Goal: Task Accomplishment & Management: Manage account settings

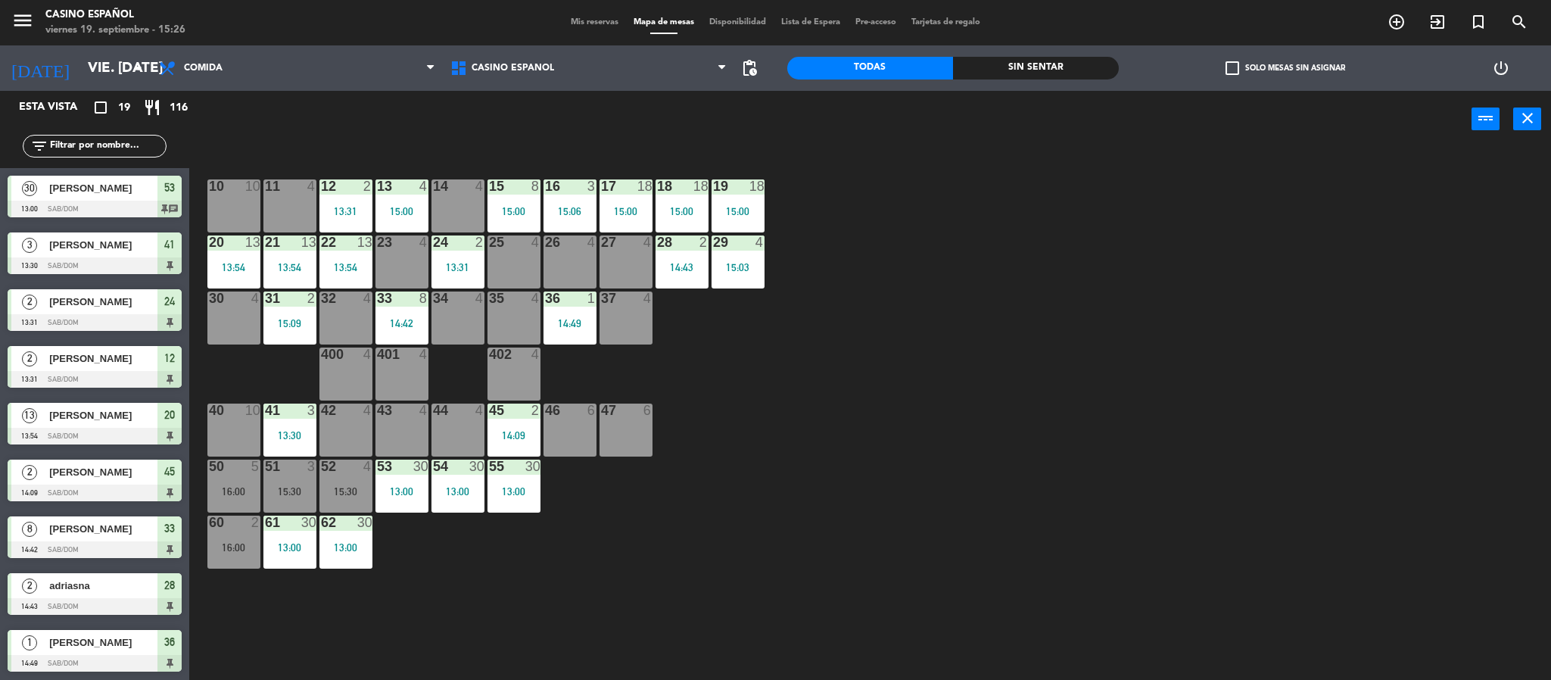
click at [572, 20] on span "Mis reservas" at bounding box center [594, 22] width 63 height 8
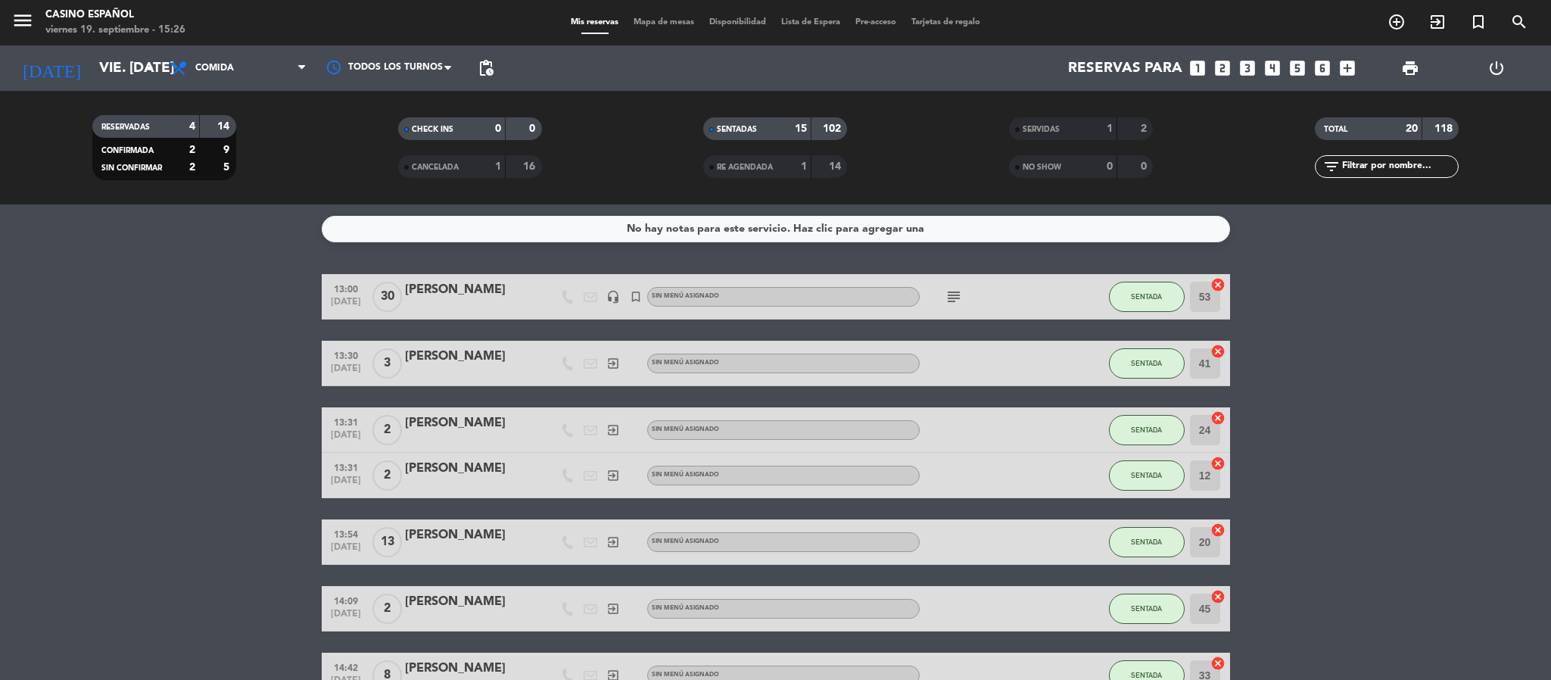
click at [668, 18] on span "Mapa de mesas" at bounding box center [664, 22] width 76 height 8
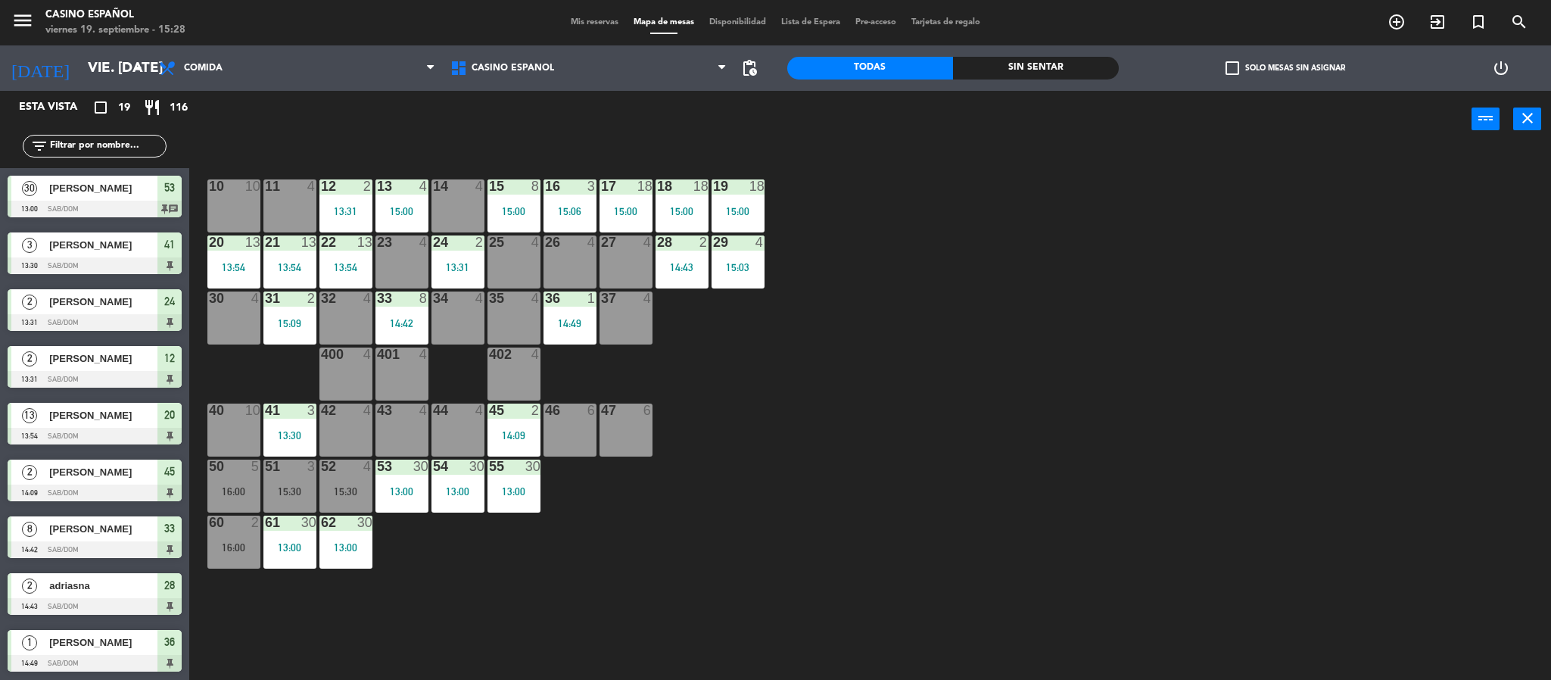
click at [95, 152] on input "text" at bounding box center [106, 146] width 117 height 17
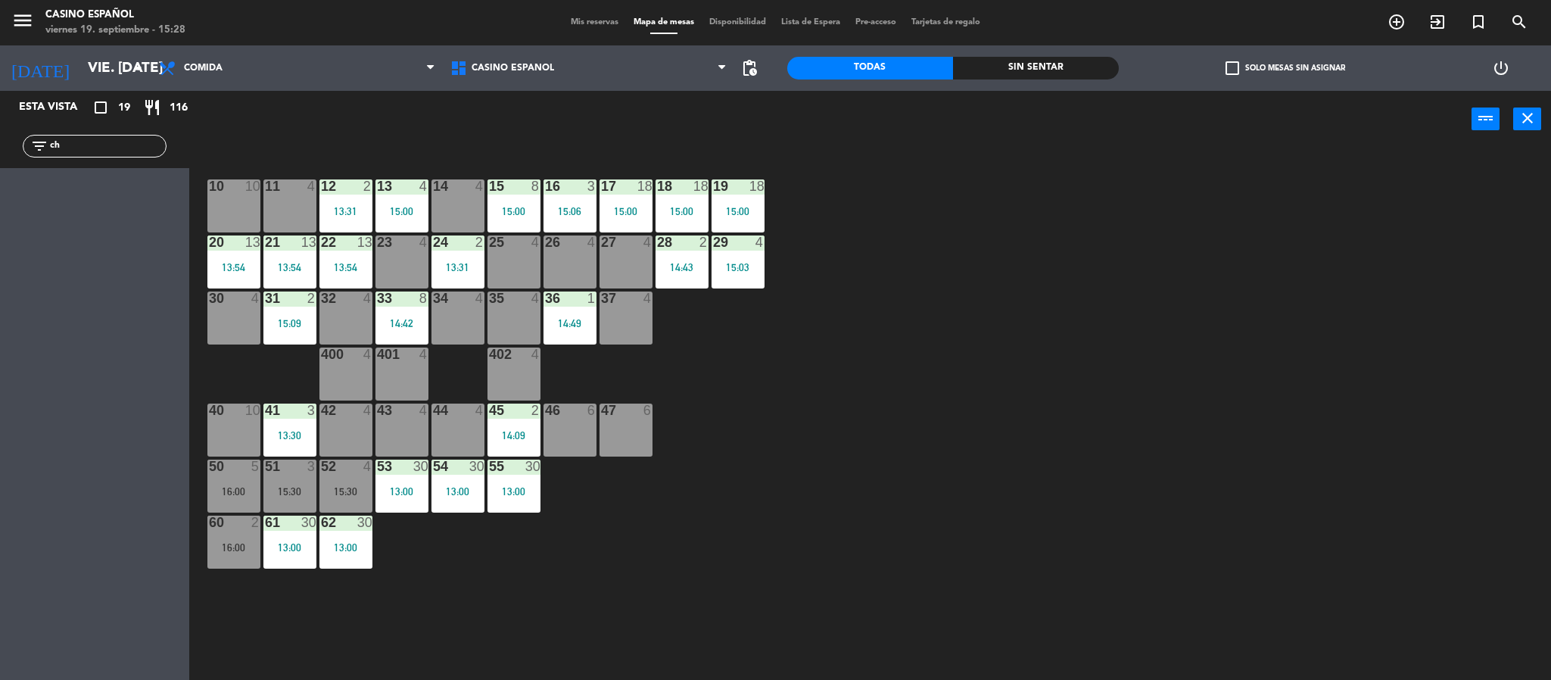
type input "c"
type input "l"
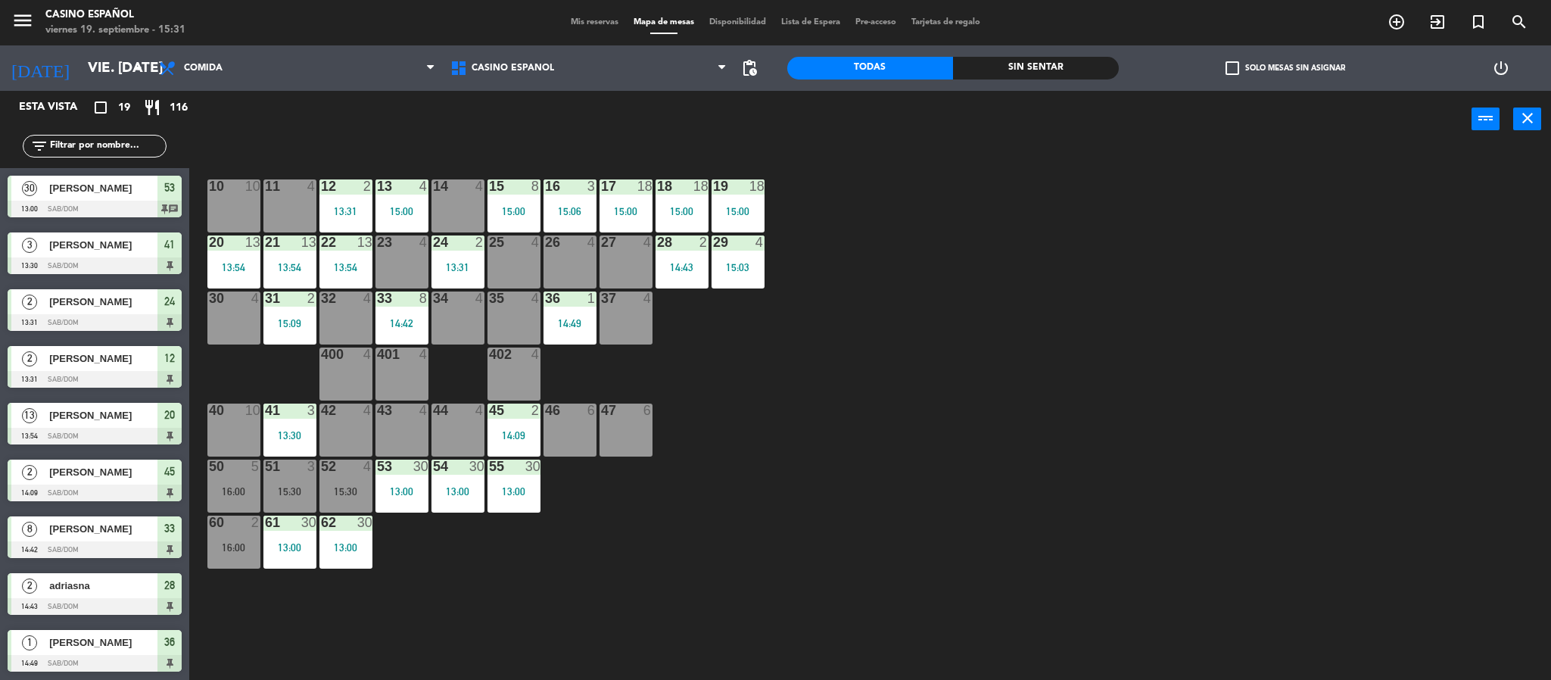
click at [598, 21] on span "Mis reservas" at bounding box center [594, 22] width 63 height 8
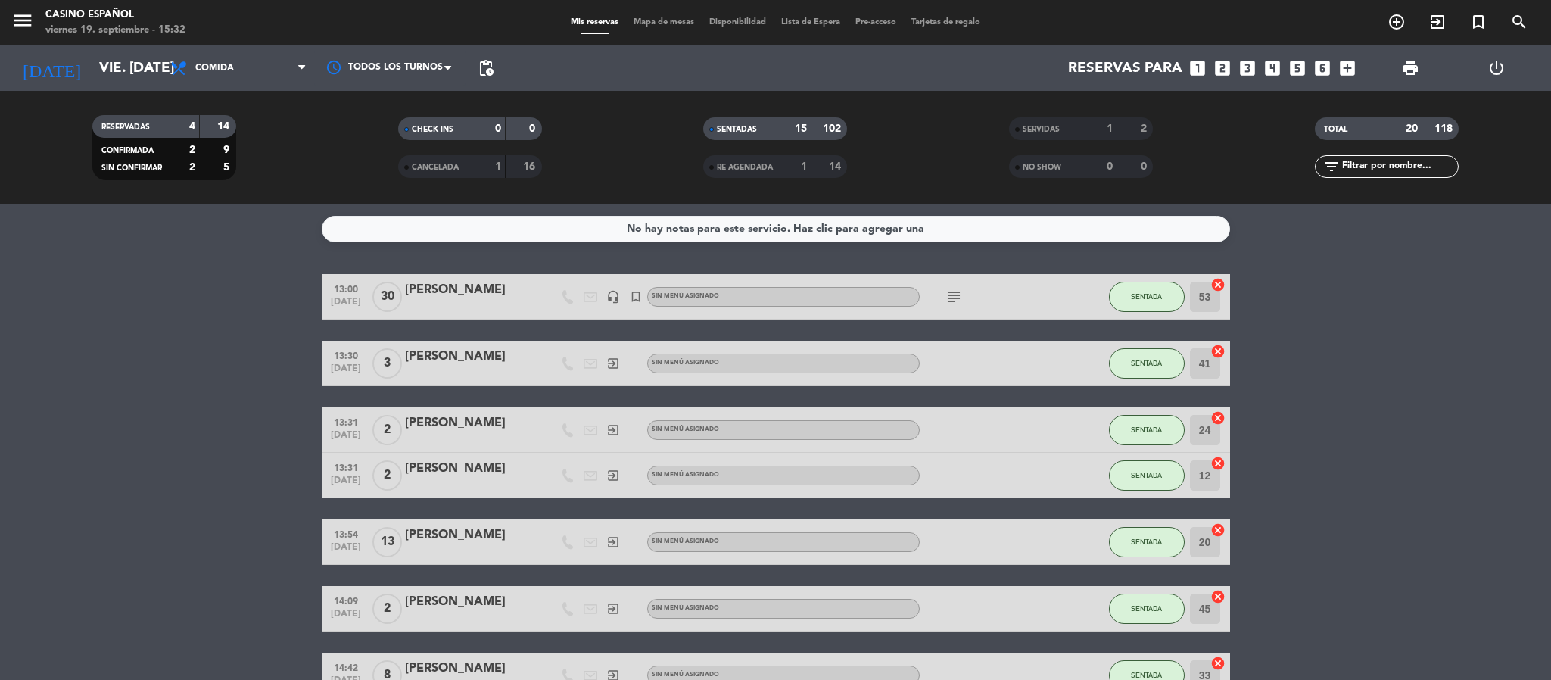
click at [661, 19] on span "Mapa de mesas" at bounding box center [664, 22] width 76 height 8
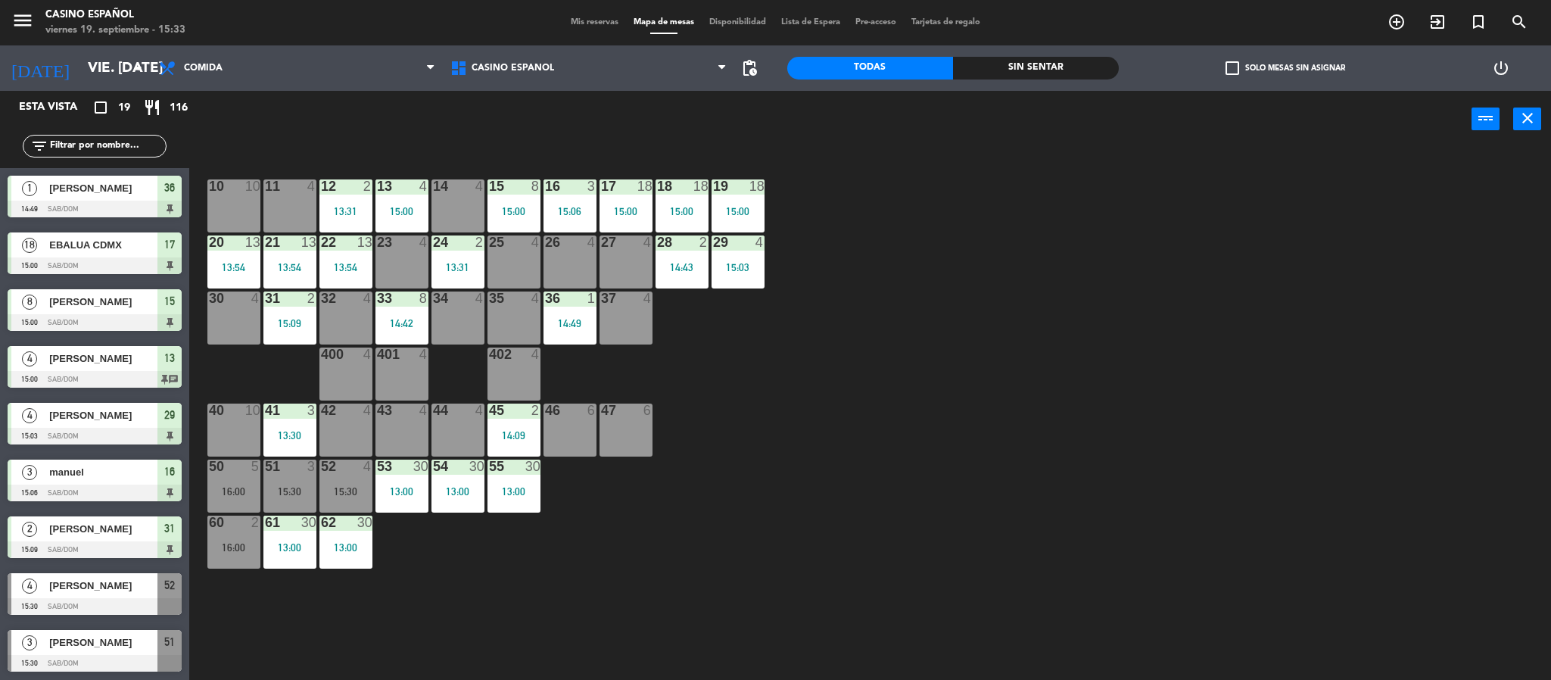
scroll to position [568, 0]
click at [129, 77] on input "vie. [DATE]" at bounding box center [171, 68] width 182 height 32
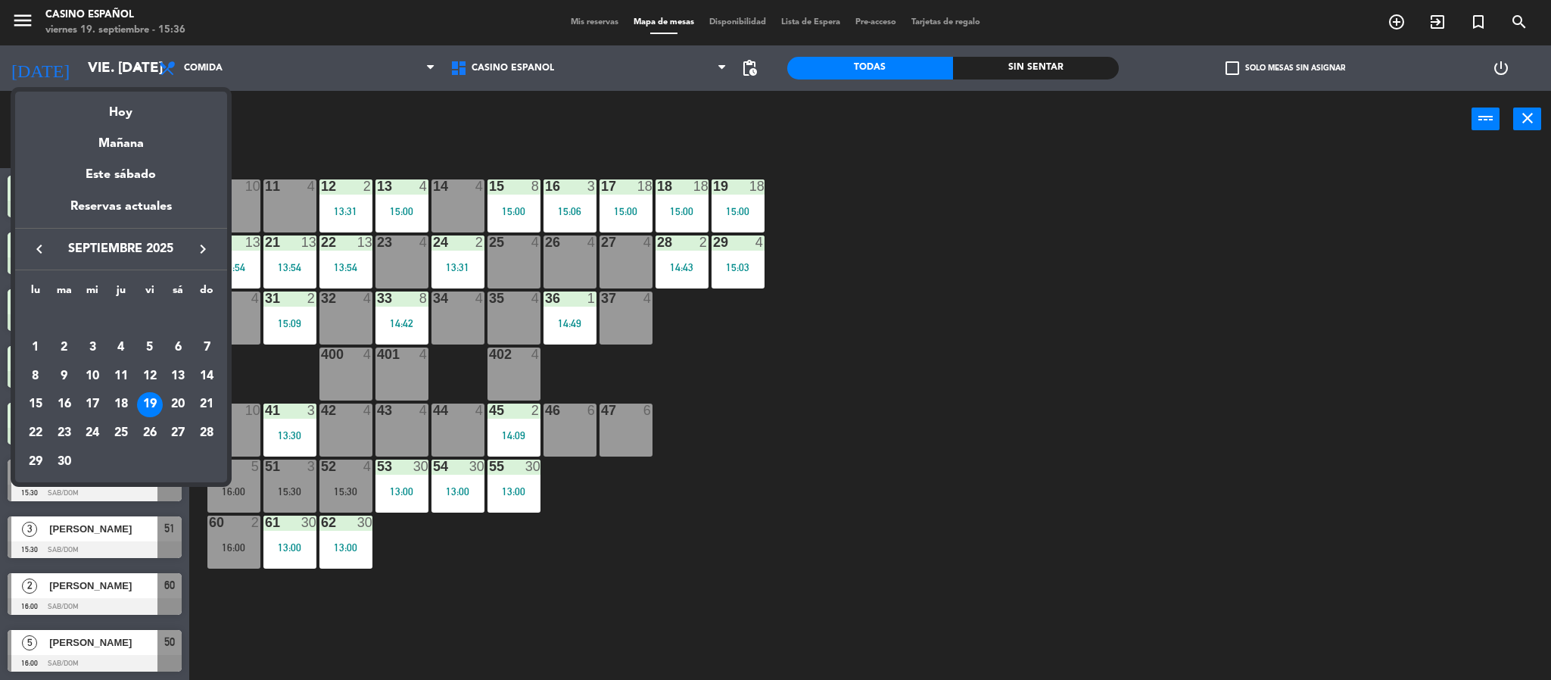
click at [39, 246] on icon "keyboard_arrow_left" at bounding box center [39, 249] width 18 height 18
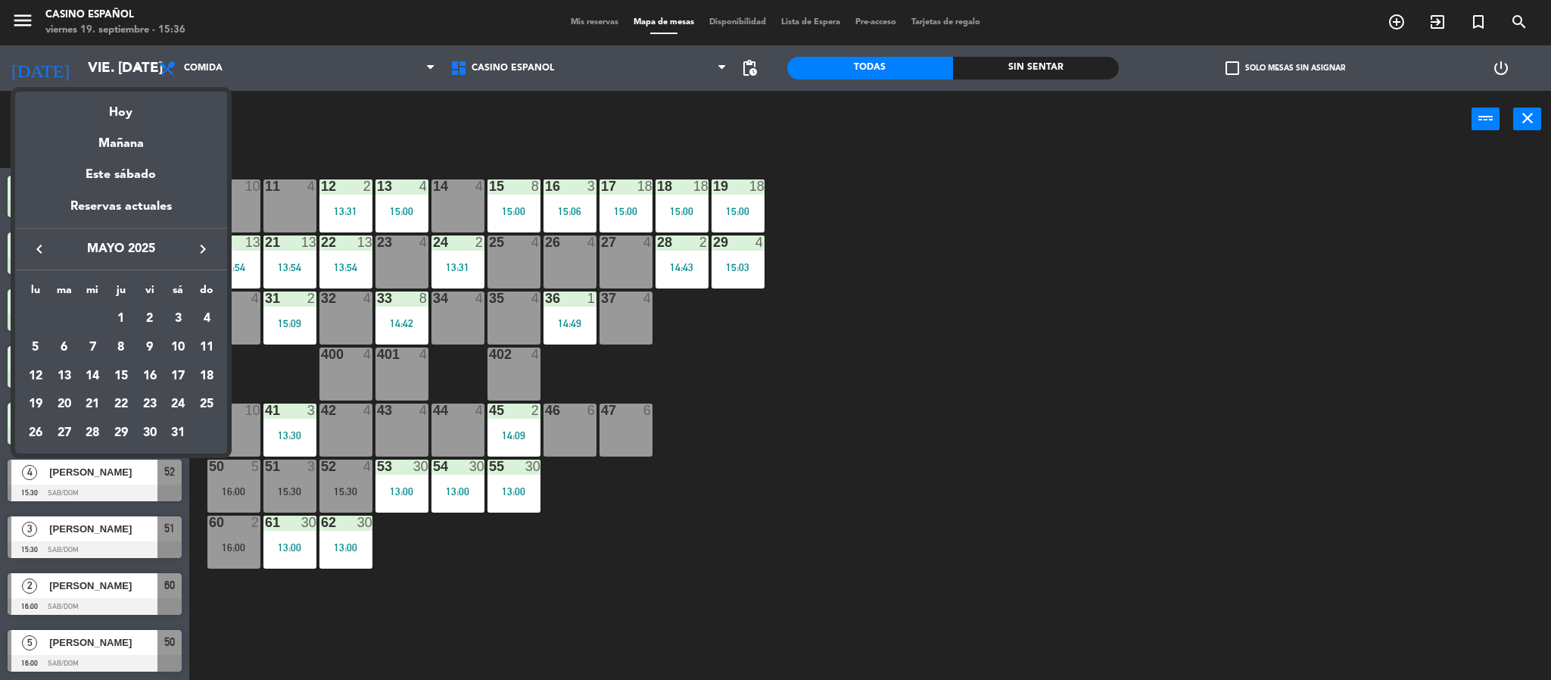
click at [39, 246] on icon "keyboard_arrow_left" at bounding box center [39, 249] width 18 height 18
click at [205, 348] on div "9" at bounding box center [207, 348] width 26 height 26
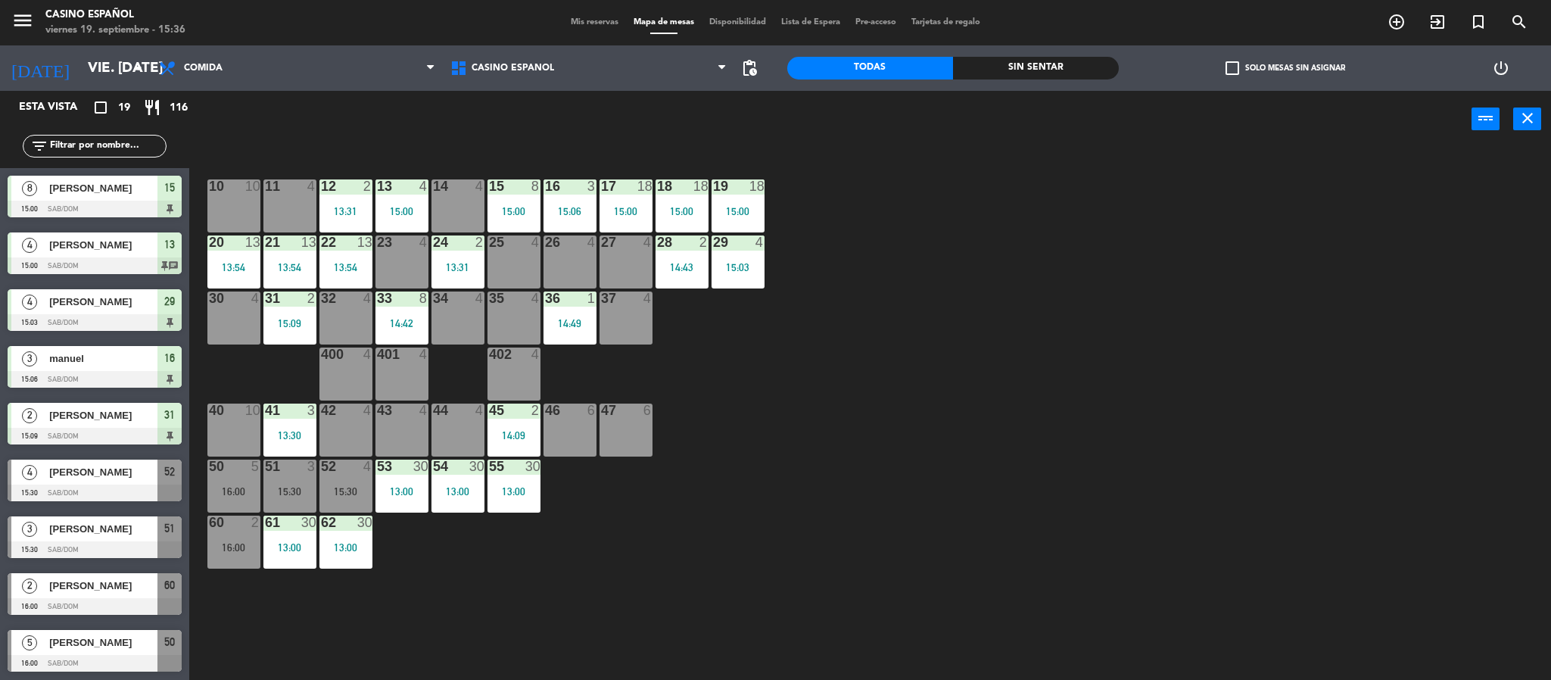
type input "dom. [DATE]"
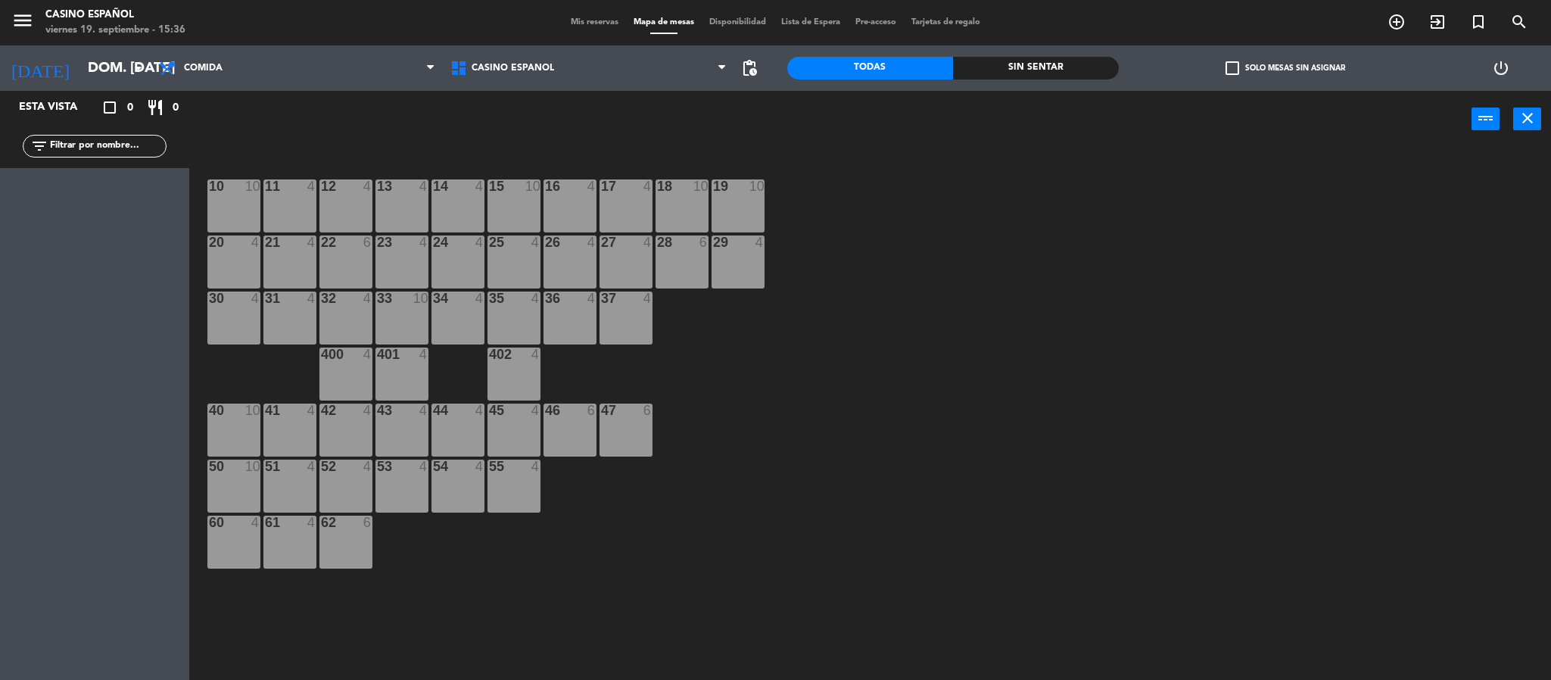
scroll to position [0, 0]
click at [586, 21] on span "Mis reservas" at bounding box center [594, 22] width 63 height 8
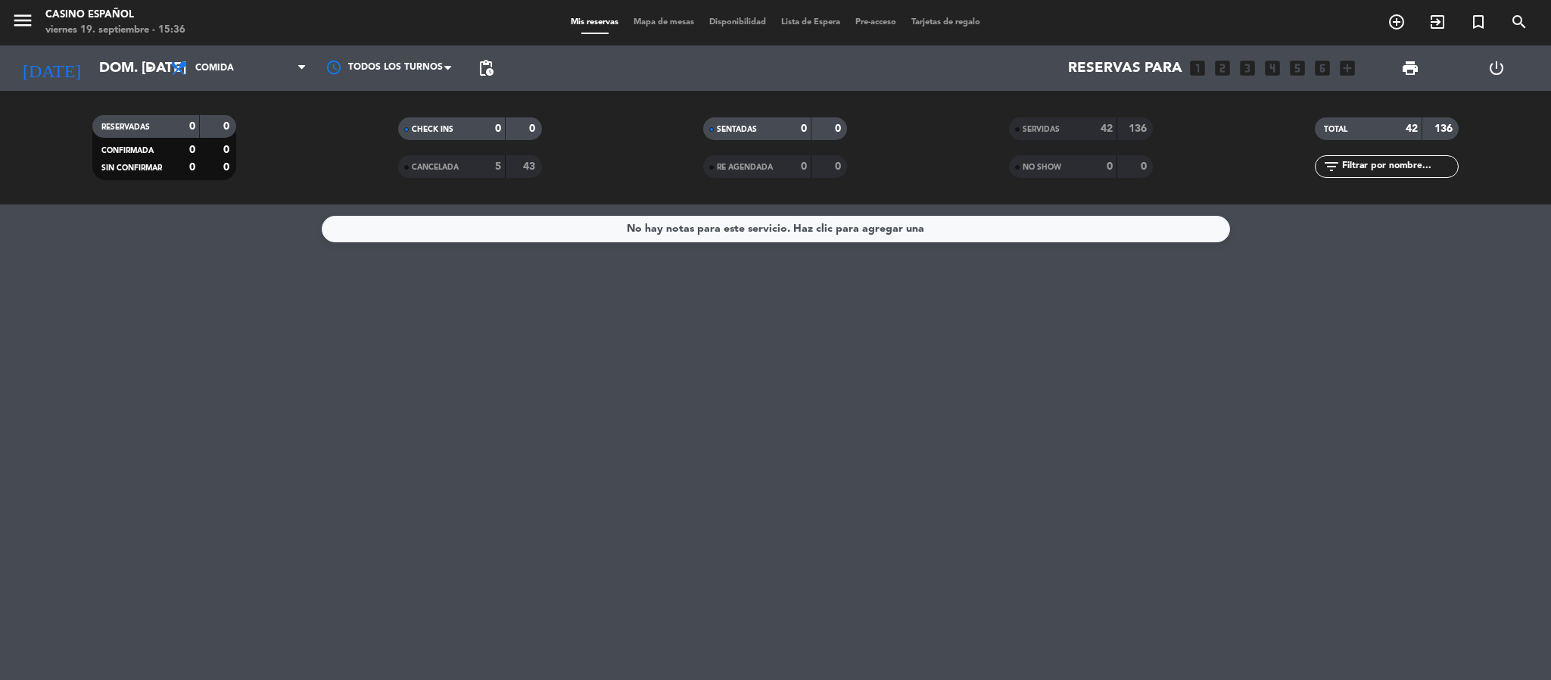
click at [1036, 127] on span "SERVIDAS" at bounding box center [1041, 130] width 37 height 8
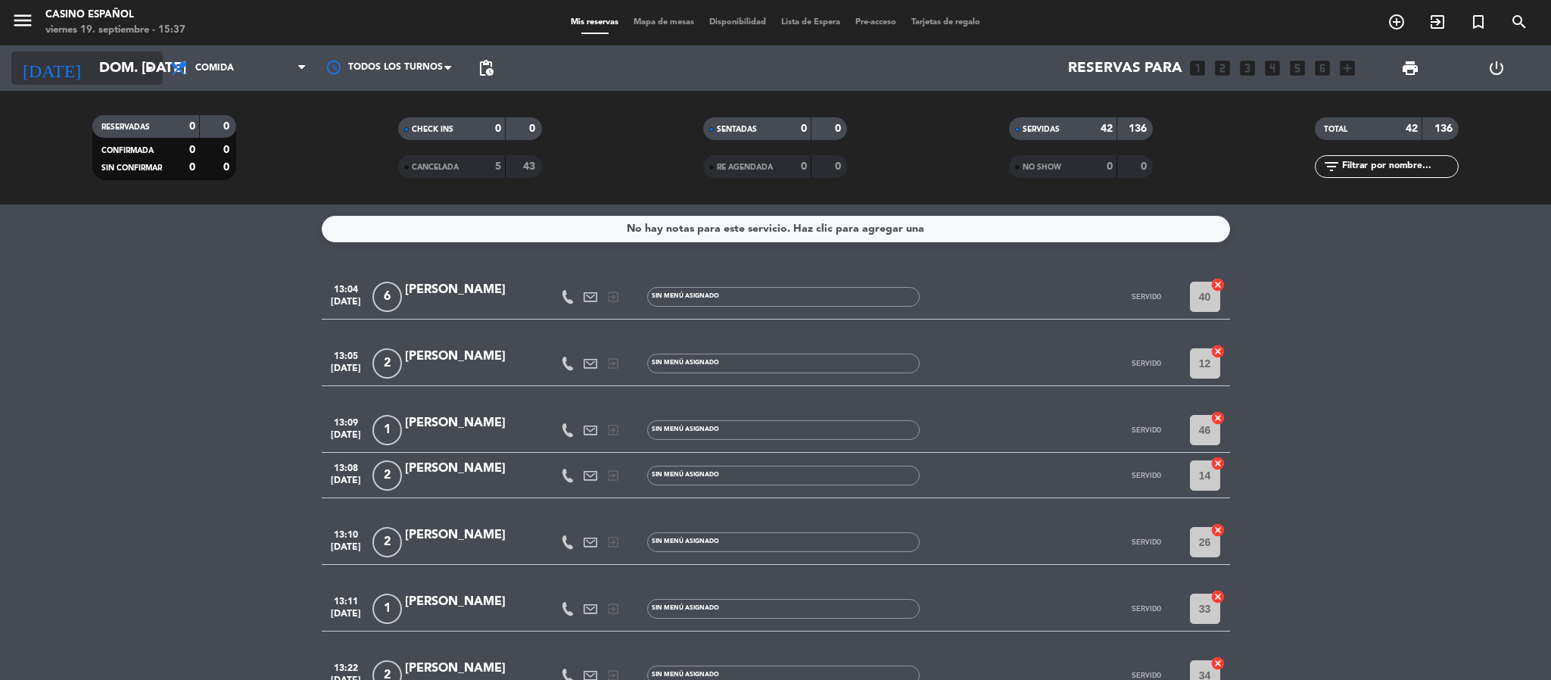
click at [155, 70] on icon "arrow_drop_down" at bounding box center [150, 68] width 18 height 18
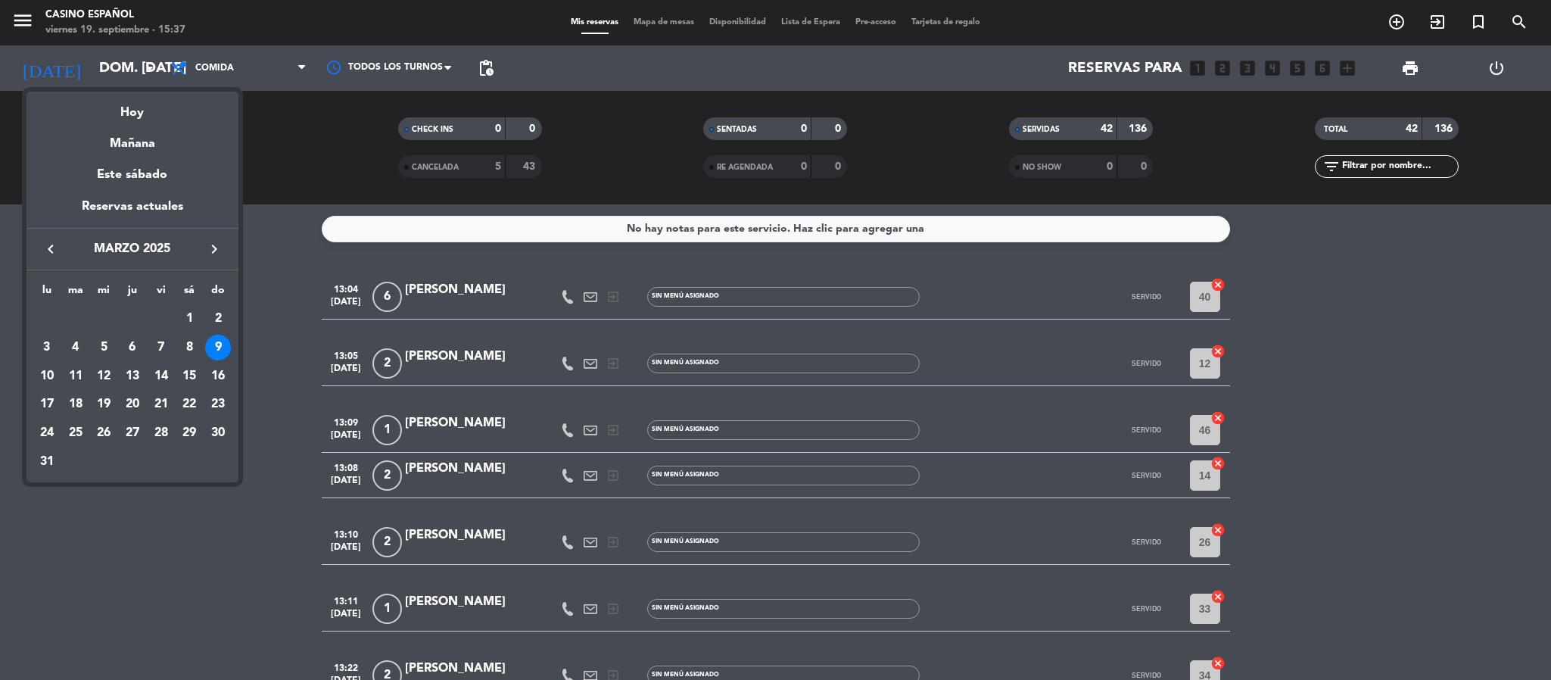
click at [55, 248] on icon "keyboard_arrow_left" at bounding box center [51, 249] width 18 height 18
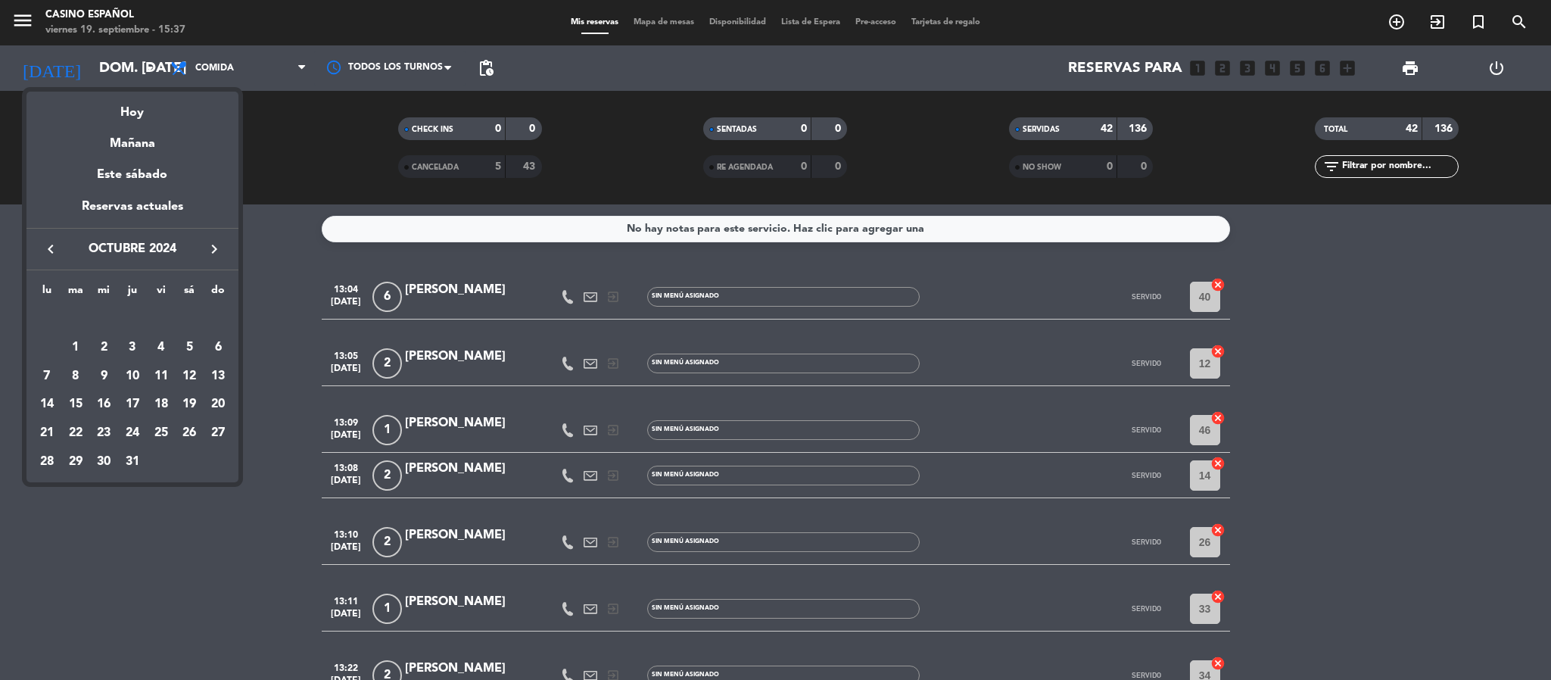
click at [55, 248] on icon "keyboard_arrow_left" at bounding box center [51, 249] width 18 height 18
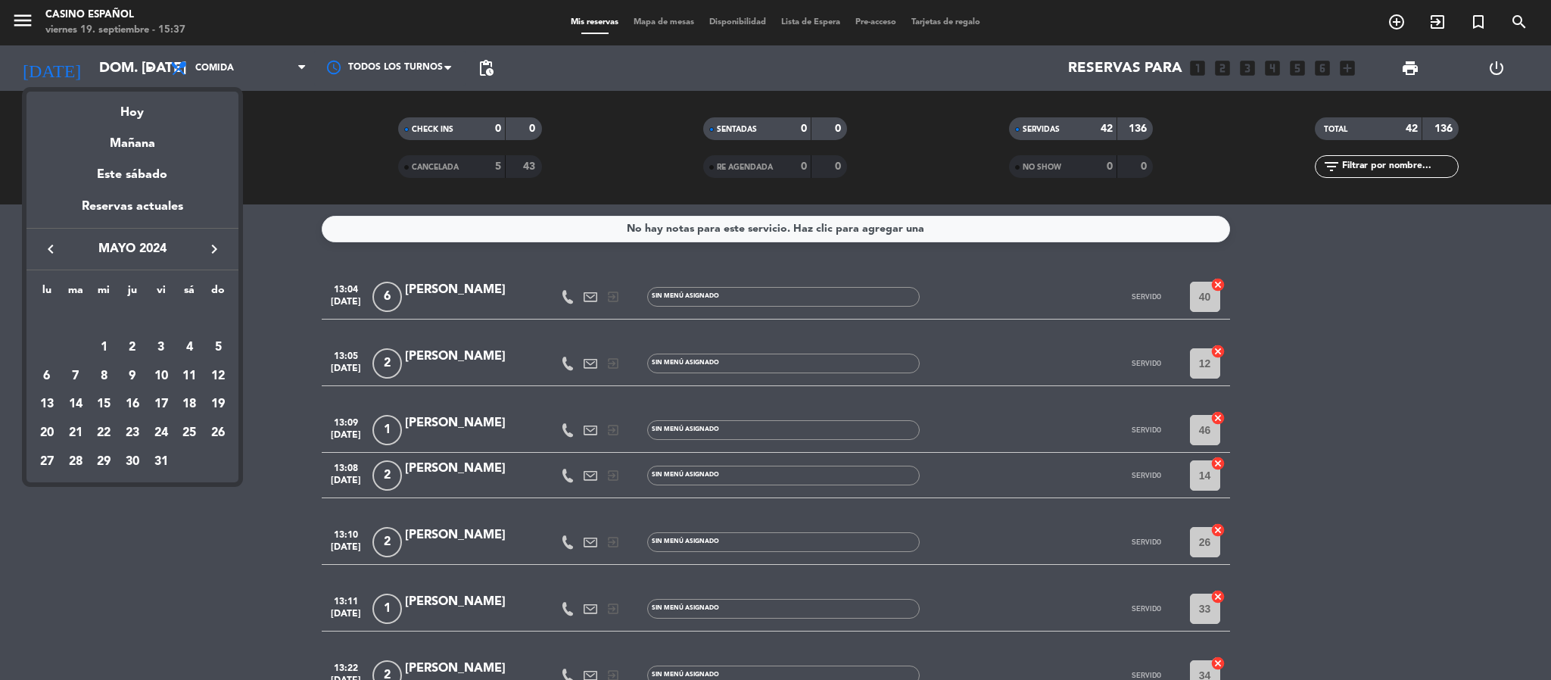
click at [55, 248] on icon "keyboard_arrow_left" at bounding box center [51, 249] width 18 height 18
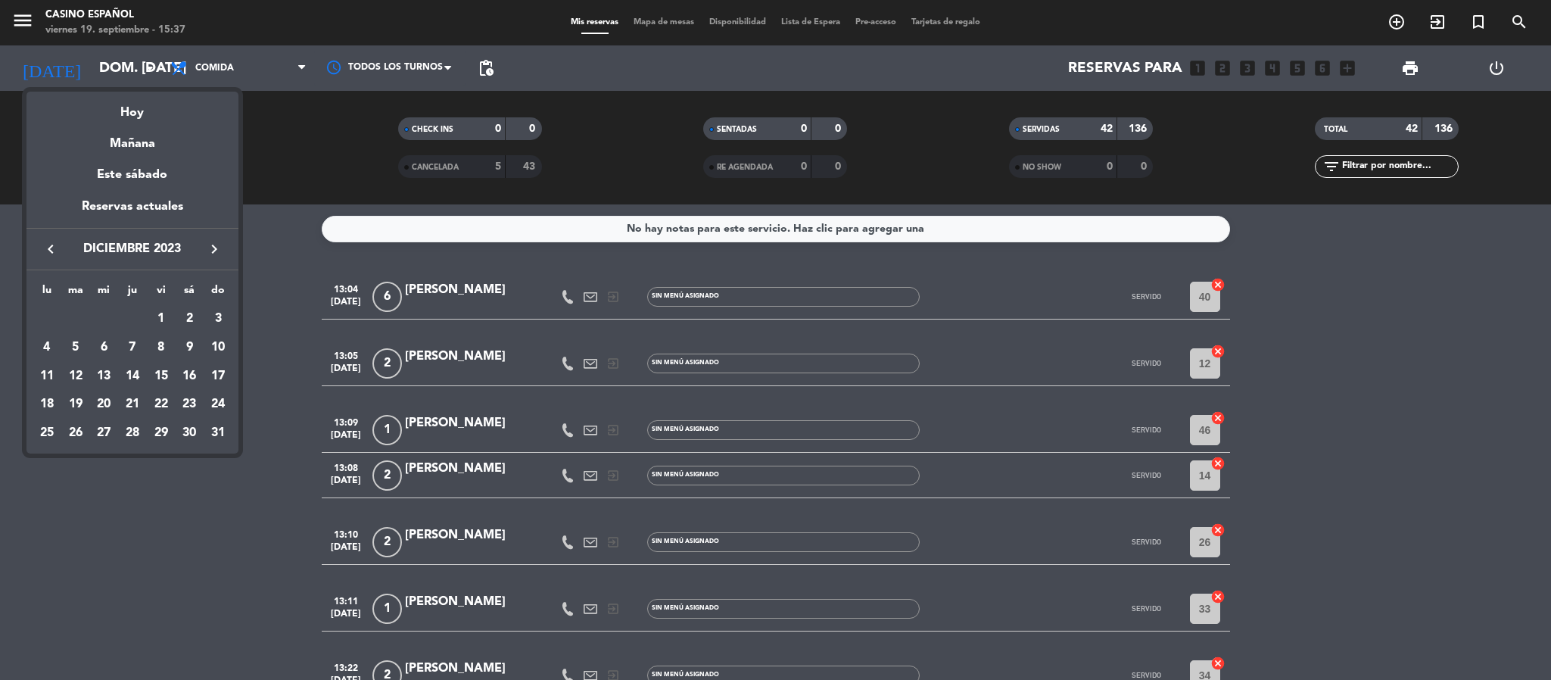
click at [55, 248] on icon "keyboard_arrow_left" at bounding box center [51, 249] width 18 height 18
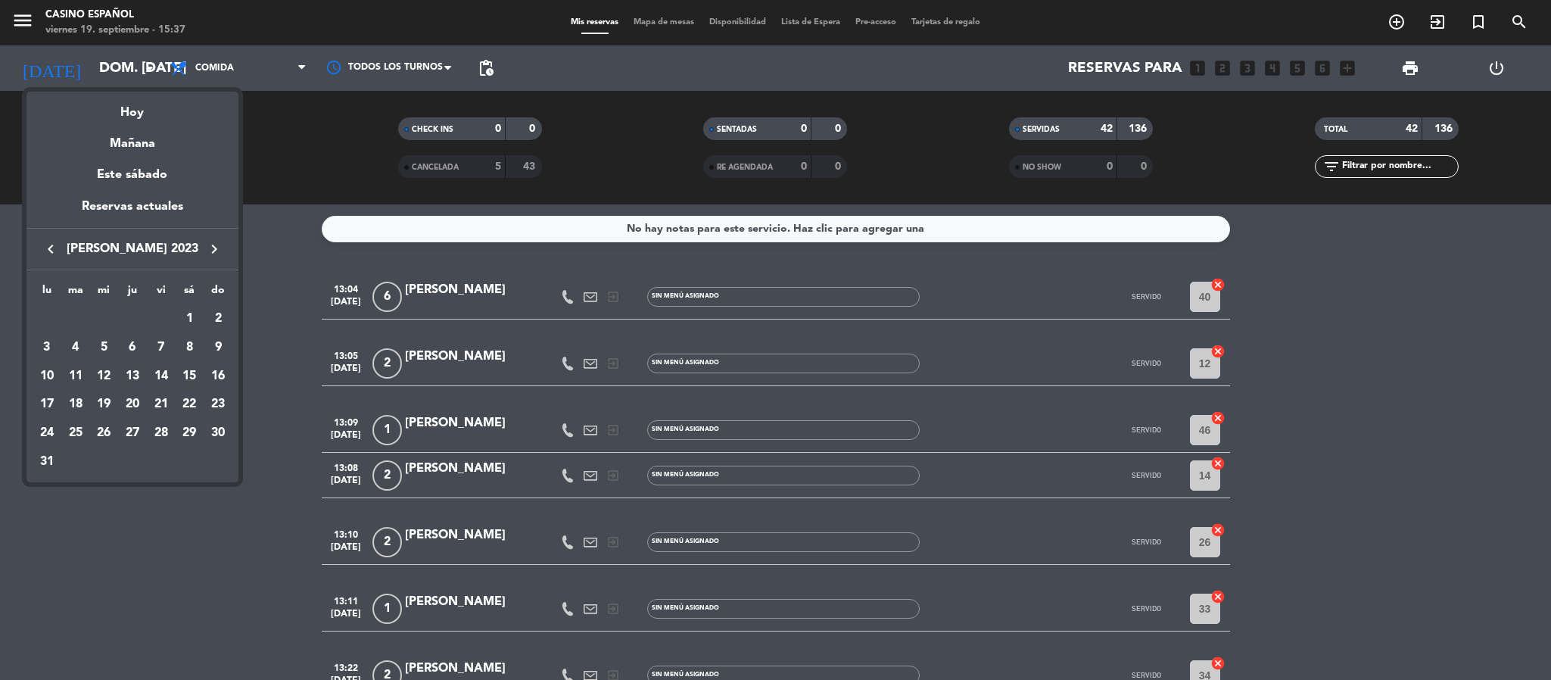
click at [55, 248] on icon "keyboard_arrow_left" at bounding box center [51, 249] width 18 height 18
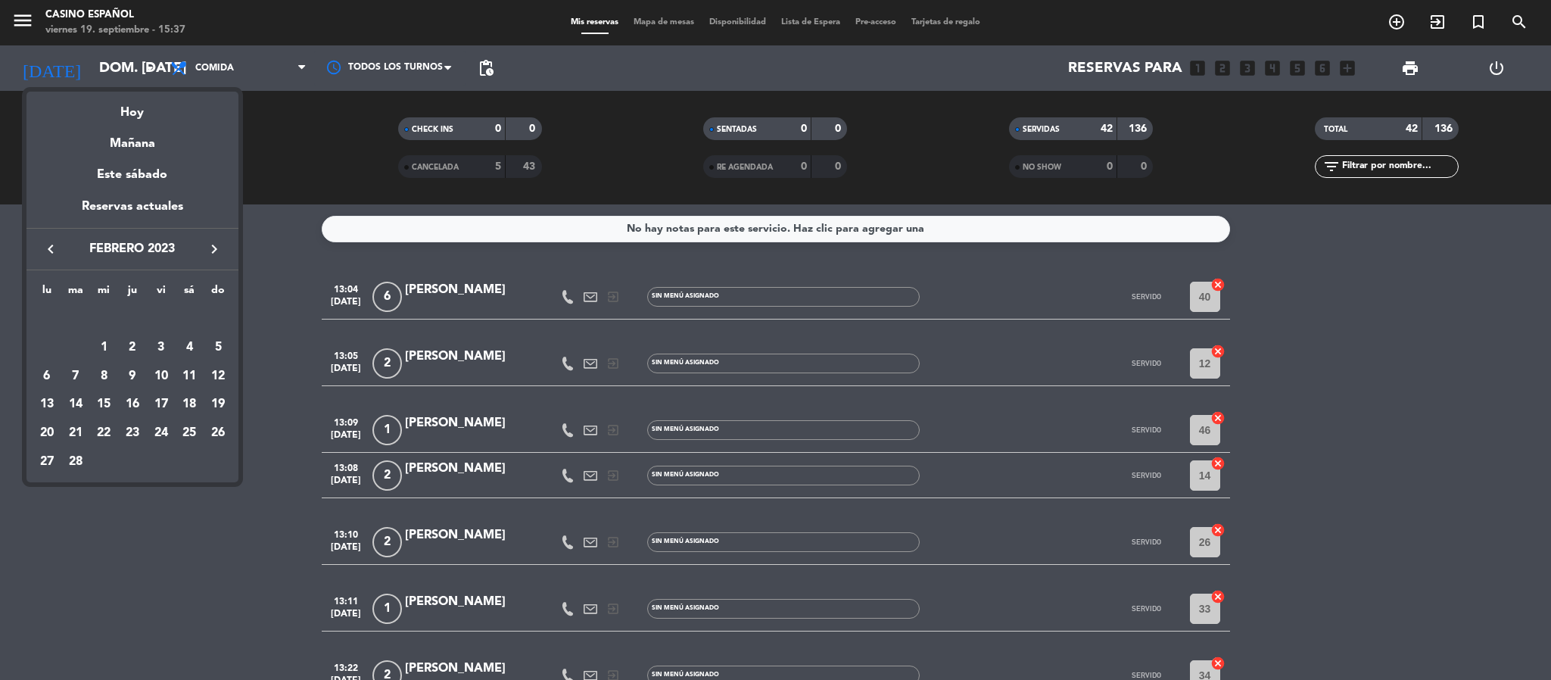
click at [55, 248] on icon "keyboard_arrow_left" at bounding box center [51, 249] width 18 height 18
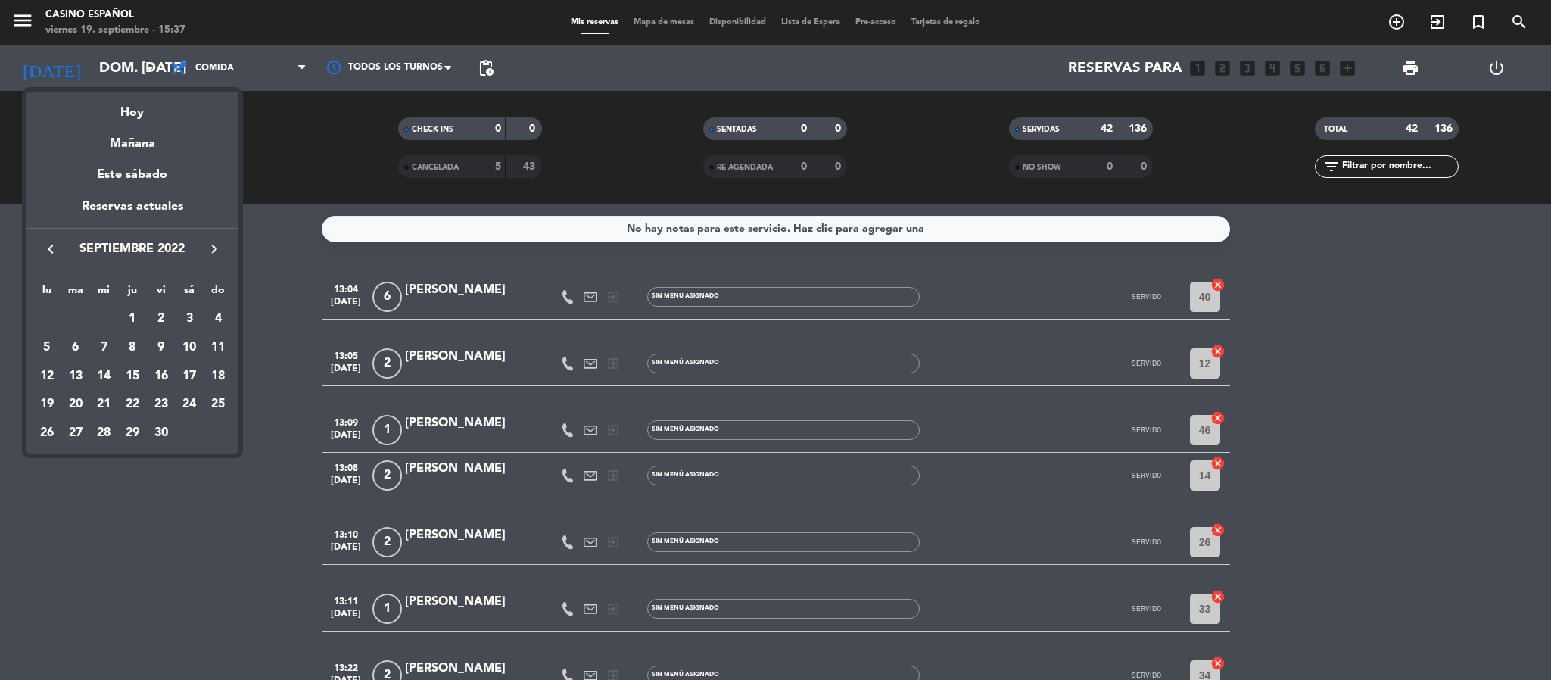
click at [55, 248] on icon "keyboard_arrow_left" at bounding box center [51, 249] width 18 height 18
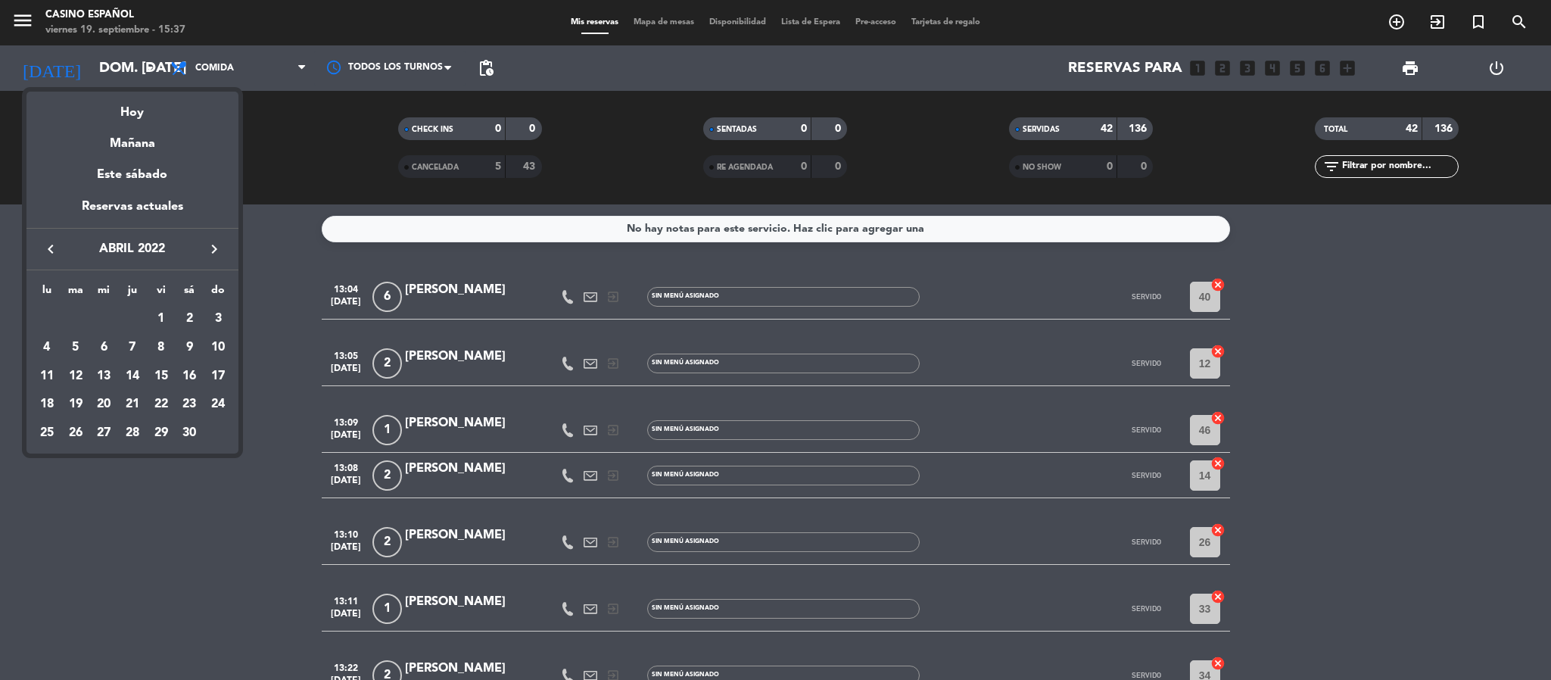
click at [55, 248] on icon "keyboard_arrow_left" at bounding box center [51, 249] width 18 height 18
click at [104, 373] on div "9" at bounding box center [104, 376] width 26 height 26
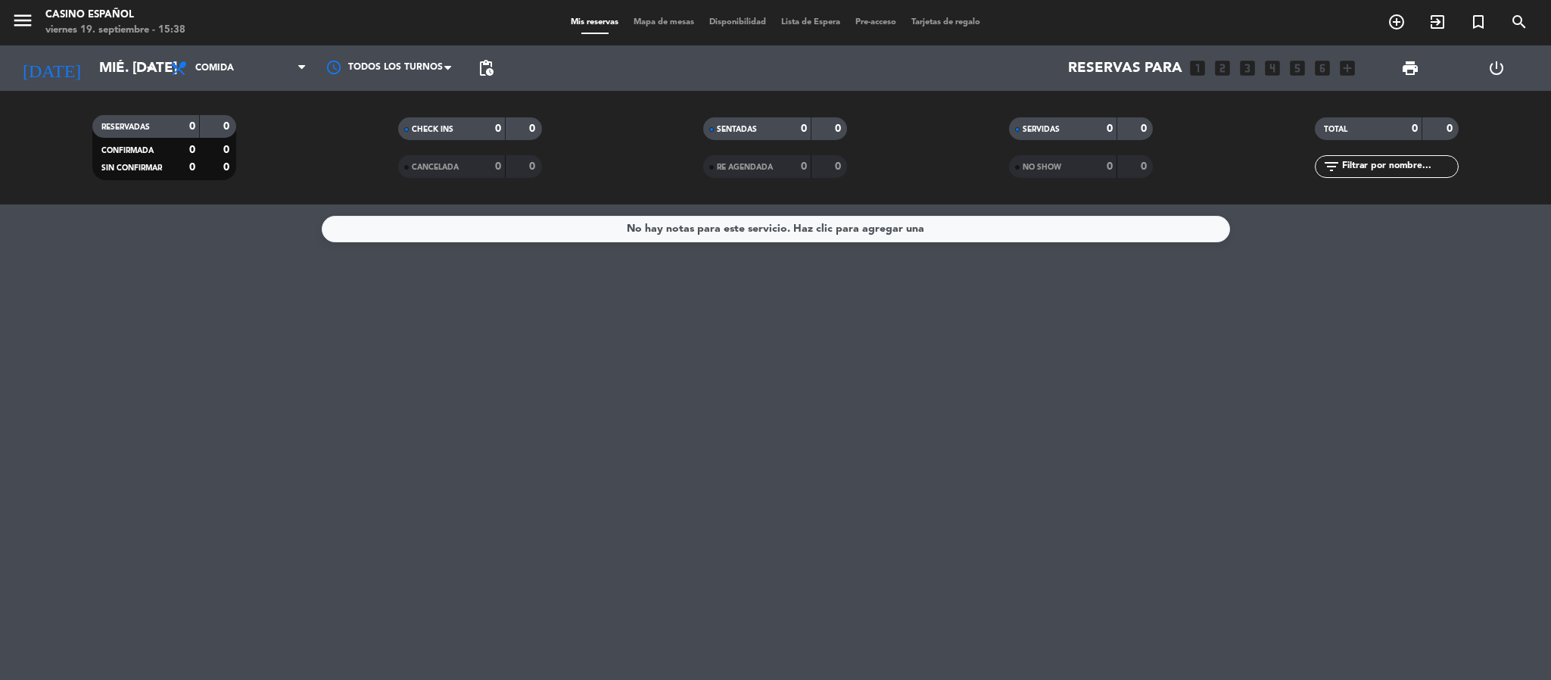
click at [770, 164] on span "RE AGENDADA" at bounding box center [745, 168] width 56 height 8
click at [154, 76] on icon "arrow_drop_down" at bounding box center [150, 68] width 18 height 18
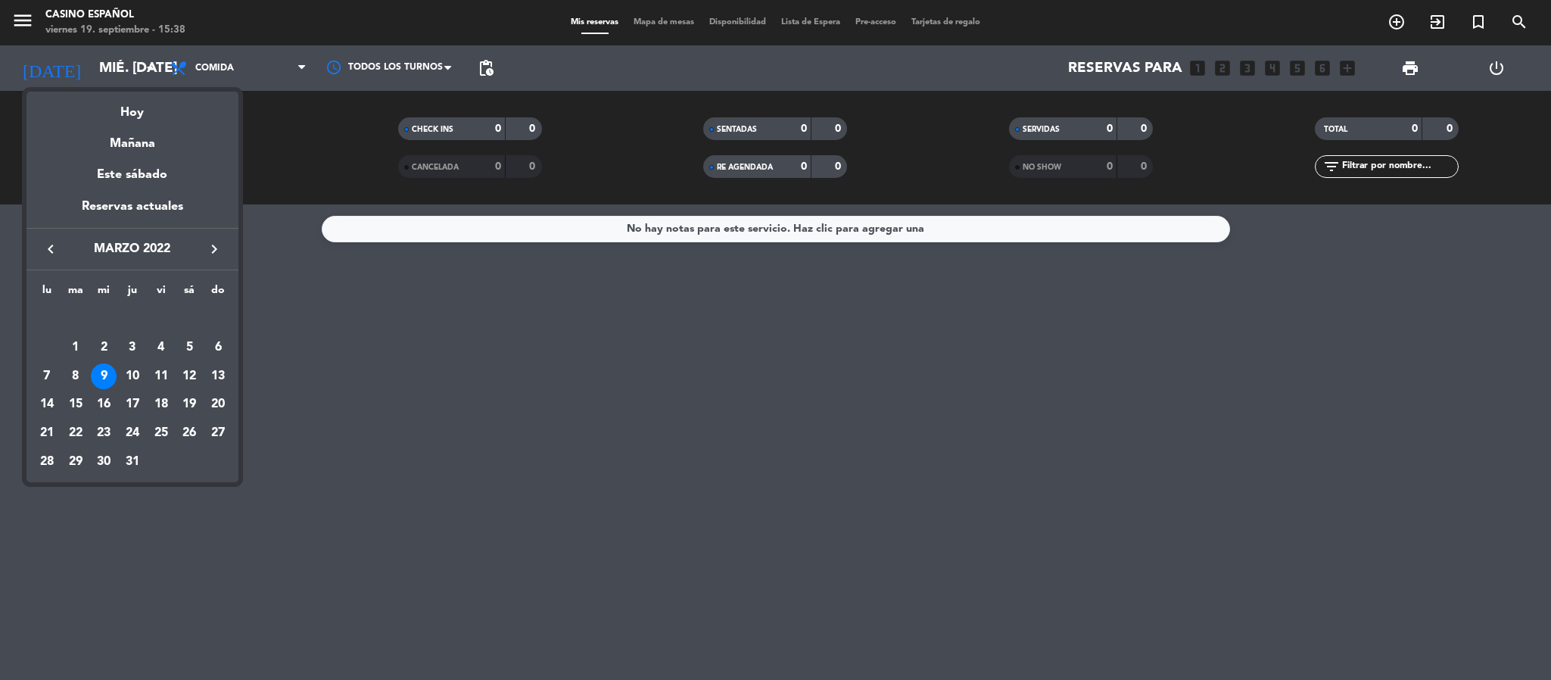
click at [107, 372] on div "9" at bounding box center [104, 376] width 26 height 26
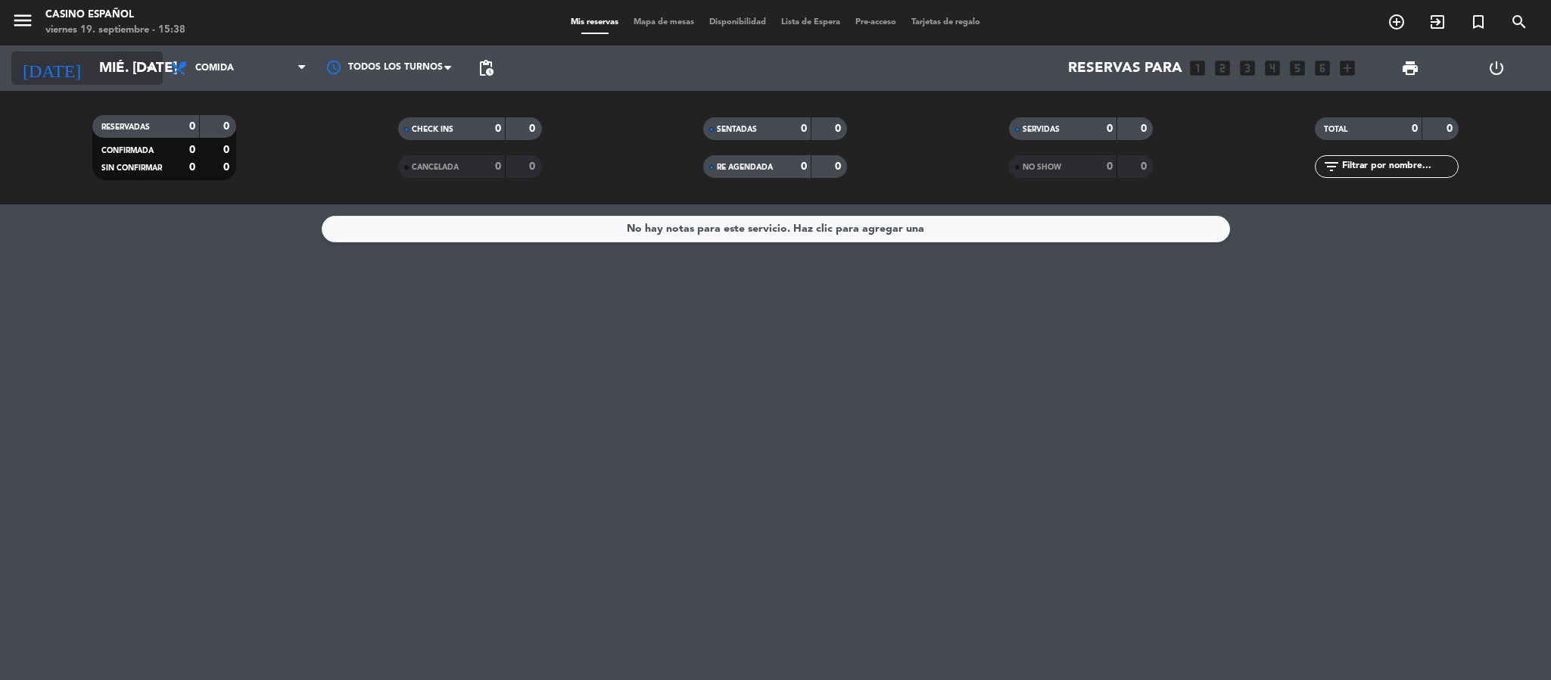
click at [117, 60] on input "mié. [DATE]" at bounding box center [183, 68] width 182 height 32
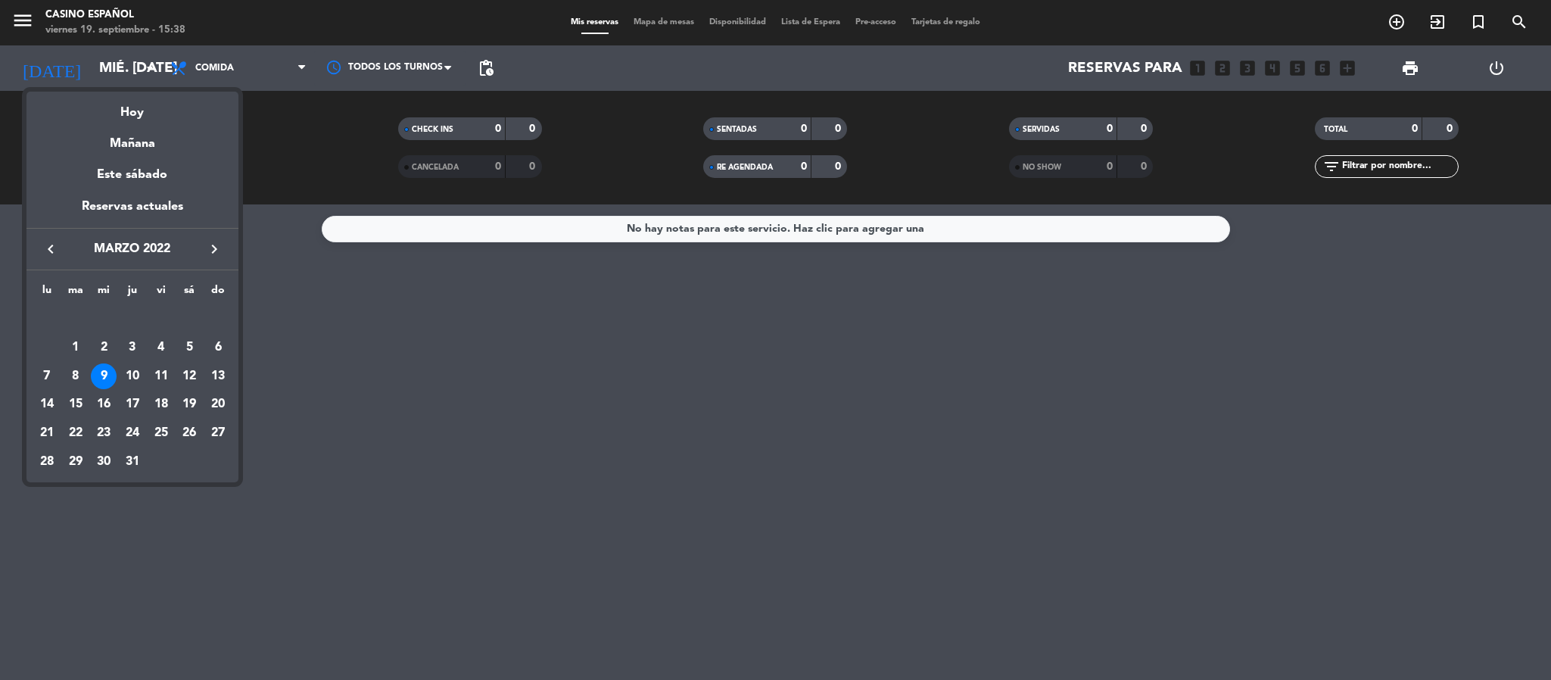
click at [273, 441] on div at bounding box center [775, 340] width 1551 height 680
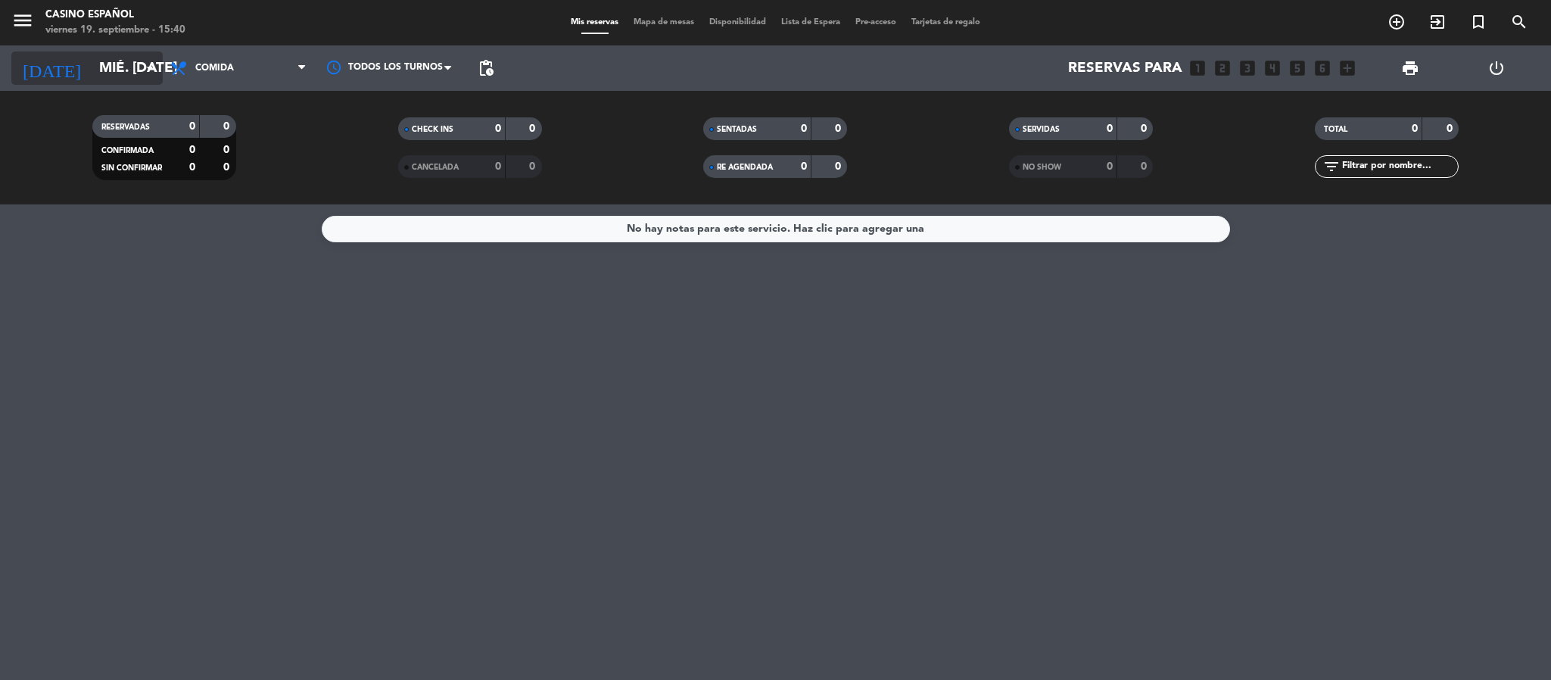
click at [43, 61] on icon "[DATE]" at bounding box center [51, 67] width 80 height 33
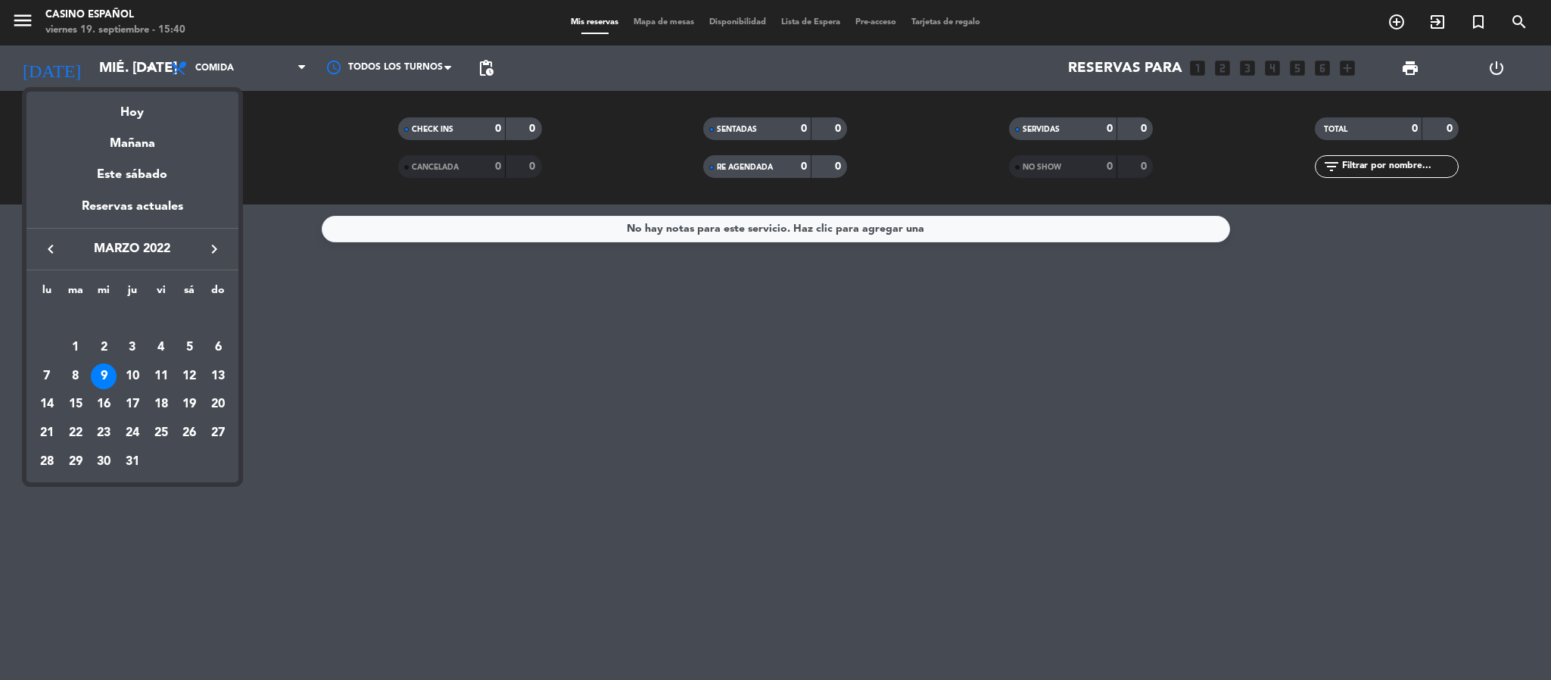
click at [209, 246] on icon "keyboard_arrow_right" at bounding box center [214, 249] width 18 height 18
click at [219, 246] on icon "keyboard_arrow_right" at bounding box center [214, 249] width 18 height 18
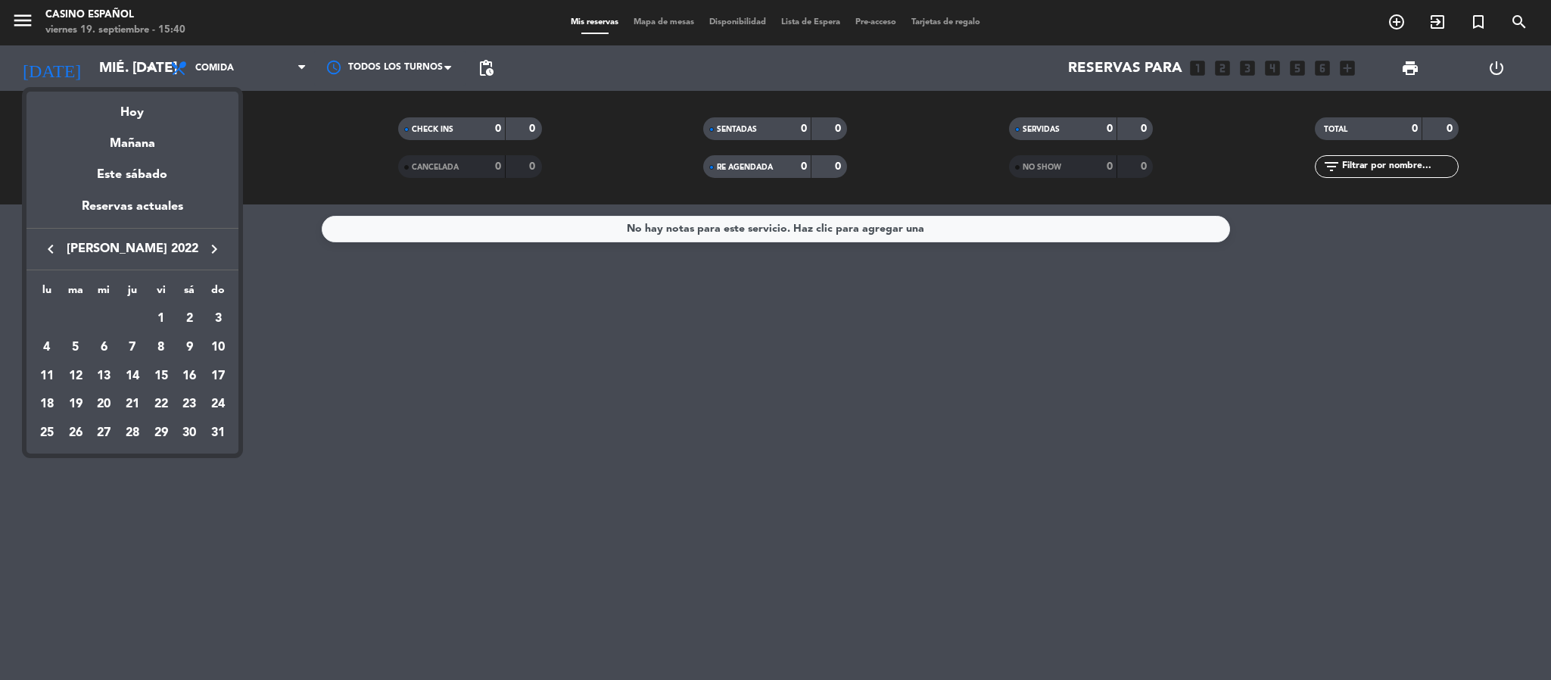
click at [219, 246] on icon "keyboard_arrow_right" at bounding box center [214, 249] width 18 height 18
click at [134, 103] on div "Hoy" at bounding box center [132, 107] width 212 height 31
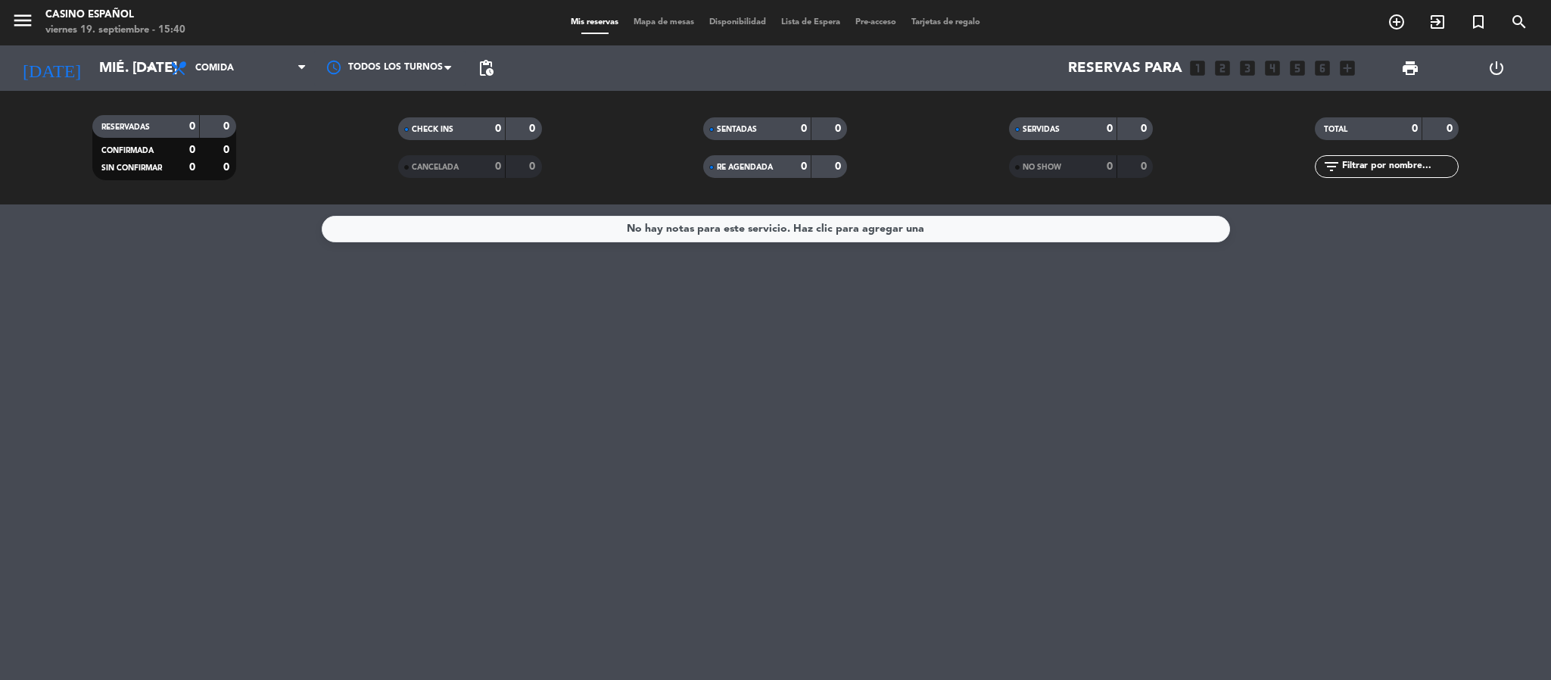
type input "vie. [DATE]"
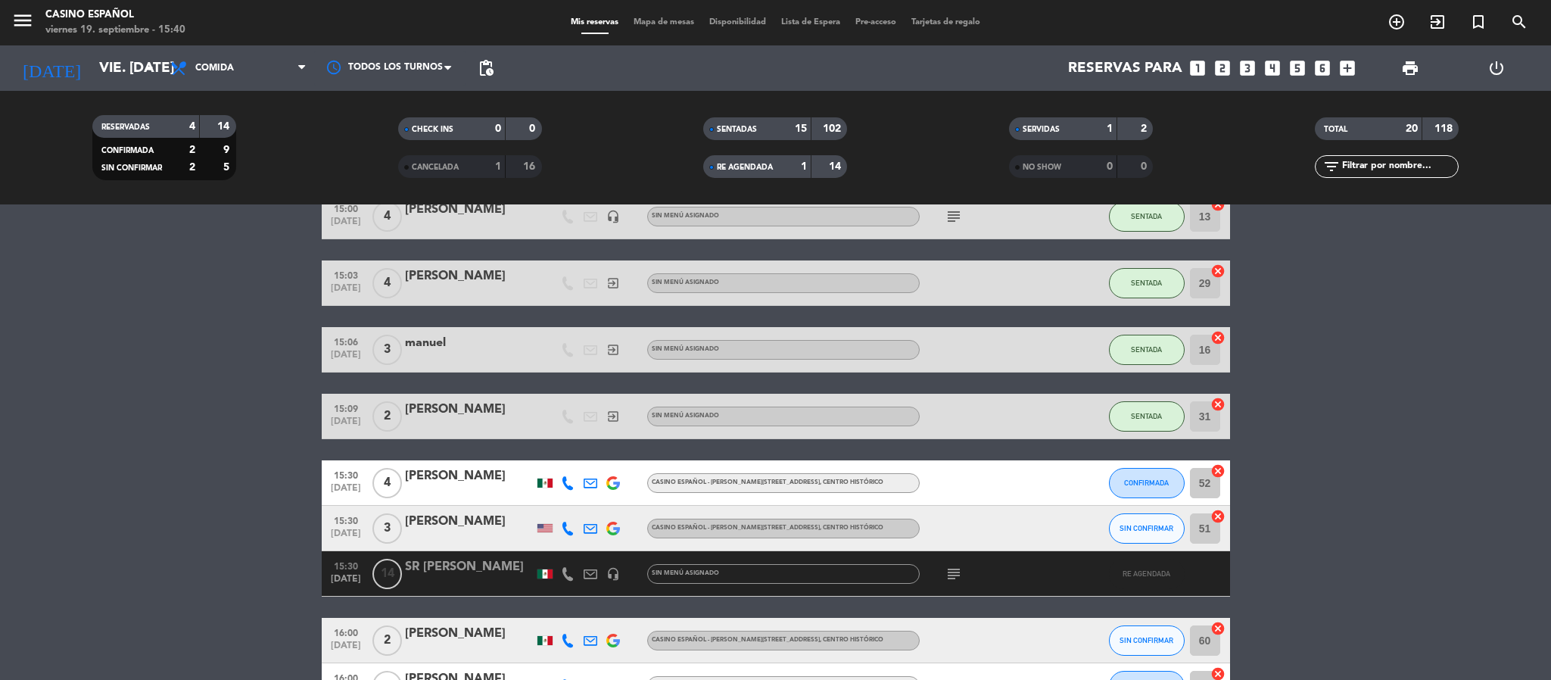
scroll to position [899, 0]
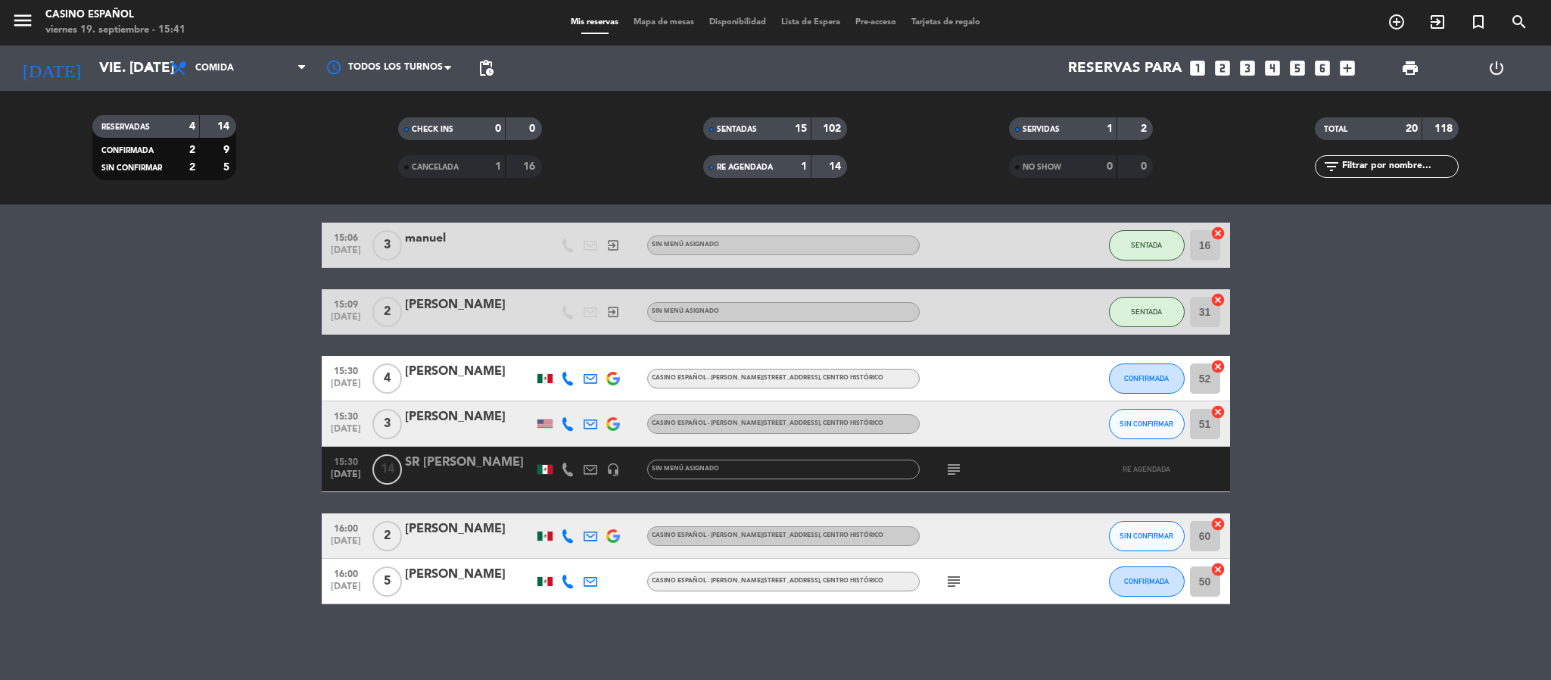
click at [438, 528] on div "[PERSON_NAME]" at bounding box center [469, 529] width 129 height 20
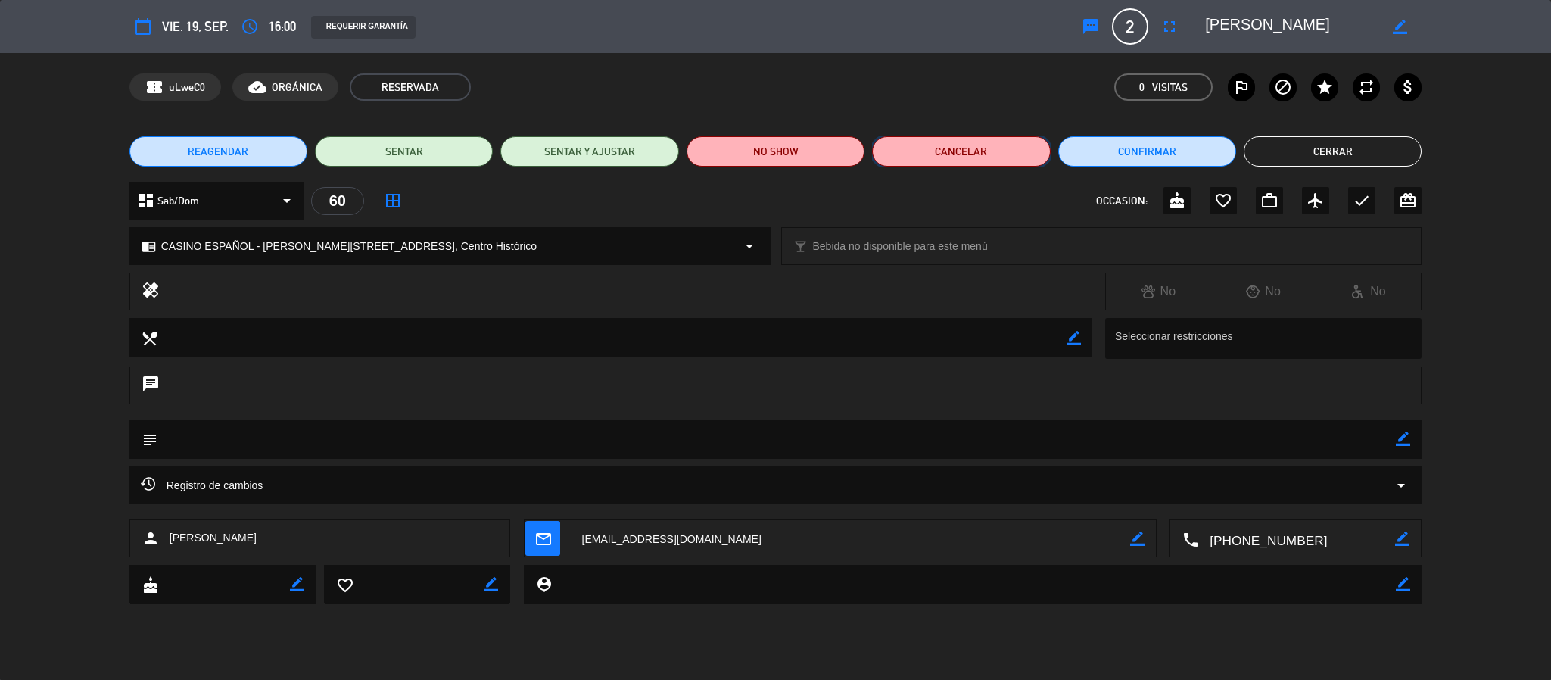
click at [936, 150] on button "Cancelar" at bounding box center [961, 151] width 178 height 30
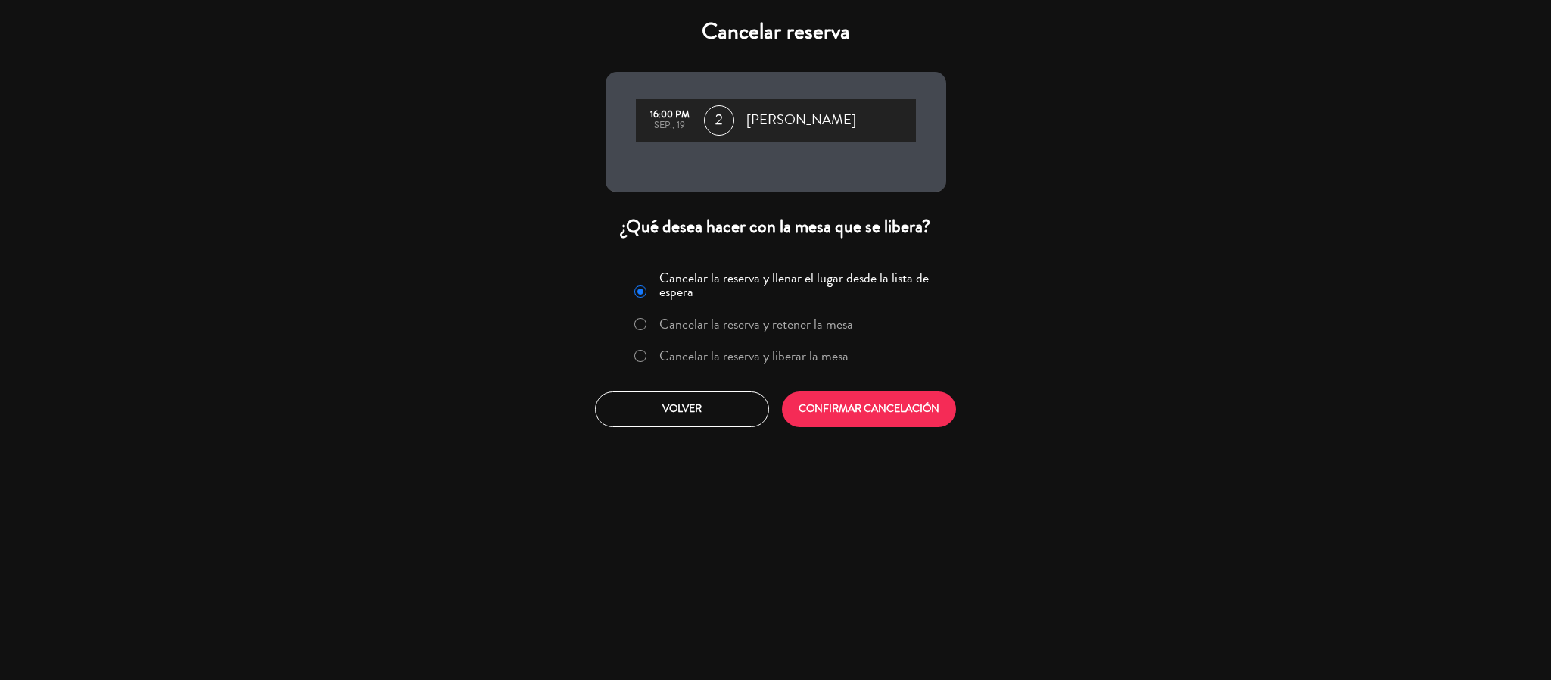
click at [668, 350] on label "Cancelar la reserva y liberar la mesa" at bounding box center [753, 356] width 189 height 14
click at [811, 407] on button "CONFIRMAR CANCELACIÓN" at bounding box center [869, 409] width 174 height 36
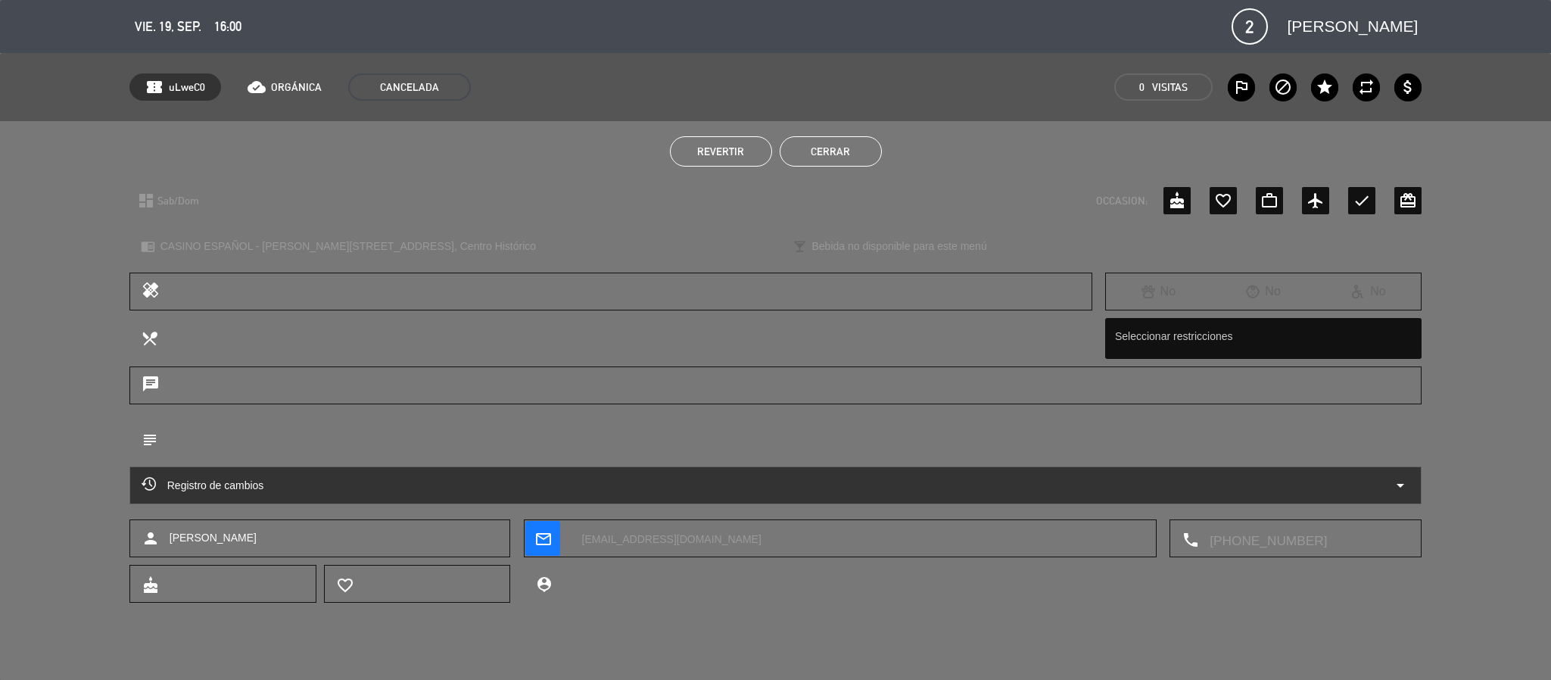
click at [811, 155] on button "Cerrar" at bounding box center [831, 151] width 102 height 30
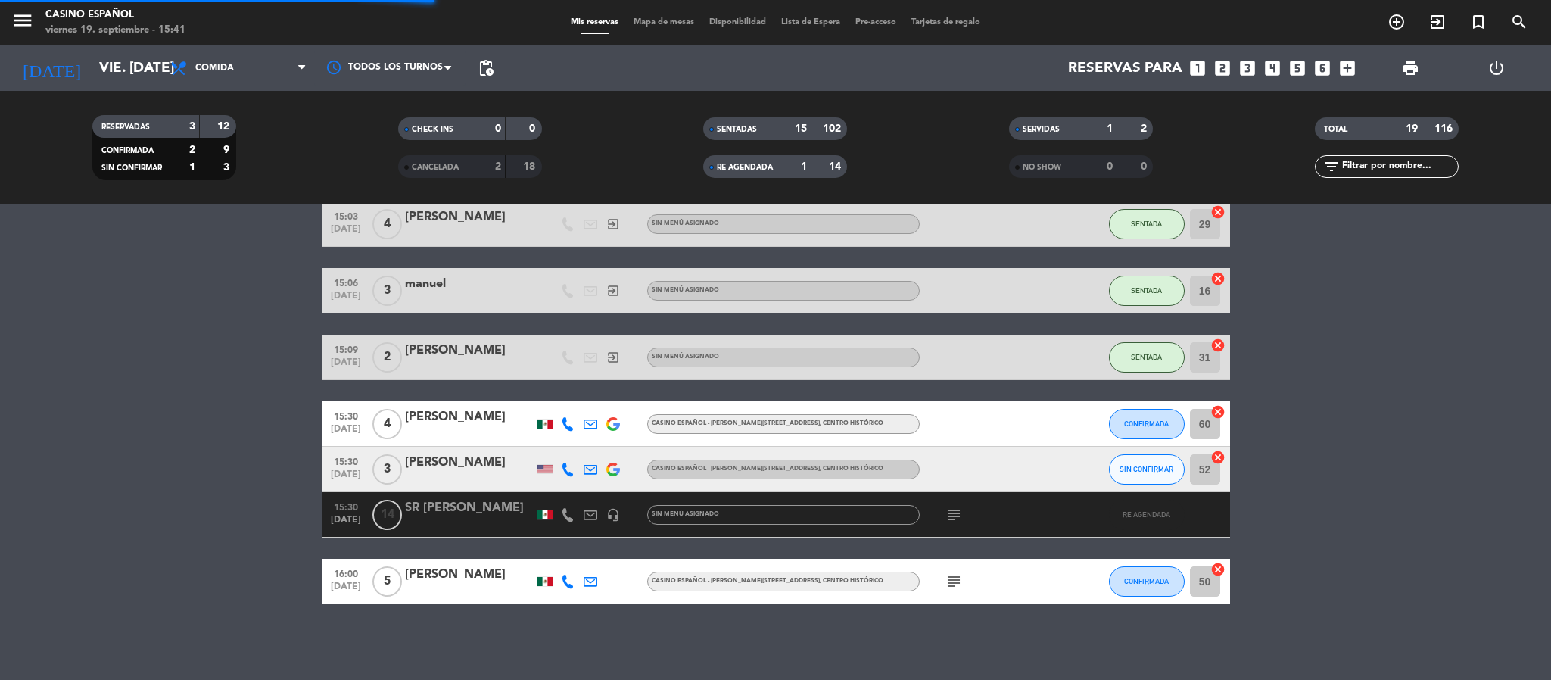
scroll to position [854, 0]
click at [654, 19] on span "Mapa de mesas" at bounding box center [664, 22] width 76 height 8
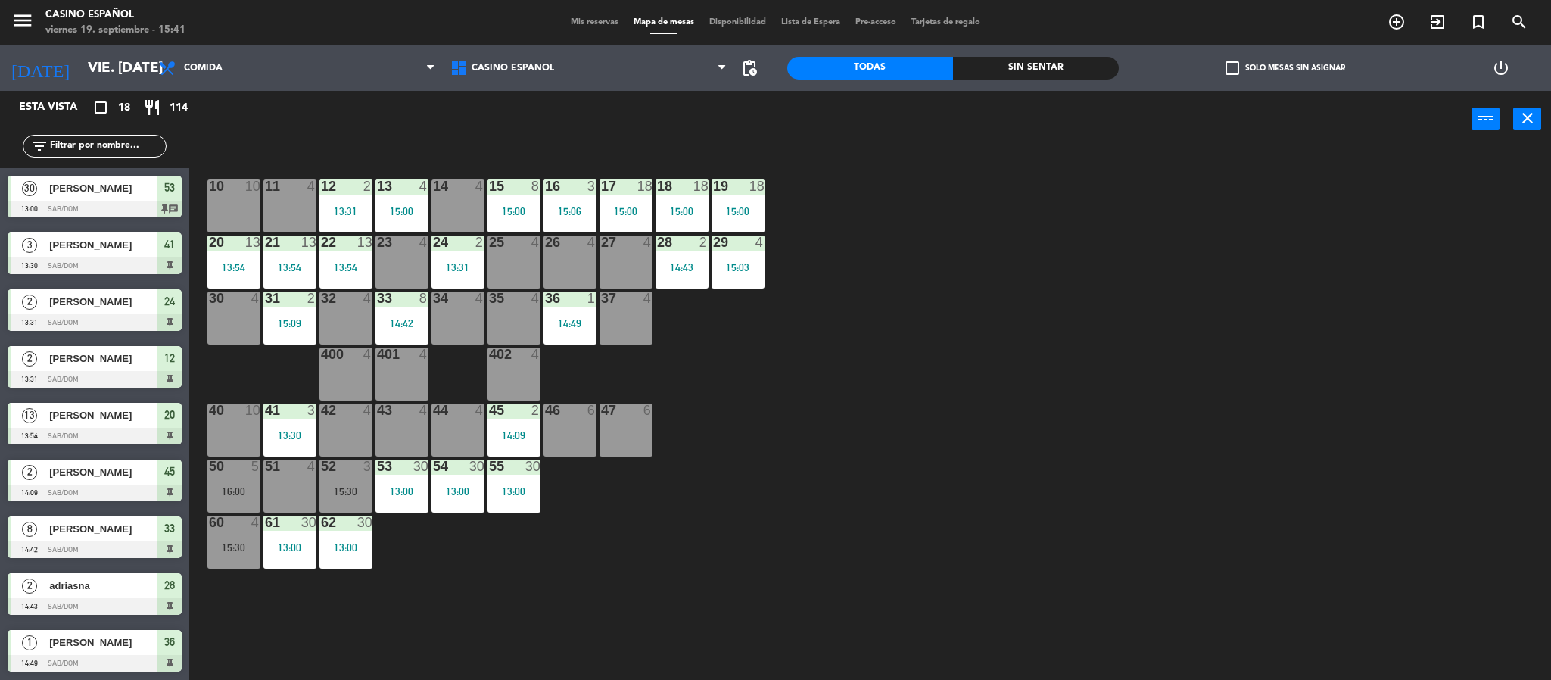
click at [618, 332] on div "37 4" at bounding box center [626, 317] width 53 height 53
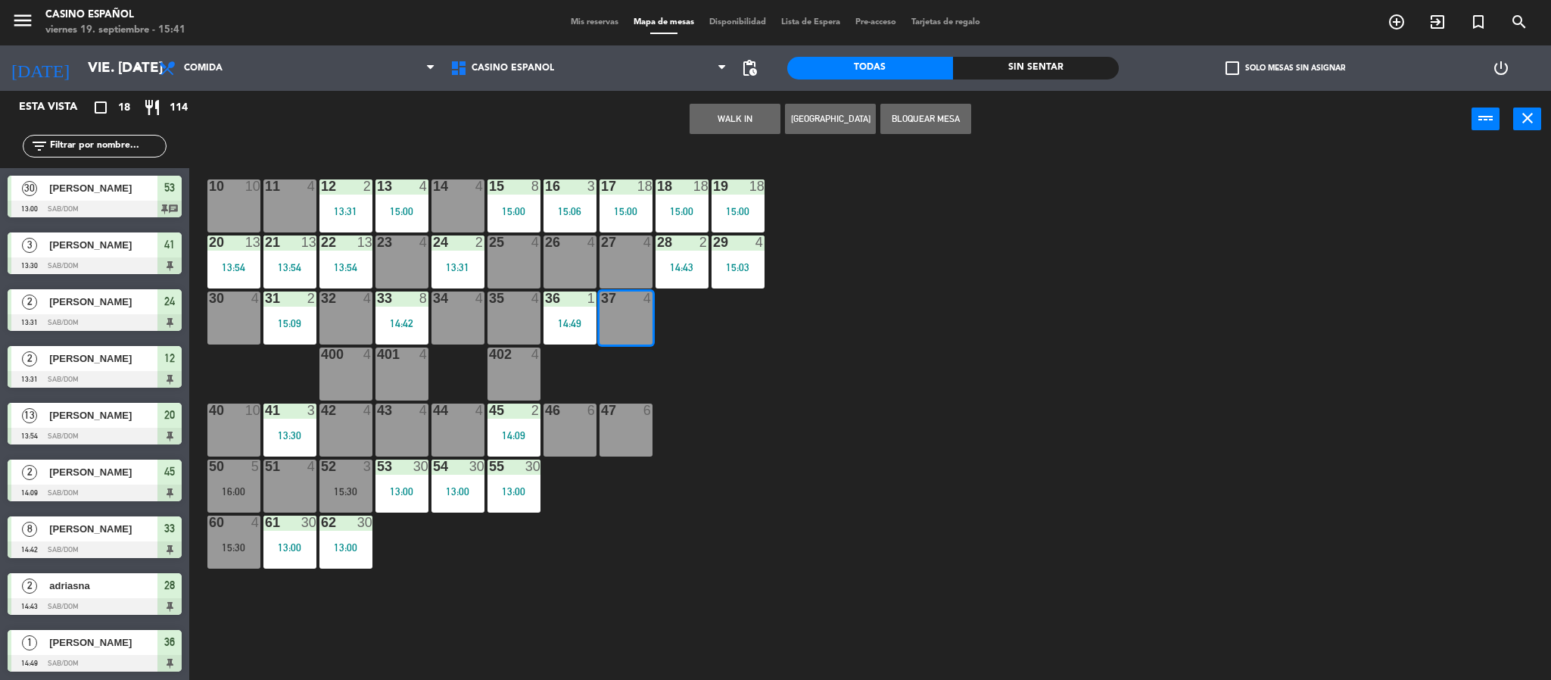
click at [746, 121] on button "WALK IN" at bounding box center [735, 119] width 91 height 30
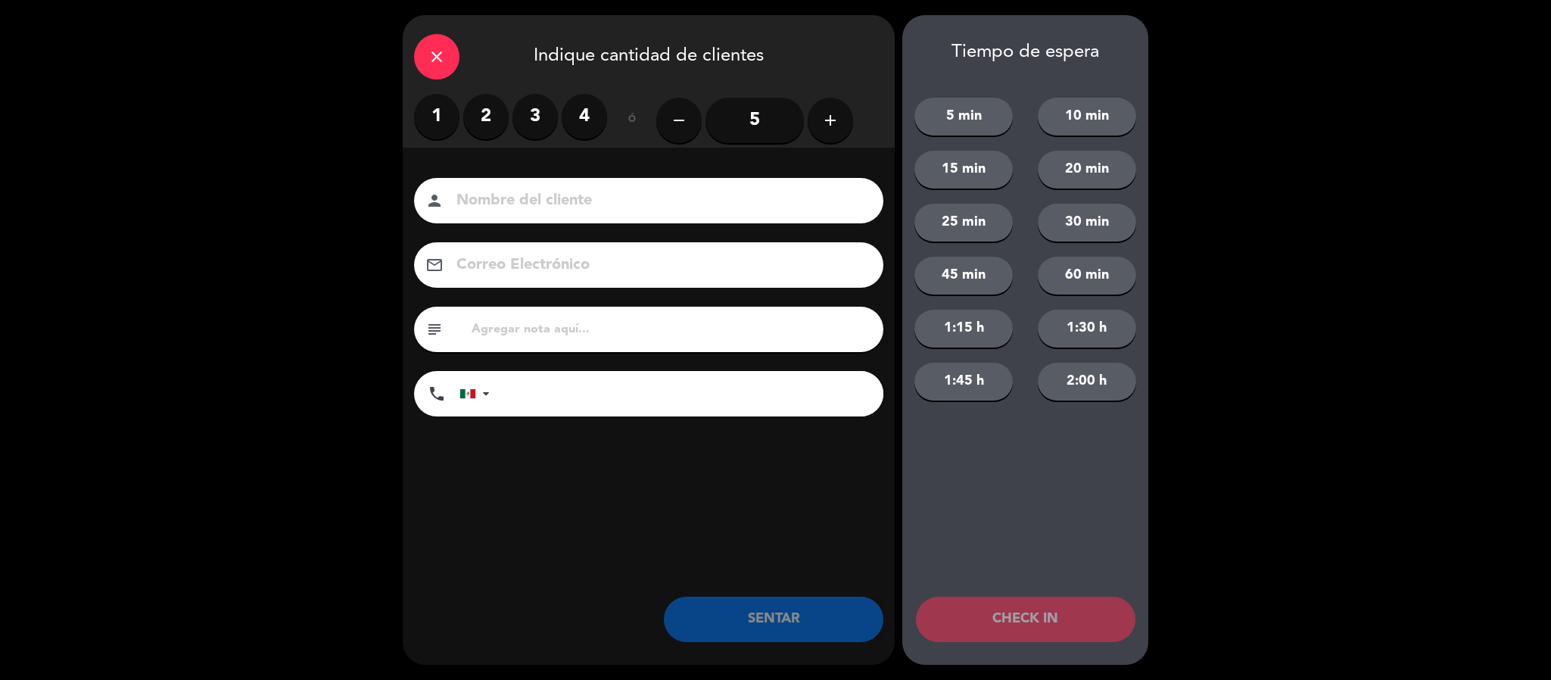
click at [534, 110] on label "3" at bounding box center [534, 116] width 45 height 45
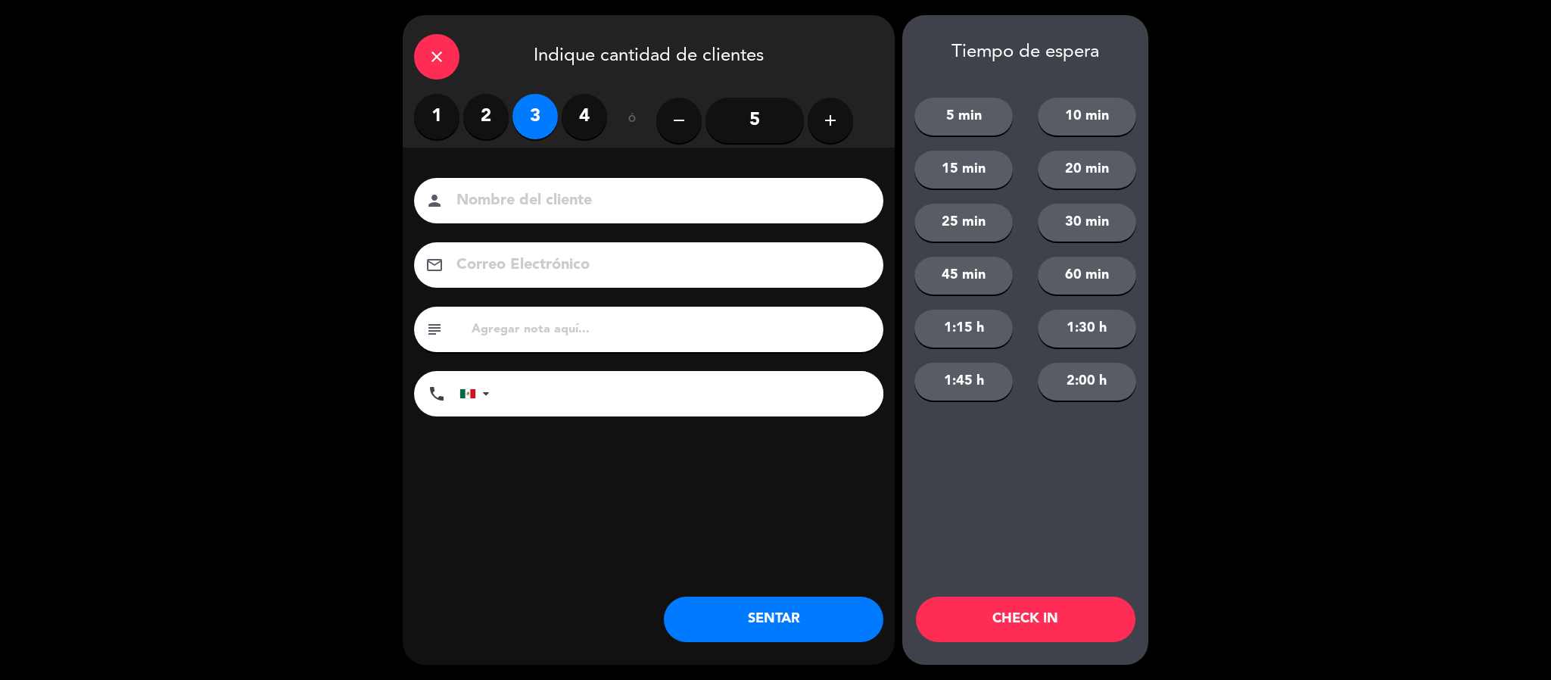
click at [523, 179] on div "person" at bounding box center [648, 200] width 469 height 45
click at [514, 186] on div "person" at bounding box center [648, 200] width 469 height 45
click at [507, 210] on input at bounding box center [659, 201] width 409 height 26
type input "[PERSON_NAME]"
click at [796, 616] on button "SENTAR" at bounding box center [774, 619] width 220 height 45
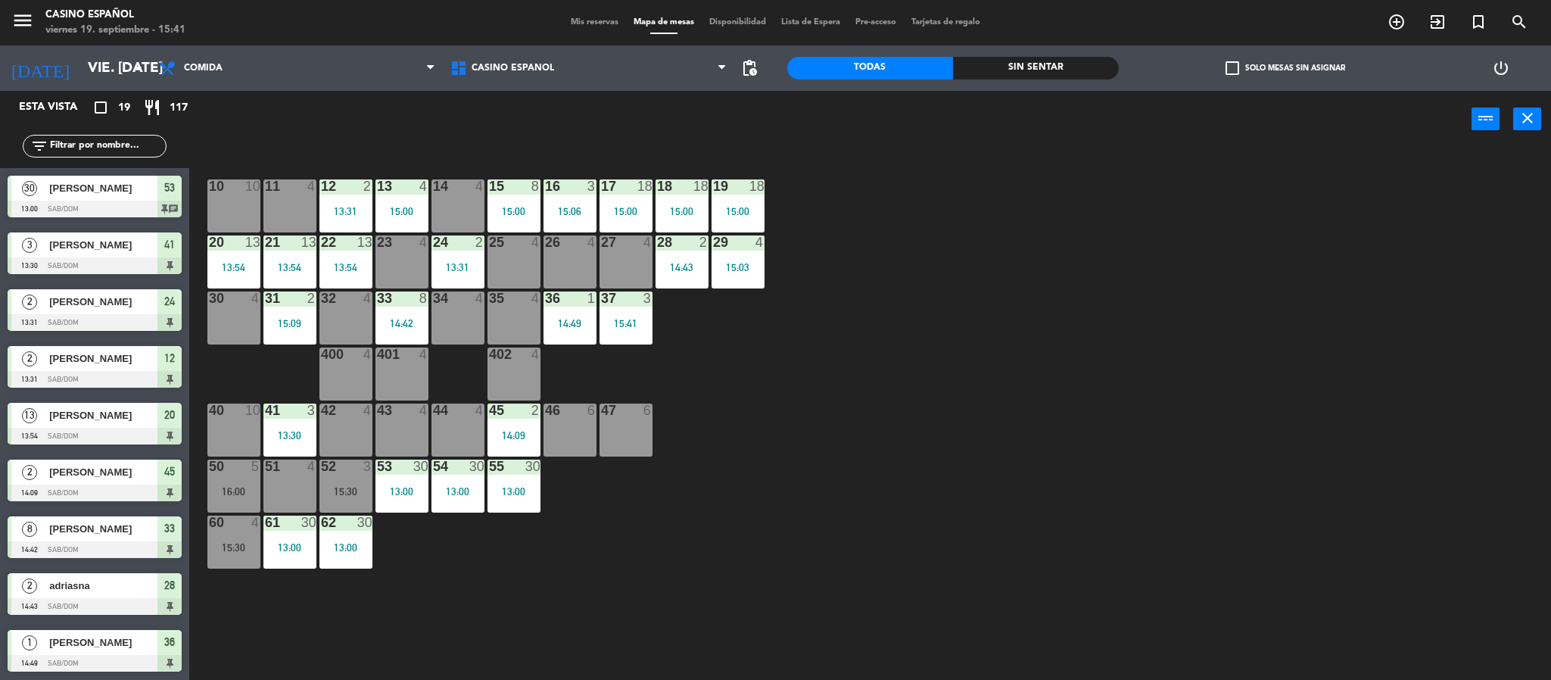
click at [429, 259] on div "10 10 11 4 12 2 13:31 13 4 15:00 14 4 15 8 15:00 16 3 15:06 17 18 15:00 18 18 1…" at bounding box center [877, 418] width 1347 height 532
click at [444, 270] on div "13:31" at bounding box center [457, 267] width 53 height 11
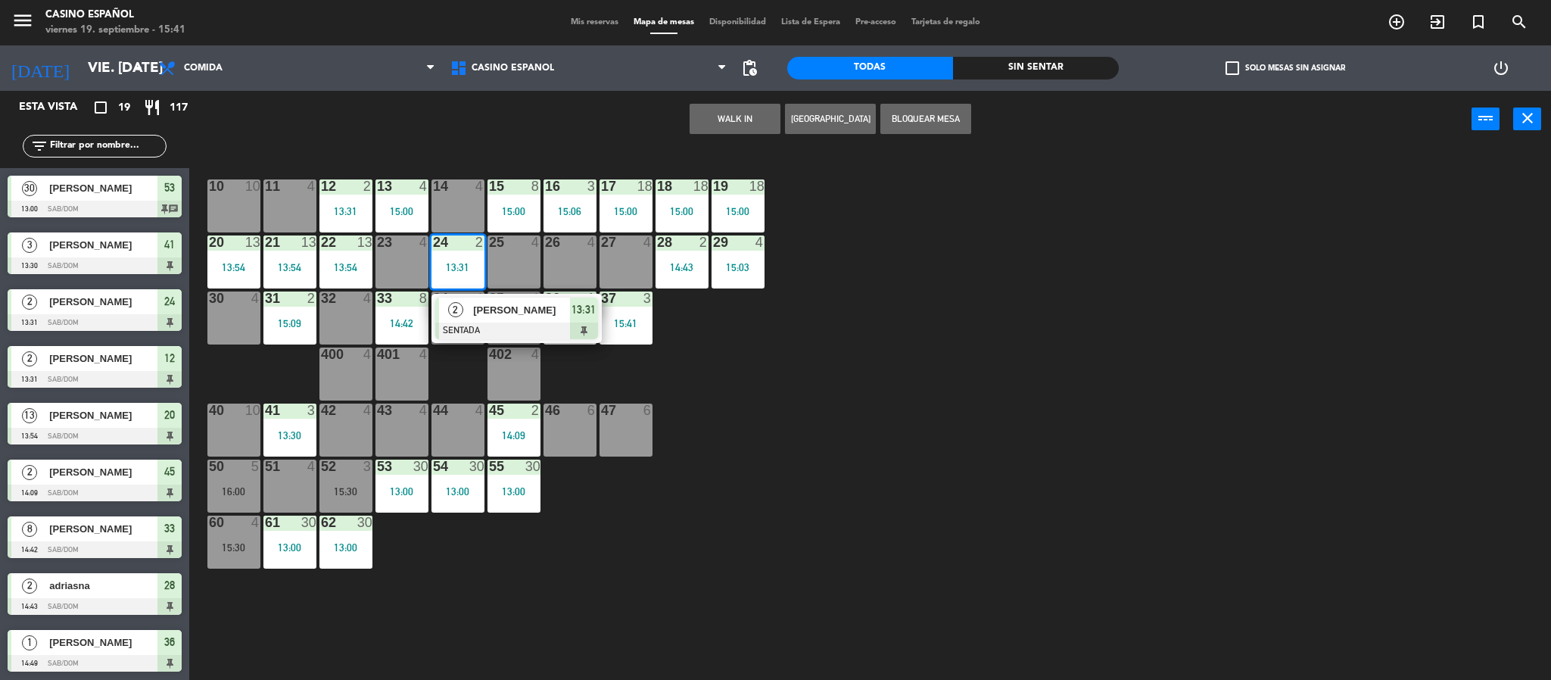
click at [473, 322] on div at bounding box center [516, 330] width 163 height 17
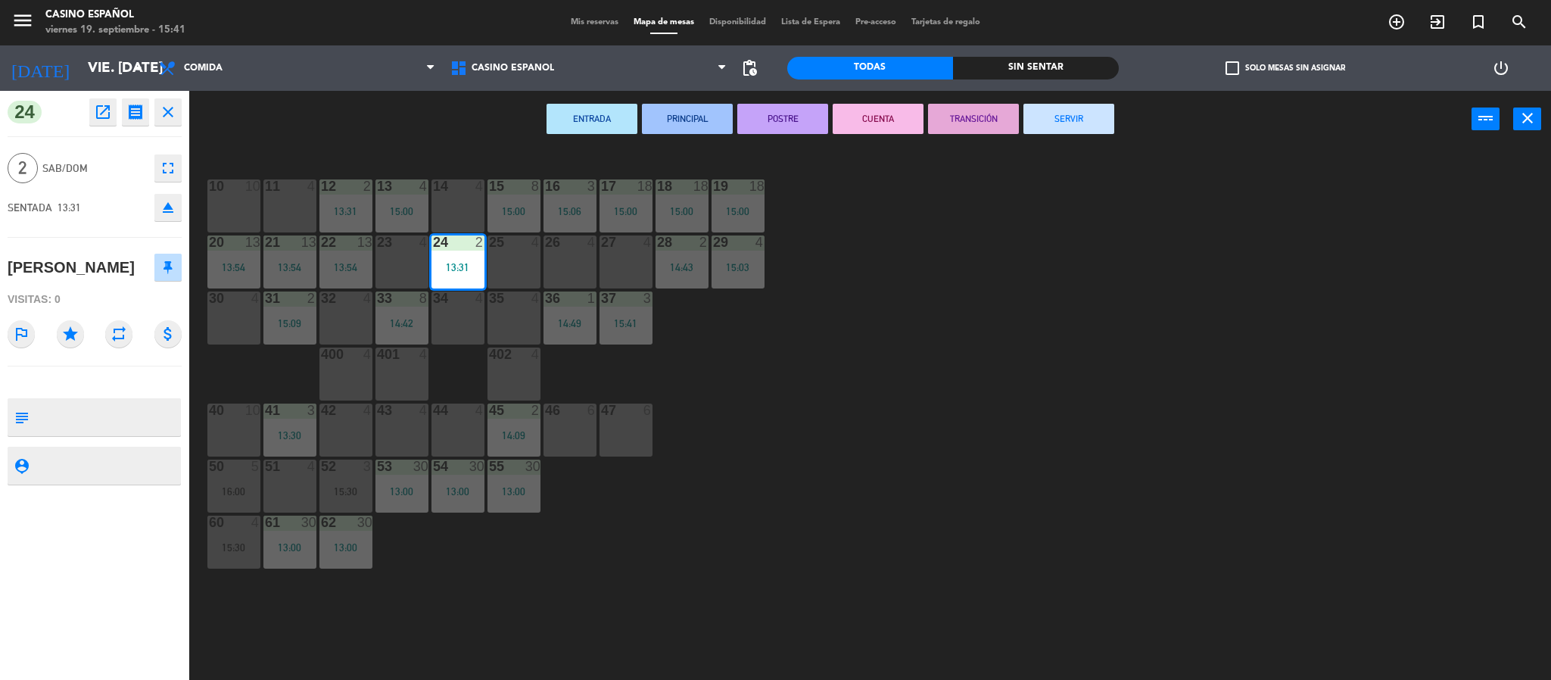
click at [1098, 121] on button "SERVIR" at bounding box center [1068, 119] width 91 height 30
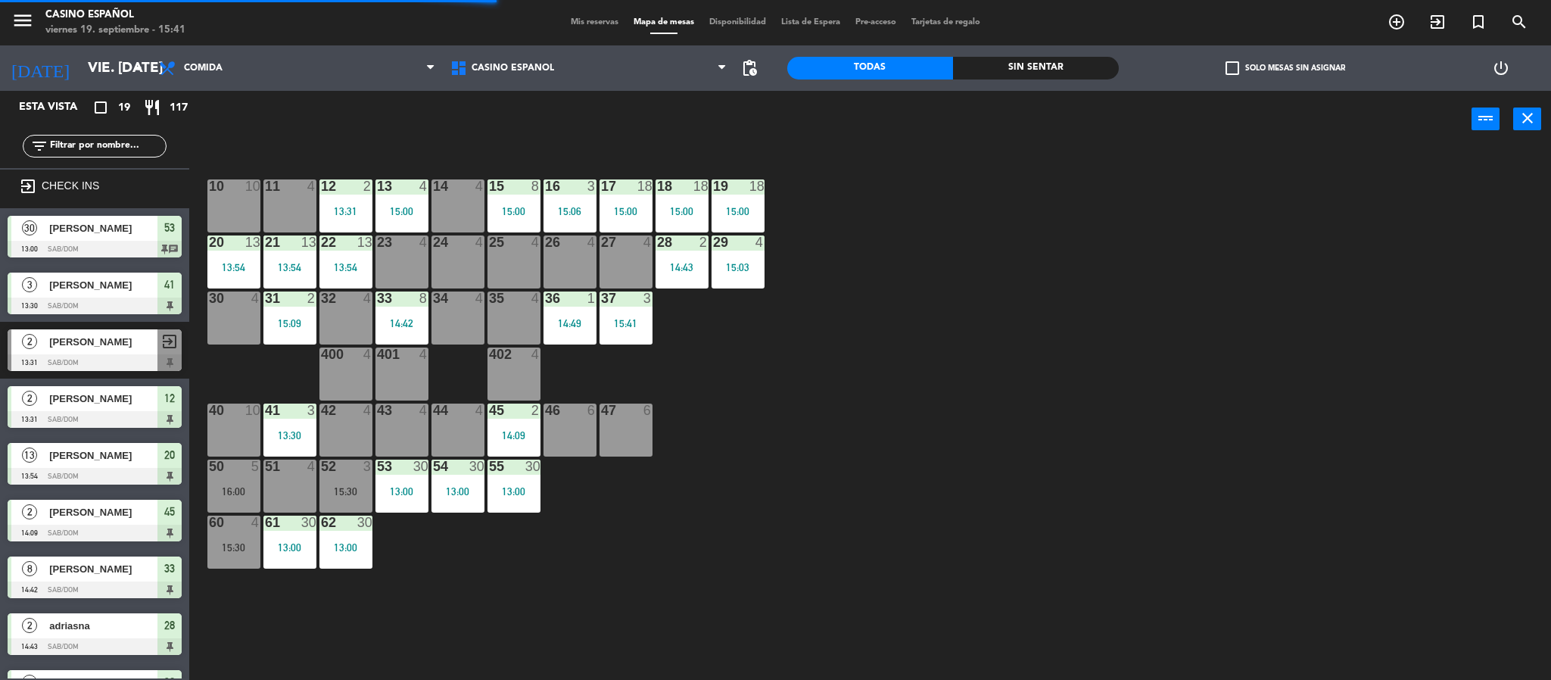
click at [468, 238] on div at bounding box center [457, 242] width 25 height 14
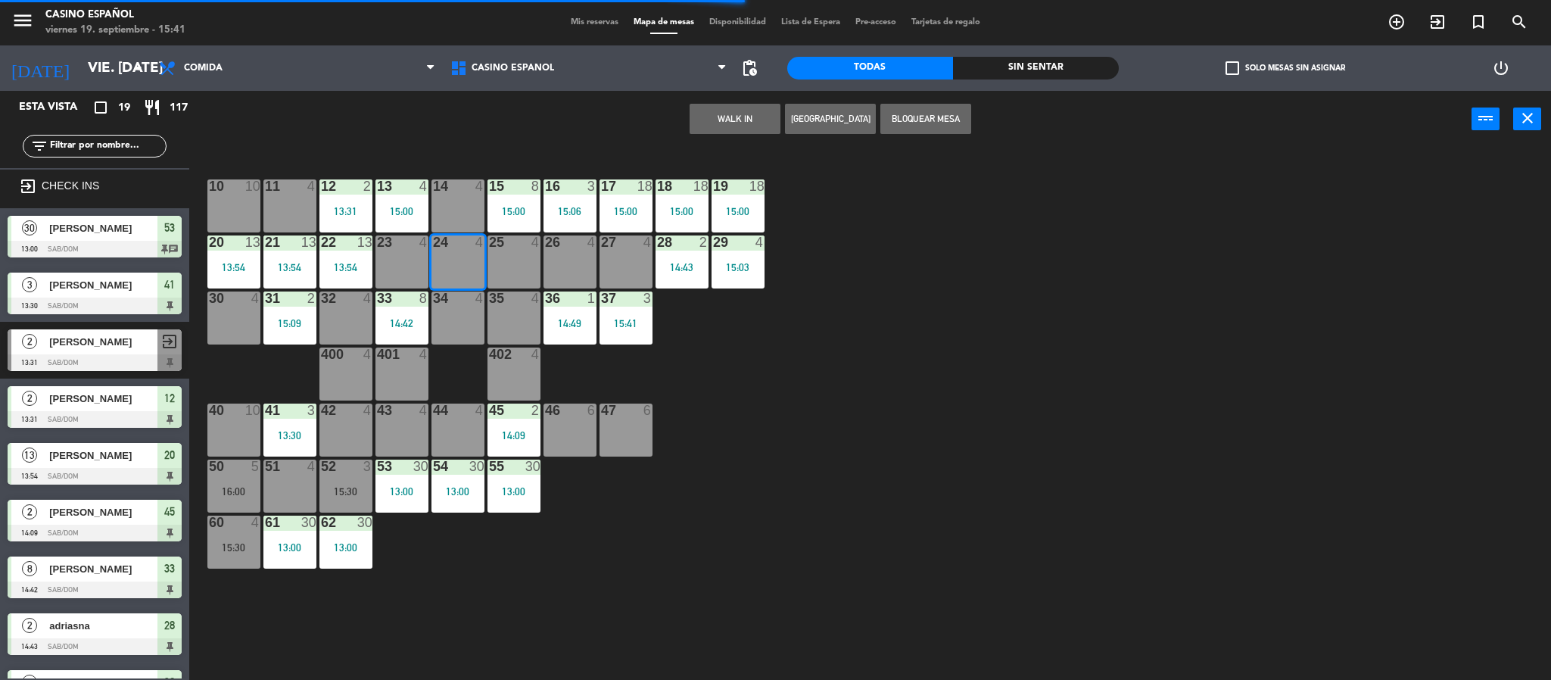
click at [743, 120] on button "WALK IN" at bounding box center [735, 119] width 91 height 30
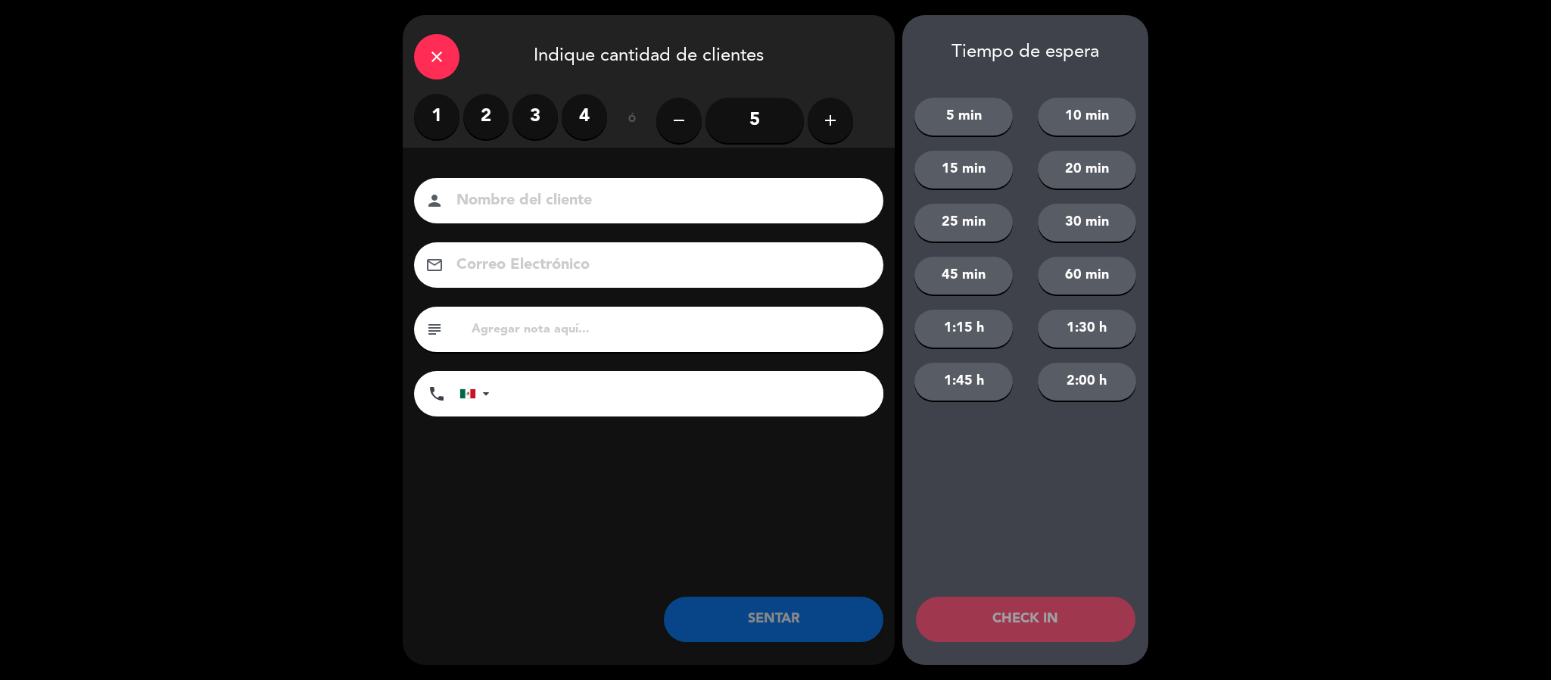
click at [488, 105] on label "2" at bounding box center [485, 116] width 45 height 45
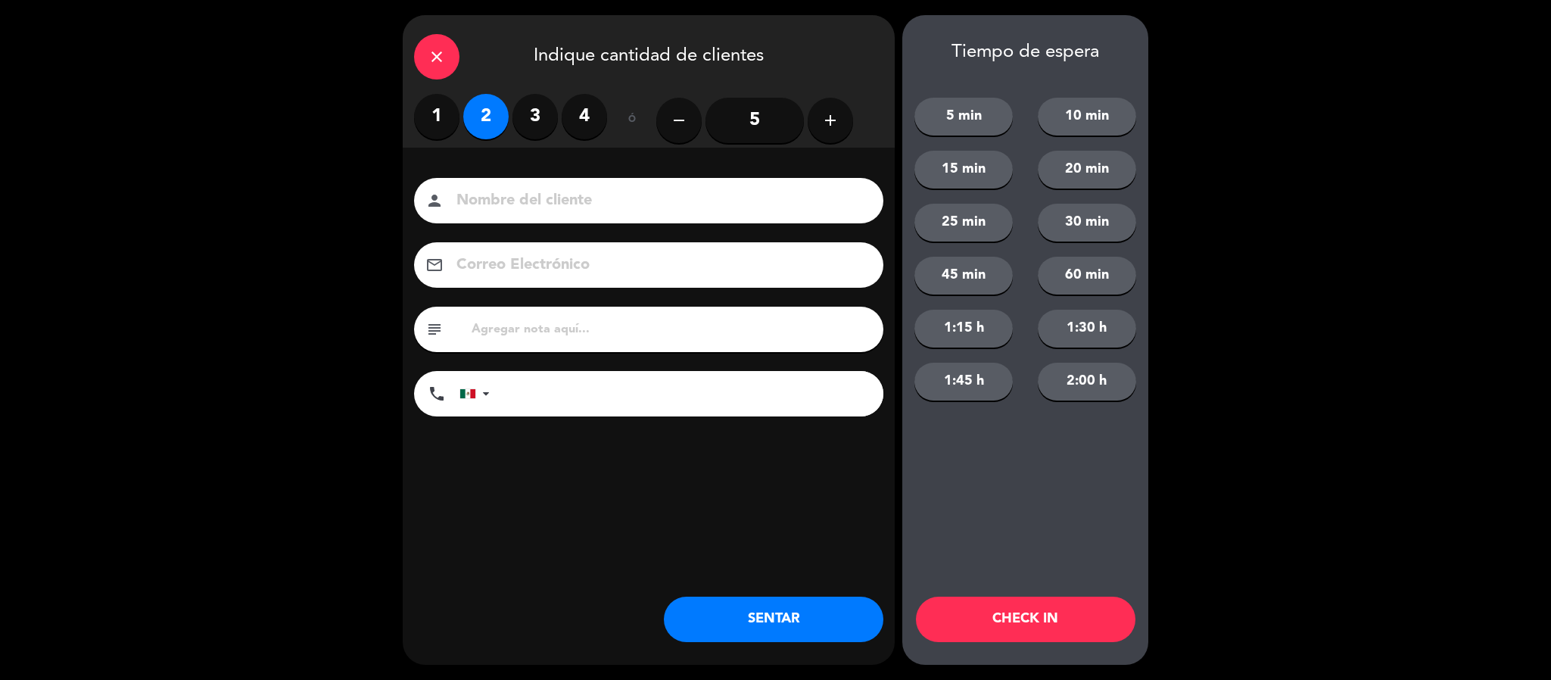
click at [456, 198] on input at bounding box center [659, 201] width 409 height 26
type input "[PERSON_NAME]"
click at [768, 629] on button "SENTAR" at bounding box center [774, 619] width 220 height 45
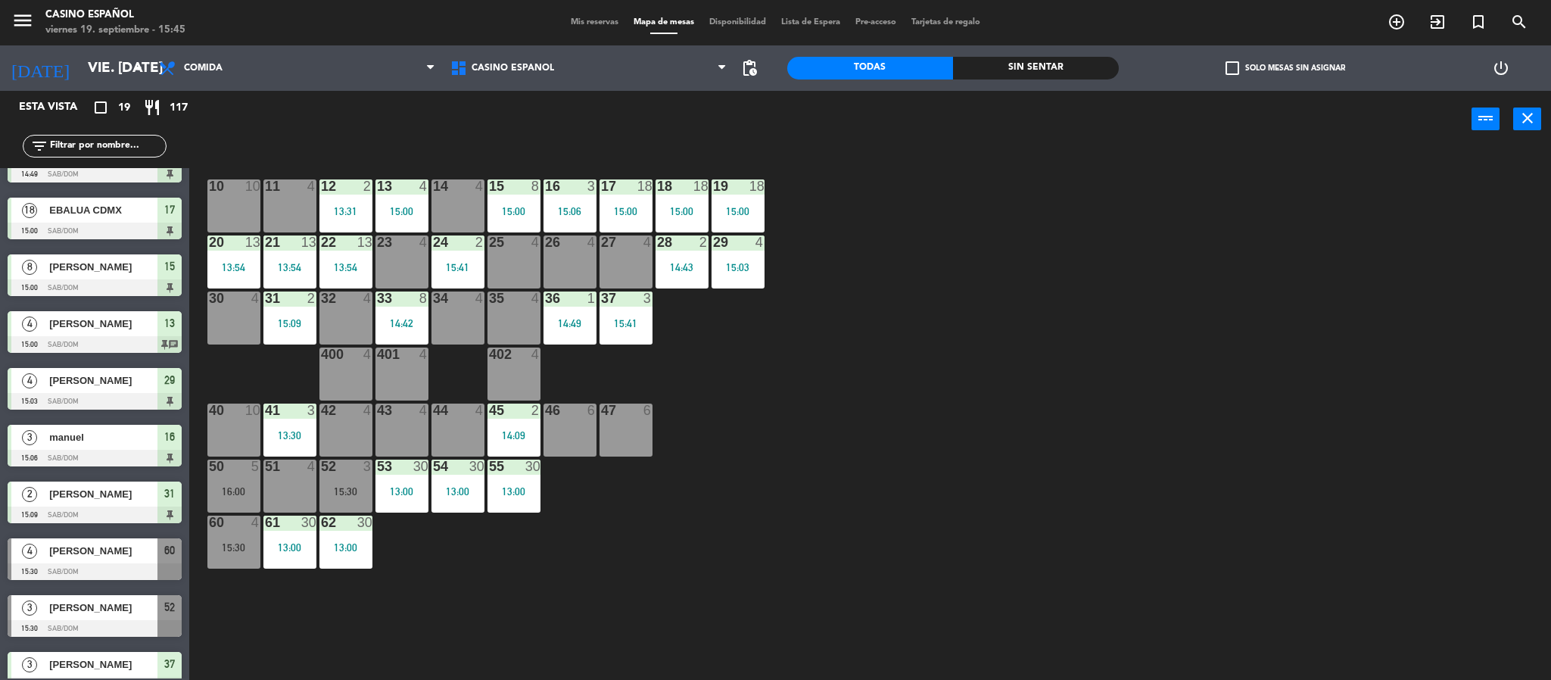
scroll to position [568, 0]
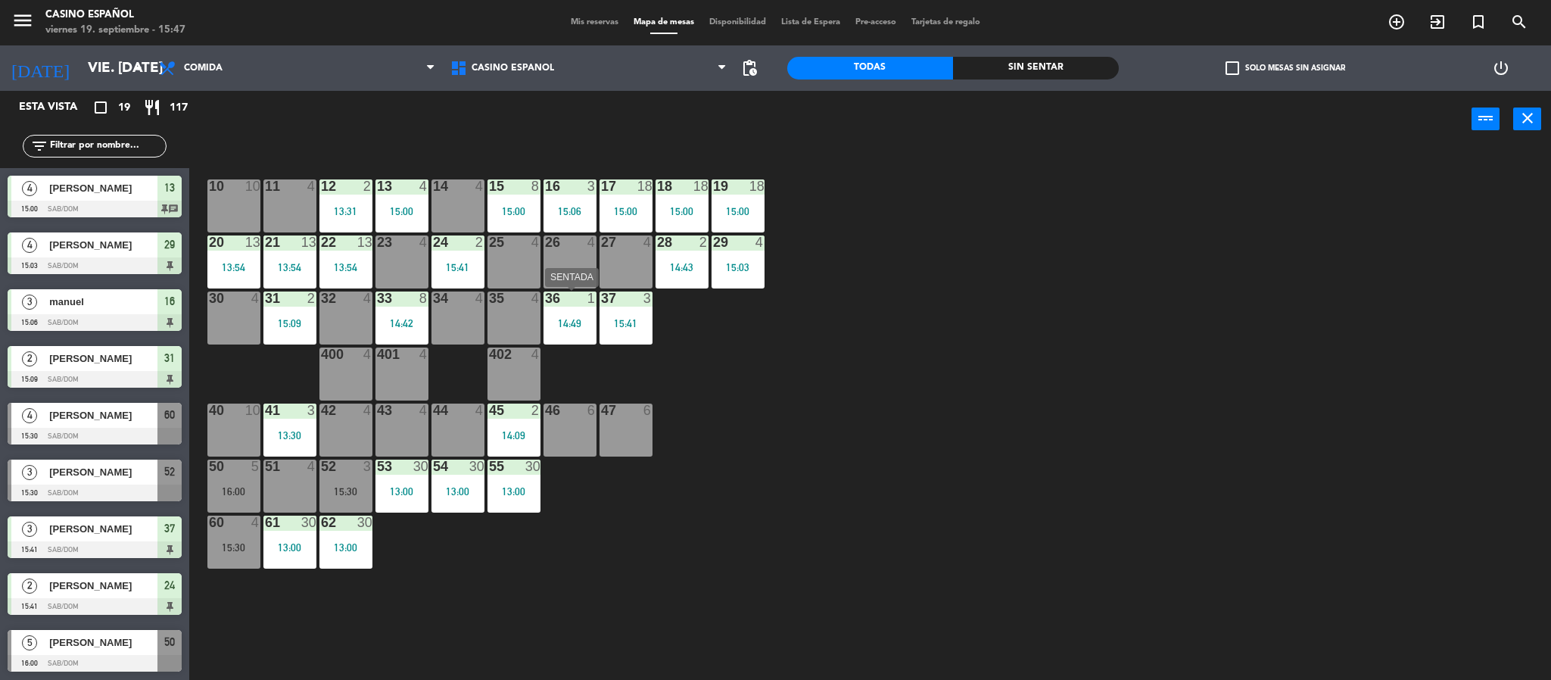
click at [577, 328] on div "14:49" at bounding box center [570, 323] width 53 height 11
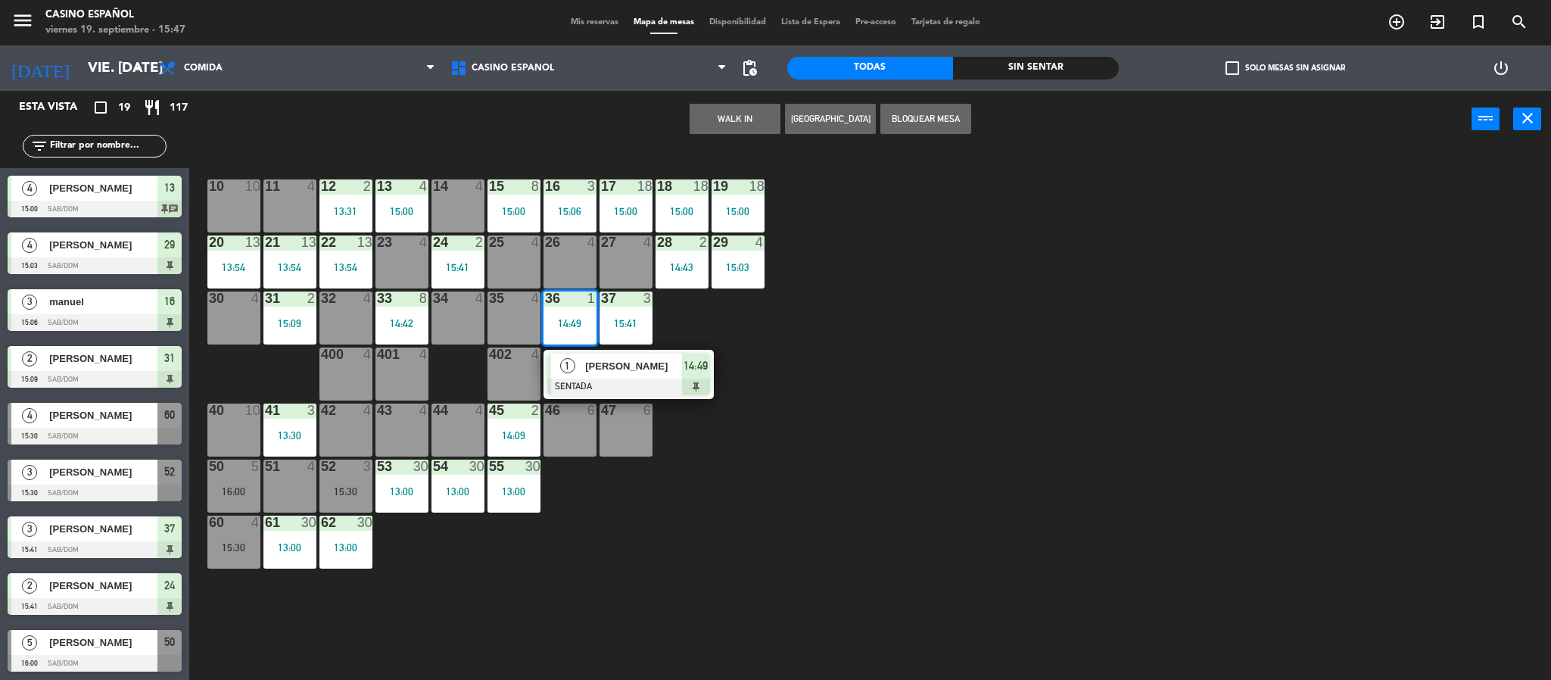
click at [598, 375] on div "[PERSON_NAME]" at bounding box center [633, 366] width 98 height 25
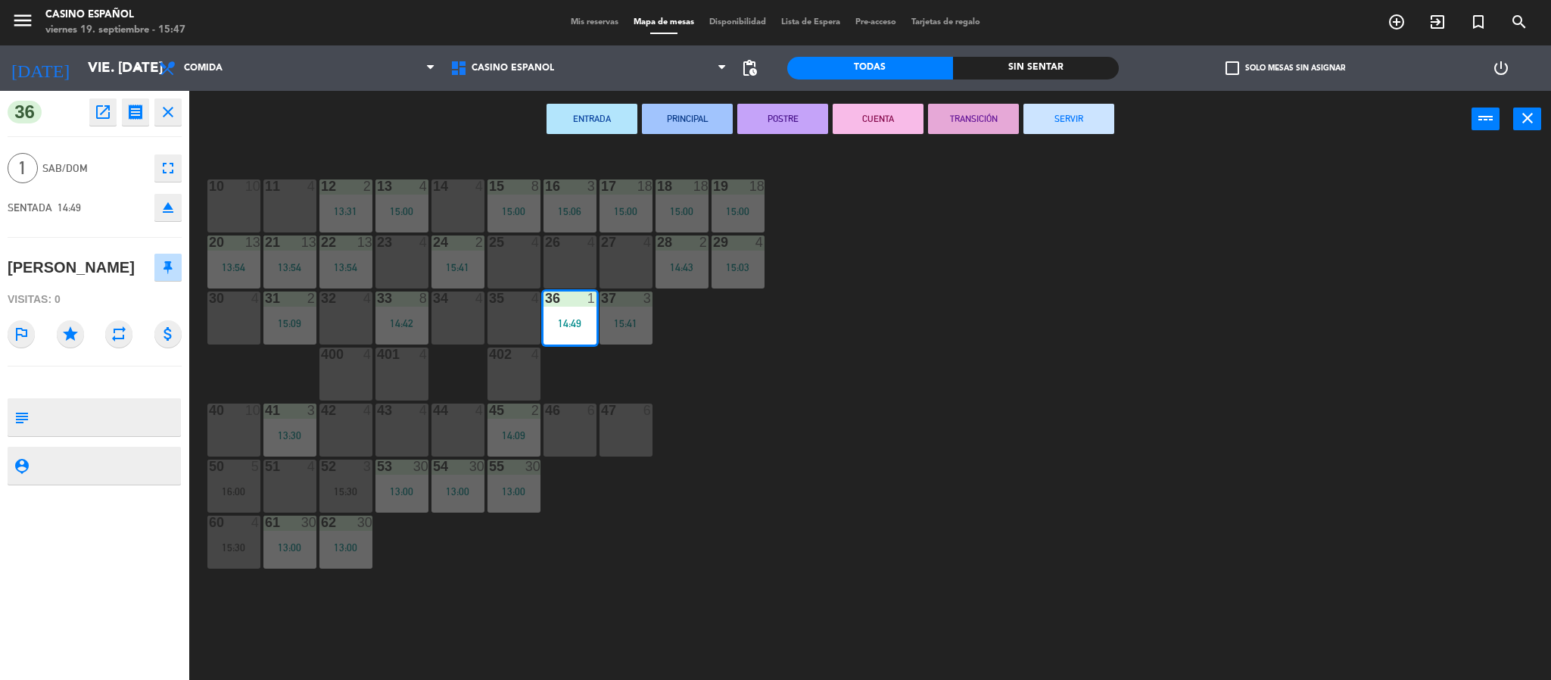
click at [1059, 116] on button "SERVIR" at bounding box center [1068, 119] width 91 height 30
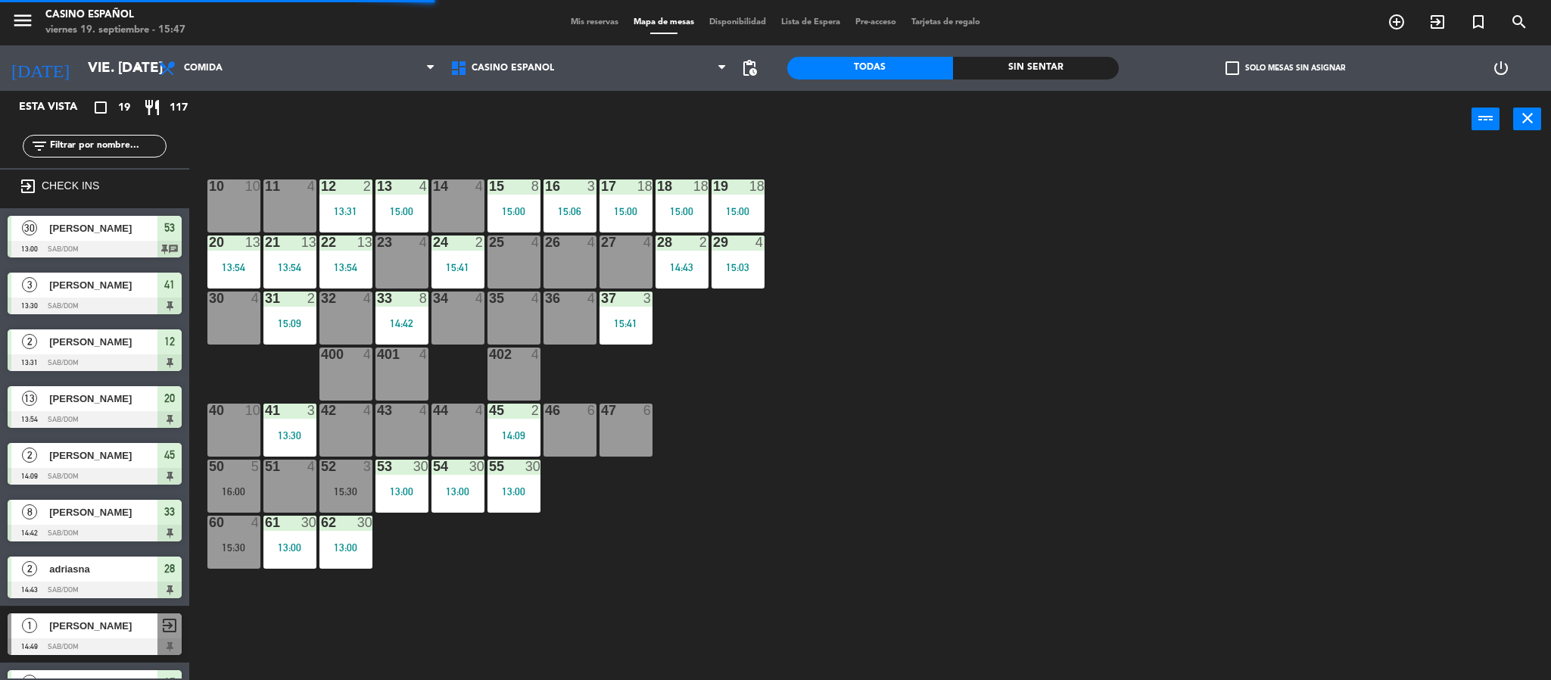
click at [575, 302] on div at bounding box center [569, 298] width 25 height 14
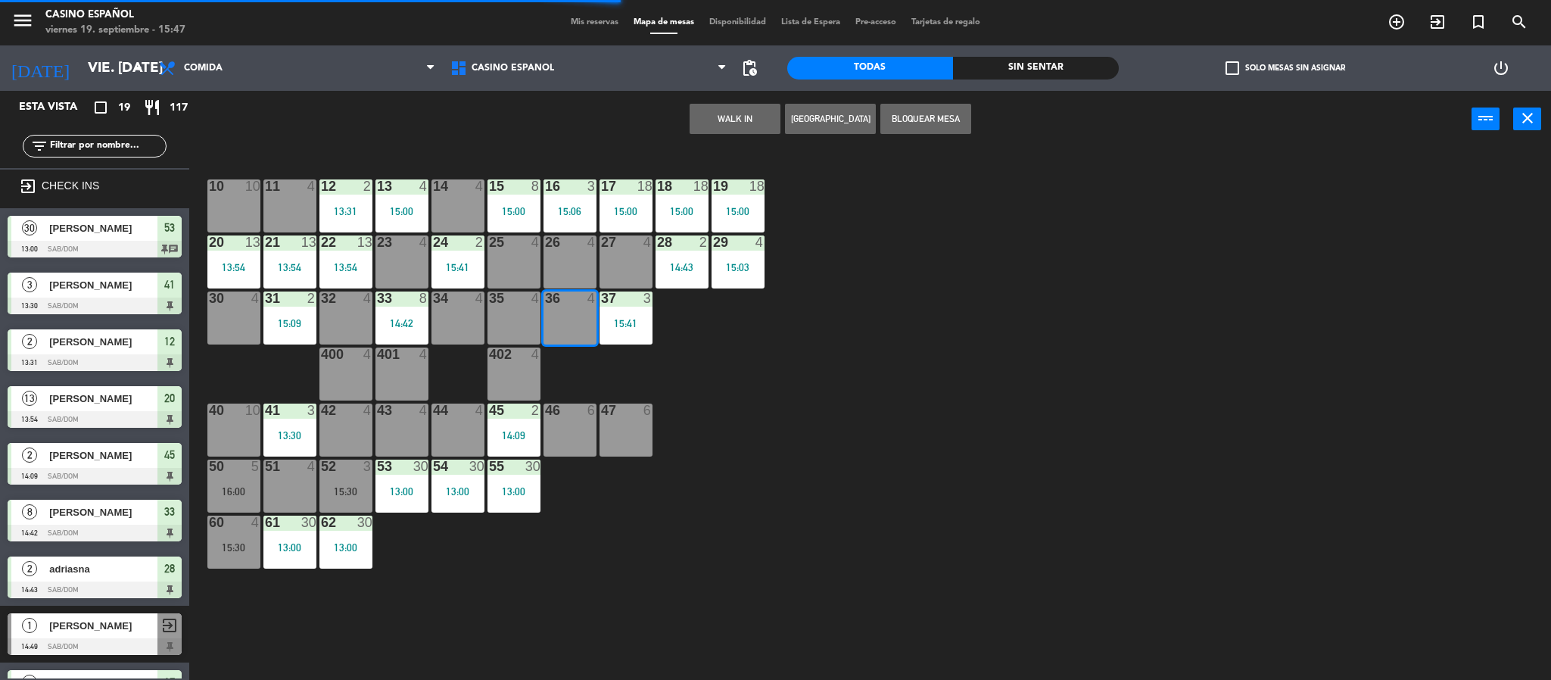
click at [709, 118] on button "WALK IN" at bounding box center [735, 119] width 91 height 30
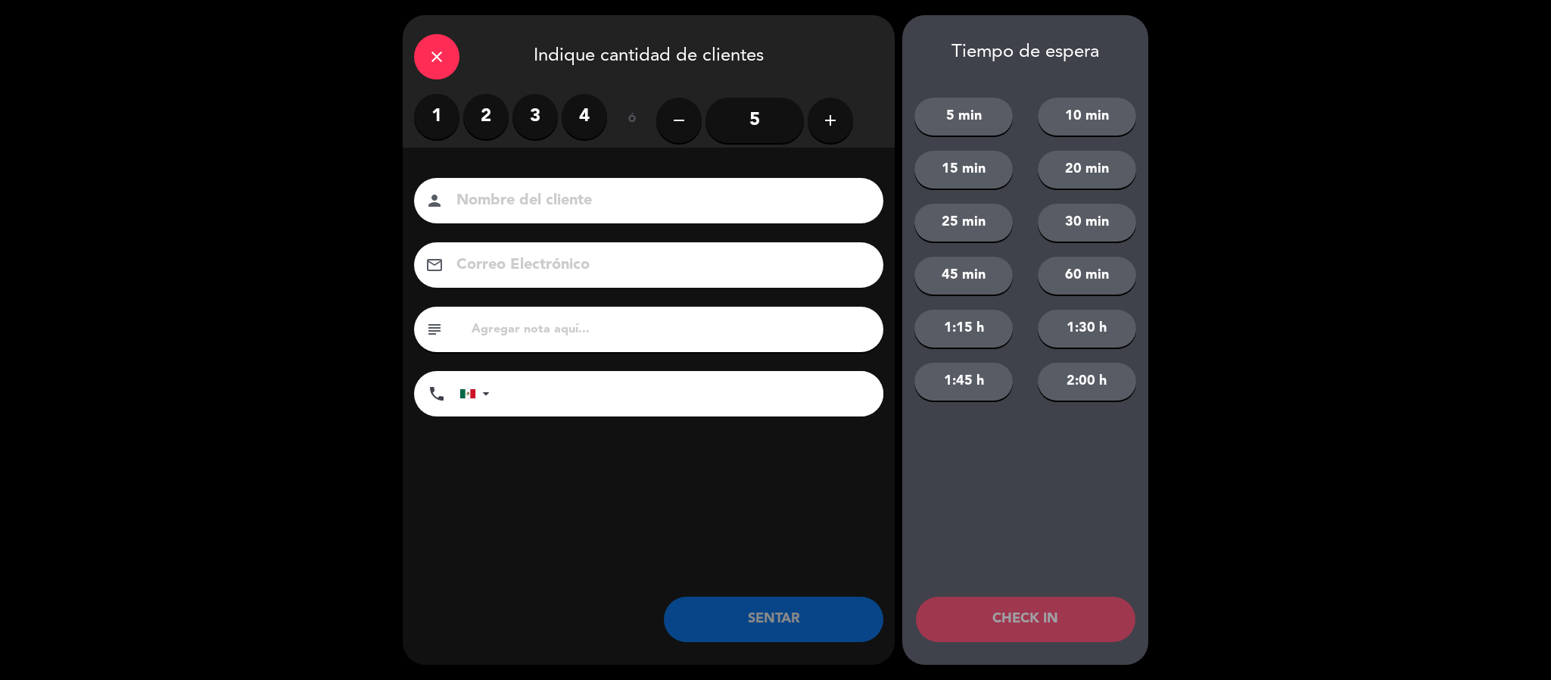
drag, startPoint x: 582, startPoint y: 112, endPoint x: 564, endPoint y: 139, distance: 32.8
click at [581, 112] on label "4" at bounding box center [584, 116] width 45 height 45
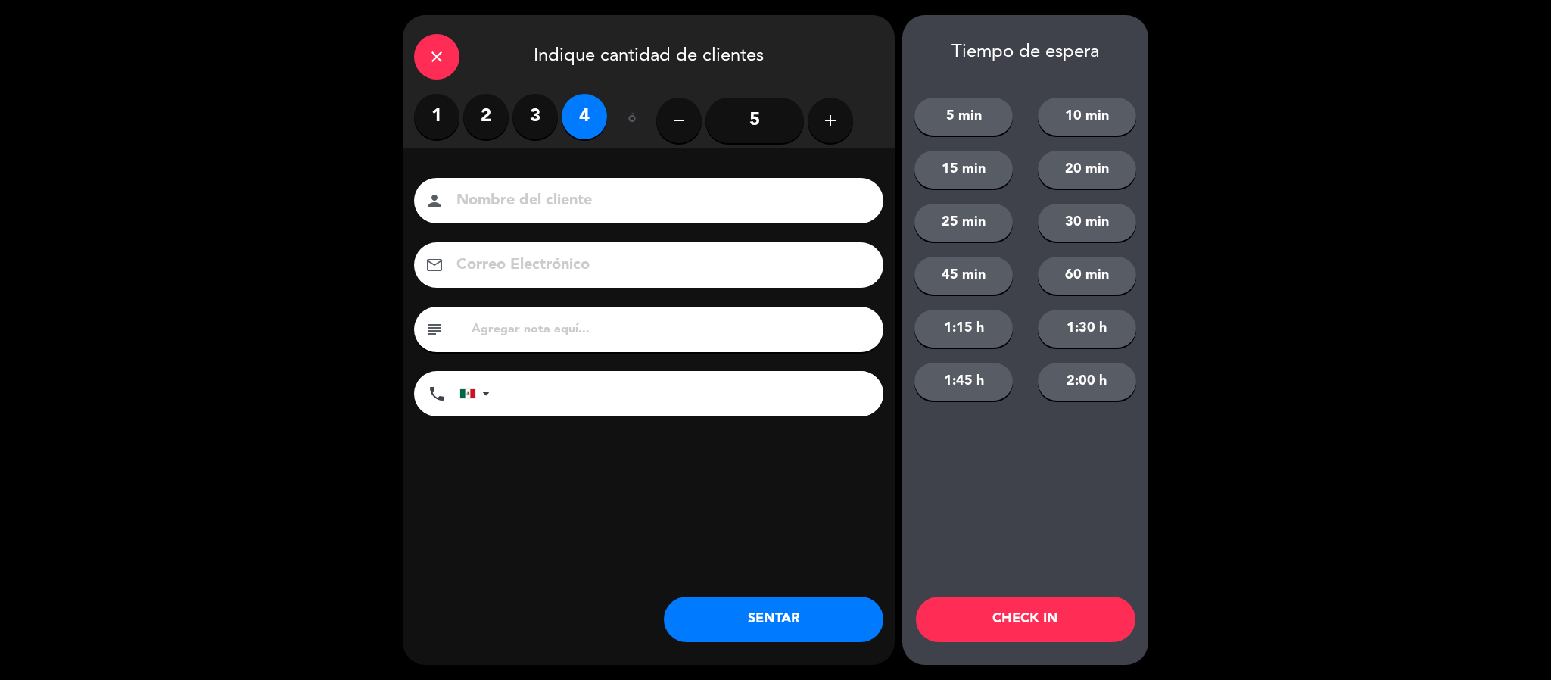
click at [502, 207] on input at bounding box center [659, 201] width 409 height 26
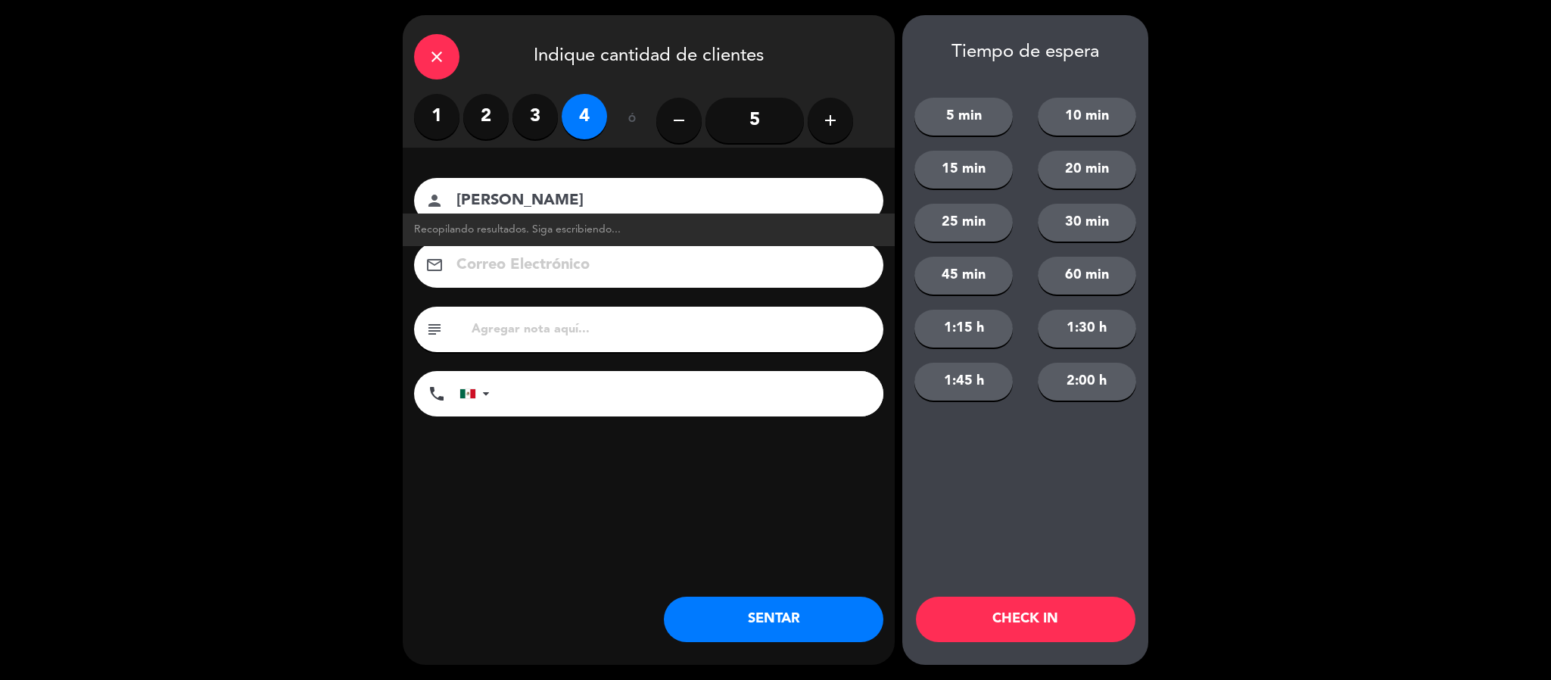
type input "[PERSON_NAME]"
click at [709, 611] on button "SENTAR" at bounding box center [774, 619] width 220 height 45
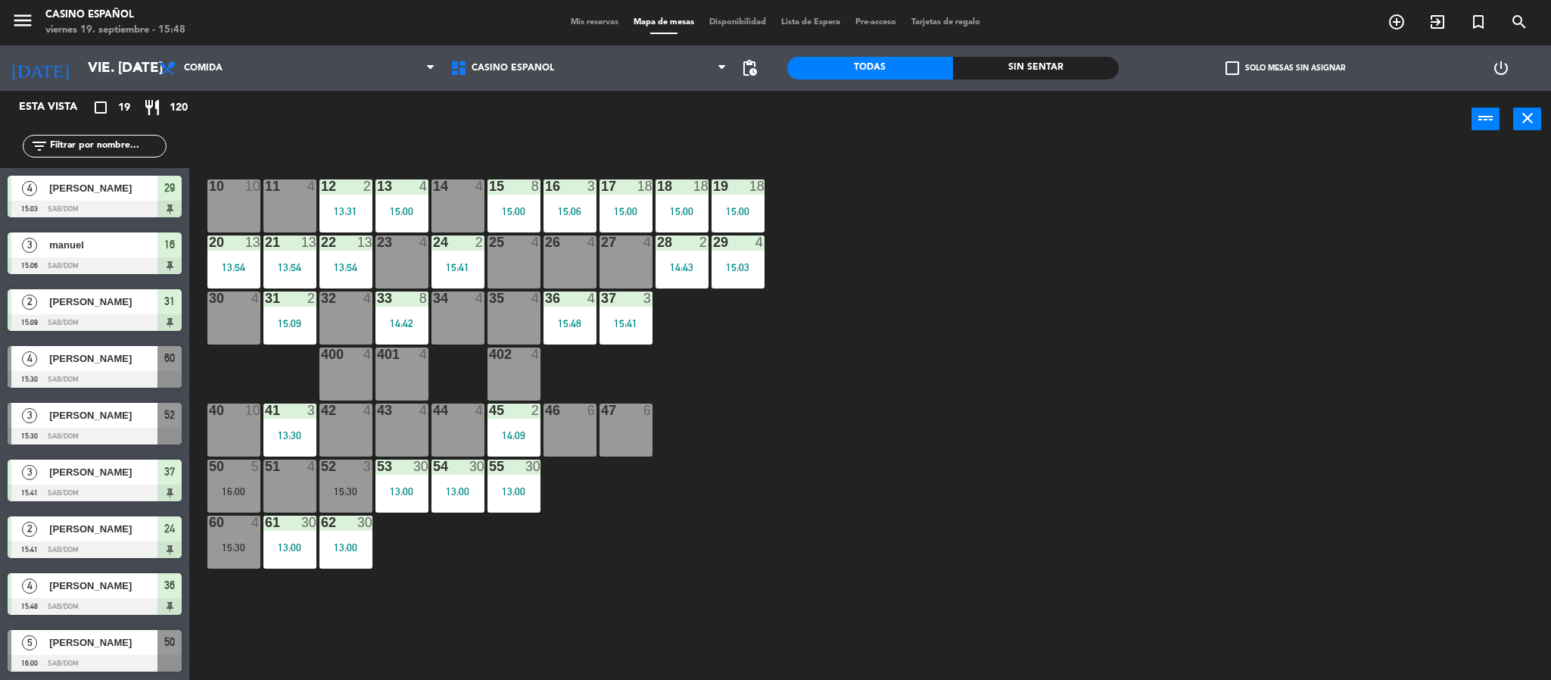
click at [59, 362] on span "[PERSON_NAME]" at bounding box center [103, 358] width 108 height 16
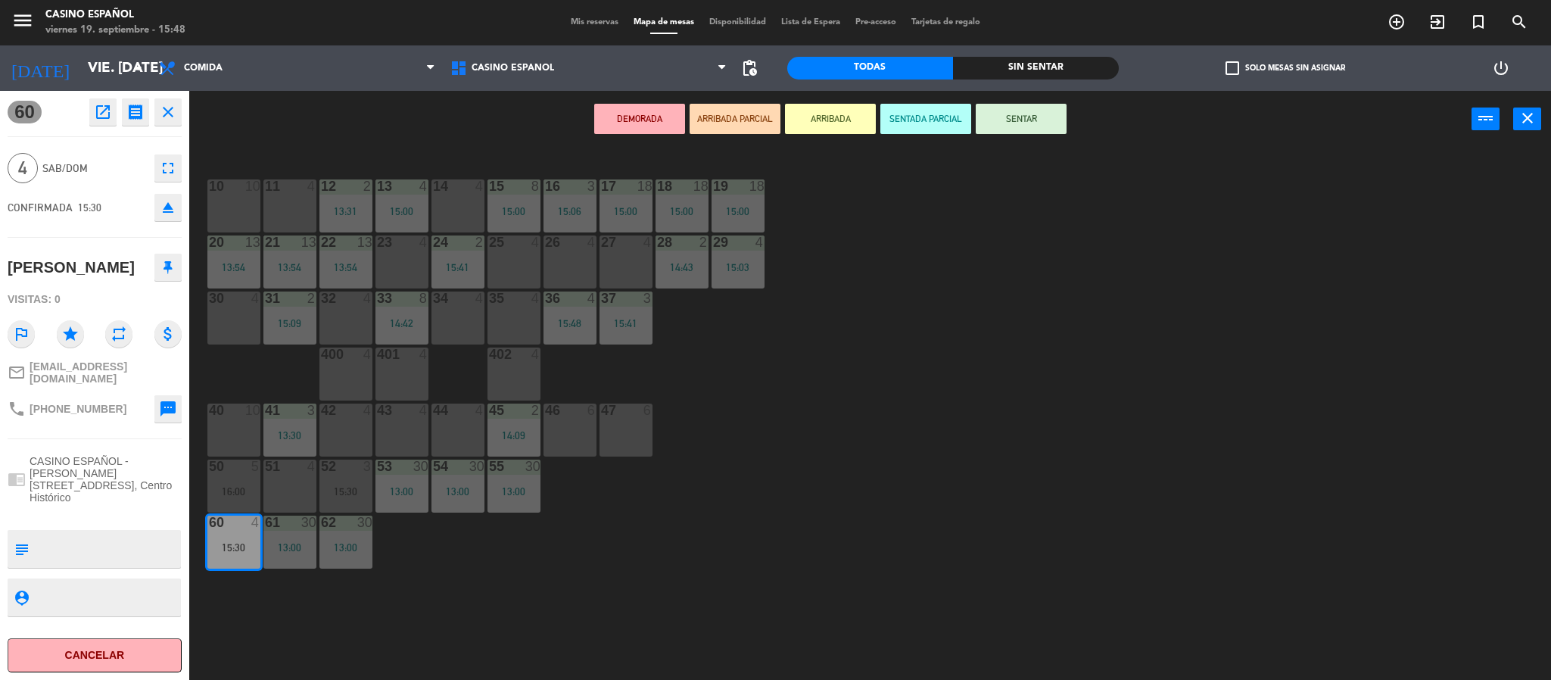
click at [164, 207] on icon "eject" at bounding box center [168, 207] width 18 height 18
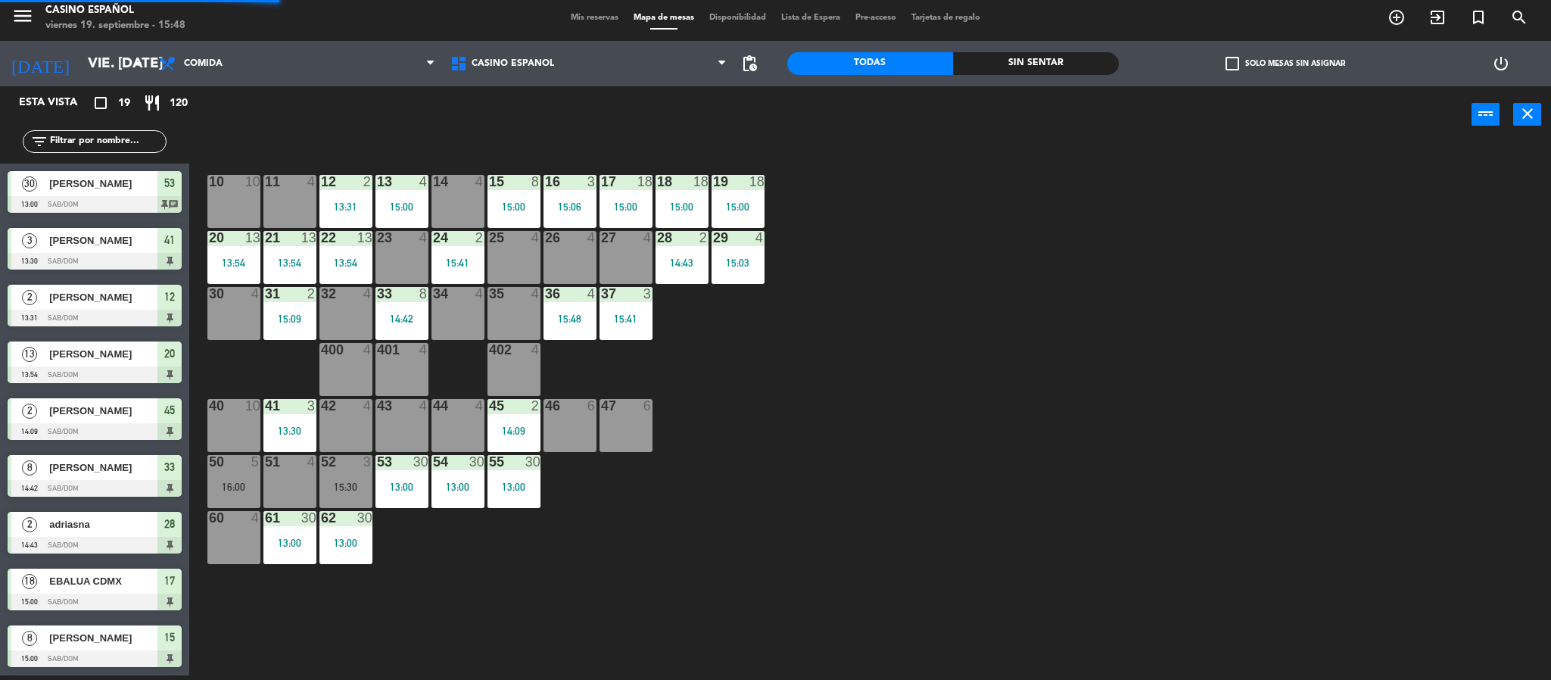
scroll to position [43, 0]
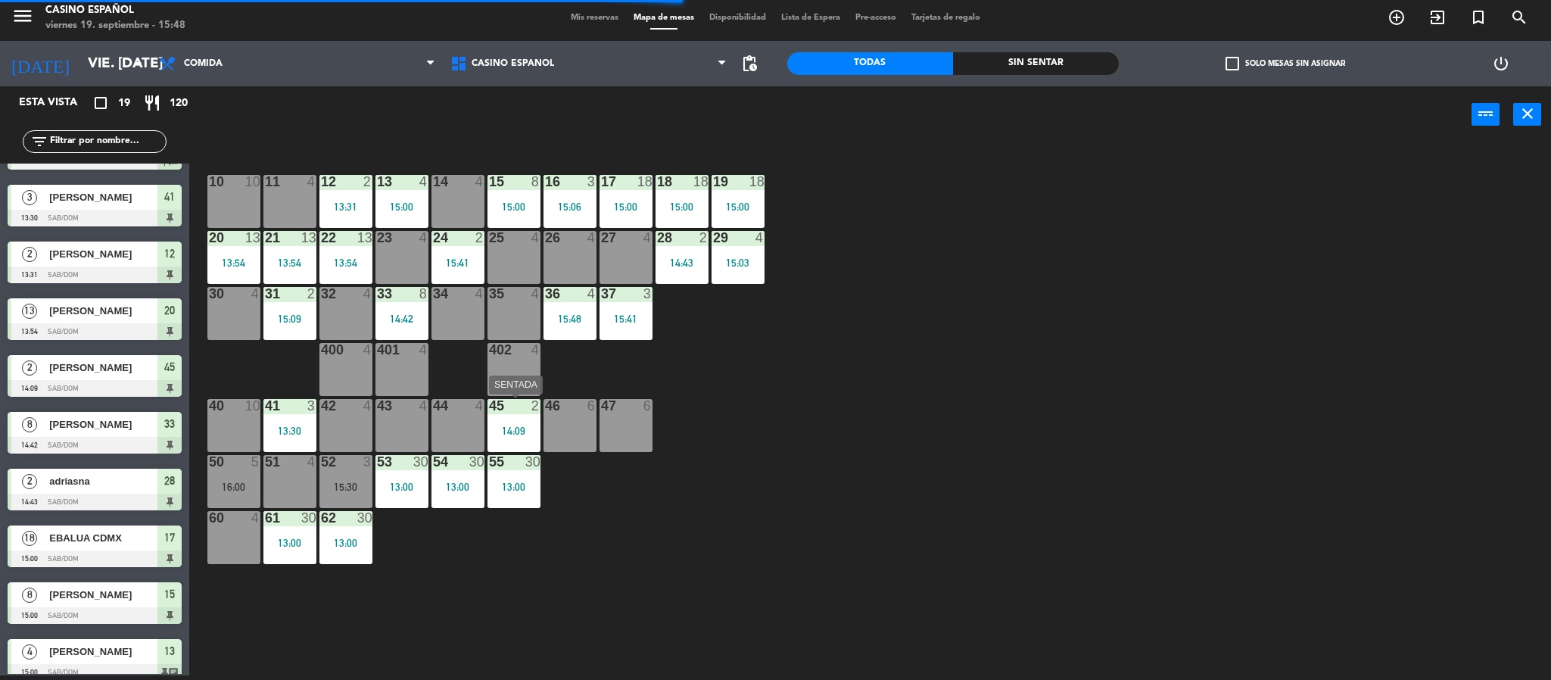
click at [509, 407] on div at bounding box center [513, 406] width 25 height 14
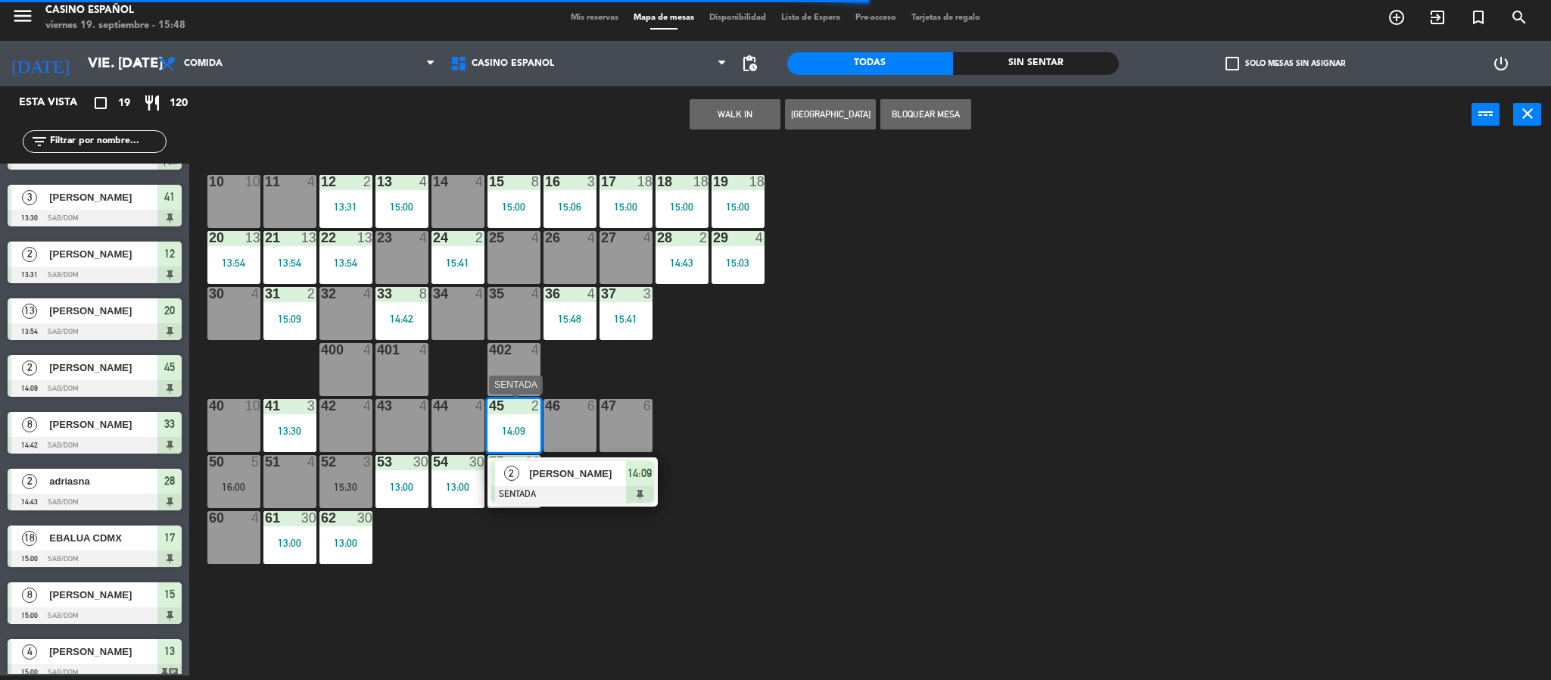
click at [548, 486] on div at bounding box center [572, 494] width 163 height 17
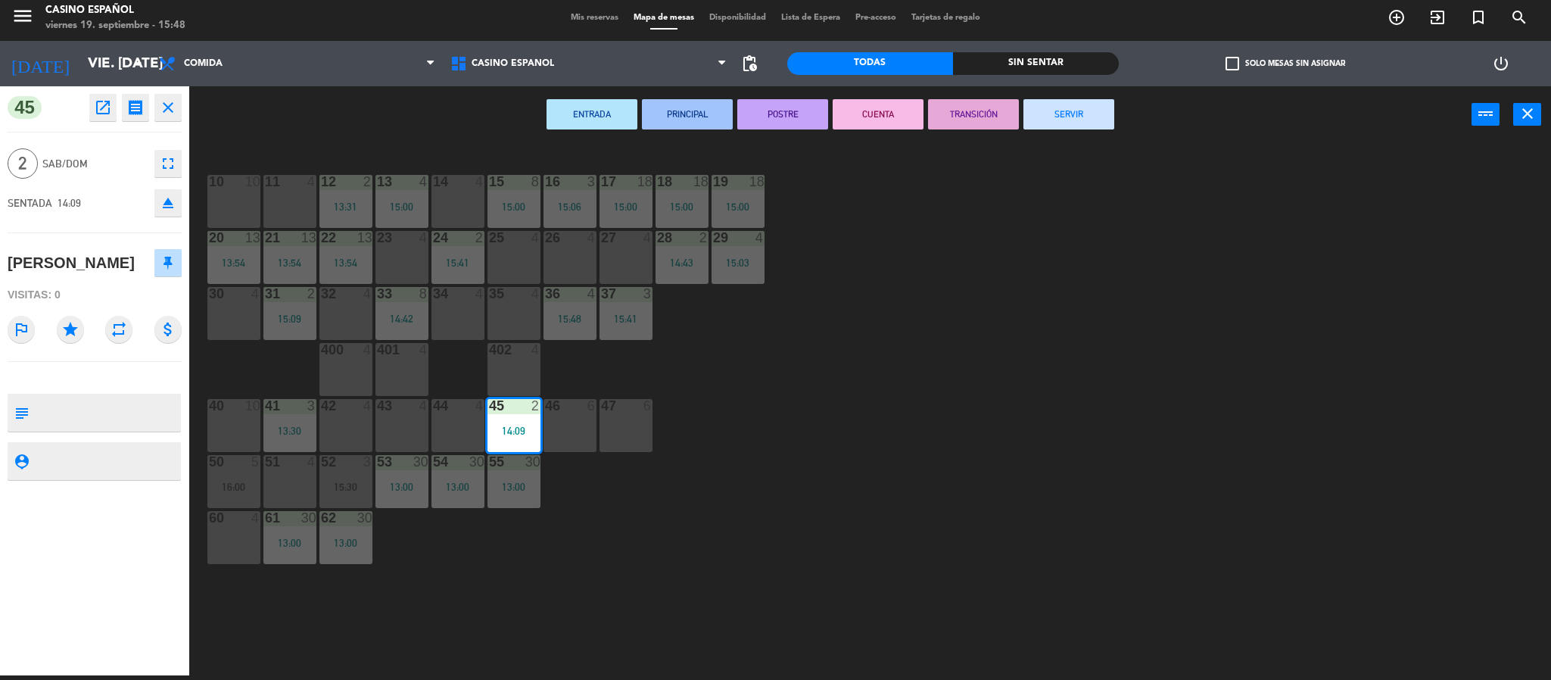
click at [1074, 103] on button "SERVIR" at bounding box center [1068, 114] width 91 height 30
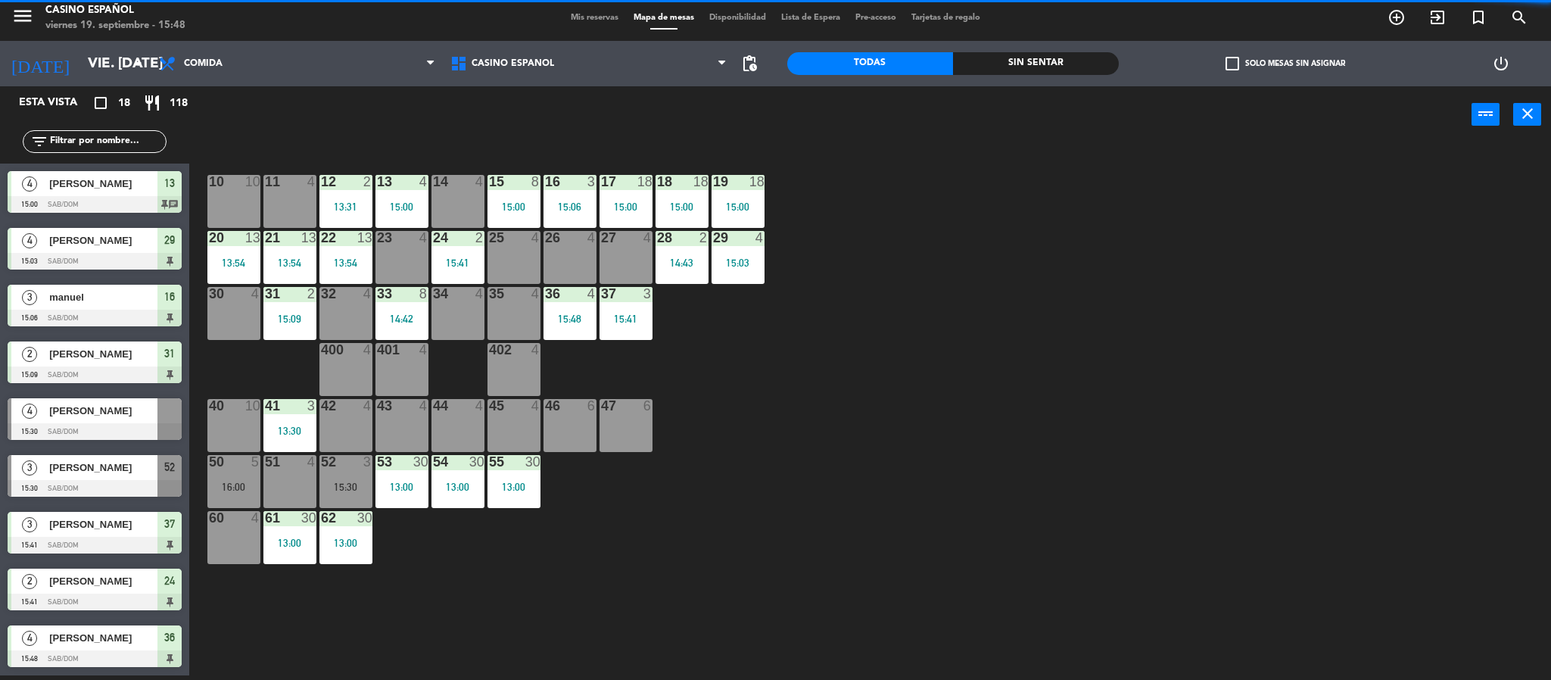
scroll to position [511, 0]
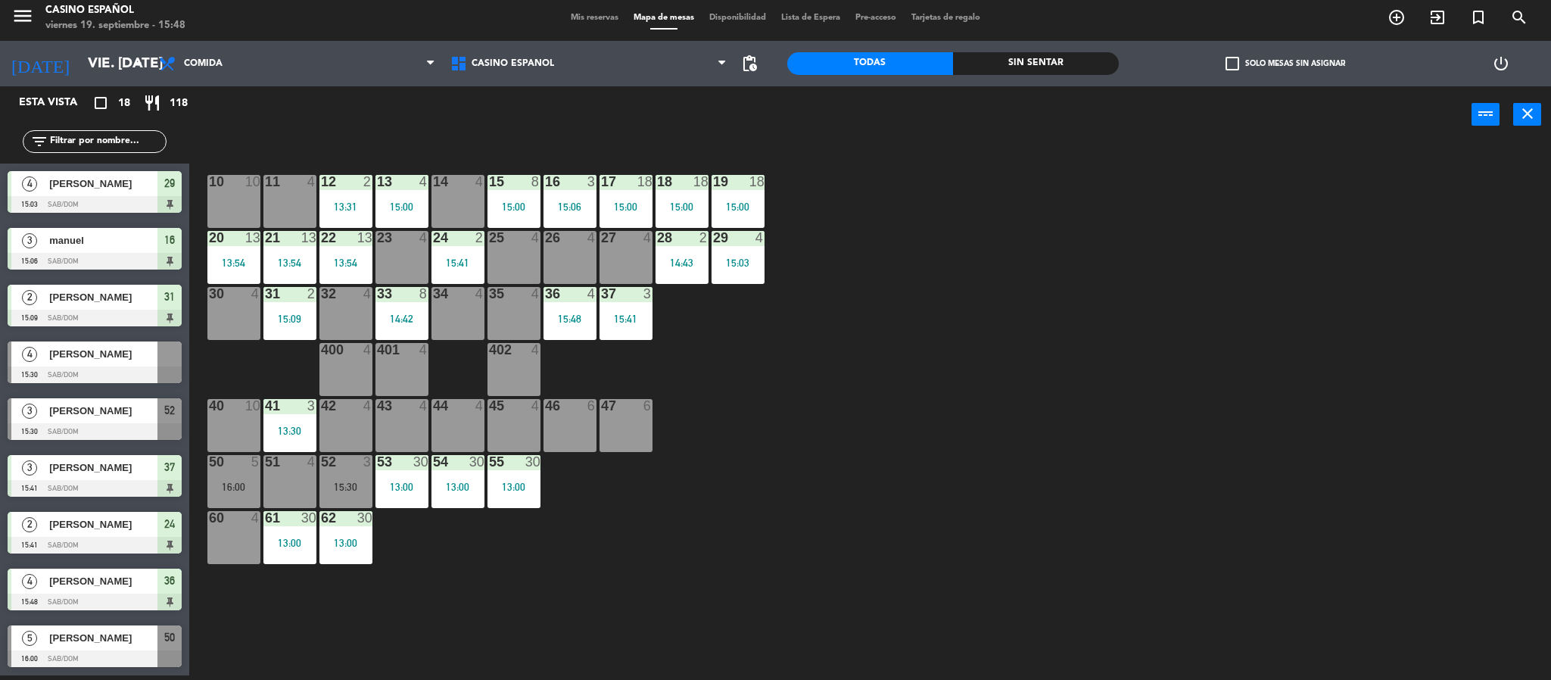
click at [76, 368] on div at bounding box center [95, 374] width 174 height 17
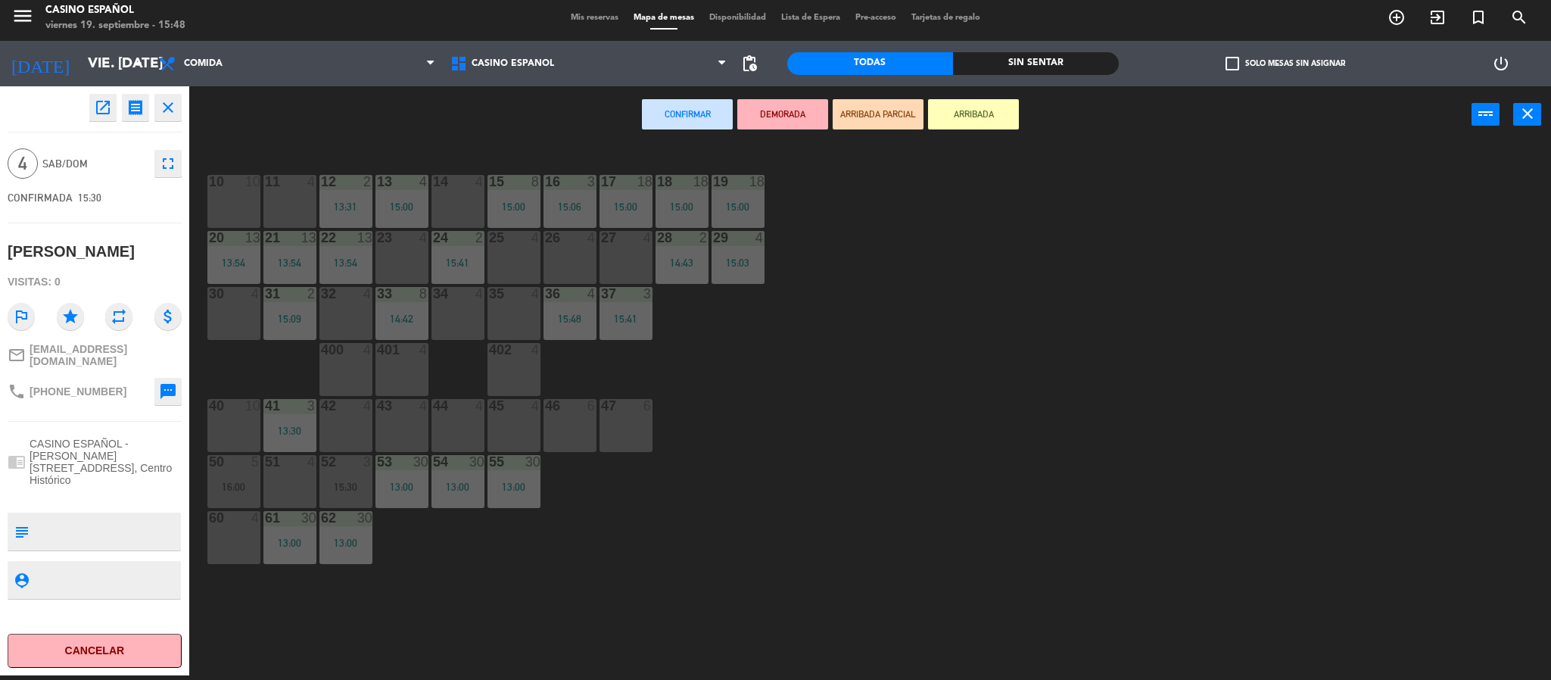
click at [502, 413] on div "45 4" at bounding box center [513, 406] width 53 height 15
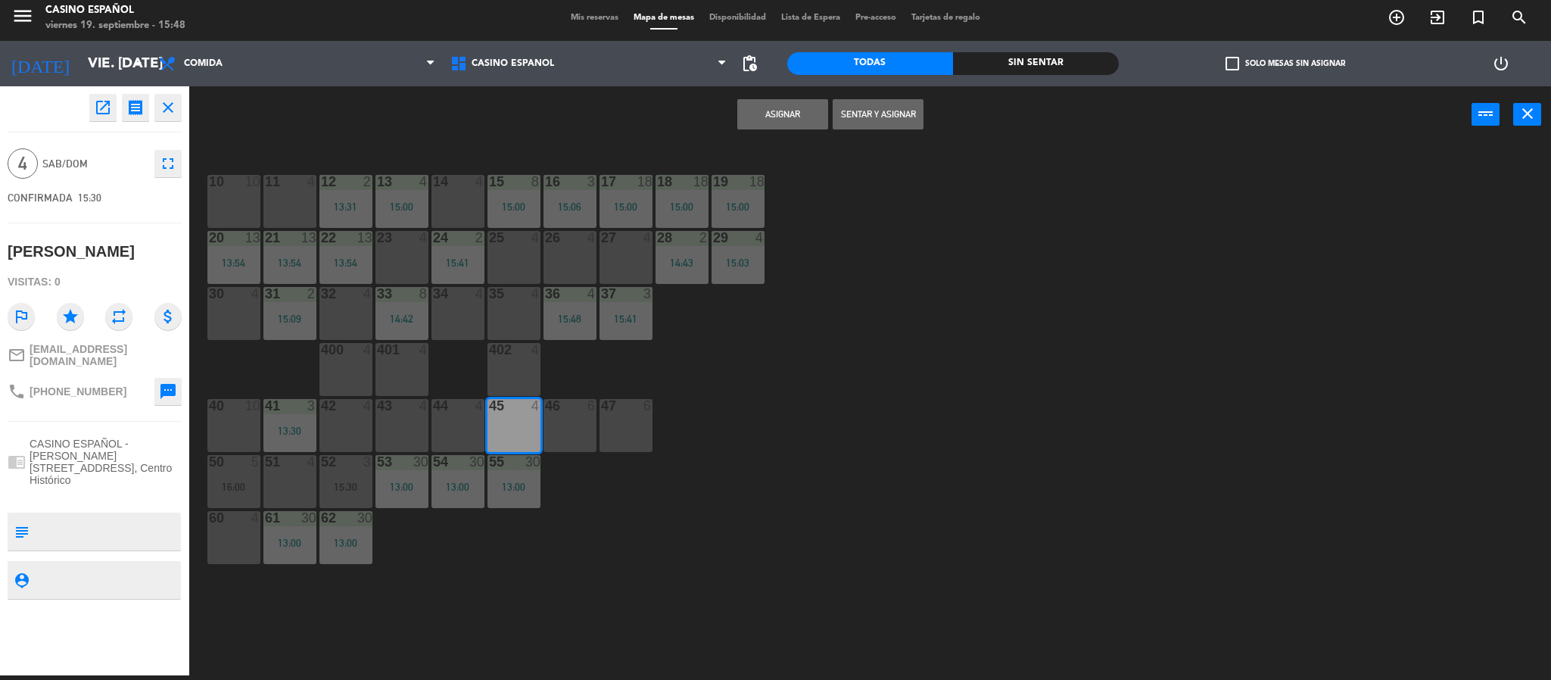
click at [874, 109] on button "Sentar y Asignar" at bounding box center [878, 114] width 91 height 30
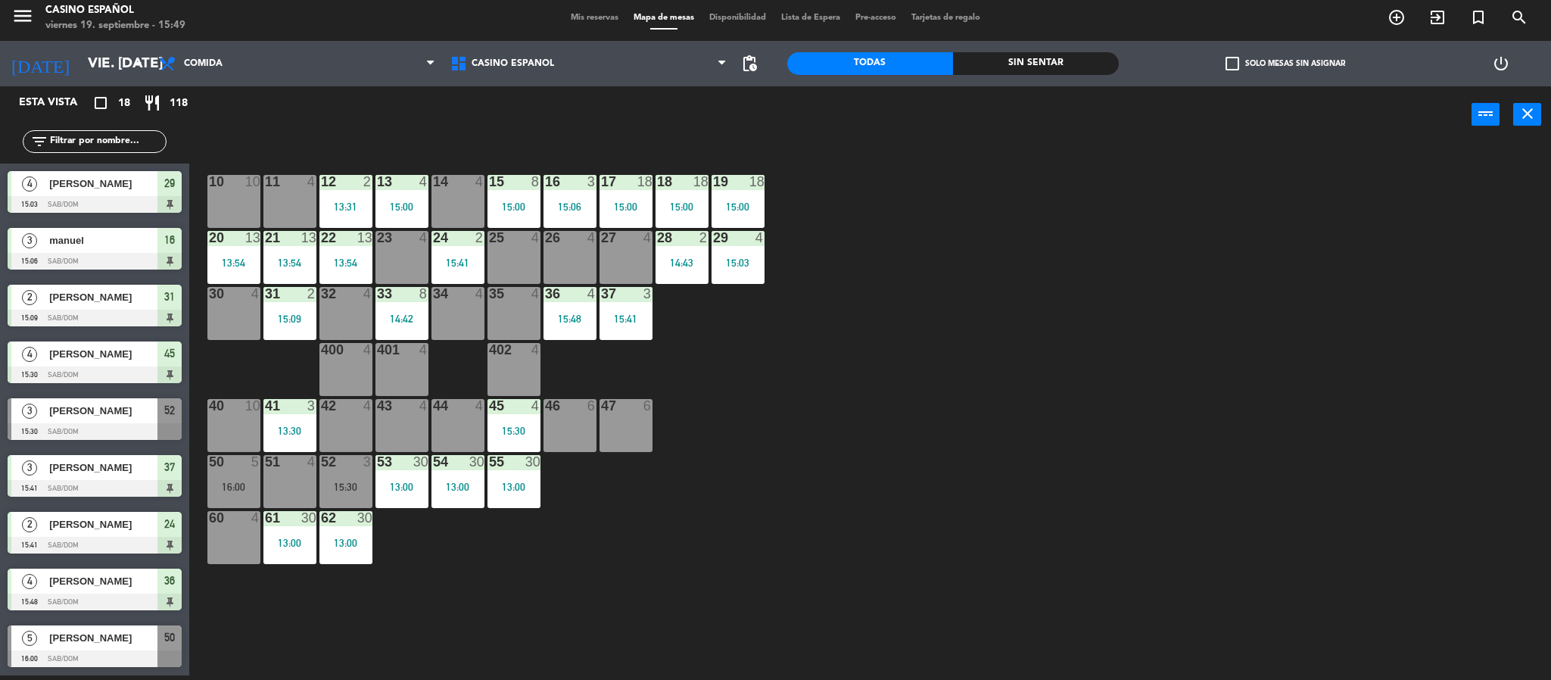
click at [568, 23] on div "Mis reservas Mapa de mesas Disponibilidad Lista de Espera Pre-acceso Tarjetas d…" at bounding box center [775, 18] width 425 height 14
click at [570, 16] on span "Mis reservas" at bounding box center [594, 18] width 63 height 8
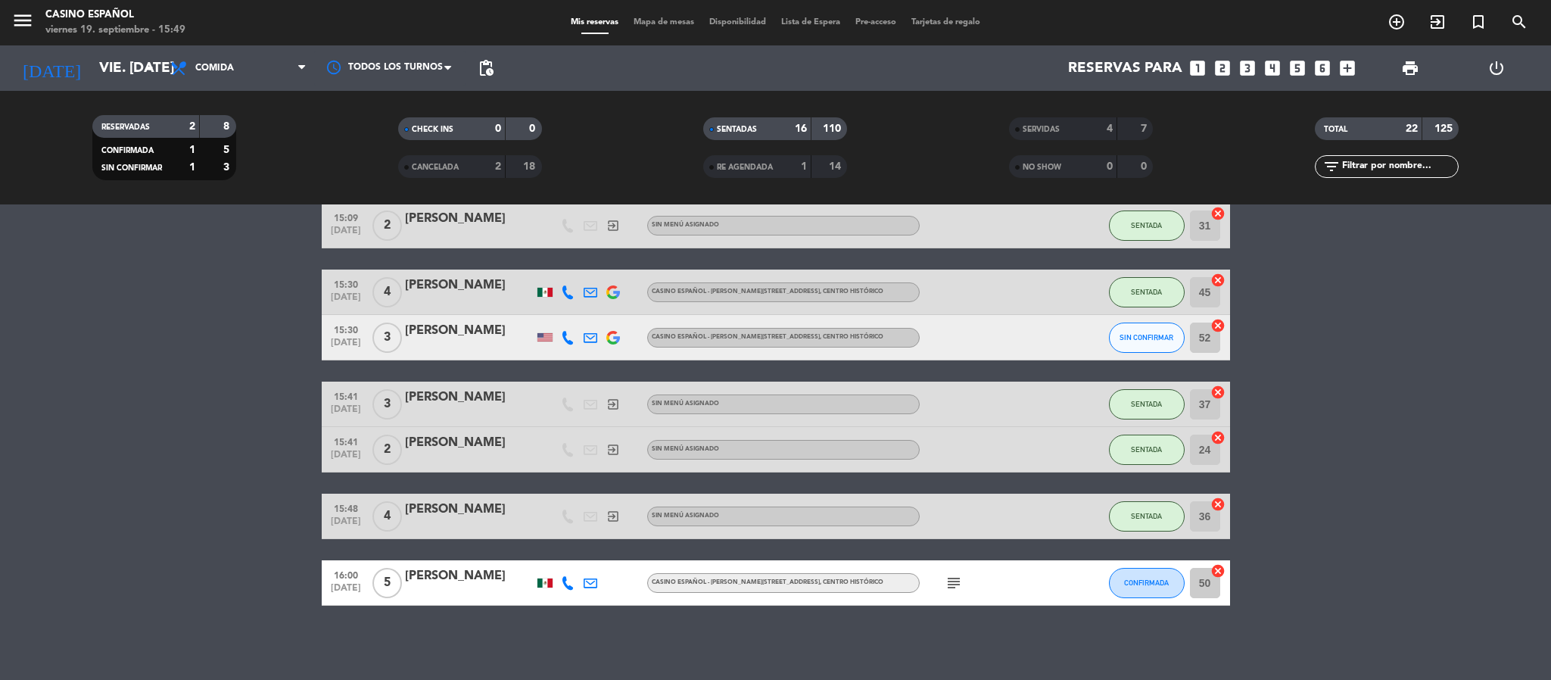
scroll to position [763, 0]
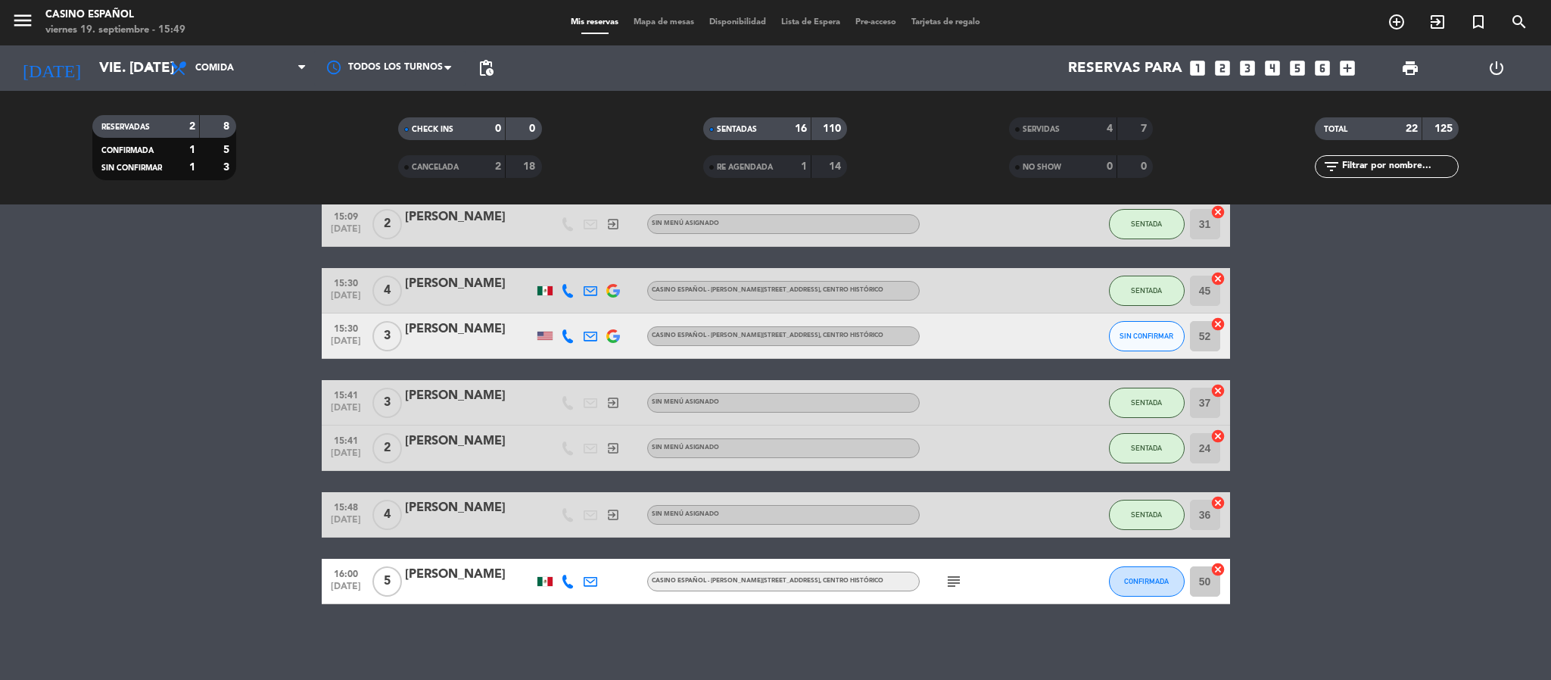
click at [634, 19] on span "Mapa de mesas" at bounding box center [664, 22] width 76 height 8
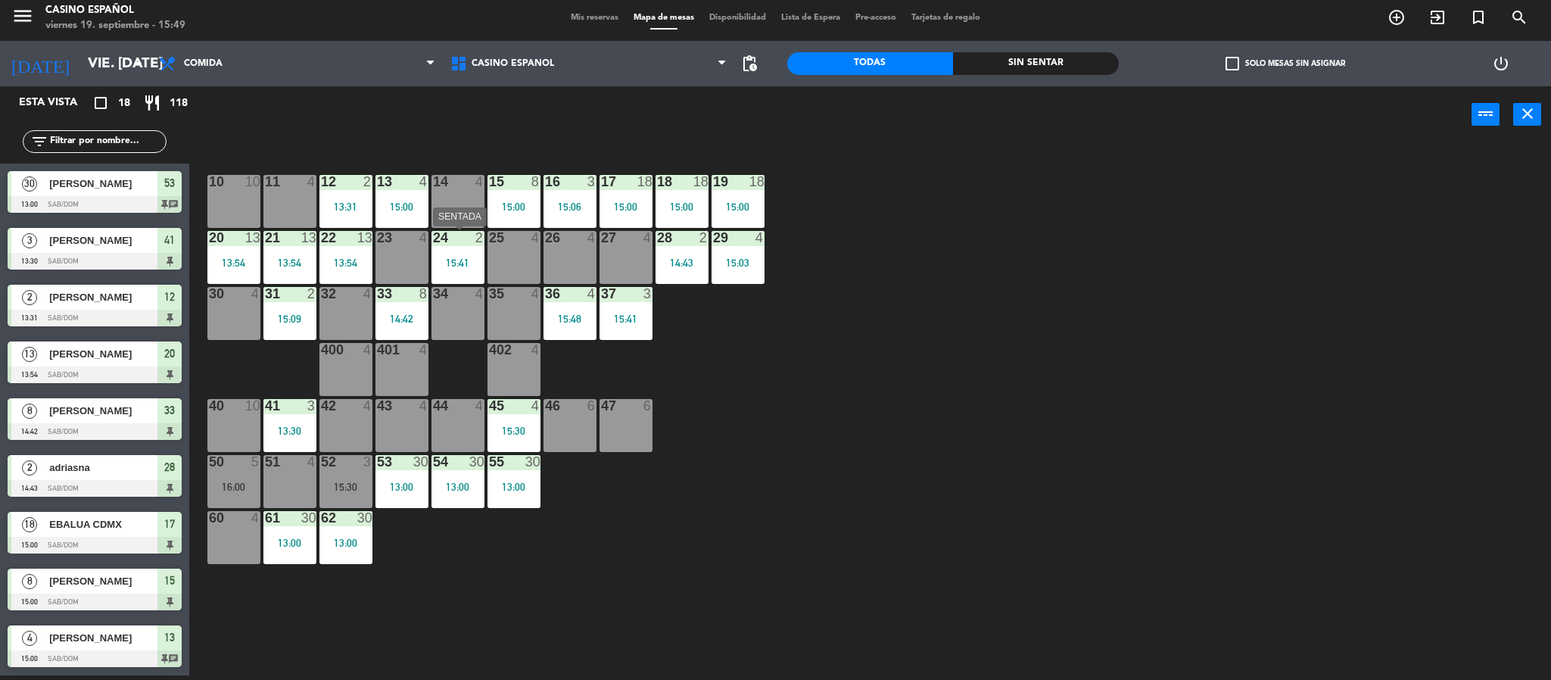
click at [450, 238] on div at bounding box center [457, 238] width 25 height 14
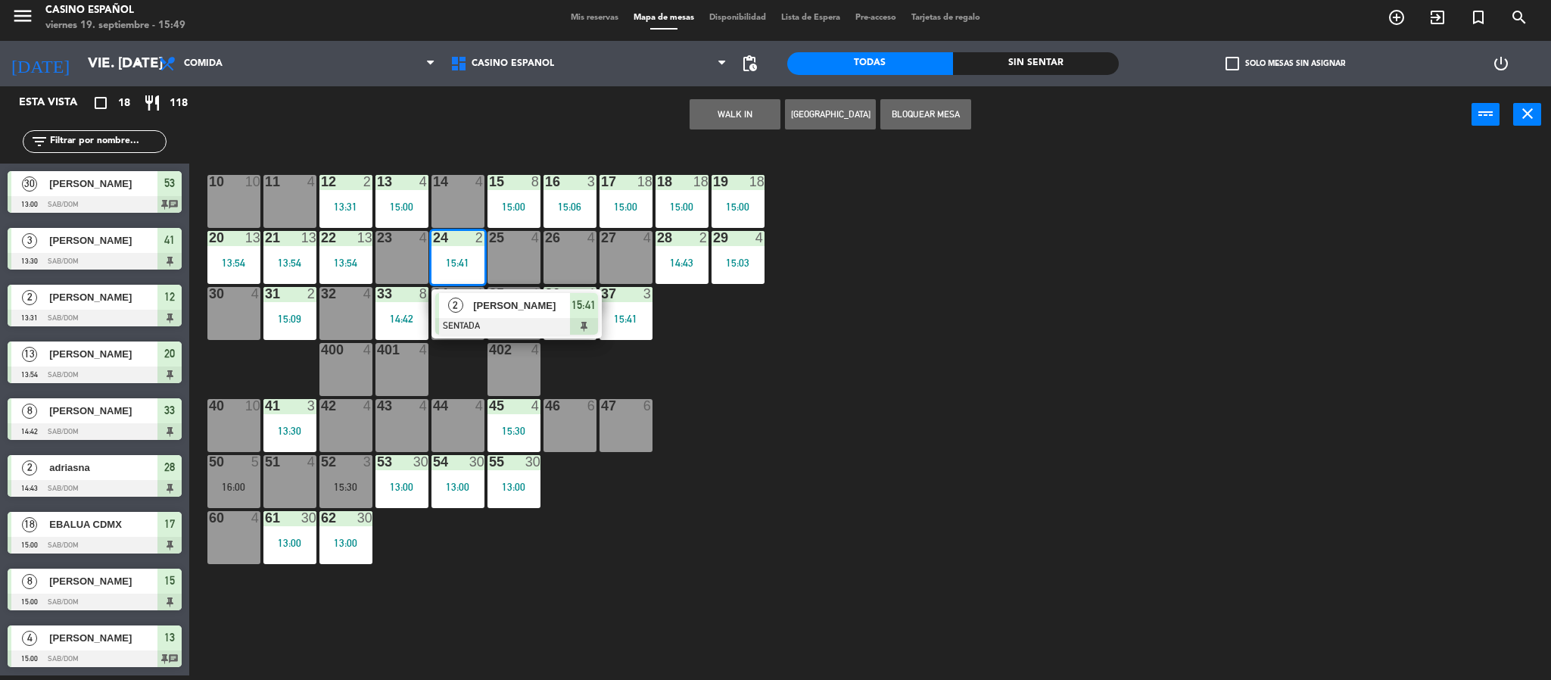
click at [450, 238] on div at bounding box center [457, 238] width 25 height 14
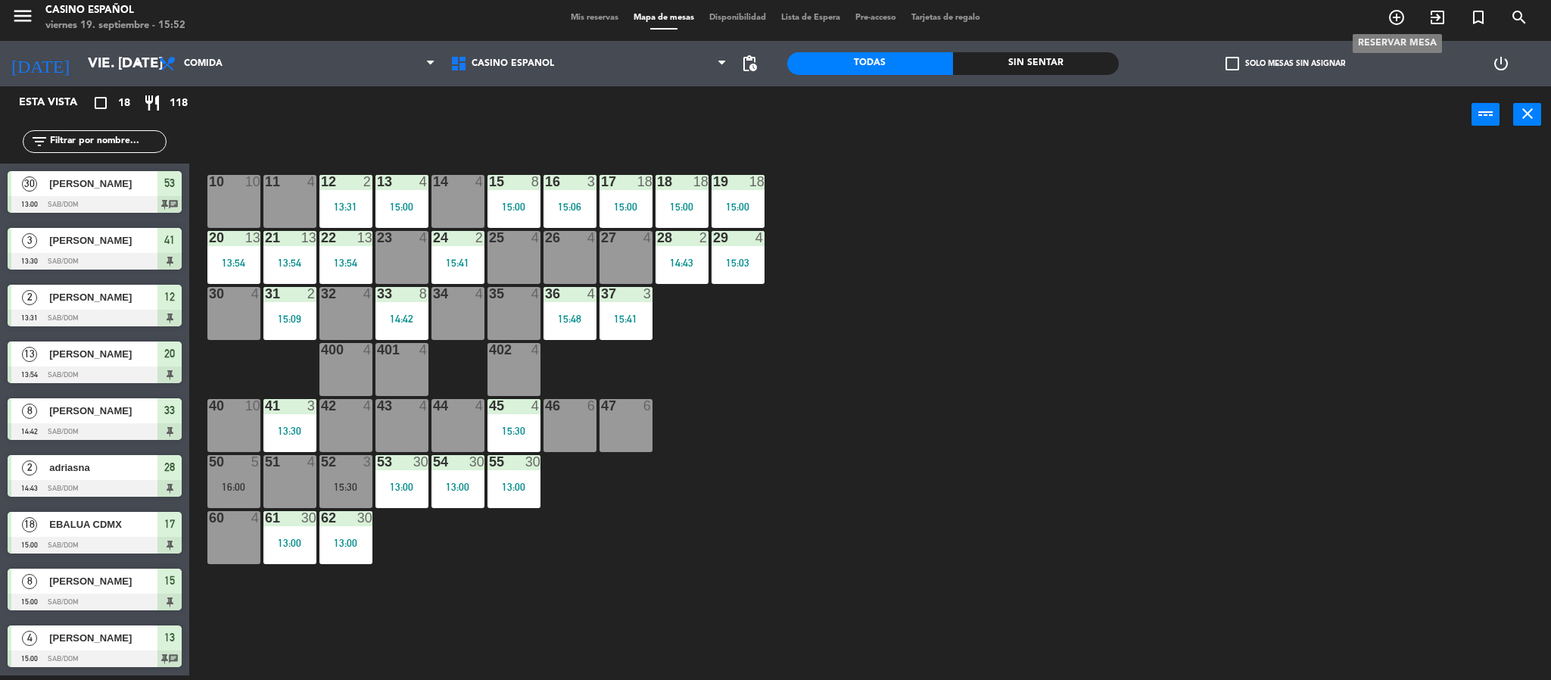
click at [1400, 11] on icon "add_circle_outline" at bounding box center [1397, 17] width 18 height 18
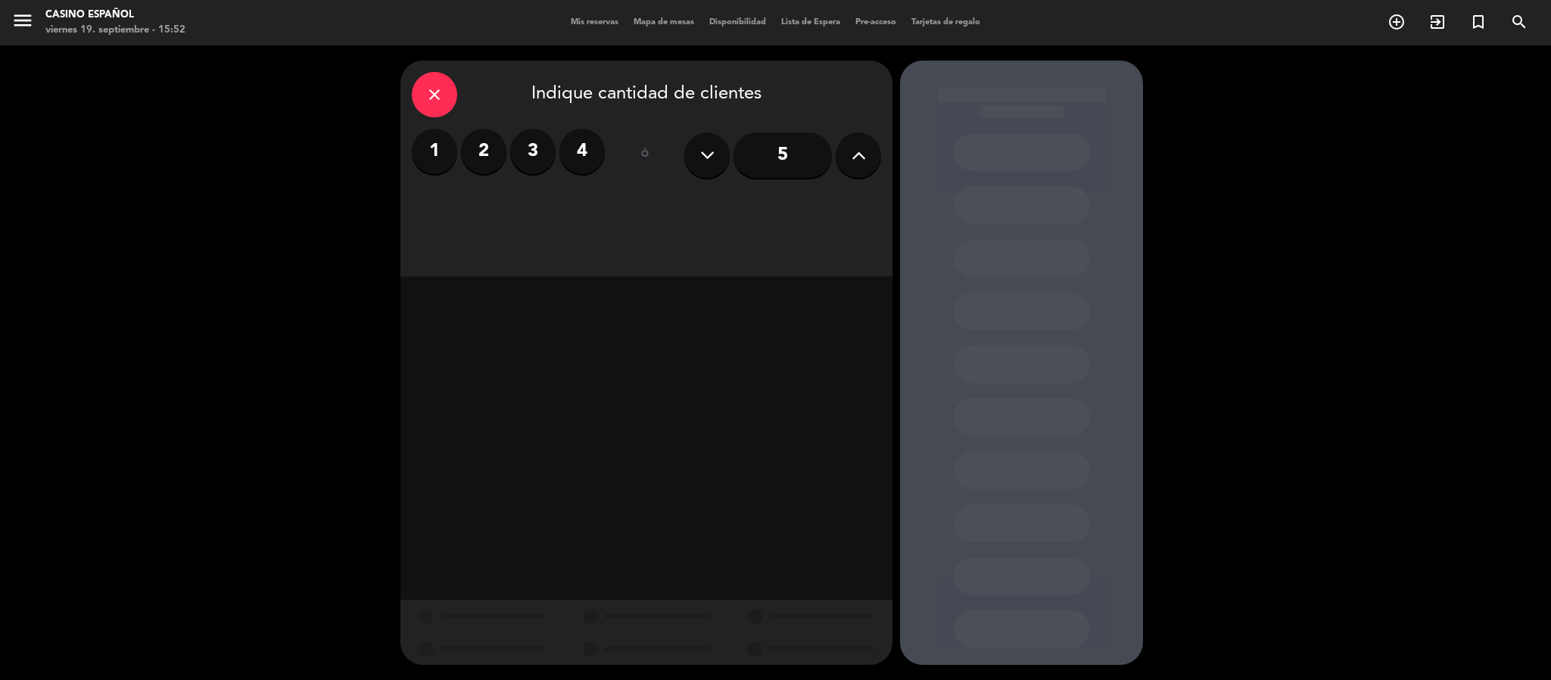
click at [491, 151] on label "2" at bounding box center [483, 151] width 45 height 45
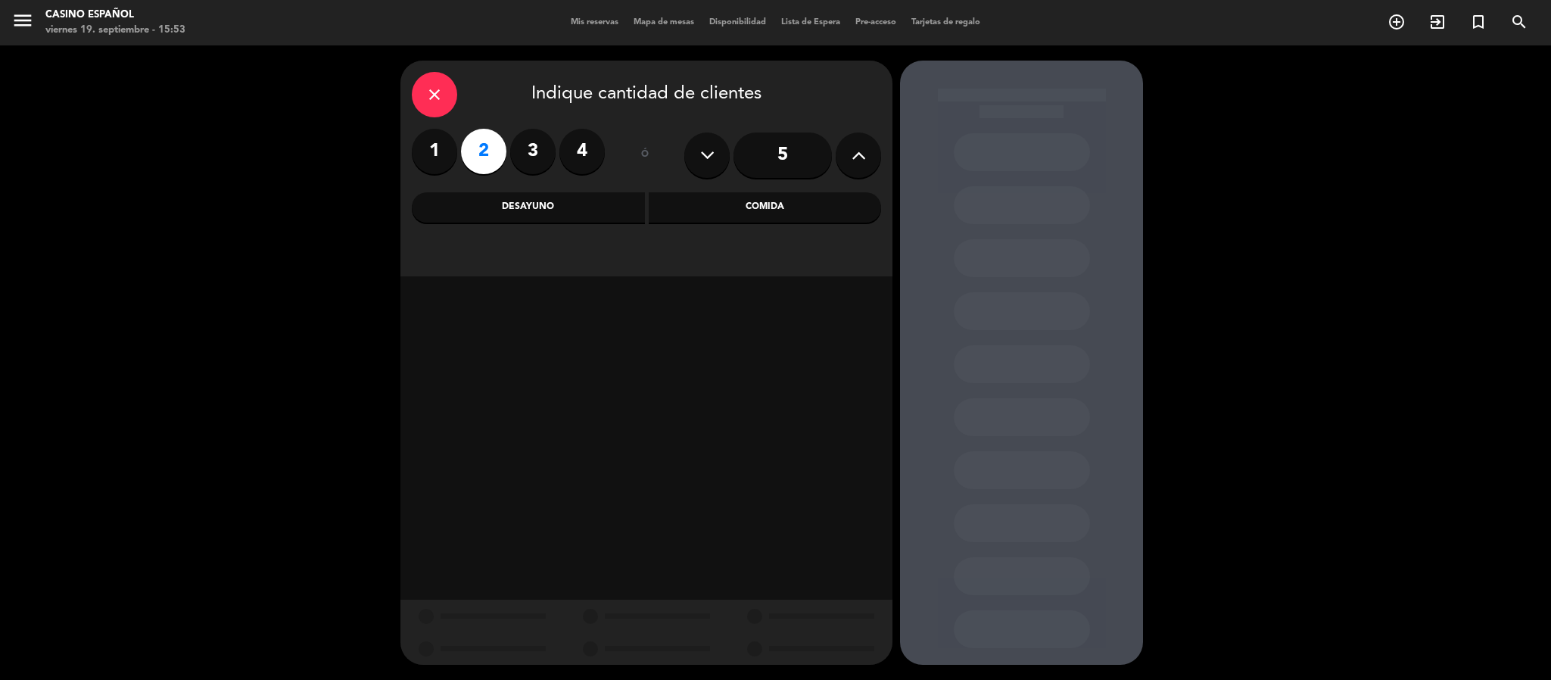
click at [668, 219] on div "Comida" at bounding box center [765, 207] width 233 height 30
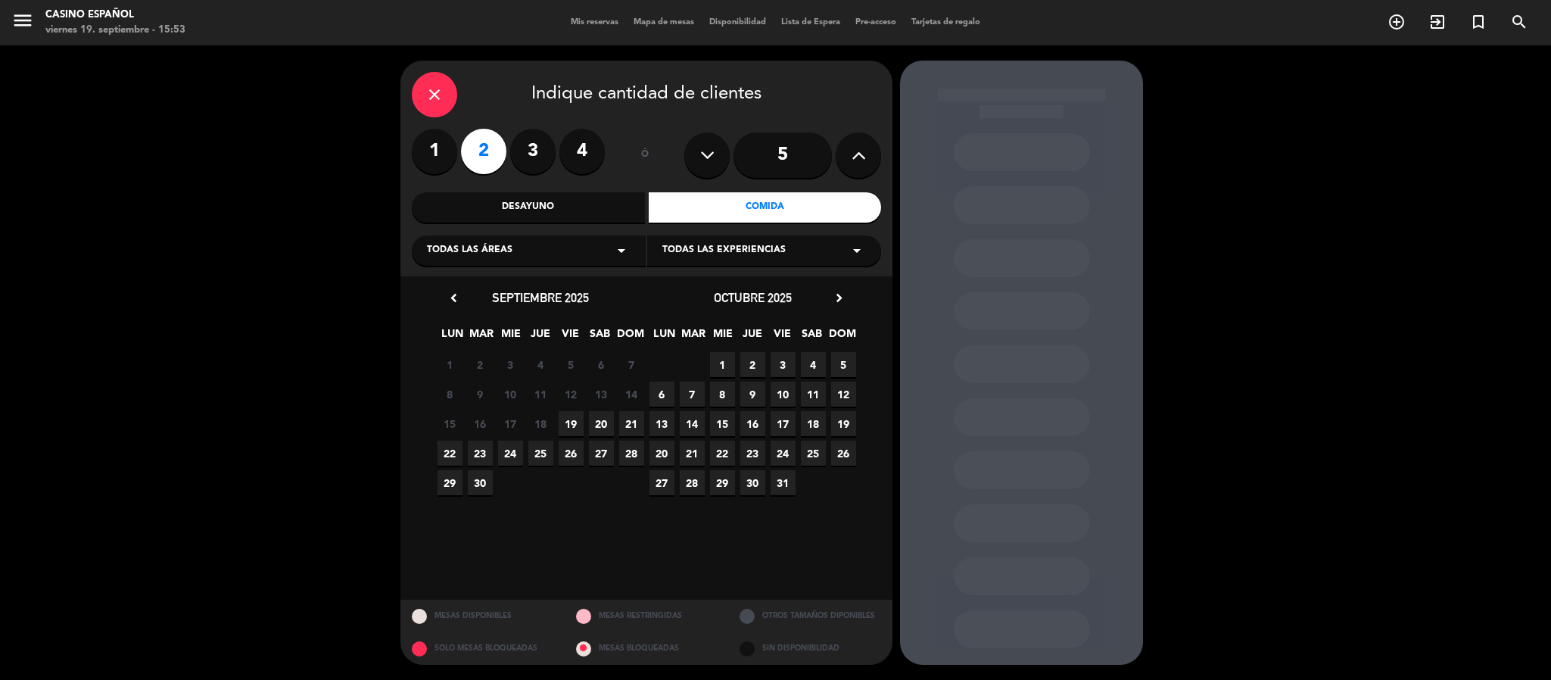
click at [593, 429] on span "20" at bounding box center [601, 423] width 25 height 25
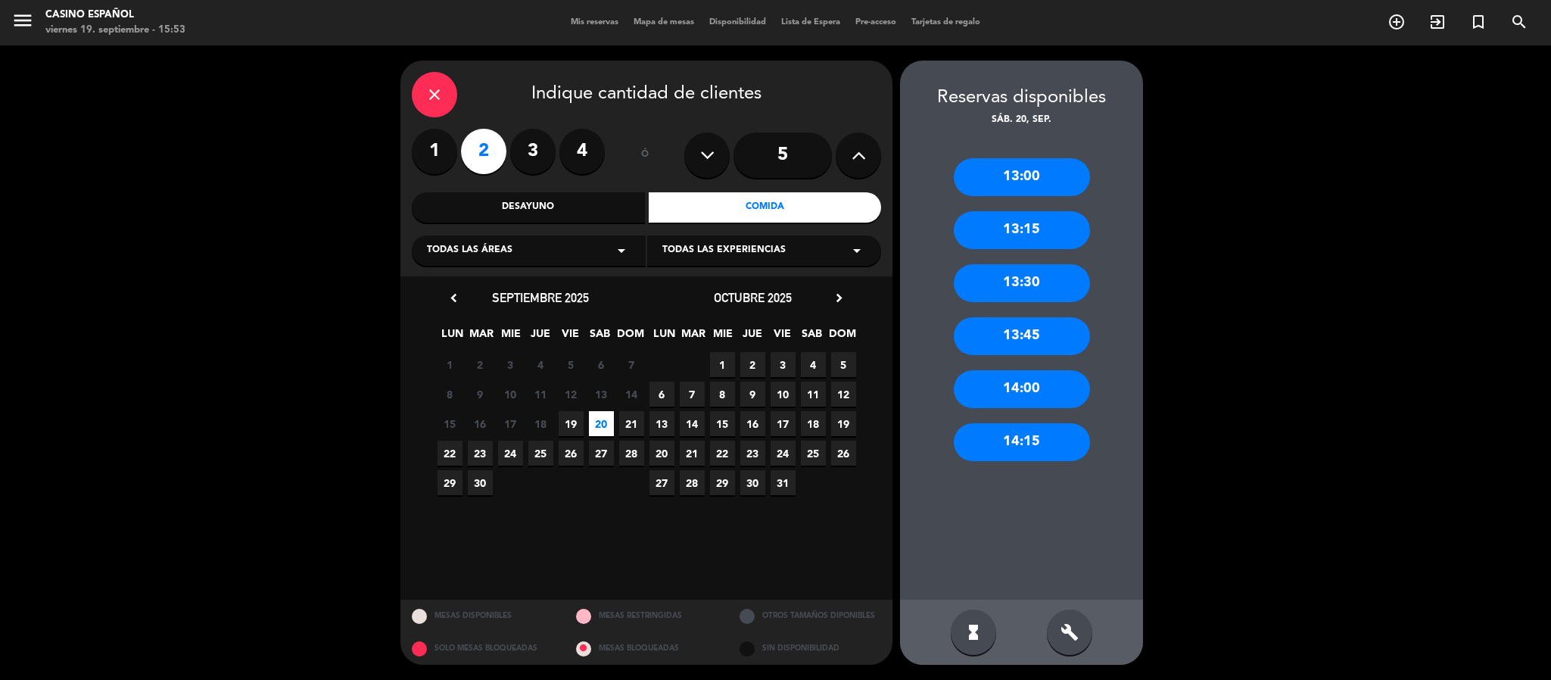
click at [1014, 428] on div "14:15" at bounding box center [1022, 442] width 136 height 38
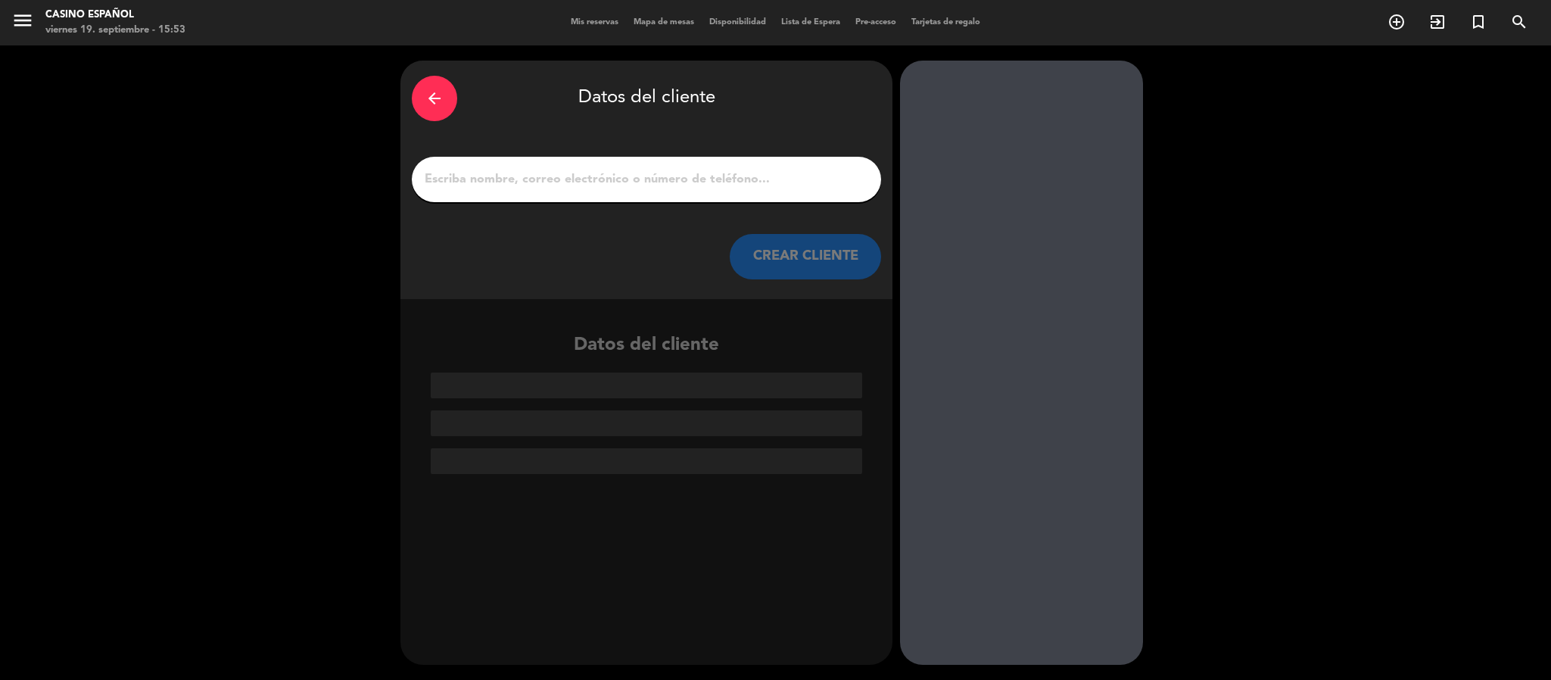
click at [562, 184] on input "1" at bounding box center [646, 179] width 447 height 21
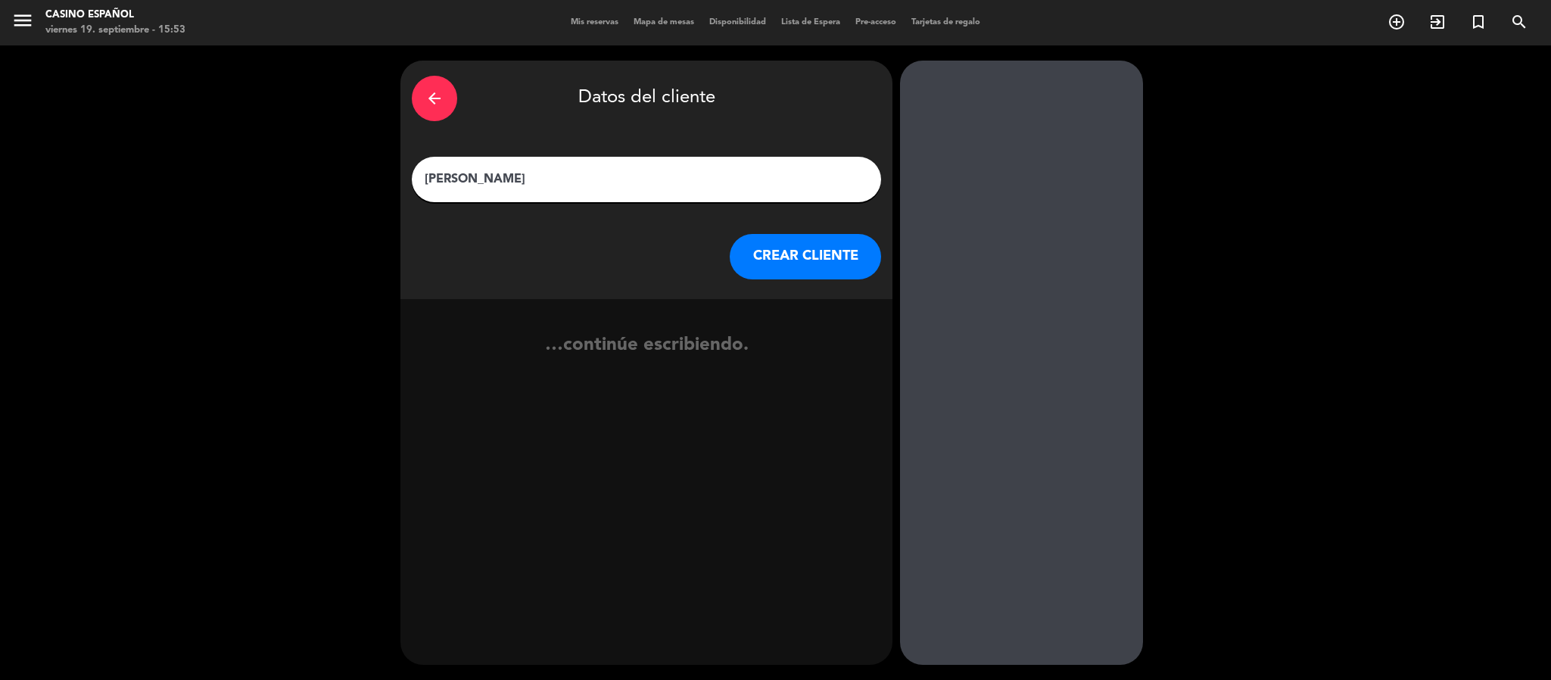
type input "[PERSON_NAME]"
click at [747, 255] on button "CREAR CLIENTE" at bounding box center [805, 256] width 151 height 45
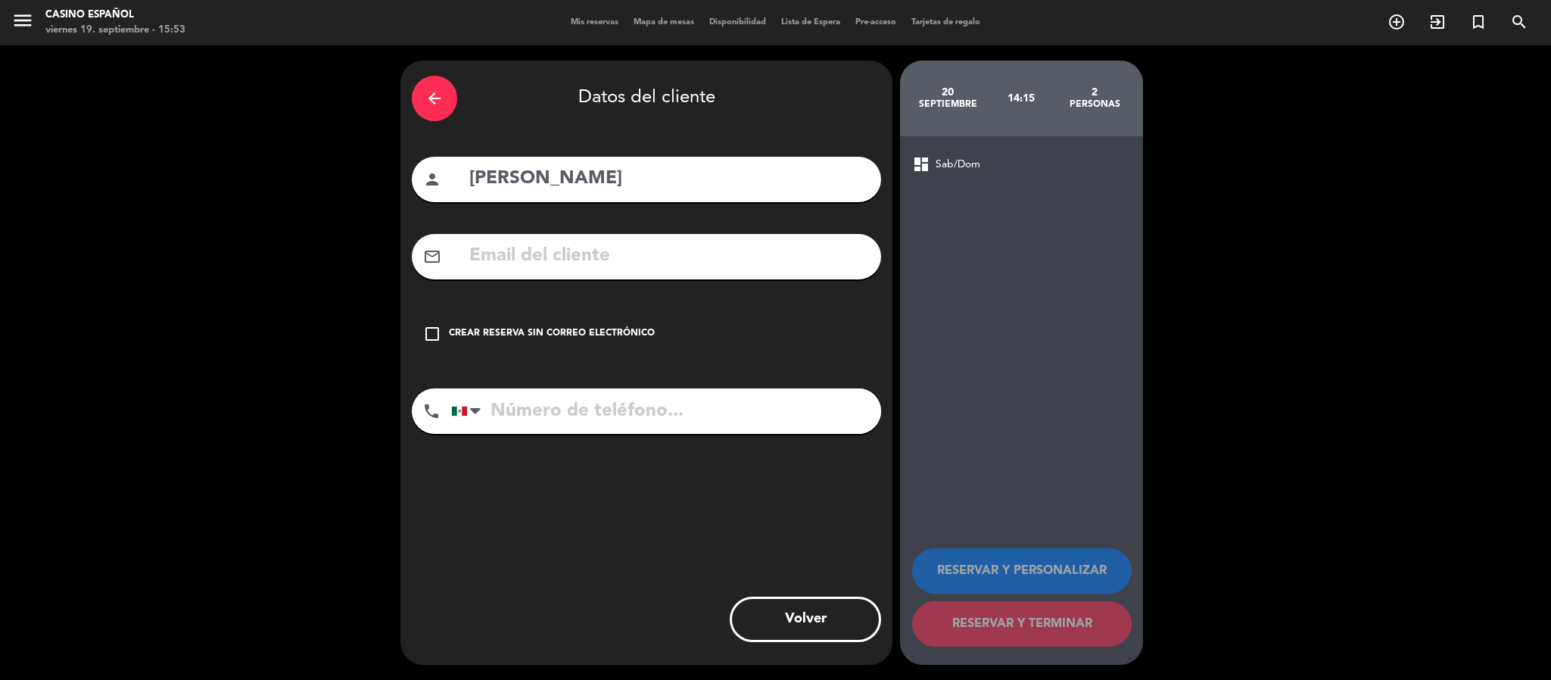
click at [429, 328] on icon "check_box_outline_blank" at bounding box center [432, 334] width 18 height 18
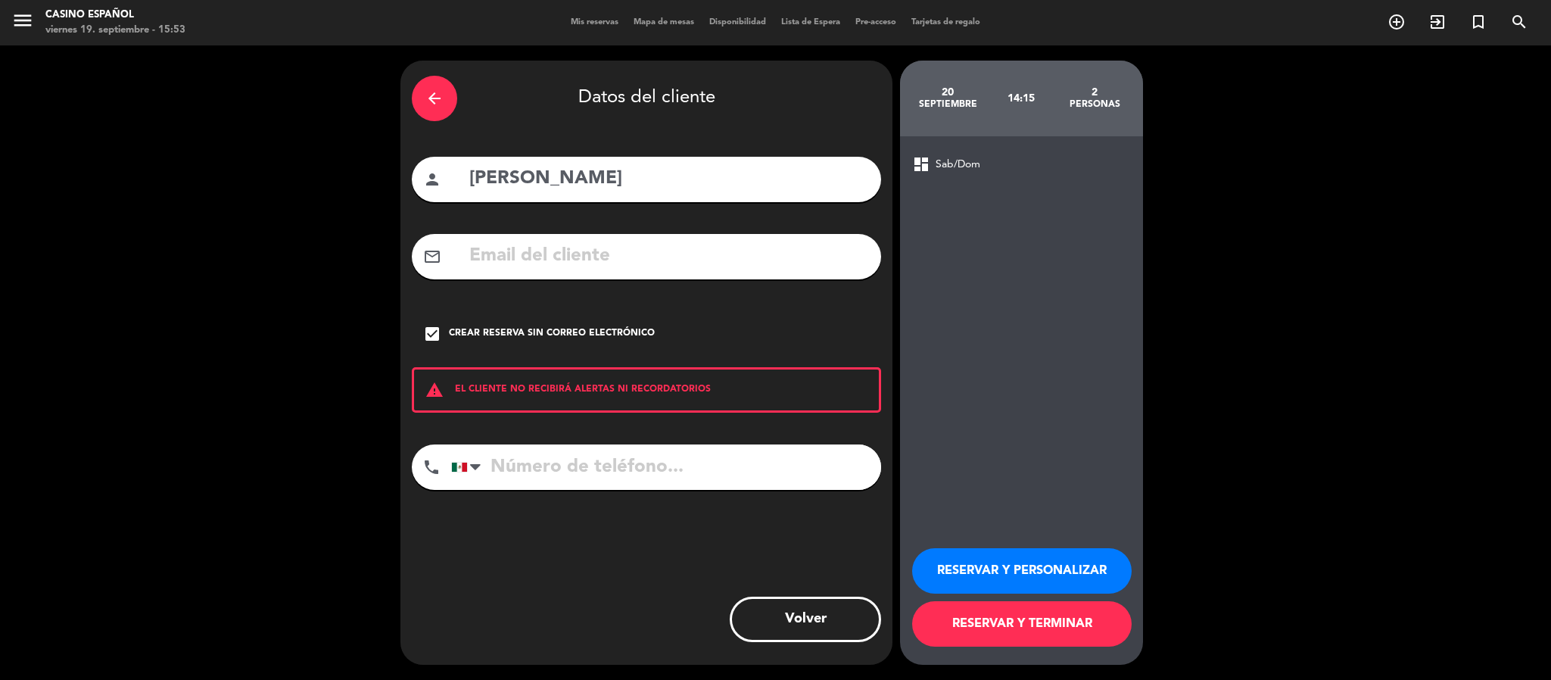
click at [557, 484] on input "tel" at bounding box center [666, 466] width 430 height 45
type input "2224243066"
click at [974, 632] on button "RESERVAR Y TERMINAR" at bounding box center [1022, 623] width 220 height 45
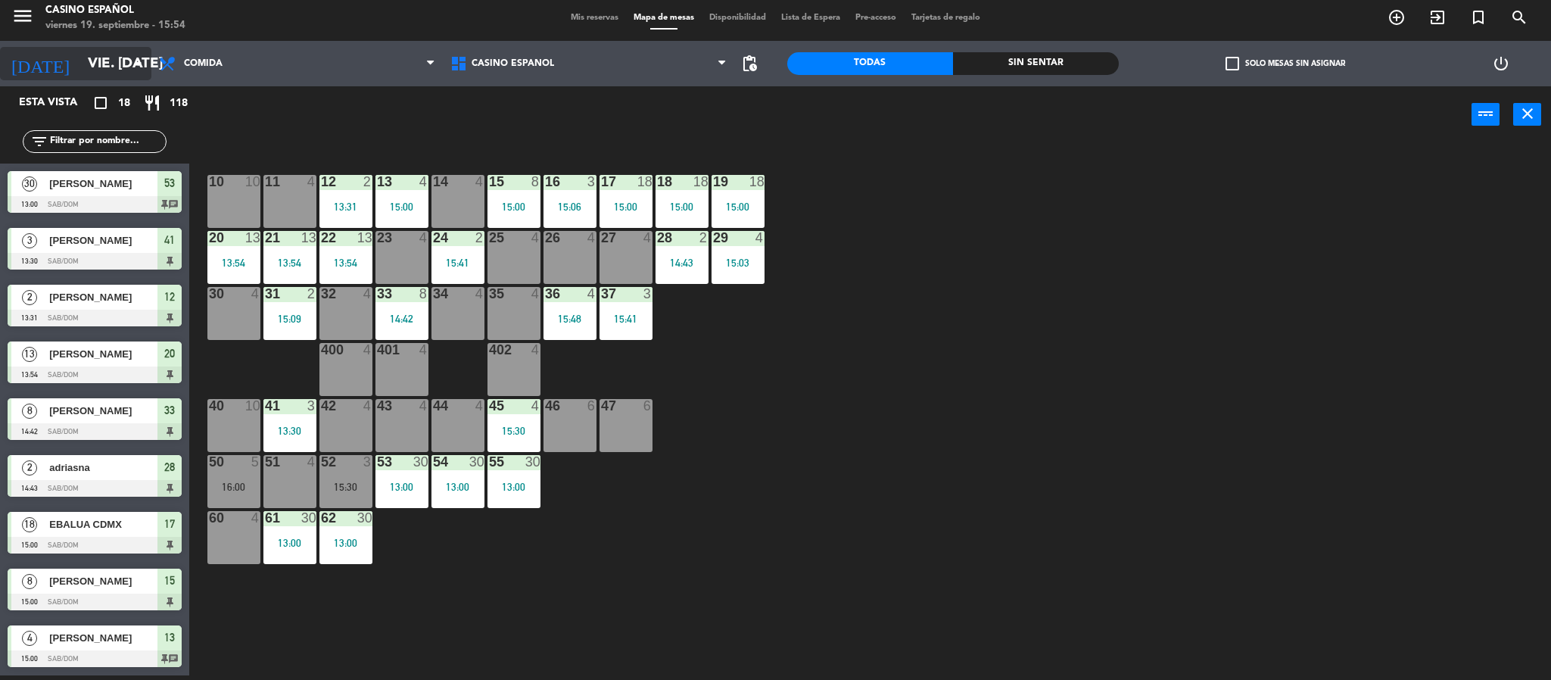
click at [80, 79] on input "vie. [DATE]" at bounding box center [171, 64] width 182 height 32
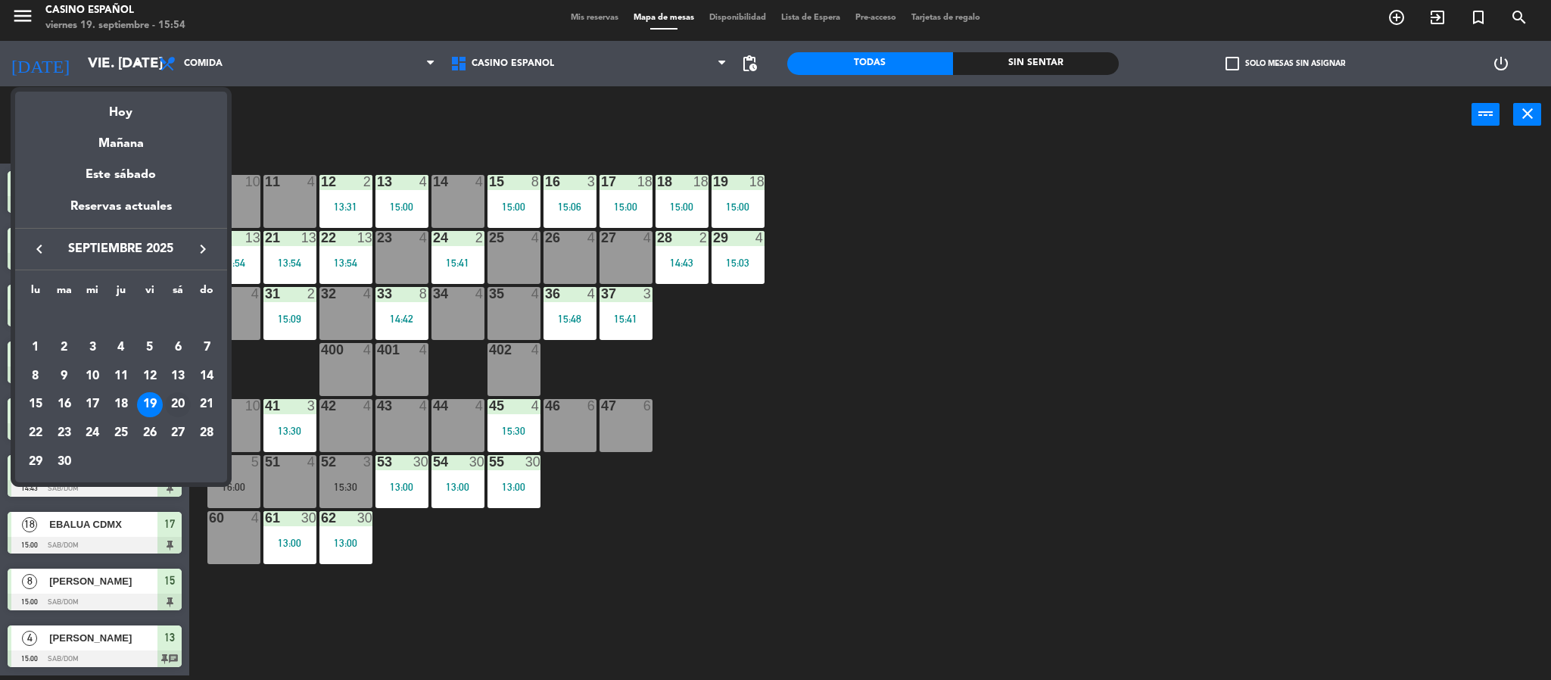
click at [177, 403] on div "20" at bounding box center [178, 405] width 26 height 26
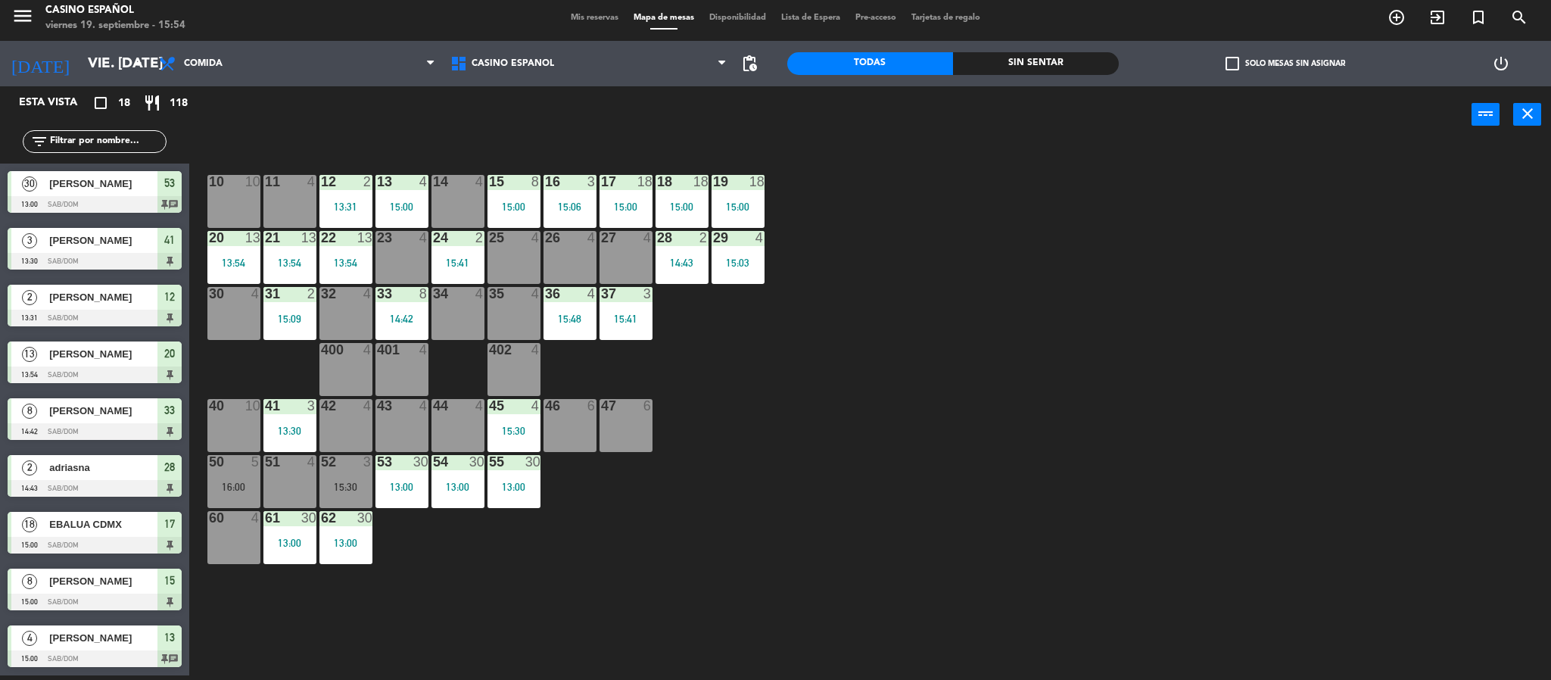
type input "sáb. [DATE]"
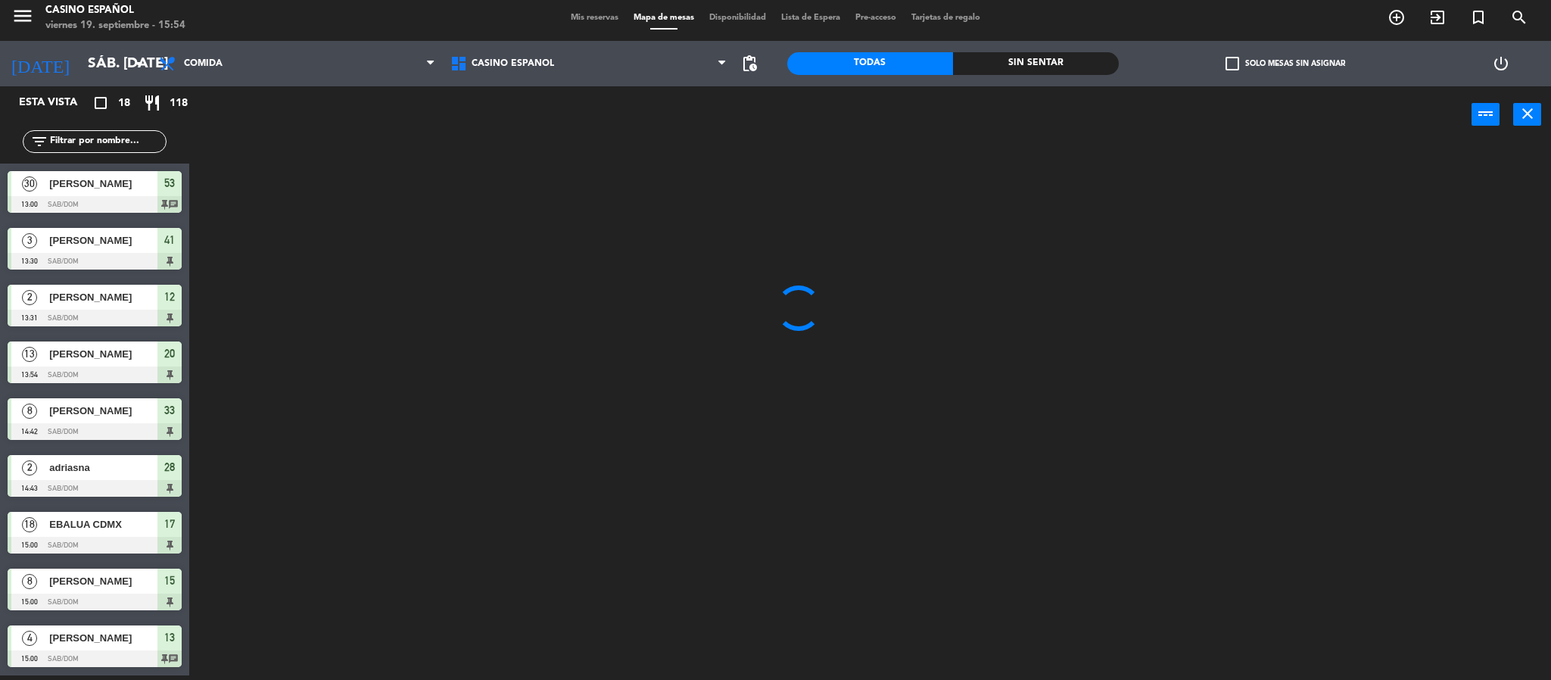
click at [565, 22] on span "Mis reservas" at bounding box center [594, 18] width 63 height 8
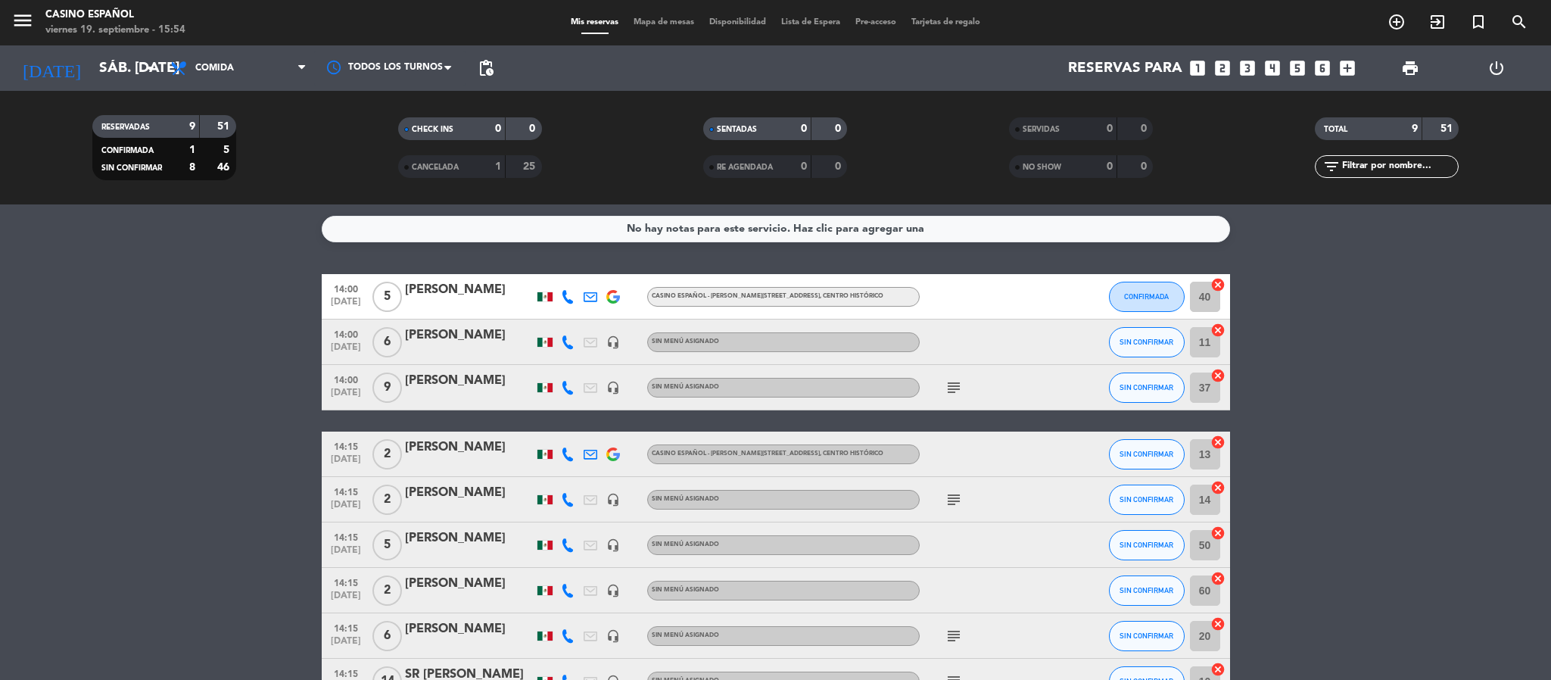
click at [957, 388] on icon "subject" at bounding box center [954, 387] width 18 height 18
click at [952, 497] on icon "subject" at bounding box center [954, 500] width 18 height 18
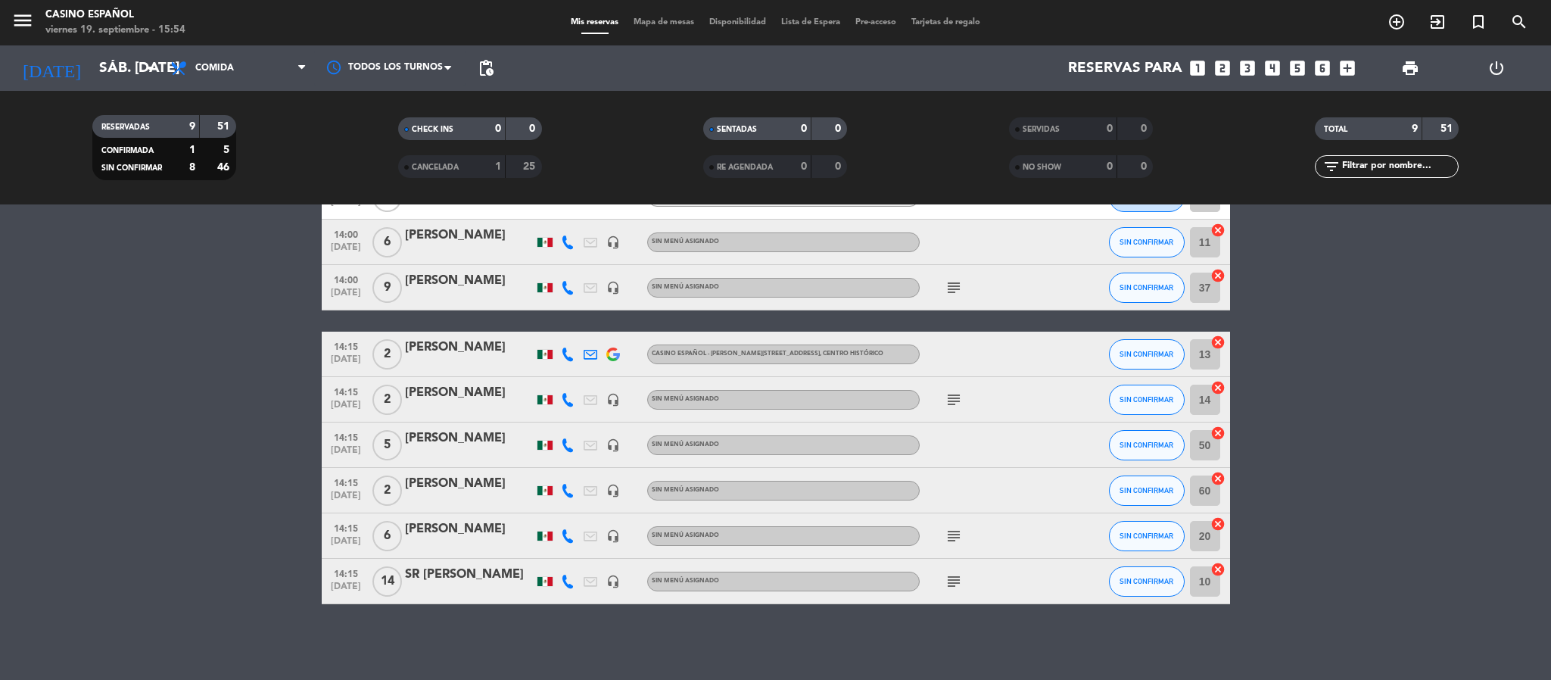
click at [948, 540] on icon "subject" at bounding box center [954, 536] width 18 height 18
click at [949, 575] on icon "subject" at bounding box center [954, 581] width 18 height 18
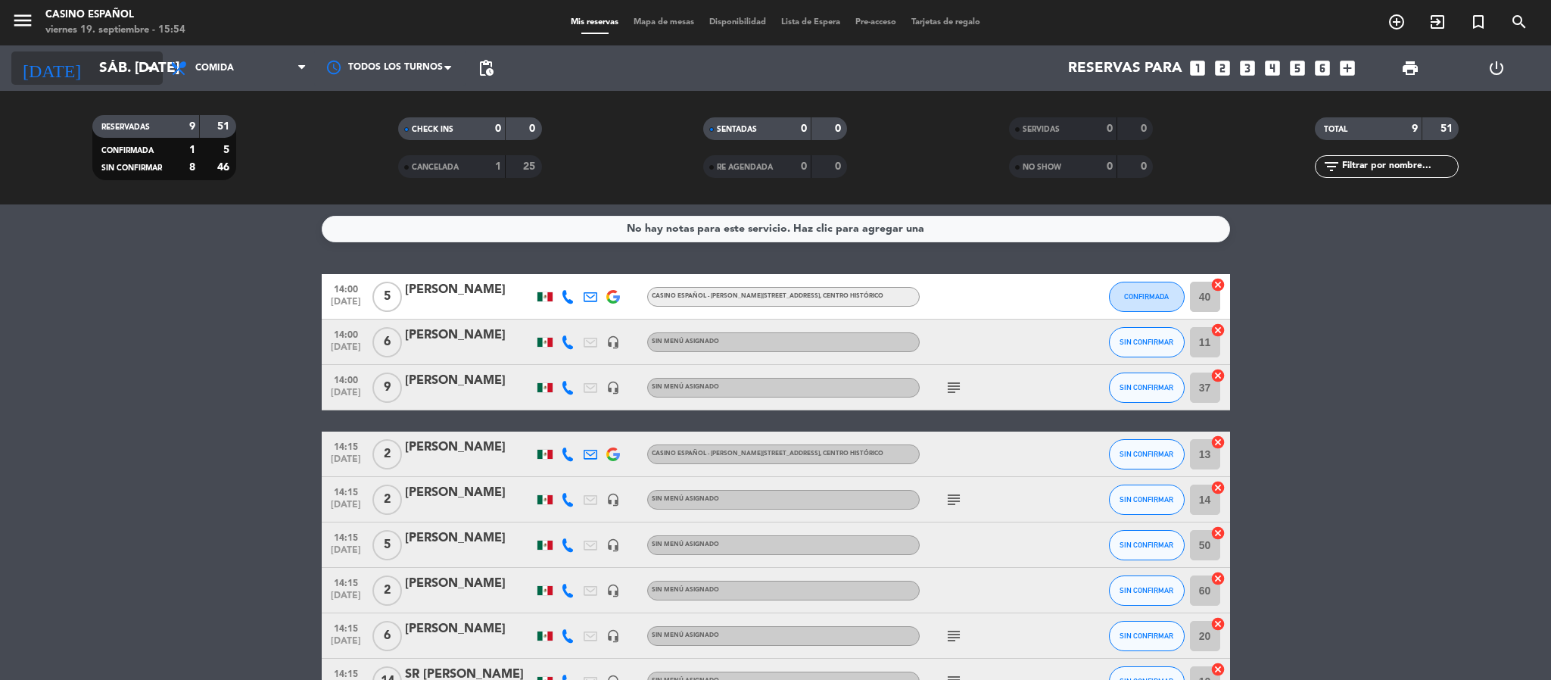
click at [95, 84] on input "sáb. [DATE]" at bounding box center [183, 68] width 182 height 32
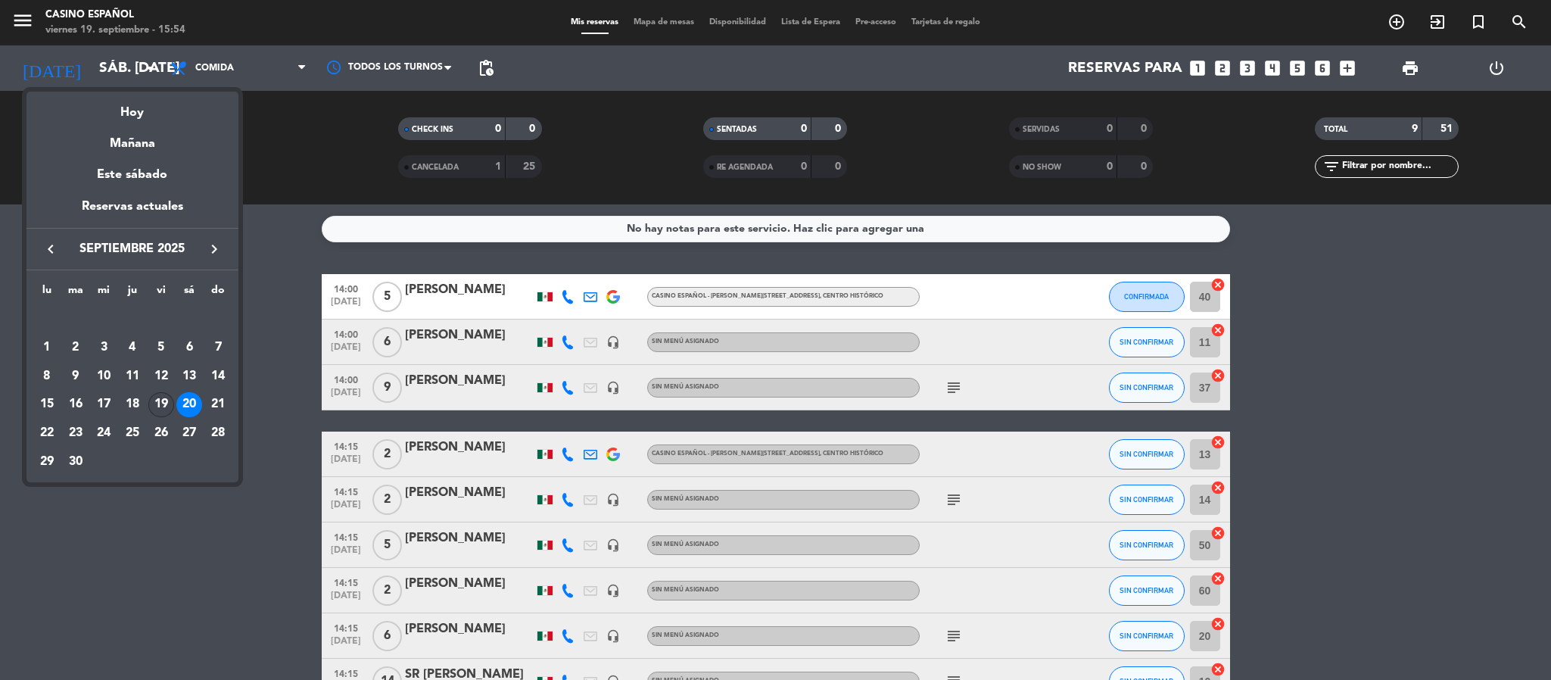
click at [155, 410] on div "19" at bounding box center [161, 405] width 26 height 26
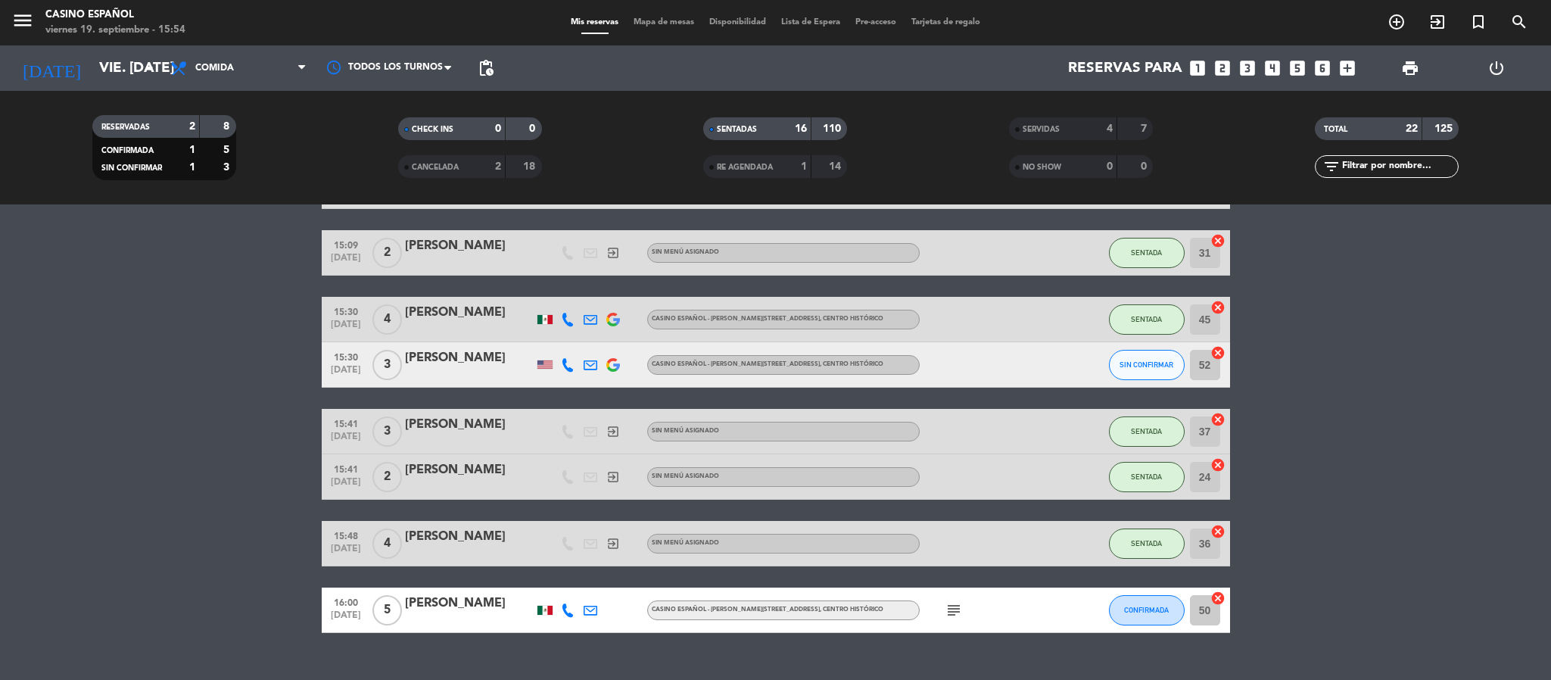
scroll to position [763, 0]
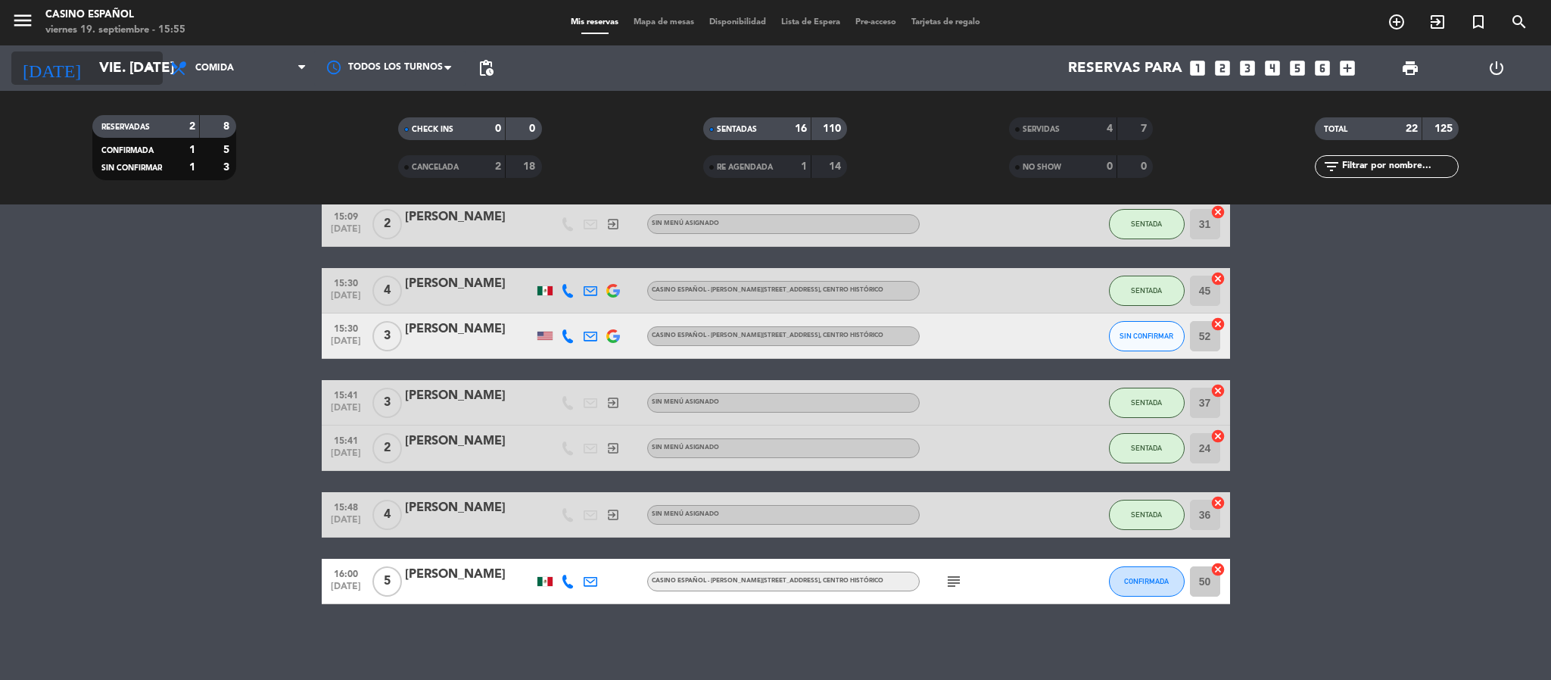
click at [92, 75] on input "vie. [DATE]" at bounding box center [183, 68] width 182 height 32
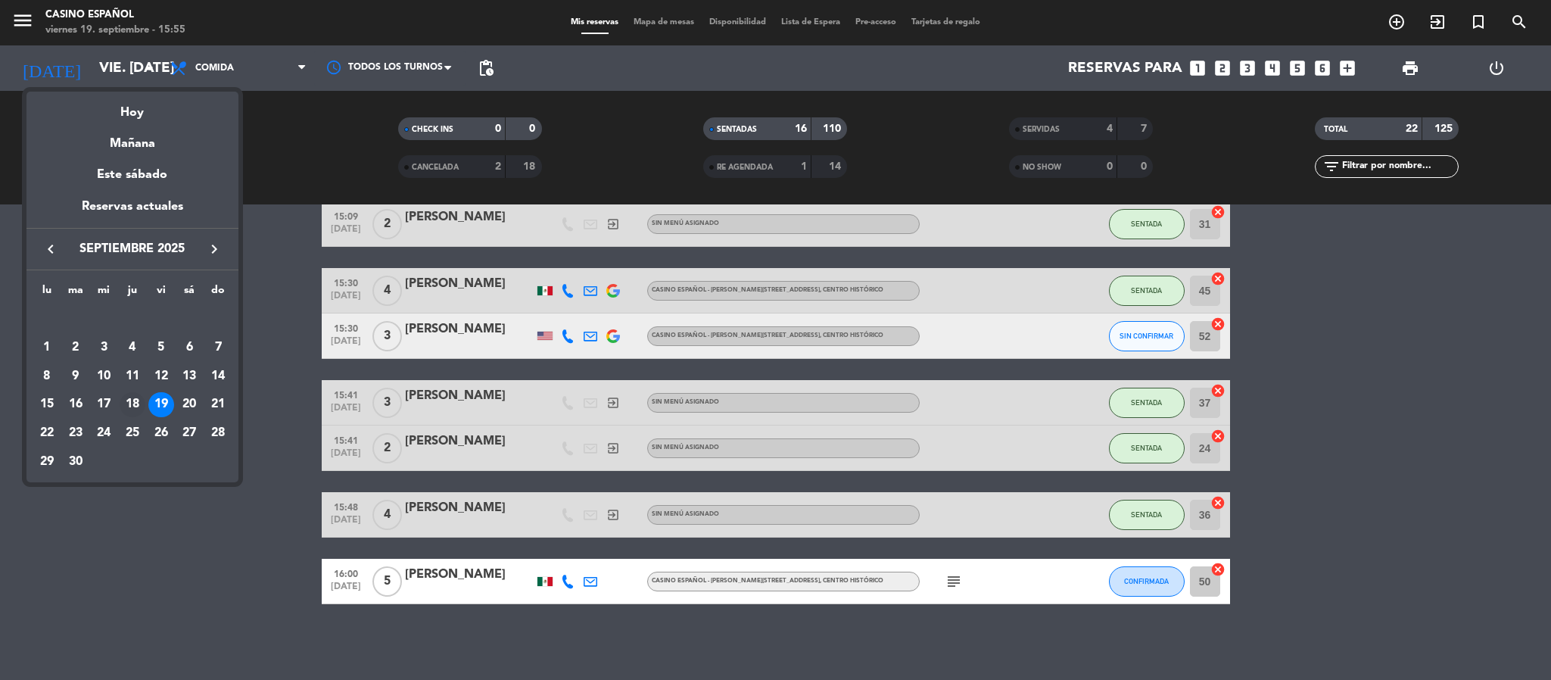
click at [132, 397] on div "18" at bounding box center [133, 405] width 26 height 26
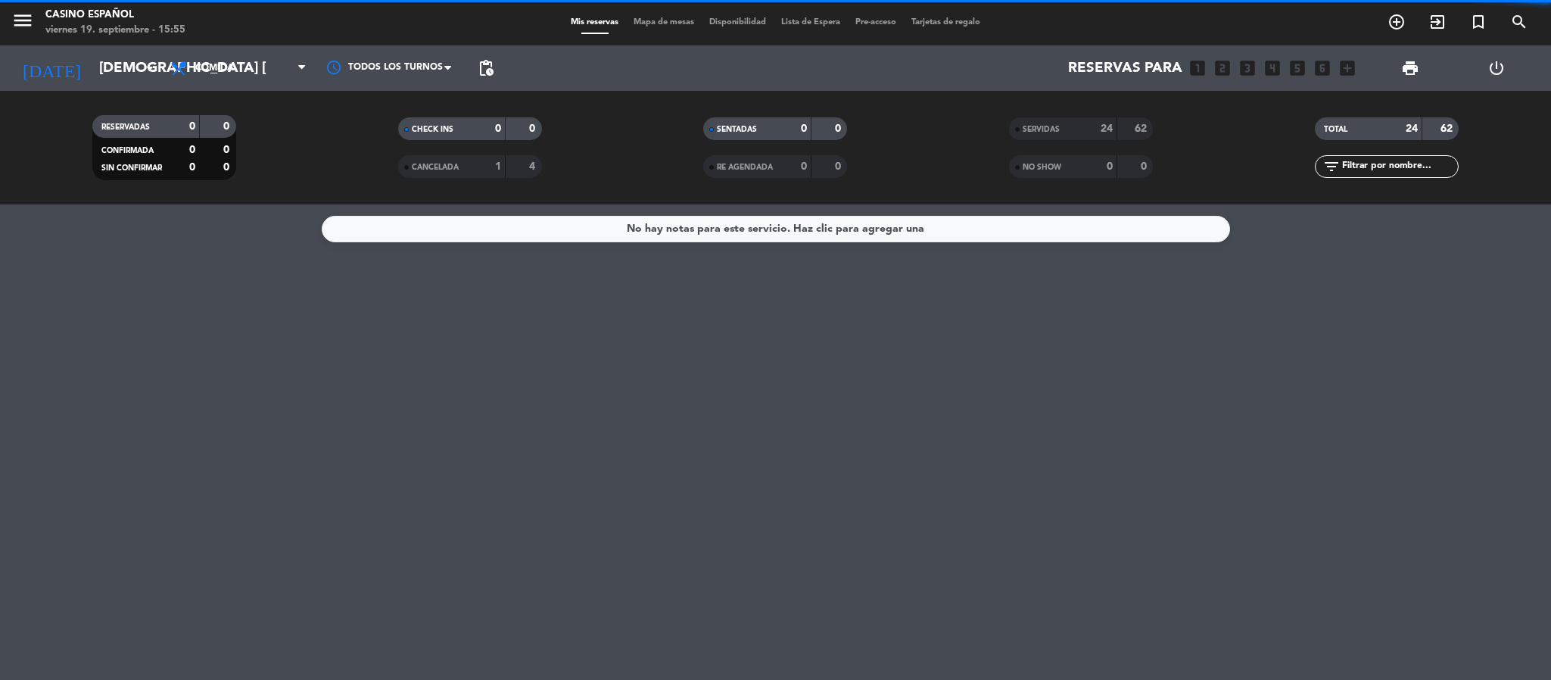
scroll to position [0, 0]
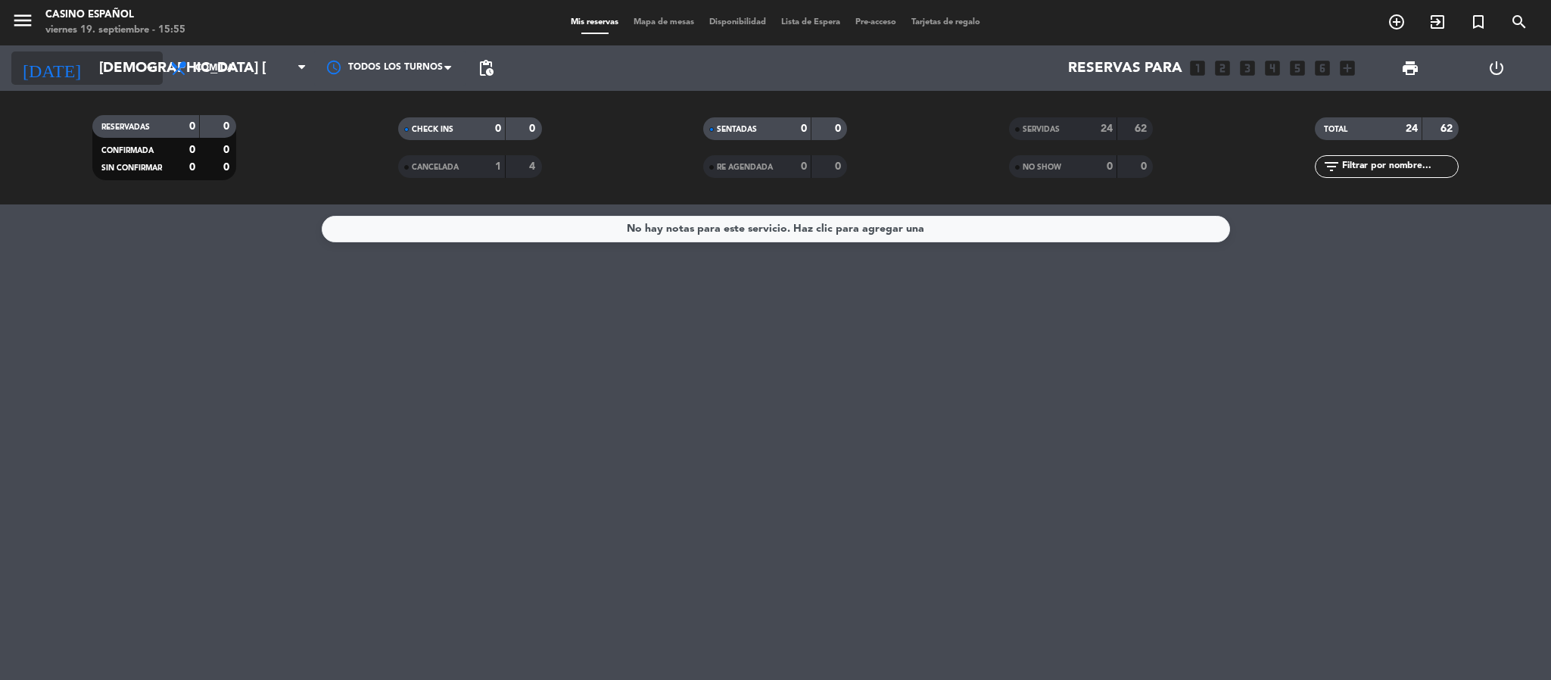
click at [46, 60] on icon "[DATE]" at bounding box center [51, 67] width 80 height 33
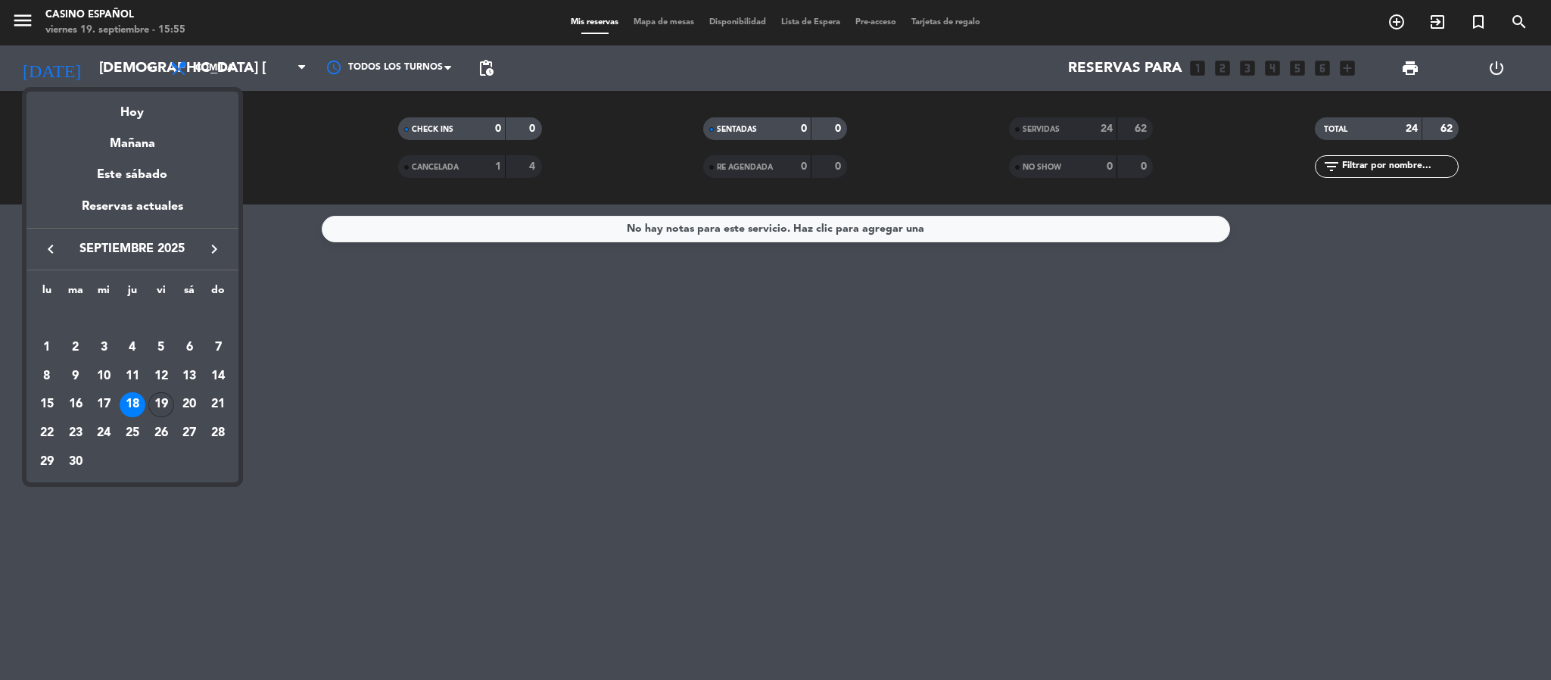
click at [160, 398] on div "19" at bounding box center [161, 405] width 26 height 26
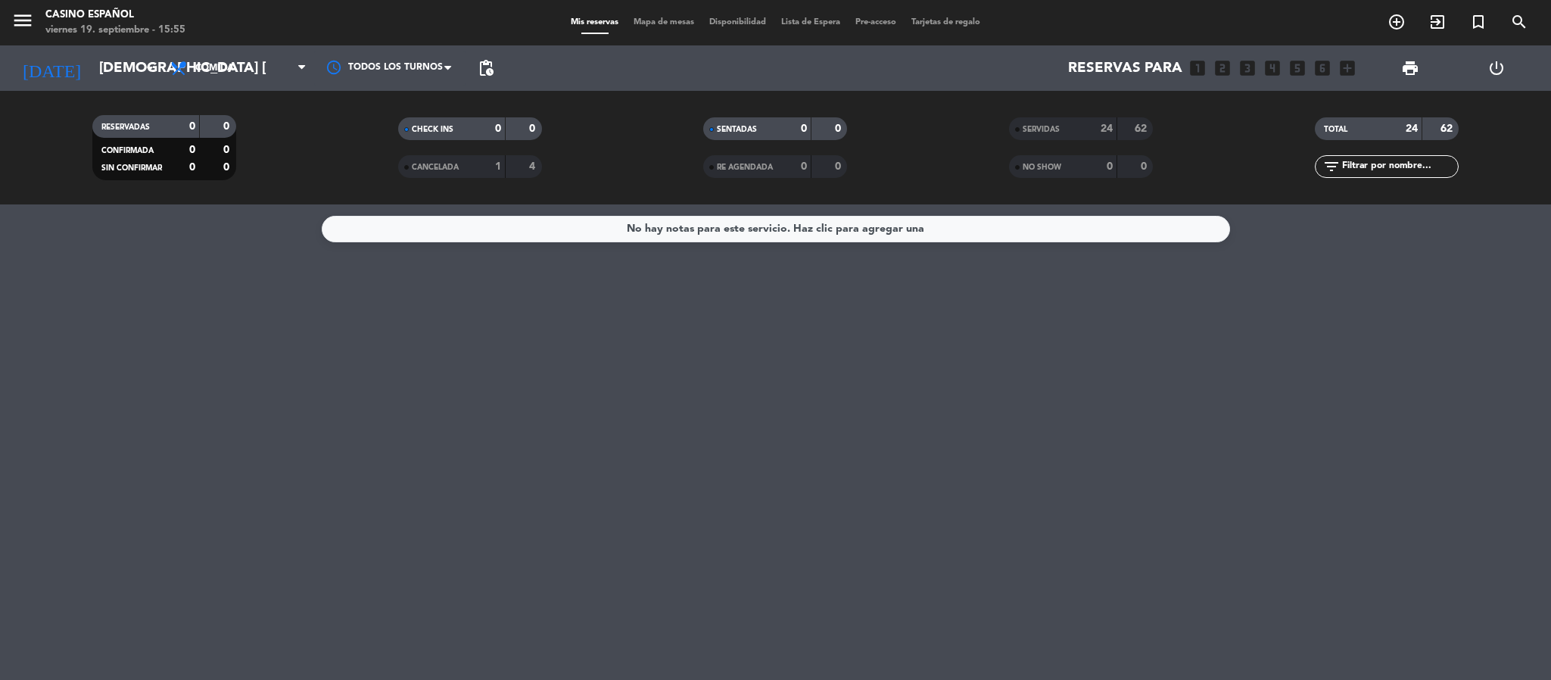
type input "vie. [DATE]"
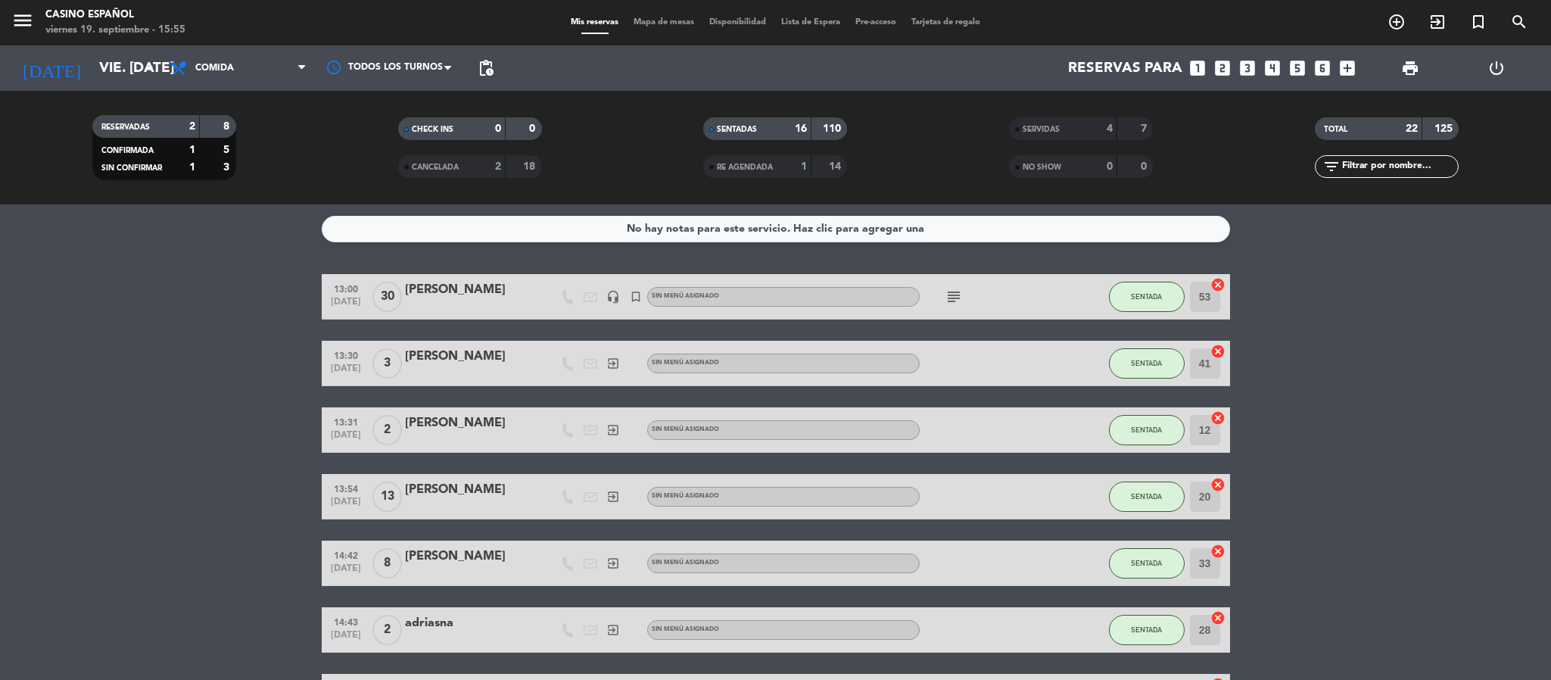
click at [640, 18] on span "Mapa de mesas" at bounding box center [664, 22] width 76 height 8
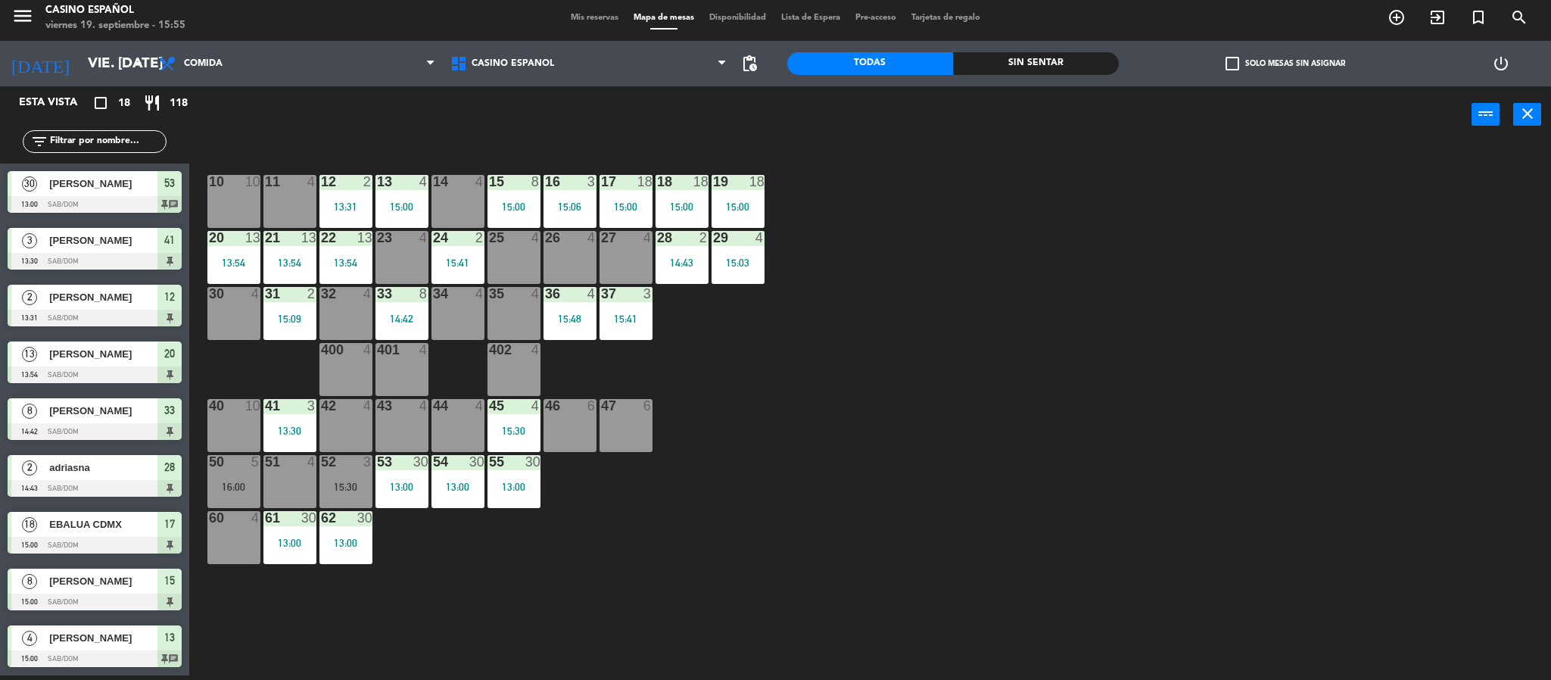
click at [48, 146] on input "text" at bounding box center [106, 141] width 117 height 17
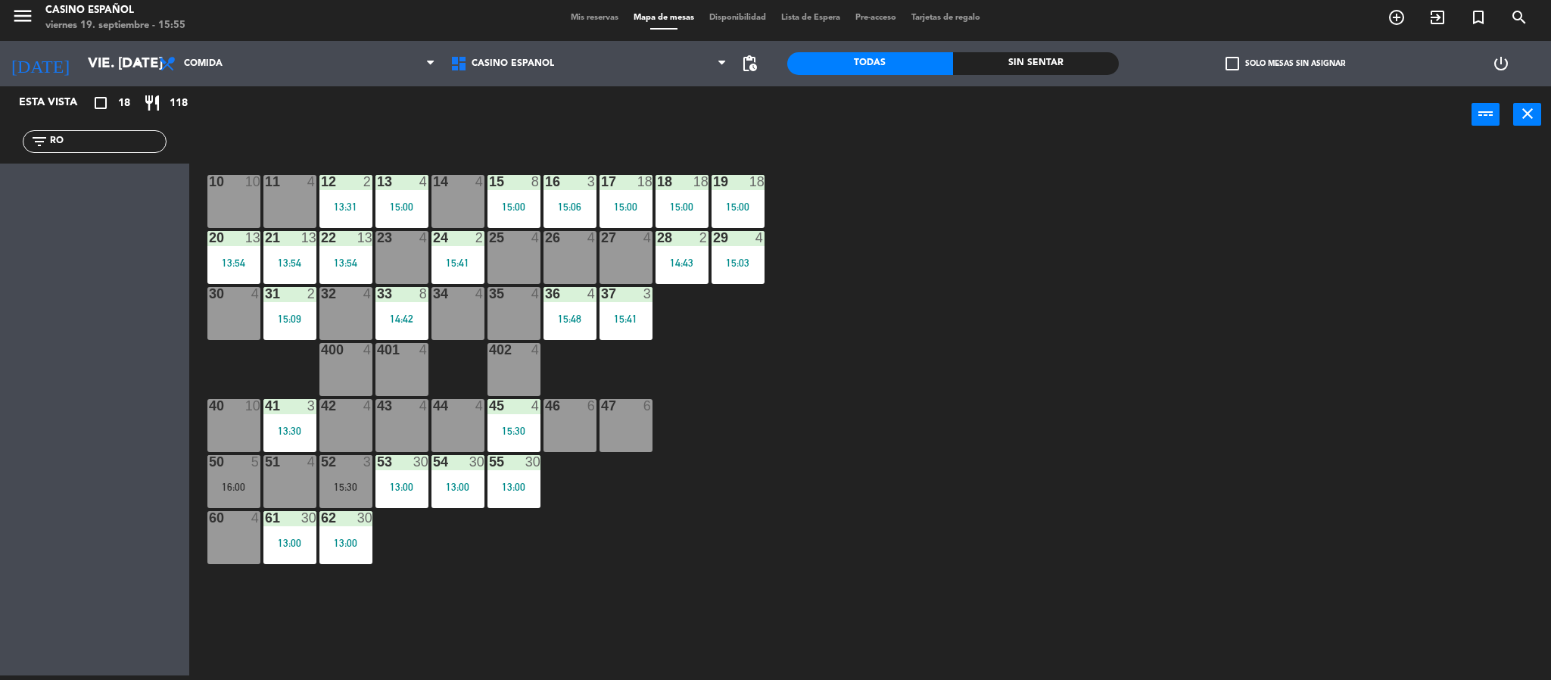
type input "R"
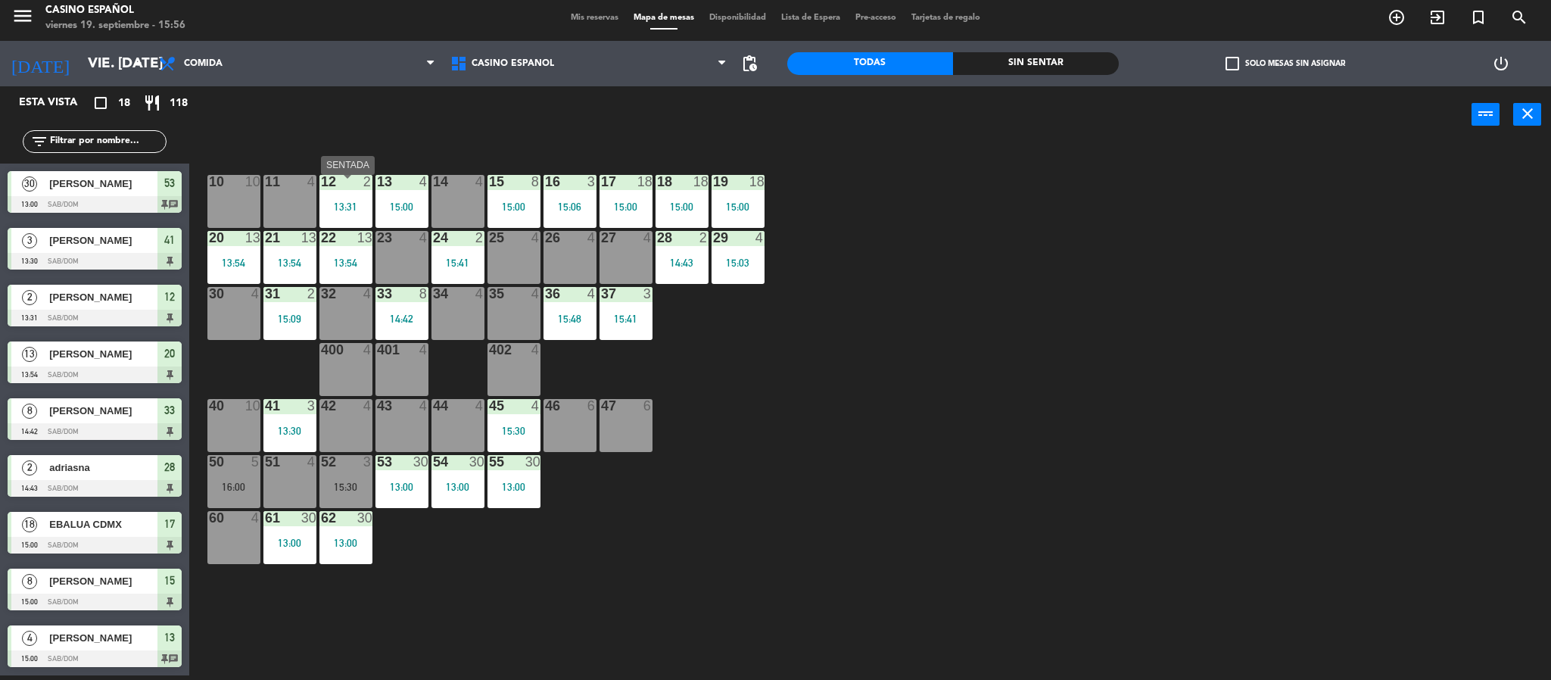
click at [333, 188] on div at bounding box center [345, 182] width 25 height 14
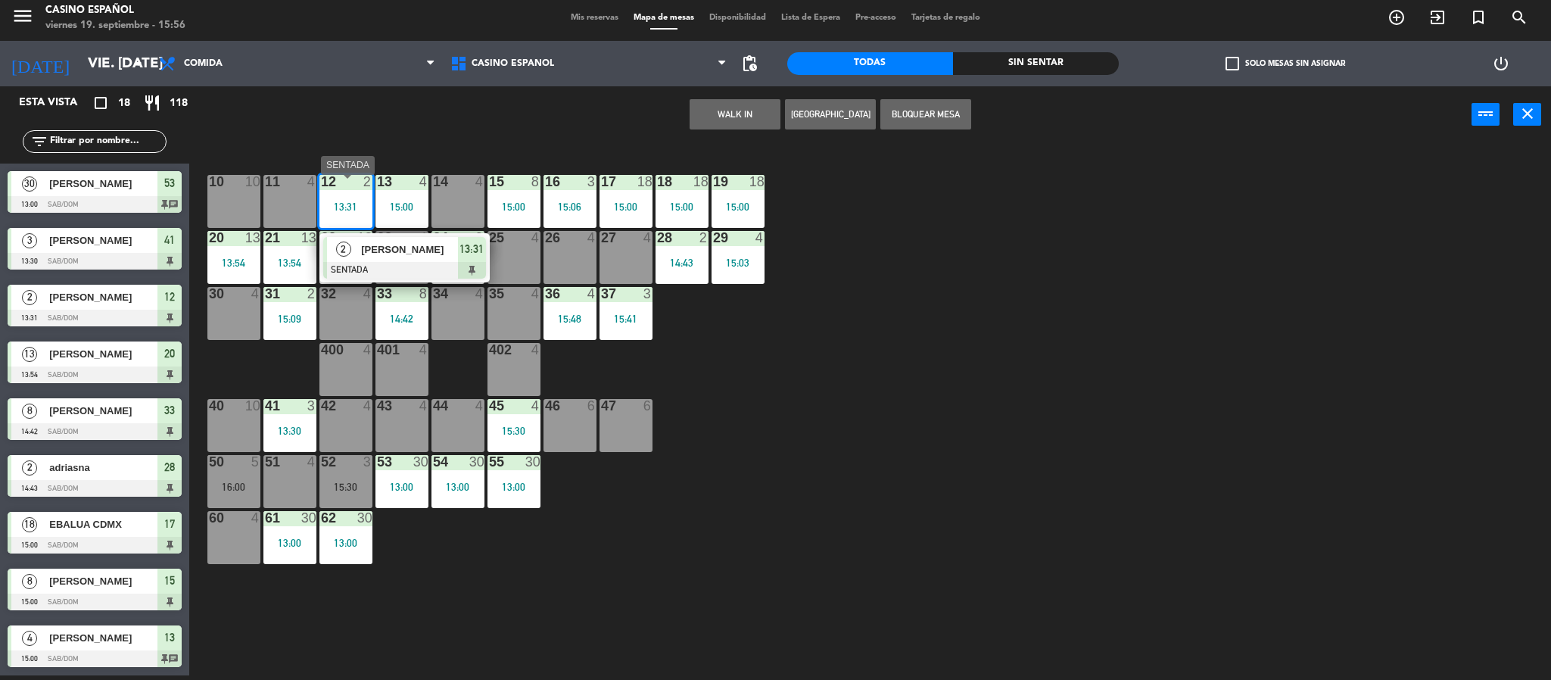
click at [375, 248] on span "[PERSON_NAME]" at bounding box center [409, 249] width 97 height 16
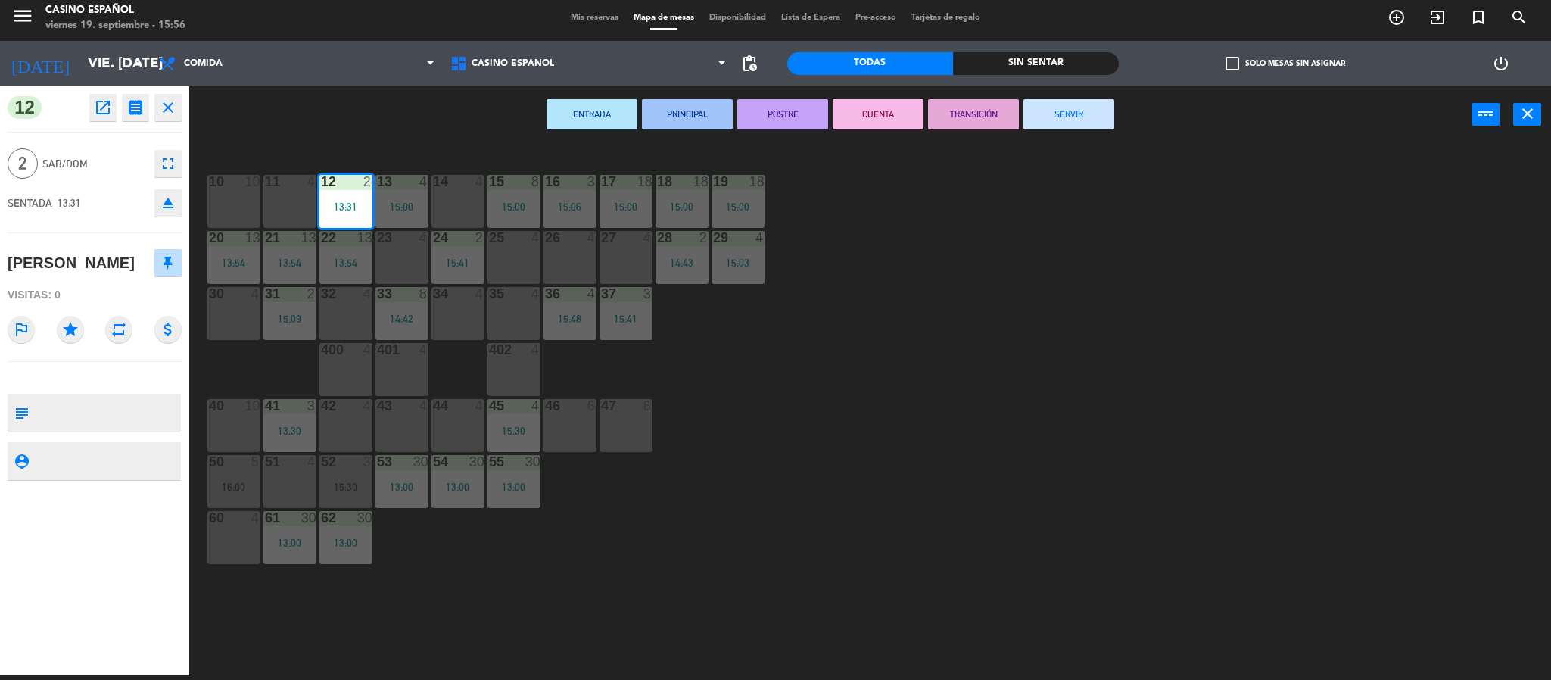
click at [1075, 126] on button "SERVIR" at bounding box center [1068, 114] width 91 height 30
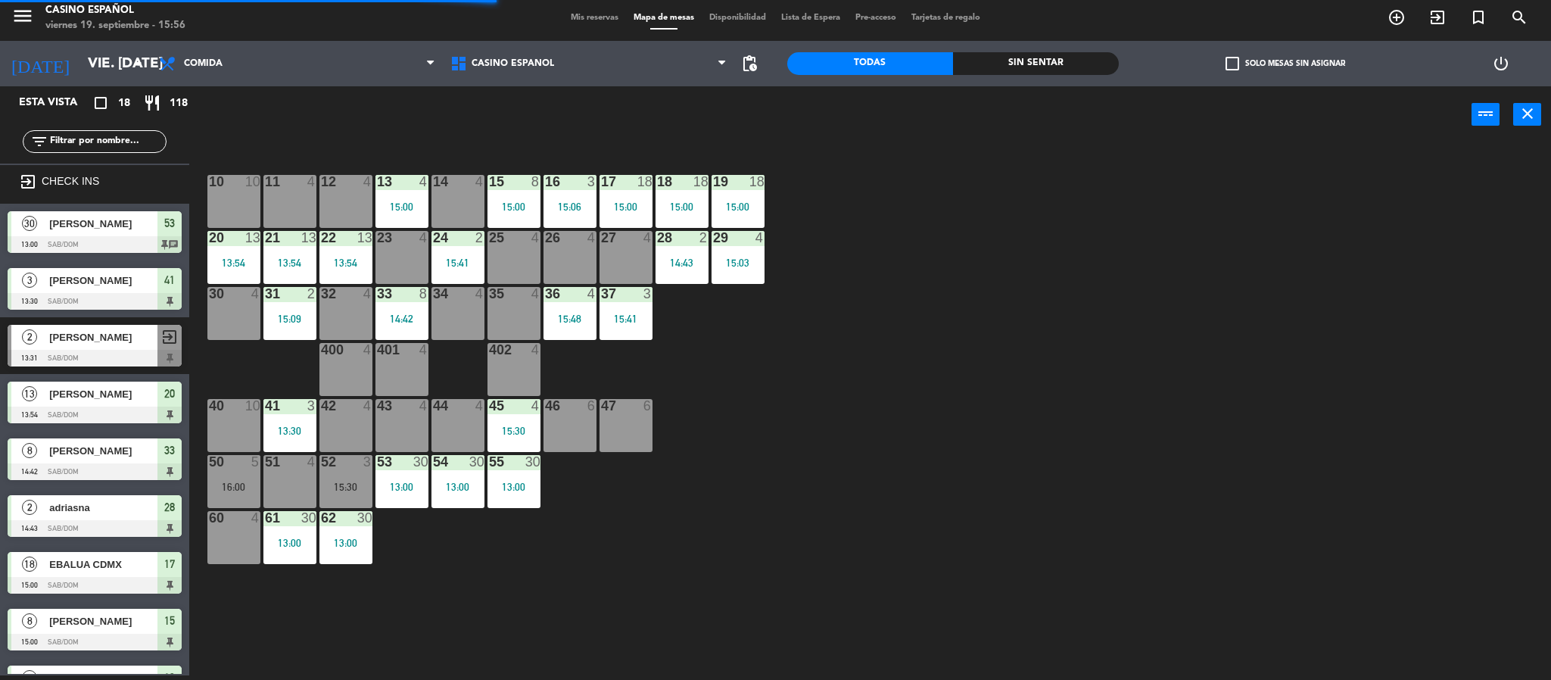
click at [332, 207] on div "12 4" at bounding box center [345, 201] width 53 height 53
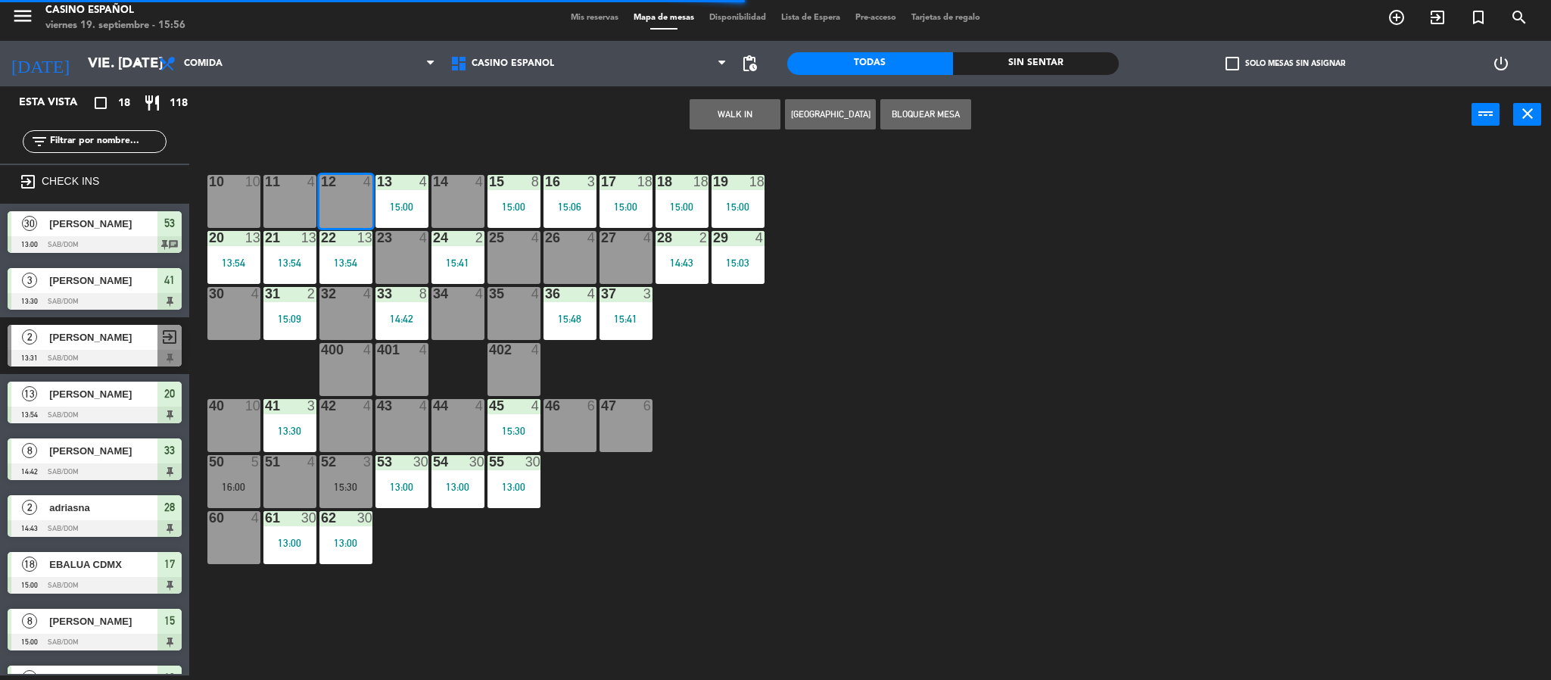
click at [750, 118] on button "WALK IN" at bounding box center [735, 114] width 91 height 30
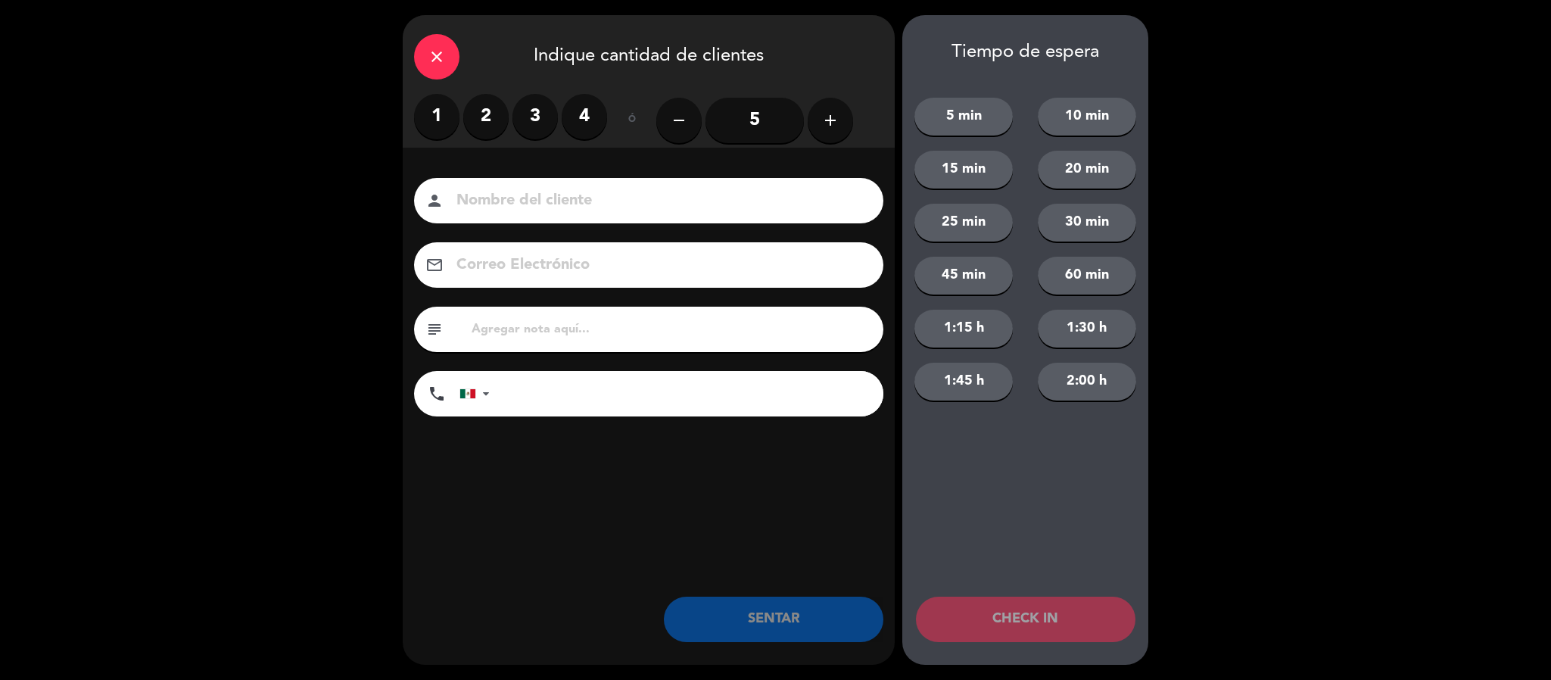
click at [481, 125] on label "2" at bounding box center [485, 116] width 45 height 45
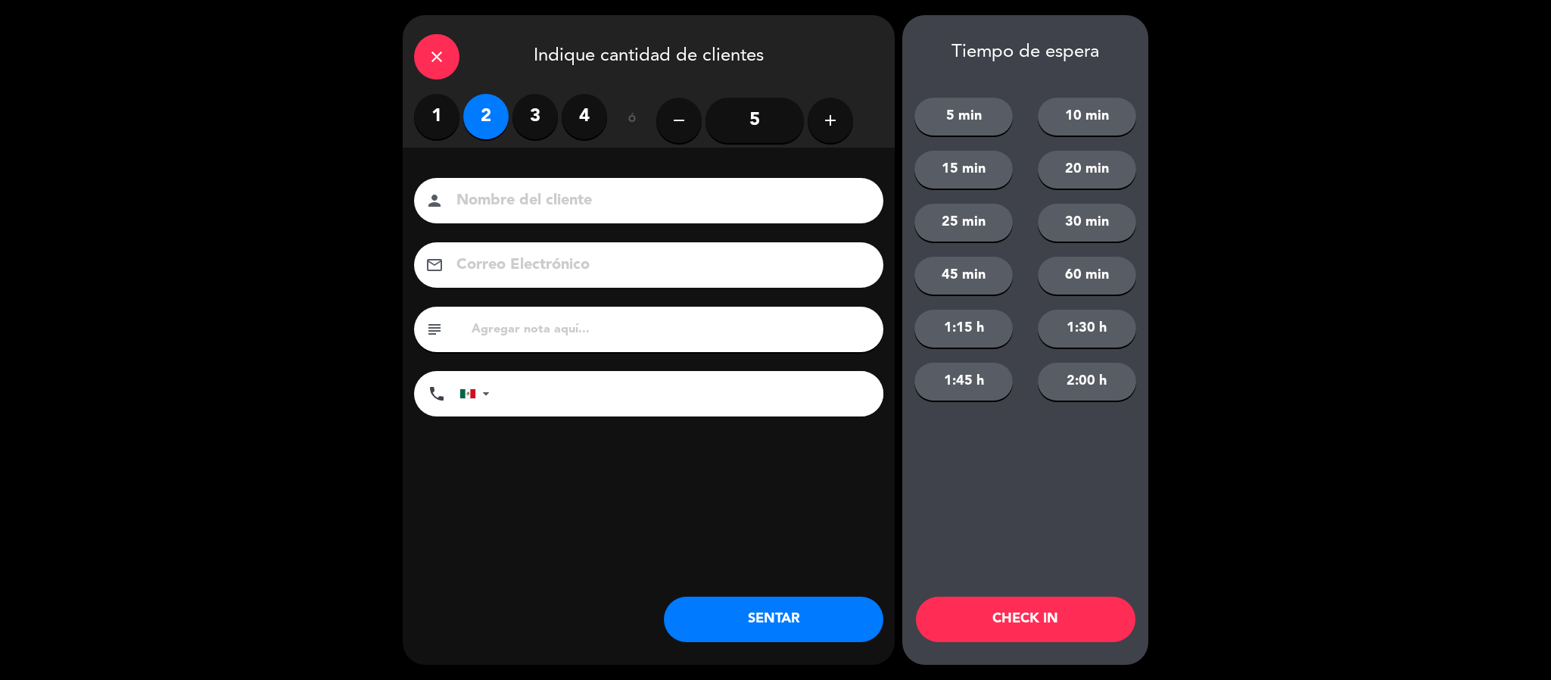
click at [478, 202] on input at bounding box center [659, 201] width 409 height 26
type input "[PERSON_NAME]"
click at [749, 609] on button "SENTAR" at bounding box center [774, 619] width 220 height 45
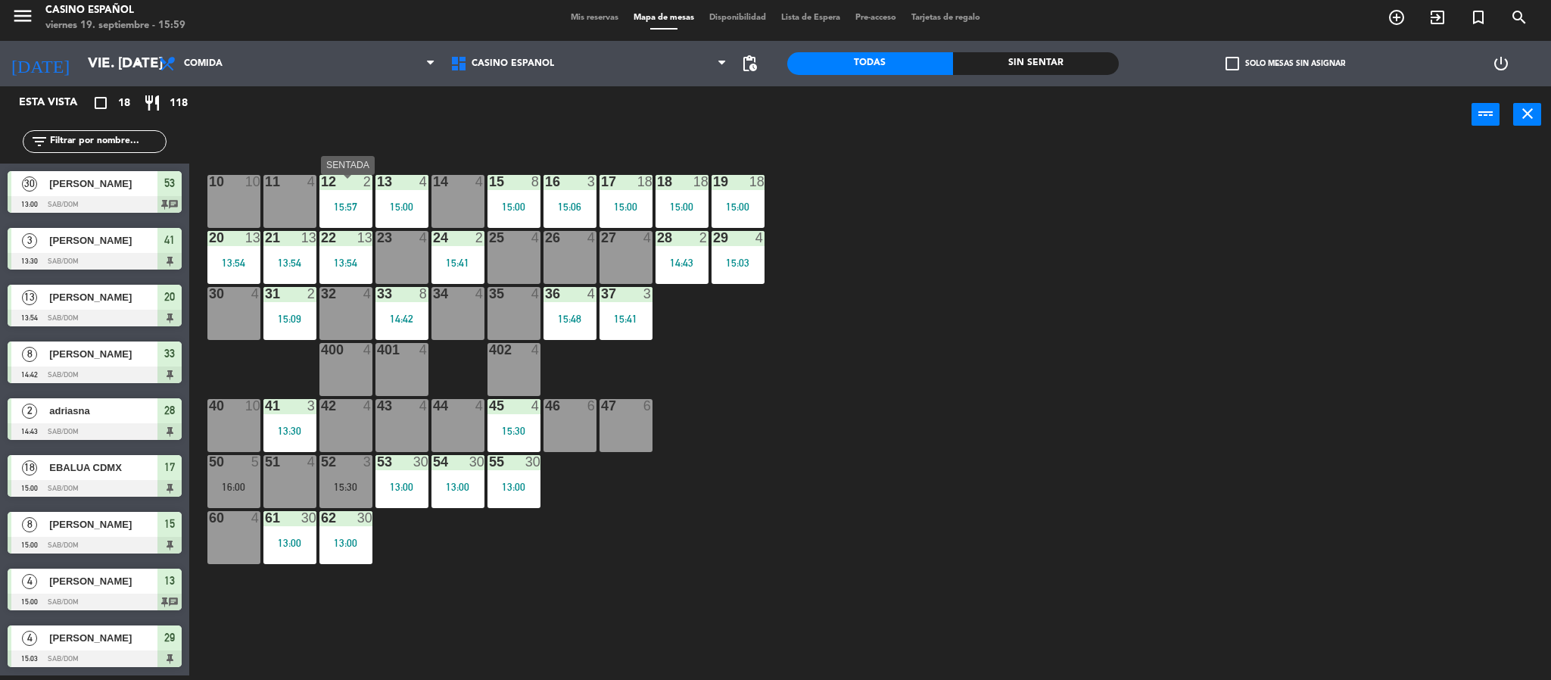
click at [341, 212] on div "15:57" at bounding box center [345, 206] width 53 height 11
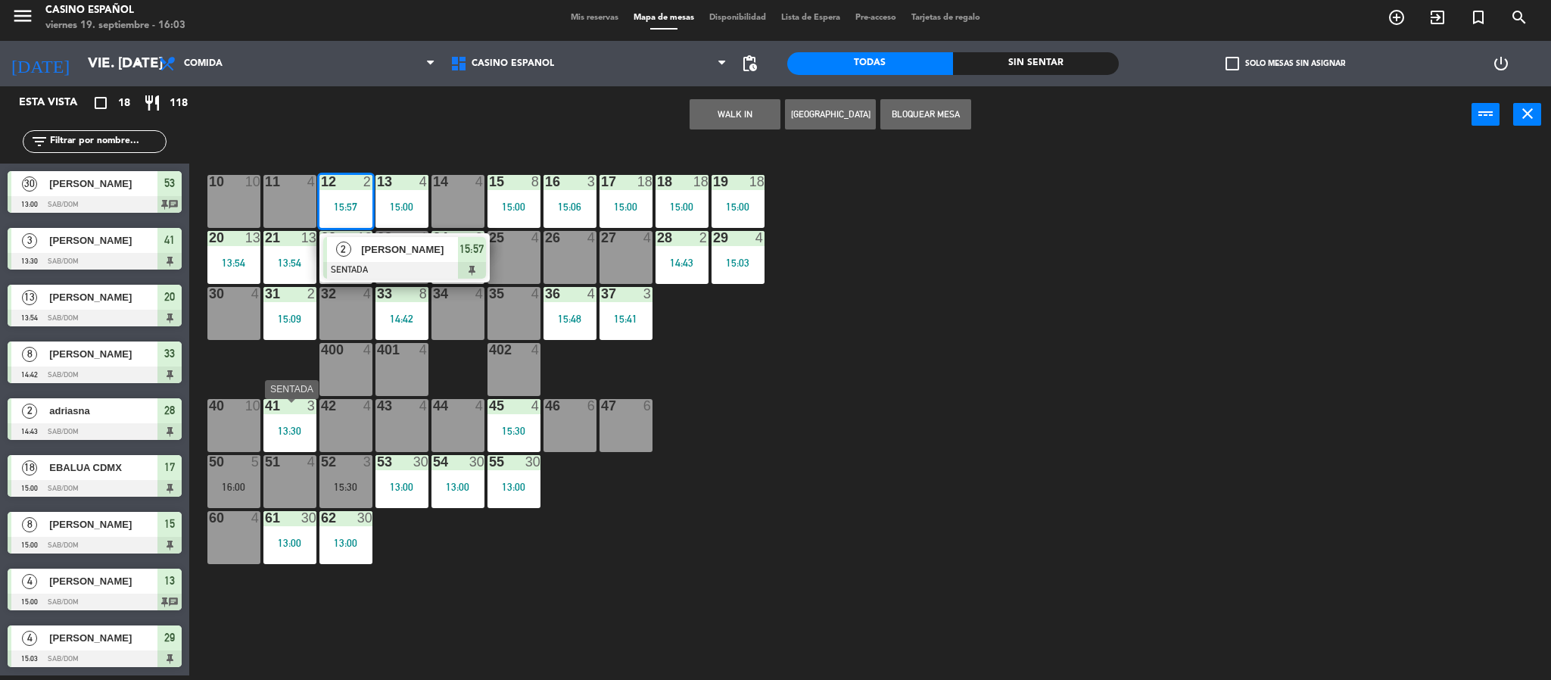
click at [298, 413] on div at bounding box center [289, 406] width 25 height 14
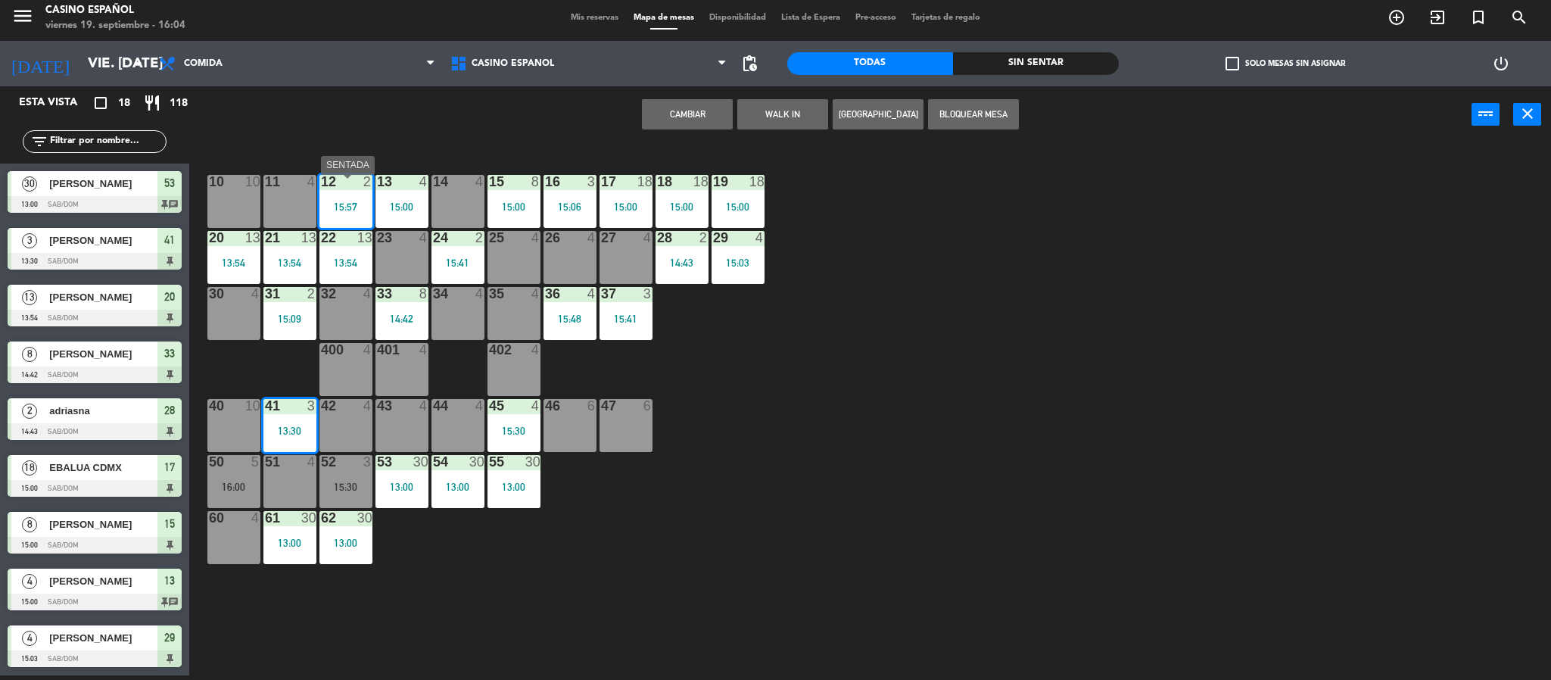
click at [361, 212] on div "15:57" at bounding box center [345, 206] width 53 height 11
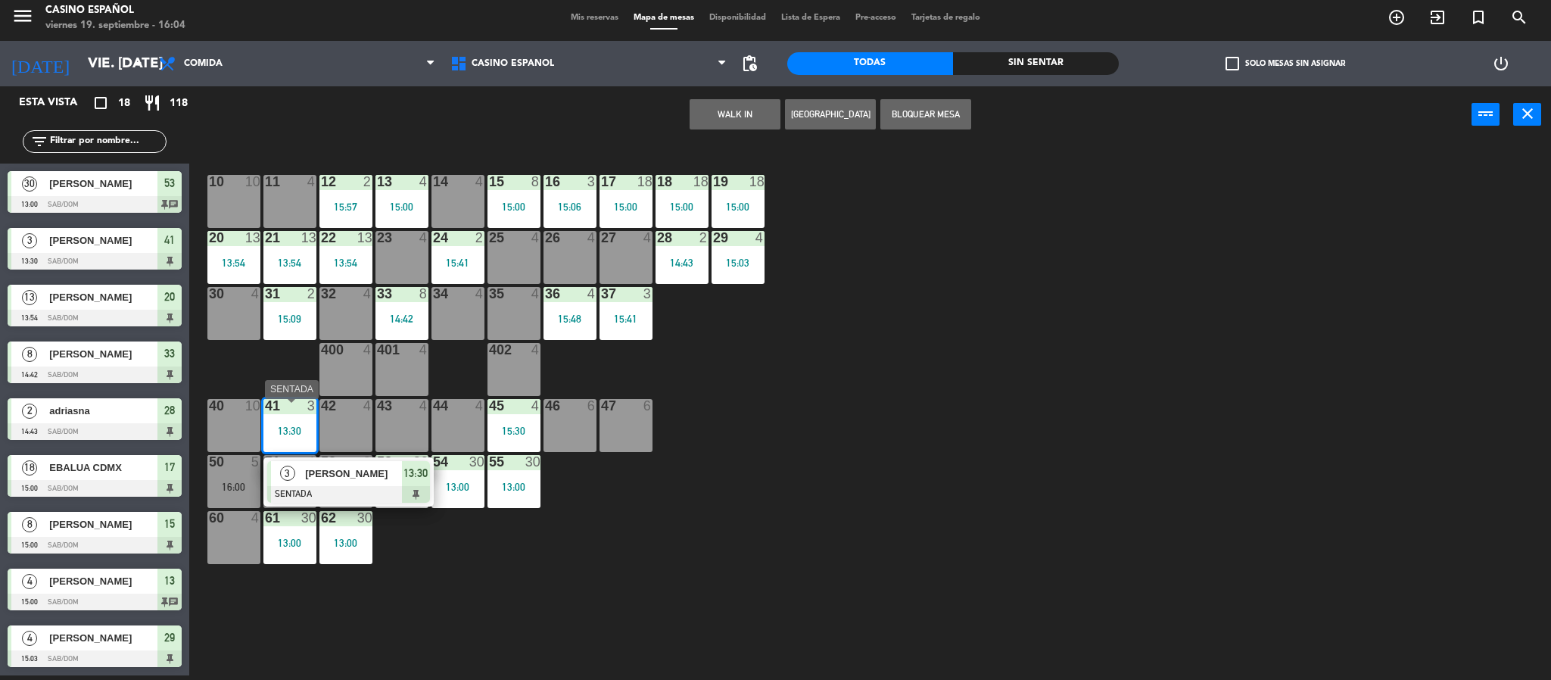
click at [339, 481] on span "[PERSON_NAME]" at bounding box center [353, 474] width 97 height 16
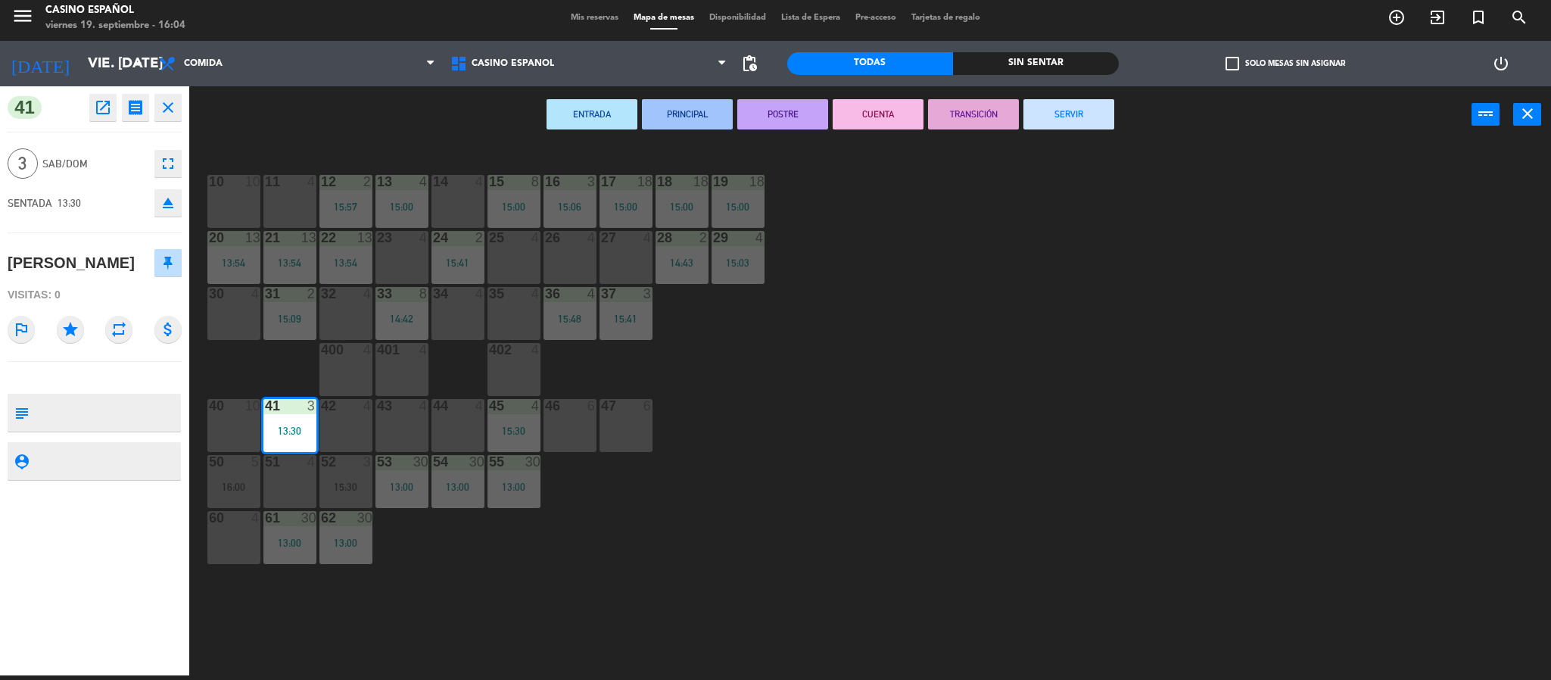
click at [1086, 111] on button "SERVIR" at bounding box center [1068, 114] width 91 height 30
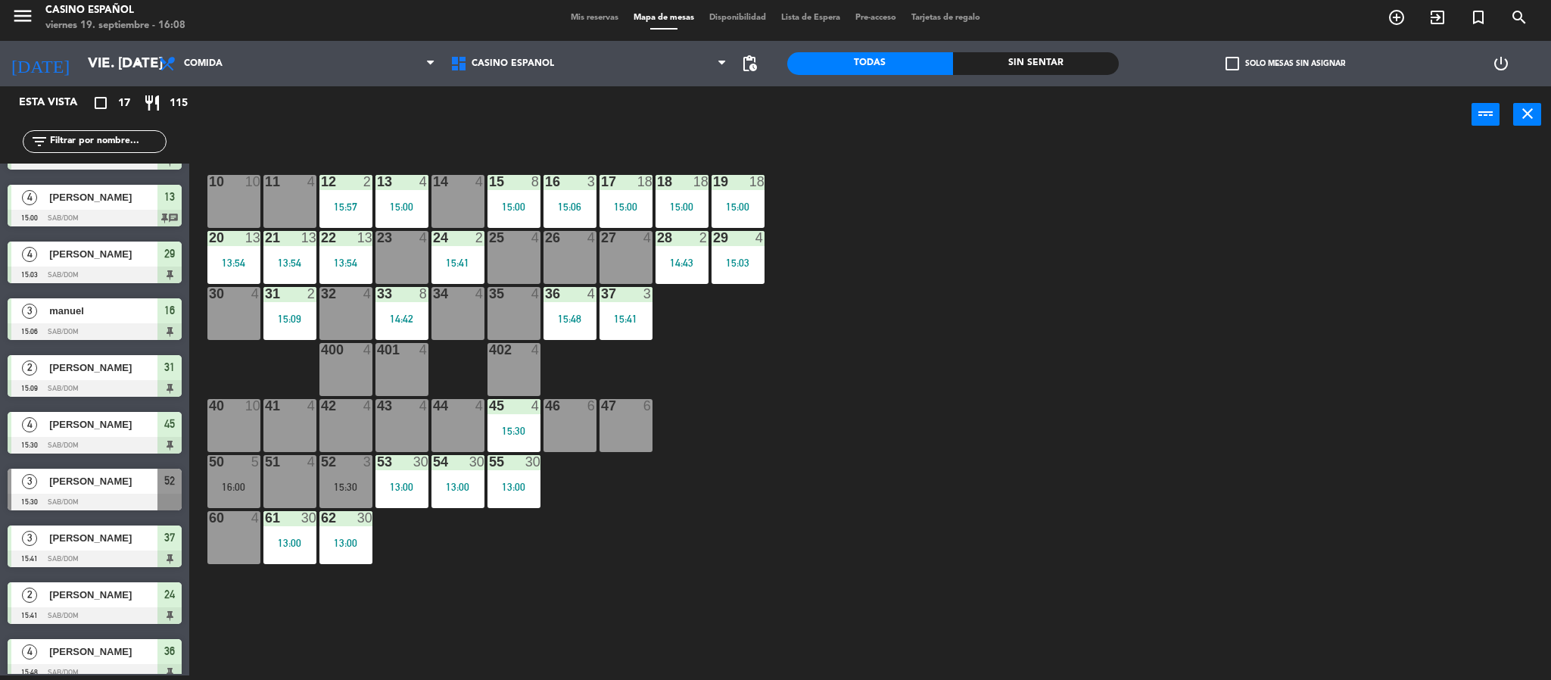
scroll to position [454, 0]
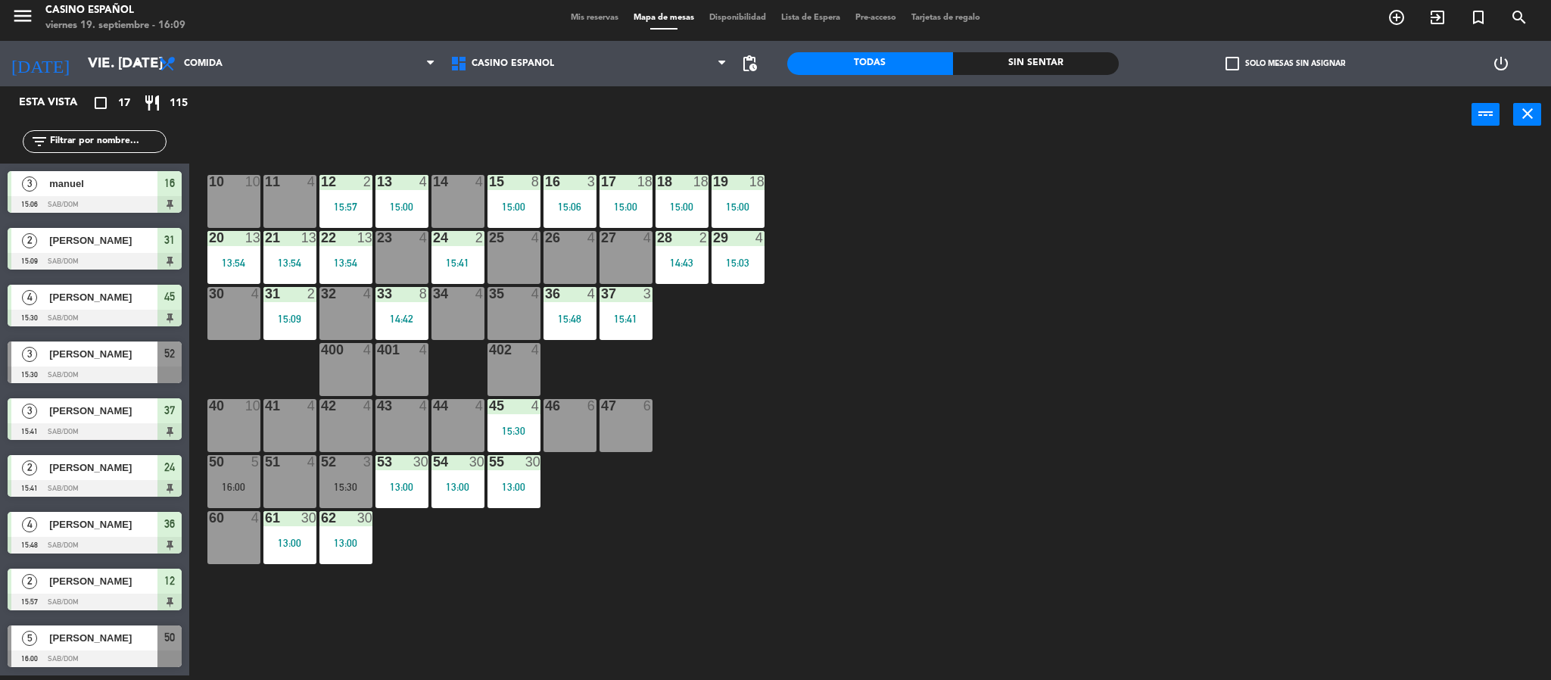
click at [329, 312] on div "32 4" at bounding box center [345, 313] width 53 height 53
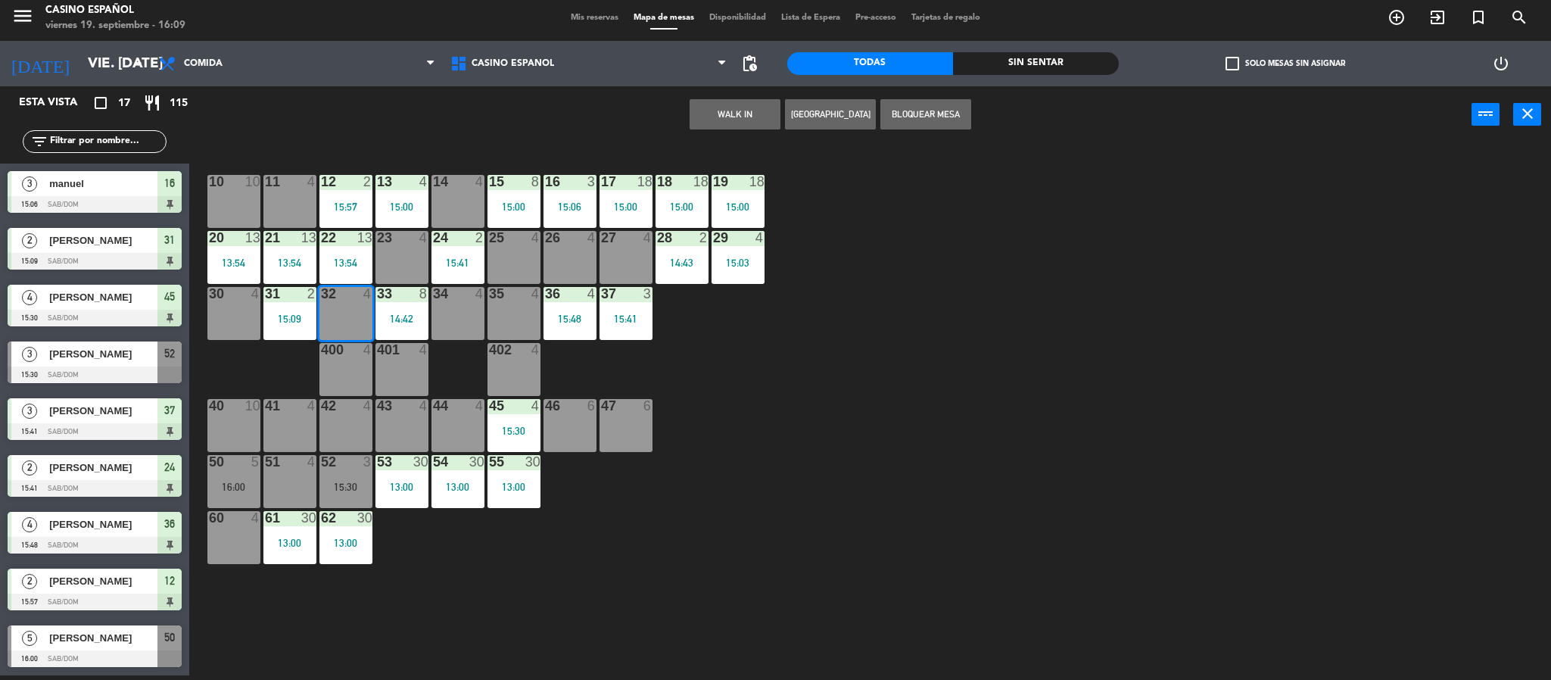
click at [695, 114] on button "WALK IN" at bounding box center [735, 114] width 91 height 30
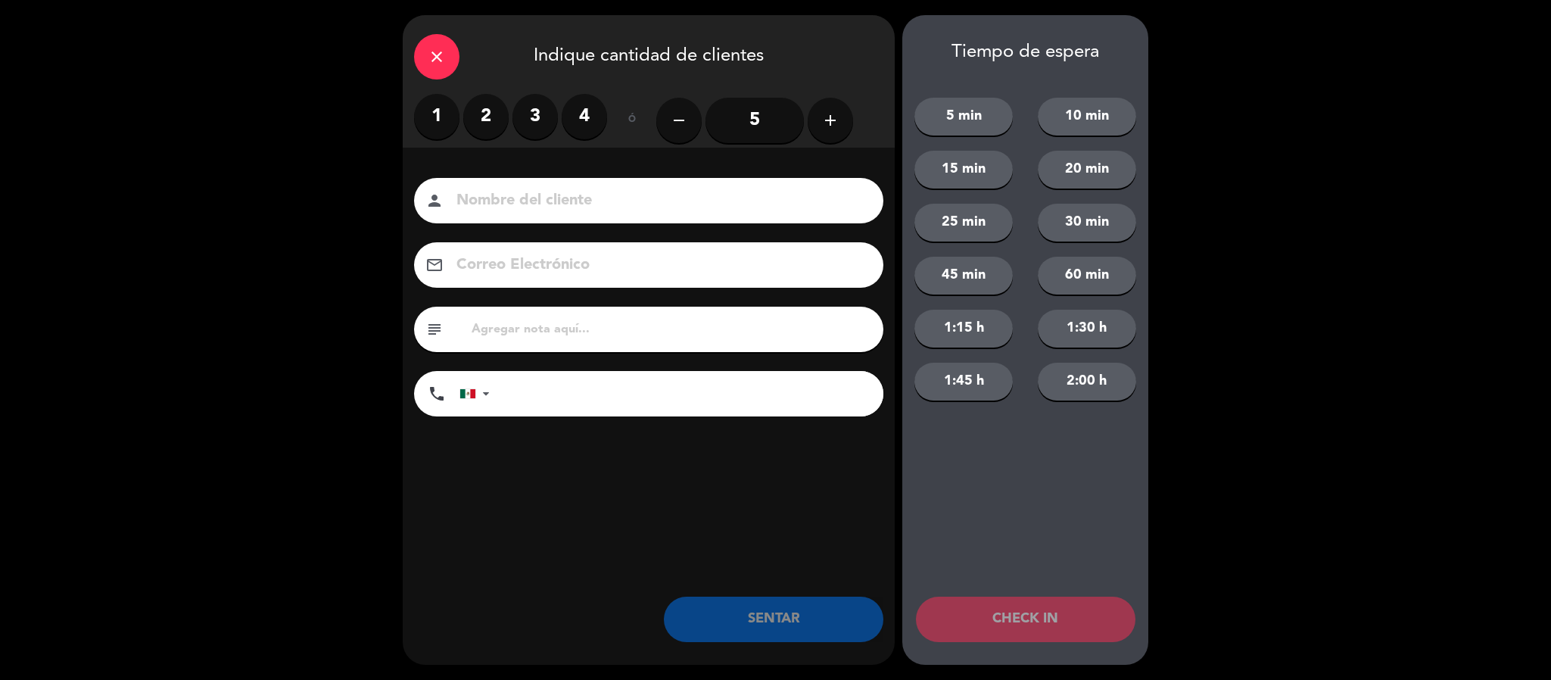
click at [531, 107] on label "3" at bounding box center [534, 116] width 45 height 45
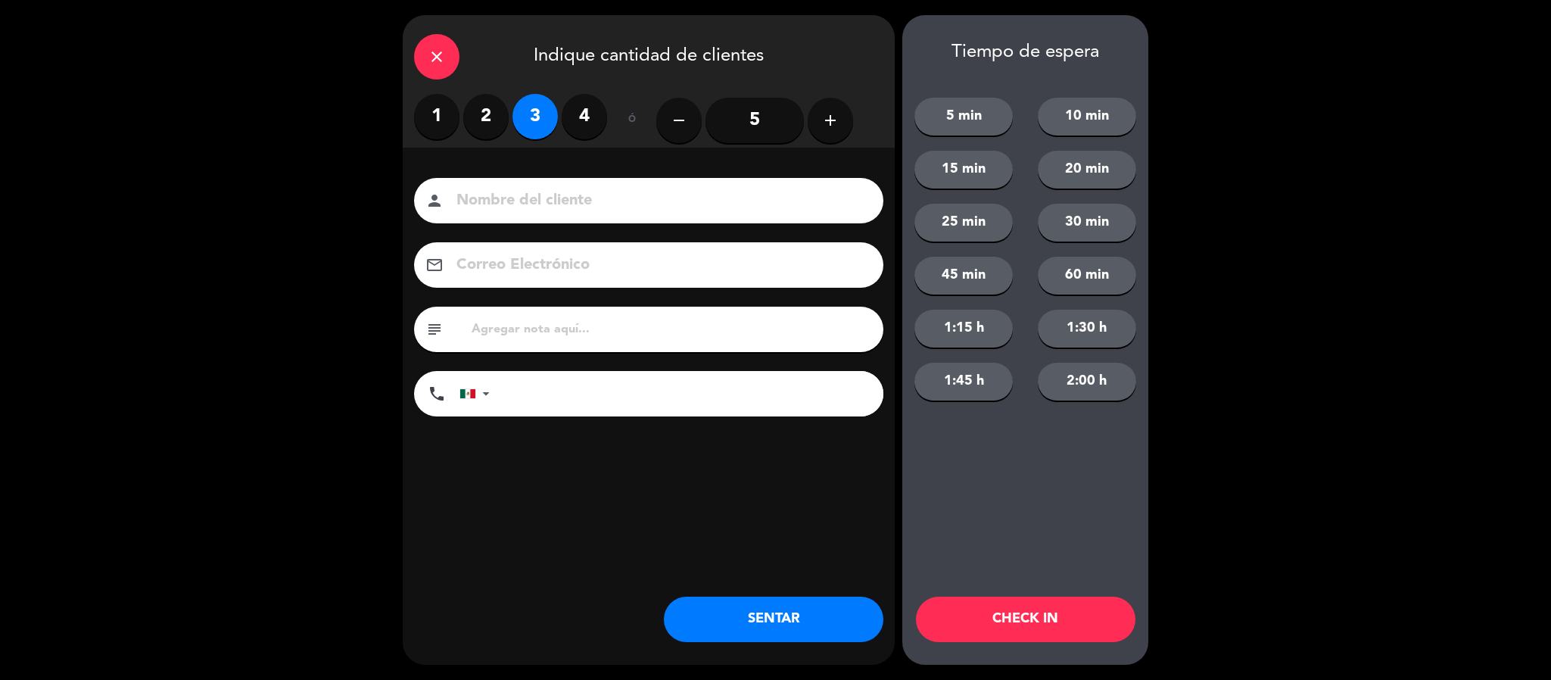
click at [477, 198] on input at bounding box center [659, 201] width 409 height 26
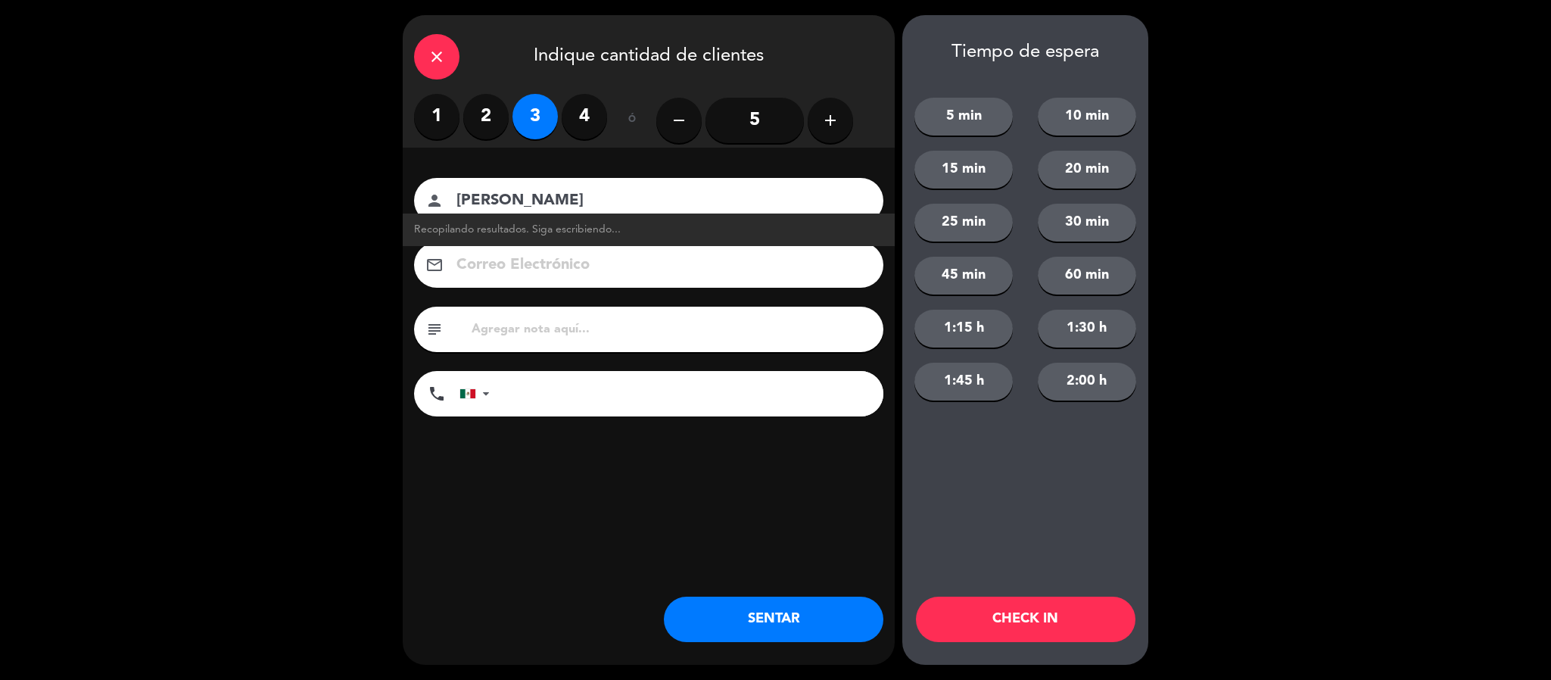
type input "[PERSON_NAME]"
click at [718, 625] on button "SENTAR" at bounding box center [774, 619] width 220 height 45
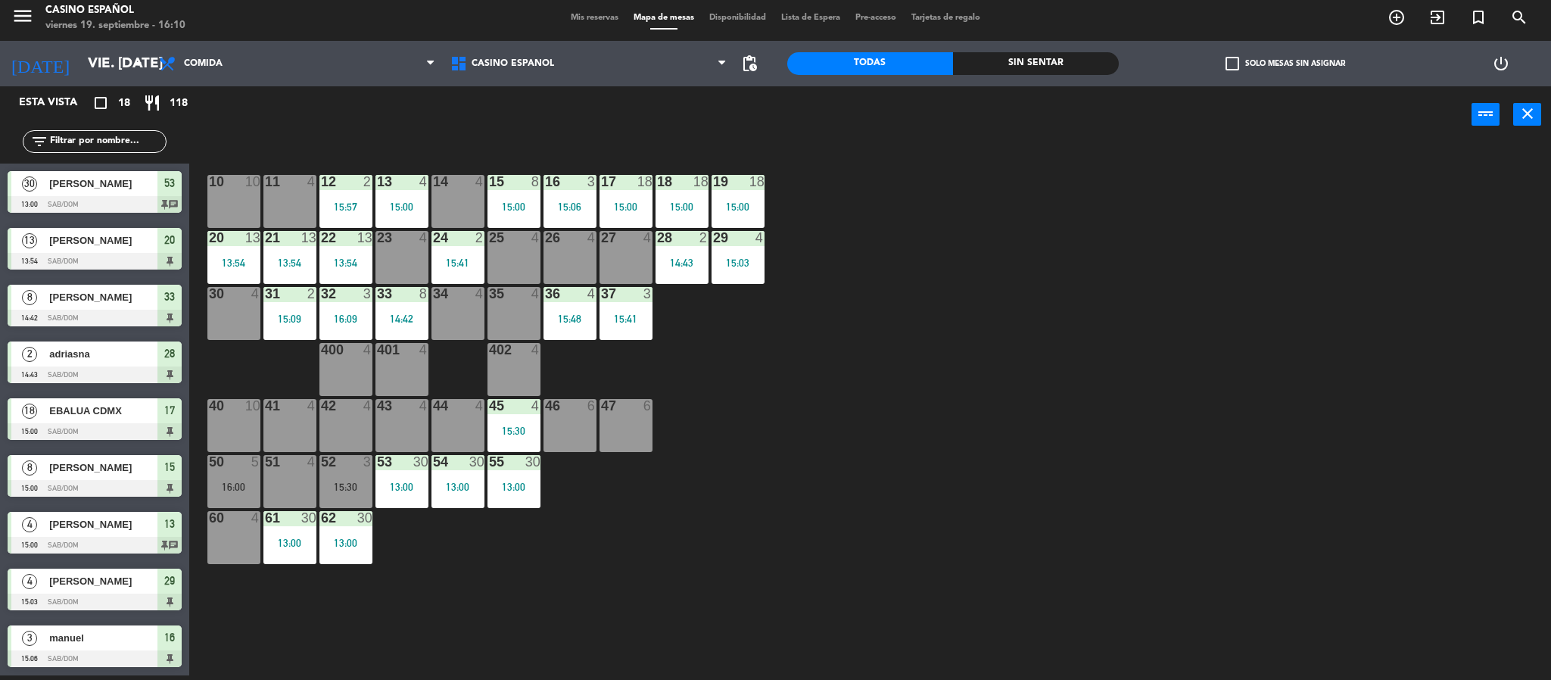
scroll to position [511, 0]
click at [355, 255] on div "22 13 13:54" at bounding box center [345, 257] width 53 height 53
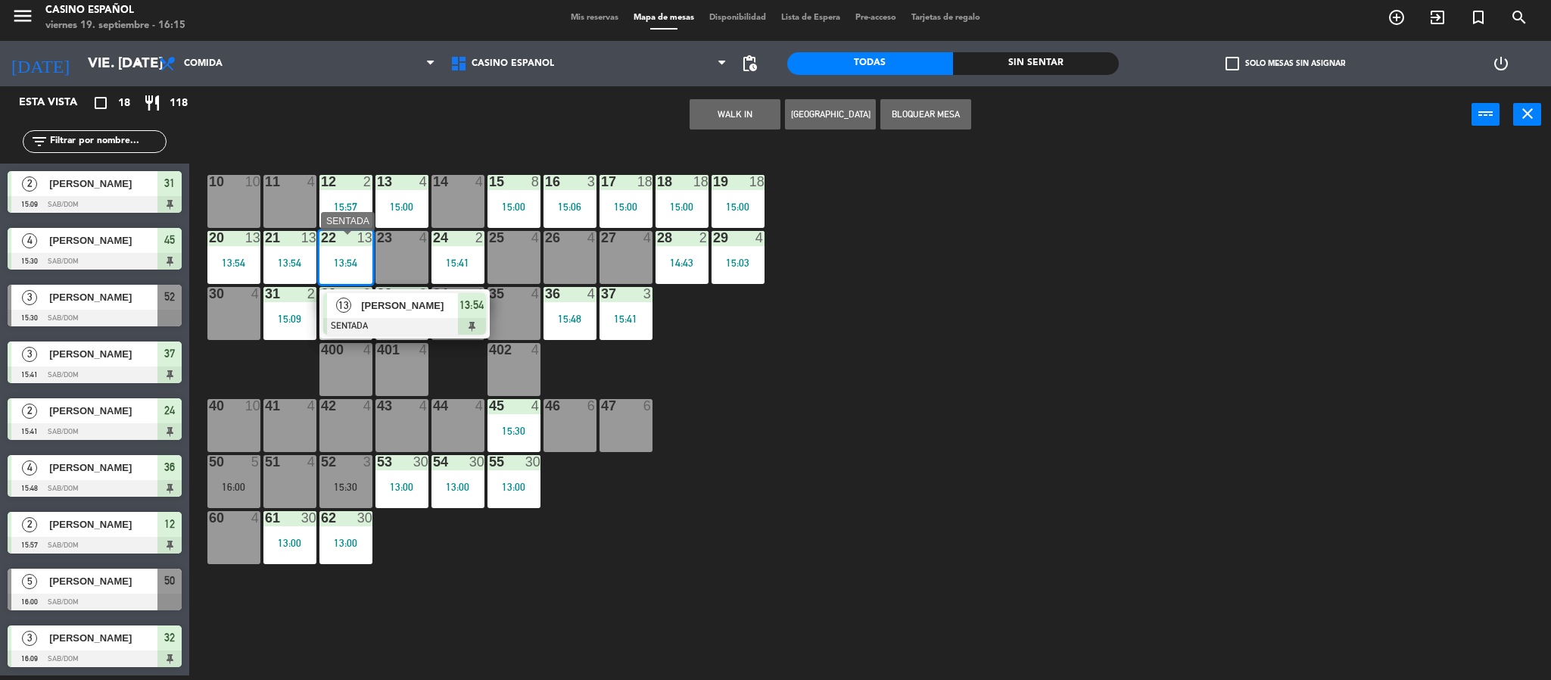
click at [387, 325] on div at bounding box center [404, 326] width 163 height 17
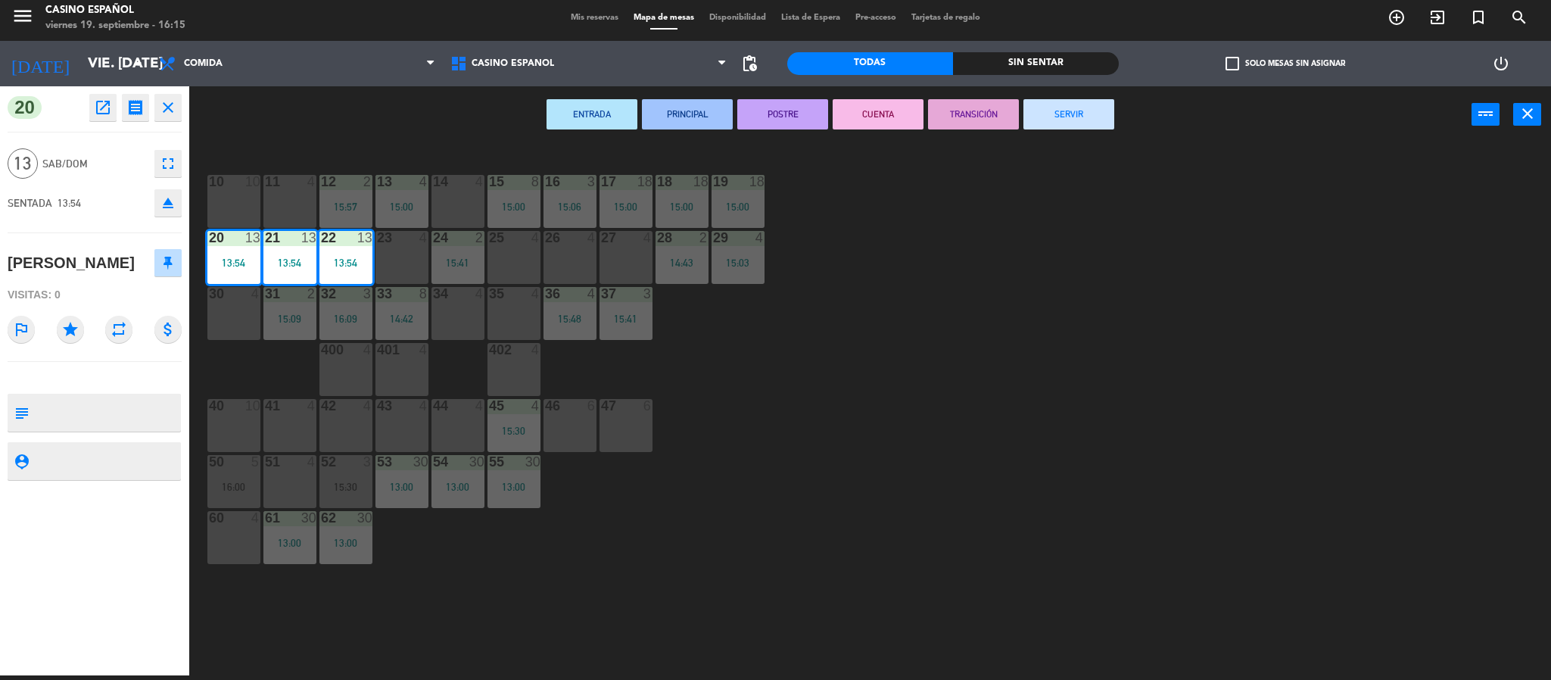
click at [1036, 118] on button "SERVIR" at bounding box center [1068, 114] width 91 height 30
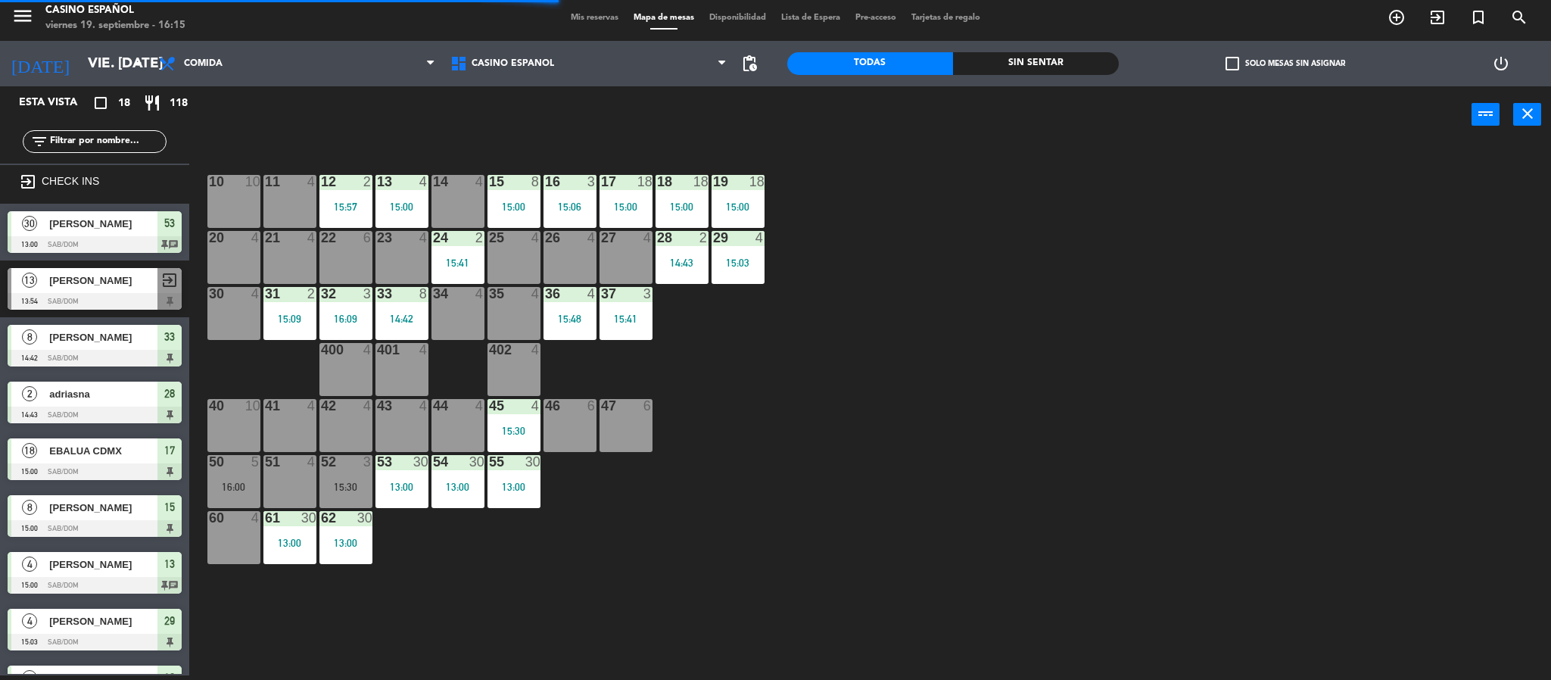
click at [391, 241] on div at bounding box center [401, 238] width 25 height 14
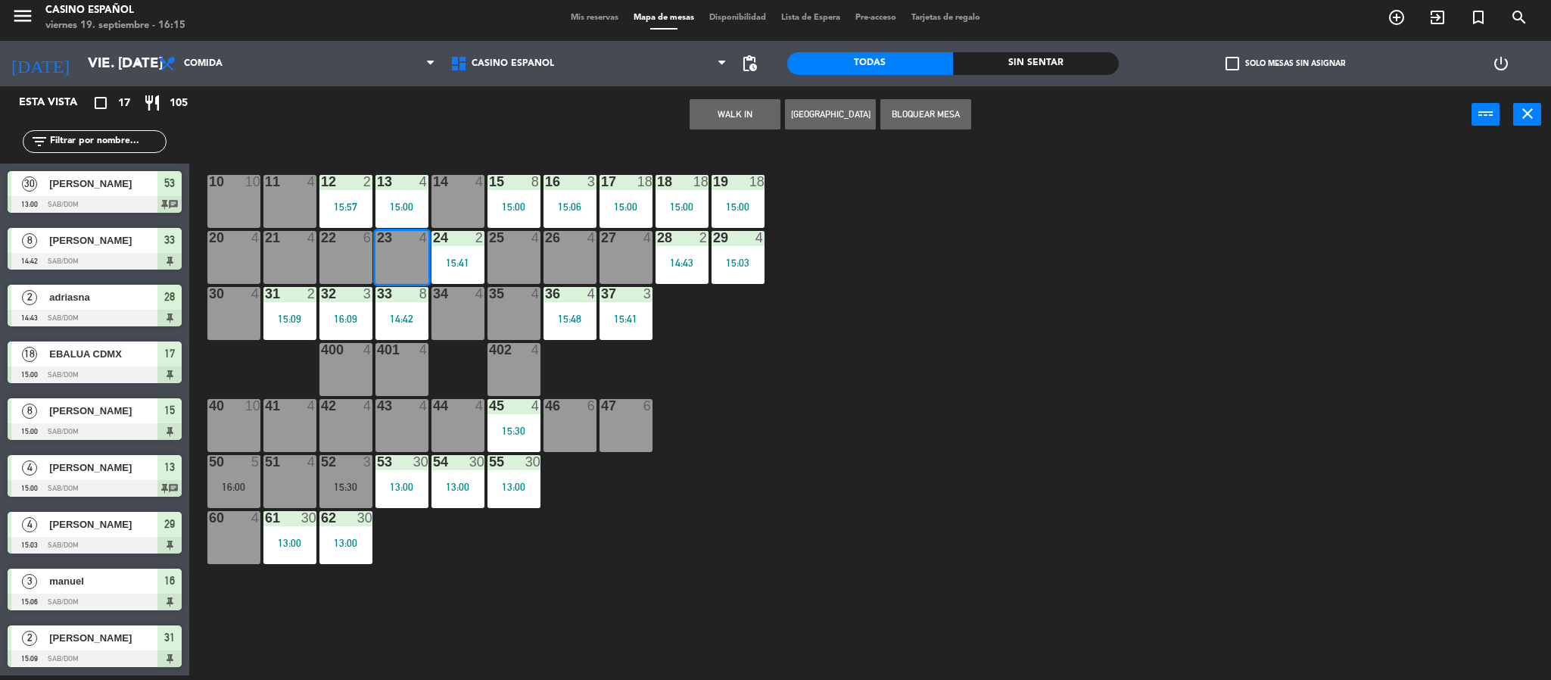
click at [737, 119] on button "WALK IN" at bounding box center [735, 114] width 91 height 30
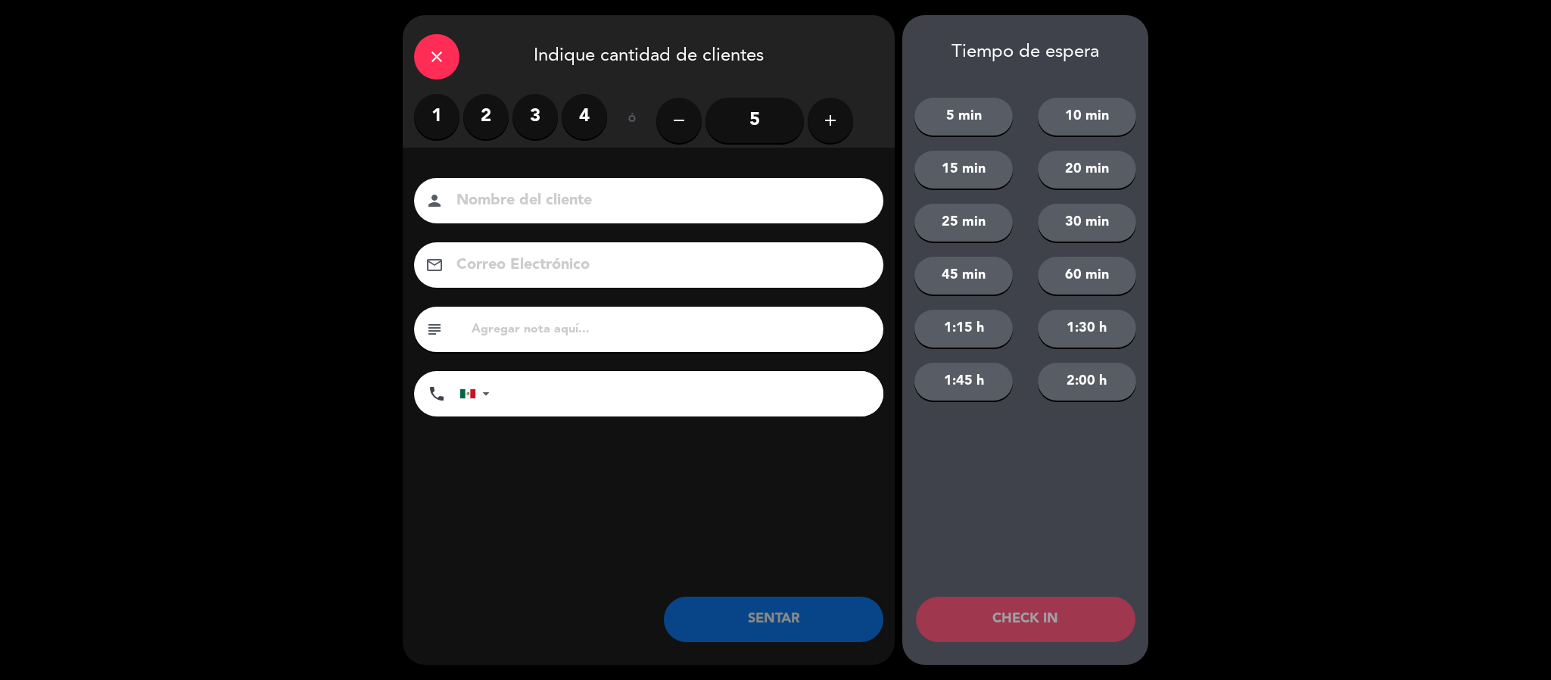
click at [504, 114] on label "2" at bounding box center [485, 116] width 45 height 45
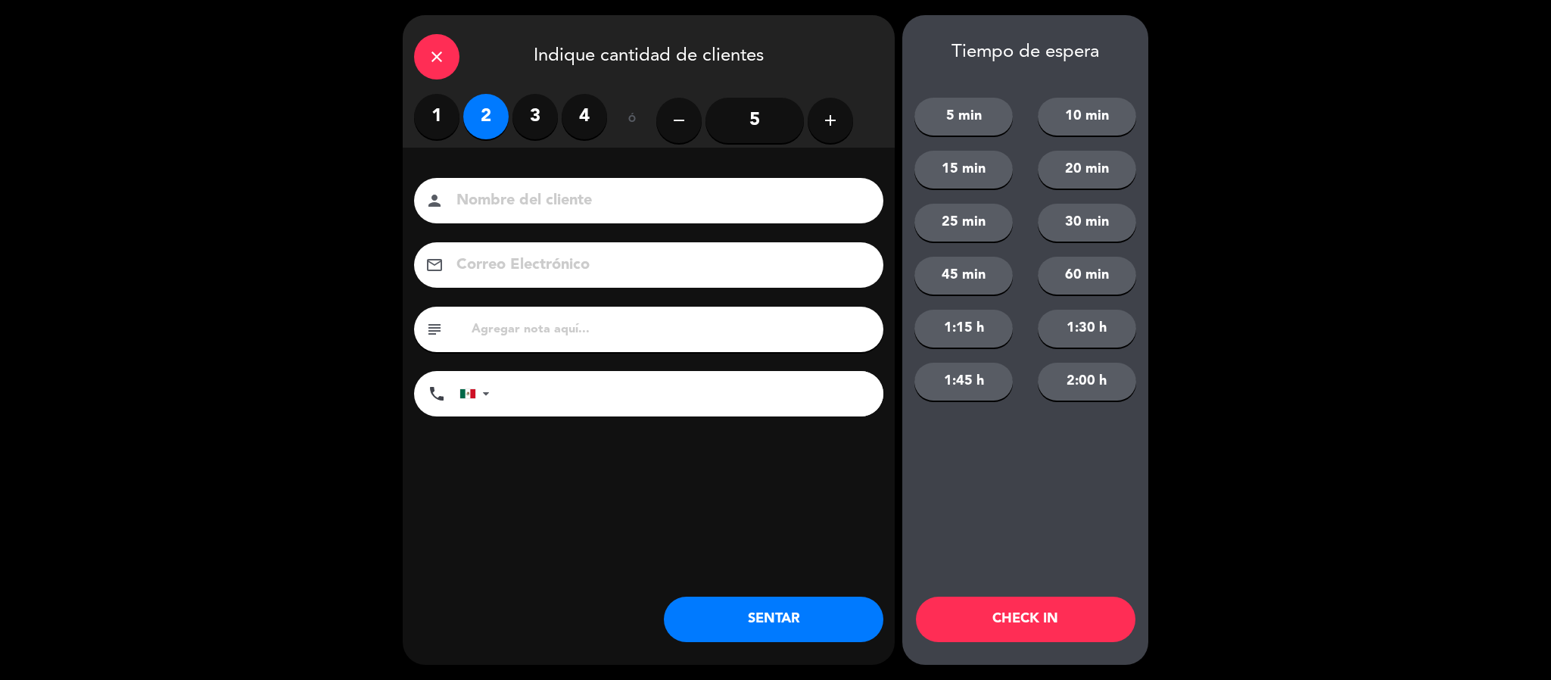
click at [503, 207] on input at bounding box center [659, 201] width 409 height 26
type input "[PERSON_NAME]"
click at [786, 606] on button "SENTAR" at bounding box center [774, 619] width 220 height 45
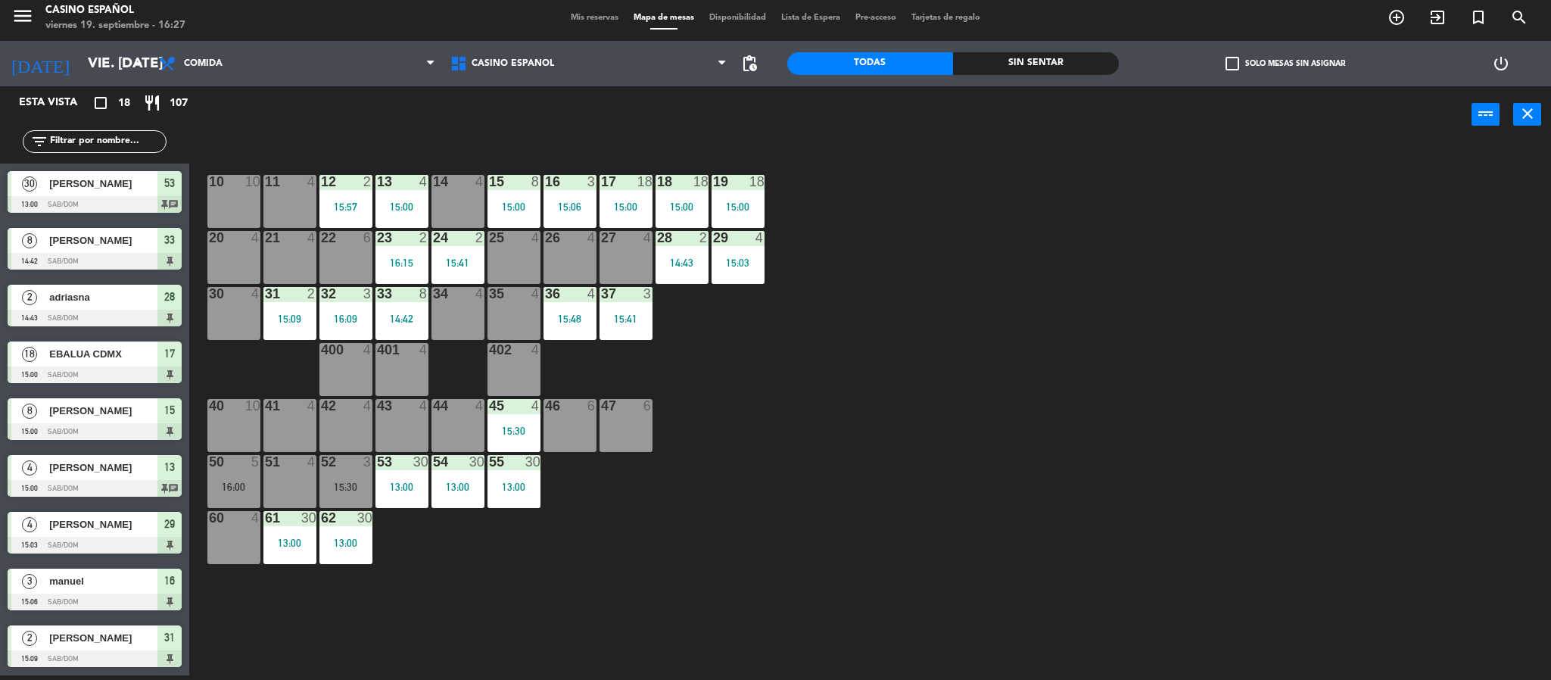
click at [96, 146] on input "text" at bounding box center [106, 141] width 117 height 17
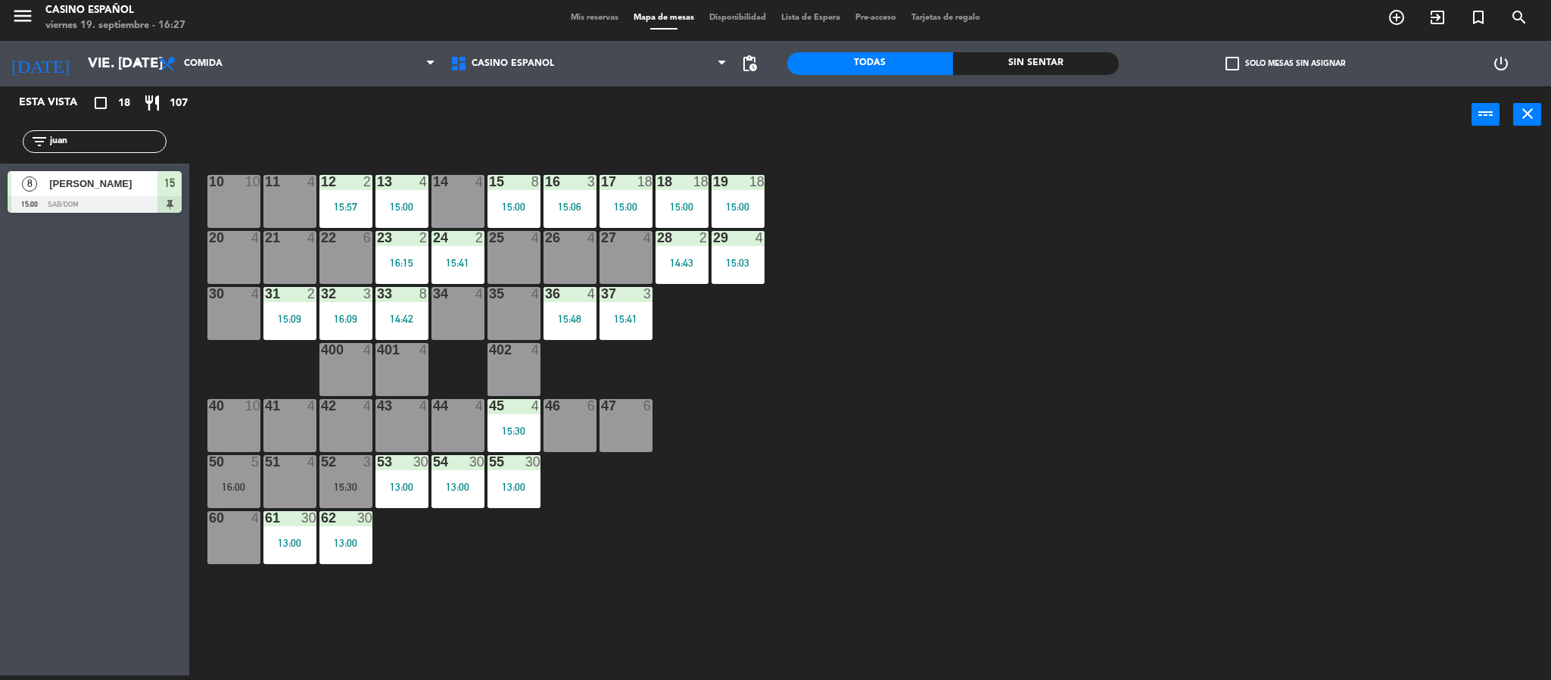
click at [98, 405] on div "Esta vista crop_square 18 restaurant 107 filter_list [PERSON_NAME] 8 [PERSON_NA…" at bounding box center [94, 380] width 189 height 589
click at [77, 150] on input "juan" at bounding box center [106, 141] width 117 height 17
type input "j"
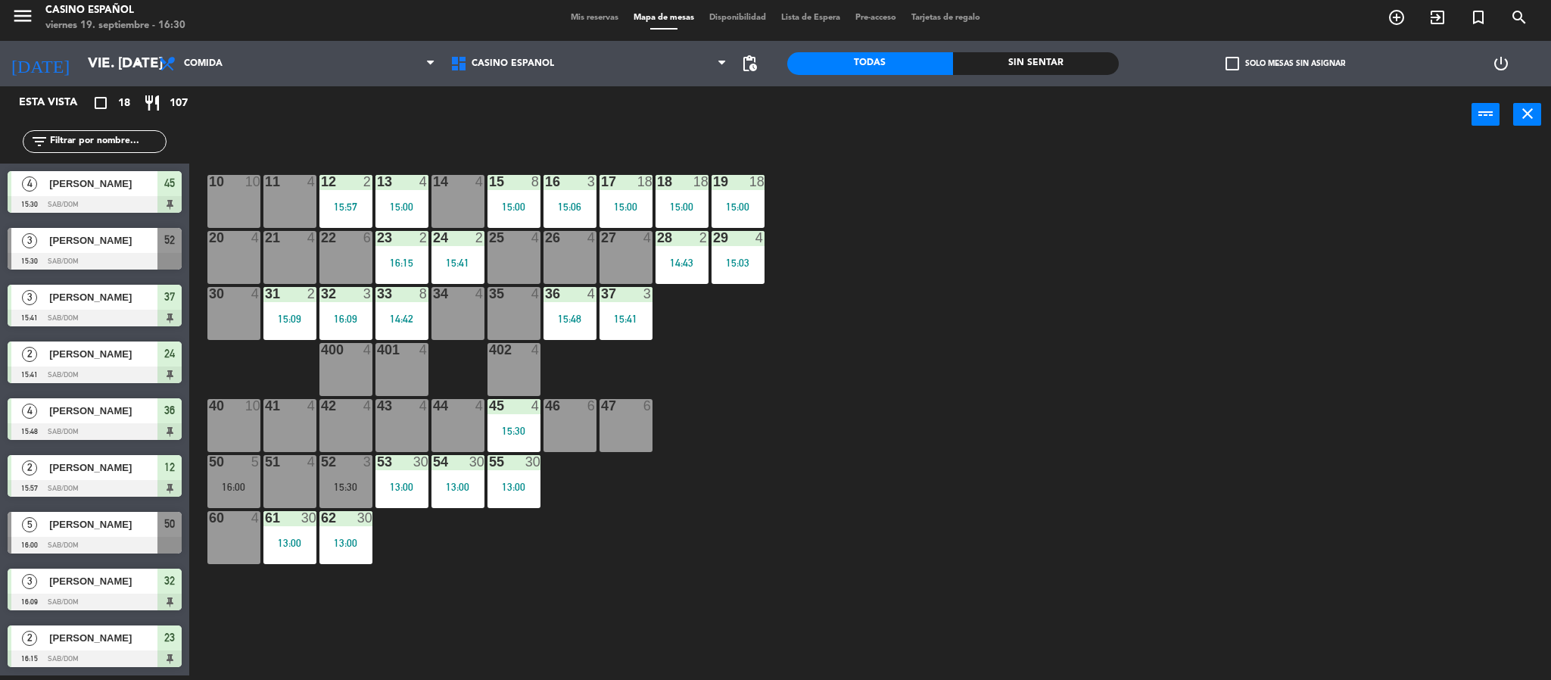
click at [67, 259] on div at bounding box center [95, 261] width 174 height 17
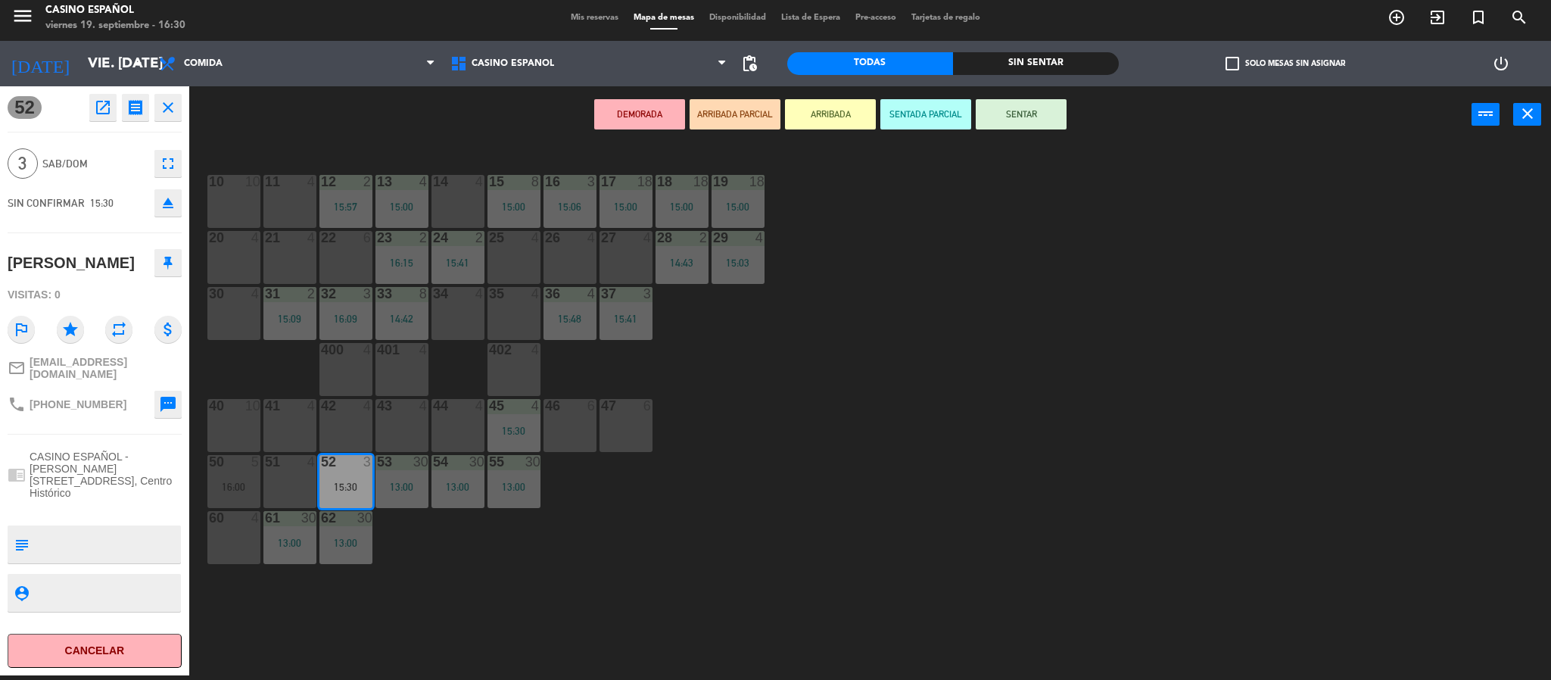
click at [166, 107] on icon "close" at bounding box center [168, 107] width 18 height 18
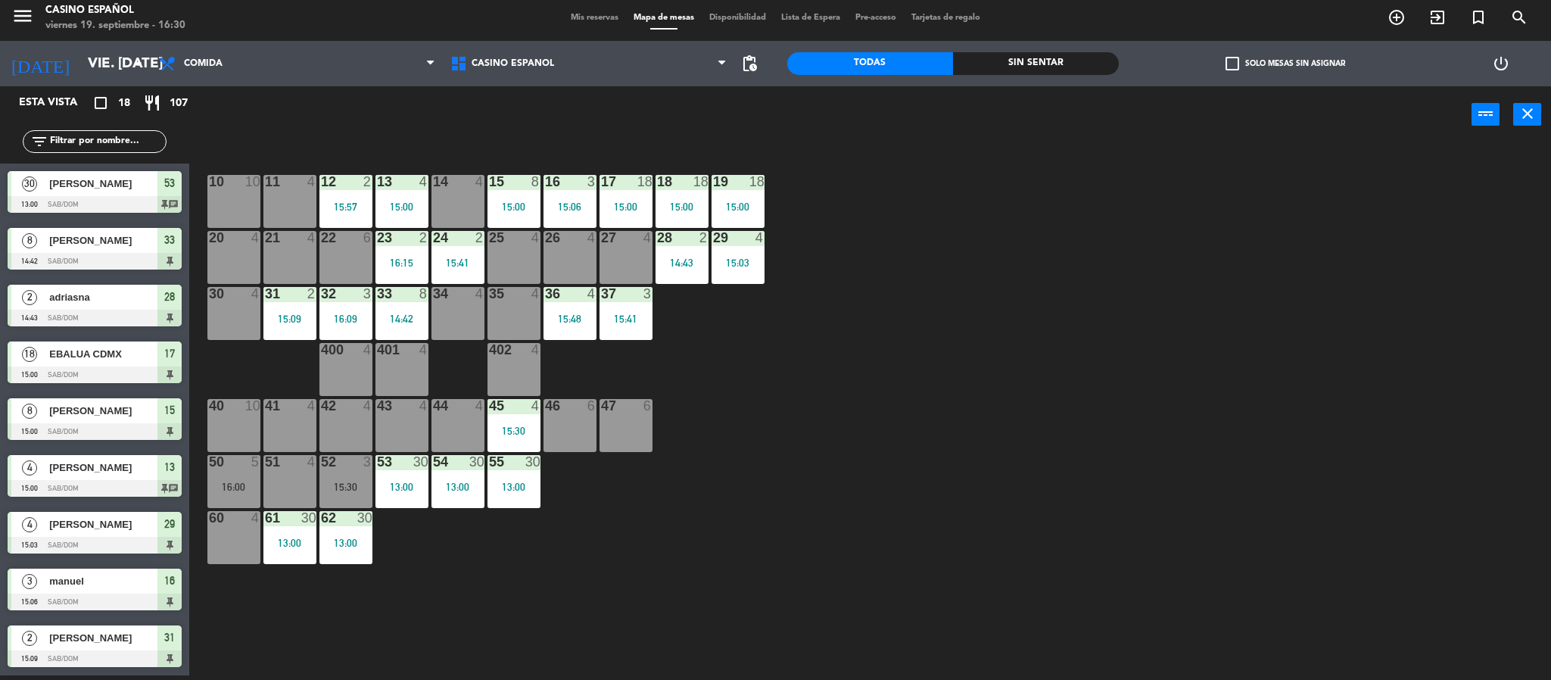
scroll to position [5, 0]
click at [457, 294] on div at bounding box center [457, 294] width 25 height 14
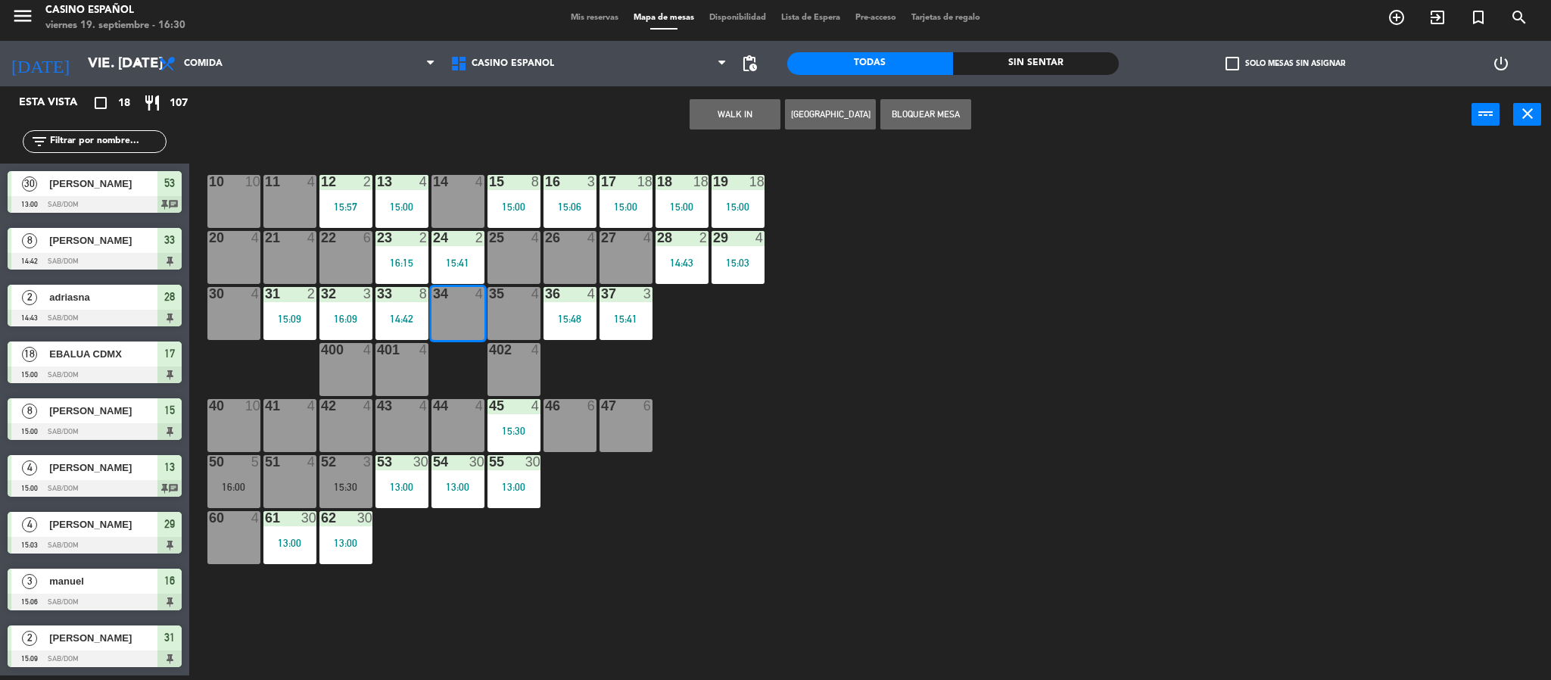
click at [713, 116] on button "WALK IN" at bounding box center [735, 114] width 91 height 30
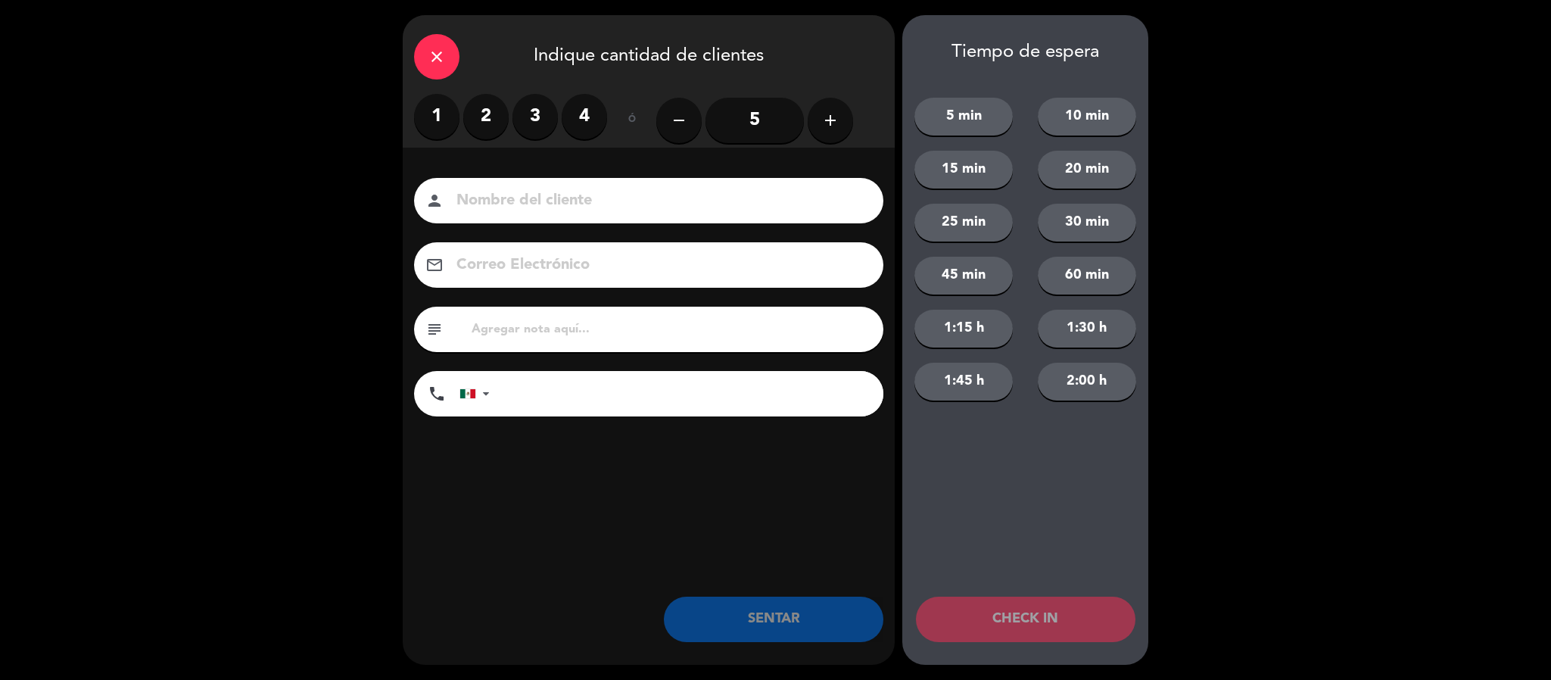
click at [491, 117] on label "2" at bounding box center [485, 116] width 45 height 45
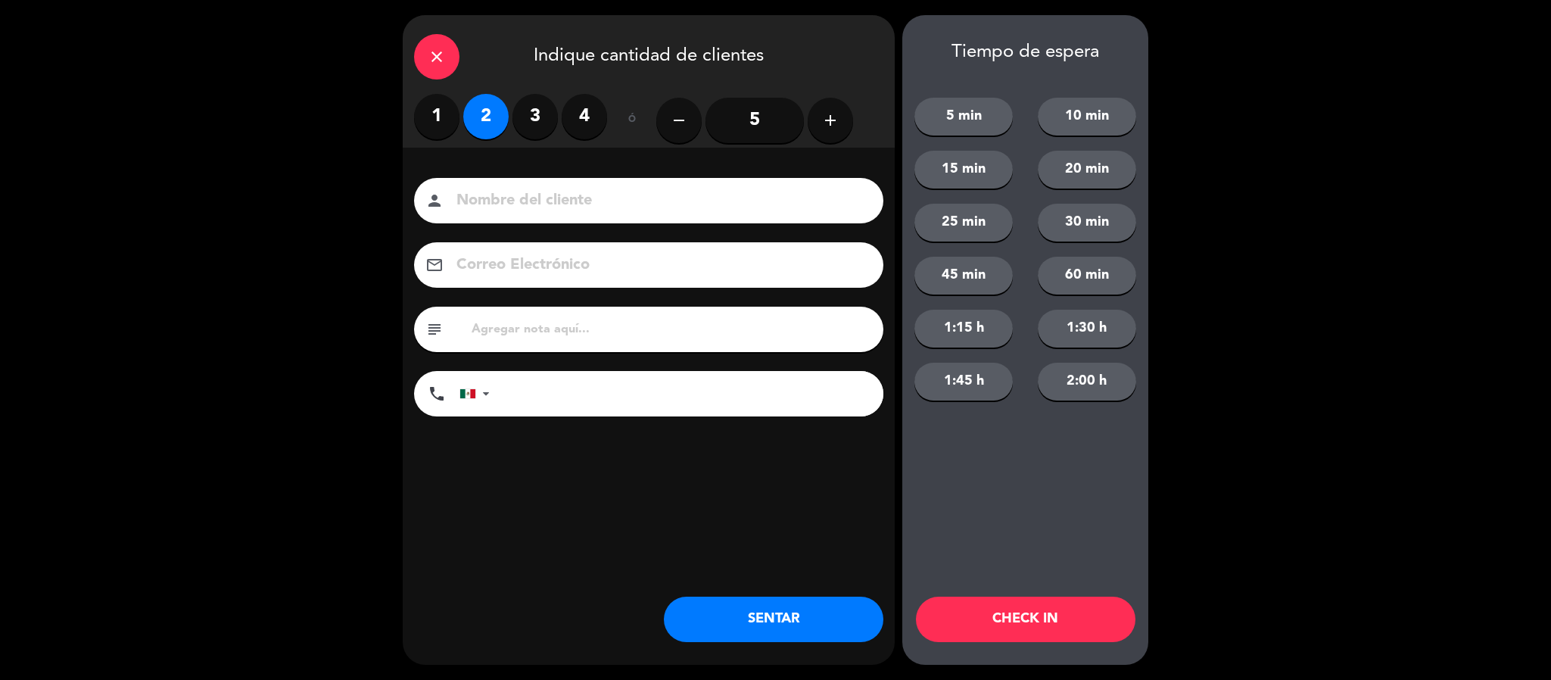
click at [487, 193] on input at bounding box center [659, 201] width 409 height 26
type input "m"
type input "[PERSON_NAME]"
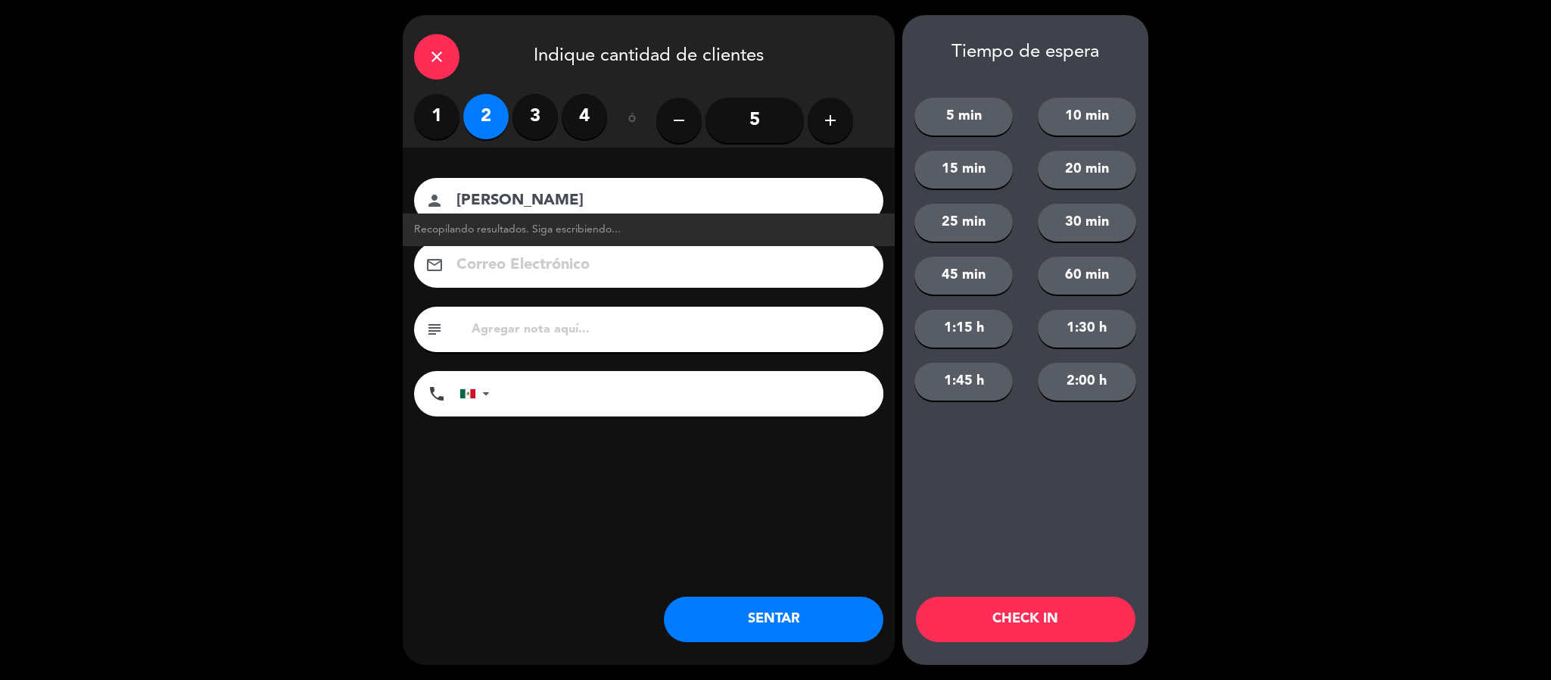
click at [783, 621] on button "SENTAR" at bounding box center [774, 619] width 220 height 45
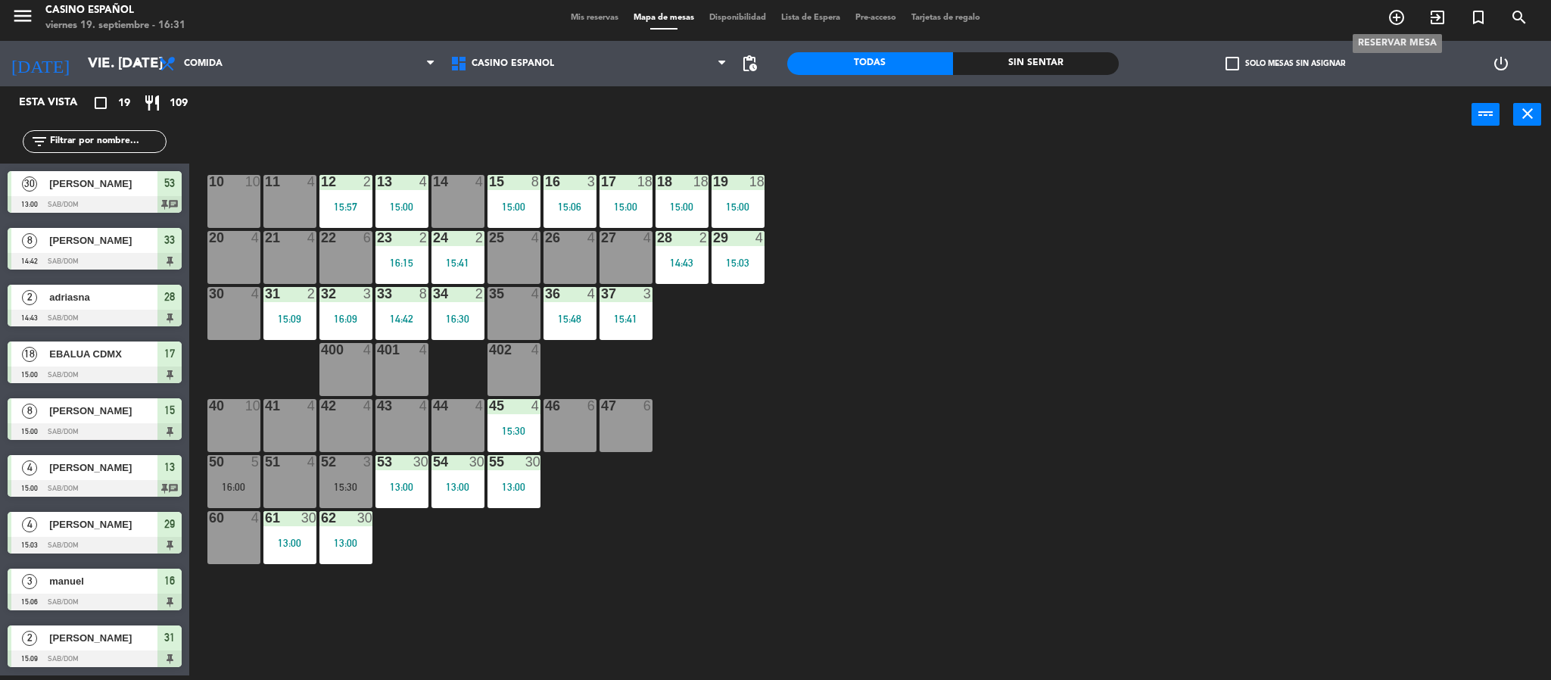
click at [1408, 16] on span "add_circle_outline" at bounding box center [1396, 18] width 41 height 26
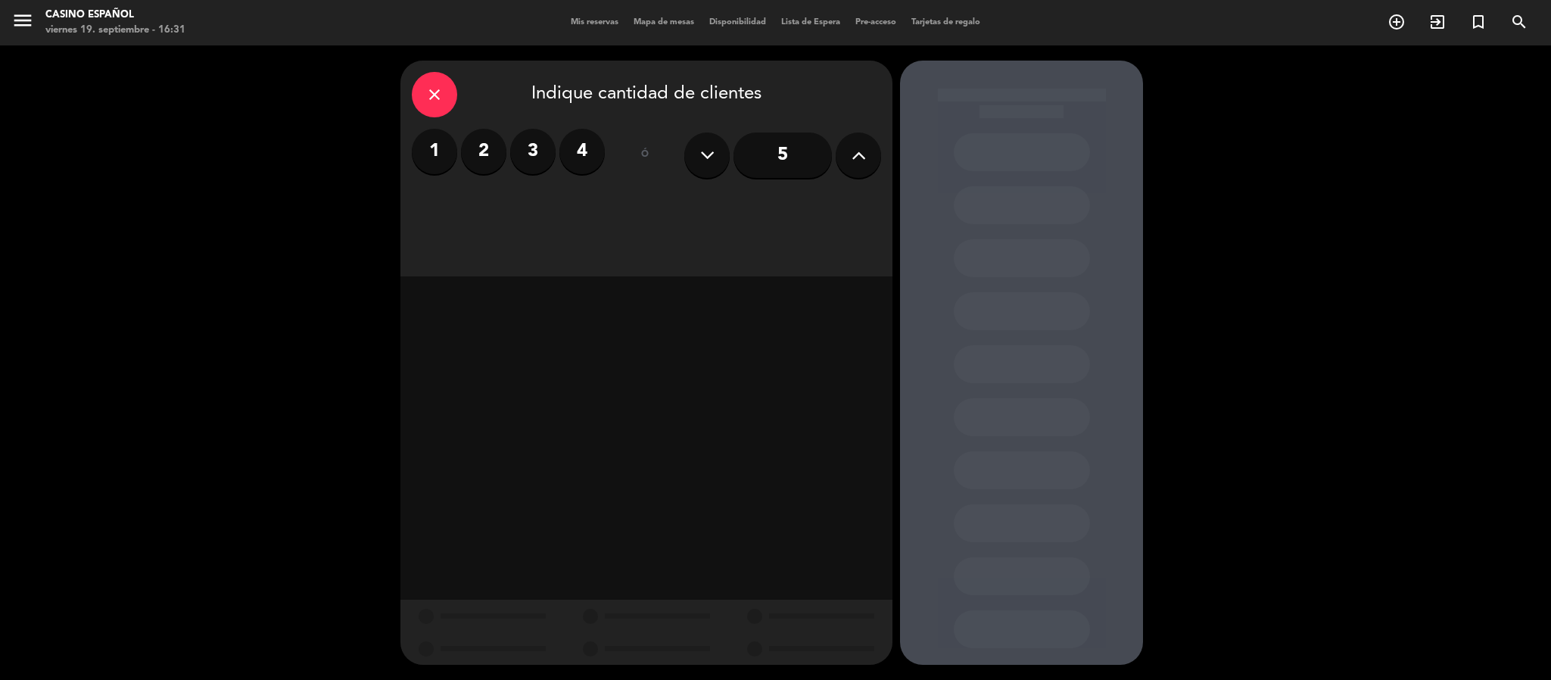
click at [854, 162] on icon at bounding box center [859, 155] width 14 height 23
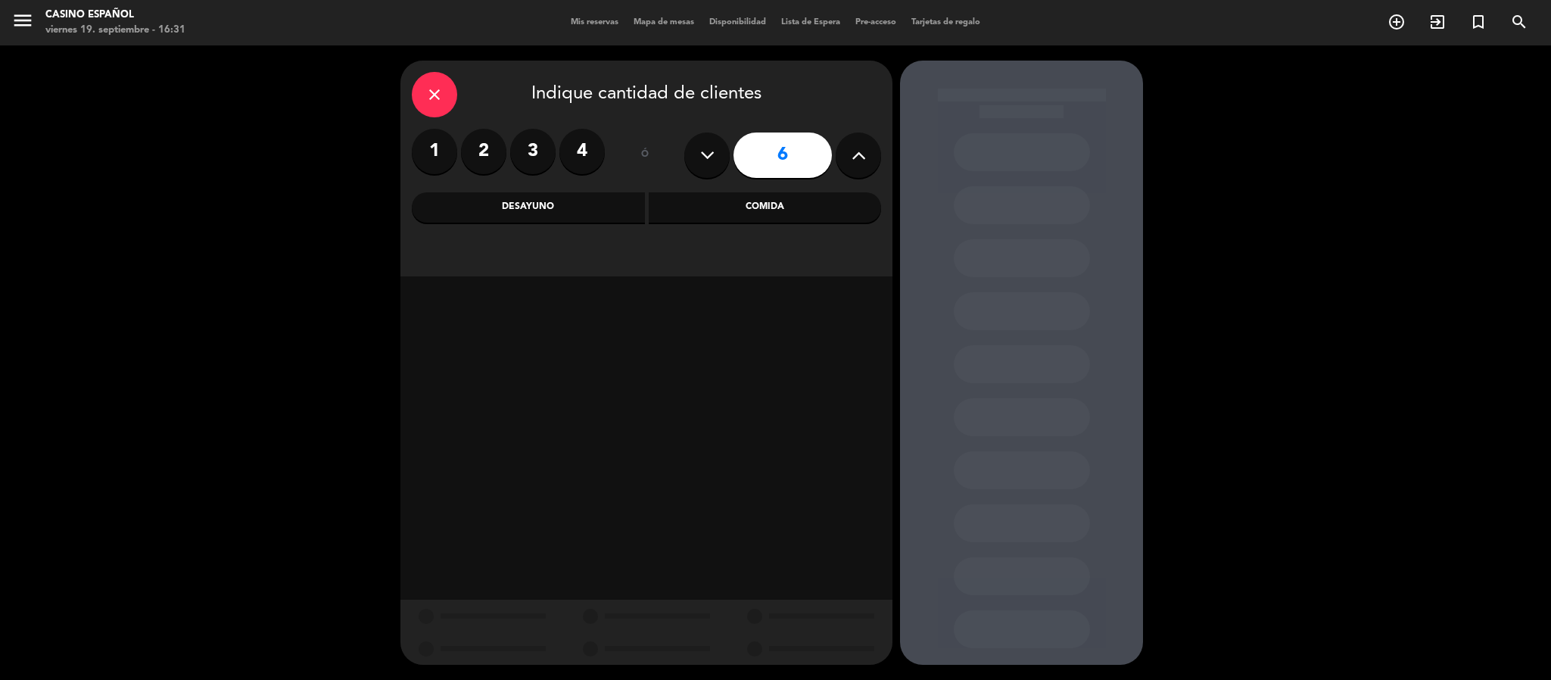
click at [854, 162] on icon at bounding box center [859, 155] width 14 height 23
type input "7"
click at [707, 216] on div "Comida" at bounding box center [765, 207] width 233 height 30
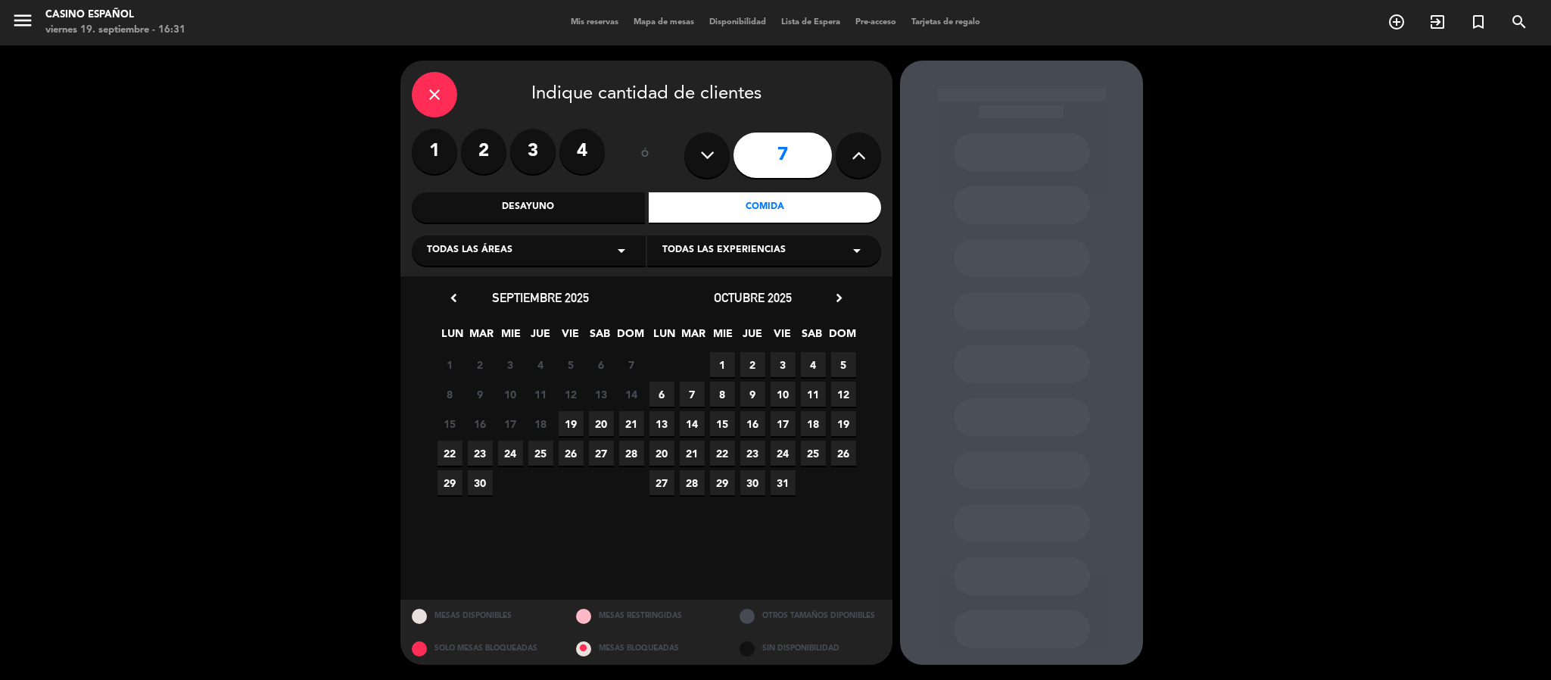
click at [596, 419] on span "20" at bounding box center [601, 423] width 25 height 25
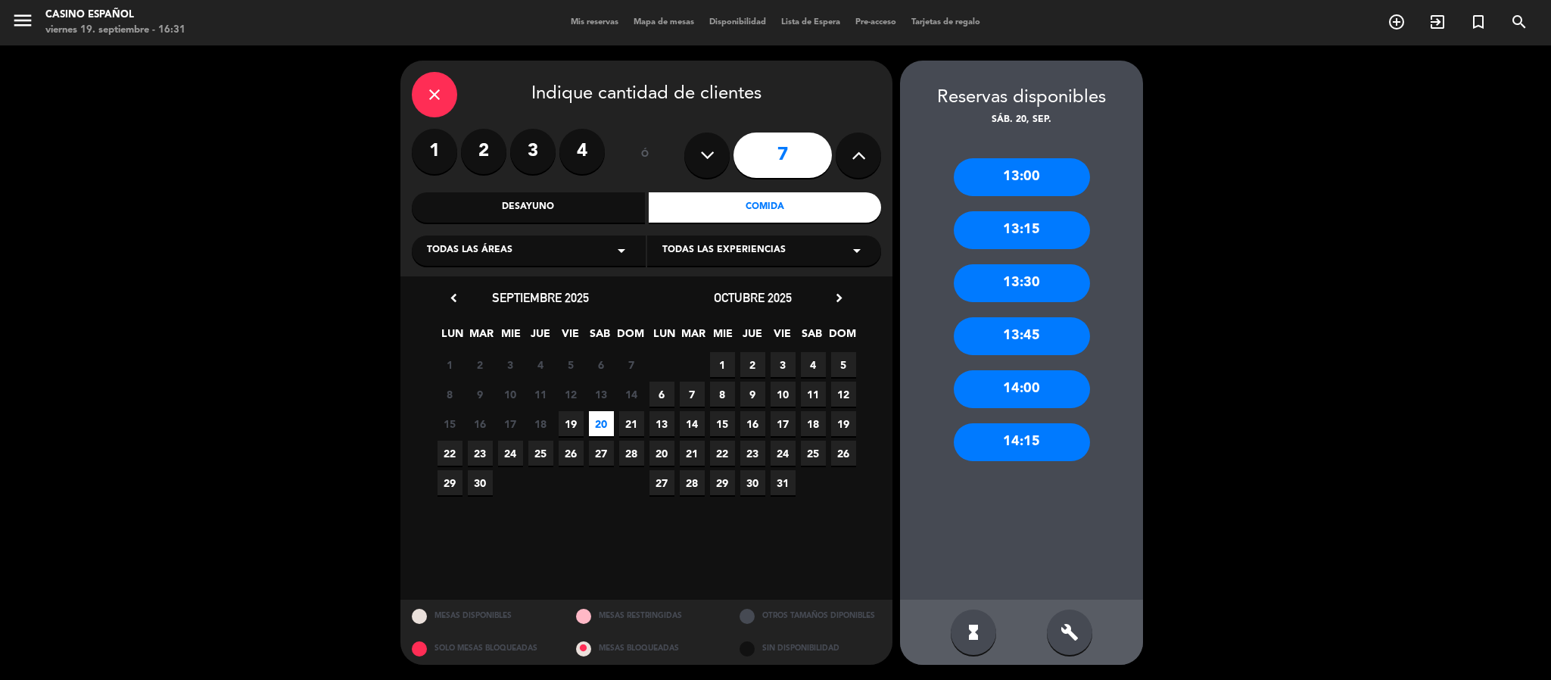
click at [1020, 447] on div "14:15" at bounding box center [1022, 442] width 136 height 38
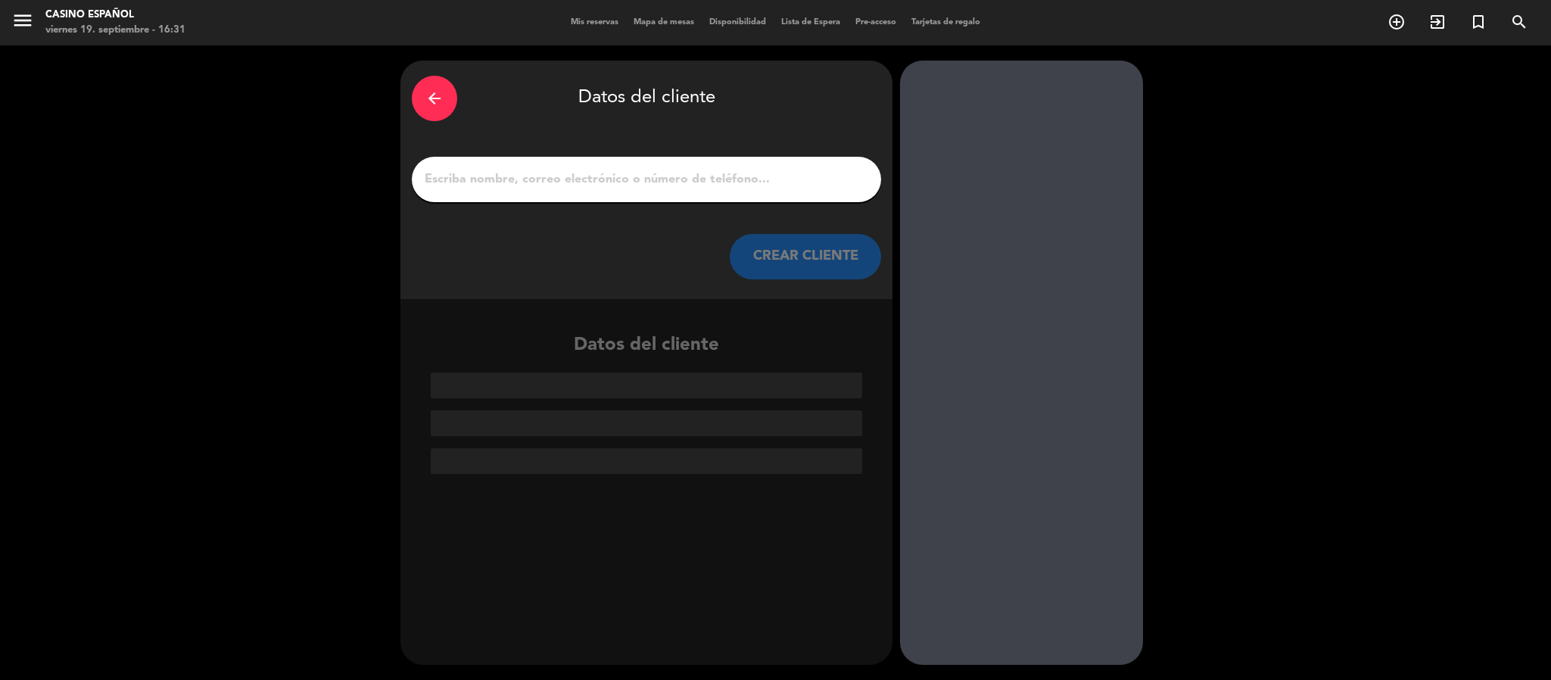
click at [655, 182] on input "1" at bounding box center [646, 179] width 447 height 21
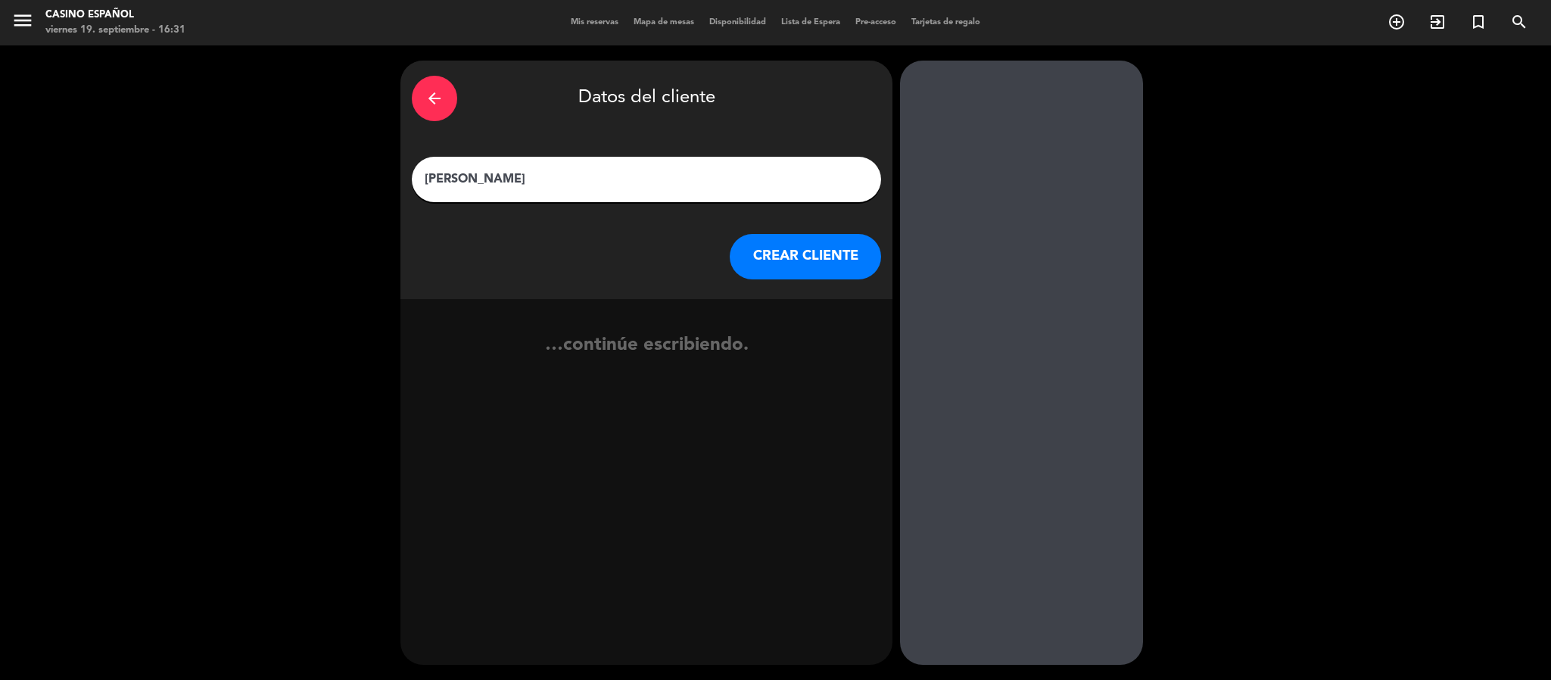
type input "[PERSON_NAME]"
click at [779, 269] on button "CREAR CLIENTE" at bounding box center [805, 256] width 151 height 45
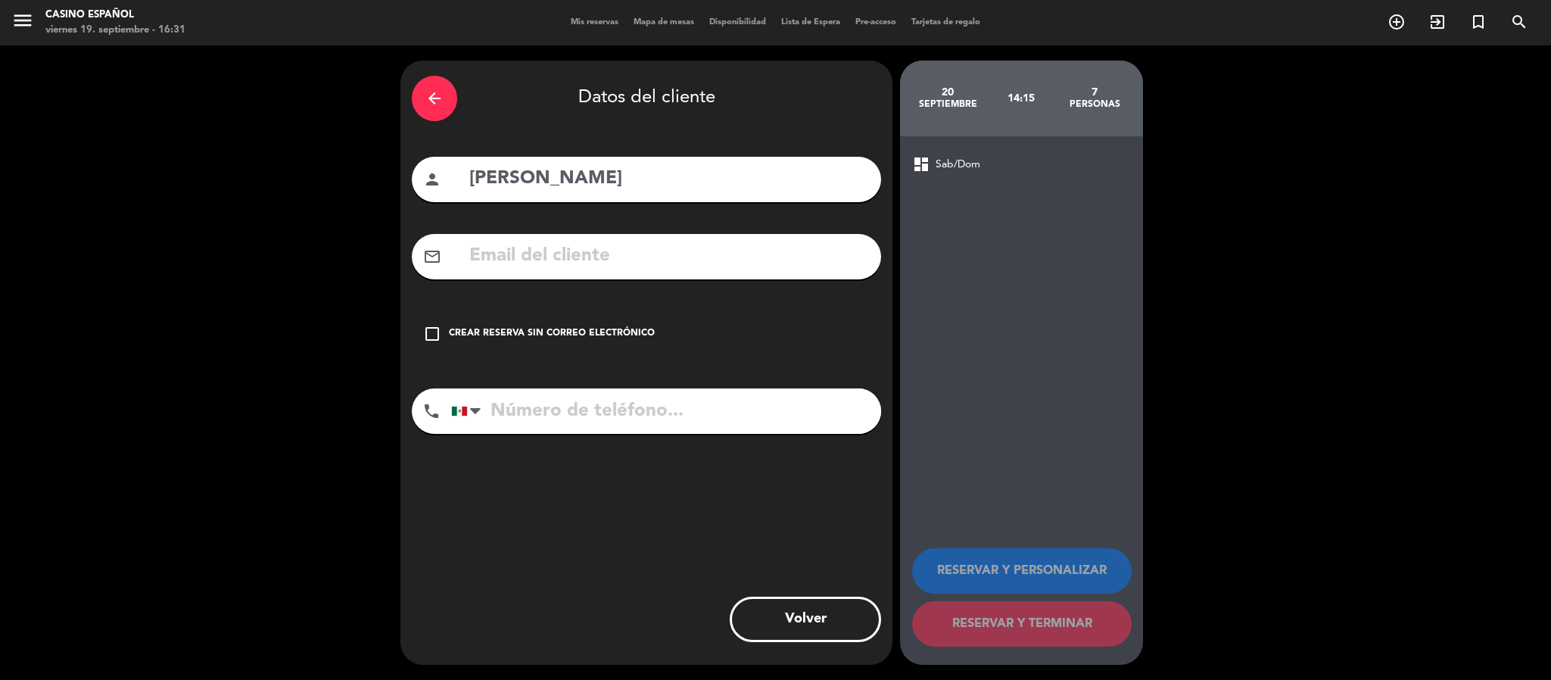
click at [425, 329] on icon "check_box_outline_blank" at bounding box center [432, 334] width 18 height 18
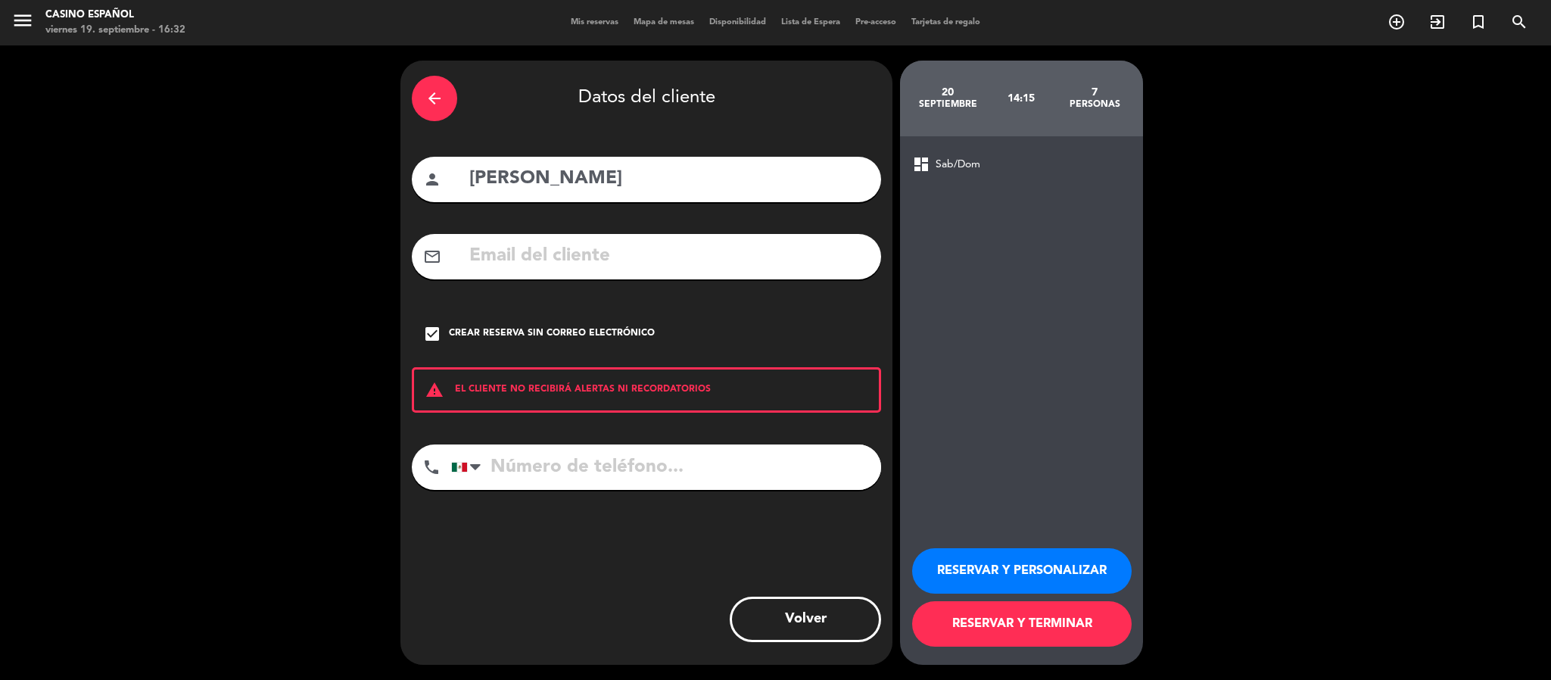
click at [1017, 625] on button "RESERVAR Y TERMINAR" at bounding box center [1022, 623] width 220 height 45
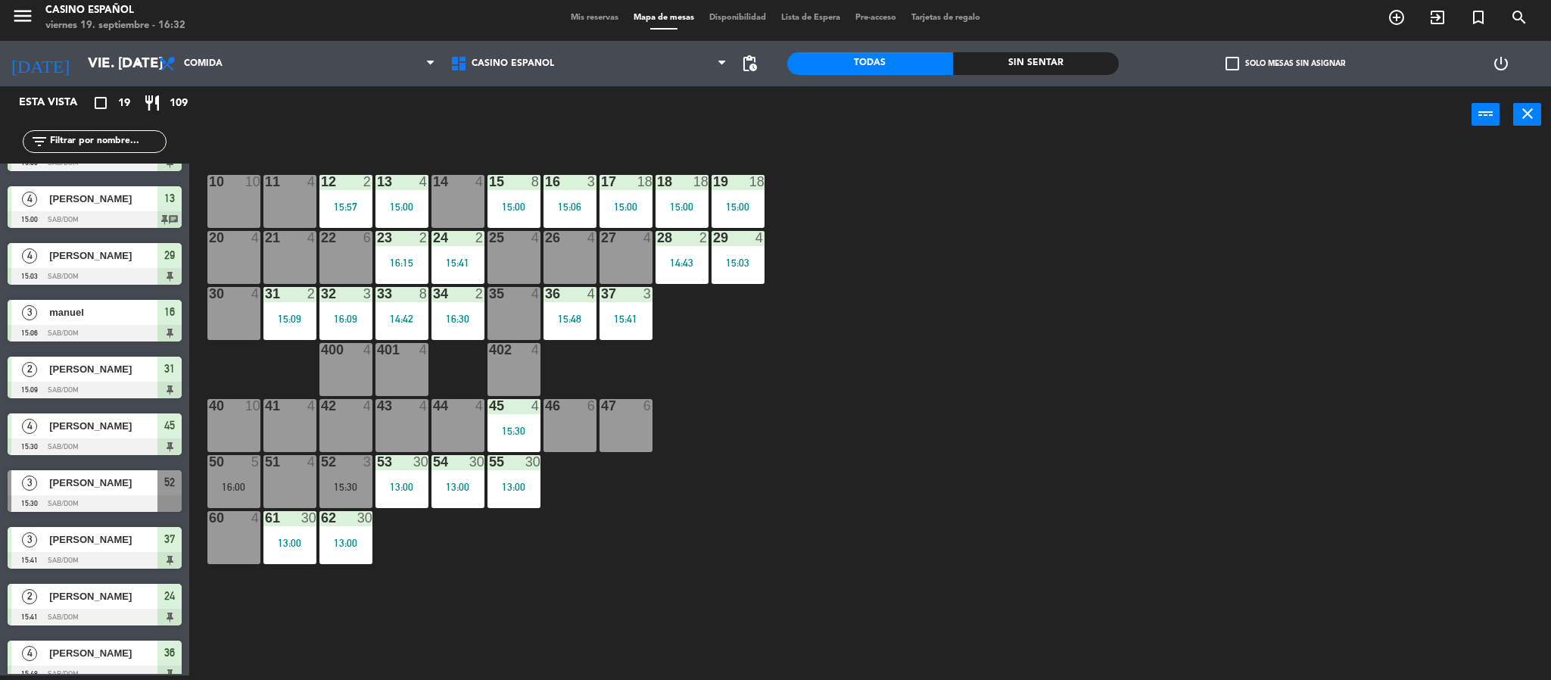
scroll to position [568, 0]
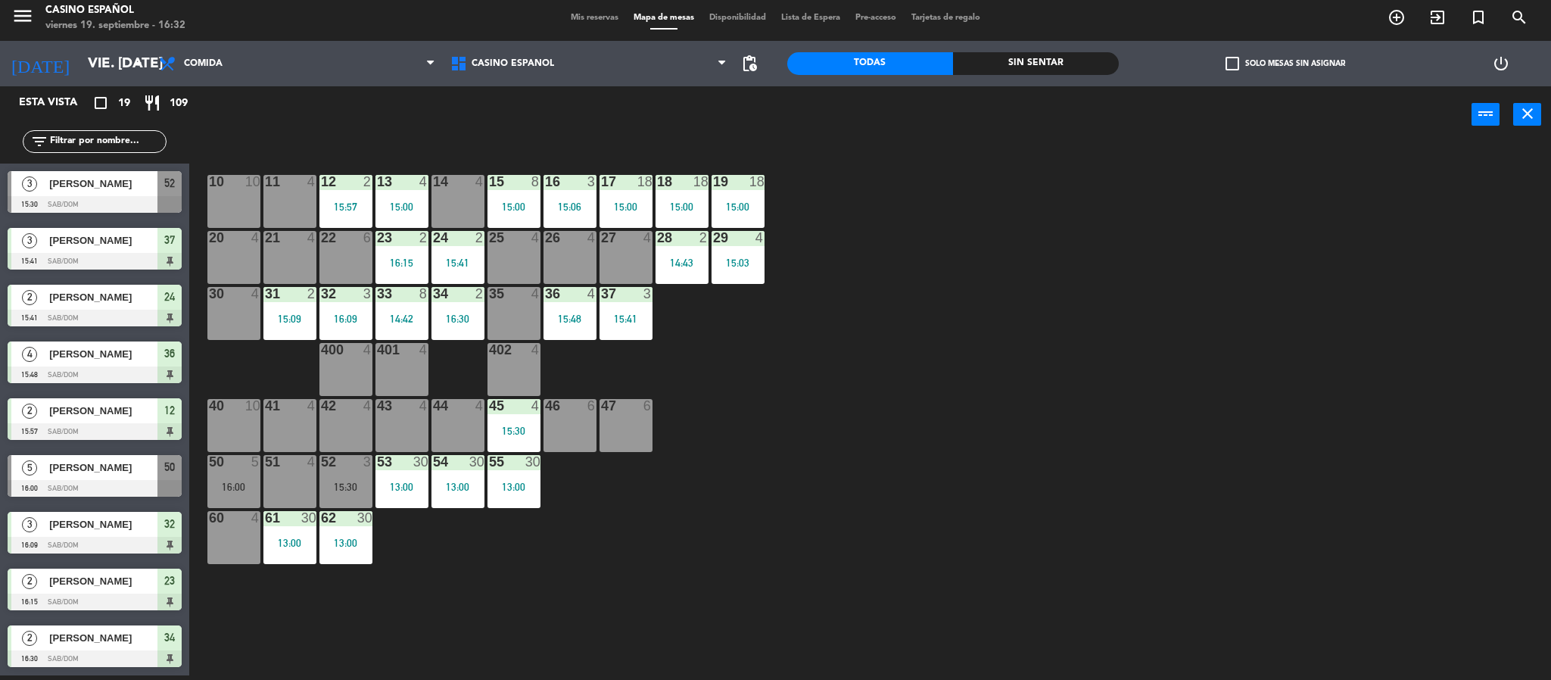
click at [76, 480] on div "[PERSON_NAME]" at bounding box center [103, 467] width 110 height 25
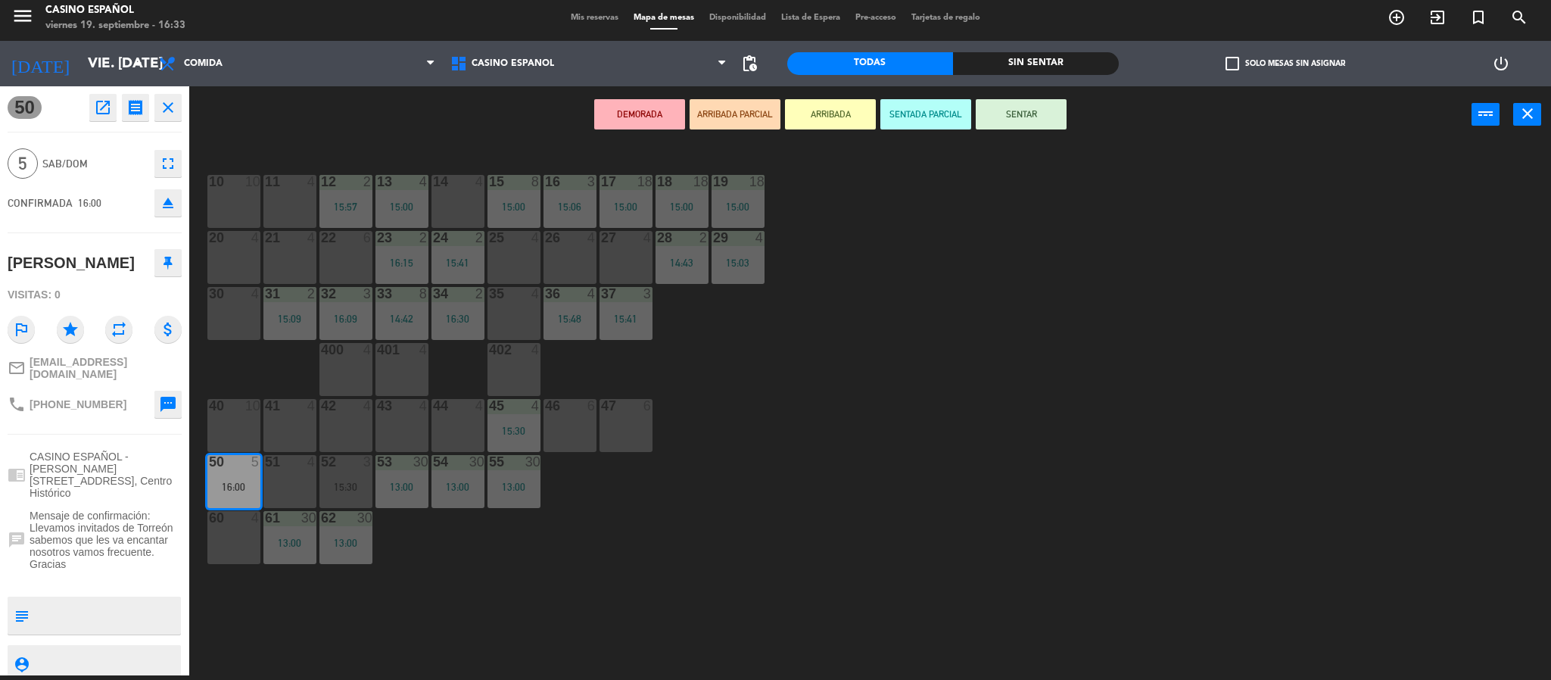
click at [161, 117] on icon "close" at bounding box center [168, 107] width 18 height 18
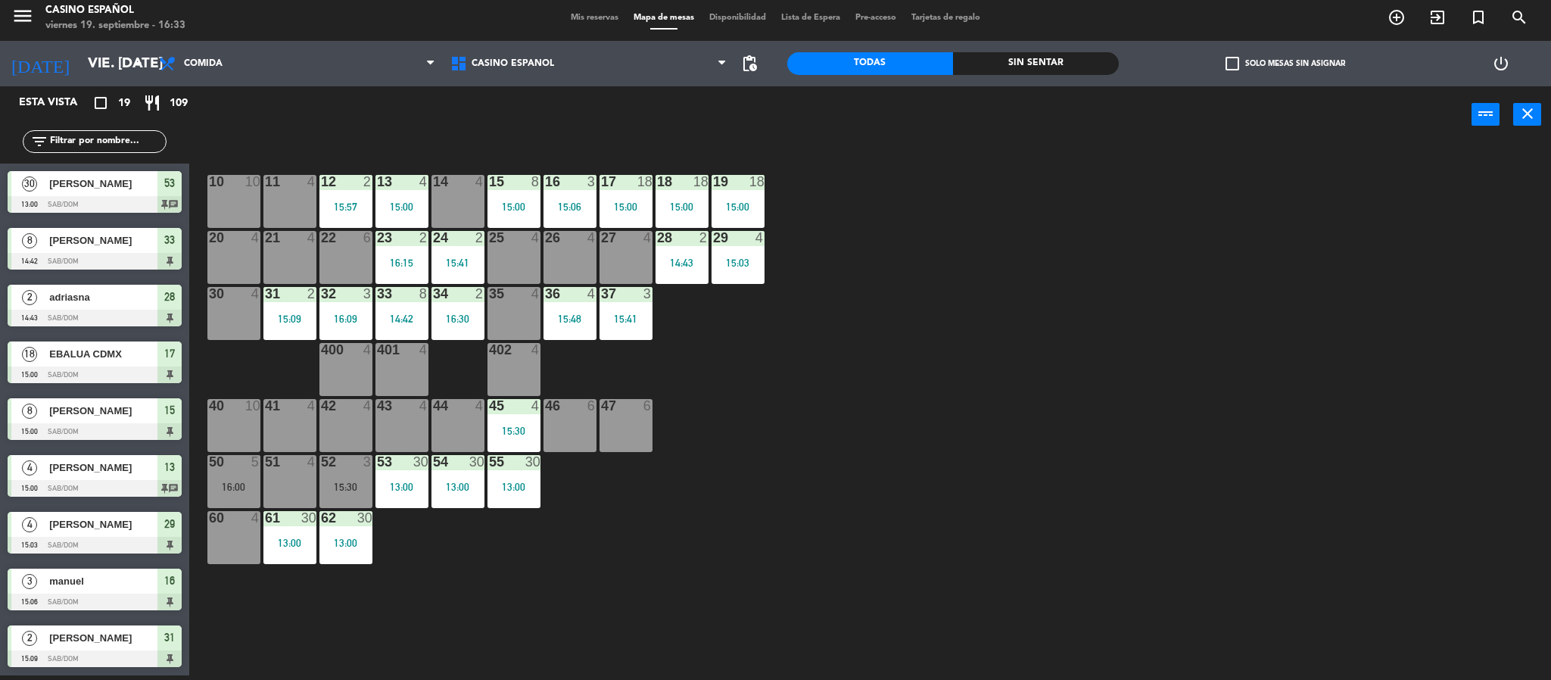
scroll to position [157, 0]
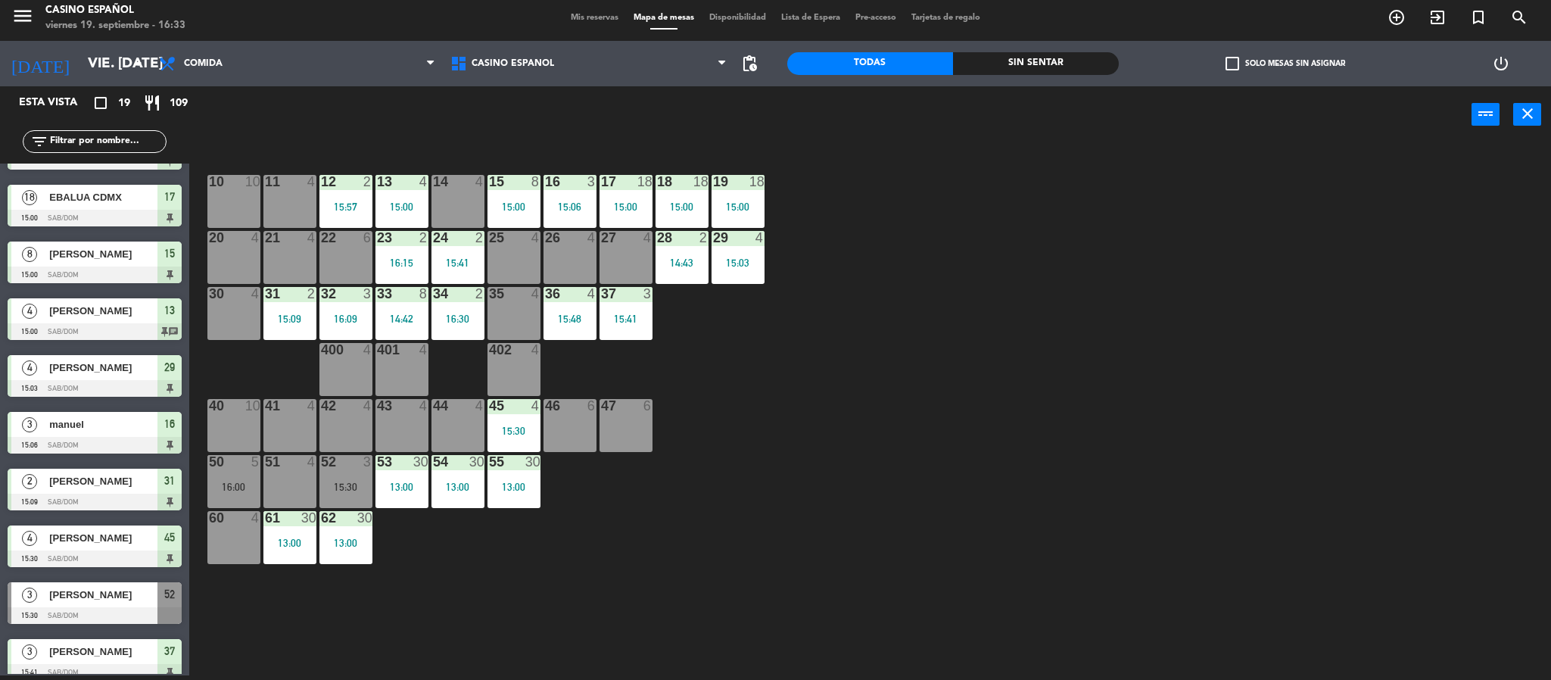
click at [139, 600] on span "[PERSON_NAME]" at bounding box center [103, 595] width 108 height 16
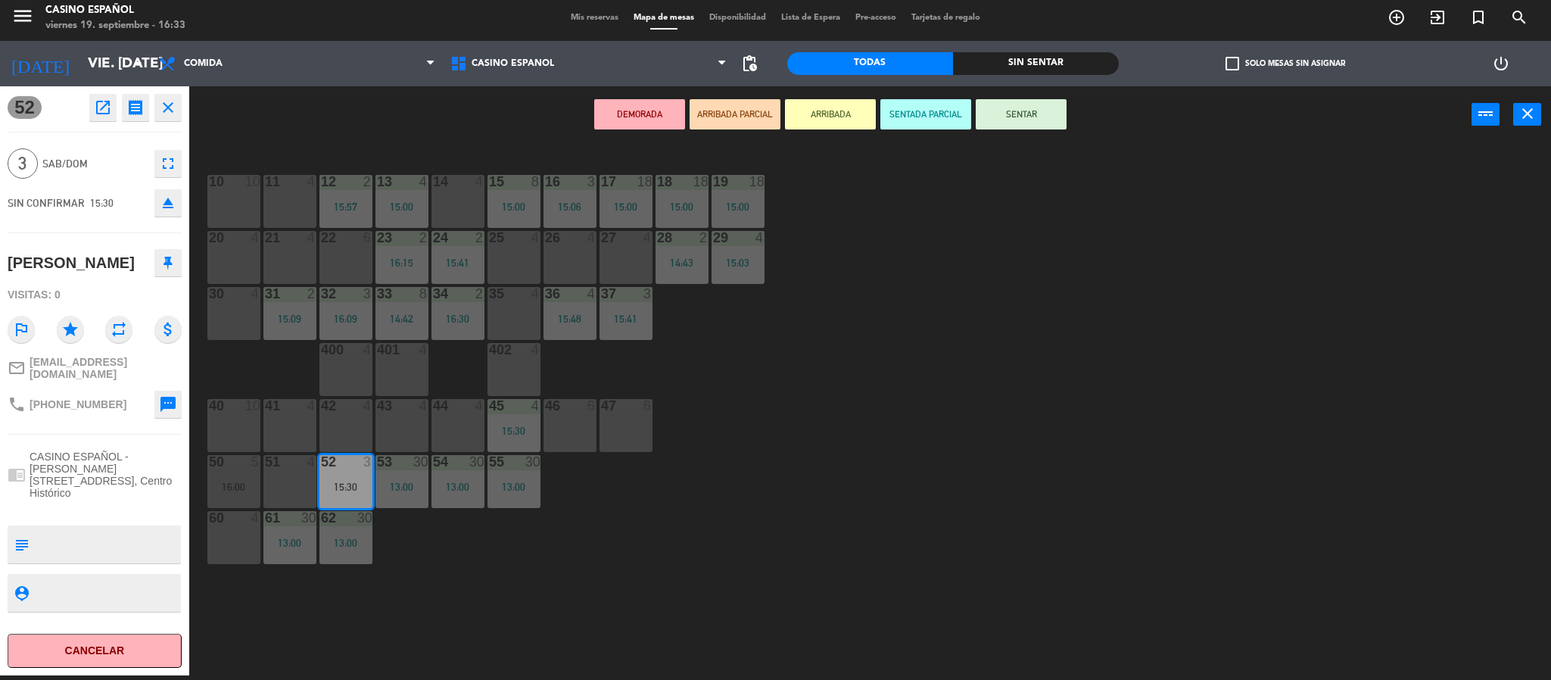
click at [167, 98] on icon "close" at bounding box center [168, 107] width 18 height 18
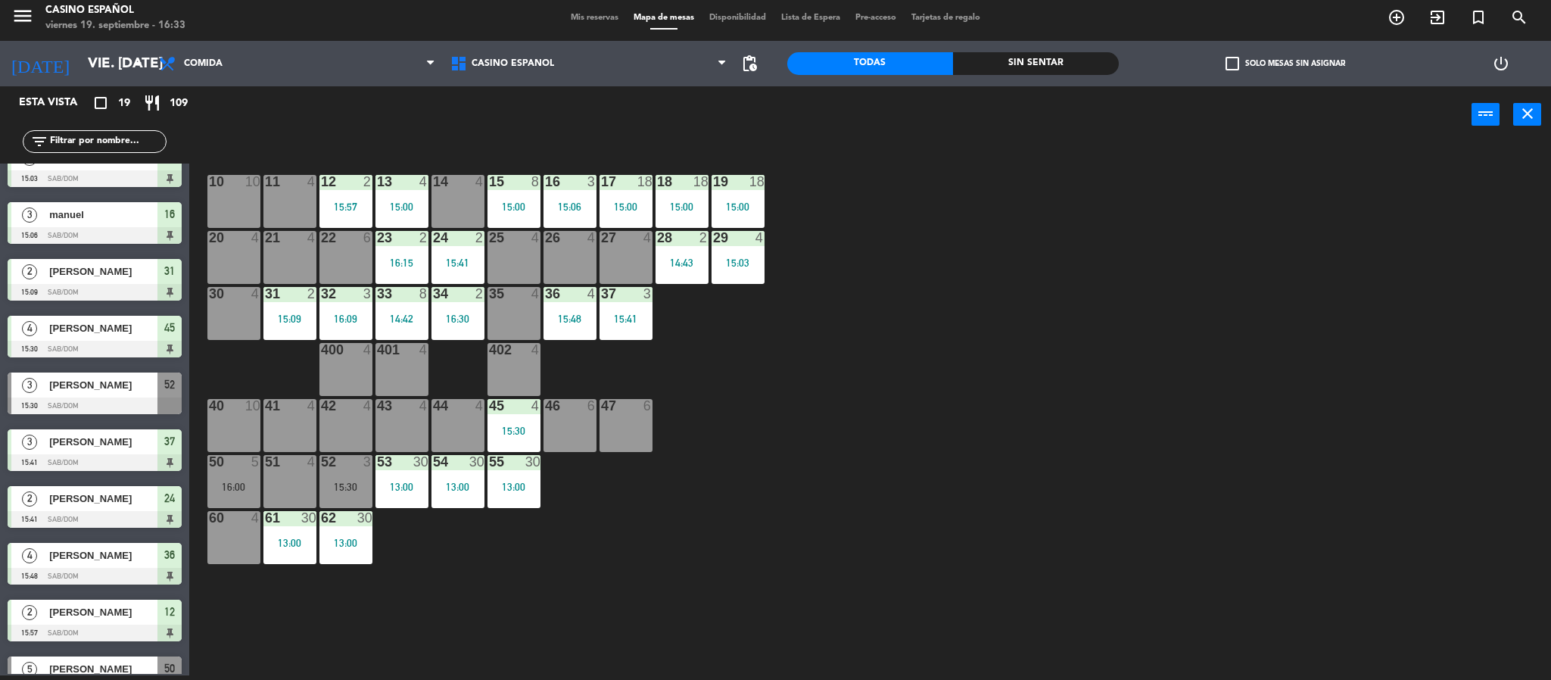
scroll to position [568, 0]
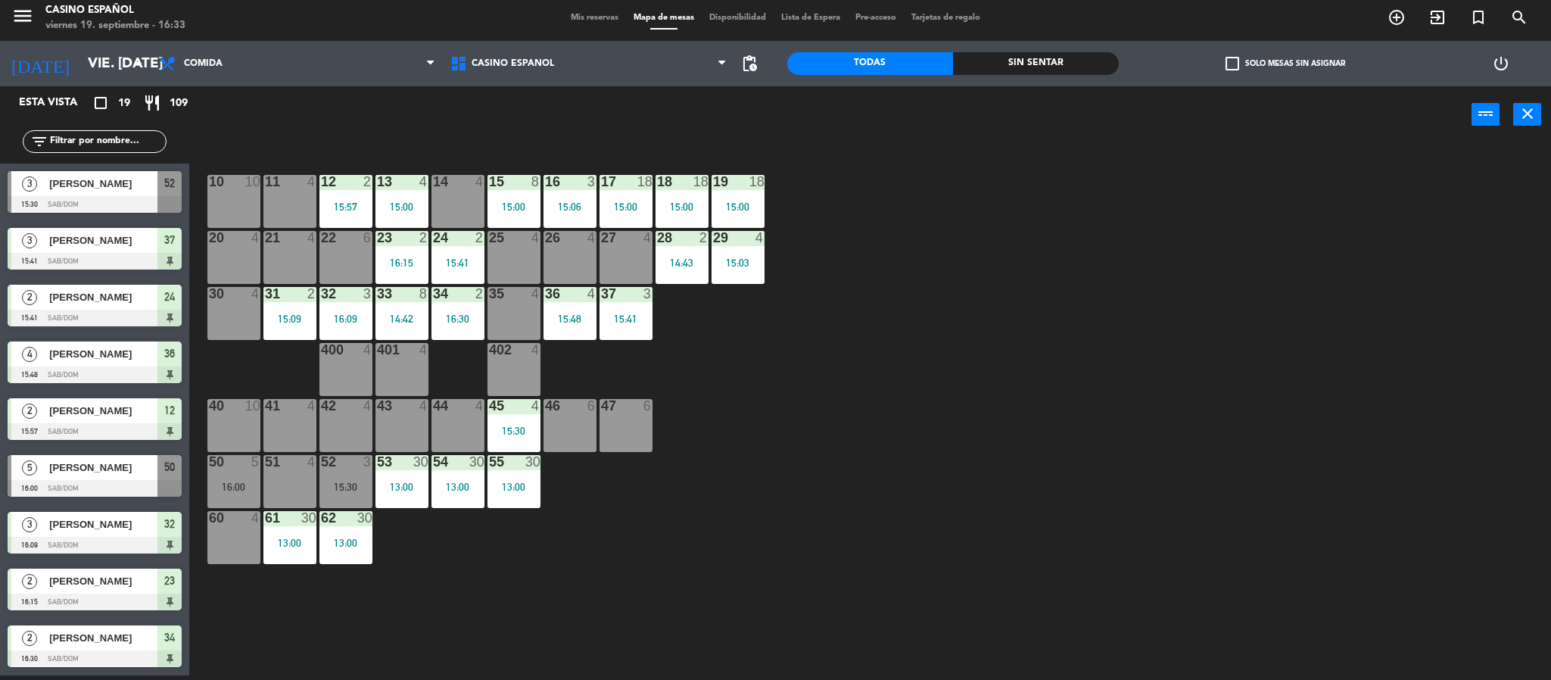
click at [71, 185] on span "[PERSON_NAME]" at bounding box center [103, 184] width 108 height 16
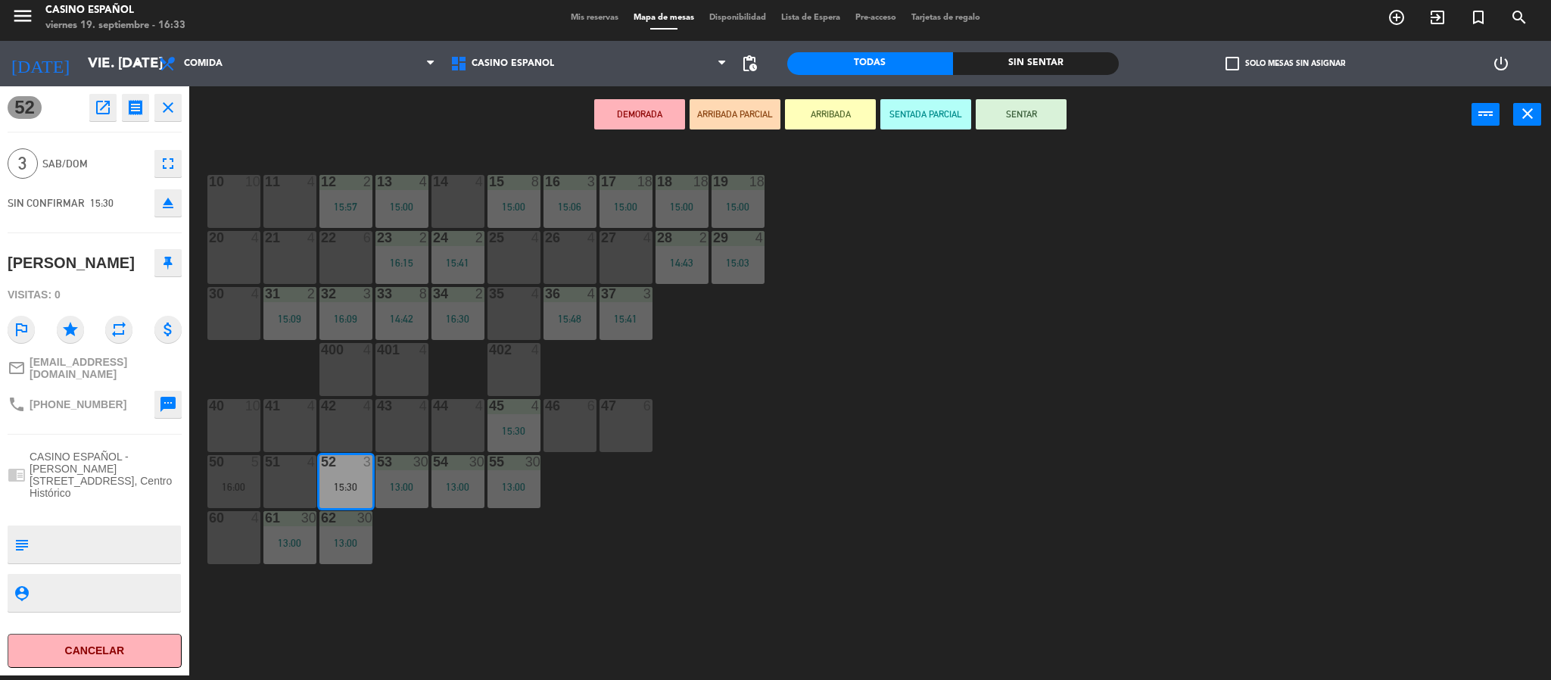
click at [98, 636] on button "Cancelar" at bounding box center [95, 651] width 174 height 34
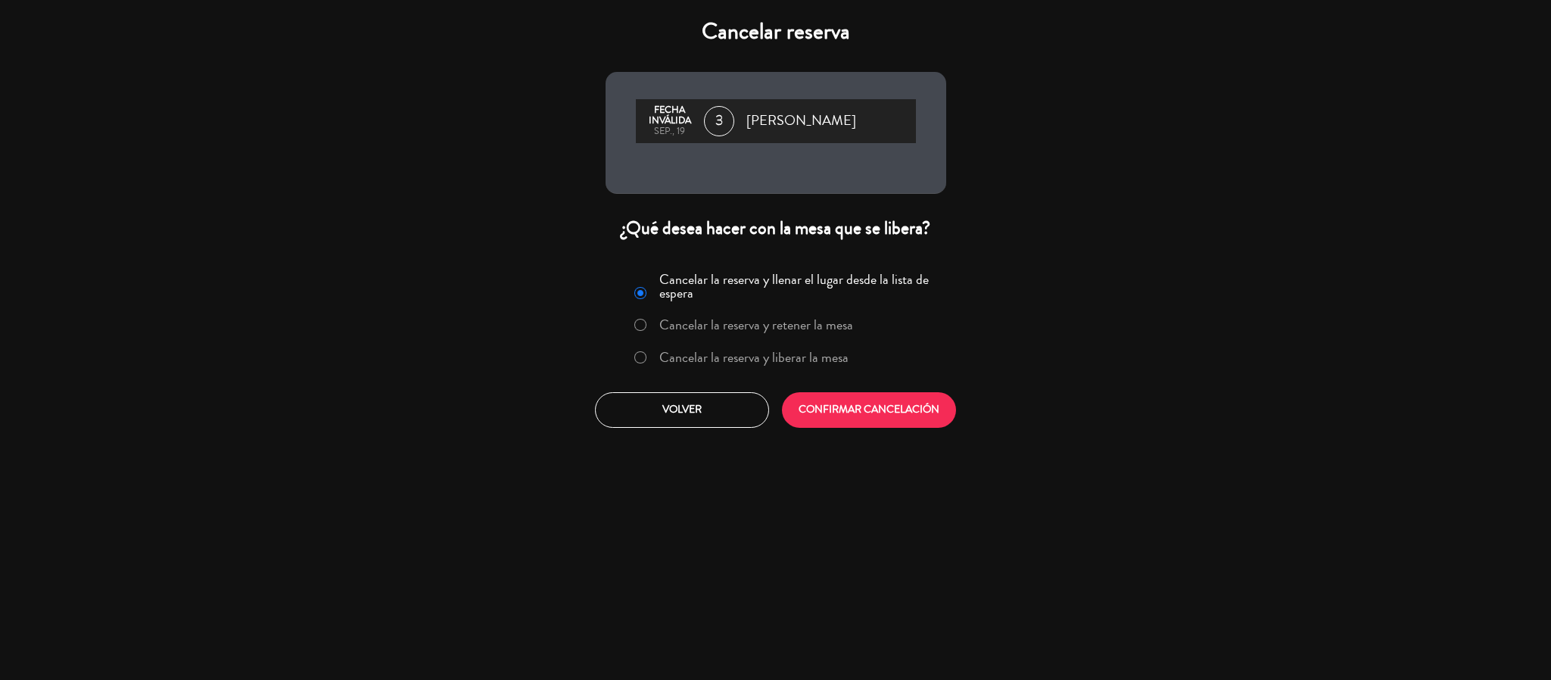
click at [634, 354] on input "Cancelar la reserva y liberar la mesa" at bounding box center [639, 356] width 10 height 10
radio input "true"
click at [836, 403] on button "CONFIRMAR CANCELACIÓN" at bounding box center [869, 410] width 174 height 36
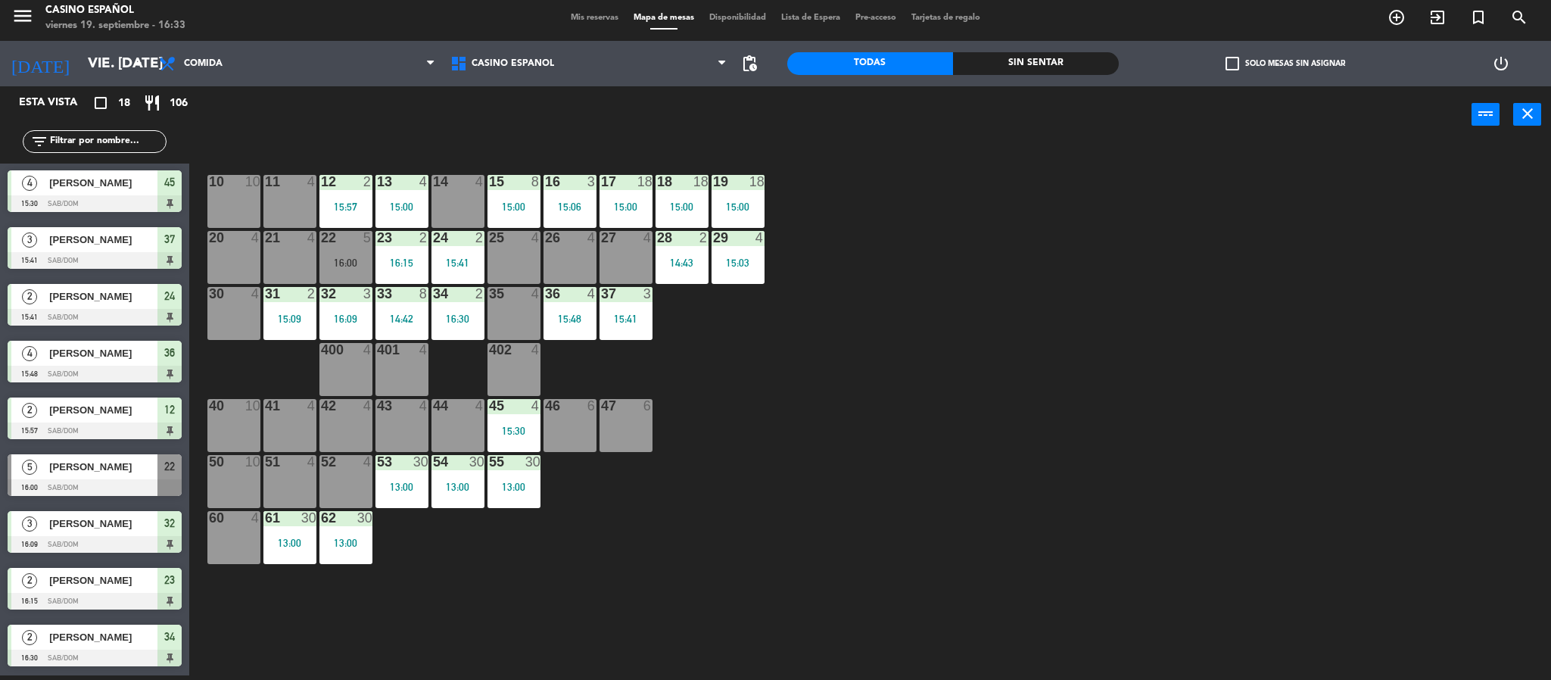
scroll to position [511, 0]
click at [234, 416] on div "40 10" at bounding box center [233, 425] width 53 height 53
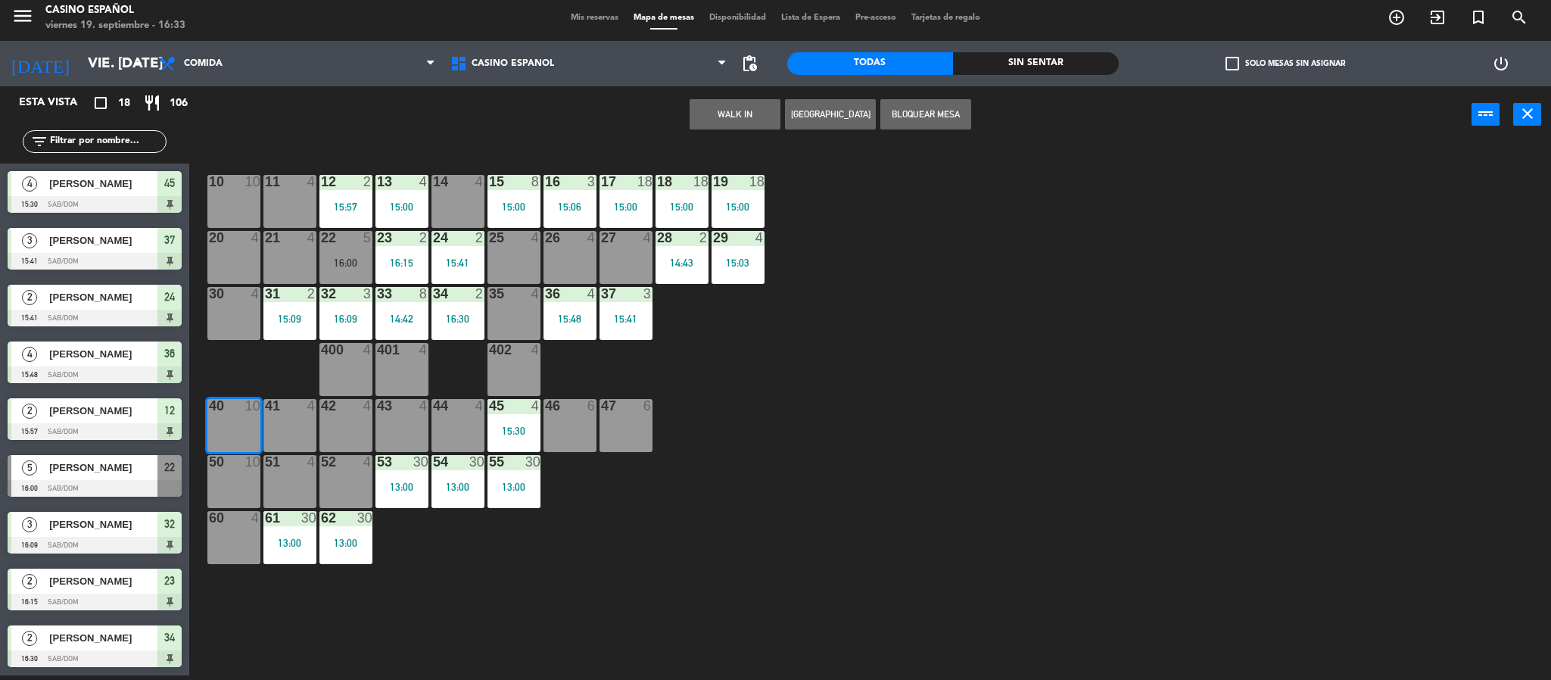
click at [216, 438] on div "40 10" at bounding box center [233, 425] width 53 height 53
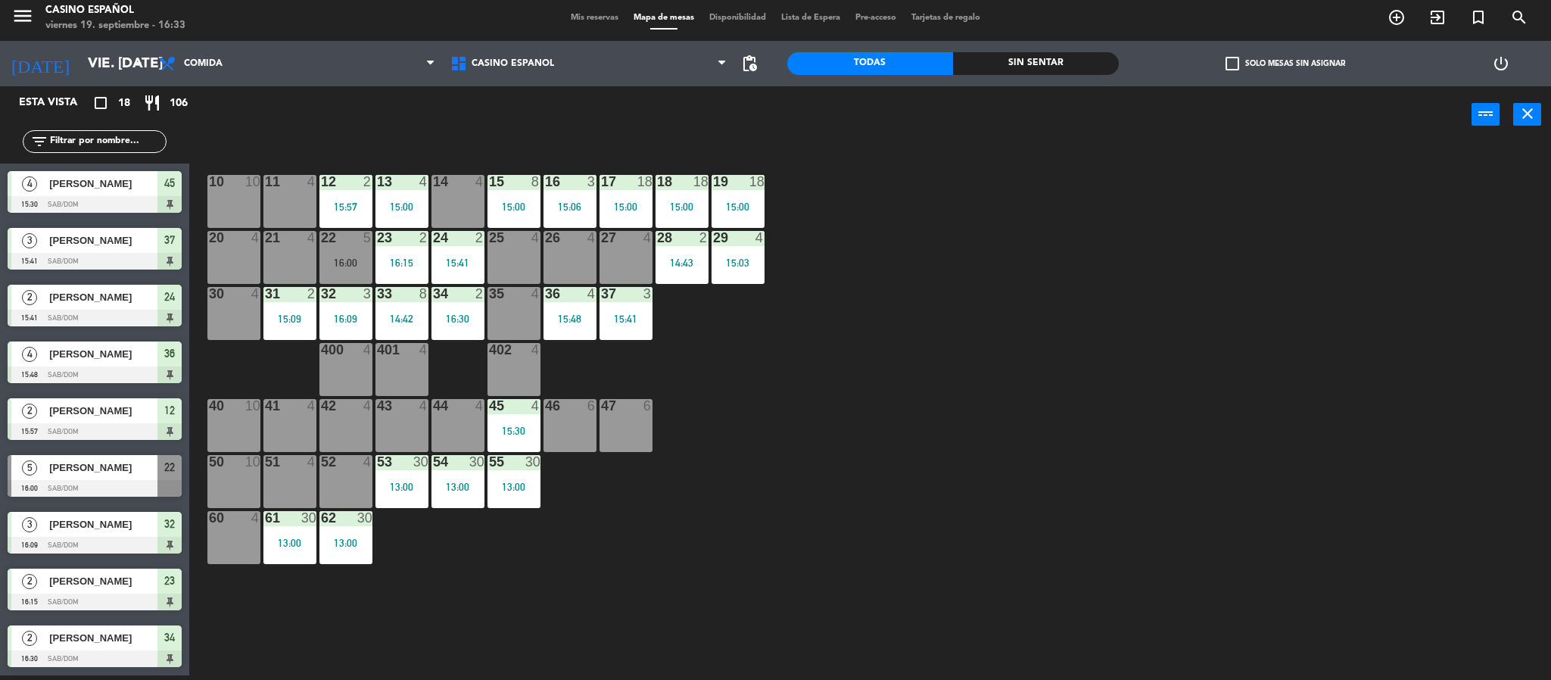
click at [98, 488] on div at bounding box center [95, 488] width 174 height 17
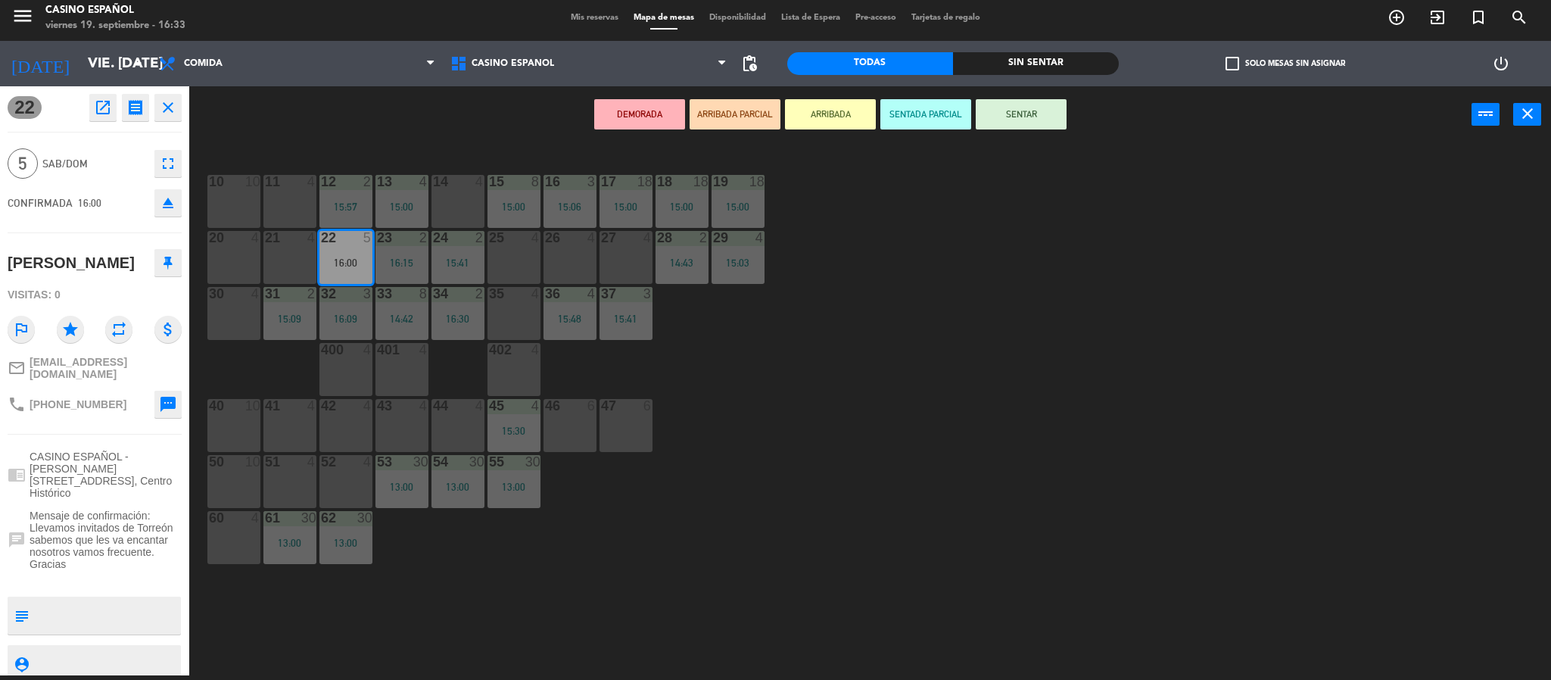
click at [338, 275] on div "22 5 16:00" at bounding box center [345, 257] width 53 height 53
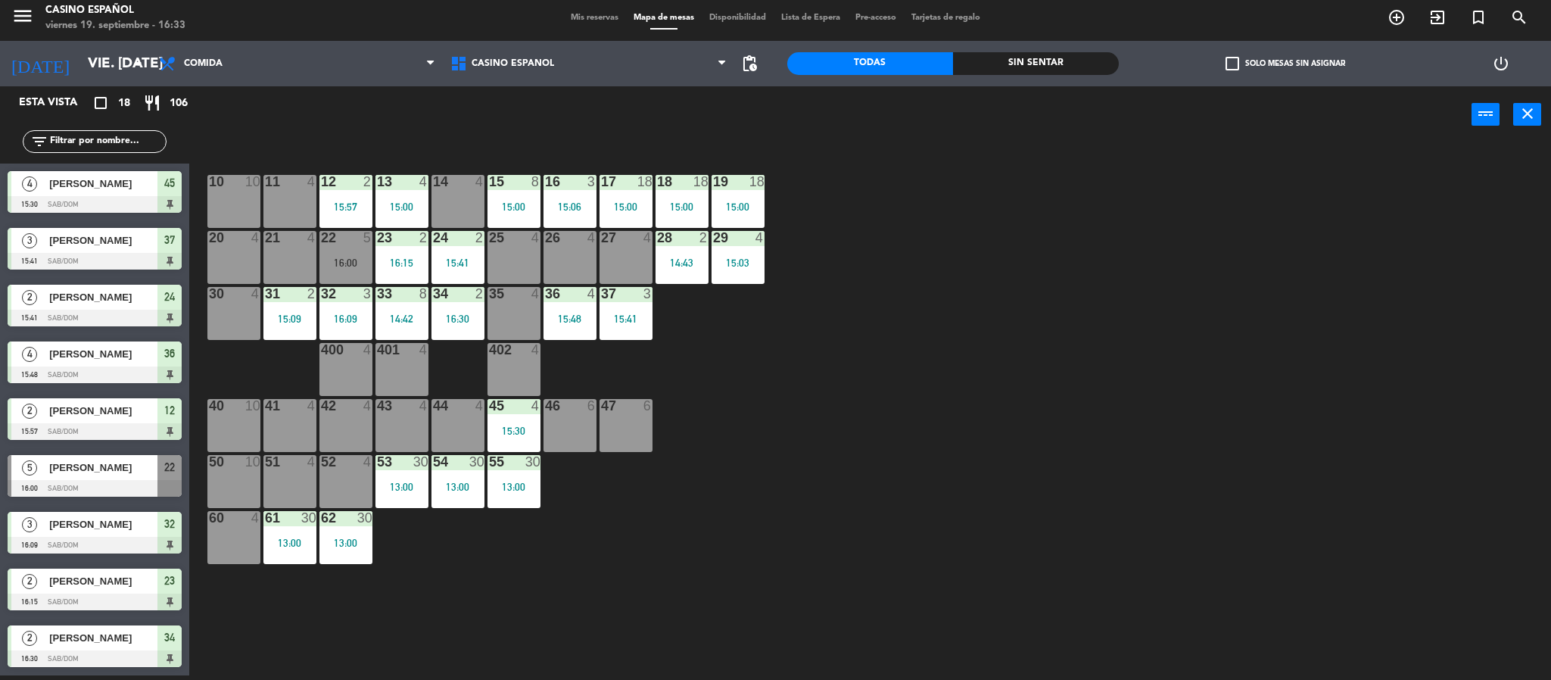
click at [227, 402] on div at bounding box center [233, 406] width 25 height 14
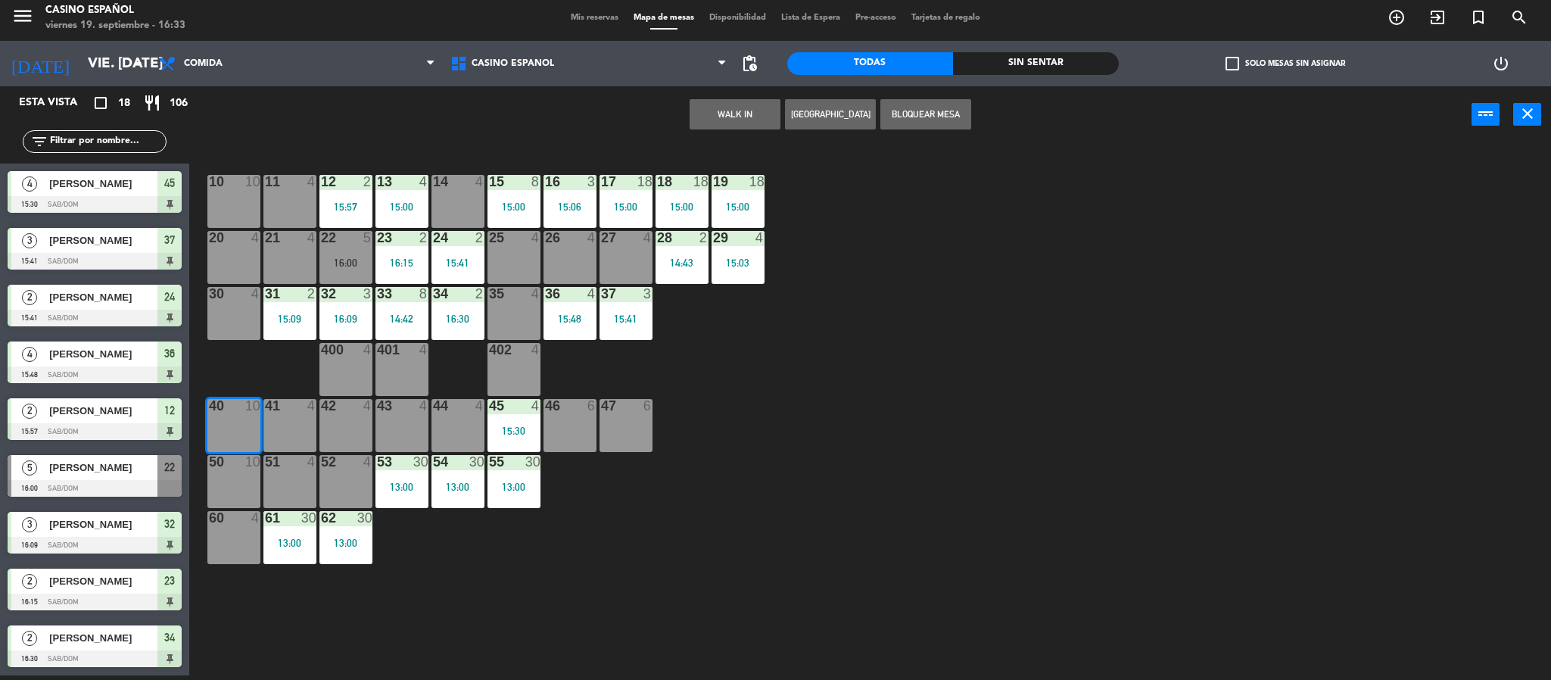
click at [705, 118] on button "WALK IN" at bounding box center [735, 114] width 91 height 30
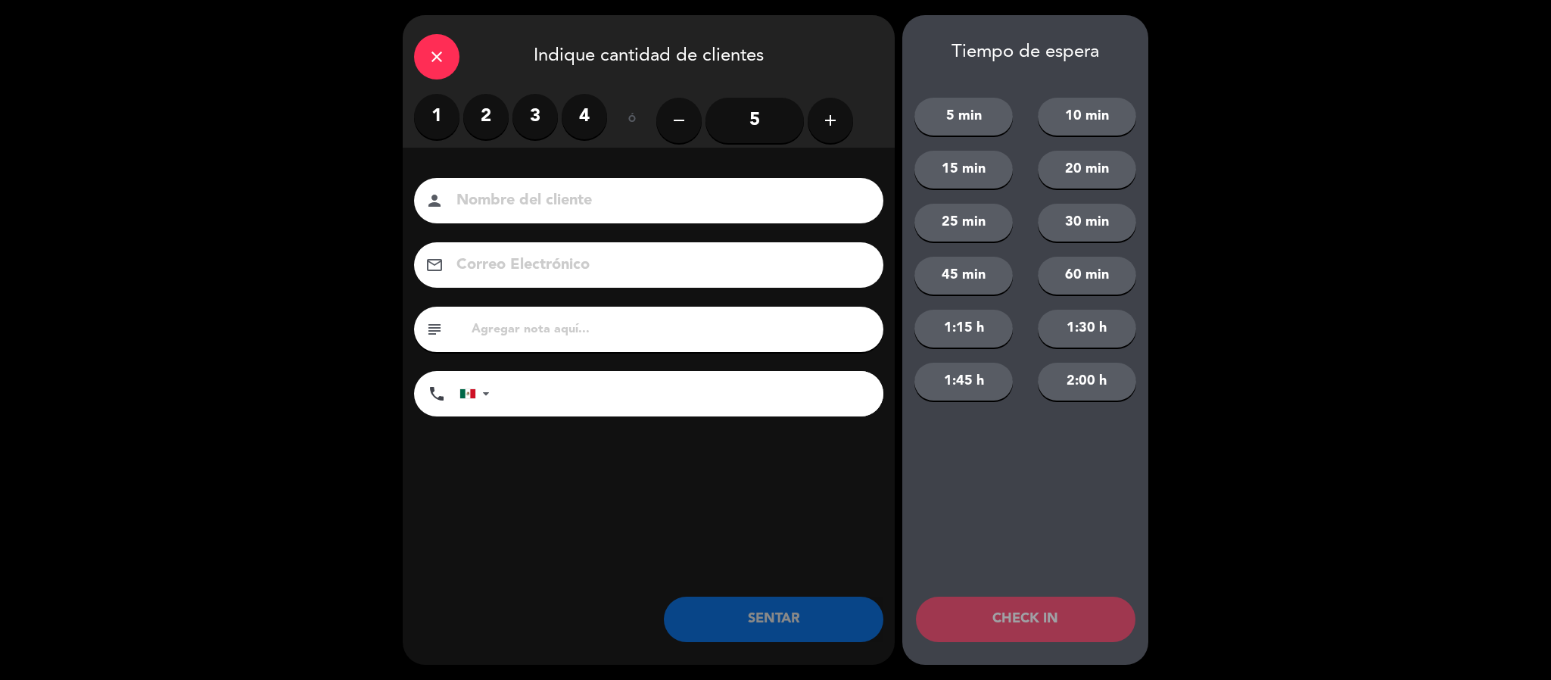
click at [737, 119] on input "5" at bounding box center [755, 120] width 98 height 45
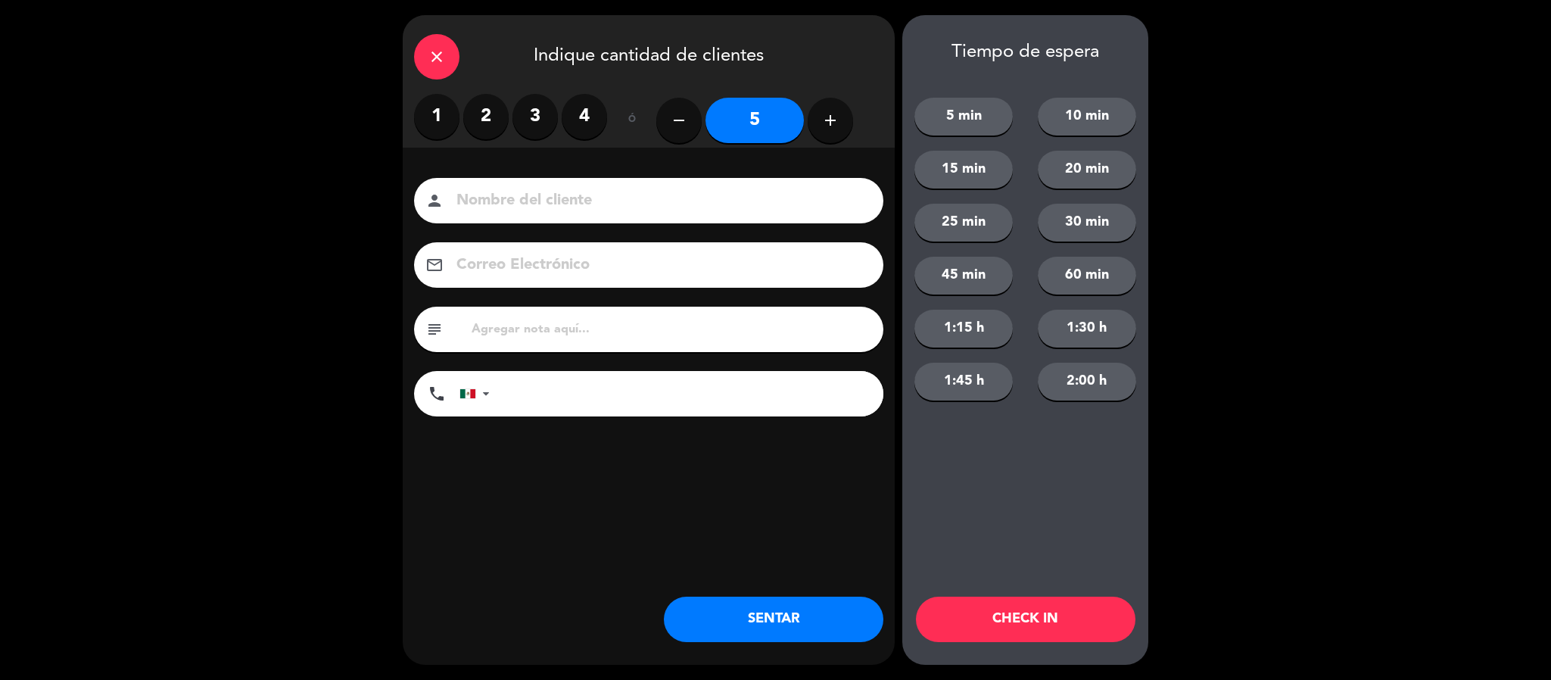
click at [539, 216] on div "person" at bounding box center [648, 200] width 469 height 45
click at [525, 200] on input at bounding box center [659, 201] width 409 height 26
type input "[PERSON_NAME]"
click at [774, 600] on button "SENTAR" at bounding box center [774, 619] width 220 height 45
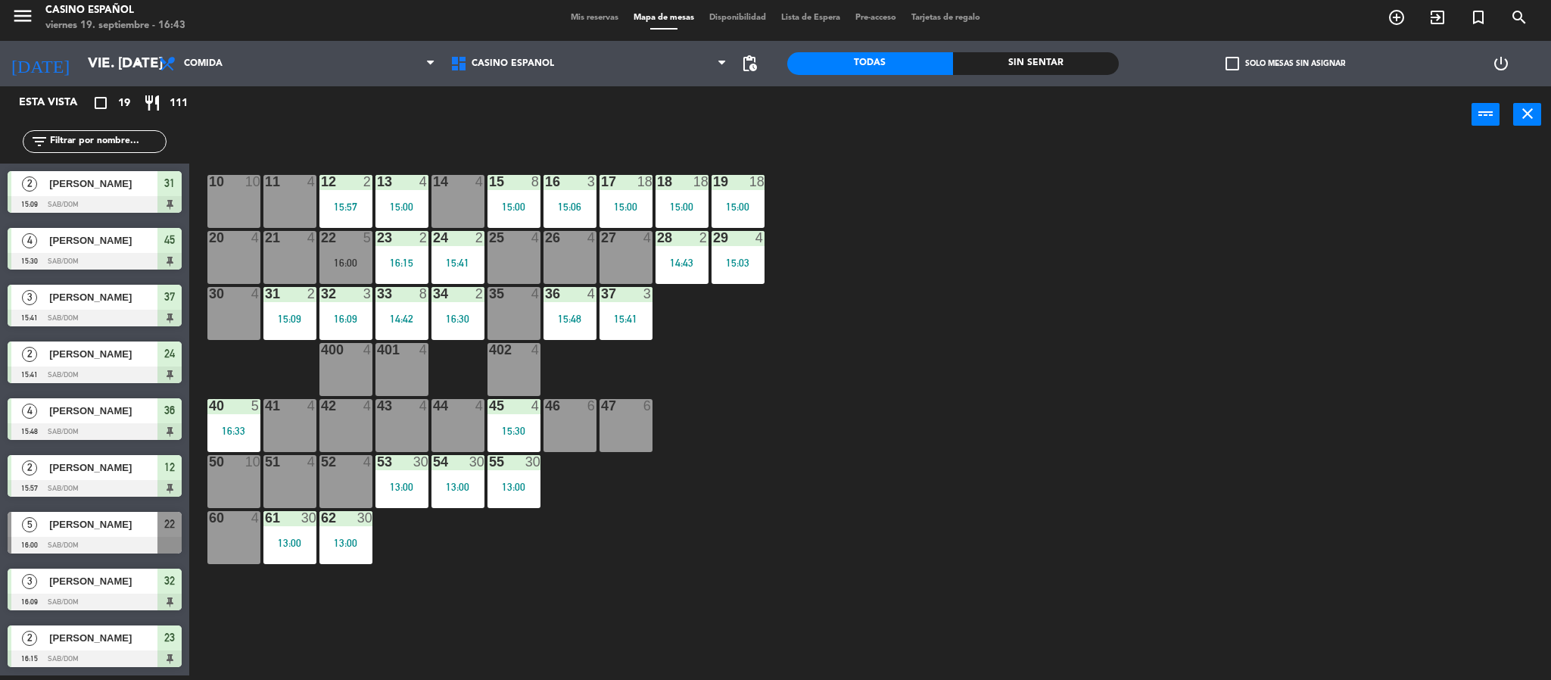
scroll to position [568, 0]
click at [70, 403] on span "[PERSON_NAME]" at bounding box center [103, 411] width 108 height 16
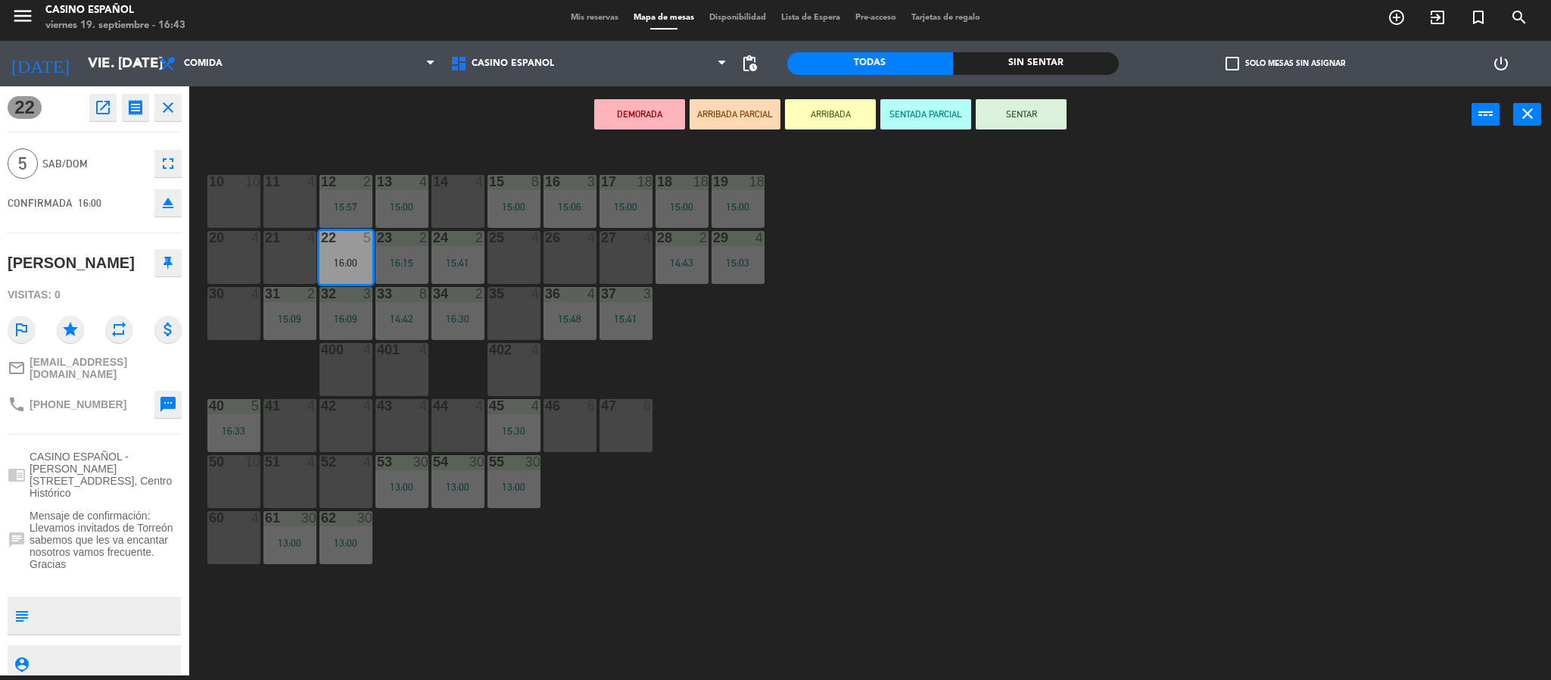
click at [164, 201] on icon "eject" at bounding box center [168, 203] width 18 height 18
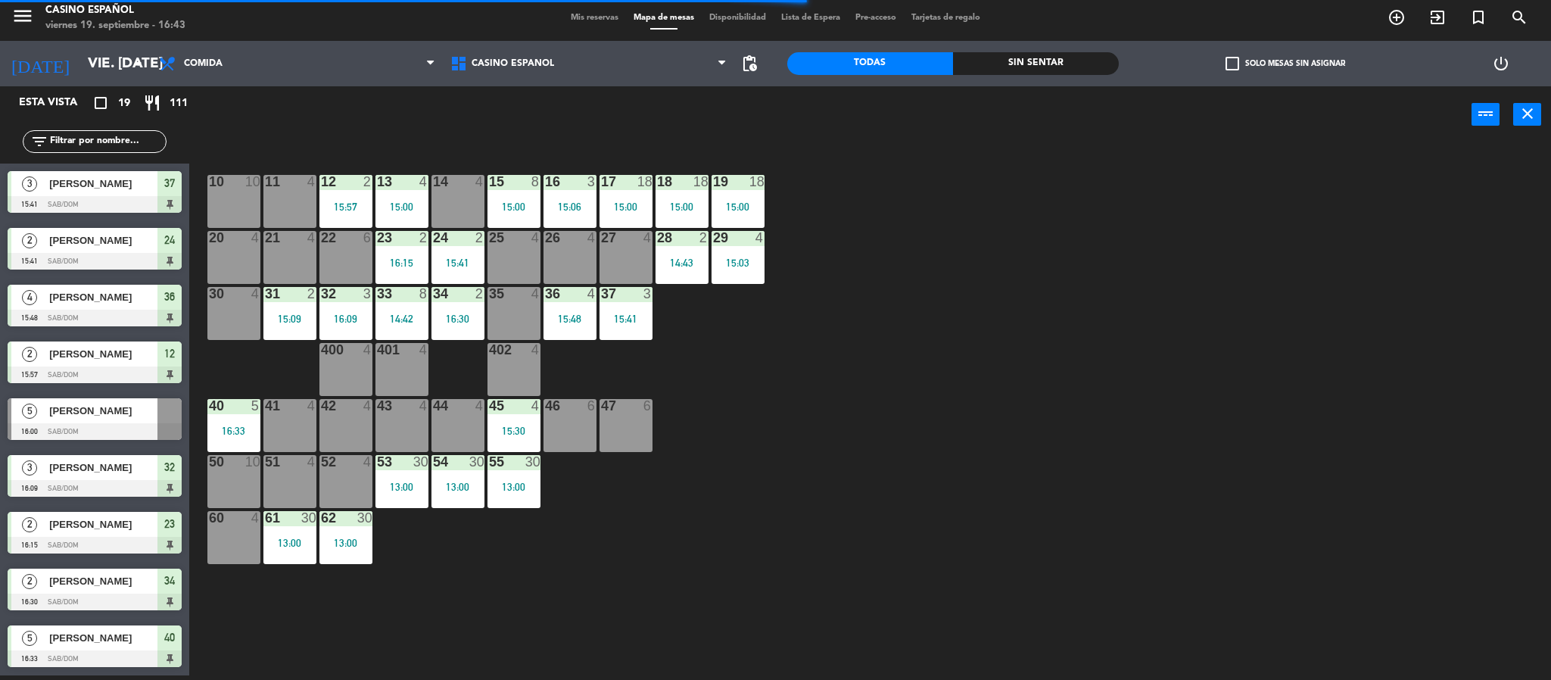
click at [60, 411] on div "5 [PERSON_NAME] 16:00 Sab/Dom" at bounding box center [94, 419] width 189 height 57
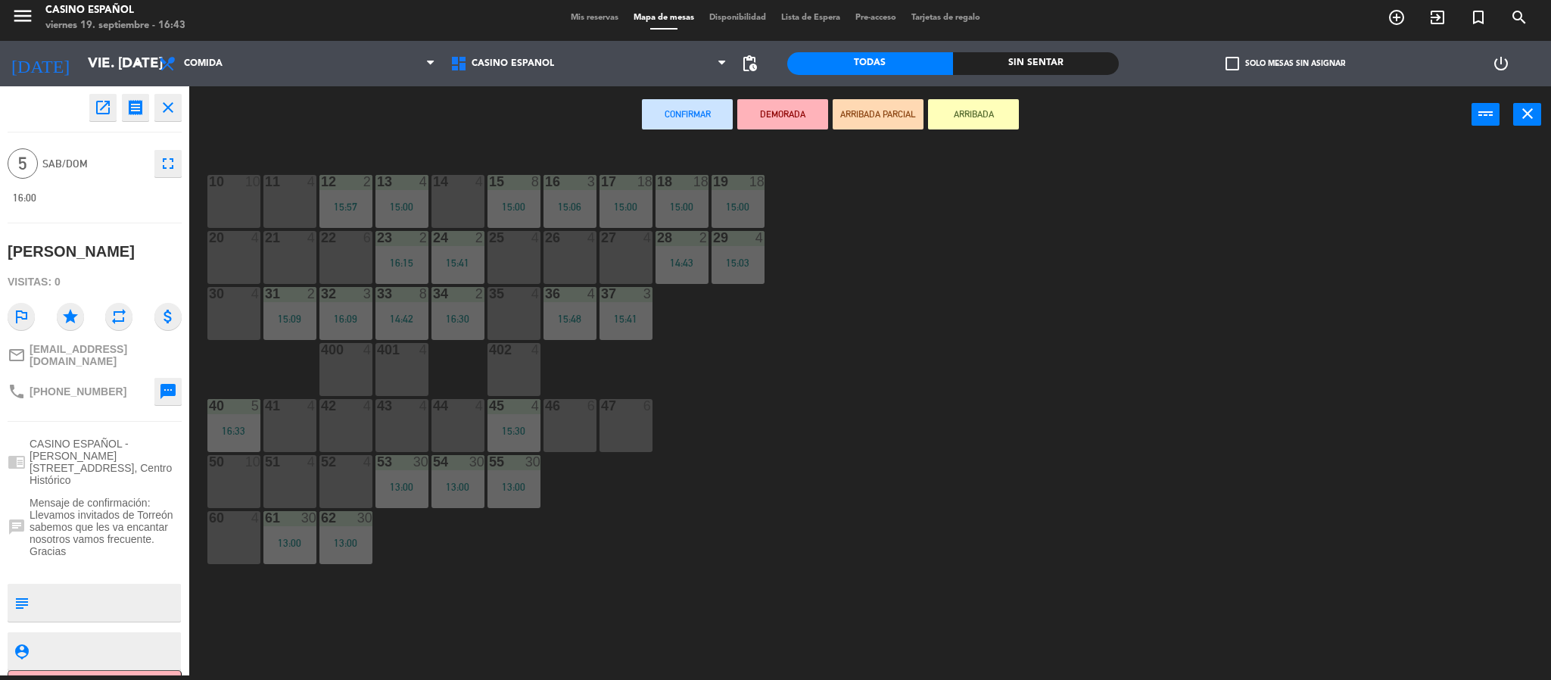
click at [504, 321] on div "35 4" at bounding box center [513, 313] width 53 height 53
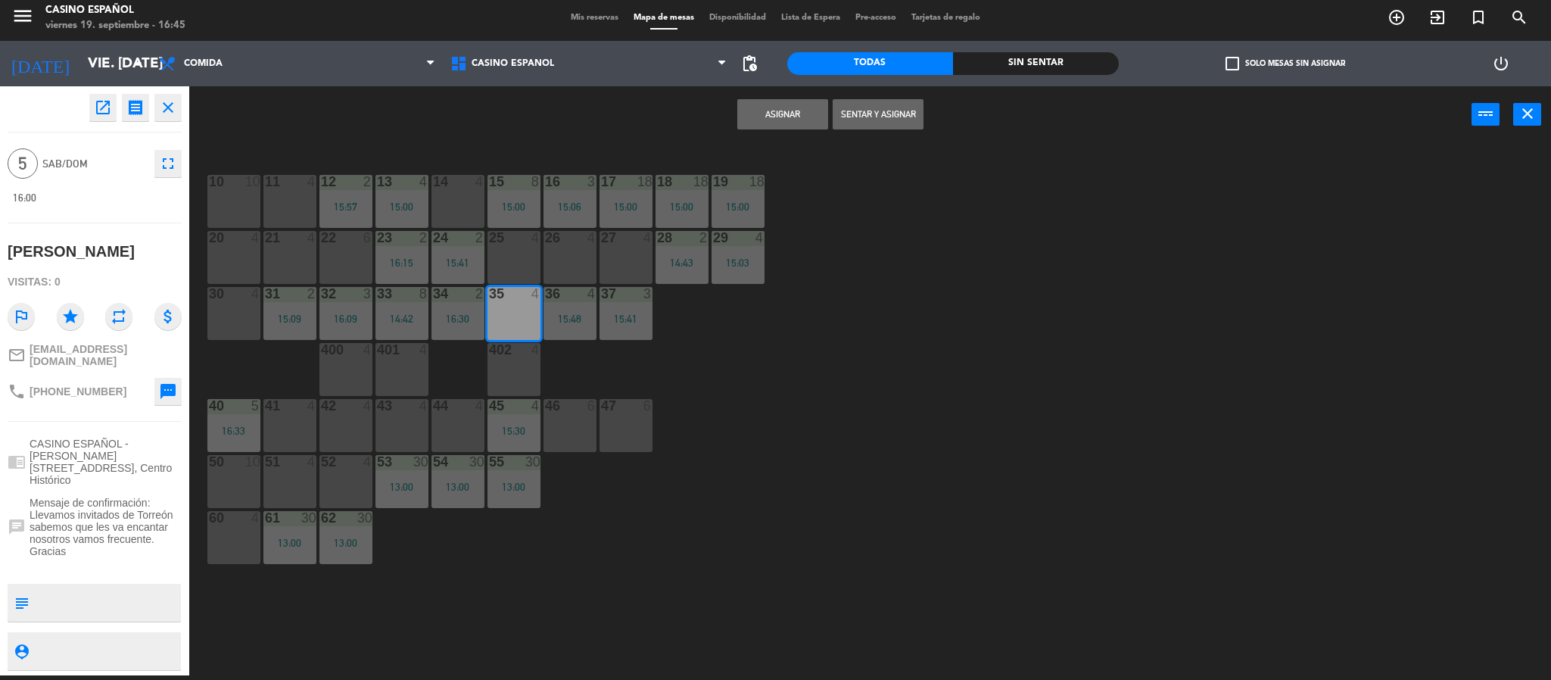
click at [863, 111] on button "Sentar y Asignar" at bounding box center [878, 114] width 91 height 30
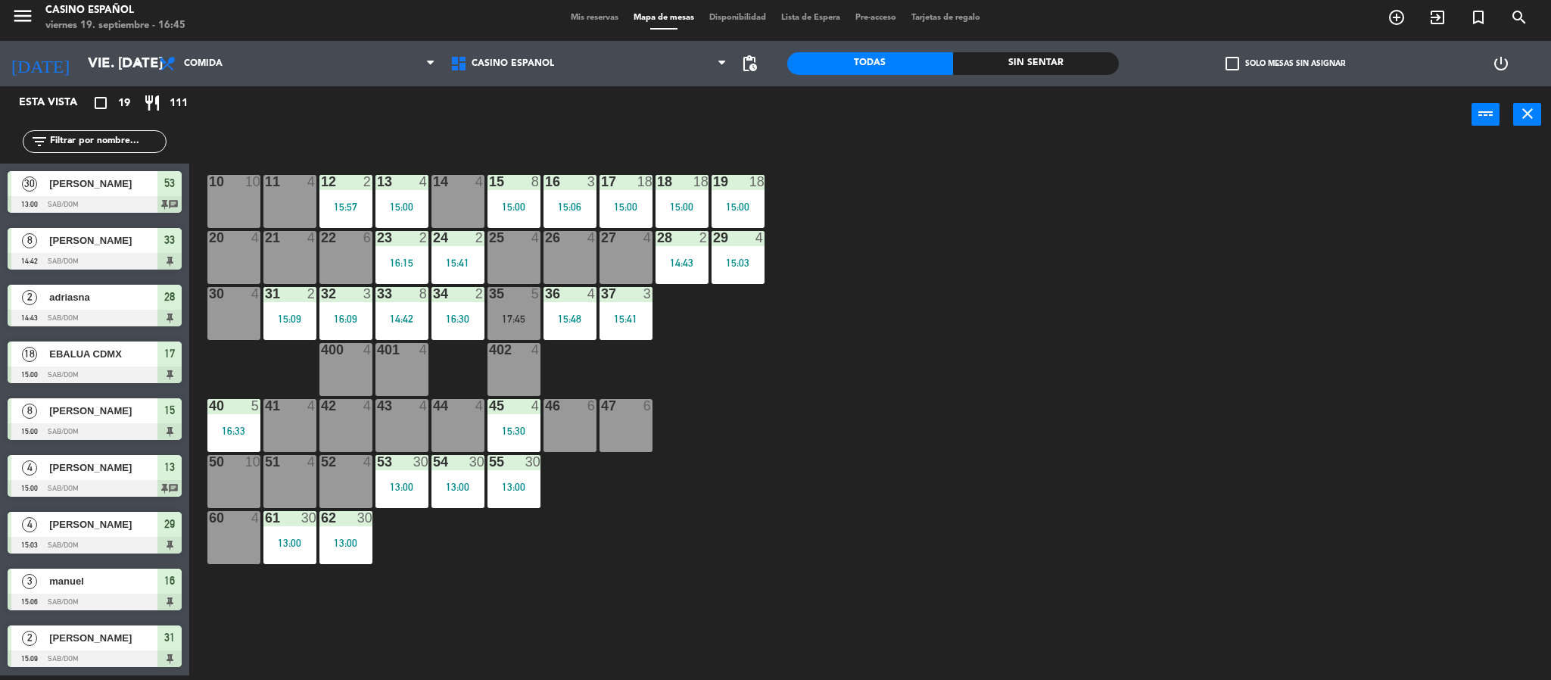
scroll to position [100, 0]
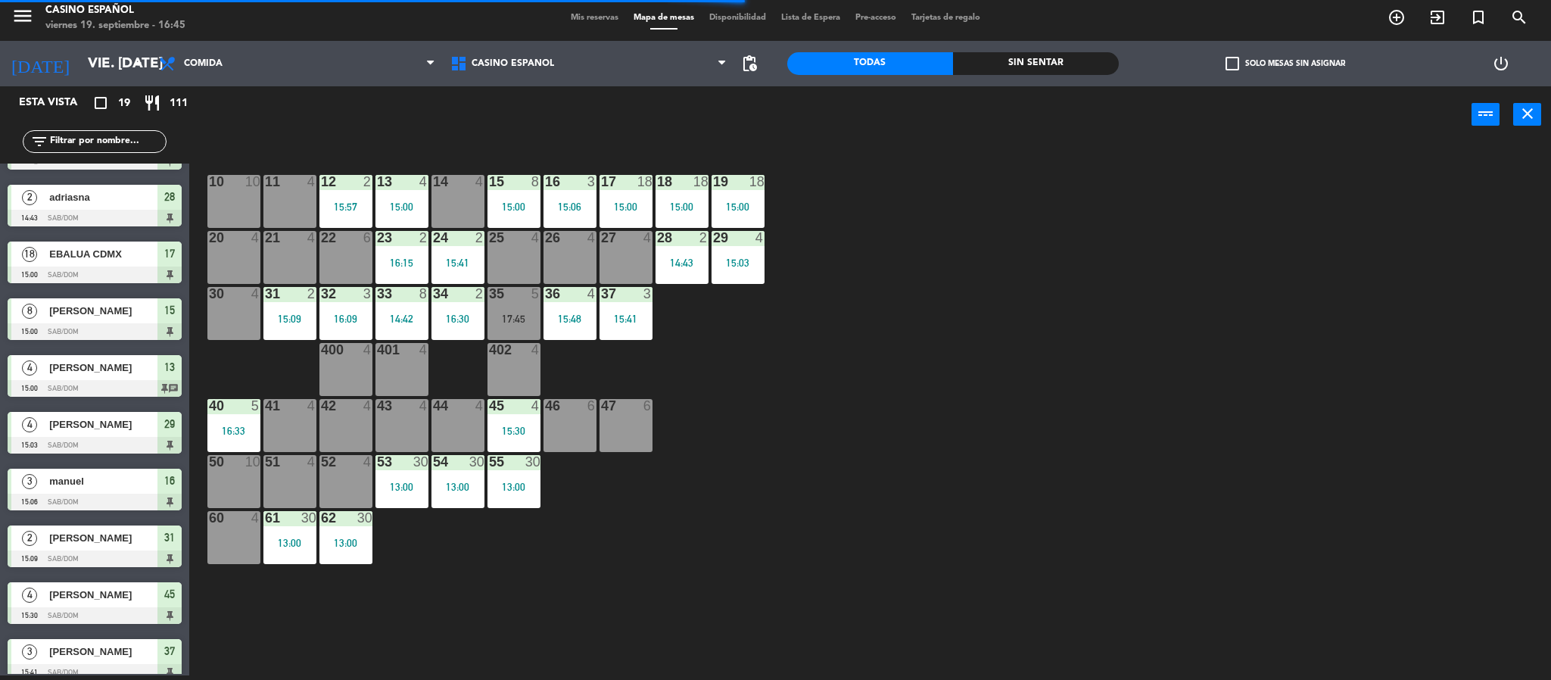
click at [552, 422] on div "46 6" at bounding box center [570, 425] width 53 height 53
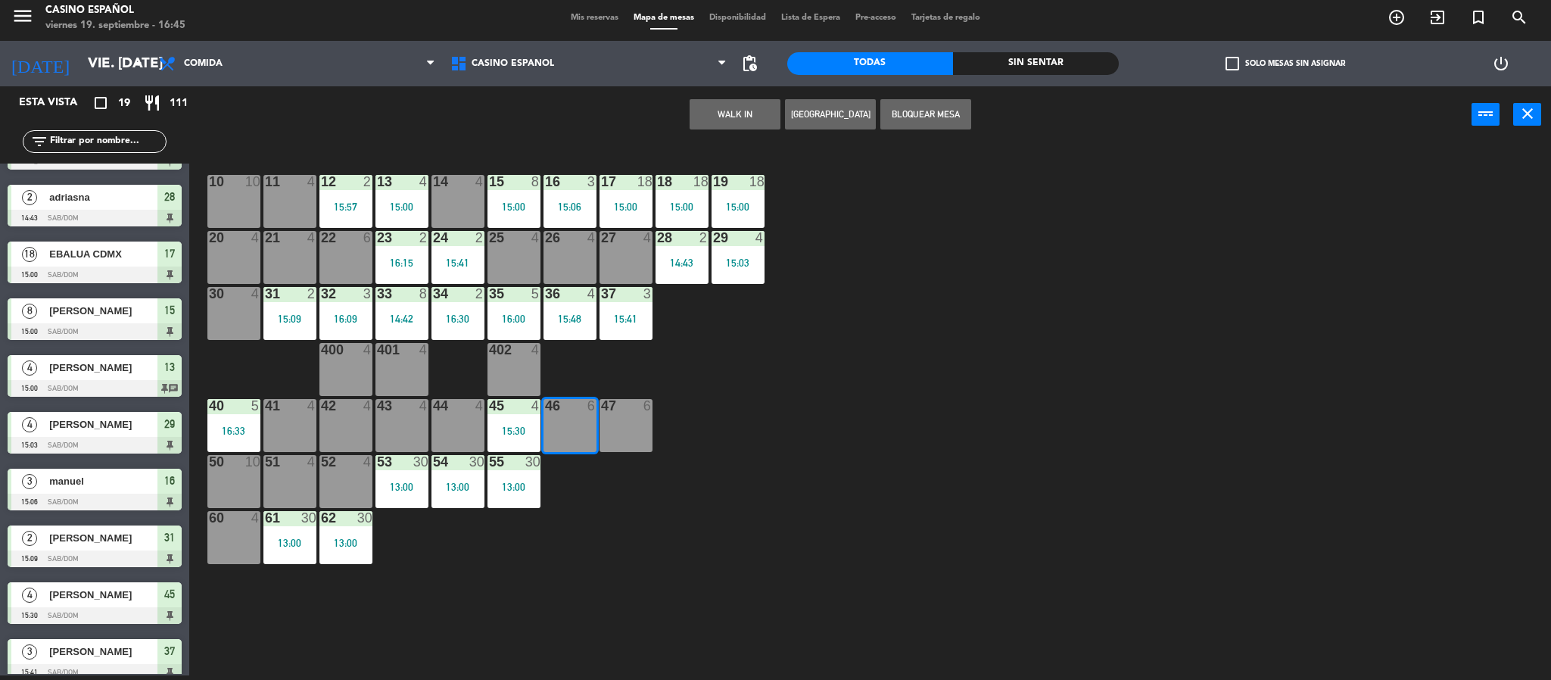
click at [695, 104] on button "WALK IN" at bounding box center [735, 114] width 91 height 30
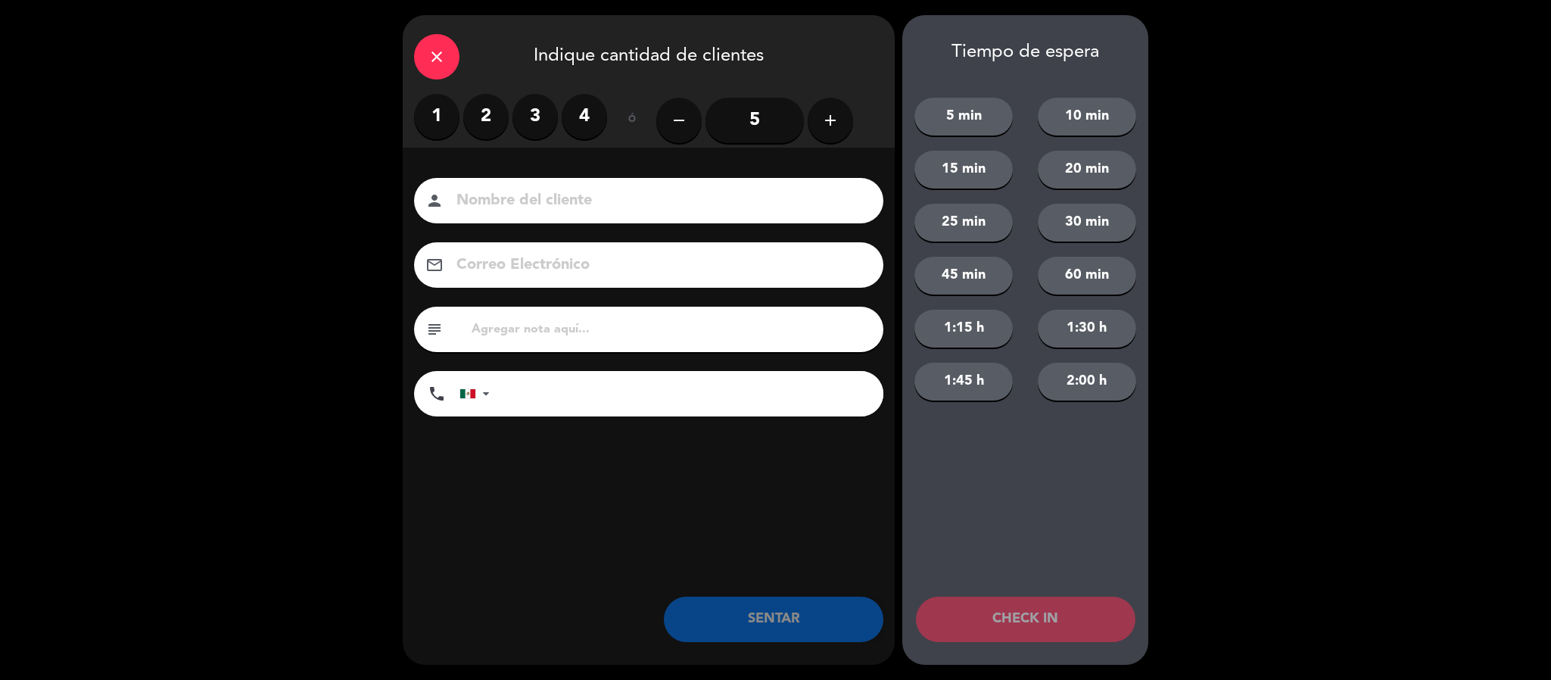
click at [525, 110] on label "3" at bounding box center [534, 116] width 45 height 45
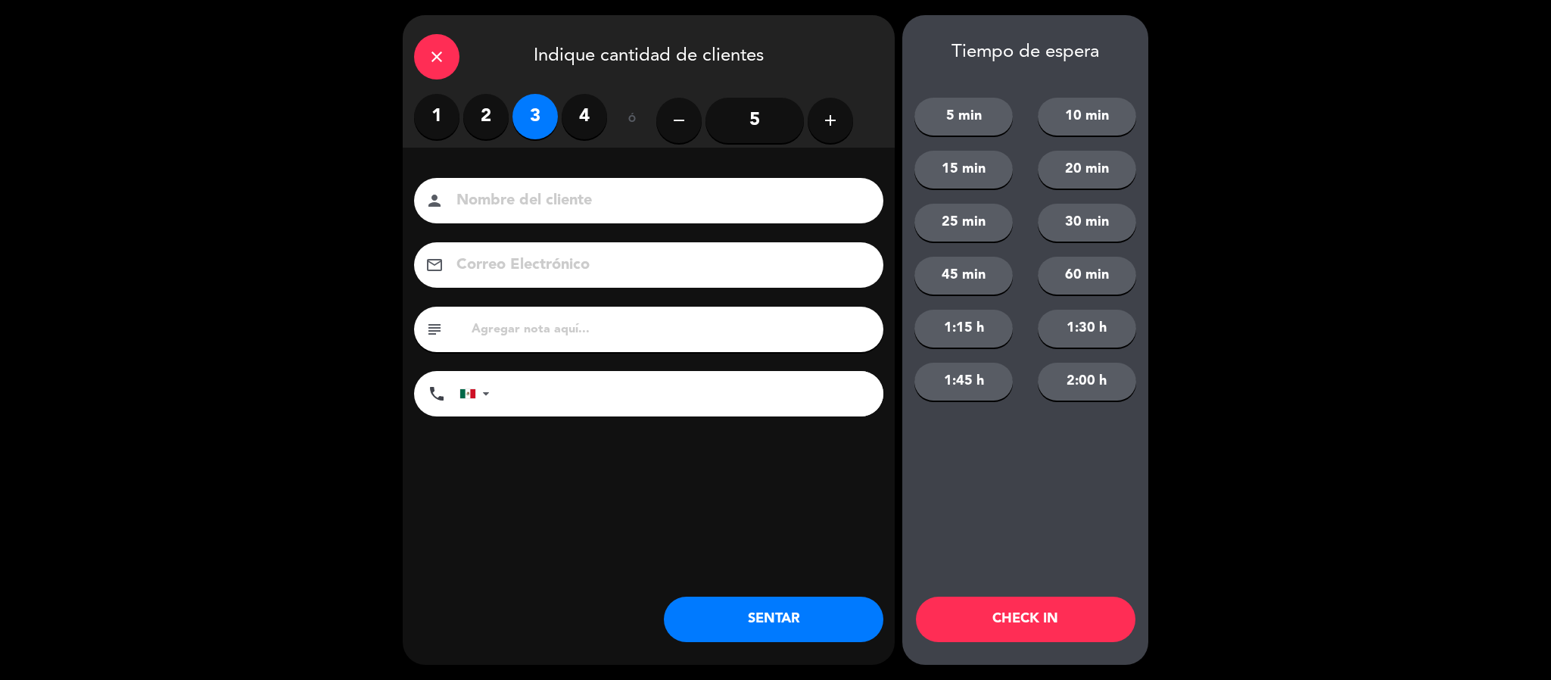
click at [479, 195] on input at bounding box center [659, 201] width 409 height 26
type input "ROMAN"
click at [722, 612] on button "SENTAR" at bounding box center [774, 619] width 220 height 45
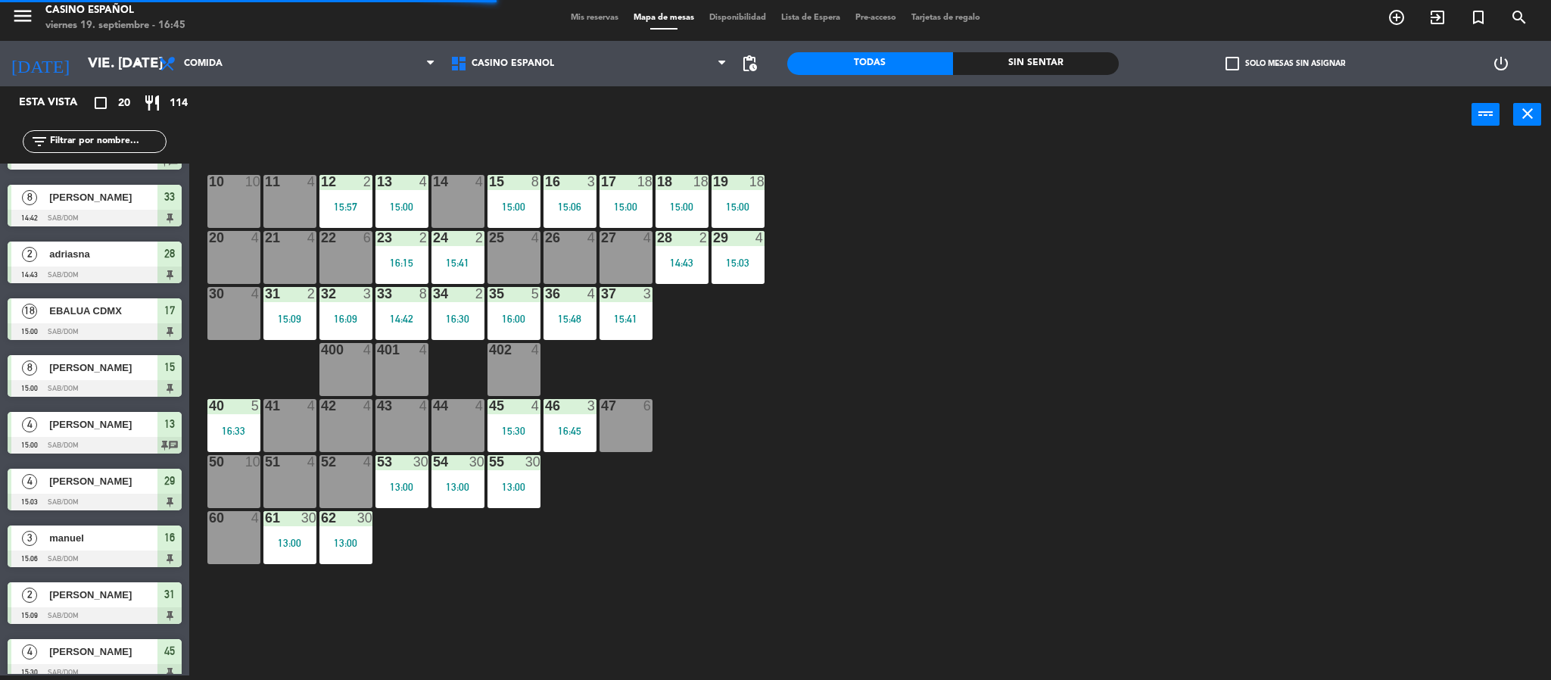
scroll to position [0, 0]
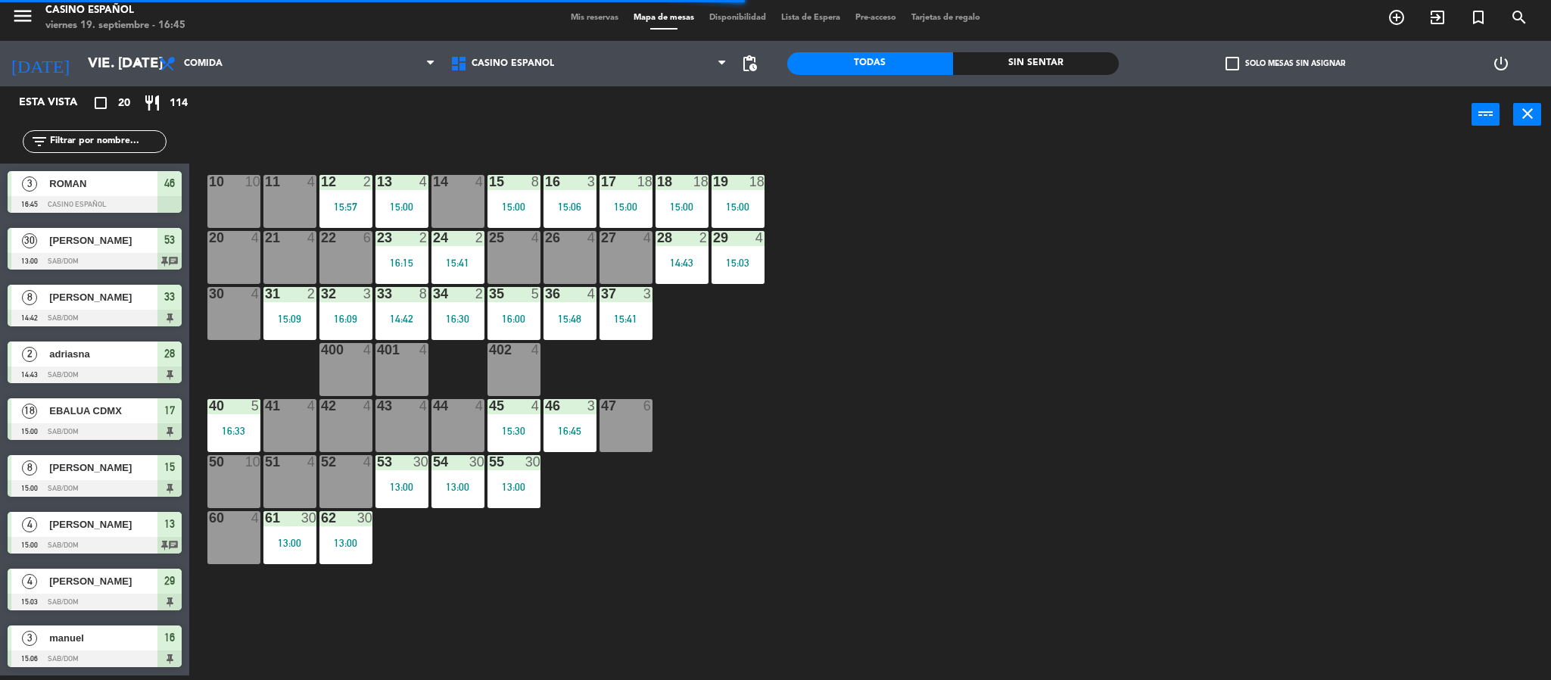
click at [216, 307] on div "30 4" at bounding box center [233, 313] width 53 height 53
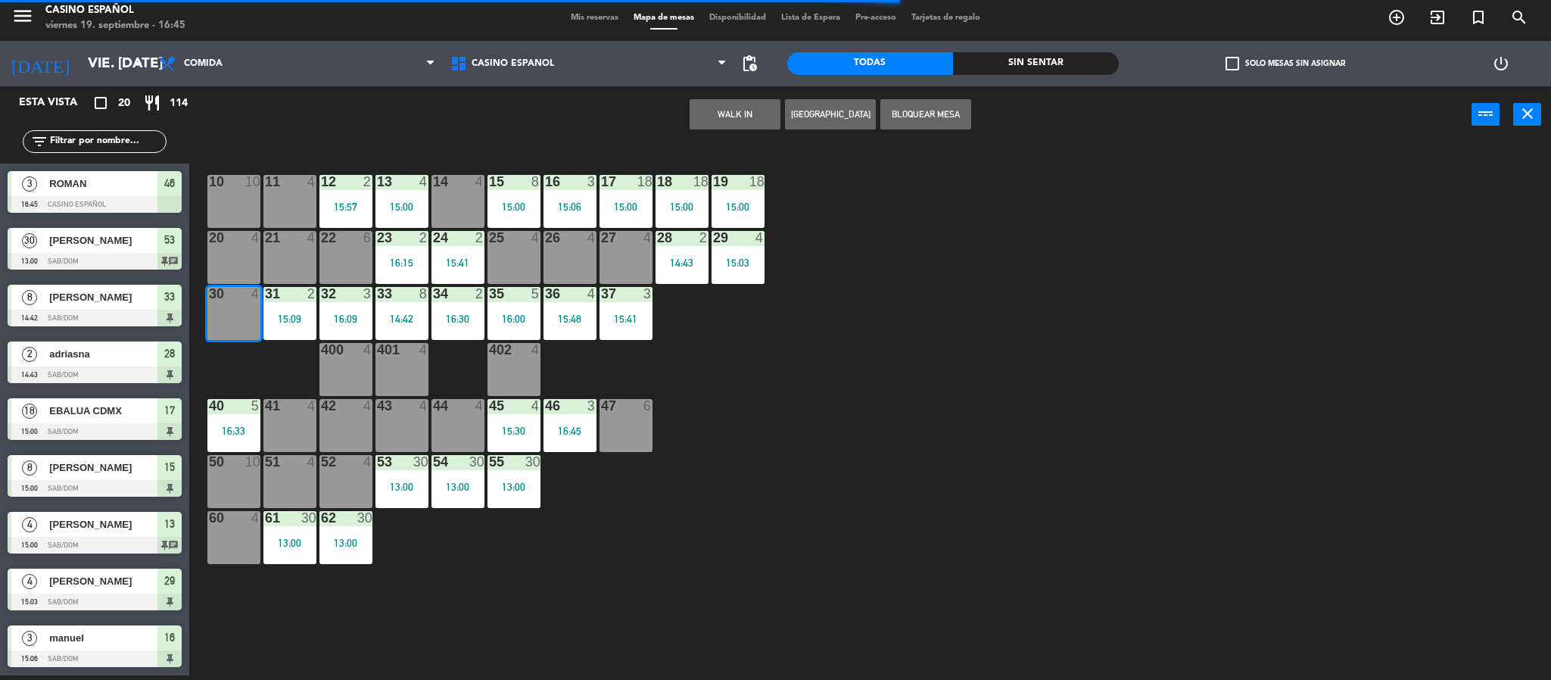
click at [711, 117] on button "WALK IN" at bounding box center [735, 114] width 91 height 30
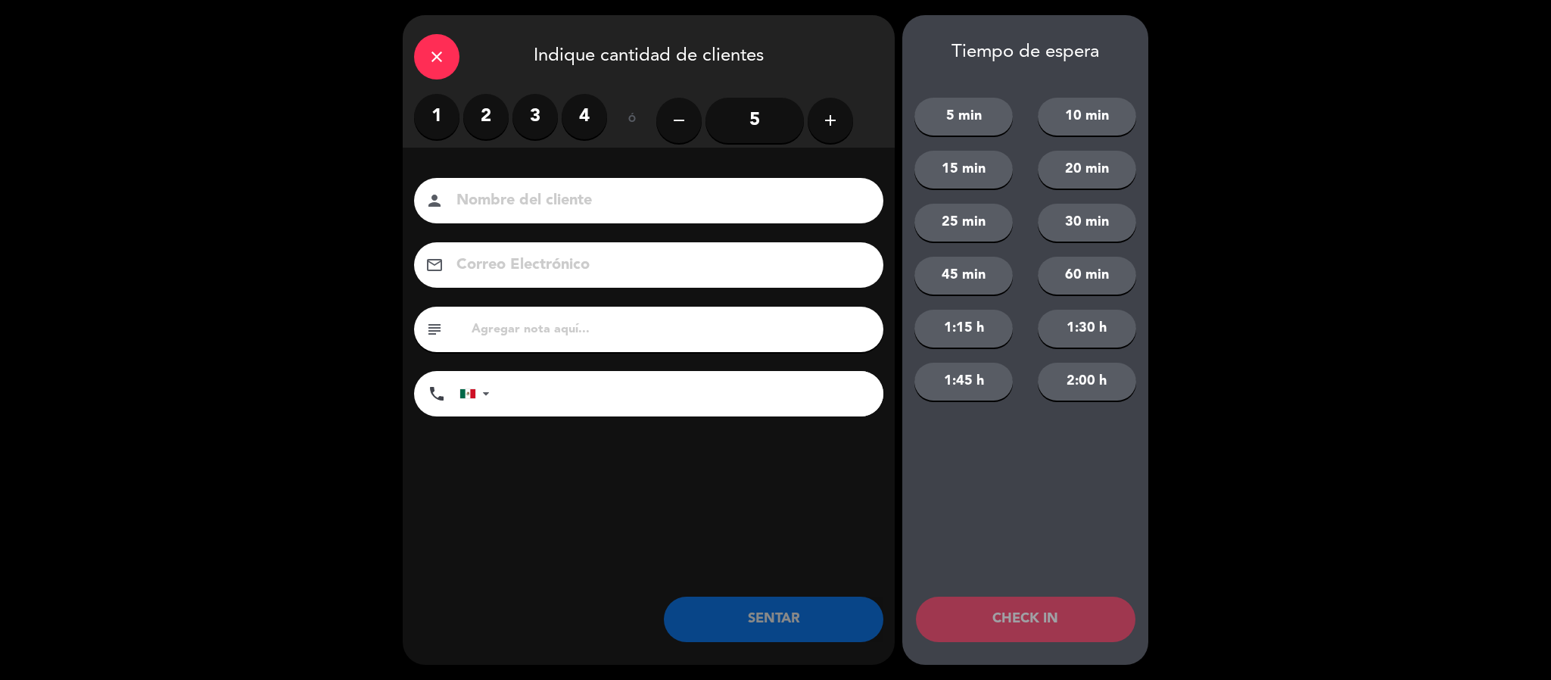
click at [436, 114] on label "1" at bounding box center [436, 116] width 45 height 45
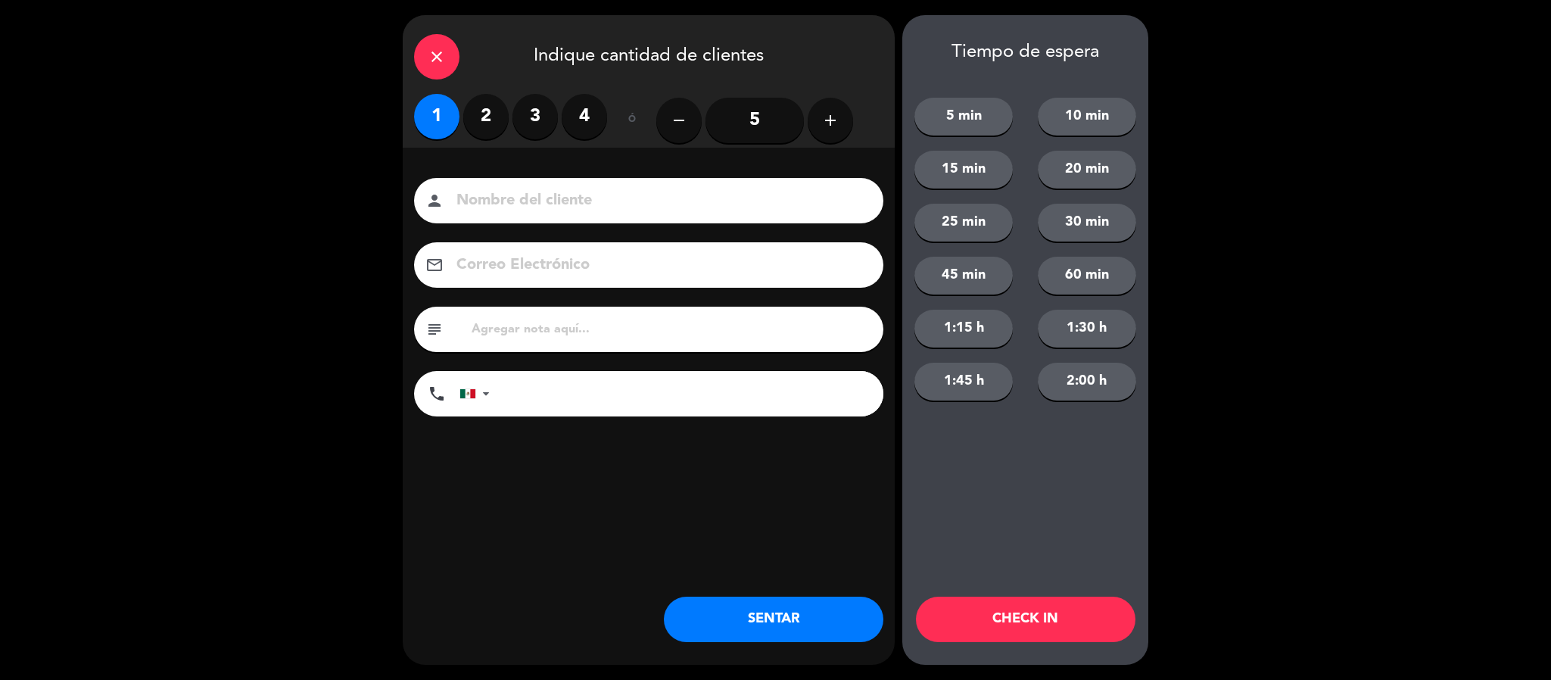
click at [527, 195] on input at bounding box center [659, 201] width 409 height 26
type input "SR [PERSON_NAME]"
drag, startPoint x: 849, startPoint y: 596, endPoint x: 840, endPoint y: 598, distance: 9.4
click at [840, 602] on button "SENTAR" at bounding box center [774, 619] width 220 height 45
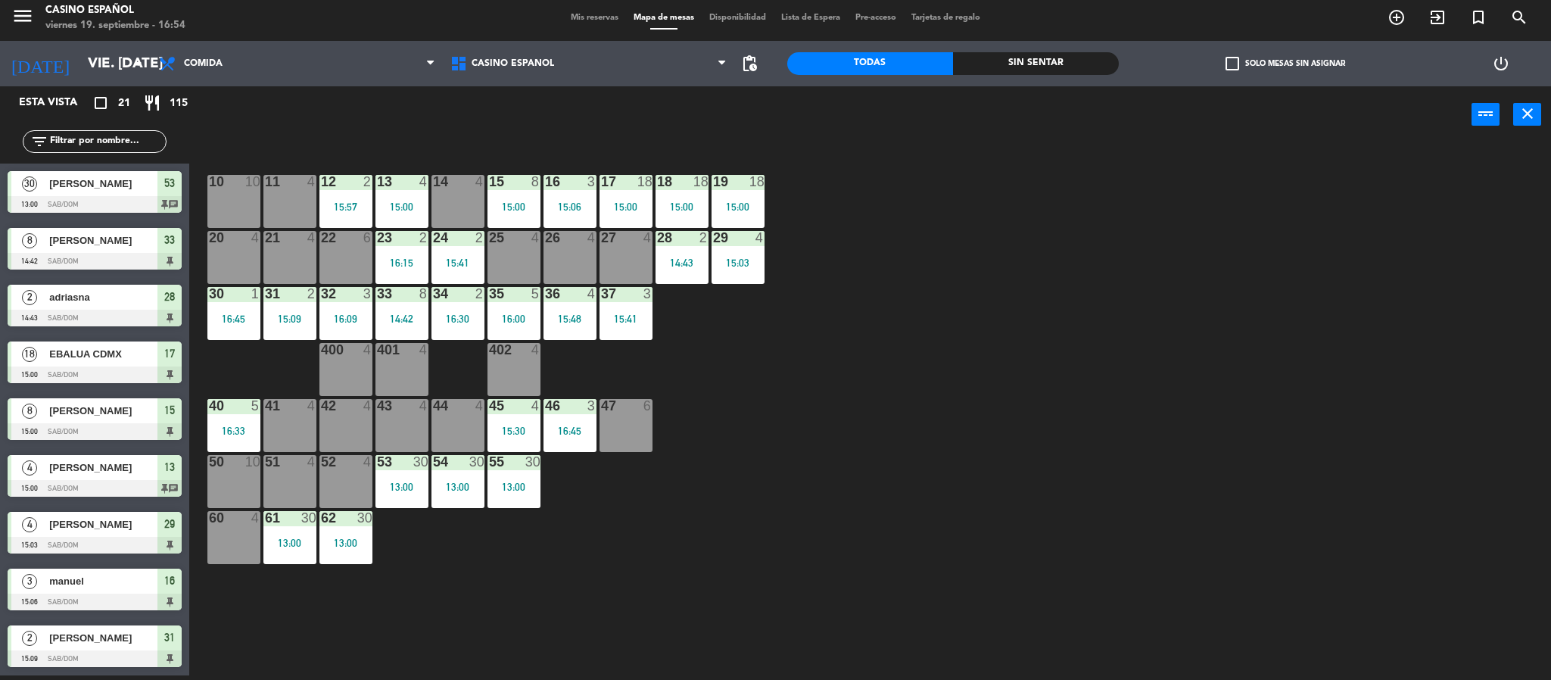
click at [575, 16] on span "Mis reservas" at bounding box center [594, 18] width 63 height 8
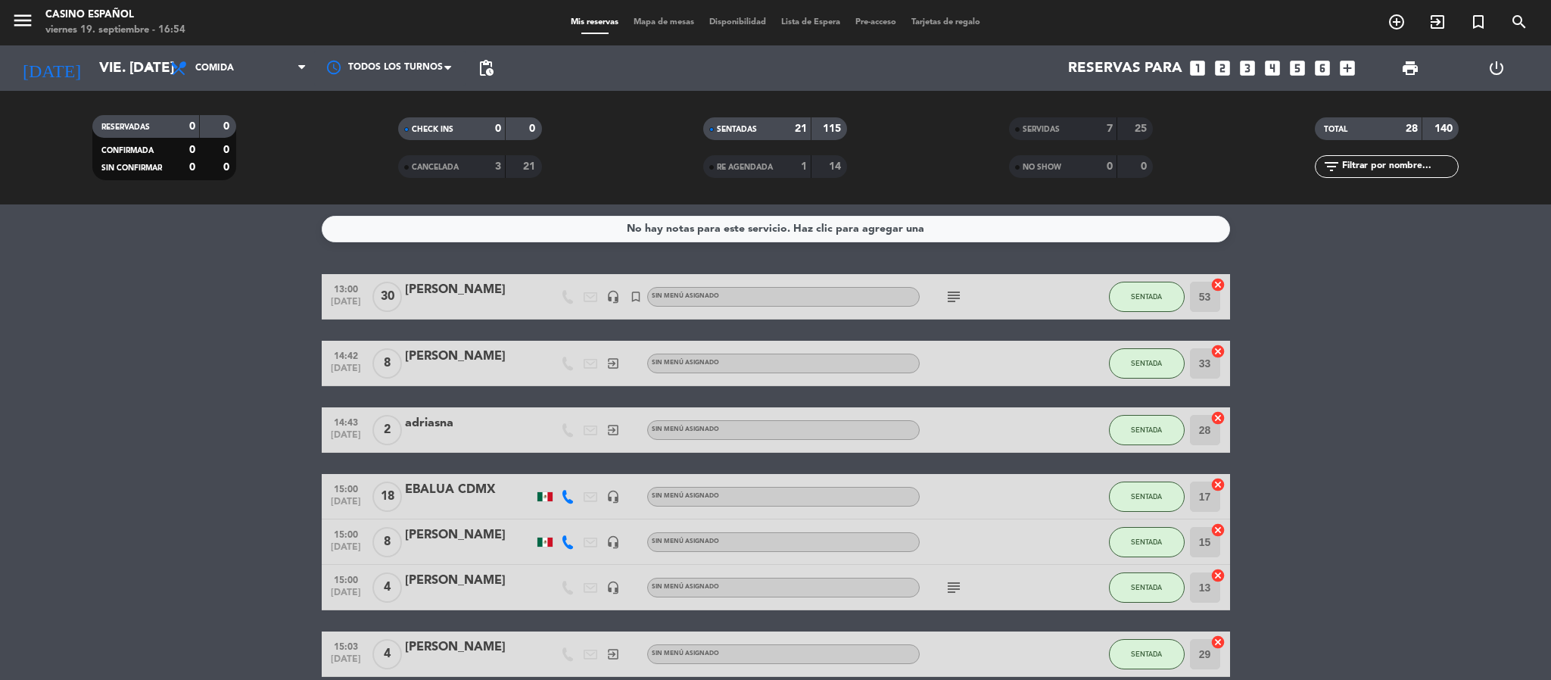
click at [641, 16] on div "Mis reservas Mapa de mesas Disponibilidad Lista de Espera Pre-acceso Tarjetas d…" at bounding box center [775, 23] width 425 height 14
click at [643, 19] on span "Mapa de mesas" at bounding box center [664, 22] width 76 height 8
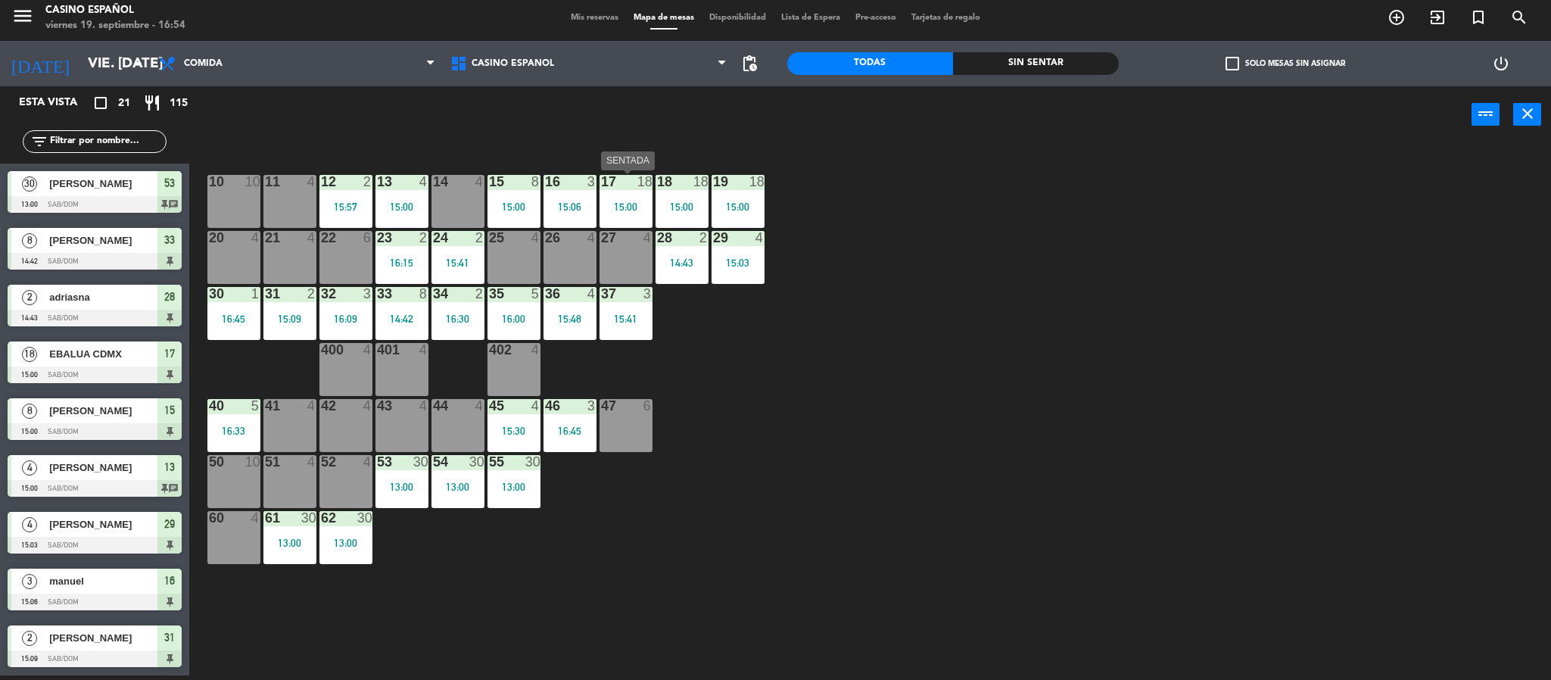
click at [649, 212] on div "17 18 15:00" at bounding box center [626, 201] width 53 height 53
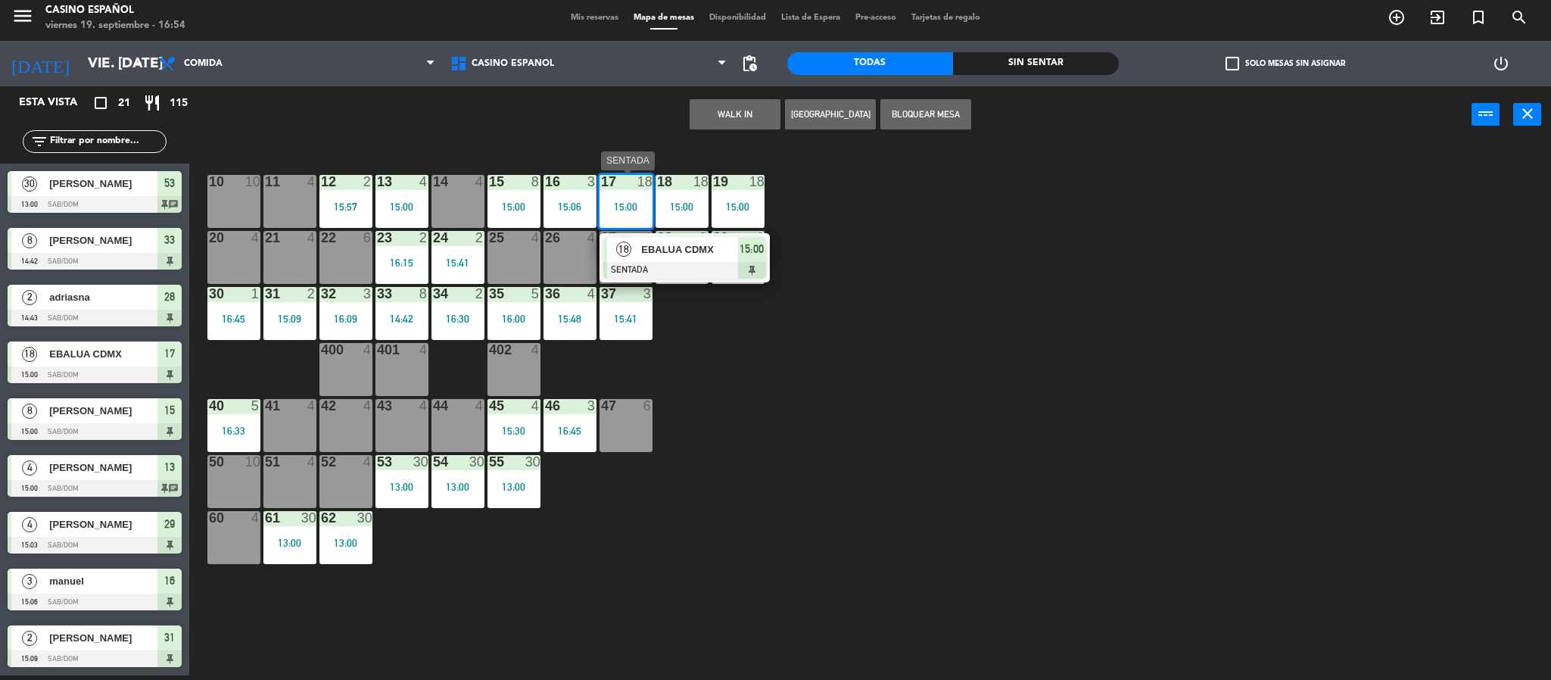
click at [682, 262] on div at bounding box center [684, 270] width 163 height 17
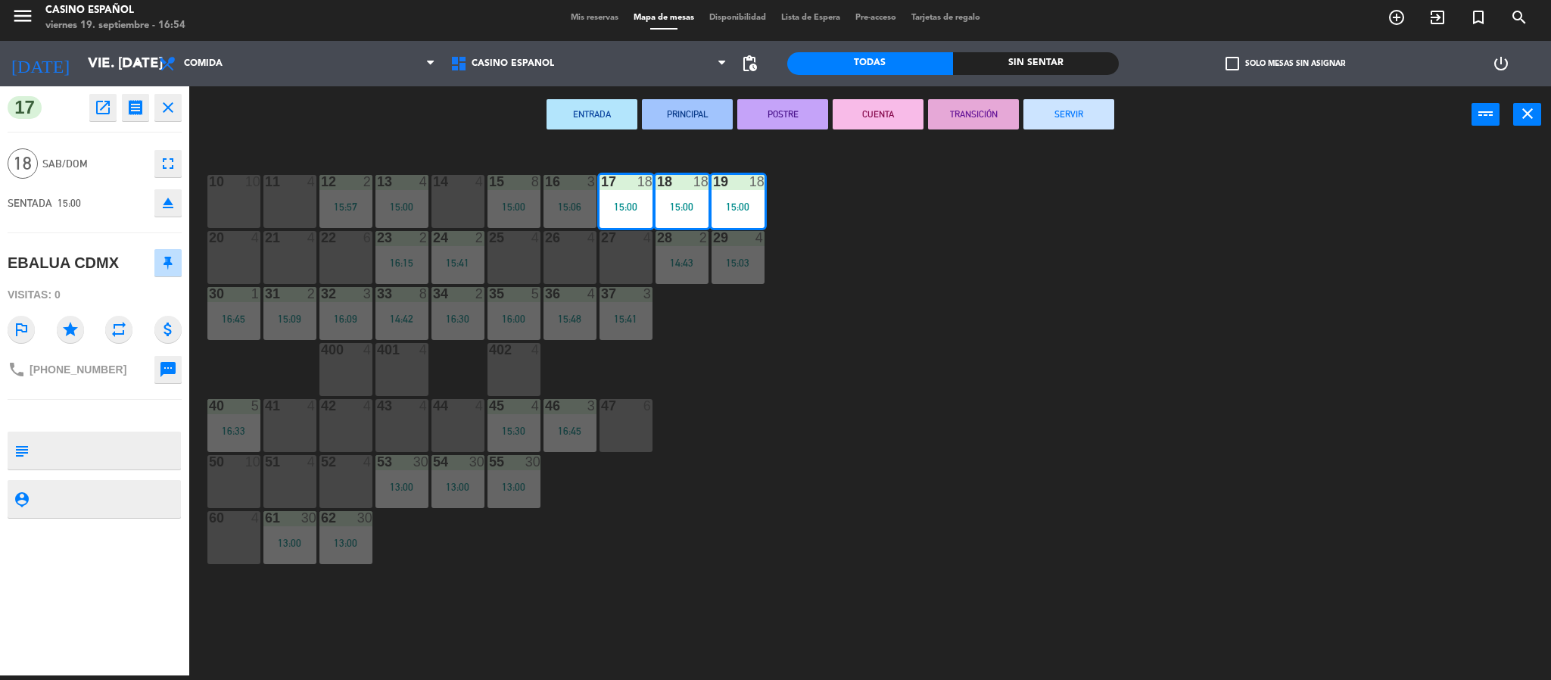
click at [171, 168] on icon "fullscreen" at bounding box center [168, 163] width 18 height 18
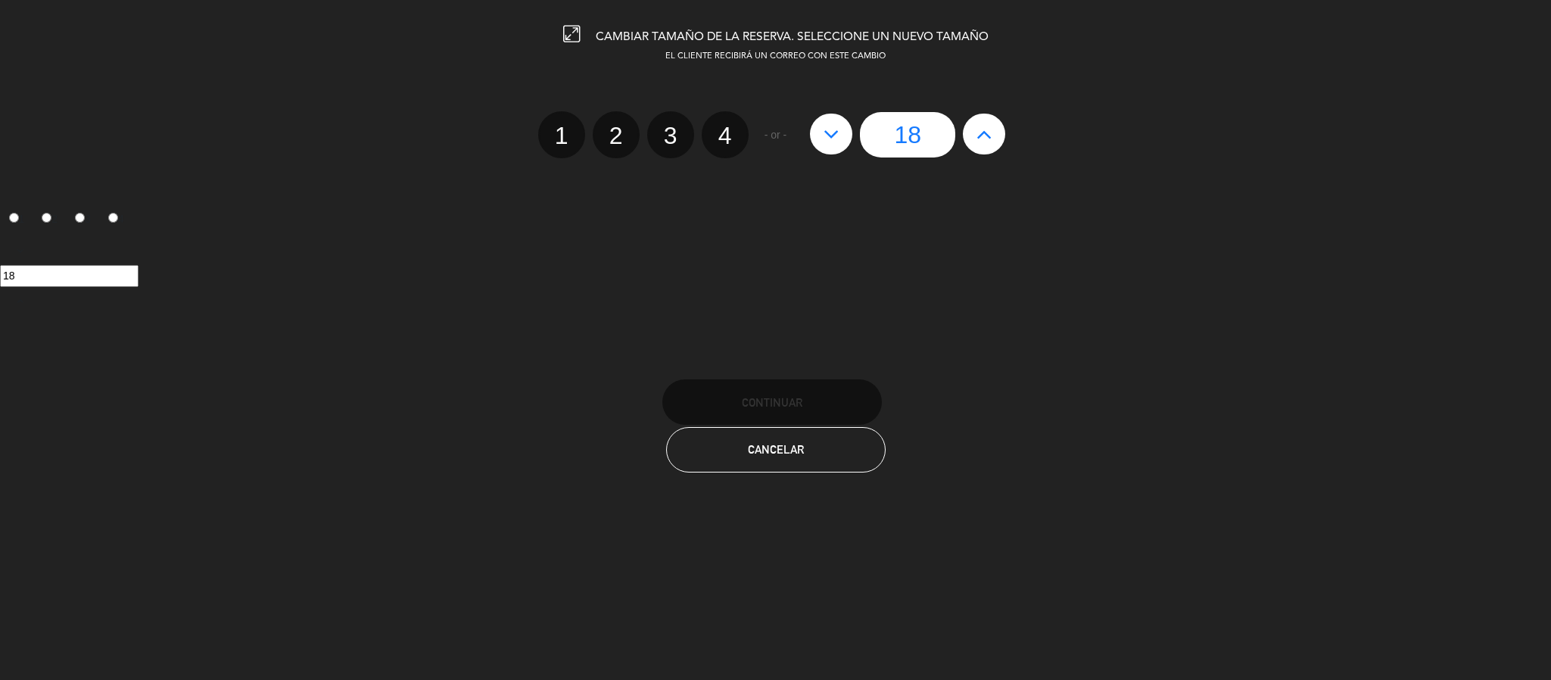
click at [818, 130] on button at bounding box center [831, 134] width 42 height 41
type input "17"
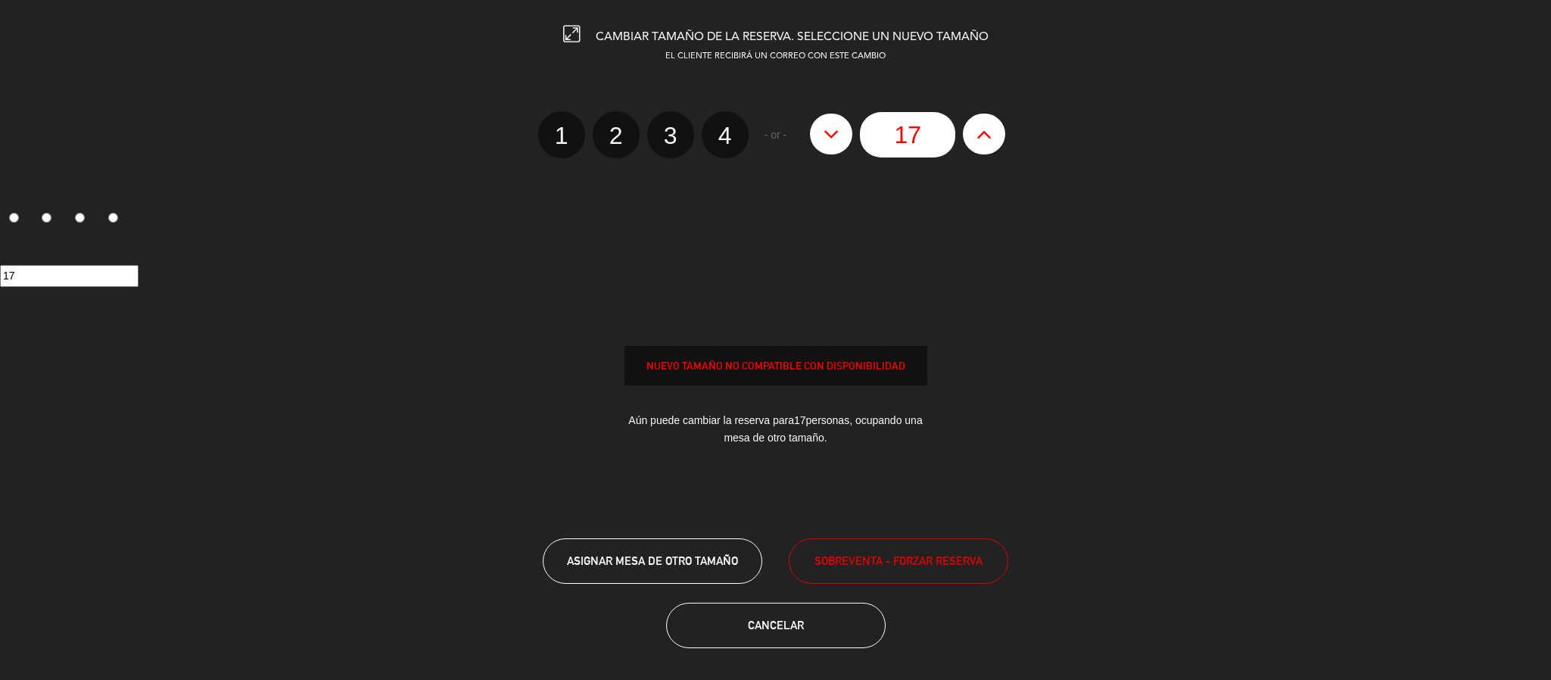
click at [820, 130] on button at bounding box center [831, 134] width 42 height 41
type input "16"
click at [820, 130] on button at bounding box center [831, 134] width 42 height 41
type input "15"
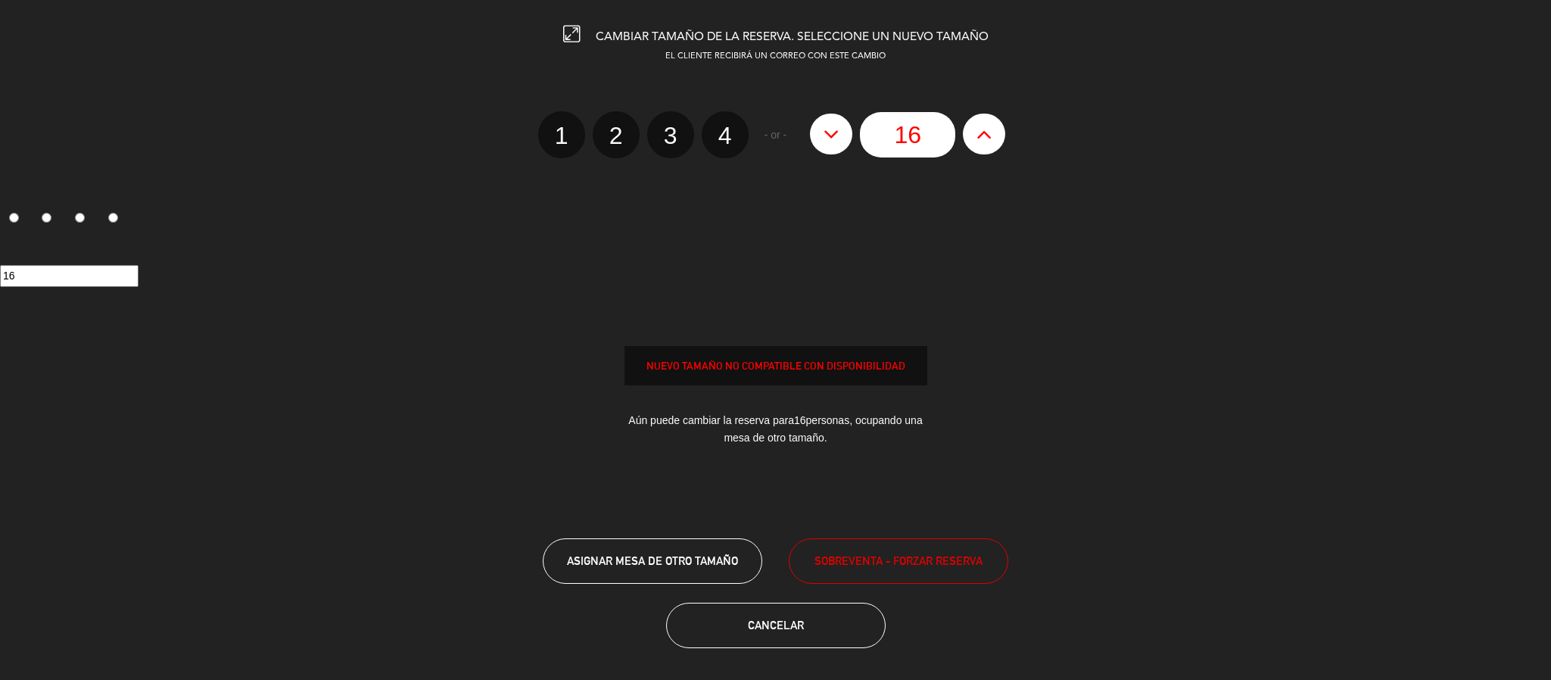
type input "15"
click at [820, 130] on button at bounding box center [831, 134] width 42 height 41
type input "14"
click at [820, 130] on button at bounding box center [831, 134] width 42 height 41
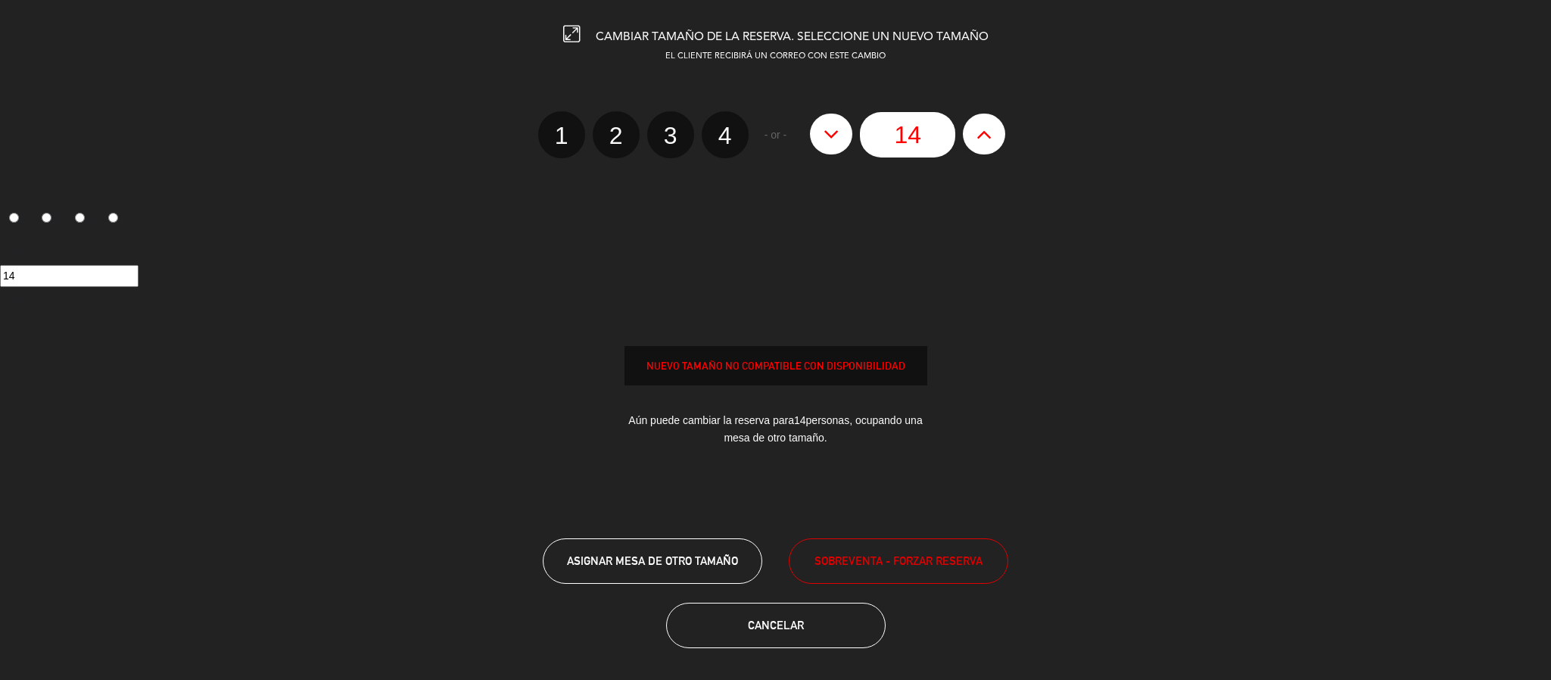
type input "13"
click at [820, 130] on button at bounding box center [831, 134] width 42 height 41
type input "12"
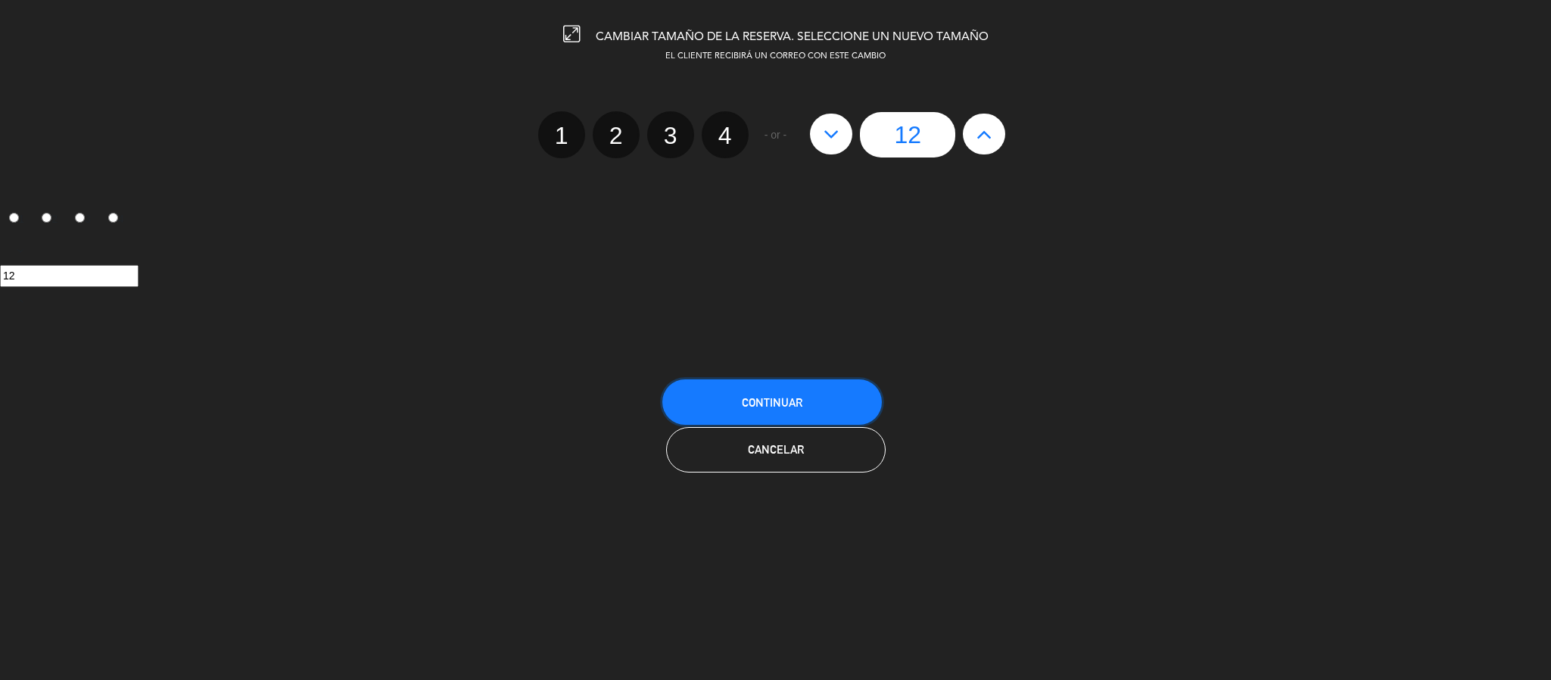
click at [768, 404] on span "Continuar" at bounding box center [772, 402] width 61 height 13
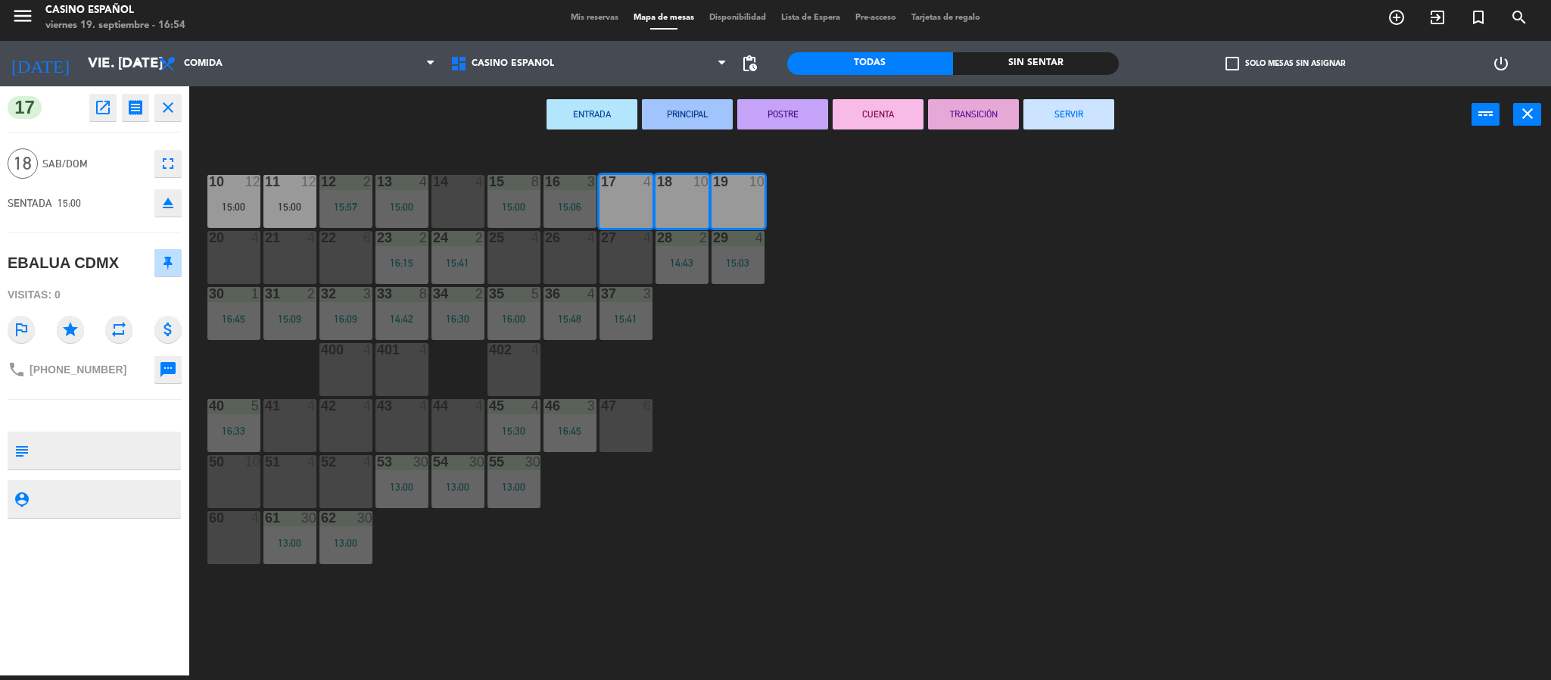
click at [173, 111] on icon "close" at bounding box center [168, 107] width 18 height 18
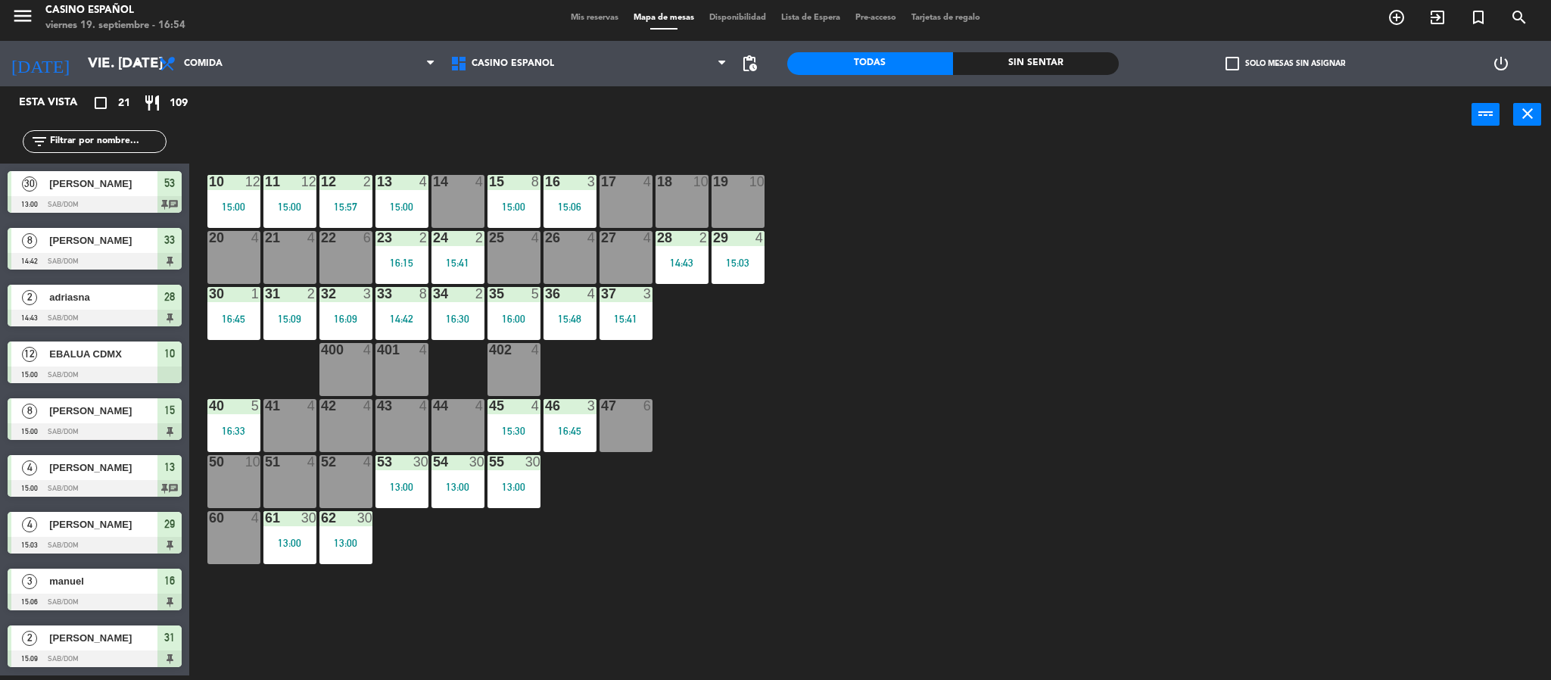
click at [216, 195] on div "10 12 15:00" at bounding box center [233, 201] width 53 height 53
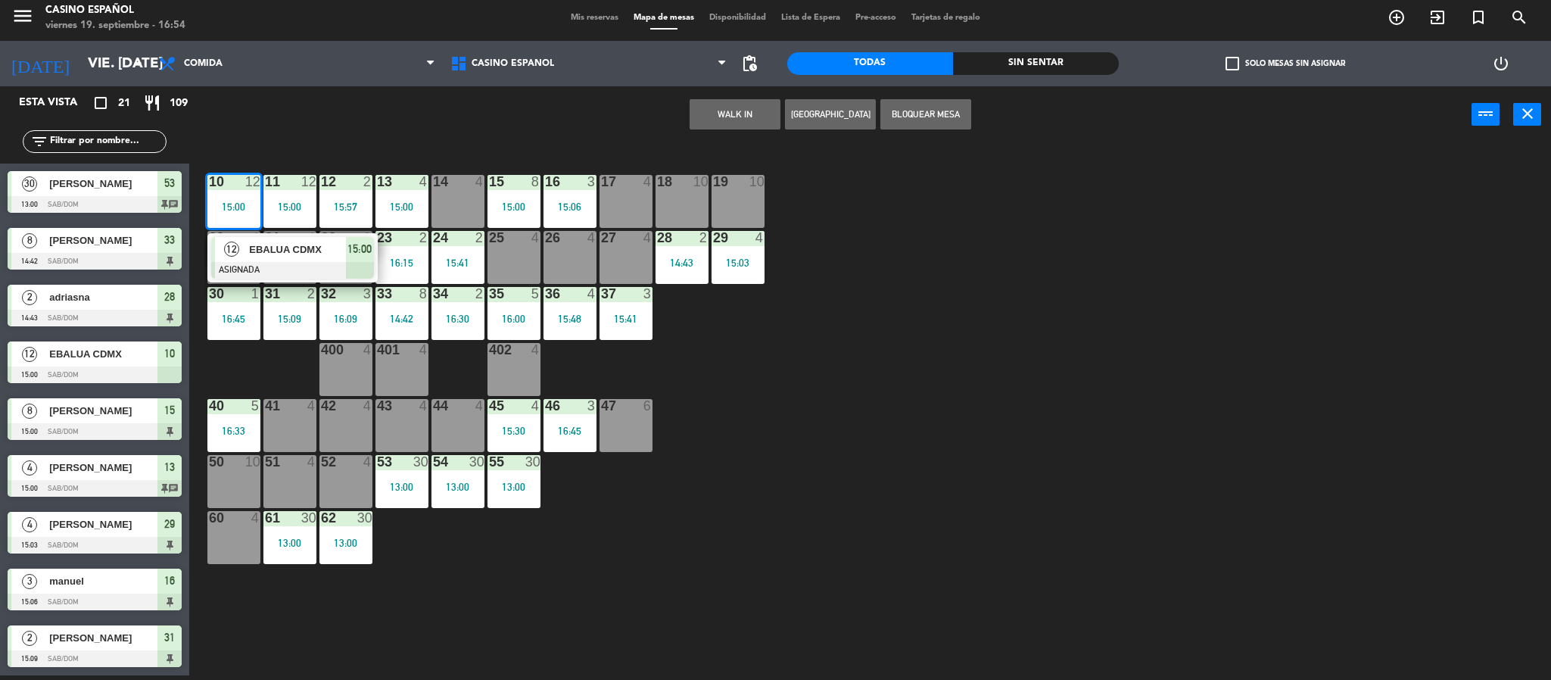
click at [653, 202] on div "10 12 15:00 12 EBALUA CDMX ASIGNADA 15:00 11 12 15:00 12 2 15:57 13 4 15:00 14 …" at bounding box center [877, 414] width 1347 height 532
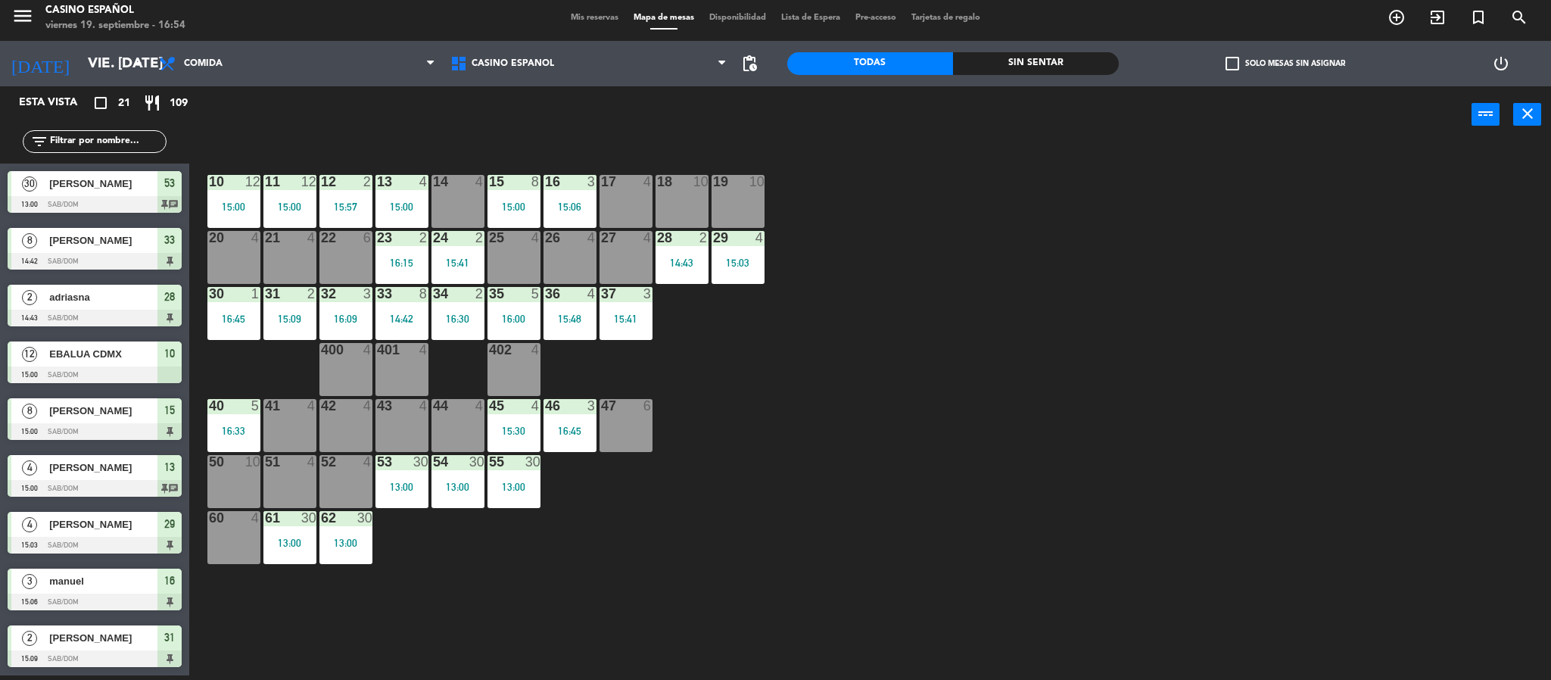
click at [286, 198] on div "11 12 15:00" at bounding box center [289, 201] width 53 height 53
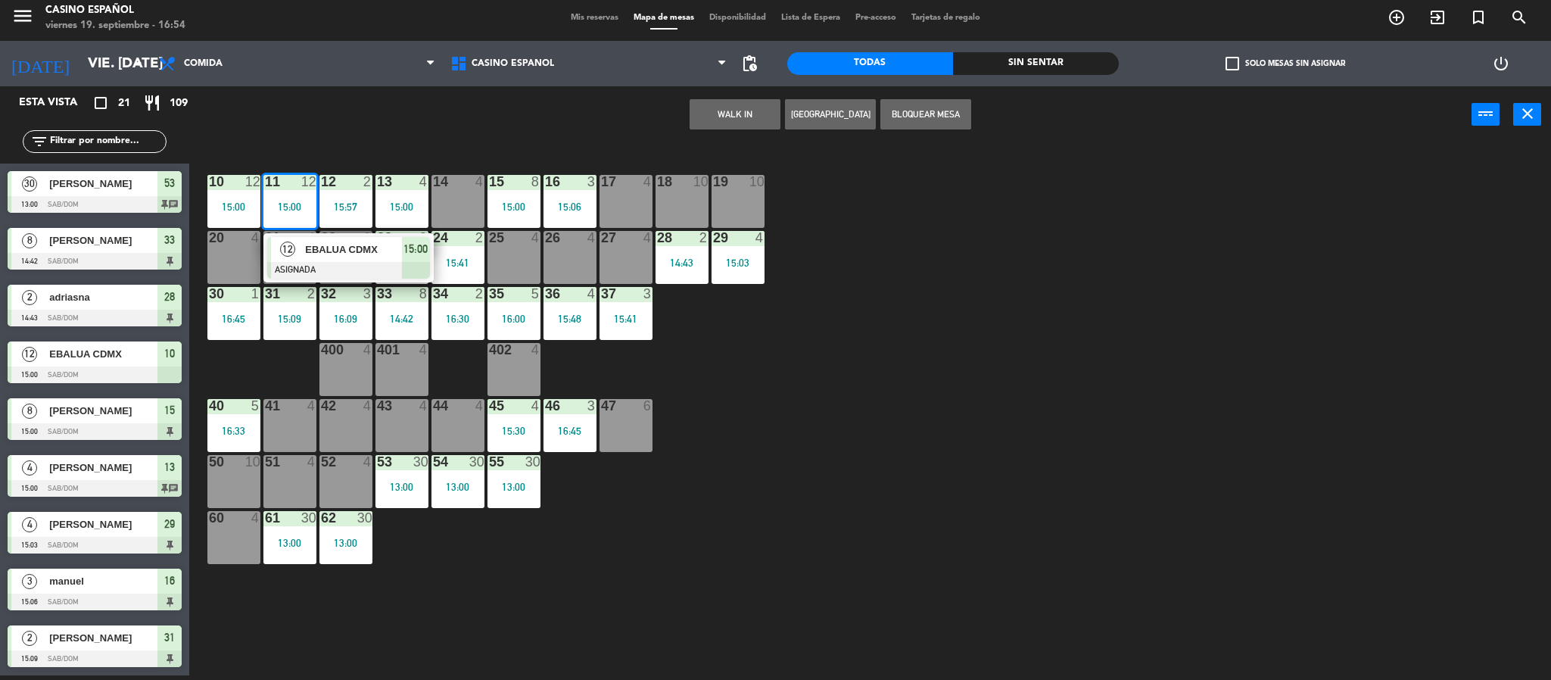
click at [612, 194] on div "17 4" at bounding box center [626, 201] width 53 height 53
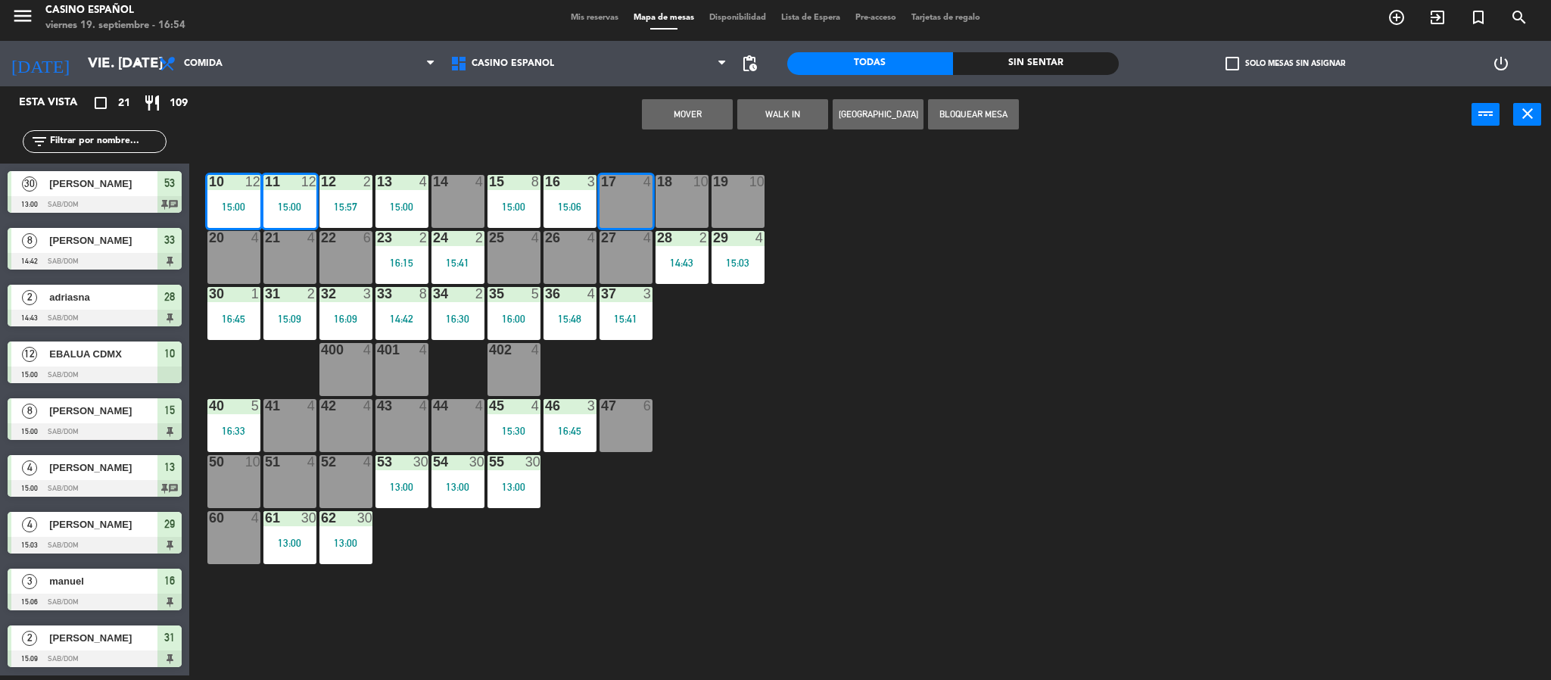
click at [684, 191] on div "18 10" at bounding box center [682, 201] width 53 height 53
click at [727, 189] on div "19 10" at bounding box center [738, 182] width 53 height 15
click at [675, 114] on button "Mover y Unir" at bounding box center [687, 114] width 91 height 30
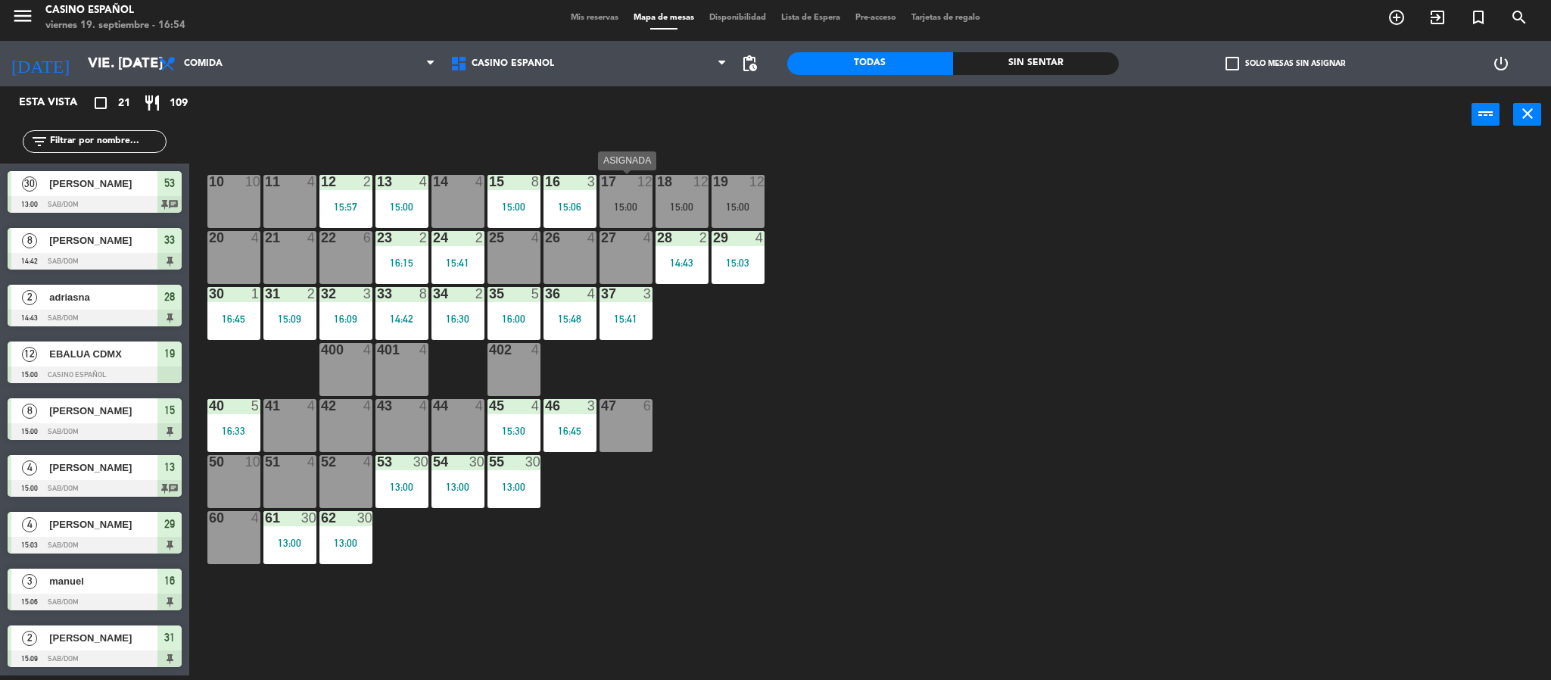
click at [625, 192] on div "17 12 15:00" at bounding box center [626, 201] width 53 height 53
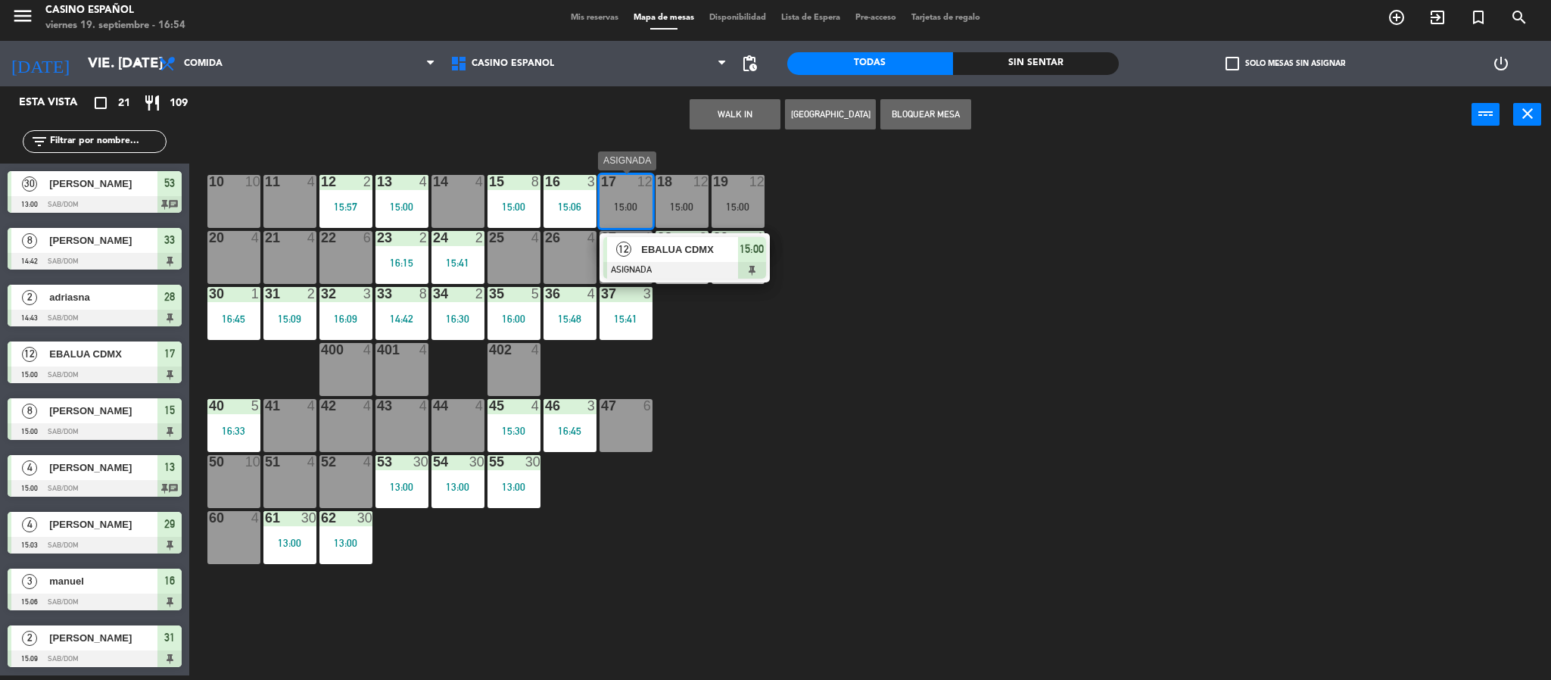
click at [653, 260] on div "EBALUA CDMX" at bounding box center [689, 249] width 98 height 25
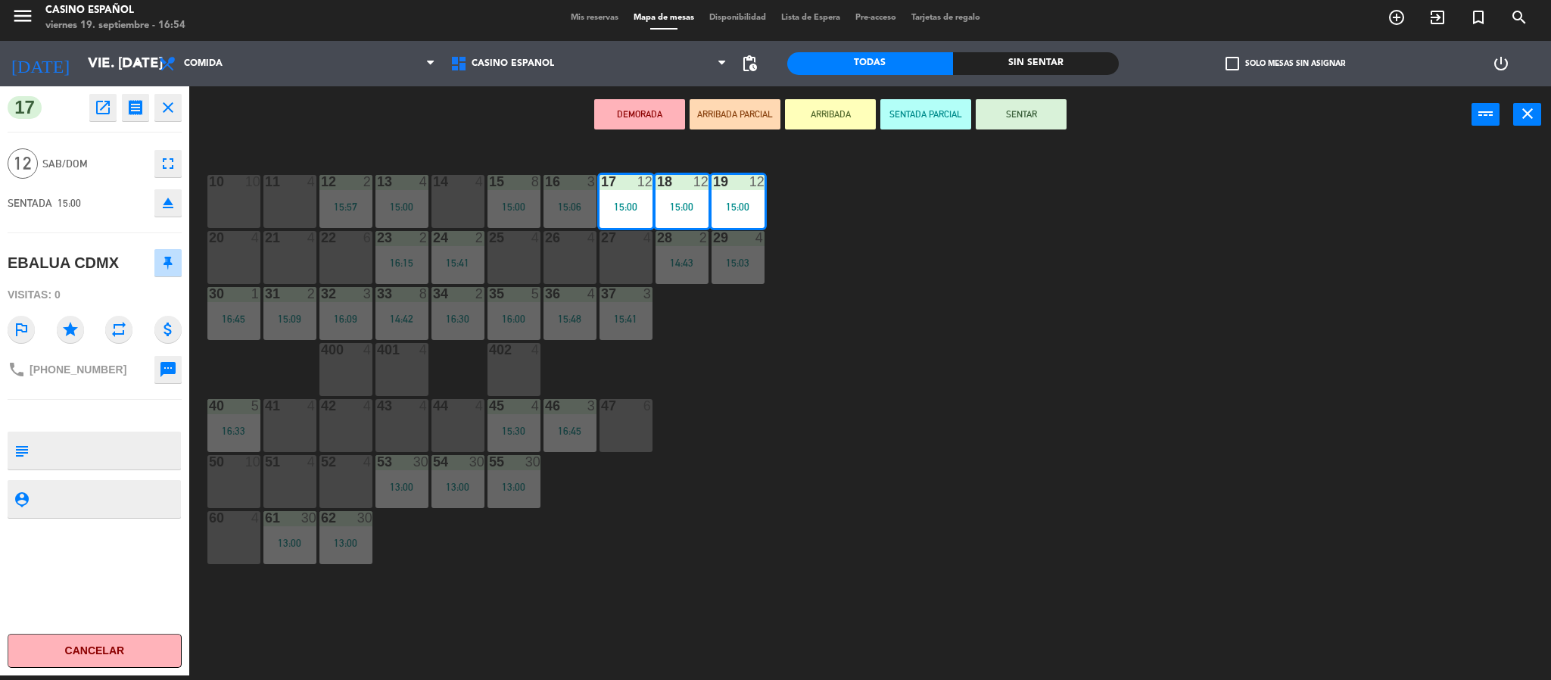
click at [623, 210] on div "15:00" at bounding box center [626, 206] width 53 height 11
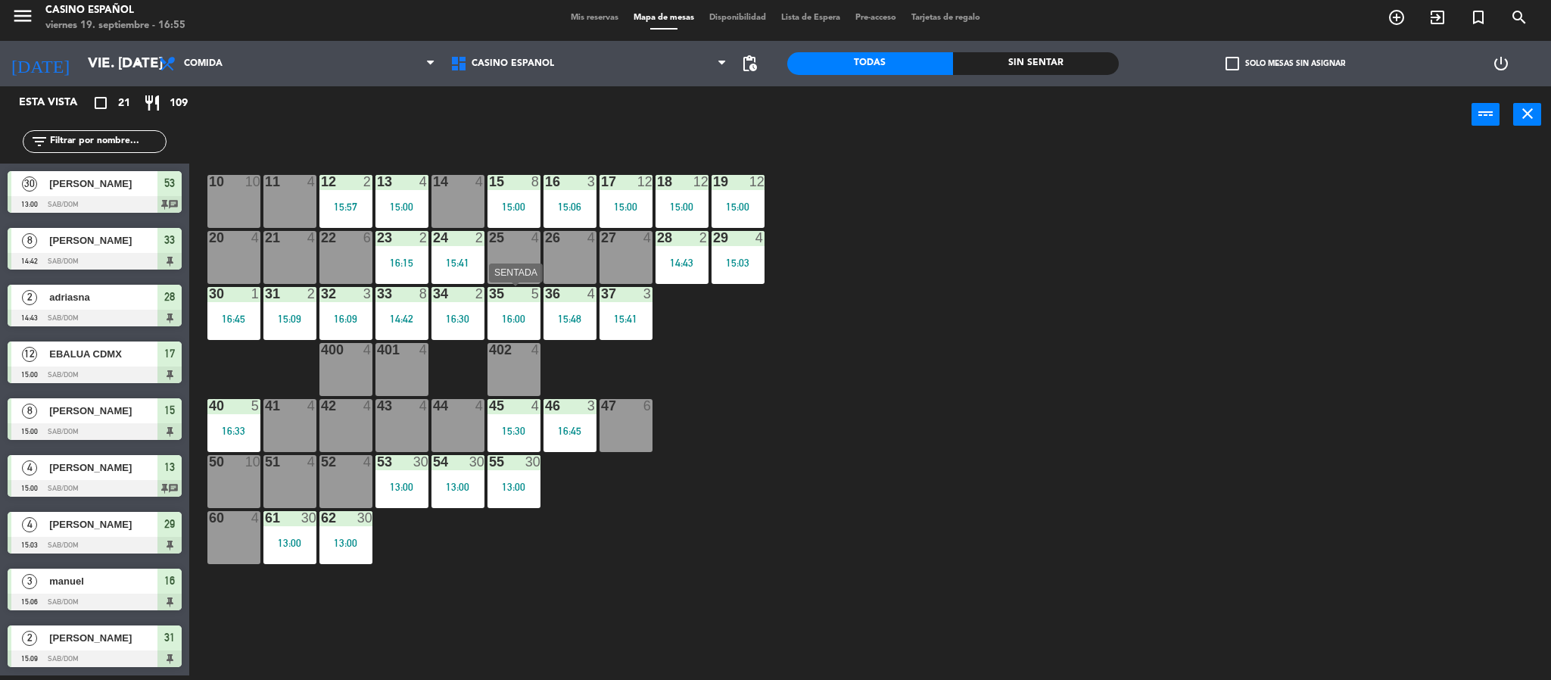
click at [531, 325] on div "35 5 16:00" at bounding box center [513, 313] width 53 height 53
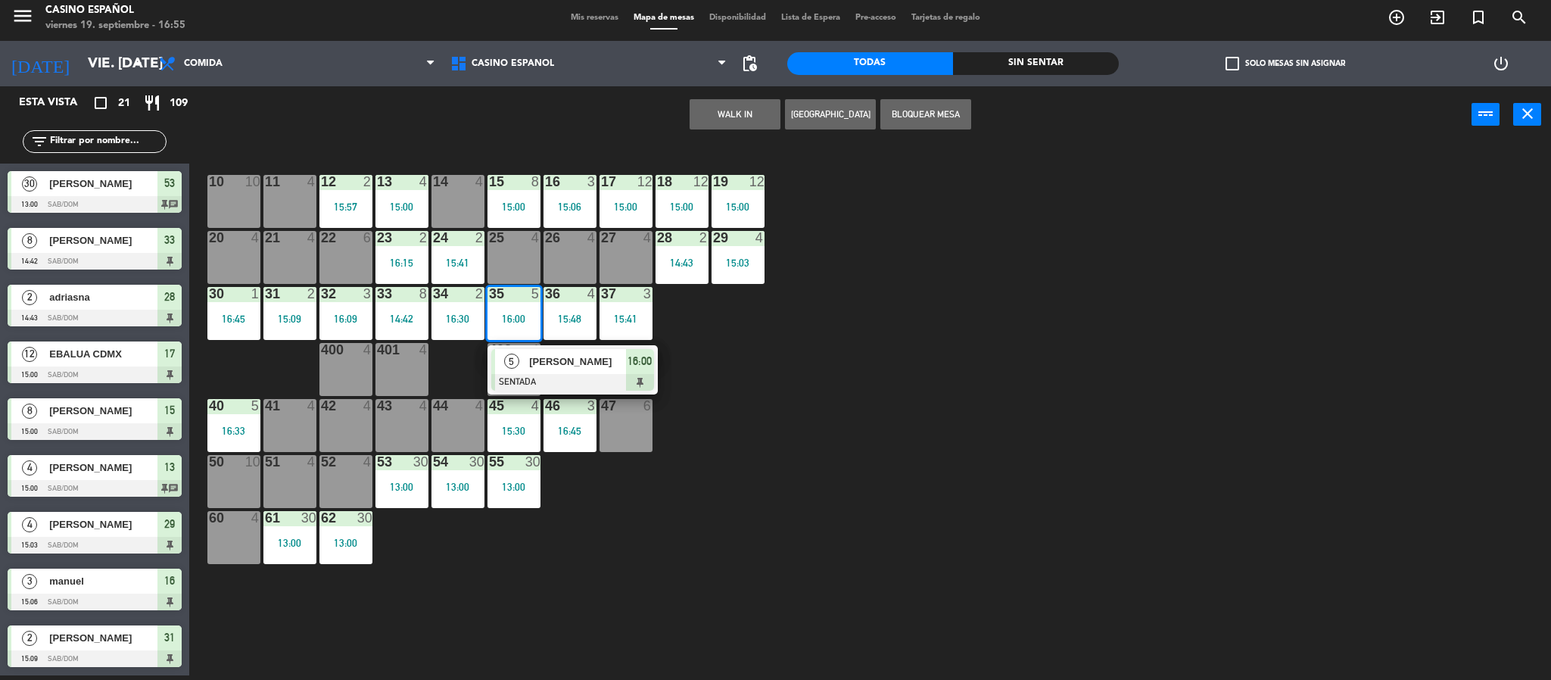
click at [638, 445] on div "47 6" at bounding box center [626, 425] width 53 height 53
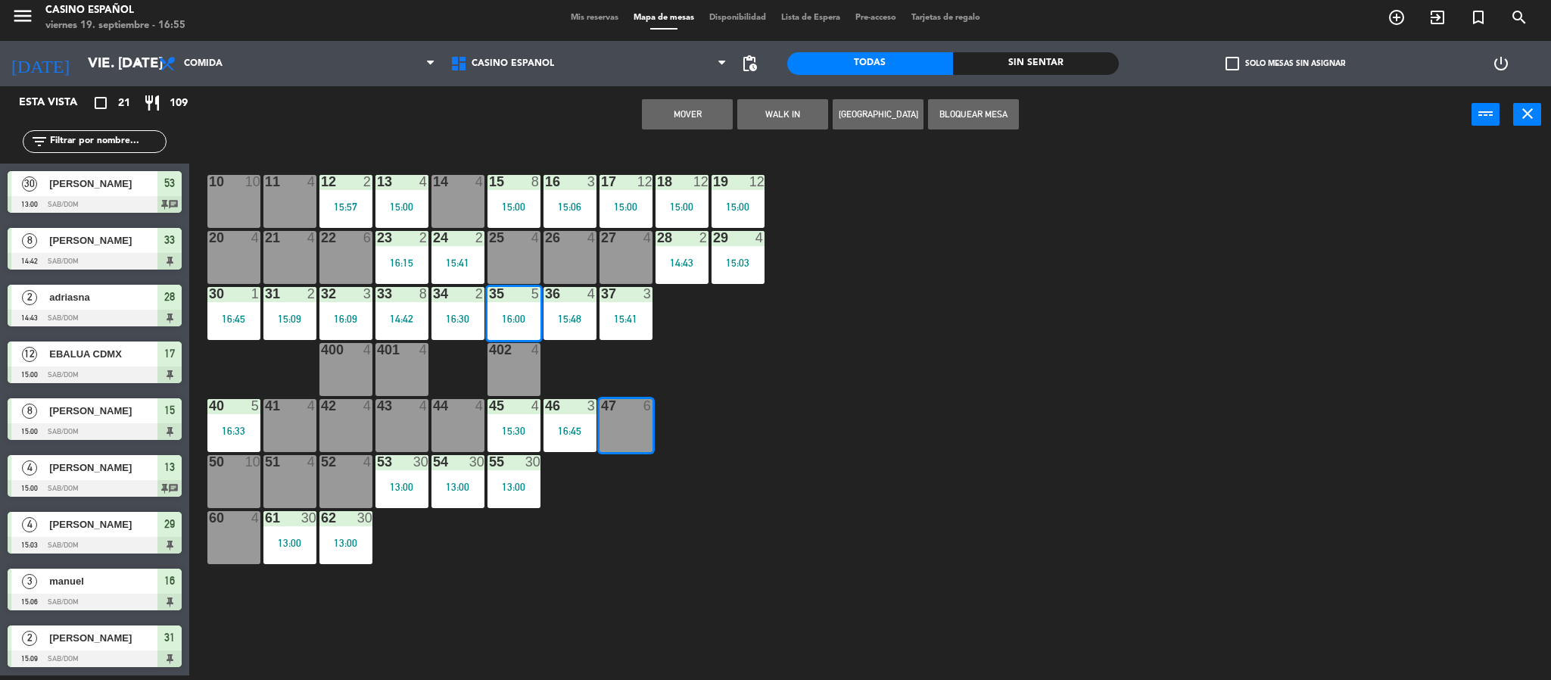
click at [675, 114] on button "Mover" at bounding box center [687, 114] width 91 height 30
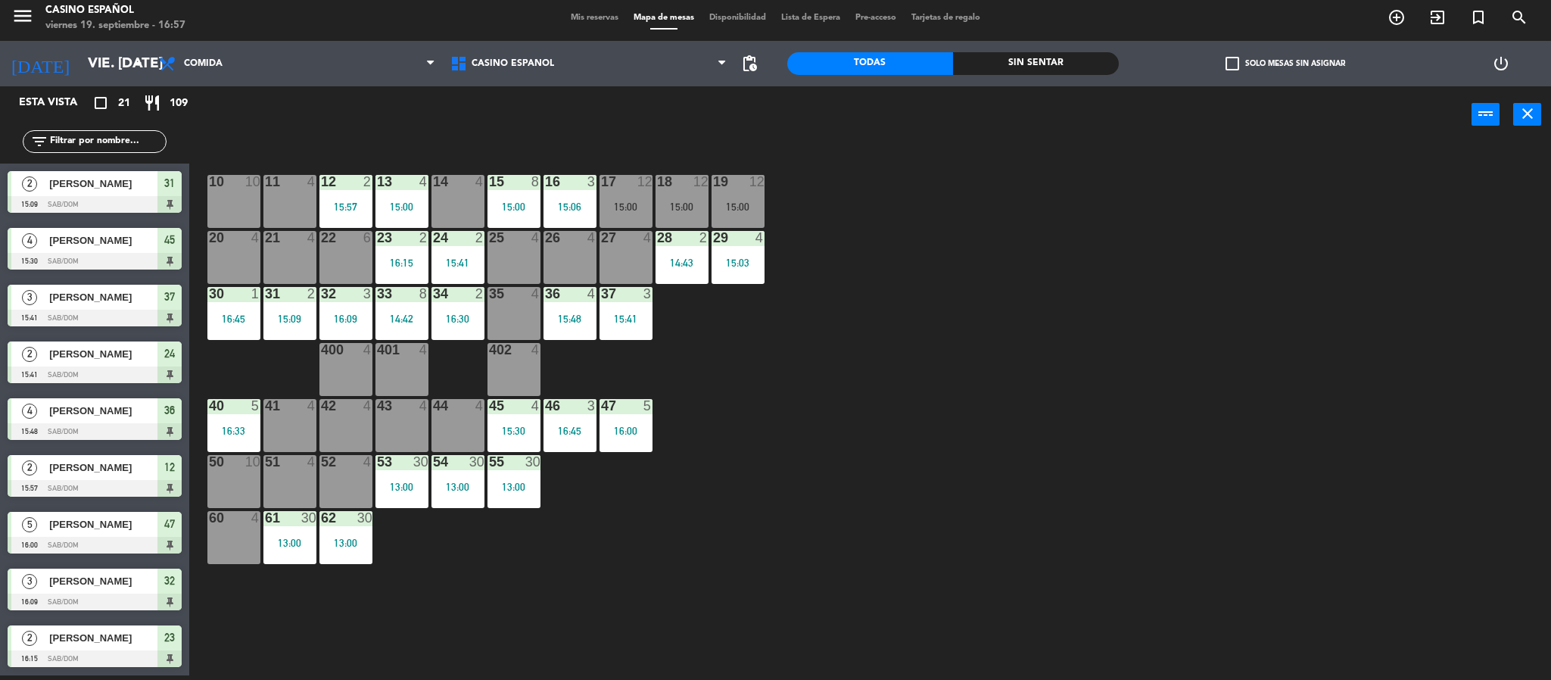
scroll to position [681, 0]
click at [472, 173] on div "10 10 11 4 12 2 15:57 13 4 15:00 14 4 15 8 15:00 16 3 15:06 17 12 15:00 18 12 1…" at bounding box center [877, 414] width 1347 height 532
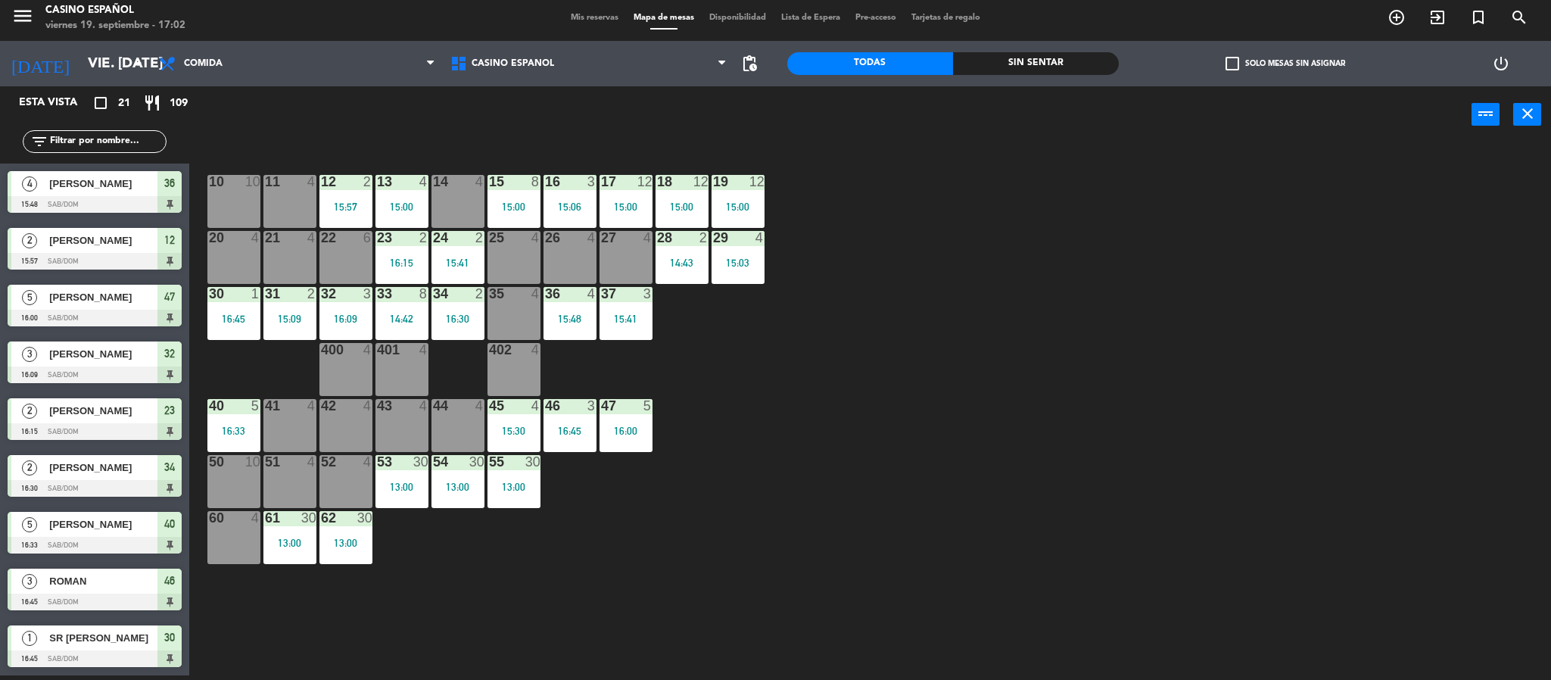
click at [466, 187] on div at bounding box center [457, 182] width 25 height 14
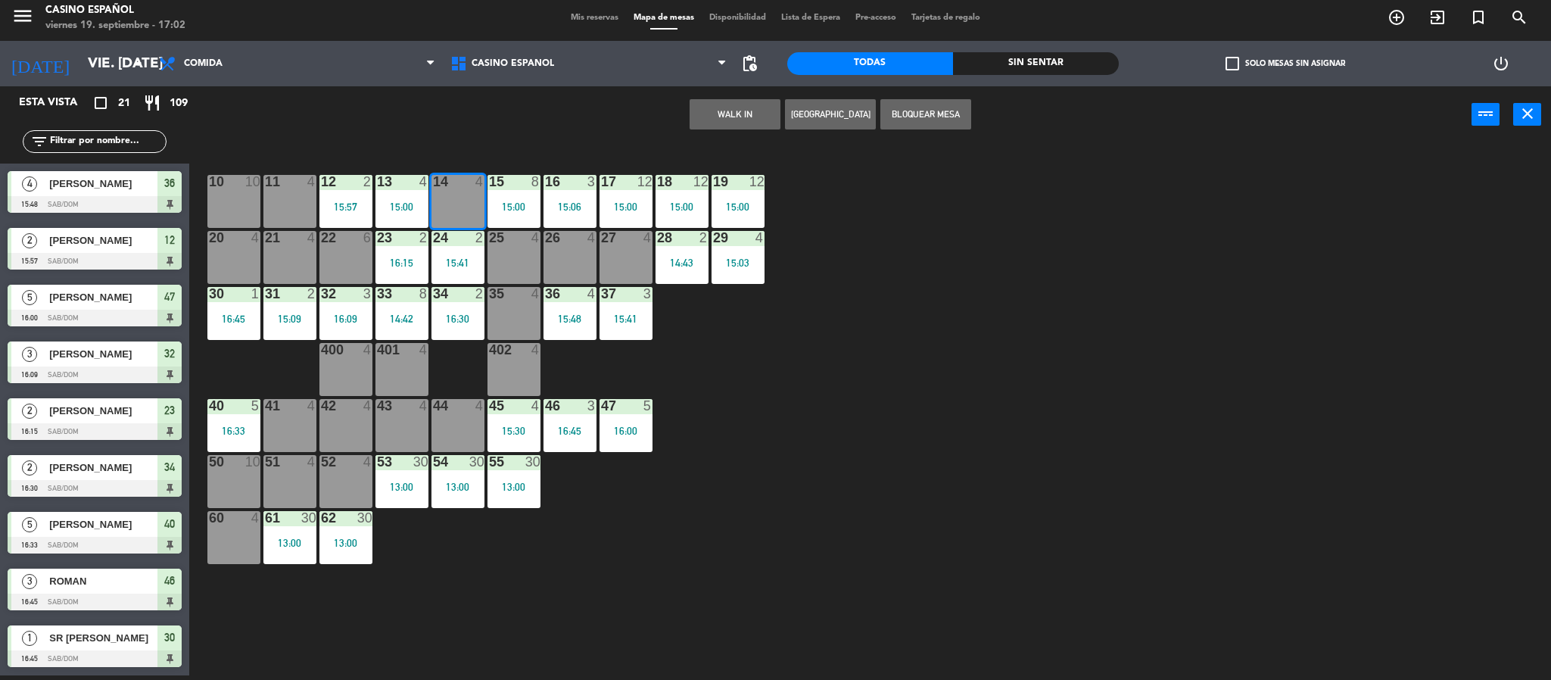
click at [690, 114] on button "WALK IN" at bounding box center [735, 114] width 91 height 30
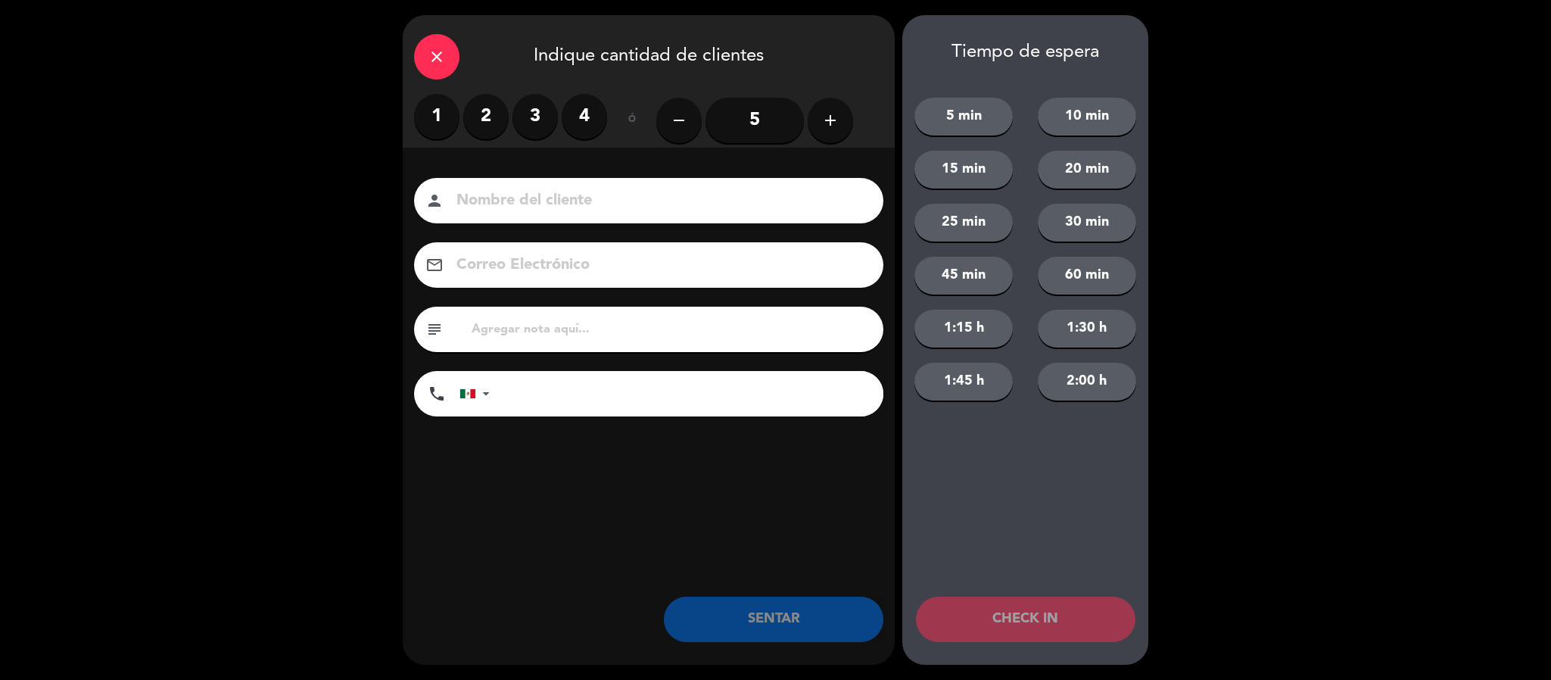
click at [489, 102] on label "2" at bounding box center [485, 116] width 45 height 45
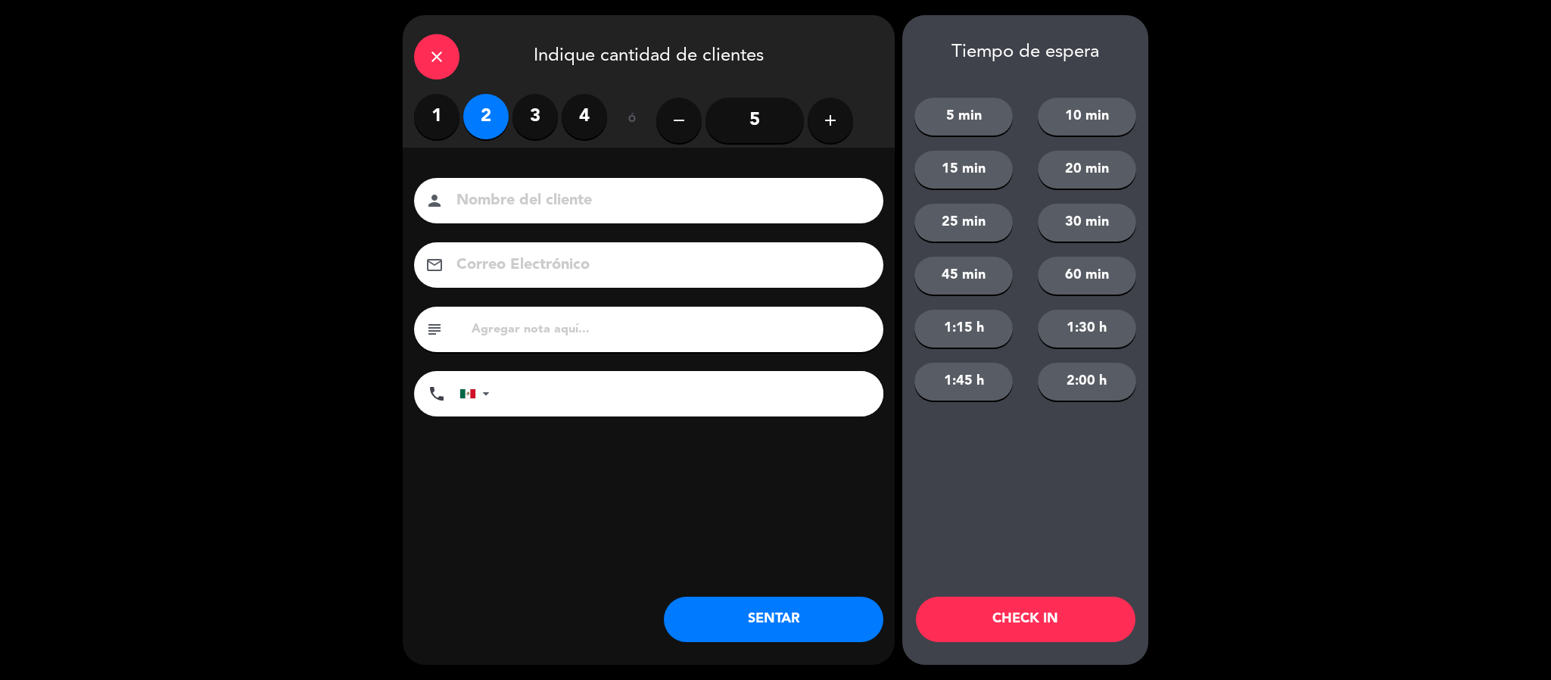
click at [484, 195] on input at bounding box center [659, 201] width 409 height 26
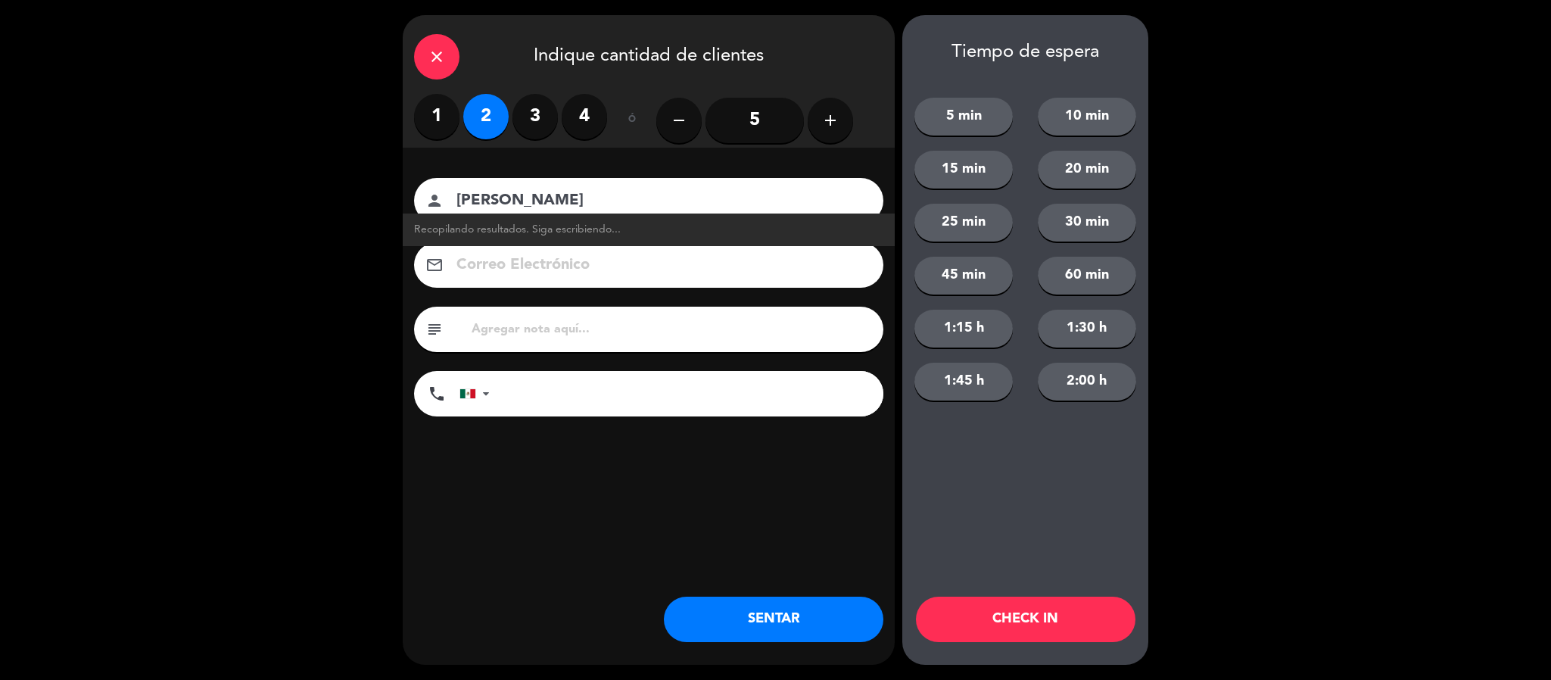
type input "[PERSON_NAME]"
click at [702, 618] on button "SENTAR" at bounding box center [774, 619] width 220 height 45
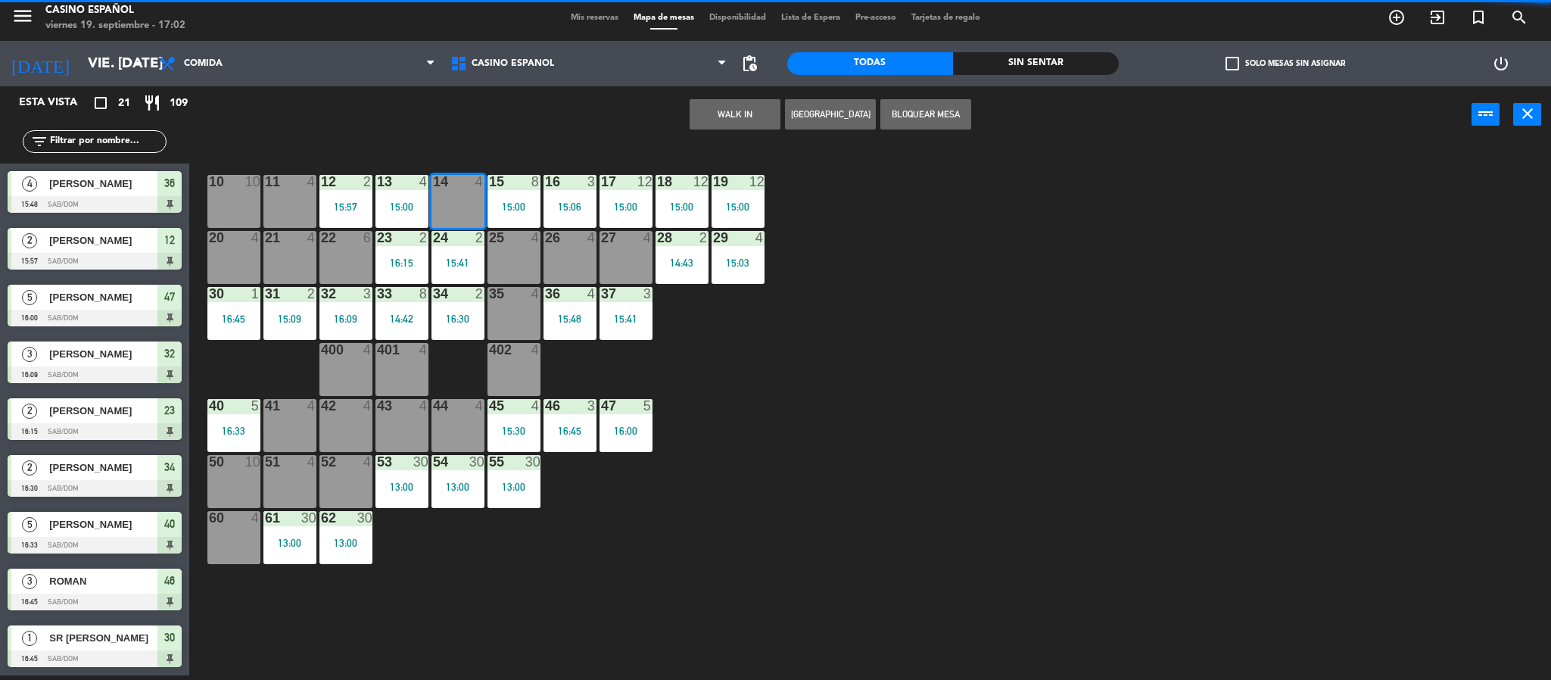
scroll to position [0, 0]
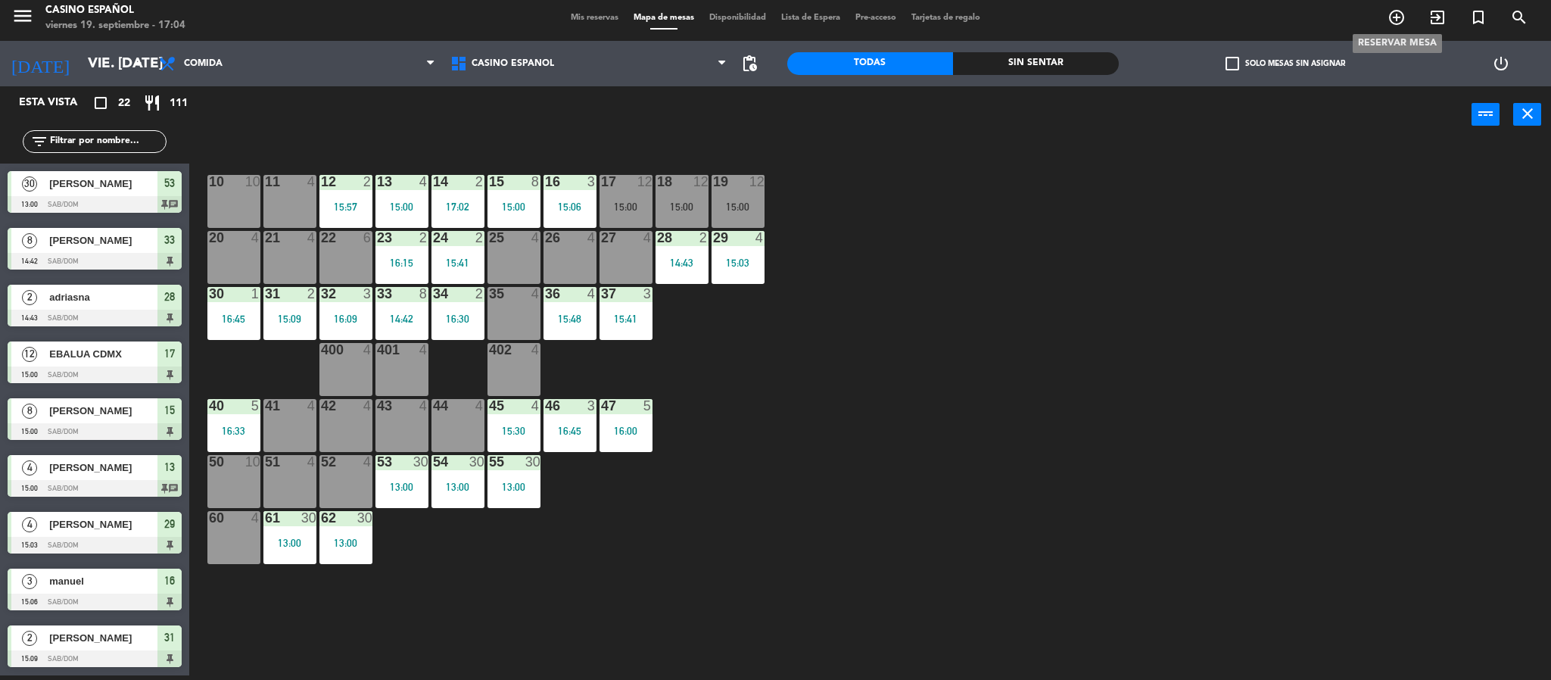
click at [1399, 19] on icon "add_circle_outline" at bounding box center [1397, 17] width 18 height 18
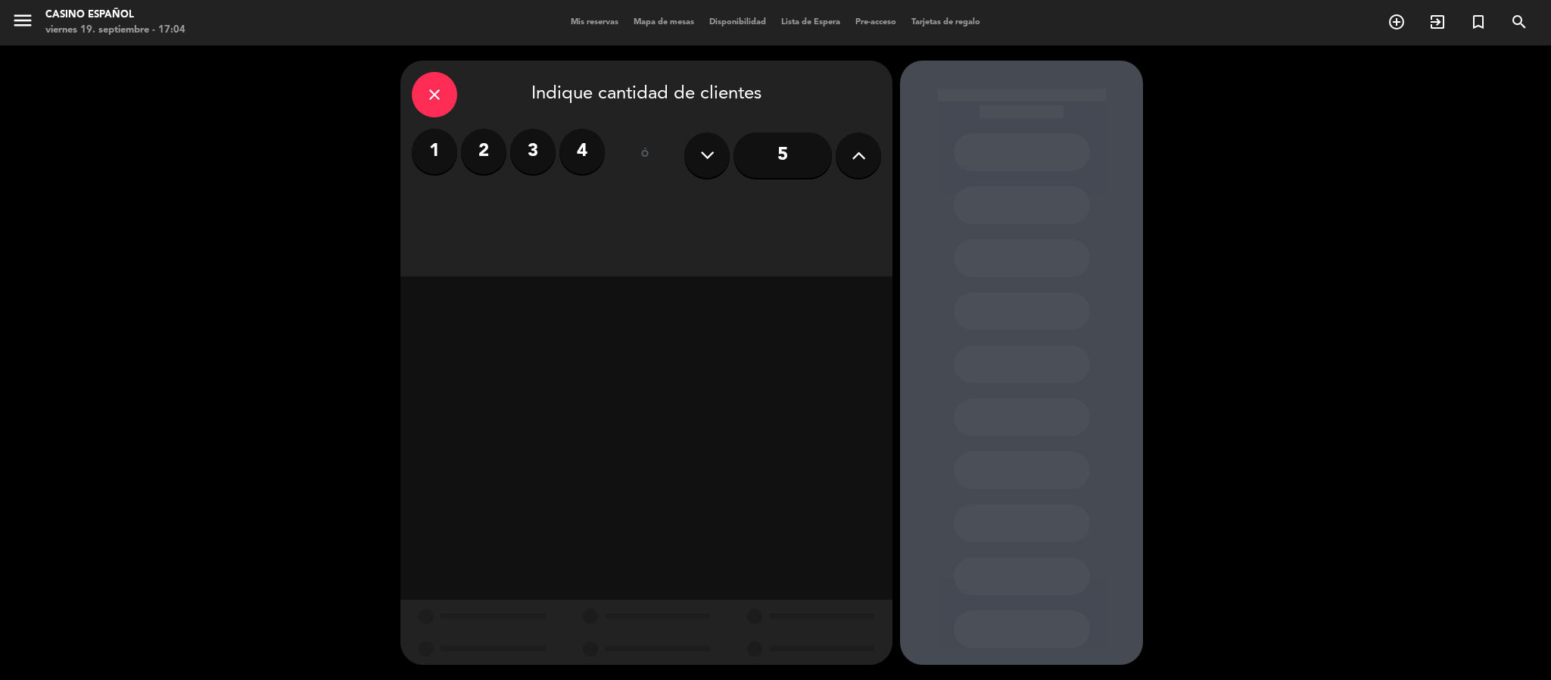
click at [839, 162] on button at bounding box center [858, 154] width 45 height 45
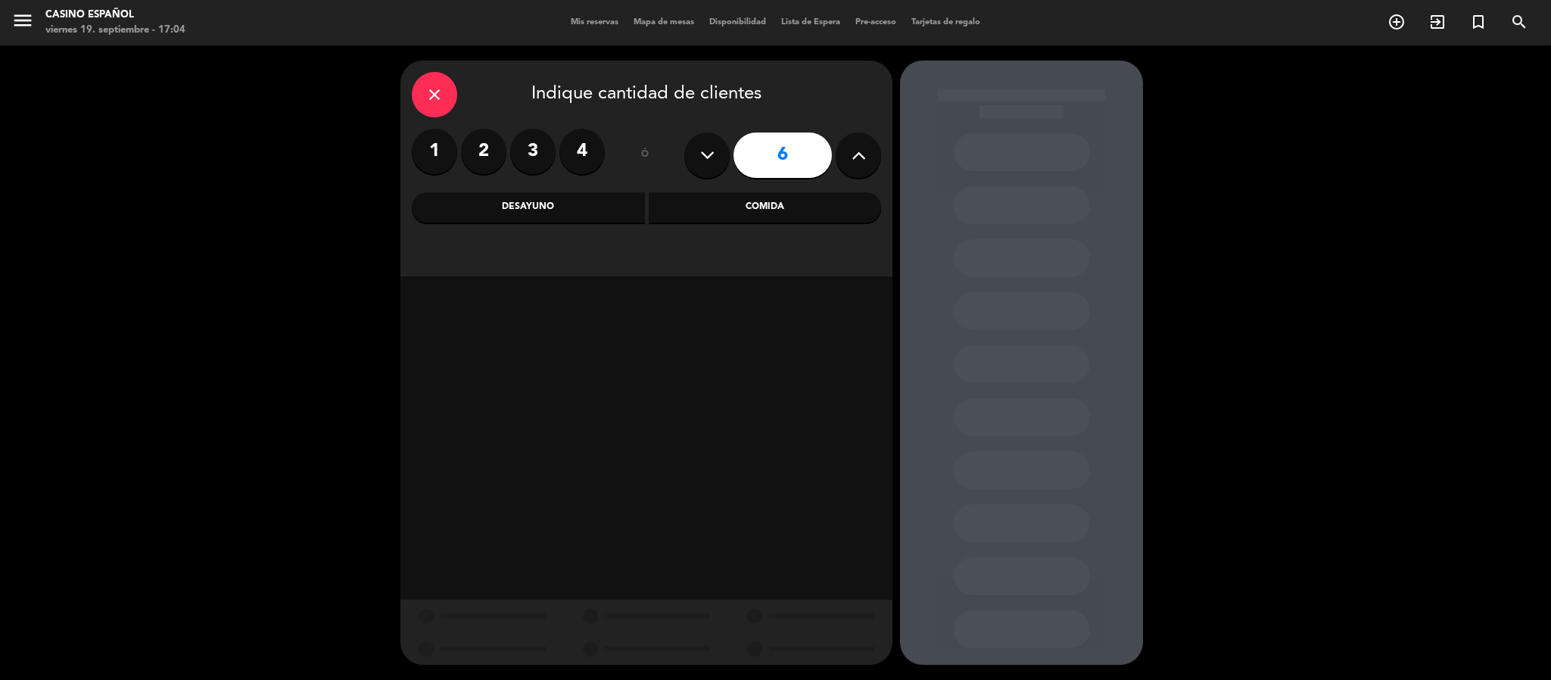
click at [839, 161] on button at bounding box center [858, 154] width 45 height 45
type input "8"
click at [784, 204] on div "Comida" at bounding box center [765, 207] width 233 height 30
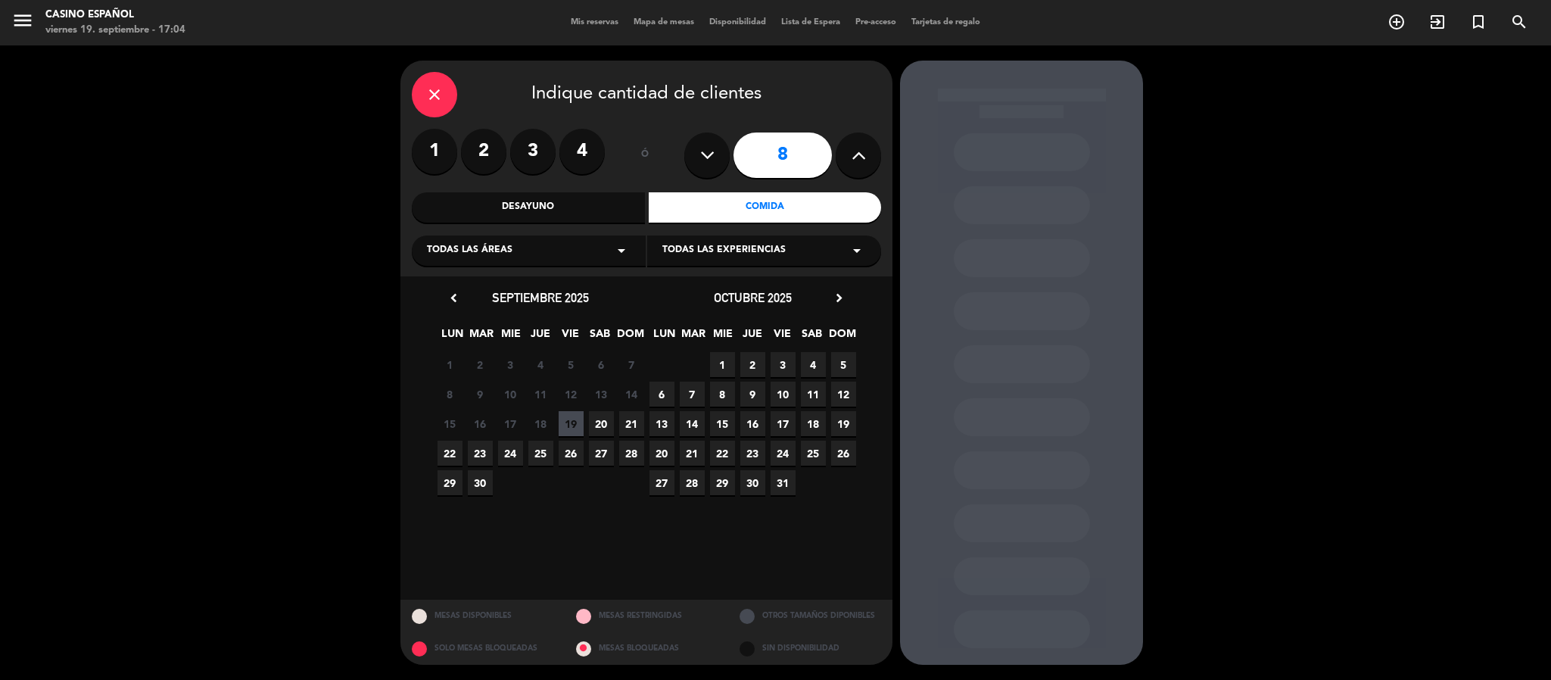
click at [597, 416] on span "20" at bounding box center [601, 423] width 25 height 25
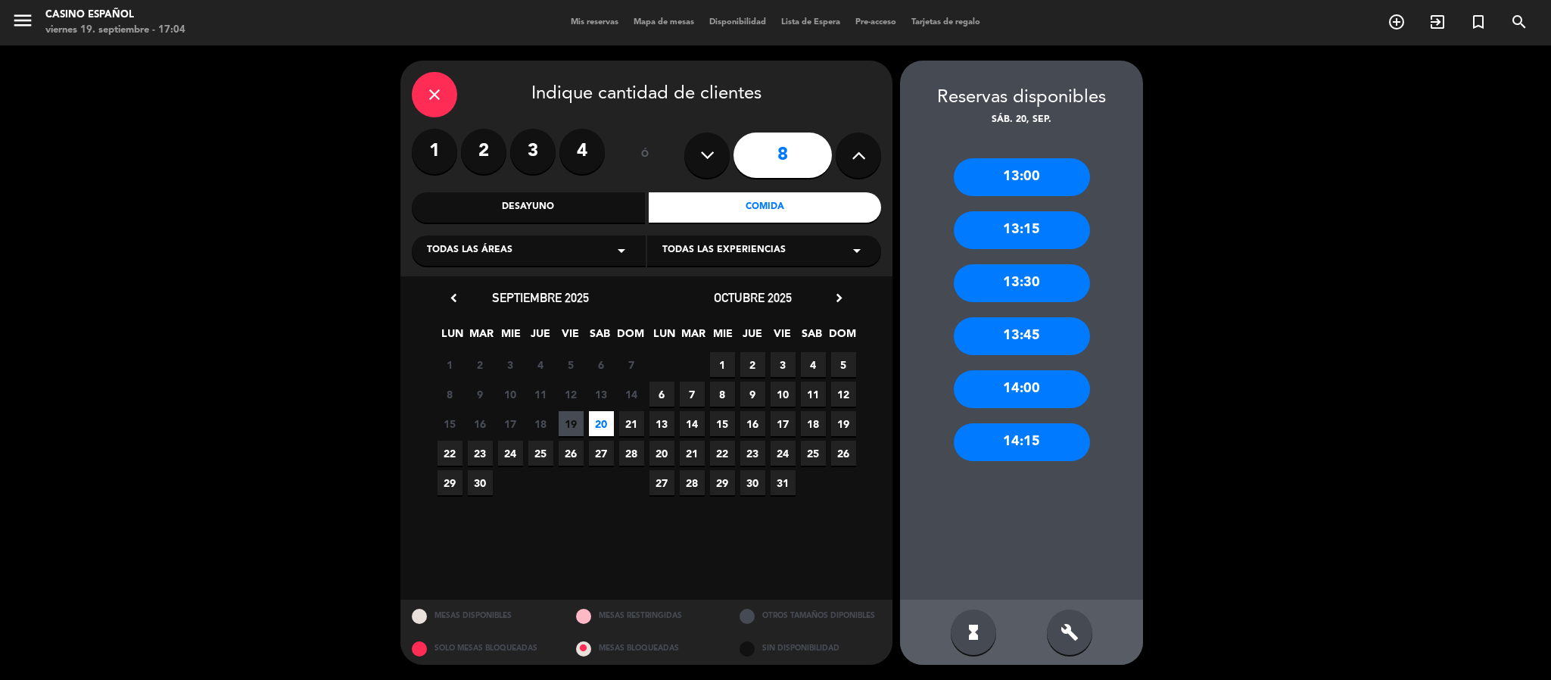
click at [977, 450] on div "14:15" at bounding box center [1022, 442] width 136 height 38
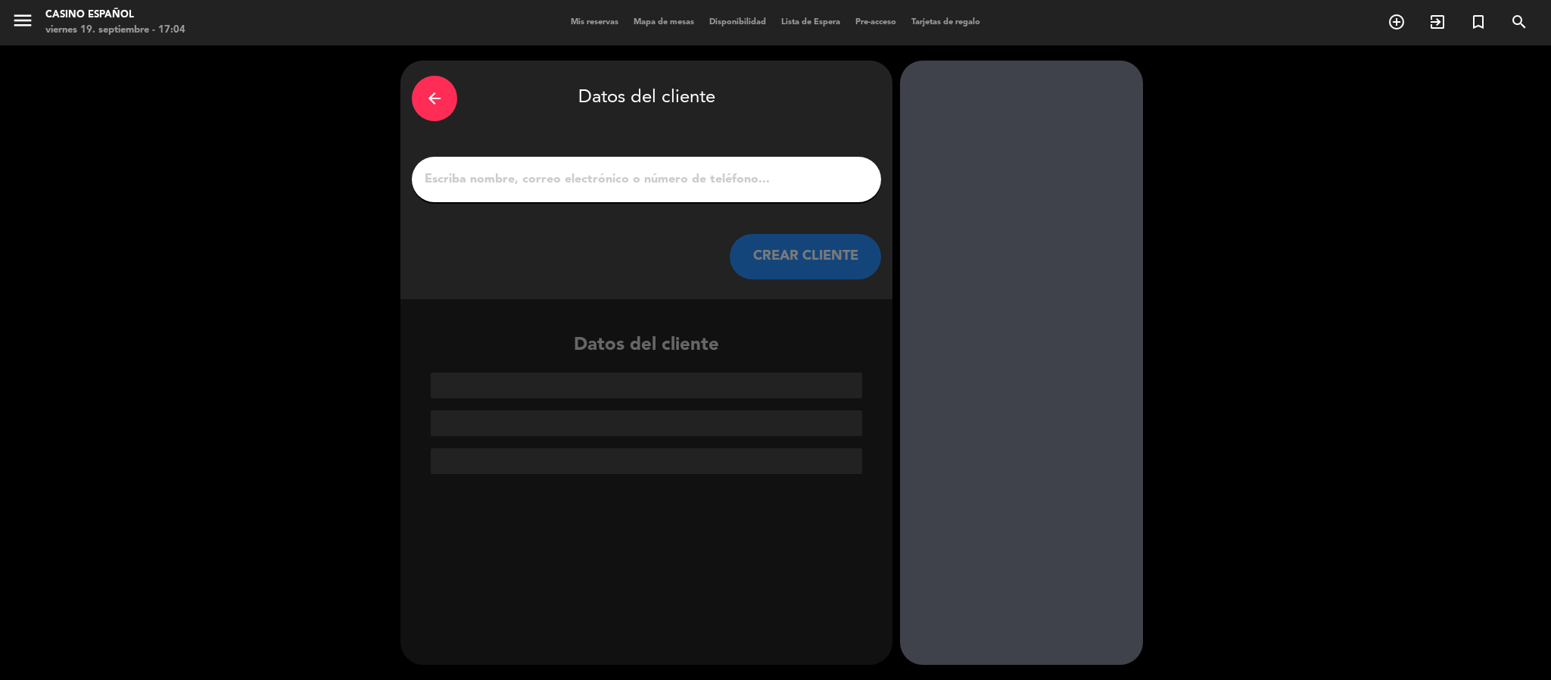
click at [496, 179] on input "1" at bounding box center [646, 179] width 447 height 21
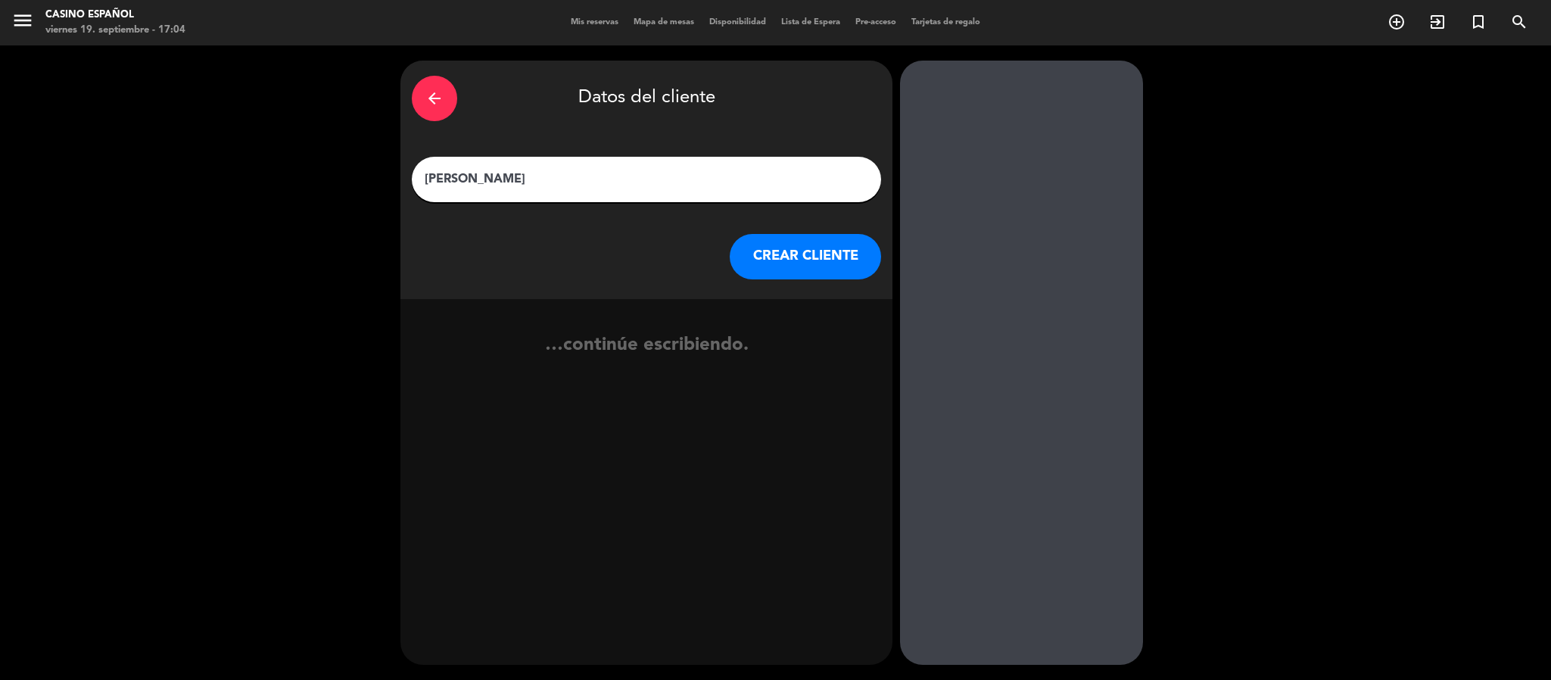
type input "[PERSON_NAME]"
click at [749, 262] on button "CREAR CLIENTE" at bounding box center [805, 256] width 151 height 45
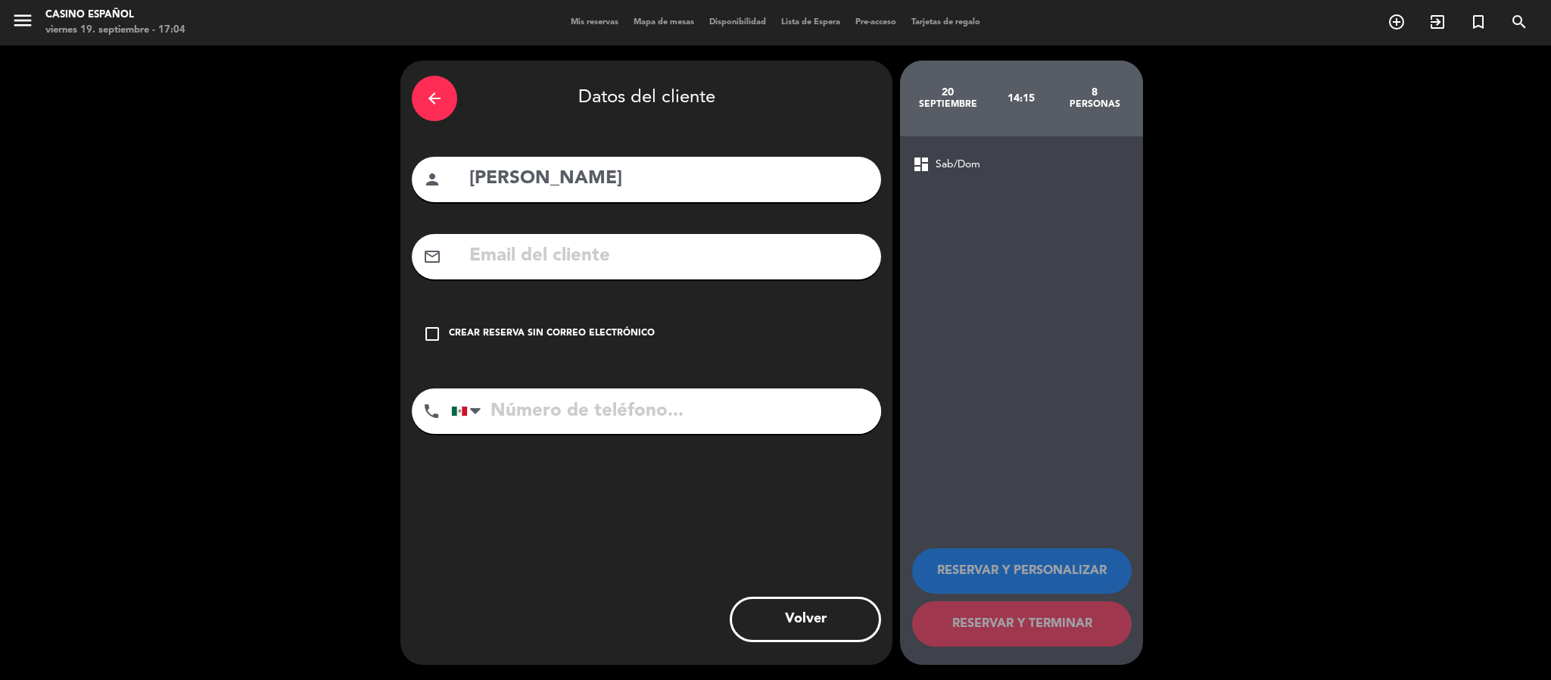
click at [429, 326] on icon "check_box_outline_blank" at bounding box center [432, 334] width 18 height 18
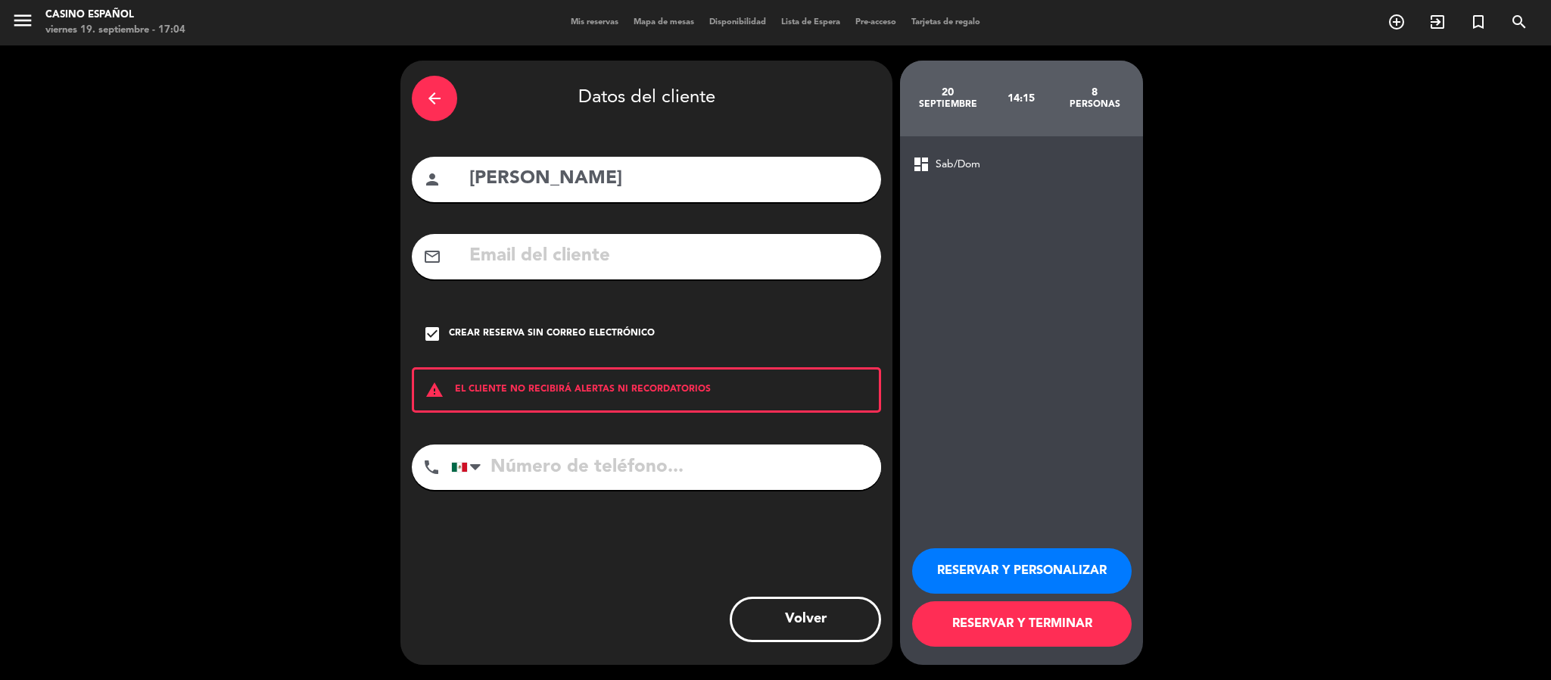
click at [525, 466] on input "tel" at bounding box center [666, 466] width 430 height 45
type input "5576288562"
click at [1039, 564] on button "RESERVAR Y PERSONALIZAR" at bounding box center [1022, 570] width 220 height 45
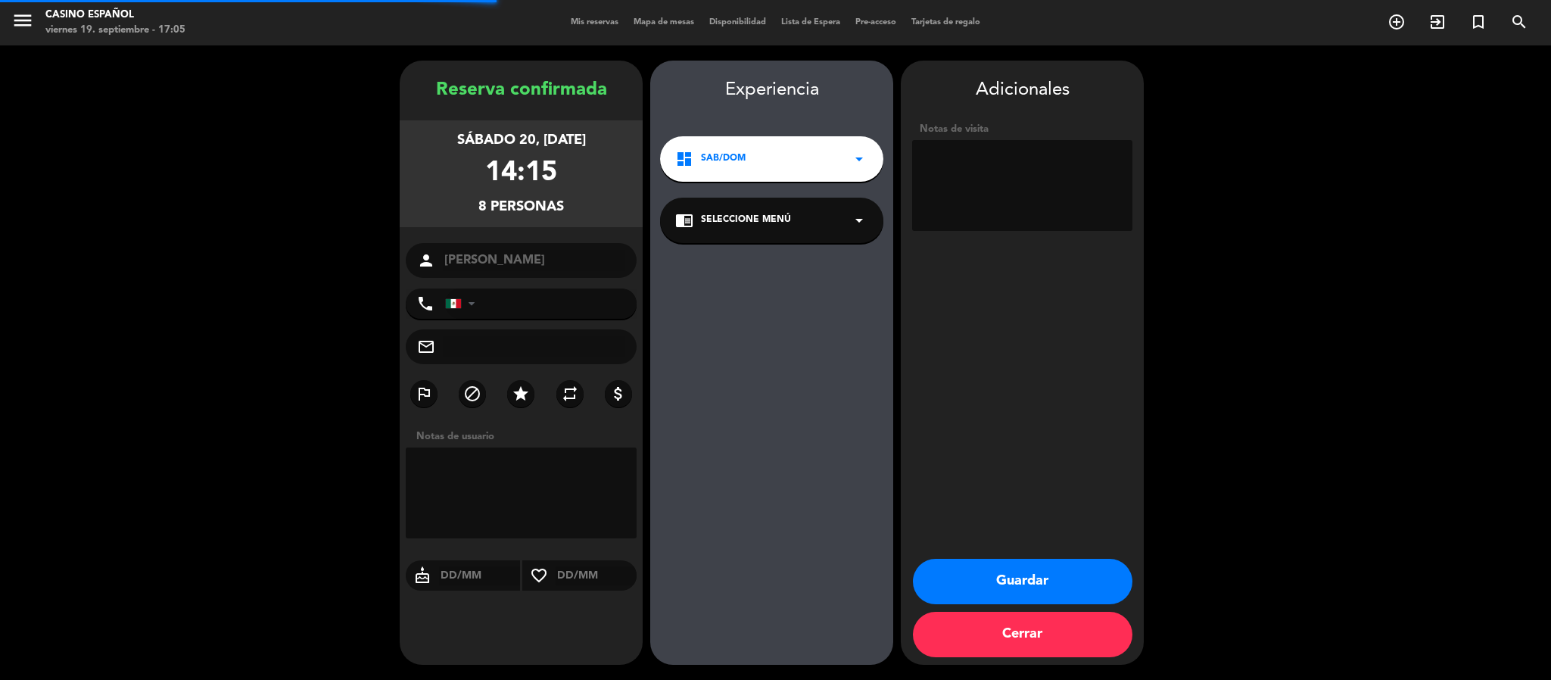
type input "[PHONE_NUMBER]"
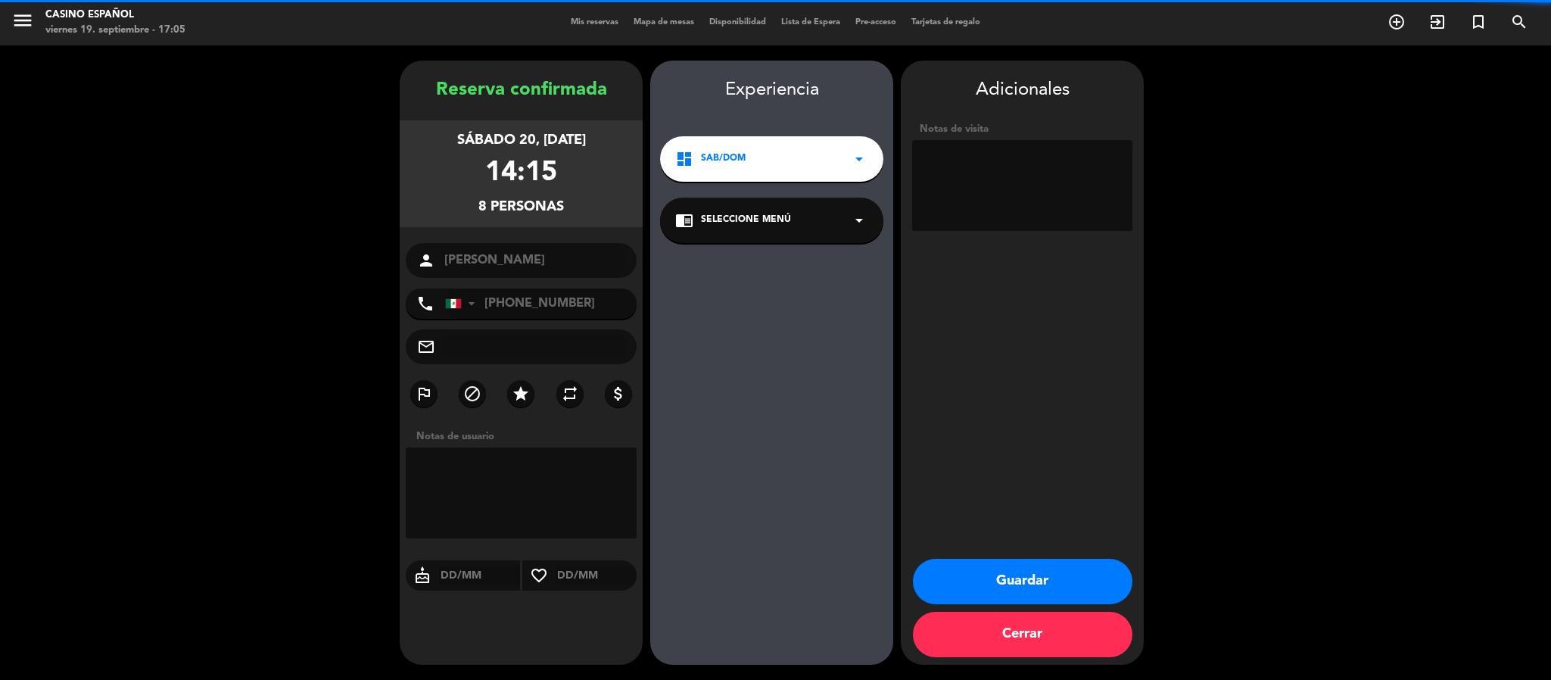
click at [1027, 182] on textarea at bounding box center [1022, 185] width 220 height 91
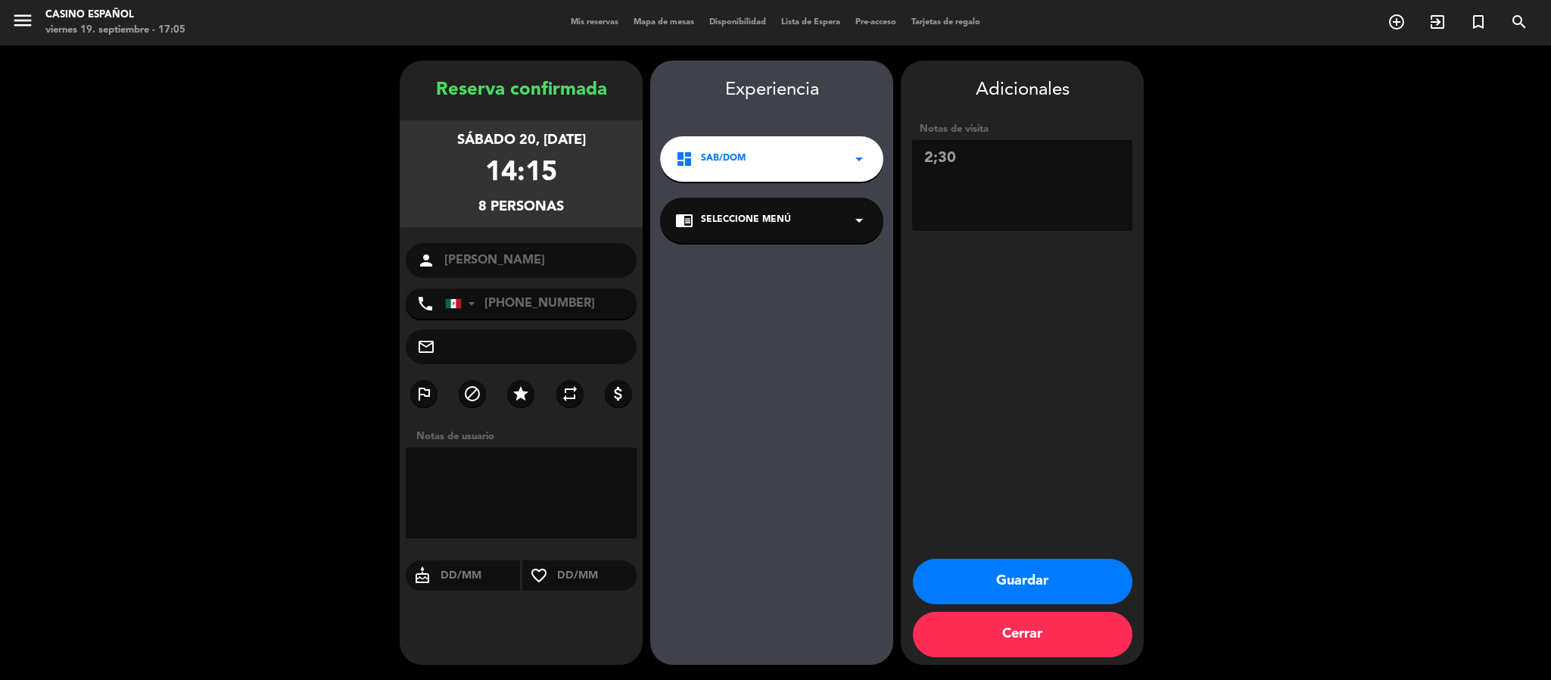
type textarea "2;30"
click at [942, 568] on button "Guardar" at bounding box center [1023, 581] width 220 height 45
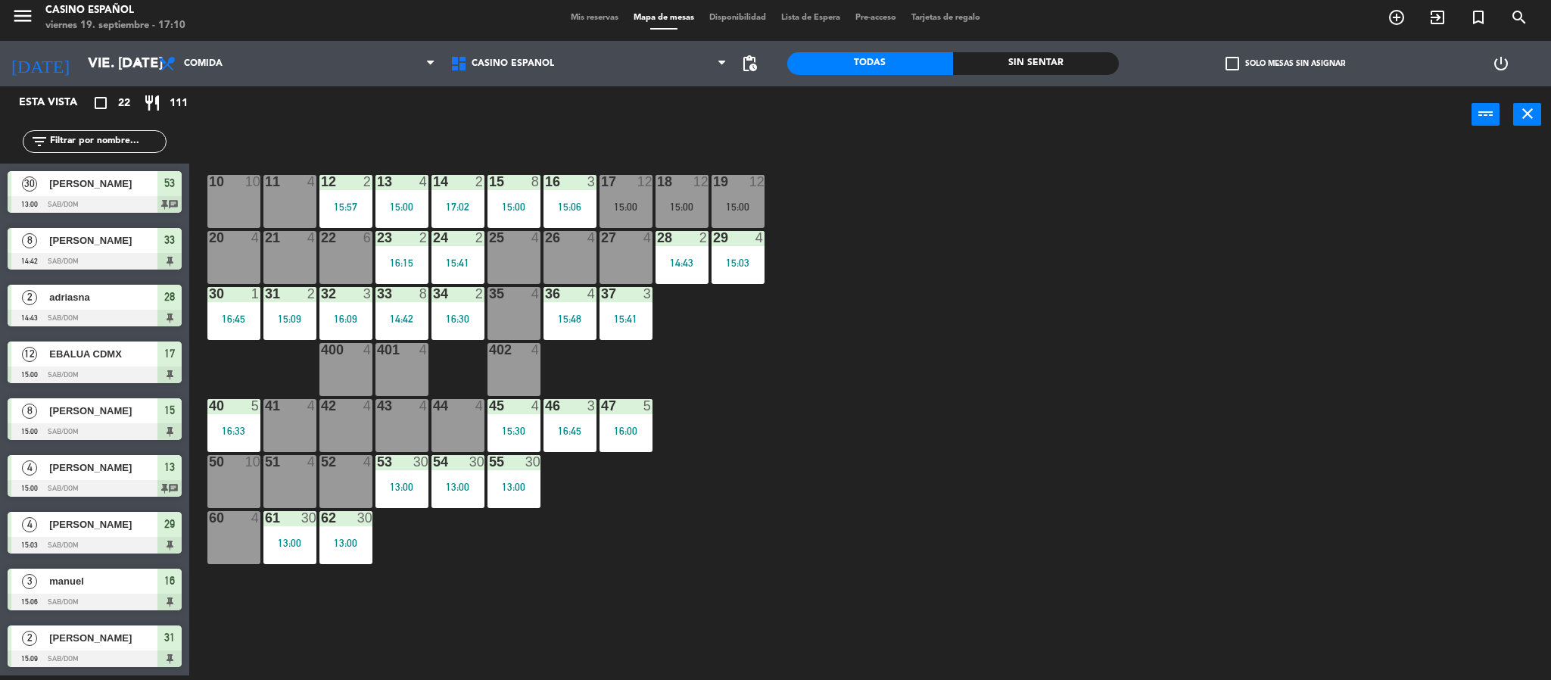
click at [579, 16] on div "Mis reservas Mapa de mesas Disponibilidad Lista de Espera Pre-acceso Tarjetas d…" at bounding box center [775, 18] width 425 height 14
click at [577, 19] on span "Mis reservas" at bounding box center [594, 18] width 63 height 8
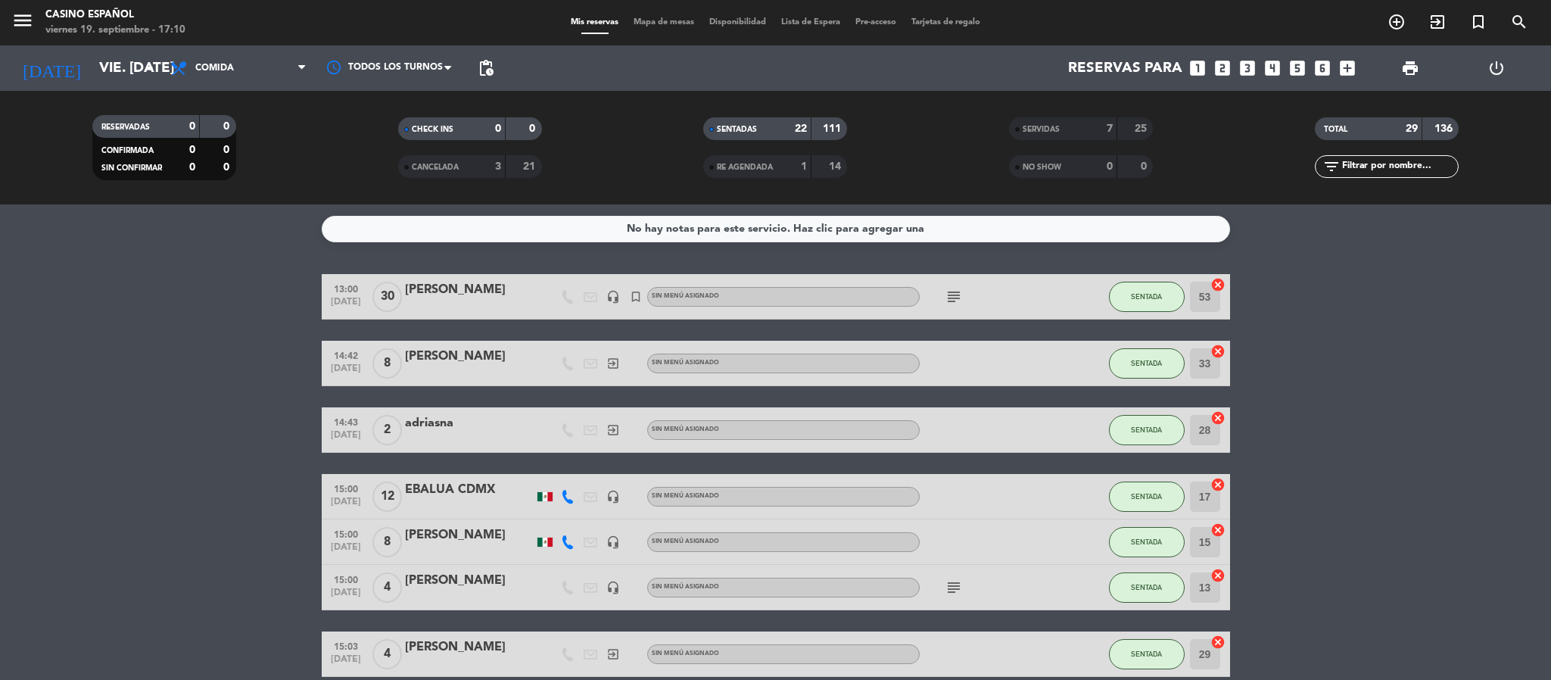
click at [643, 20] on span "Mapa de mesas" at bounding box center [664, 22] width 76 height 8
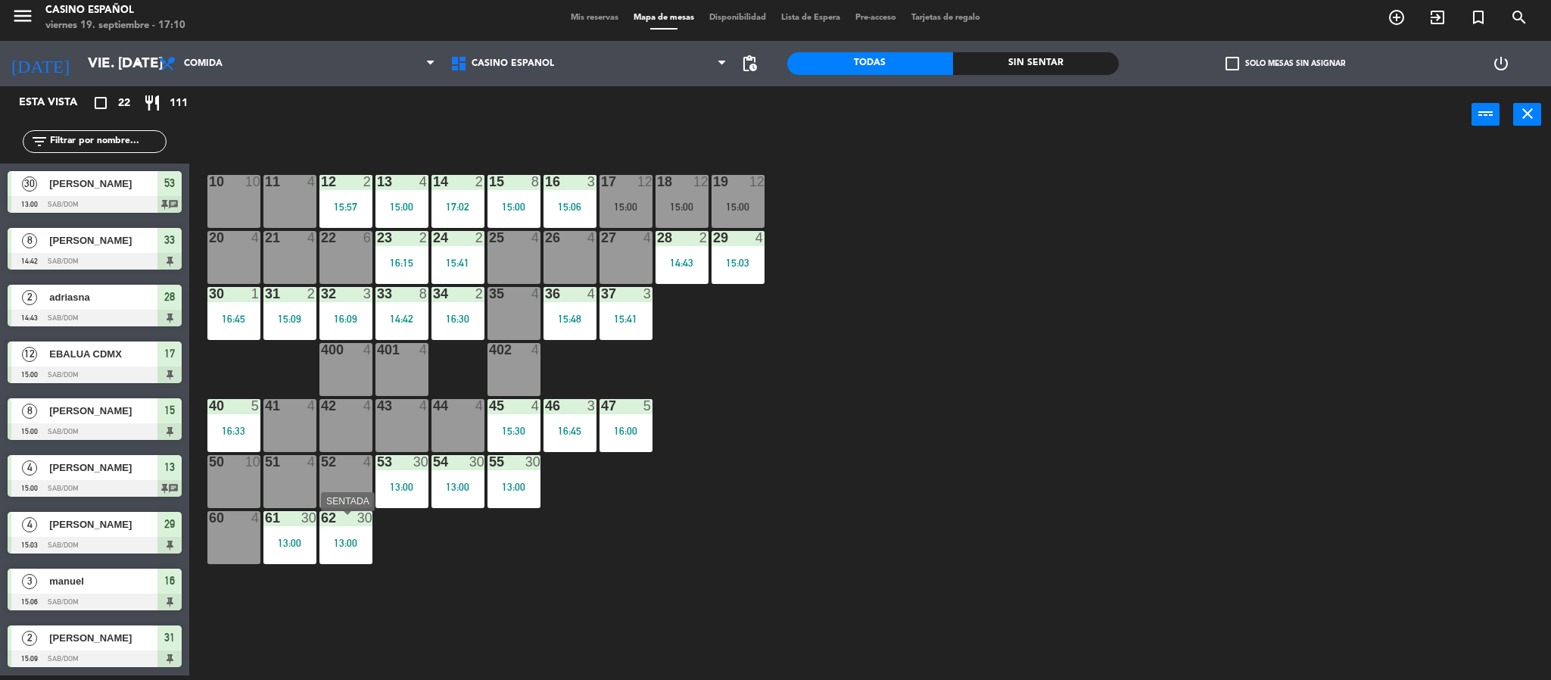
click at [362, 548] on div "13:00" at bounding box center [345, 542] width 53 height 11
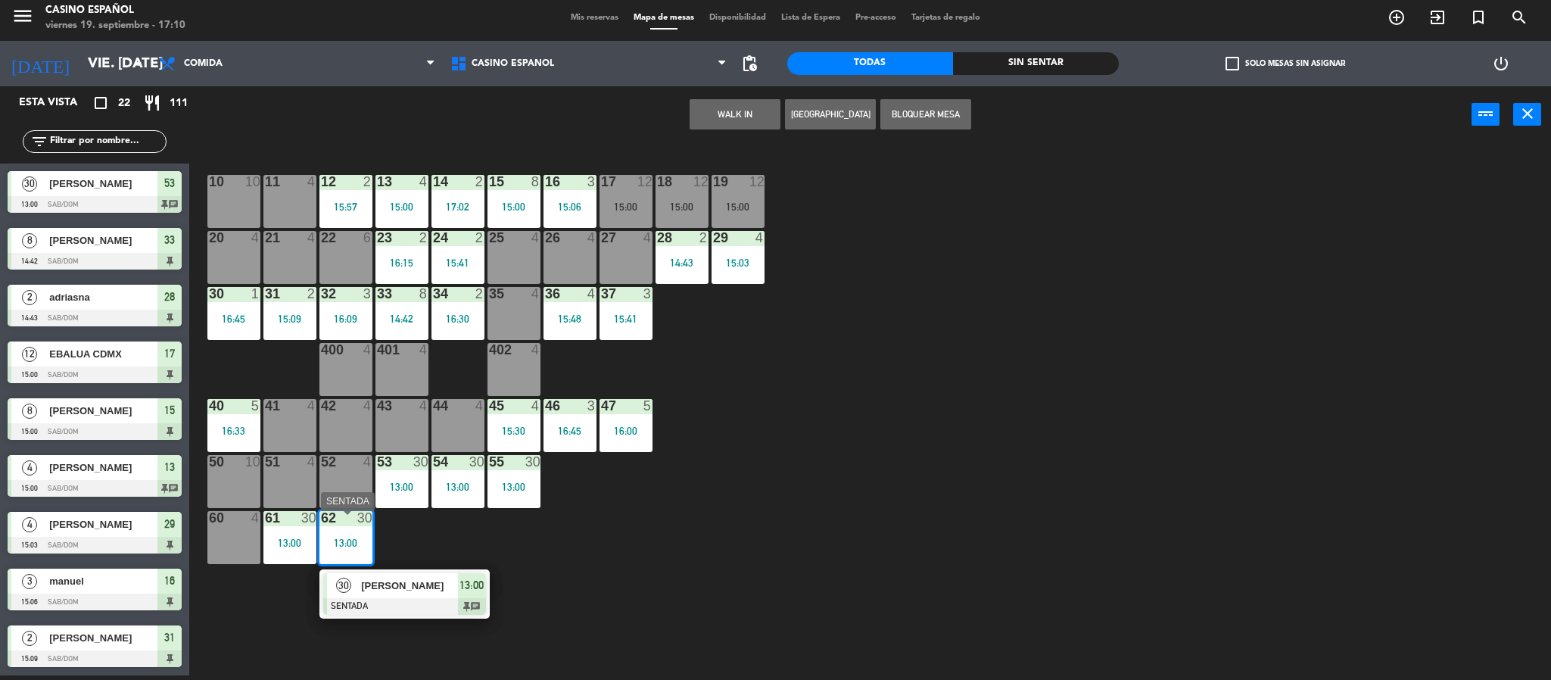
click at [413, 604] on div at bounding box center [404, 606] width 163 height 17
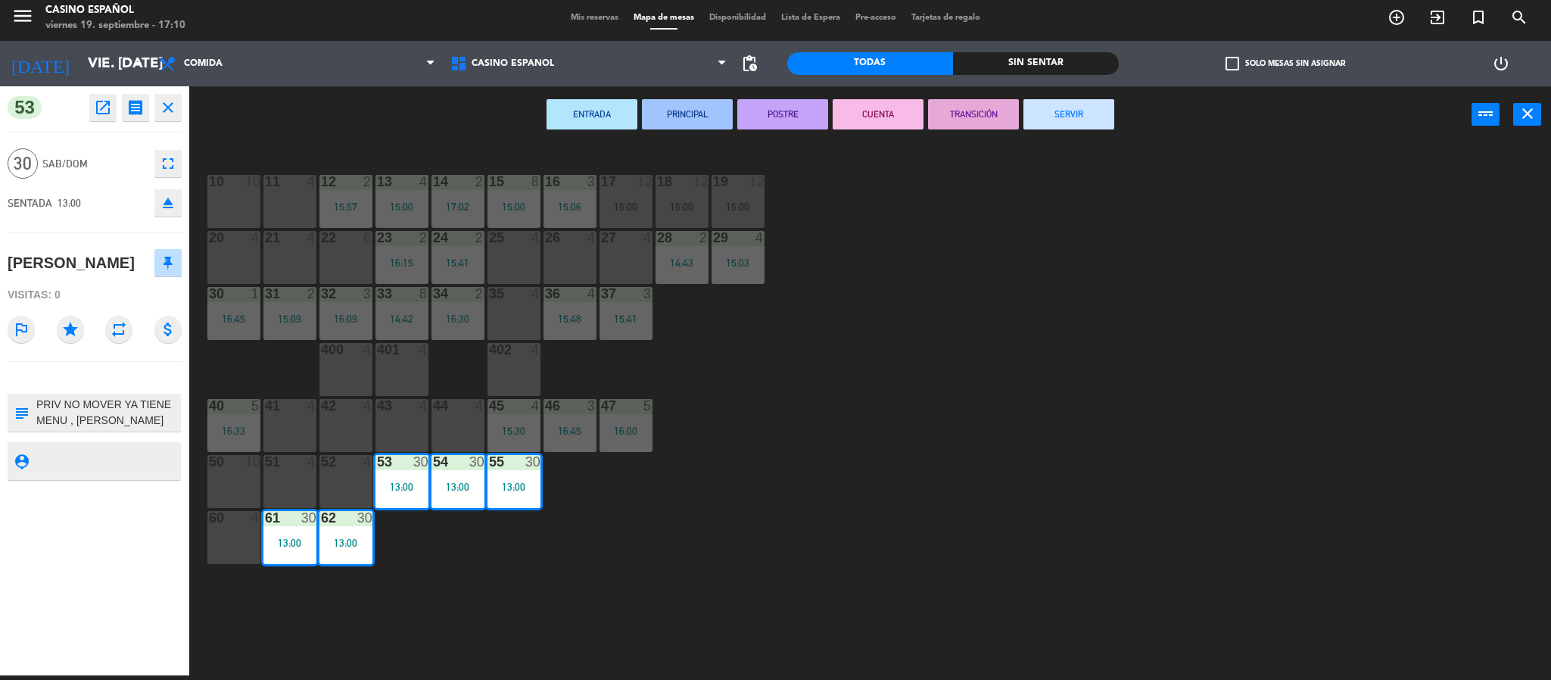
click at [171, 173] on icon "fullscreen" at bounding box center [168, 163] width 18 height 18
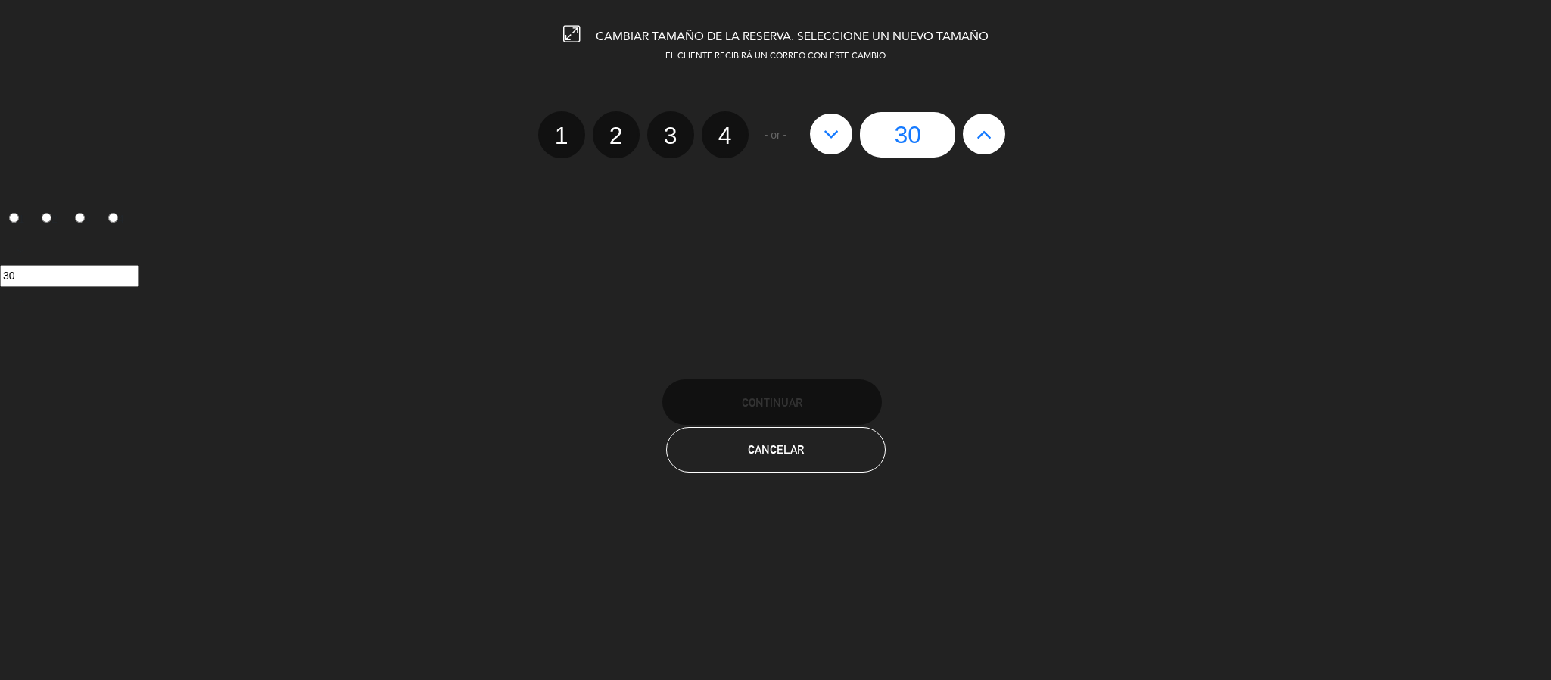
click at [830, 129] on icon at bounding box center [832, 134] width 16 height 24
type input "29"
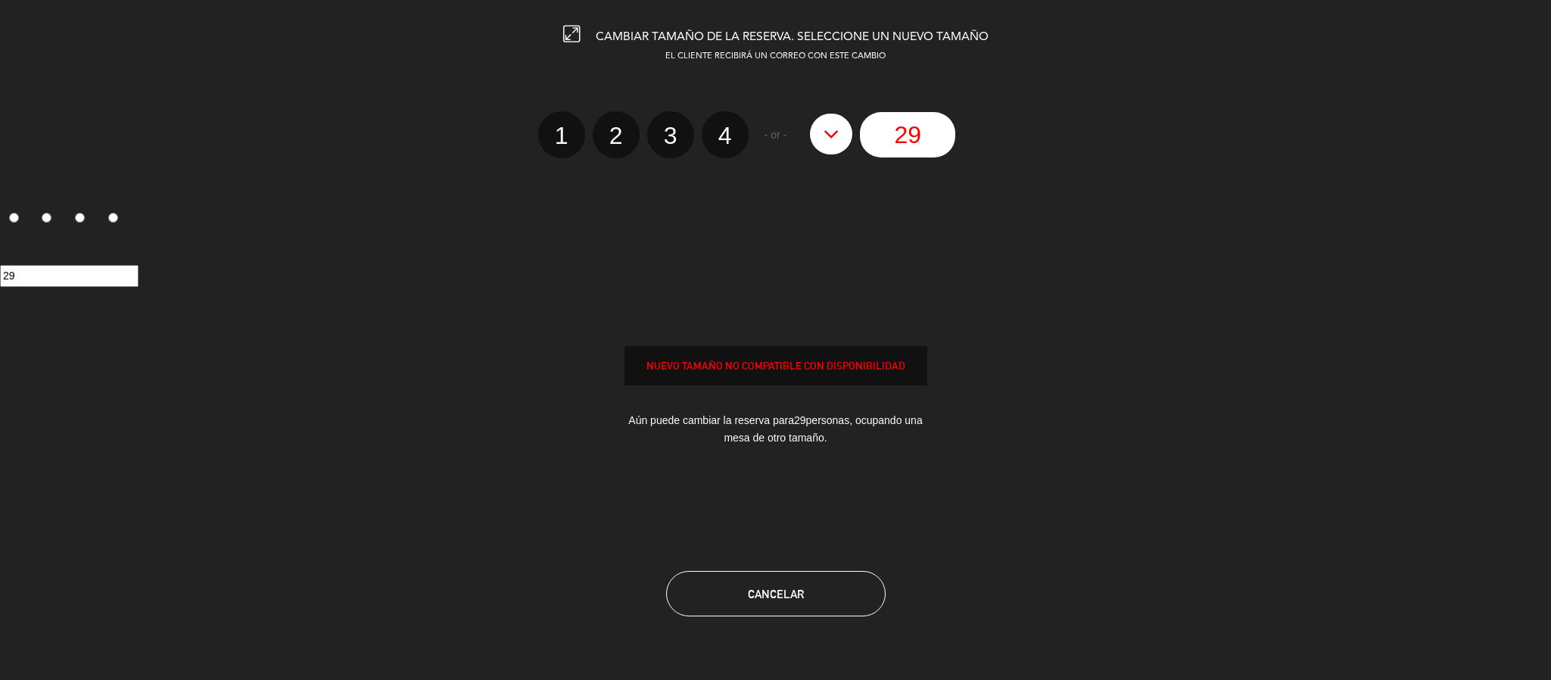
click at [830, 129] on icon at bounding box center [832, 134] width 16 height 24
type input "28"
click at [830, 129] on icon at bounding box center [832, 134] width 16 height 24
type input "27"
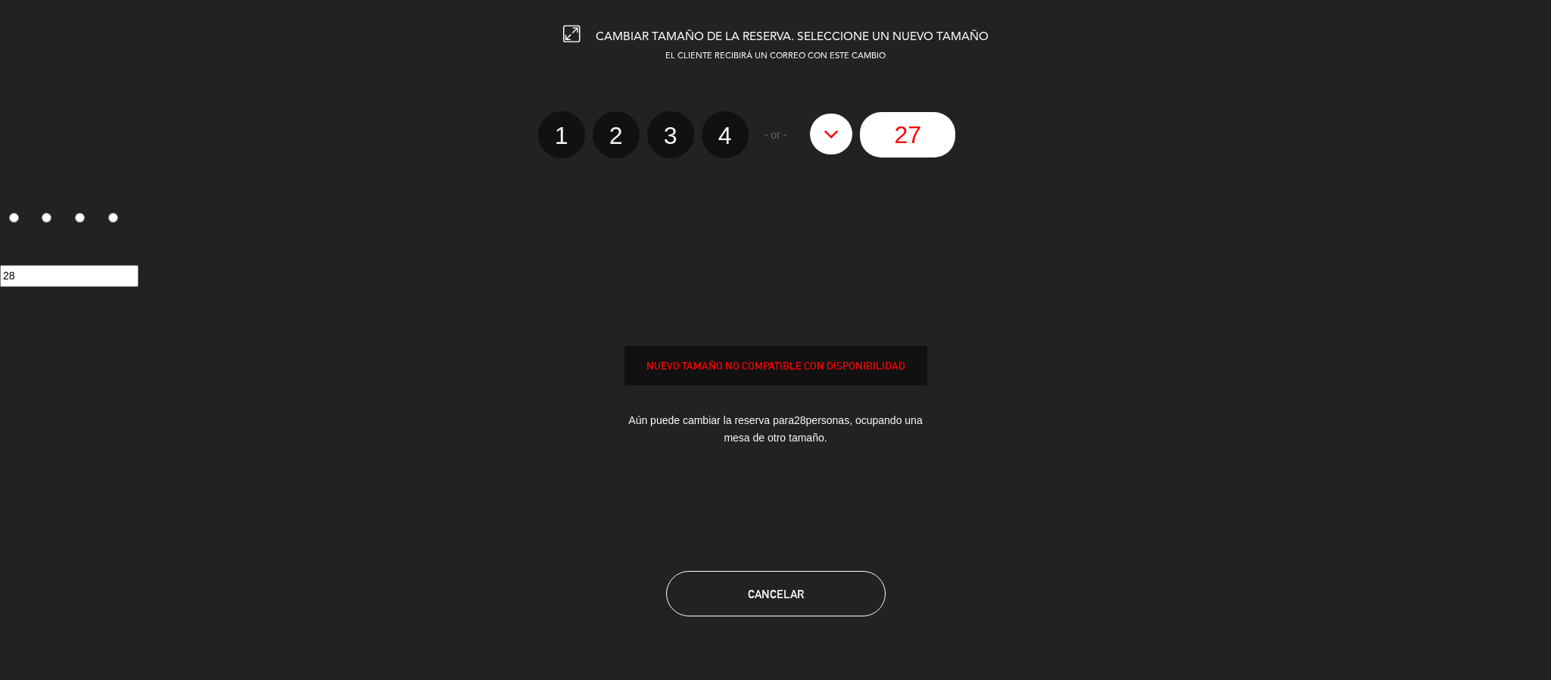
type input "27"
click at [830, 129] on icon at bounding box center [832, 134] width 16 height 24
type input "26"
click at [830, 129] on icon at bounding box center [832, 134] width 16 height 24
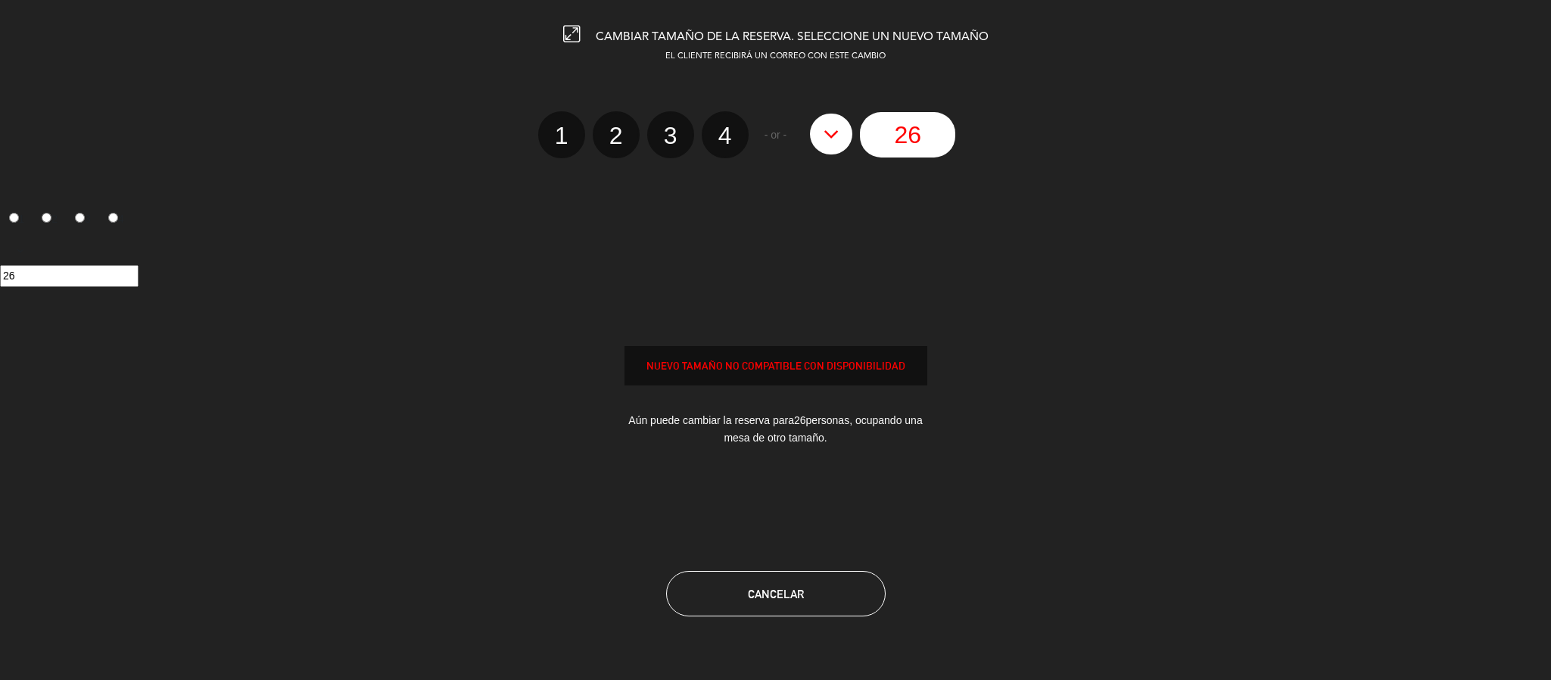
type input "25"
click at [830, 129] on icon at bounding box center [832, 134] width 16 height 24
type input "24"
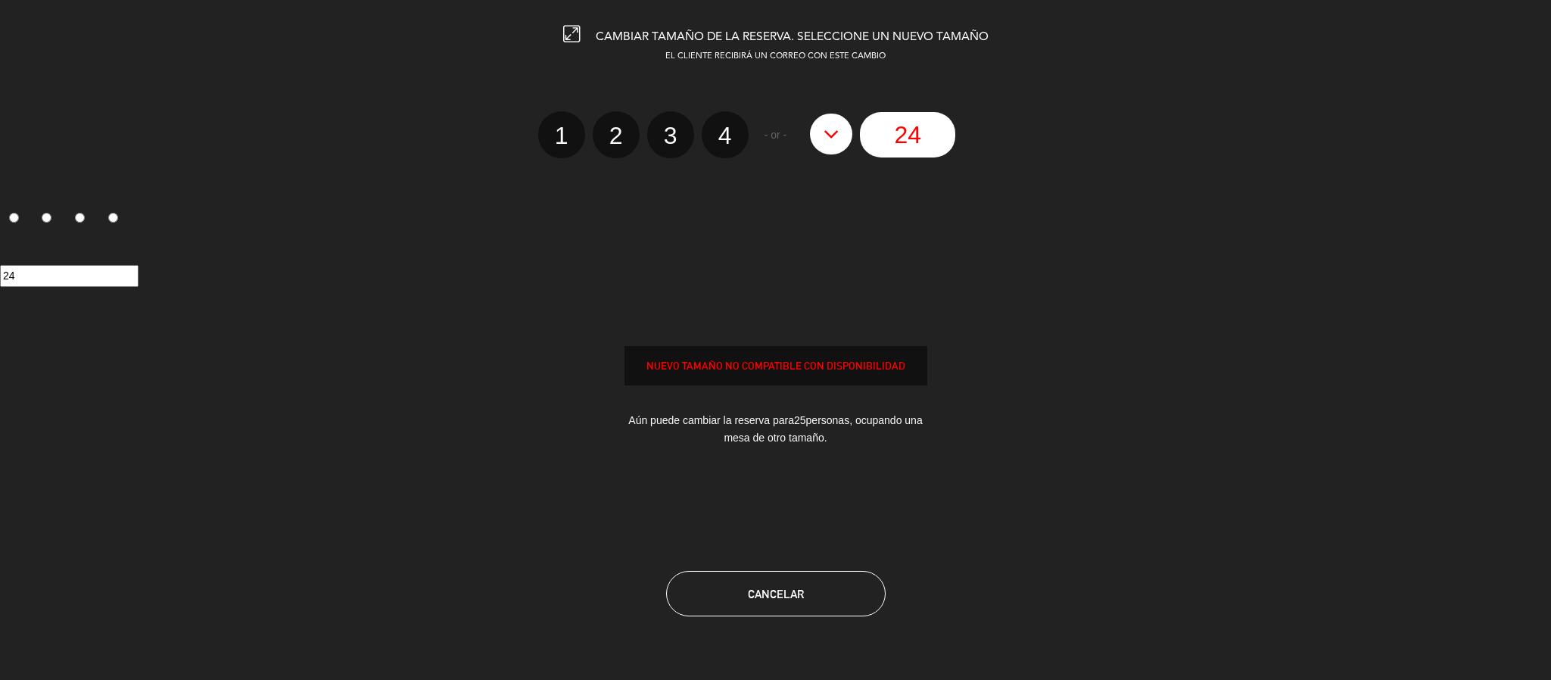
click at [830, 129] on icon at bounding box center [832, 134] width 16 height 24
type input "23"
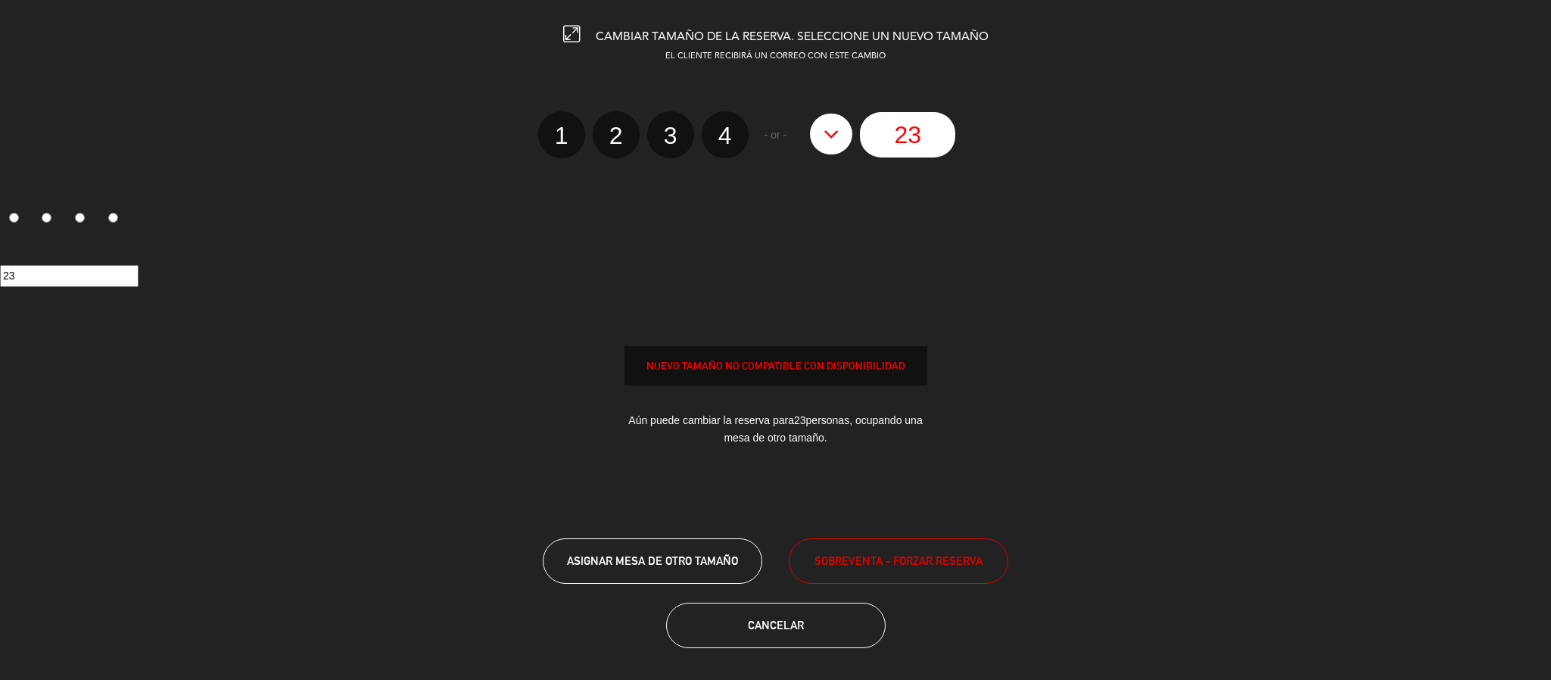
click at [830, 129] on icon at bounding box center [832, 134] width 16 height 24
type input "22"
click at [830, 129] on icon at bounding box center [832, 134] width 16 height 24
type input "21"
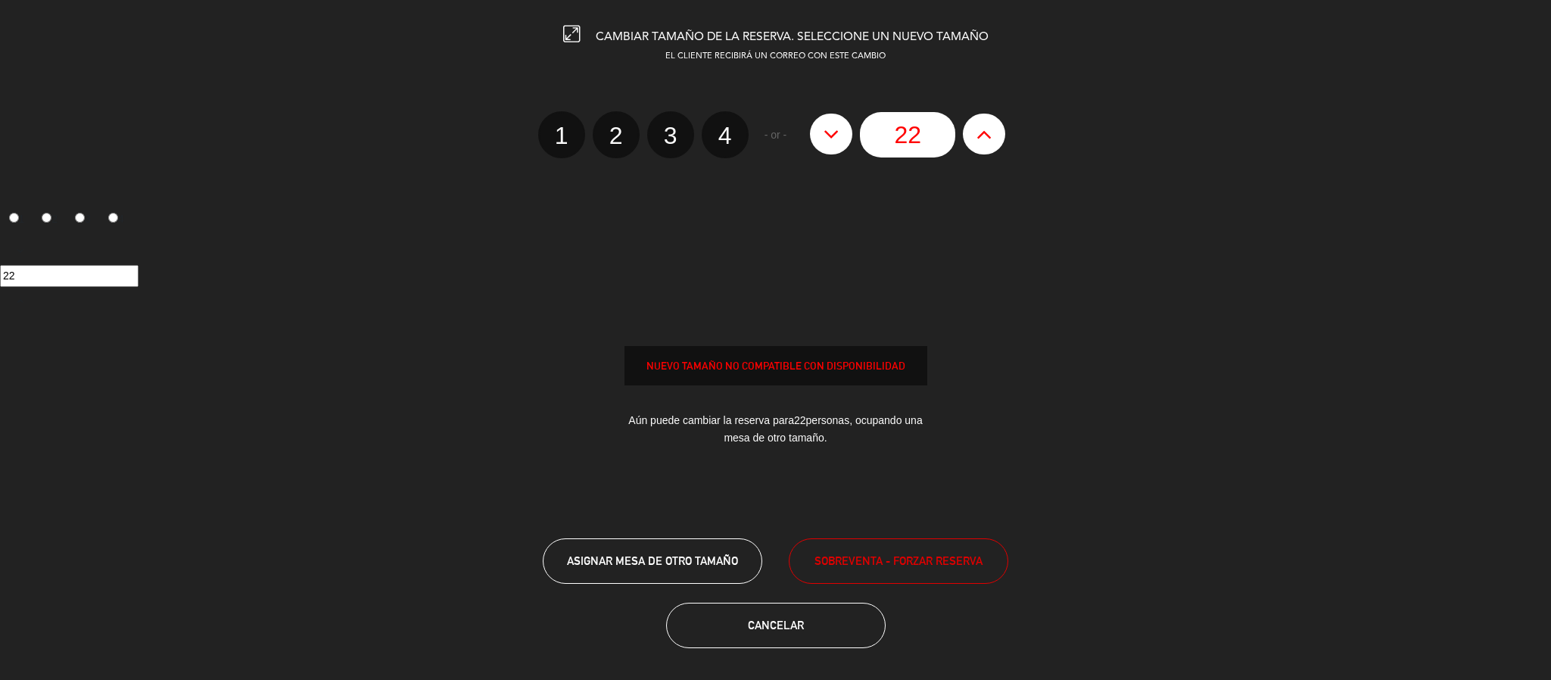
type input "21"
click at [830, 129] on icon at bounding box center [832, 134] width 16 height 24
type input "20"
click at [830, 129] on icon at bounding box center [832, 134] width 16 height 24
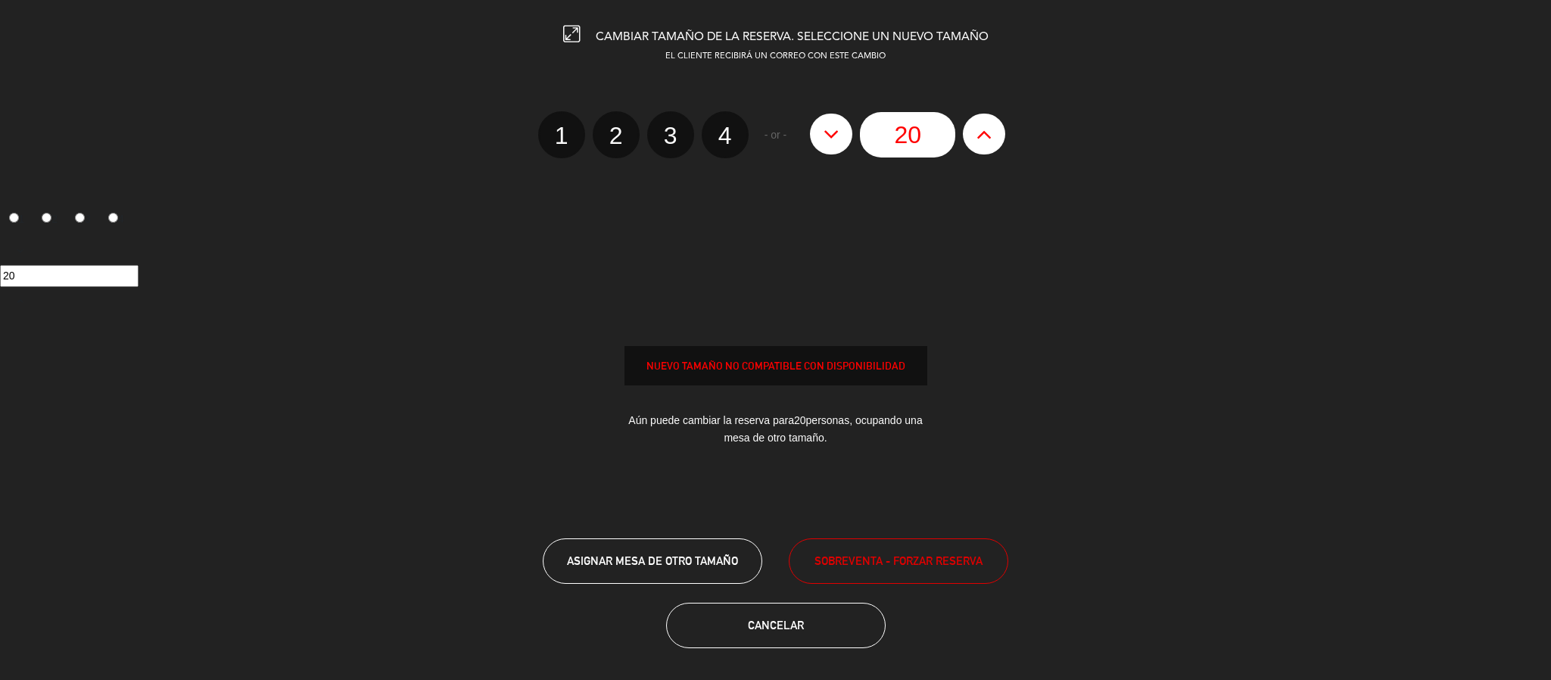
type input "19"
click at [830, 129] on icon at bounding box center [832, 134] width 16 height 24
type input "18"
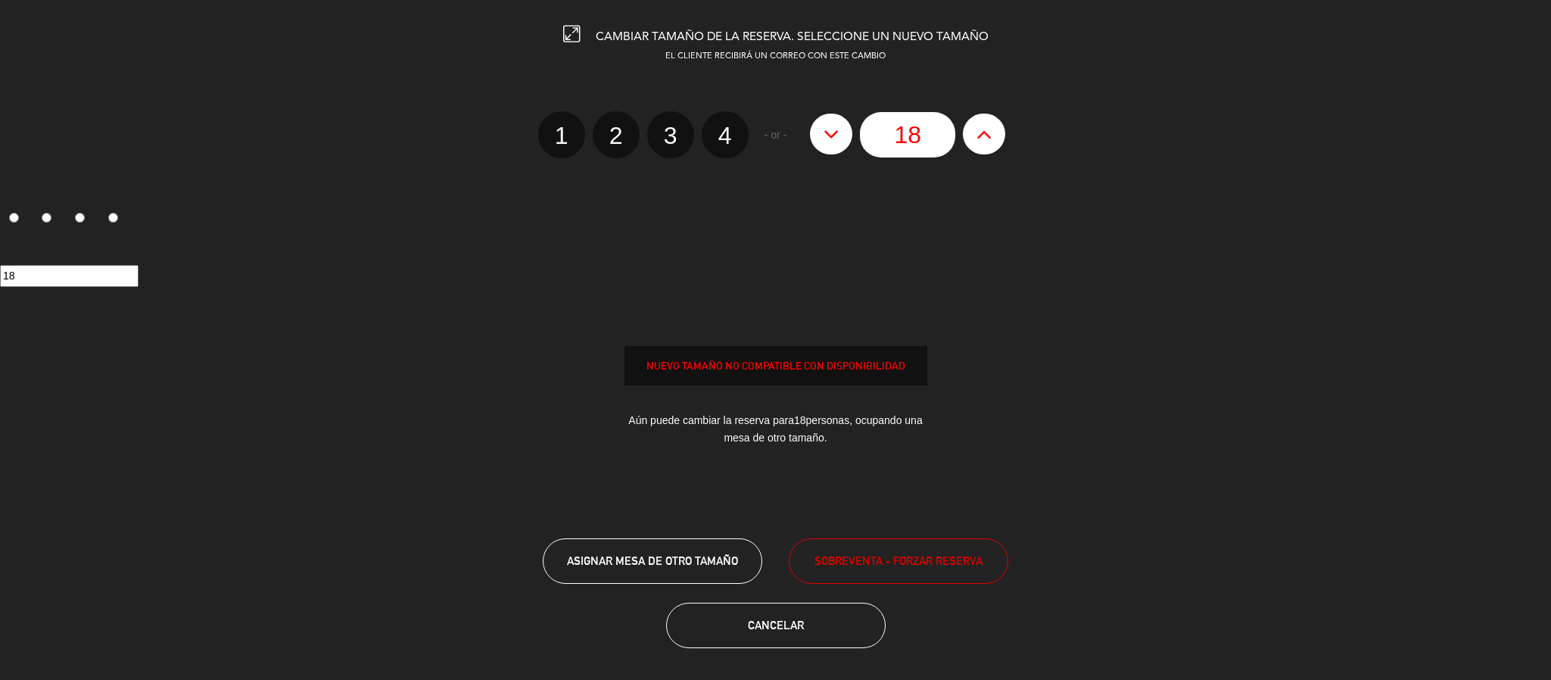
click at [830, 129] on icon at bounding box center [832, 134] width 16 height 24
type input "17"
click at [830, 129] on icon at bounding box center [832, 134] width 16 height 24
type input "16"
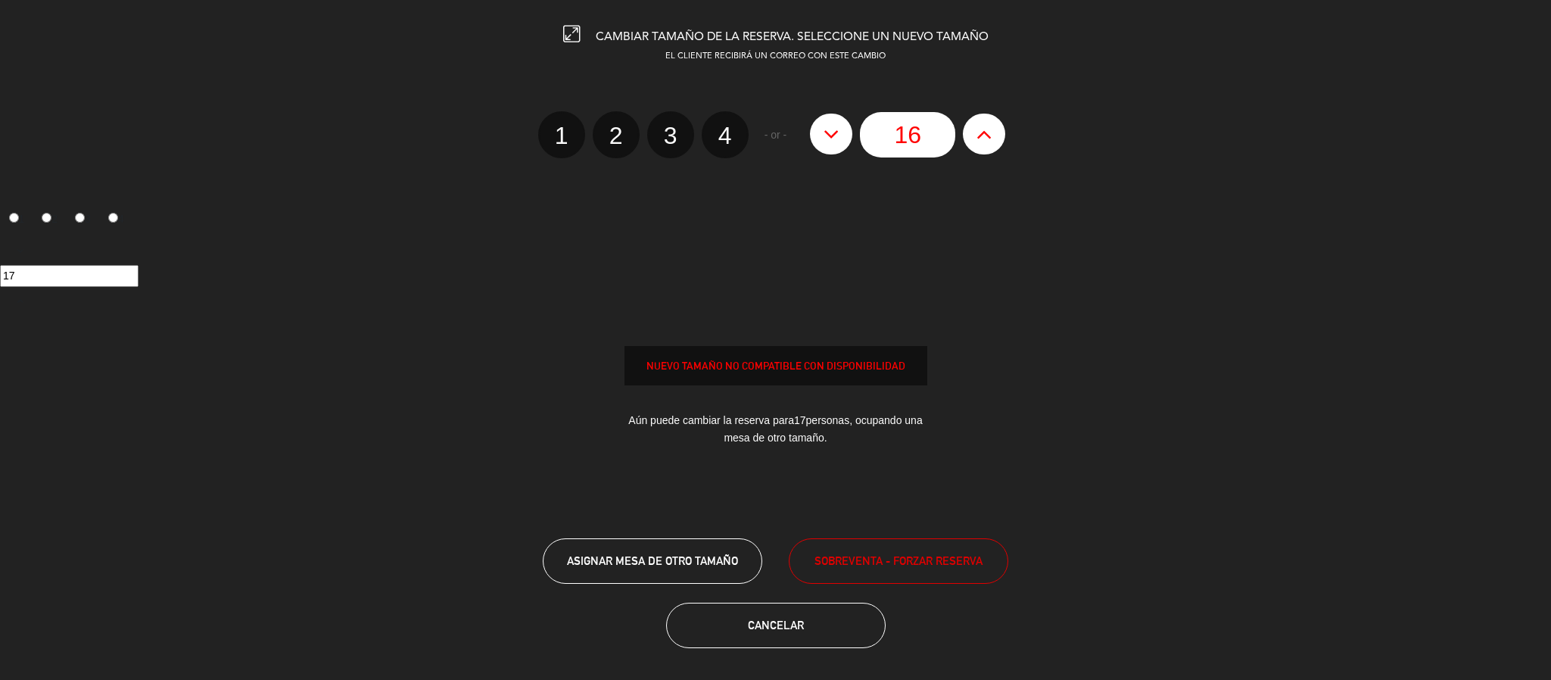
type input "16"
click at [830, 129] on icon at bounding box center [832, 134] width 16 height 24
type input "15"
click at [830, 129] on icon at bounding box center [832, 134] width 16 height 24
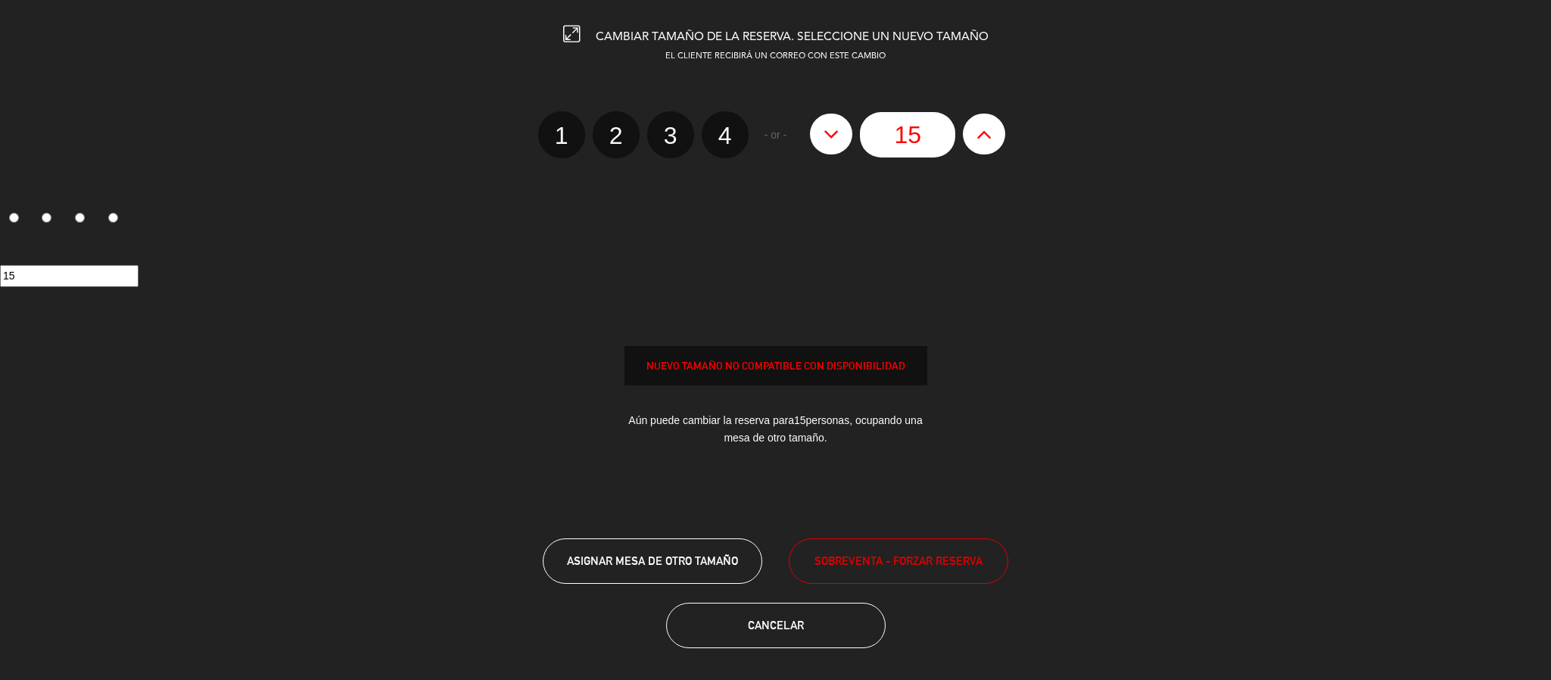
type input "14"
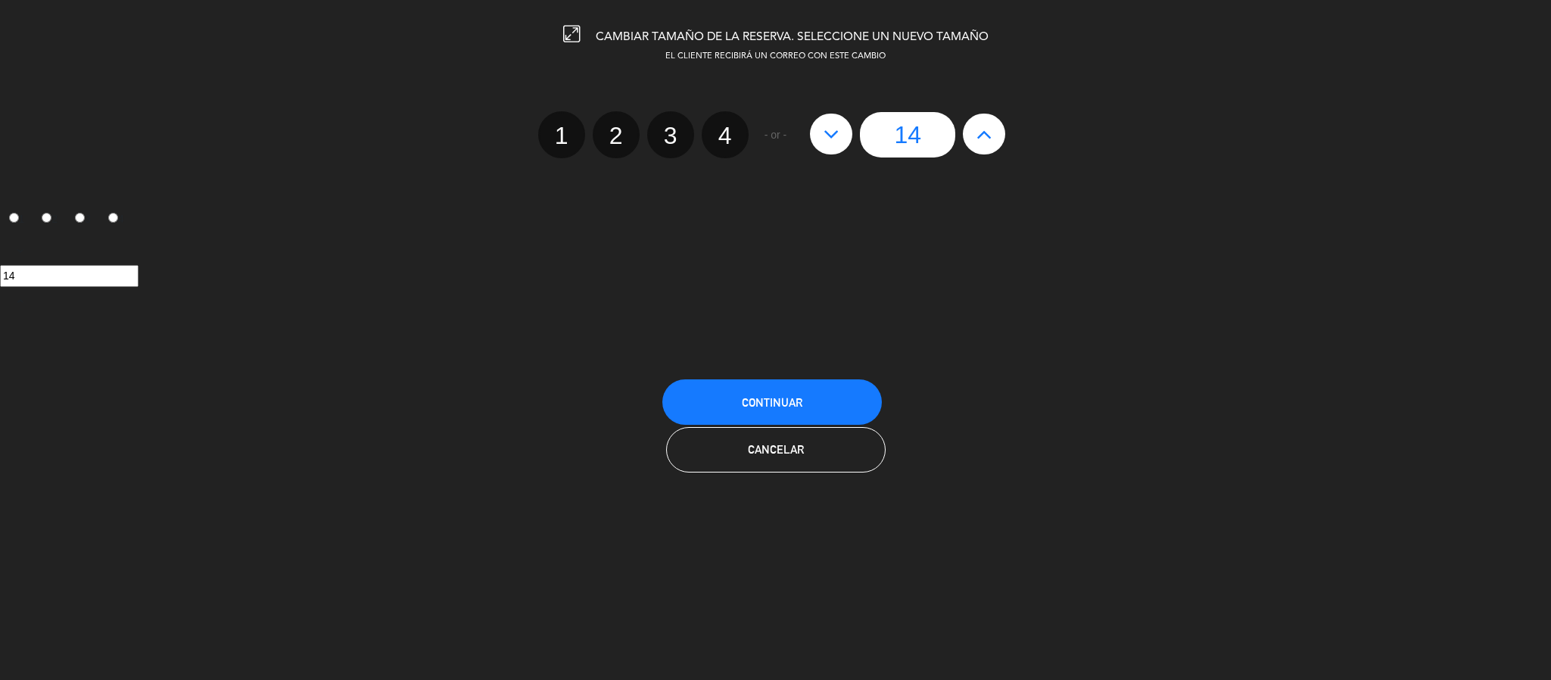
click at [830, 129] on icon at bounding box center [832, 134] width 16 height 24
type input "13"
click at [668, 396] on button "Continuar" at bounding box center [772, 401] width 220 height 45
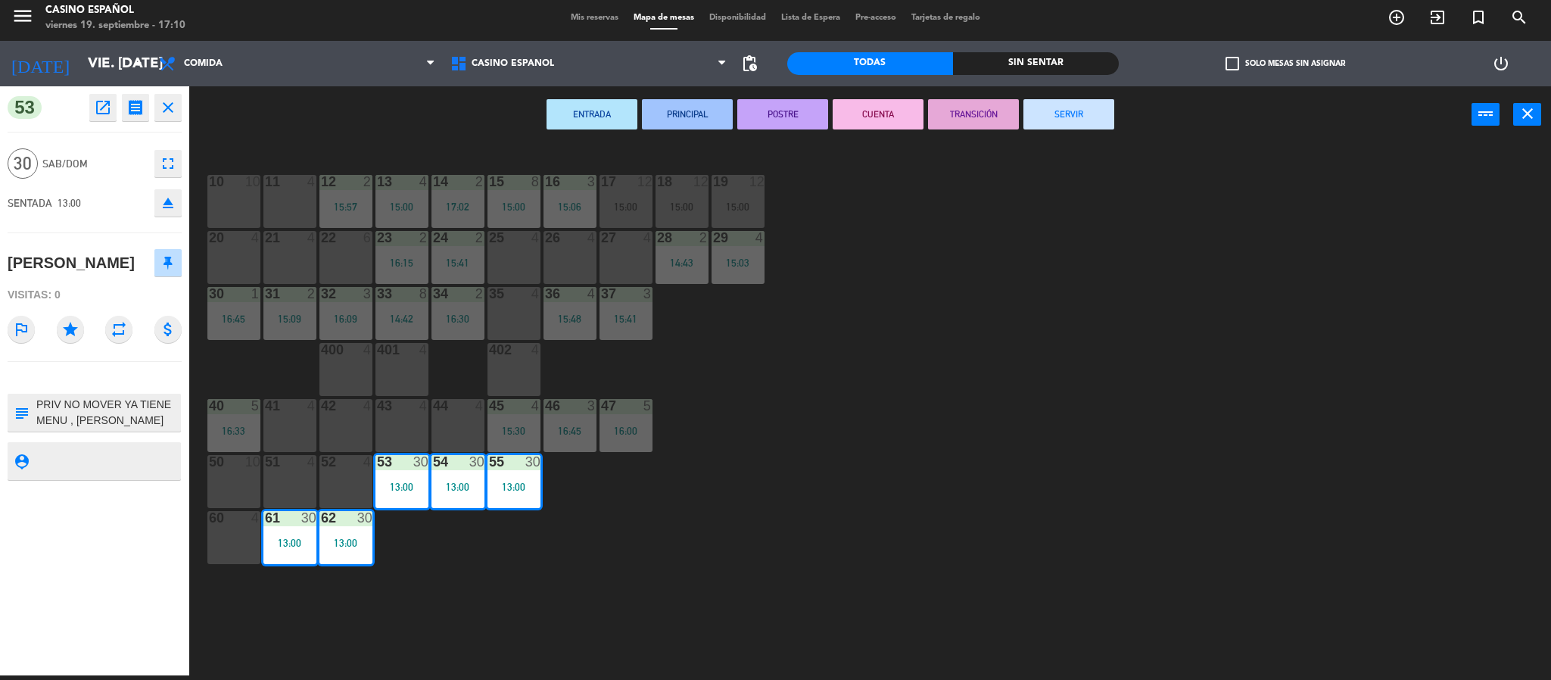
click at [171, 109] on icon "close" at bounding box center [168, 107] width 18 height 18
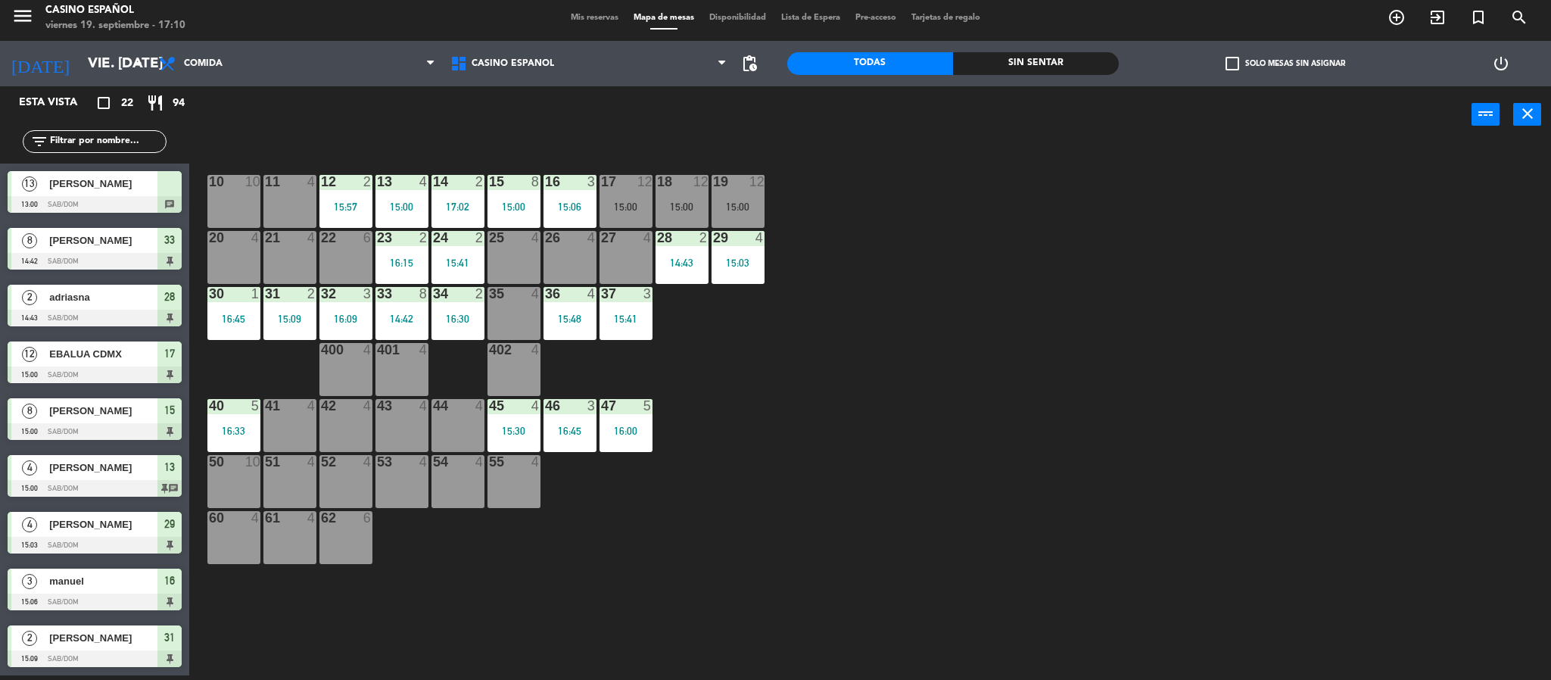
click at [591, 22] on span "Mis reservas" at bounding box center [594, 18] width 63 height 8
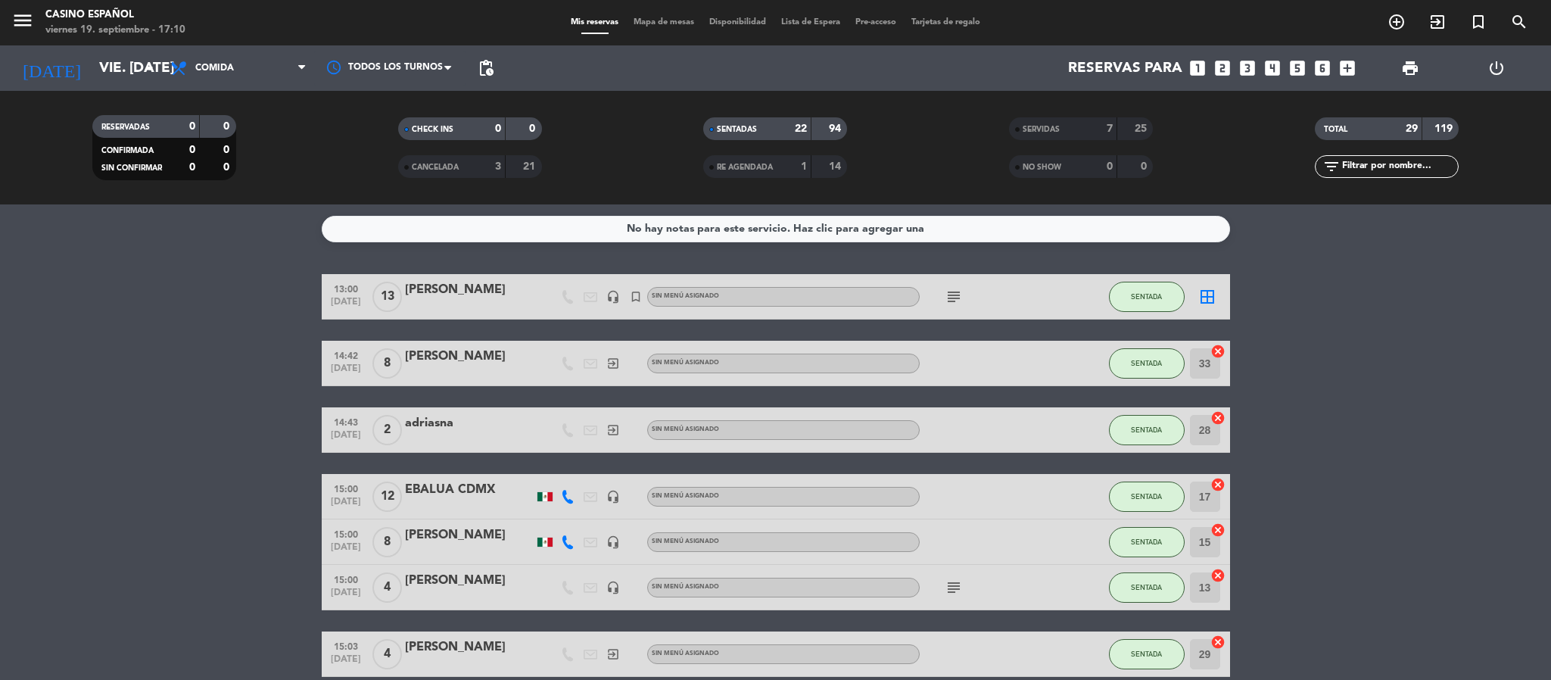
click at [672, 23] on span "Mapa de mesas" at bounding box center [664, 22] width 76 height 8
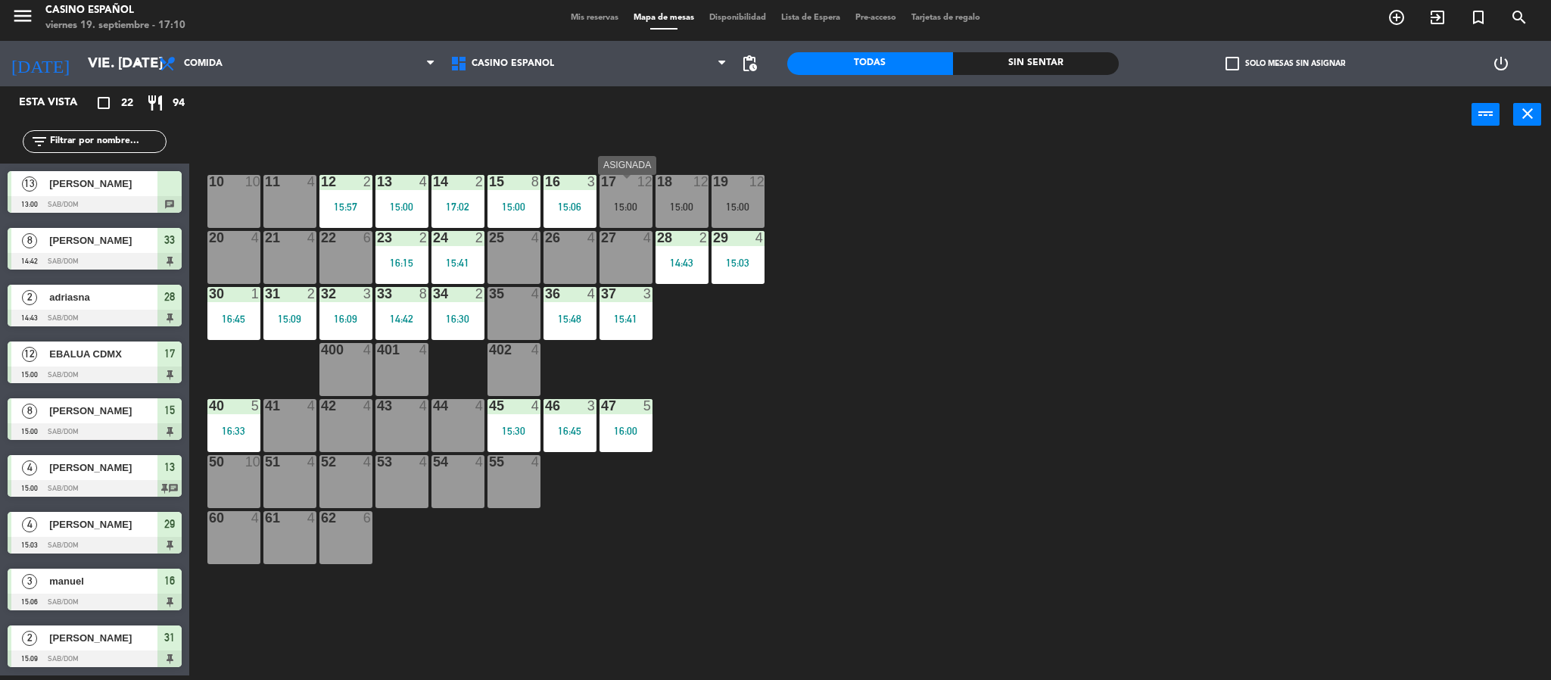
click at [618, 204] on div "15:00" at bounding box center [626, 206] width 53 height 11
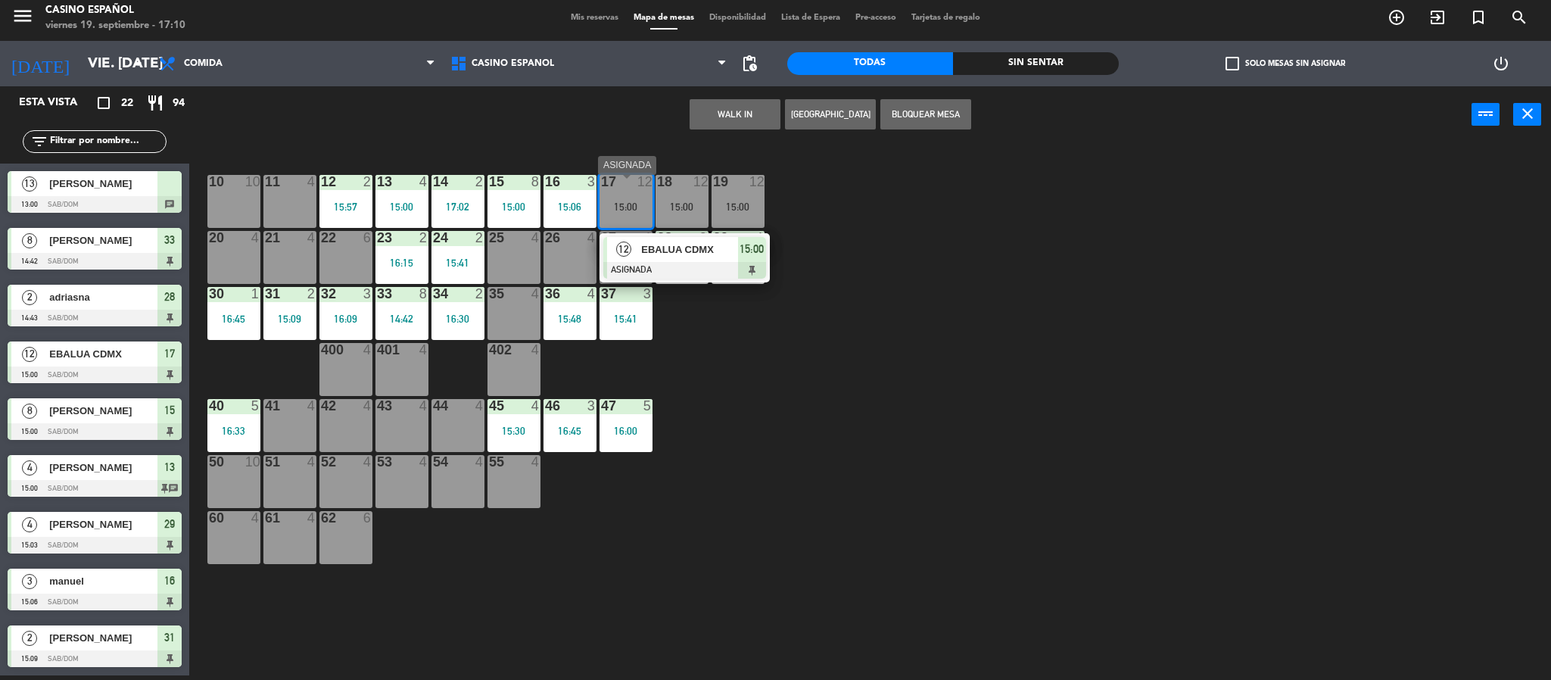
click at [662, 255] on span "EBALUA CDMX" at bounding box center [689, 249] width 97 height 16
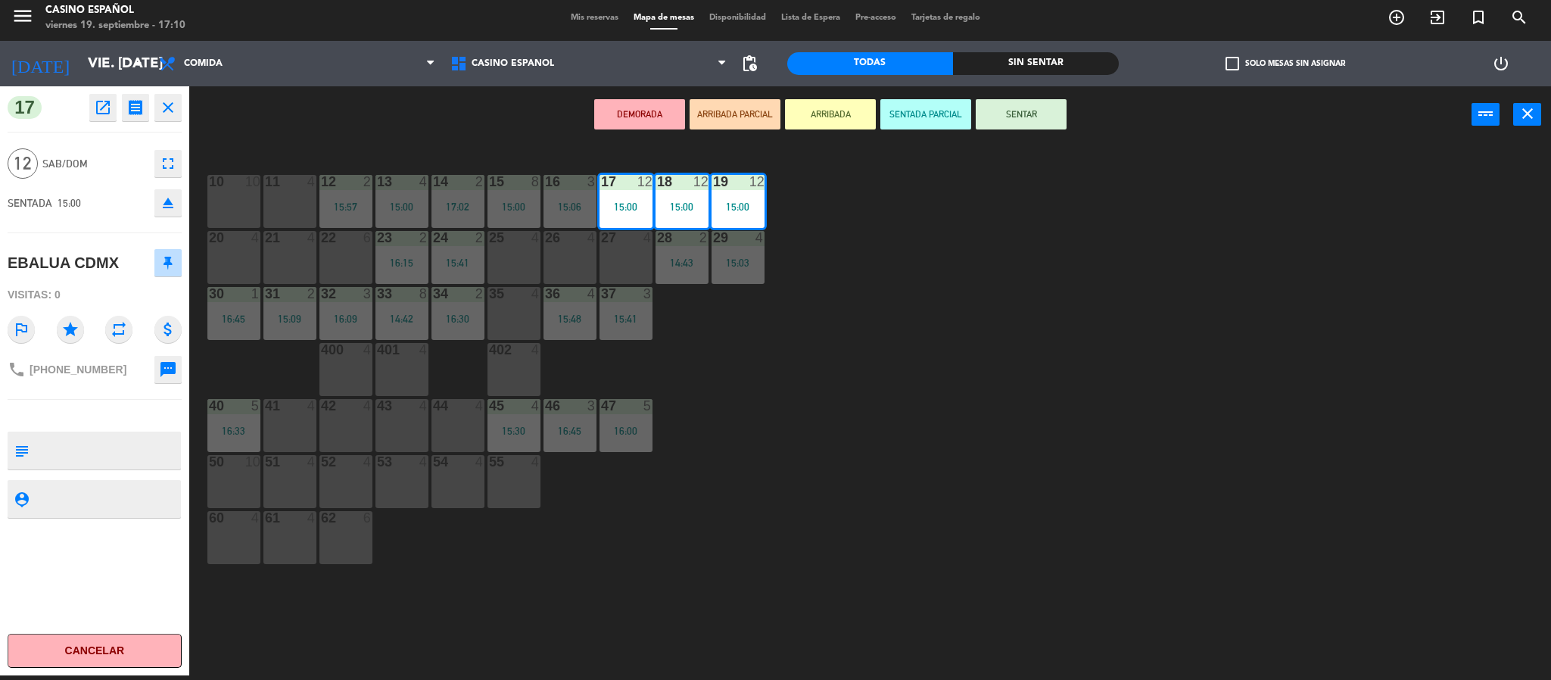
click at [1011, 119] on button "SENTAR" at bounding box center [1021, 114] width 91 height 30
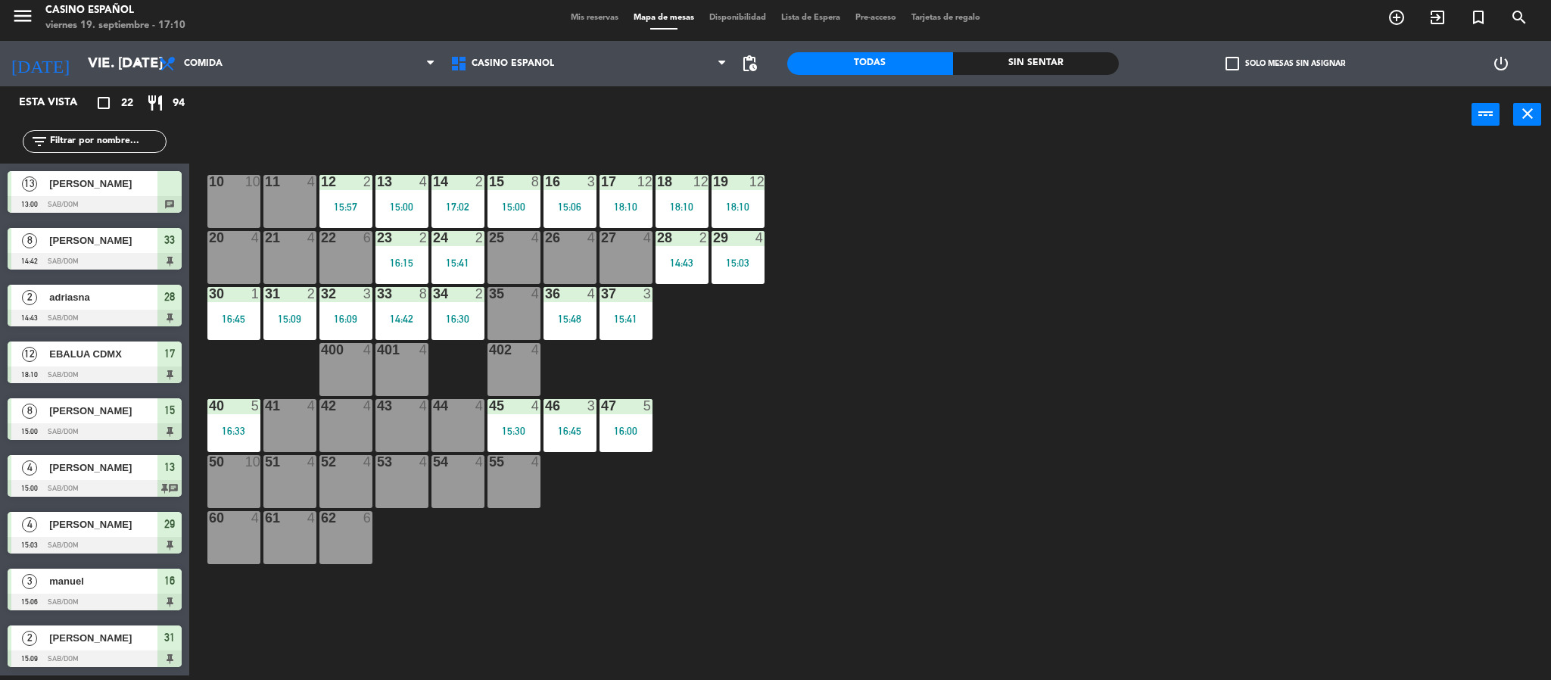
click at [100, 142] on input "text" at bounding box center [106, 141] width 117 height 17
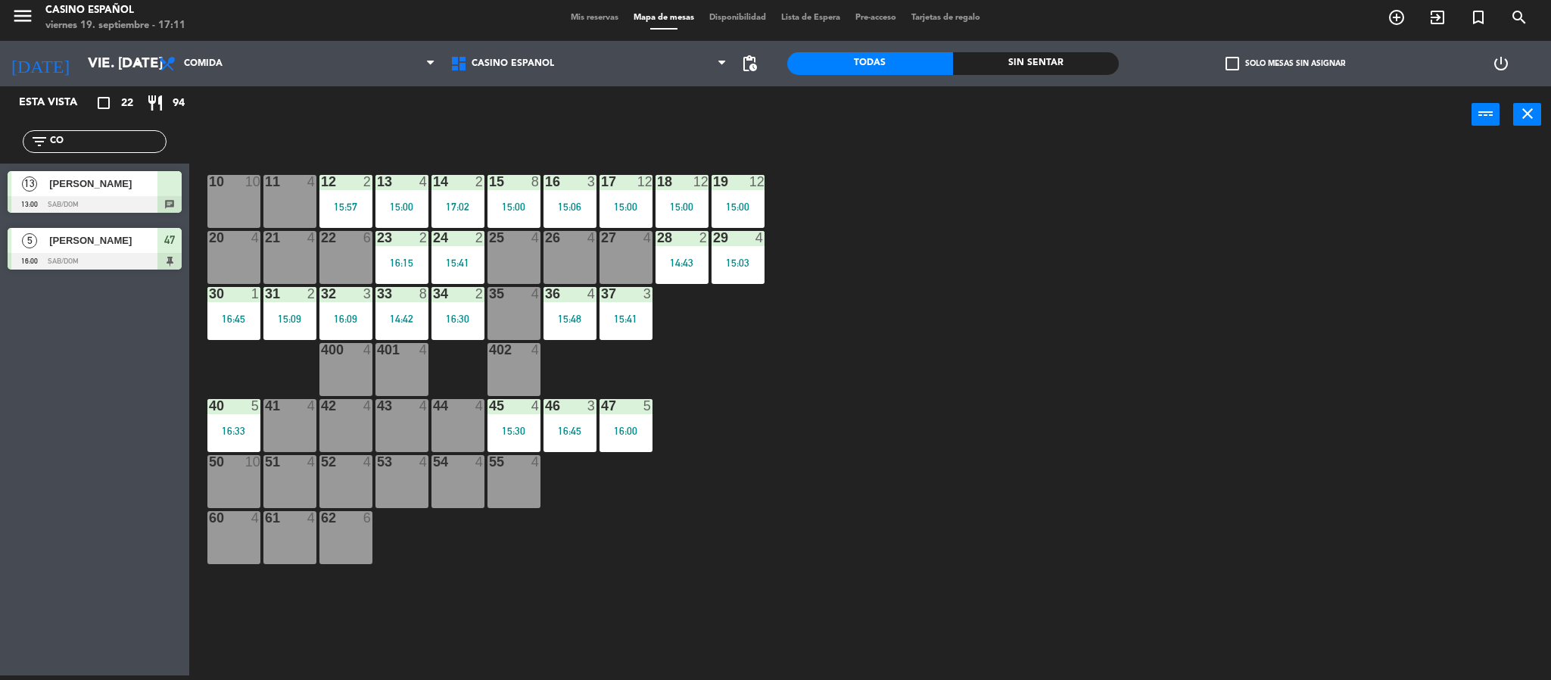
type input "CO"
click at [51, 203] on div "13 [PERSON_NAME] 13:00 Sab/Dom chat" at bounding box center [94, 192] width 189 height 57
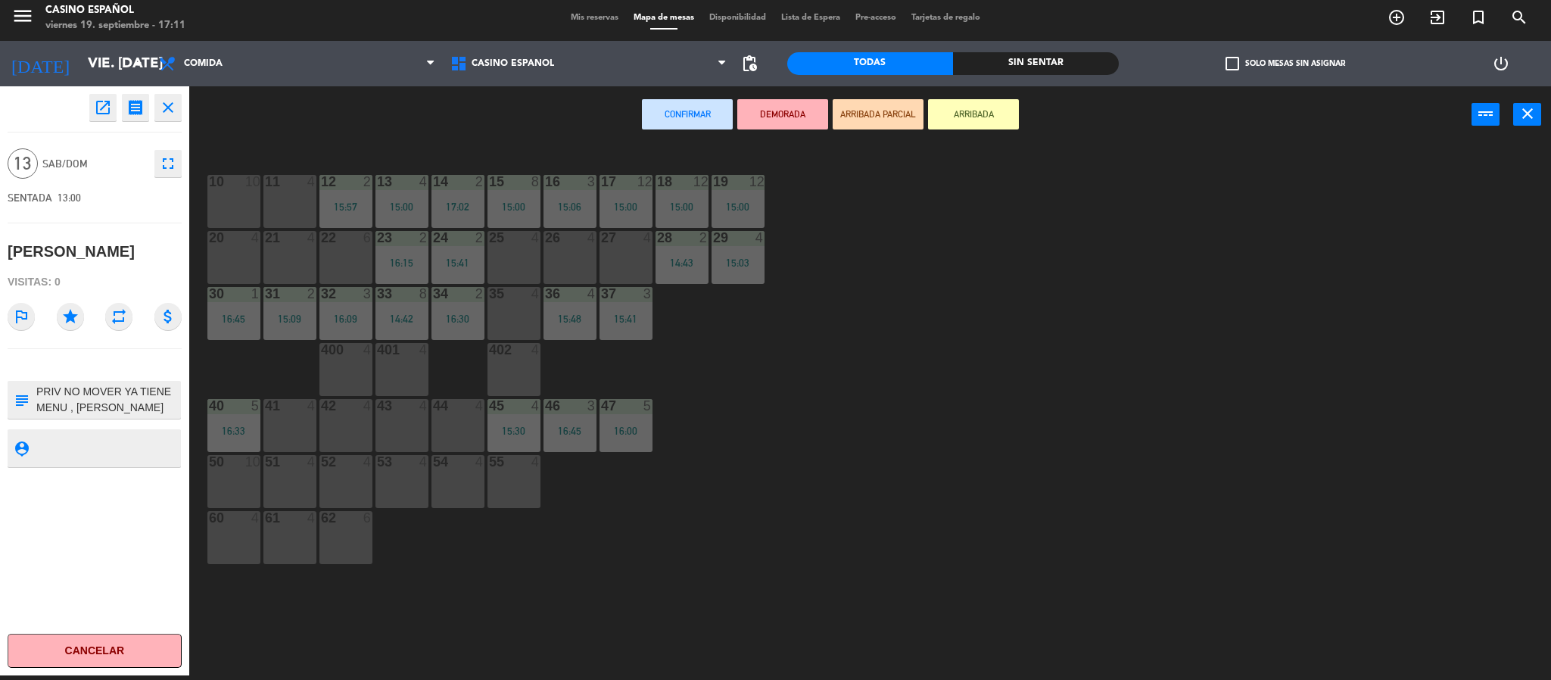
click at [333, 462] on div at bounding box center [345, 462] width 25 height 14
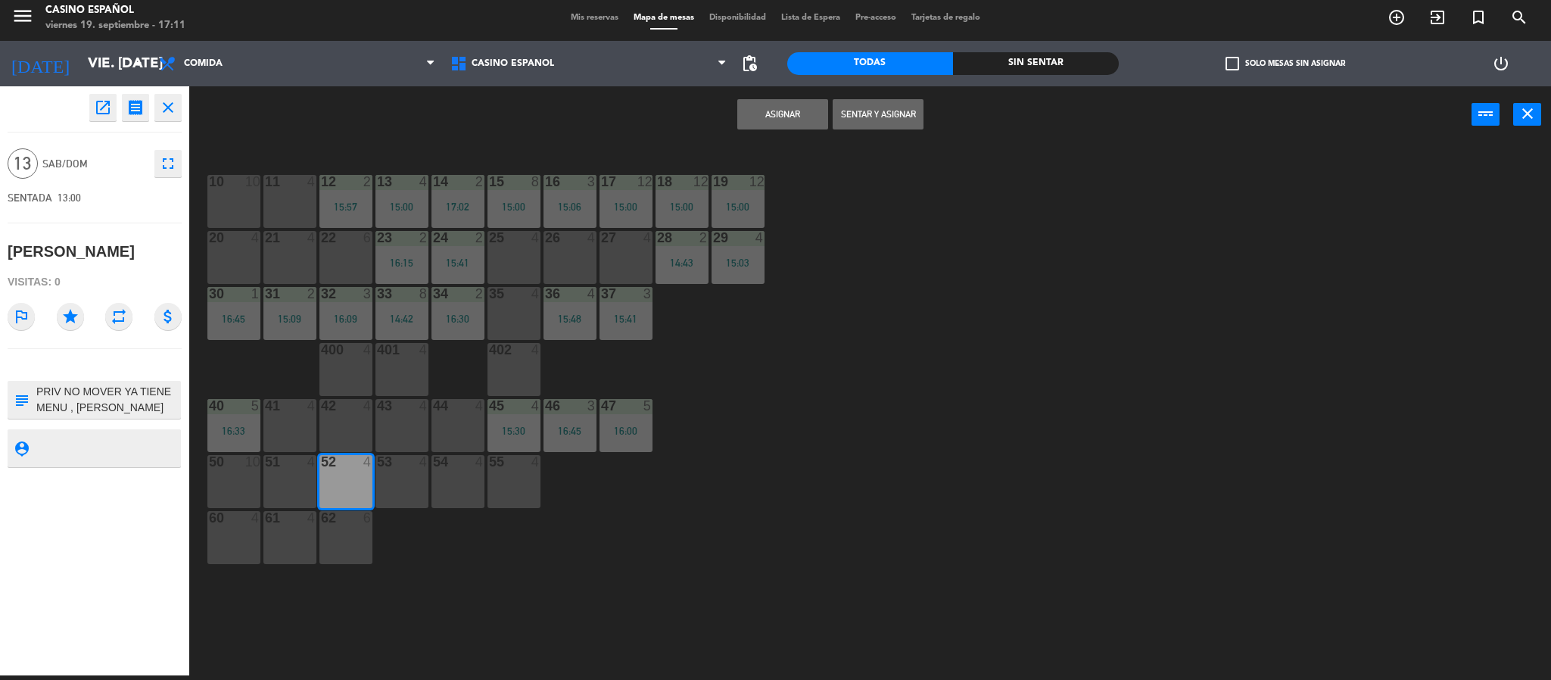
click at [373, 462] on div "53" at bounding box center [376, 462] width 25 height 14
click at [454, 475] on div "54 4" at bounding box center [457, 481] width 53 height 53
click at [875, 111] on button "Sentar y Asignar" at bounding box center [878, 114] width 91 height 30
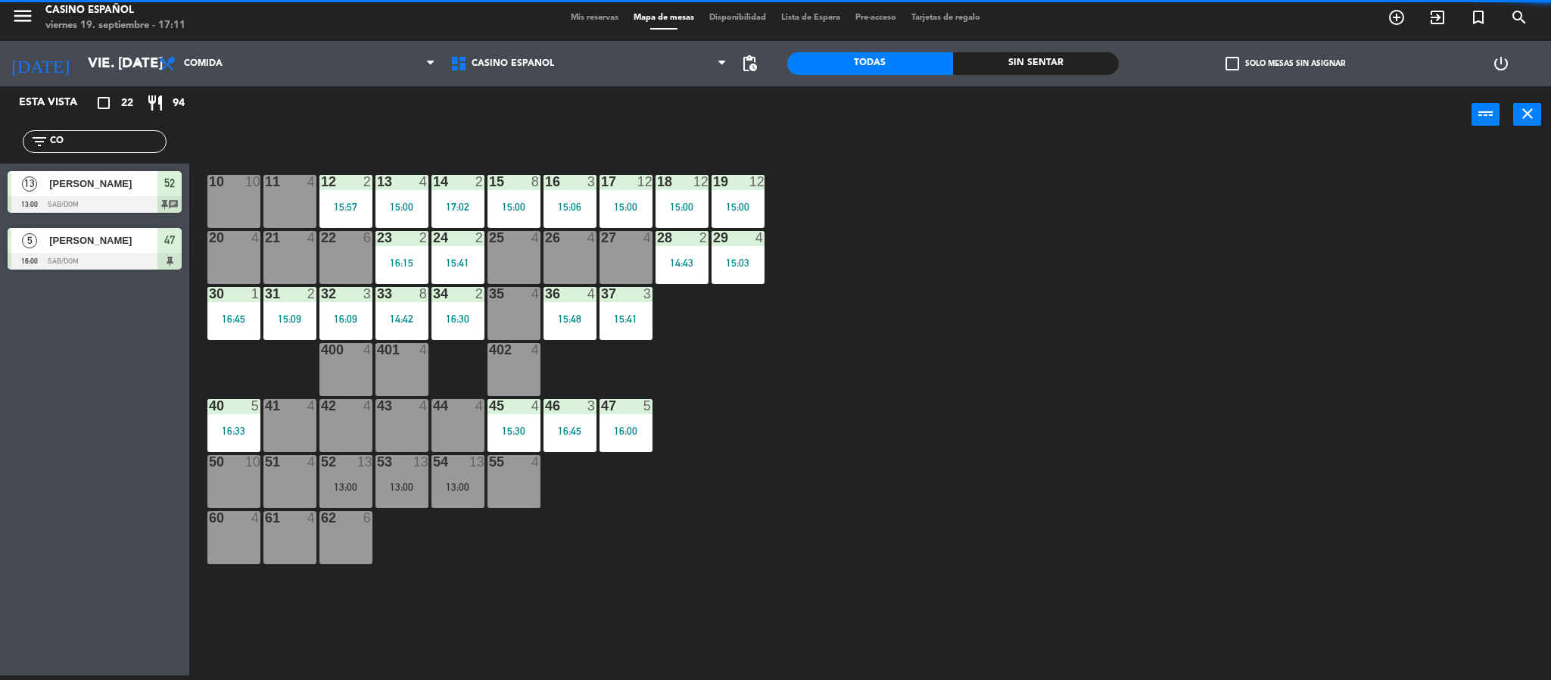
click at [89, 145] on input "CO" at bounding box center [106, 141] width 117 height 17
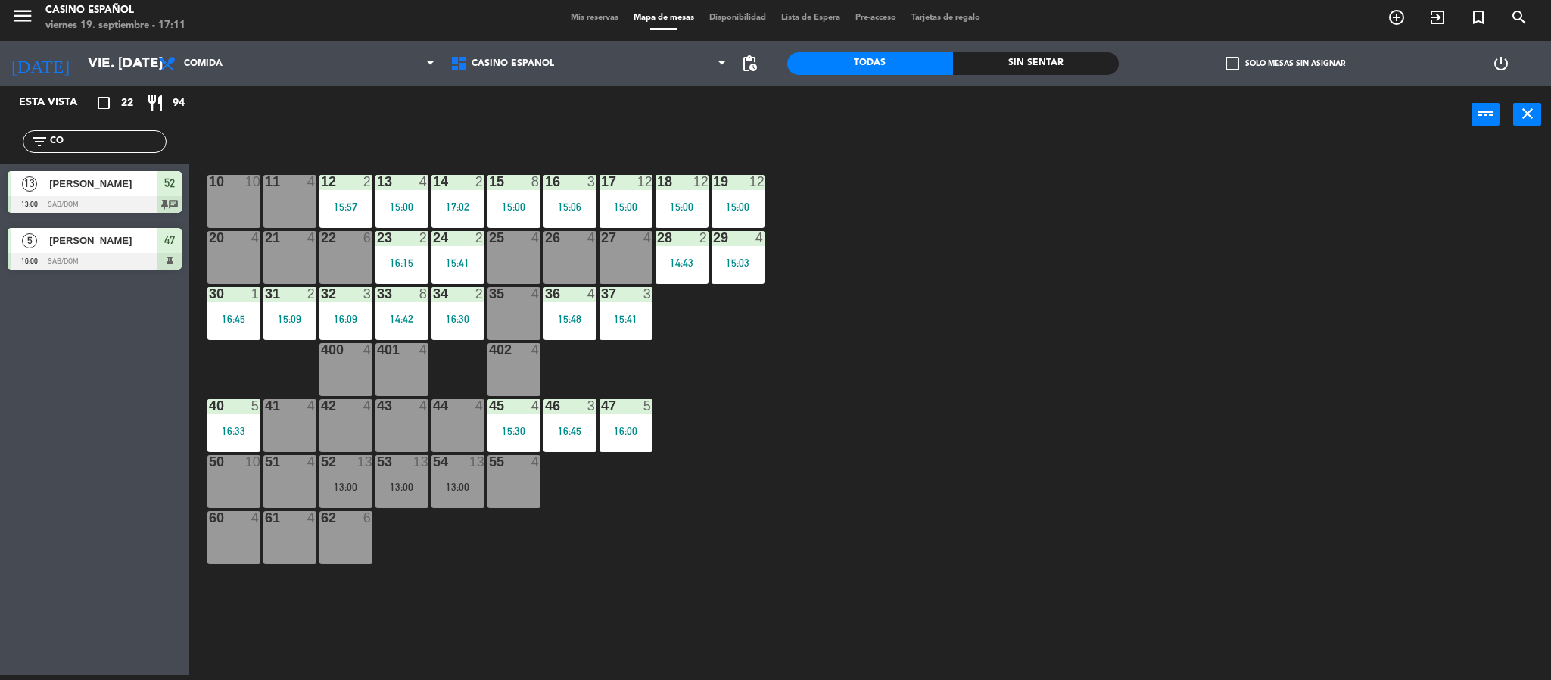
click at [323, 484] on div "52 13 13:00" at bounding box center [345, 481] width 53 height 53
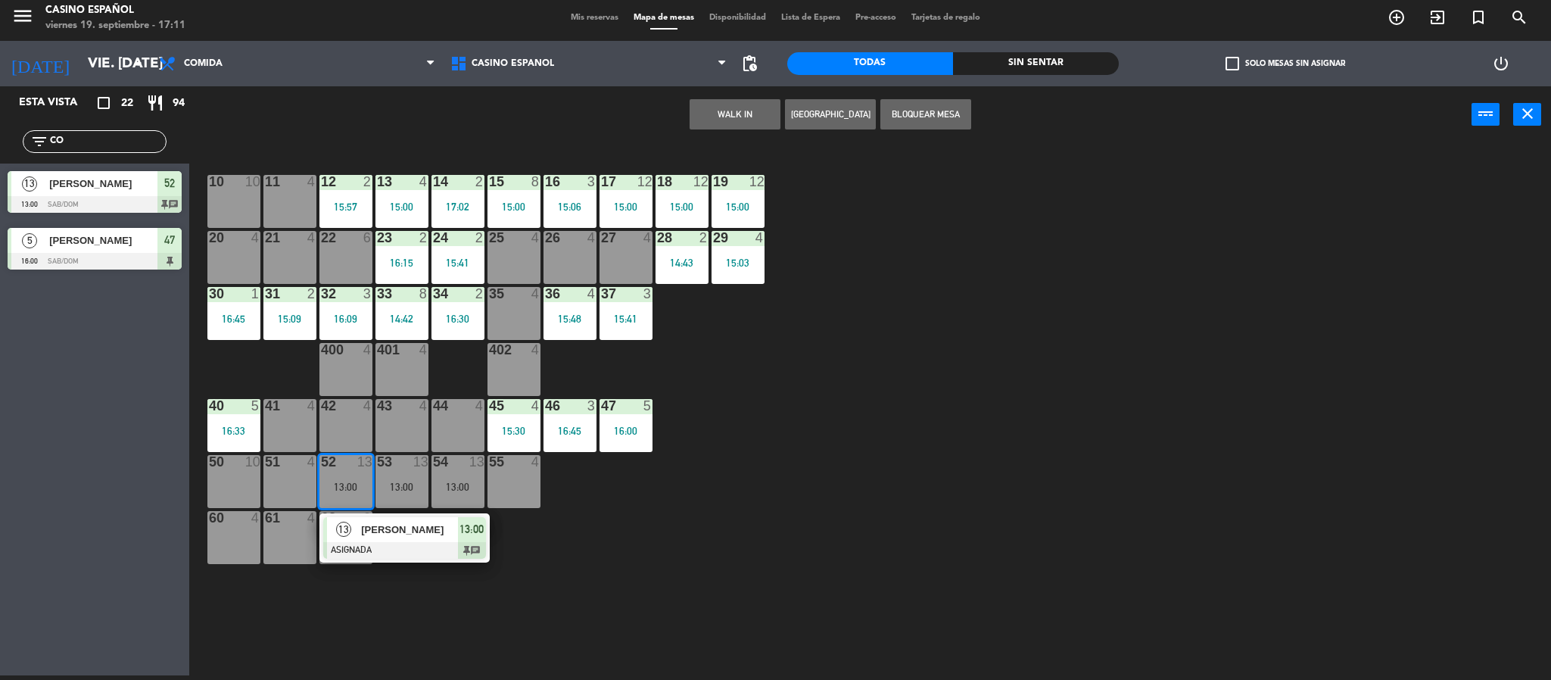
click at [387, 550] on div at bounding box center [404, 550] width 163 height 17
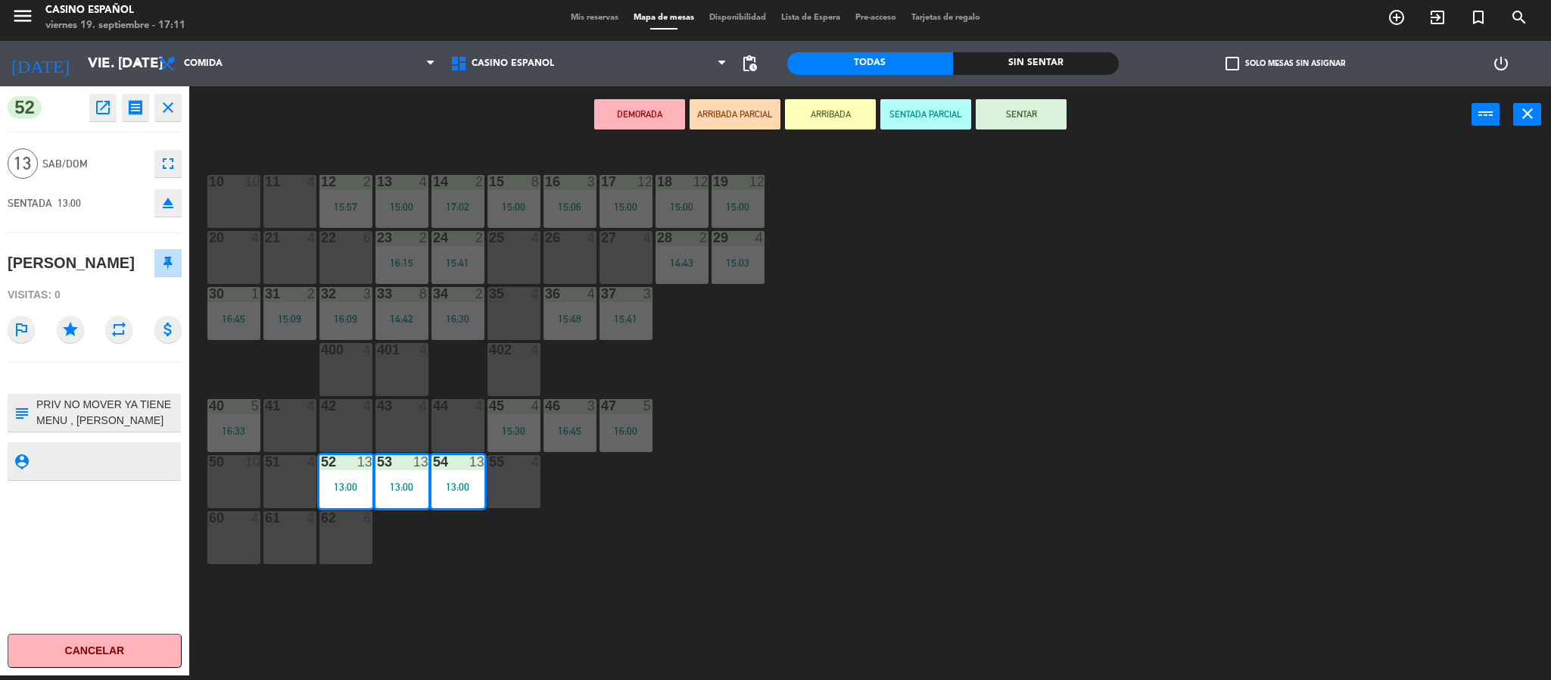
click at [180, 207] on button "eject" at bounding box center [167, 202] width 27 height 27
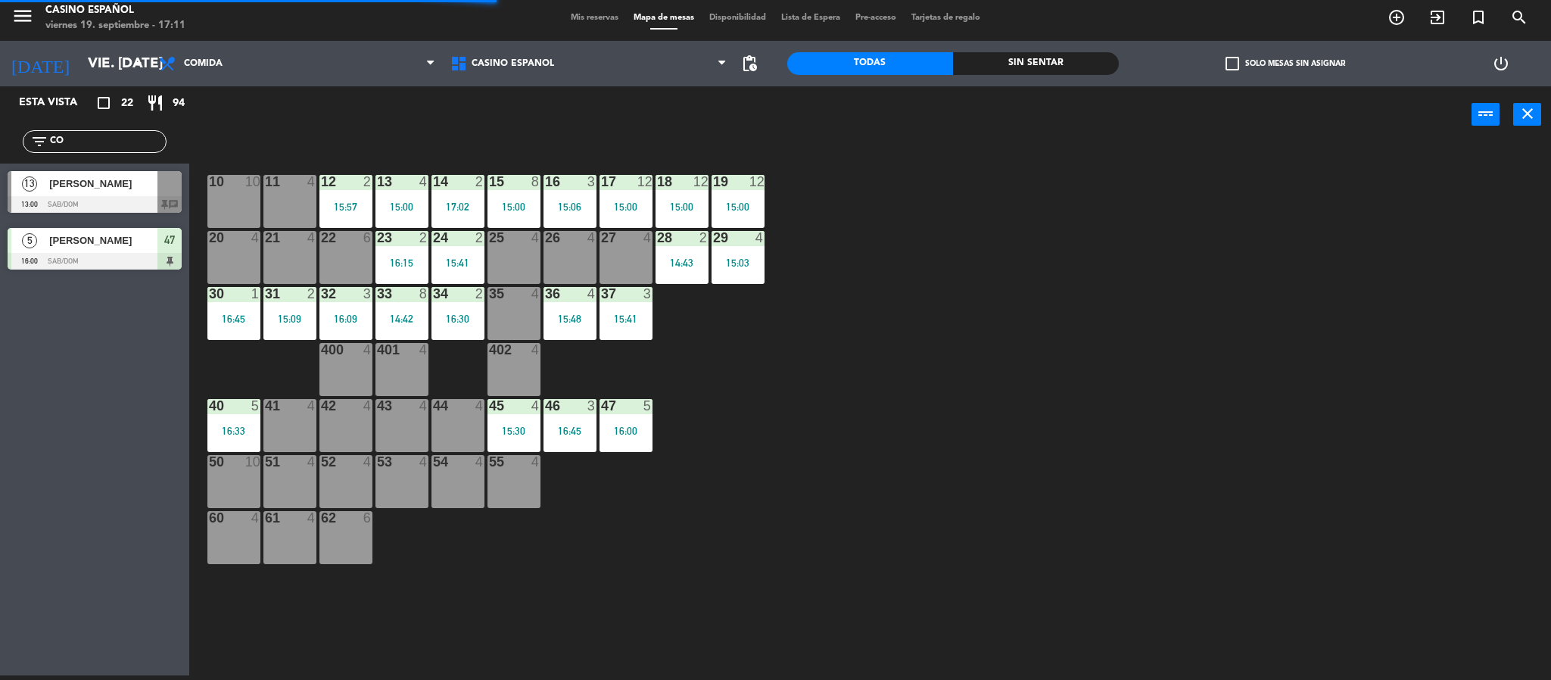
click at [86, 201] on div at bounding box center [95, 204] width 174 height 17
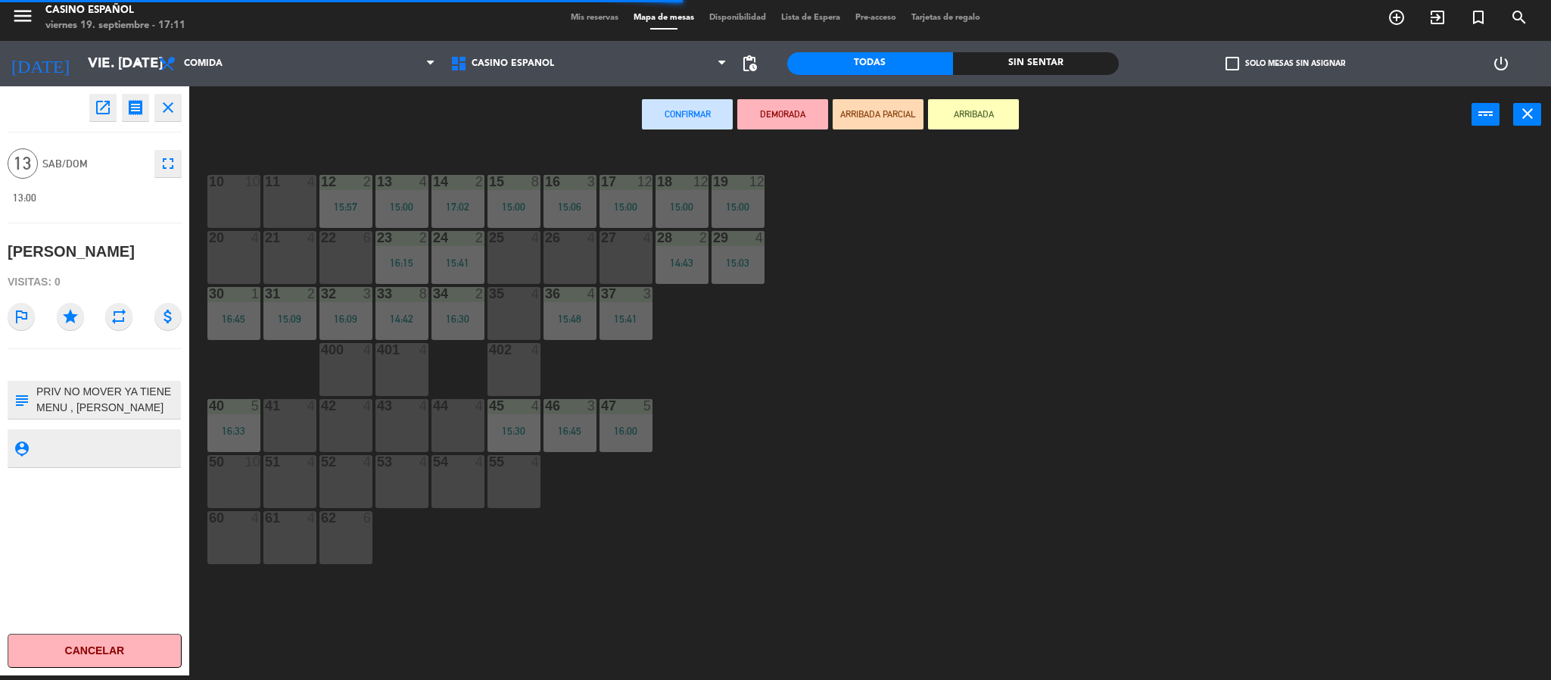
click at [395, 459] on div at bounding box center [401, 462] width 25 height 14
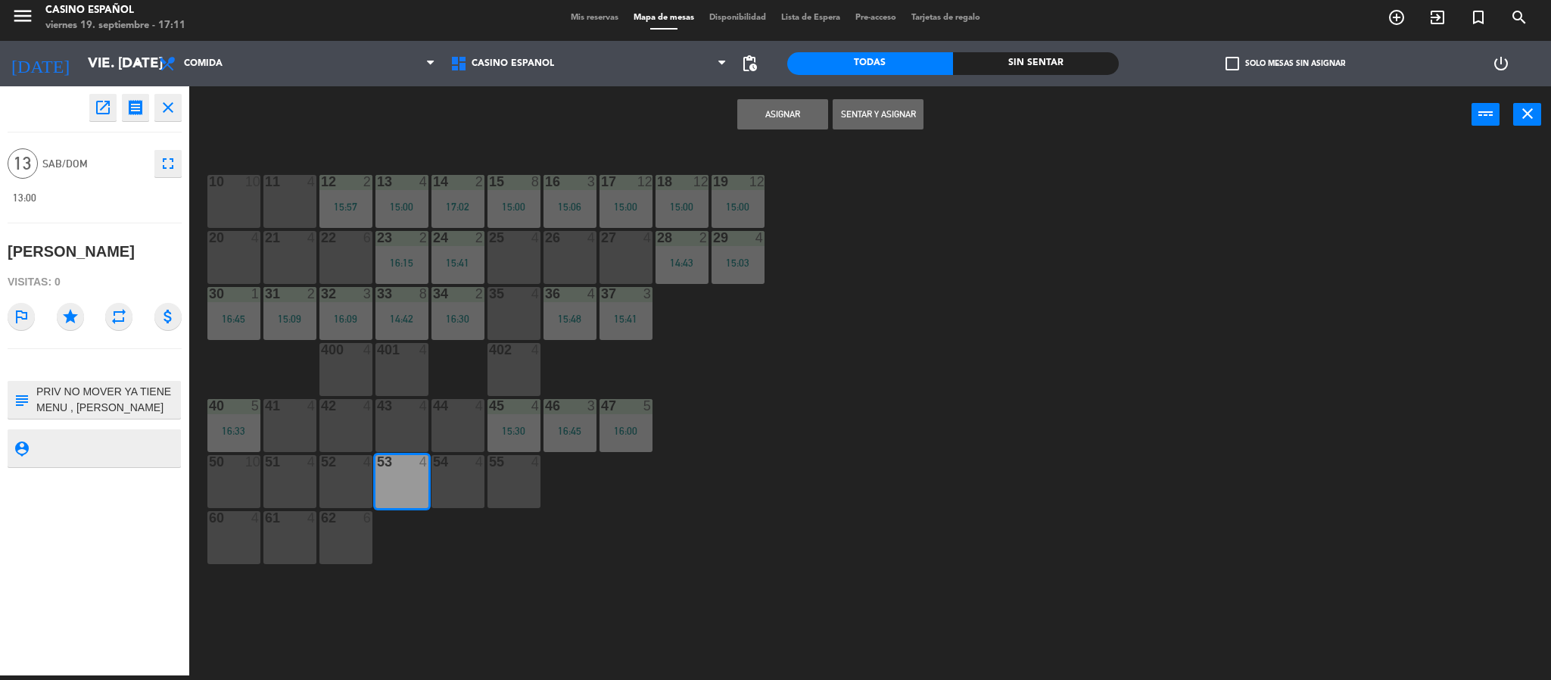
click at [861, 116] on button "Sentar y Asignar" at bounding box center [878, 114] width 91 height 30
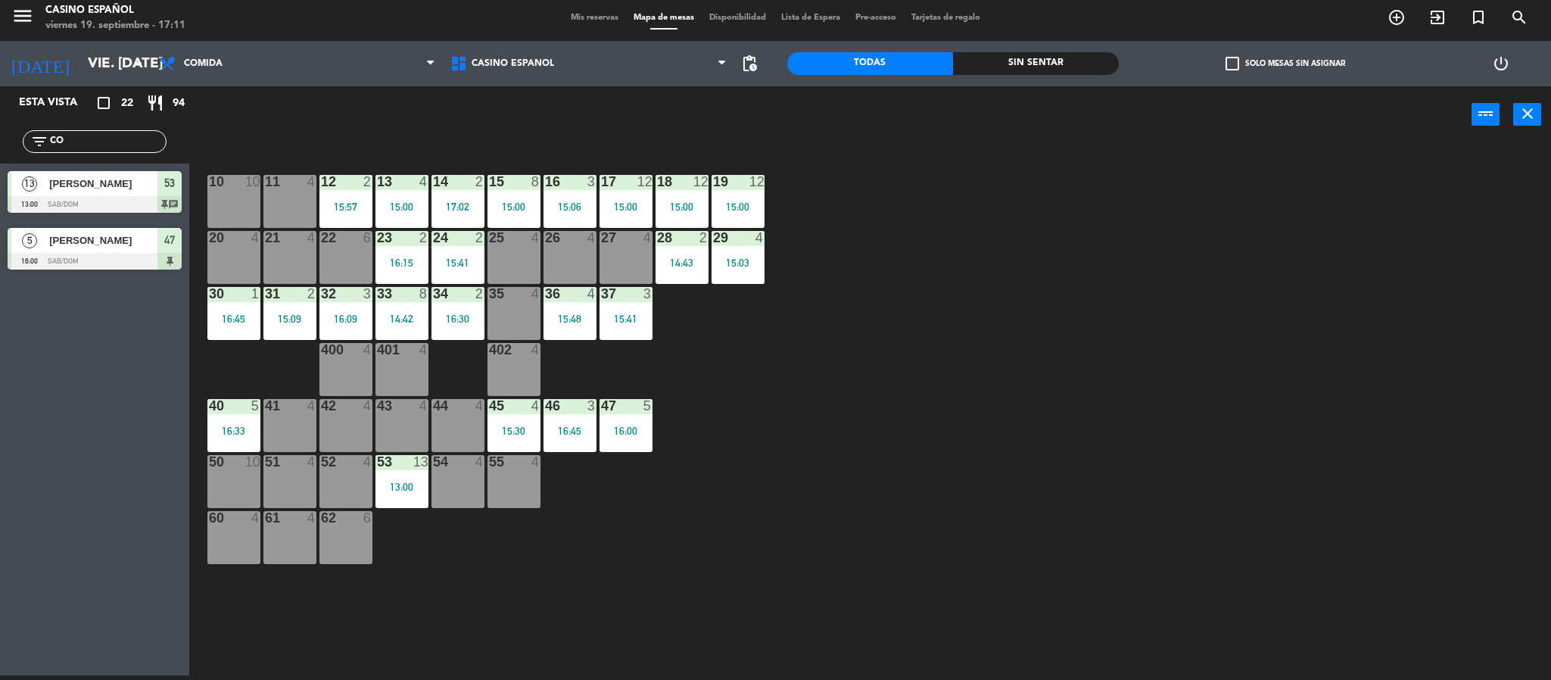
click at [125, 153] on div "filter_list CO" at bounding box center [95, 141] width 144 height 23
click at [114, 135] on div "filter_list CO" at bounding box center [95, 141] width 144 height 23
click at [101, 148] on input "CO" at bounding box center [106, 141] width 117 height 17
type input "C"
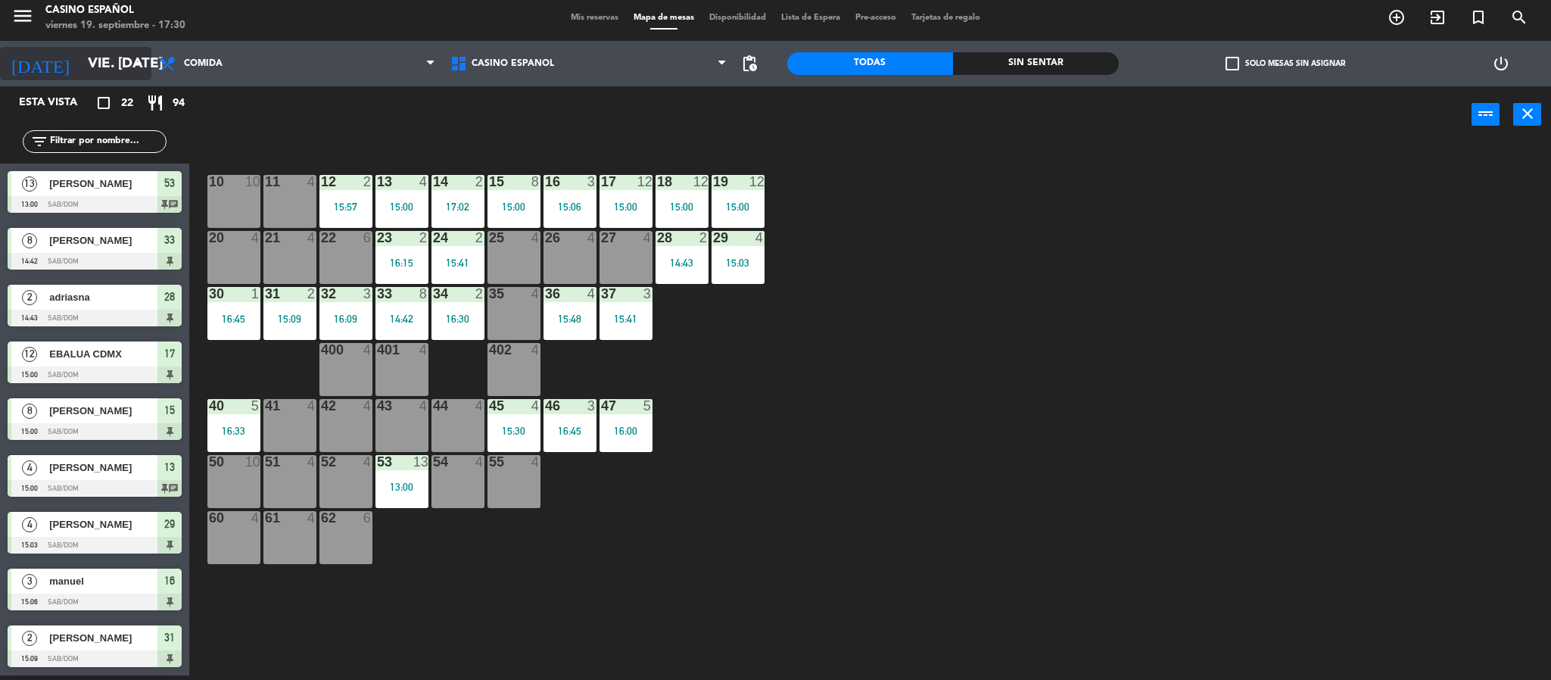
click at [132, 77] on input "vie. [DATE]" at bounding box center [171, 64] width 182 height 32
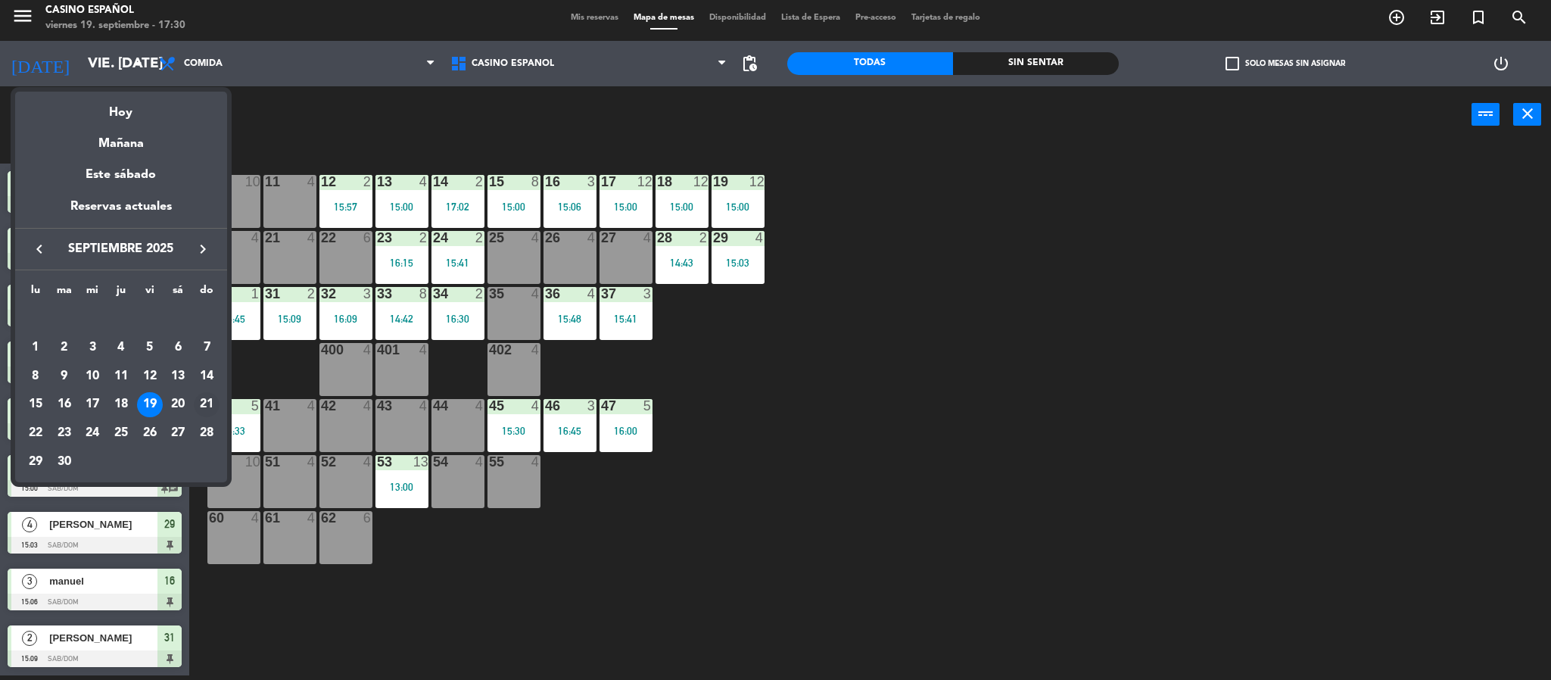
click at [203, 403] on div "21" at bounding box center [207, 405] width 26 height 26
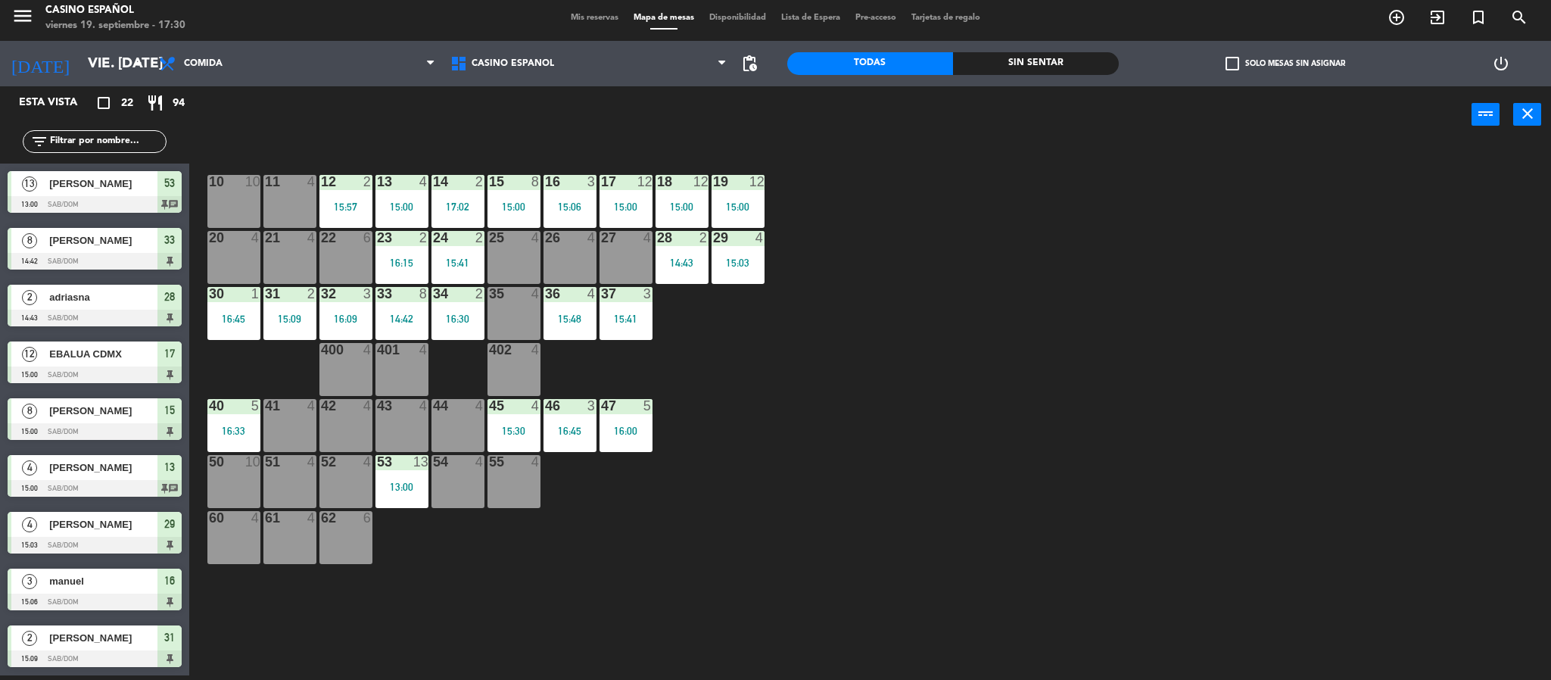
type input "dom. [DATE]"
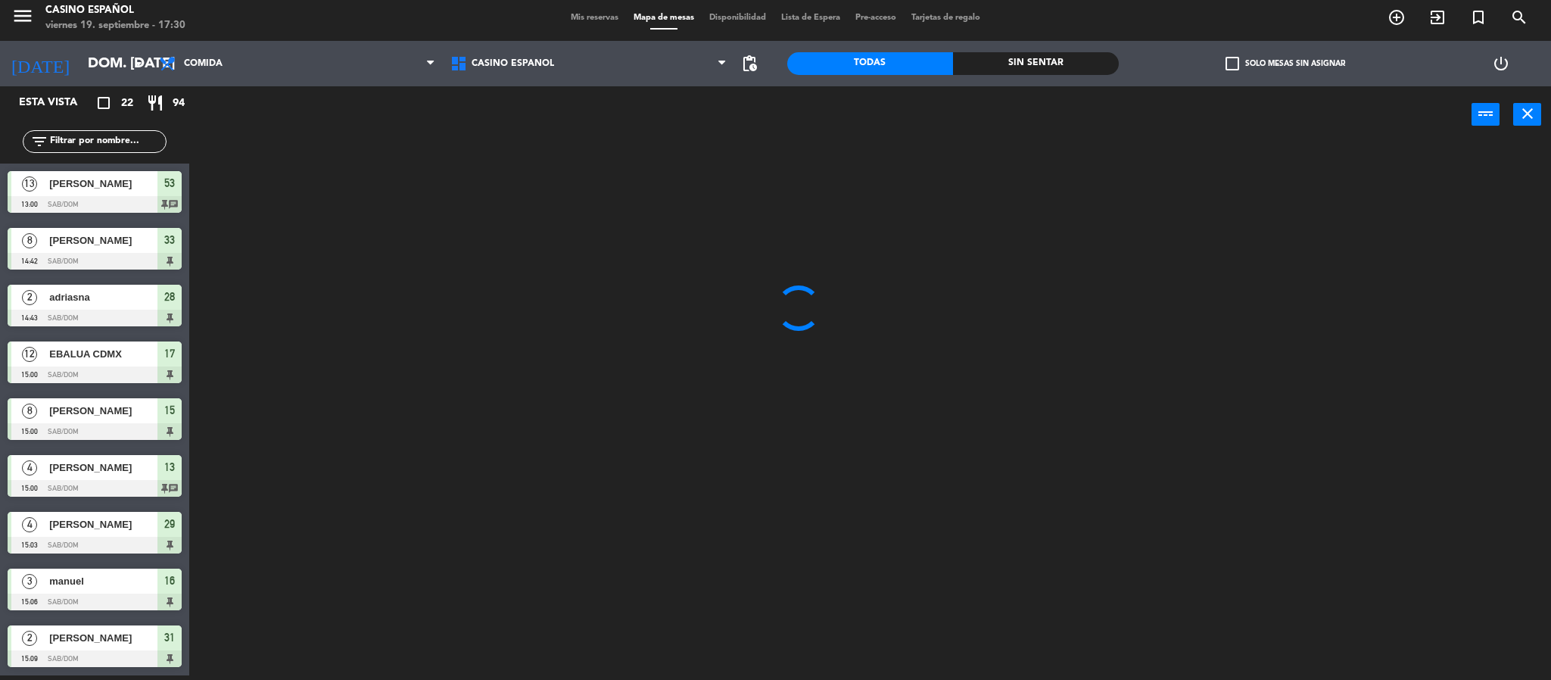
click at [591, 20] on span "Mis reservas" at bounding box center [594, 18] width 63 height 8
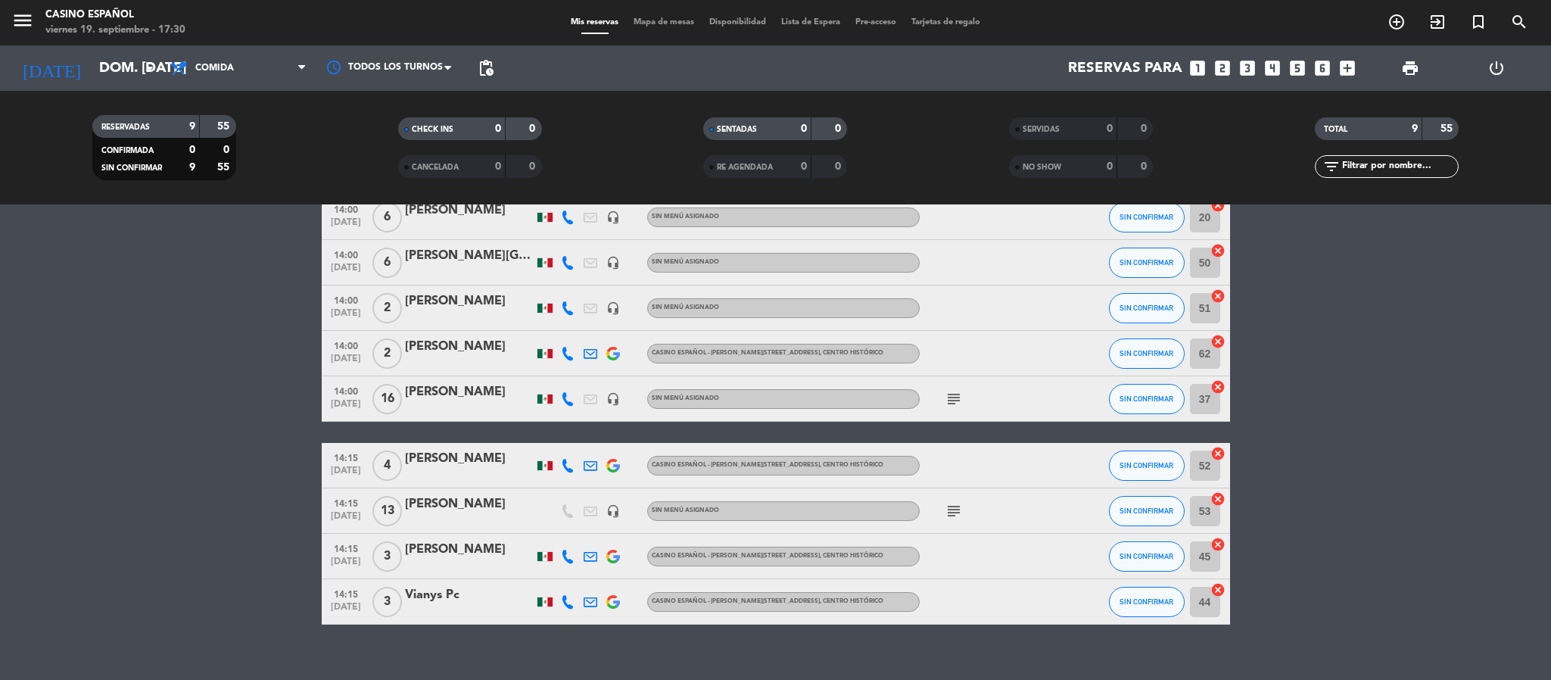
scroll to position [100, 0]
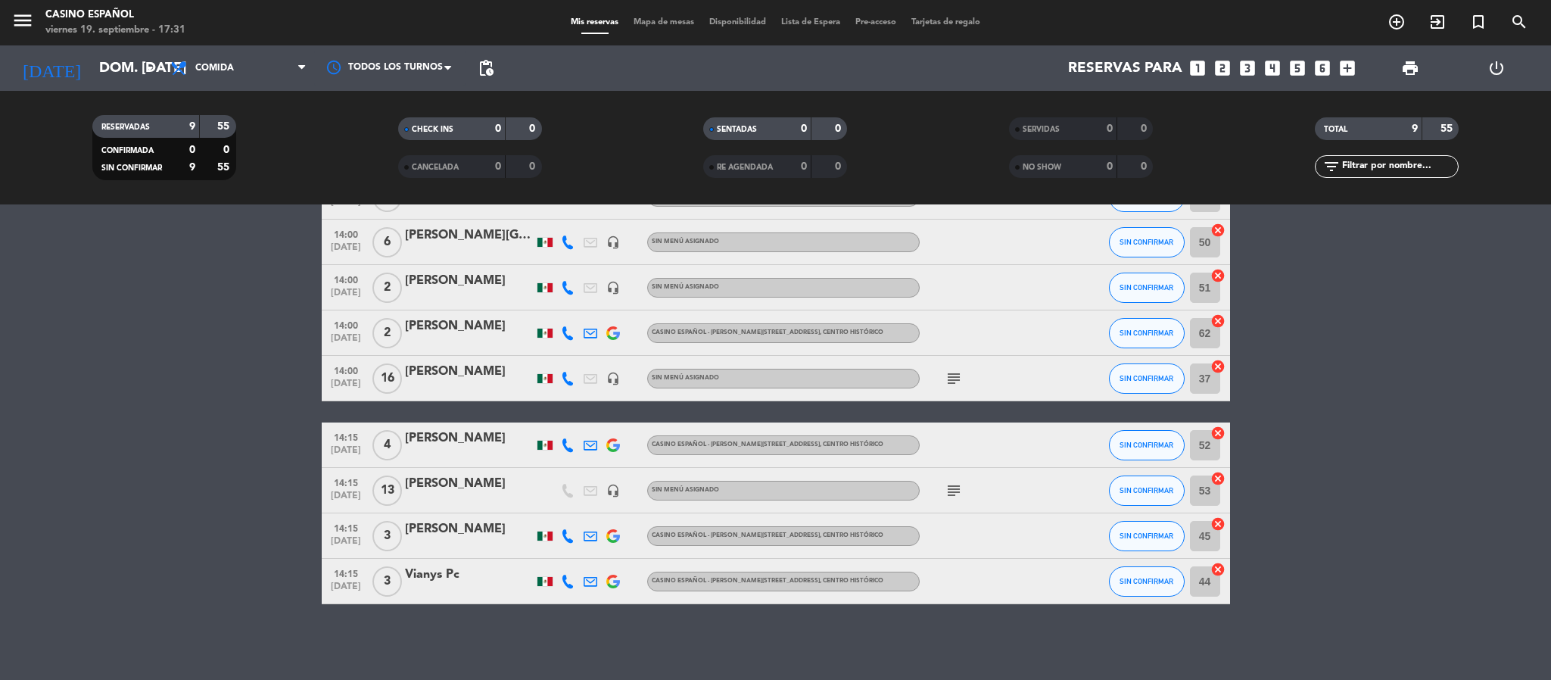
click at [570, 245] on icon at bounding box center [568, 242] width 14 height 14
click at [547, 214] on span "Copiar" at bounding box center [556, 216] width 32 height 16
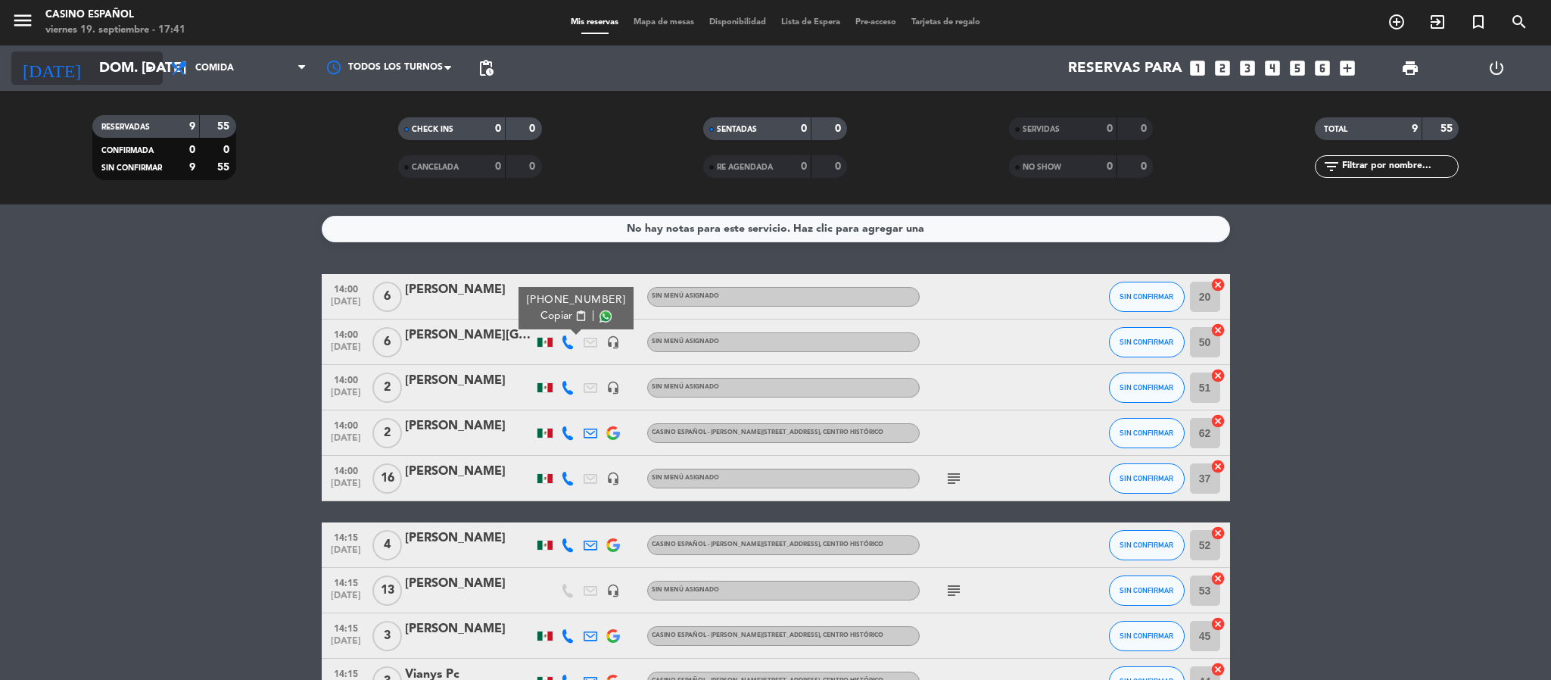
click at [92, 52] on input "dom. [DATE]" at bounding box center [183, 68] width 182 height 32
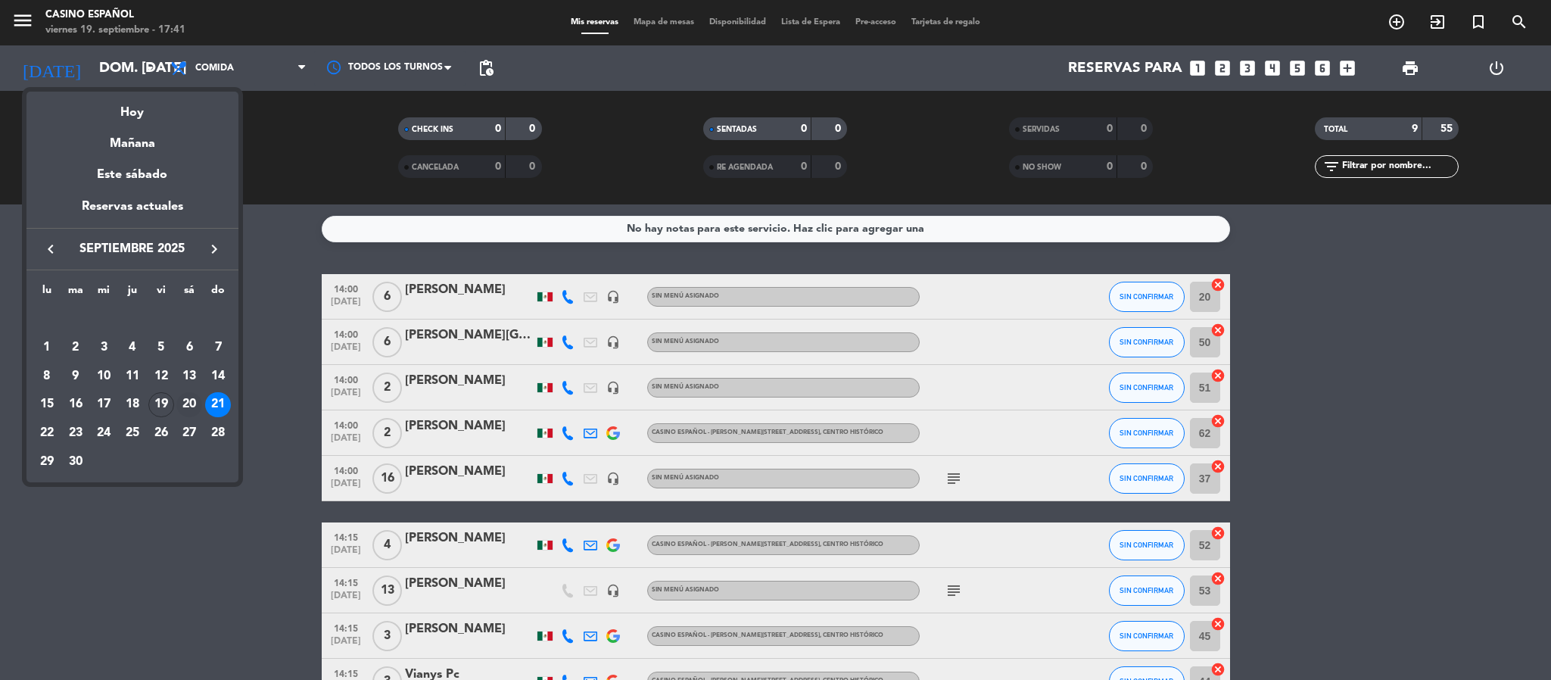
click at [182, 400] on div "20" at bounding box center [189, 405] width 26 height 26
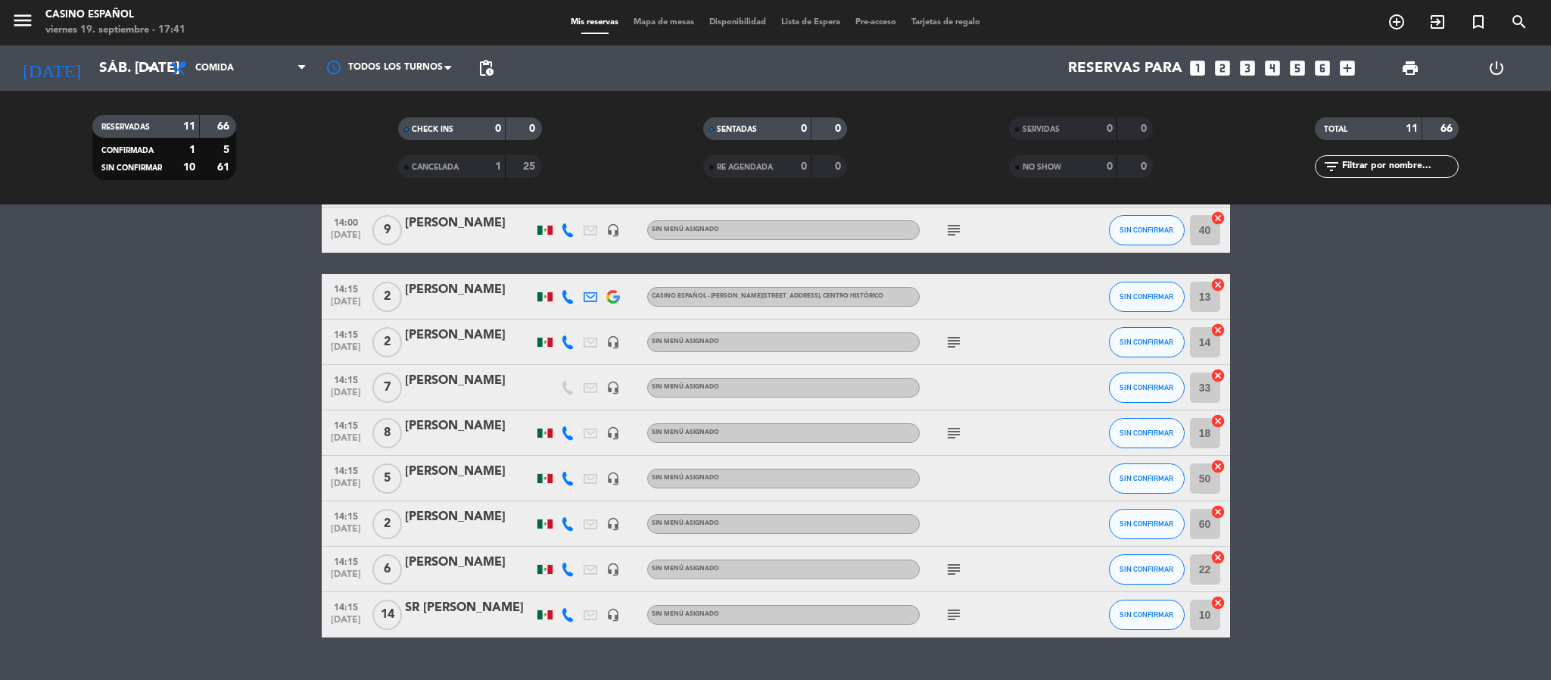
scroll to position [191, 0]
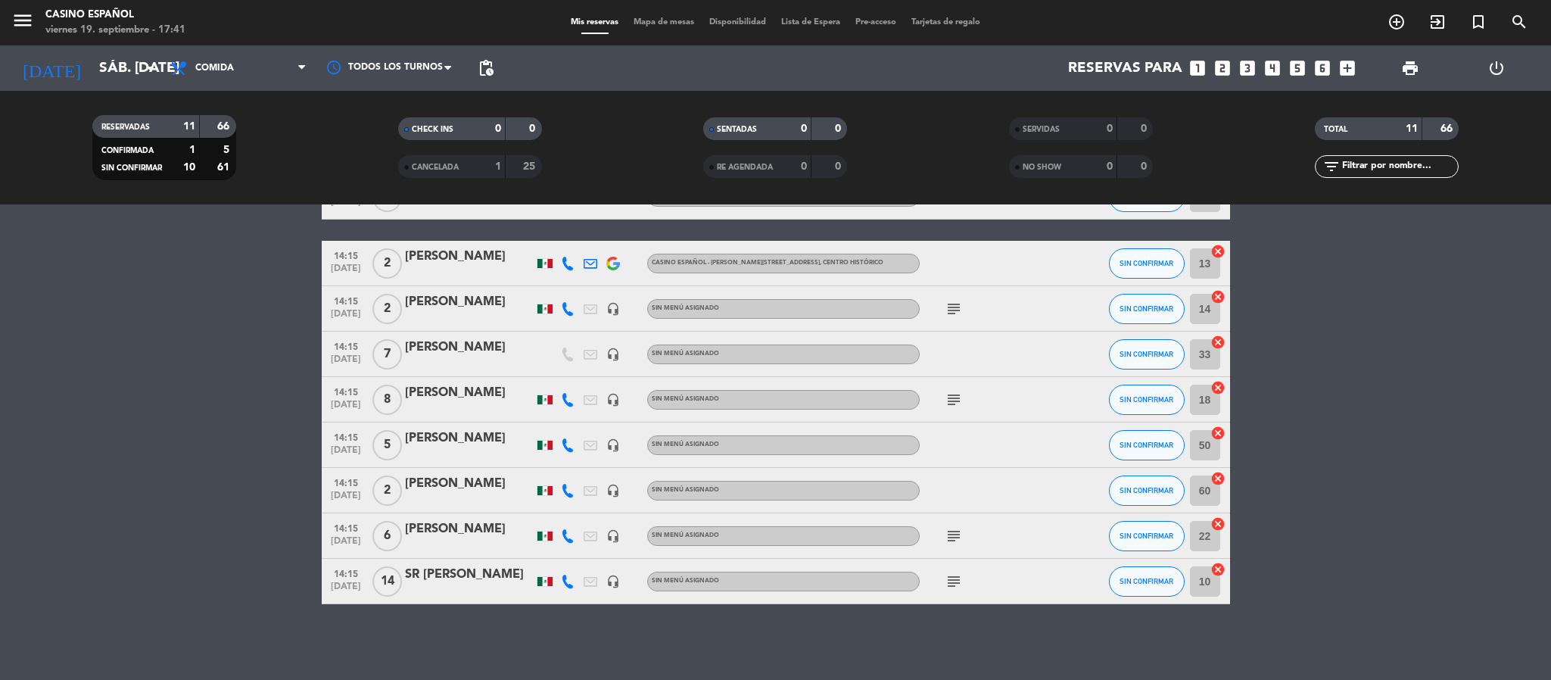
click at [443, 584] on div "SR [PERSON_NAME]" at bounding box center [469, 575] width 129 height 20
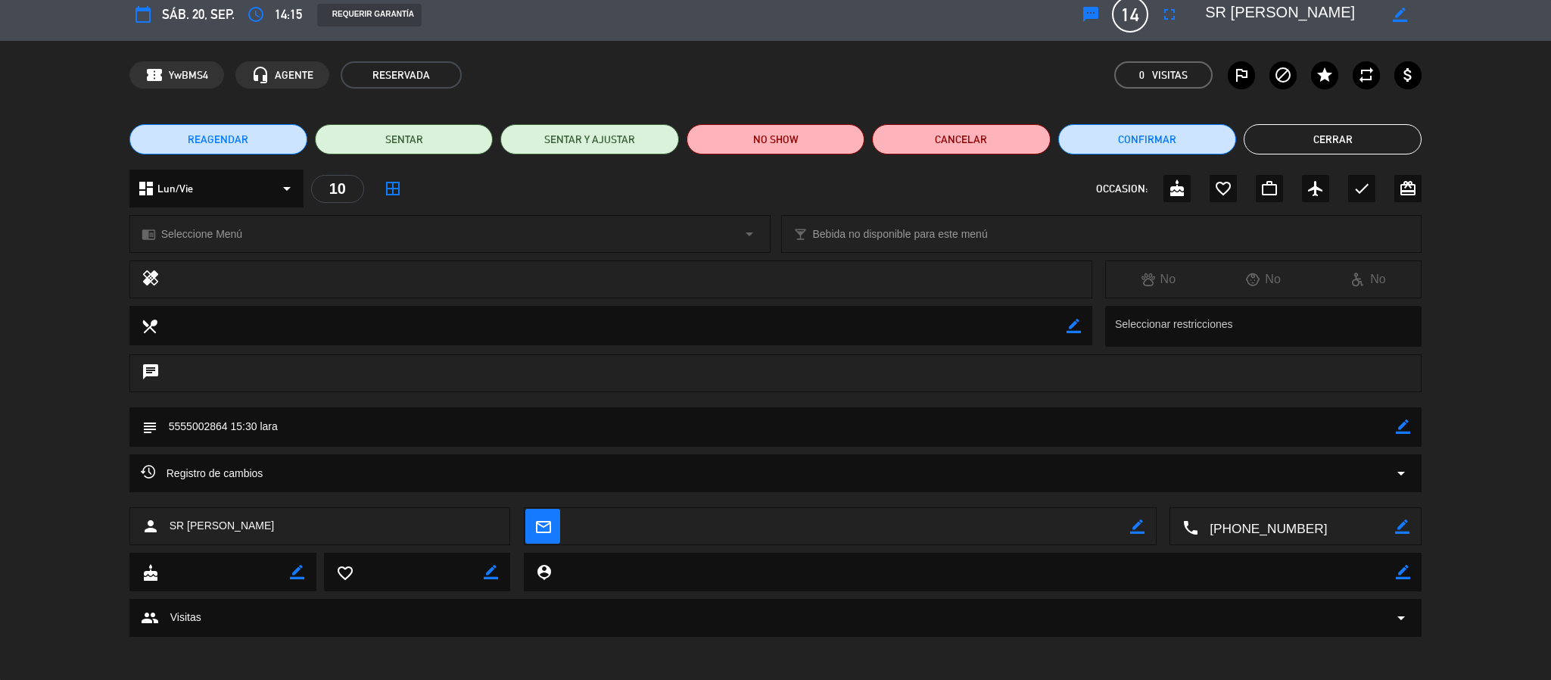
scroll to position [14, 0]
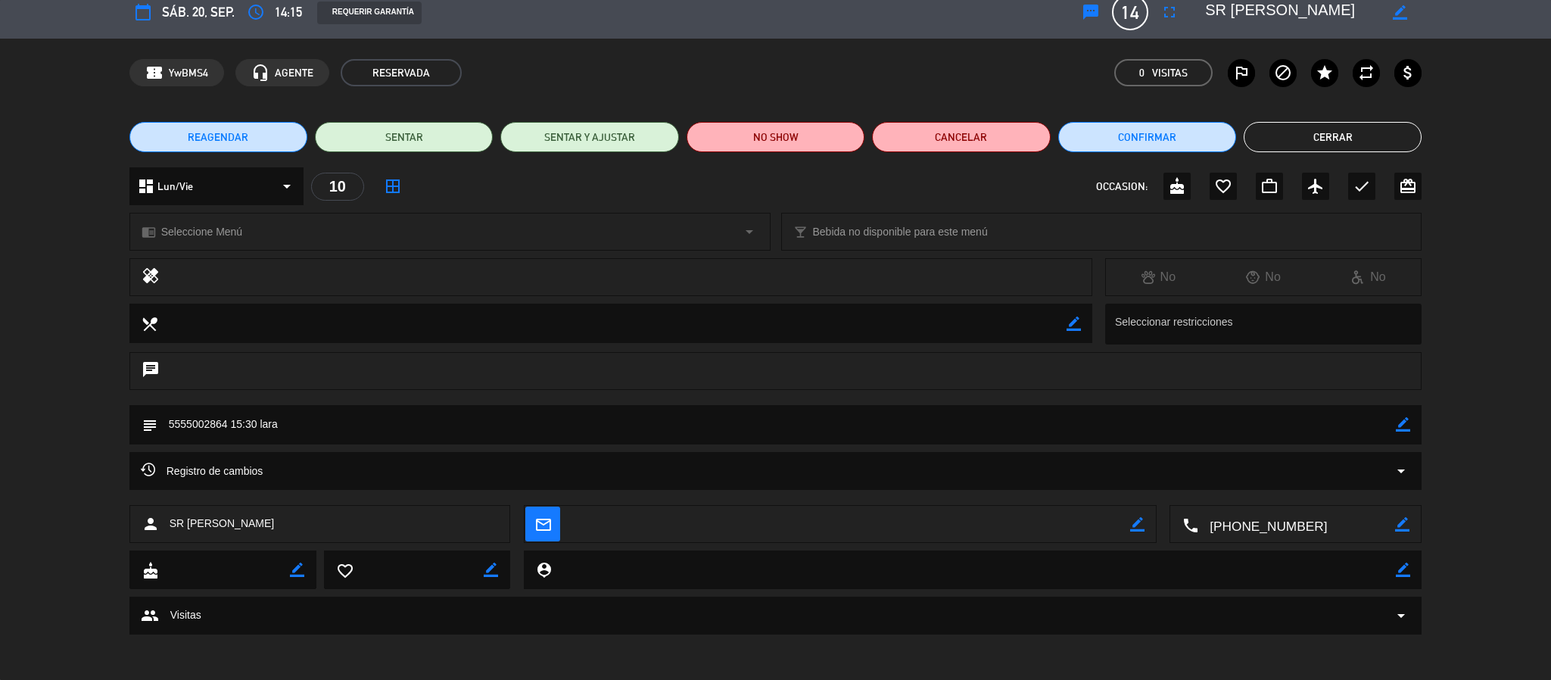
click at [1281, 141] on button "Cerrar" at bounding box center [1333, 137] width 178 height 30
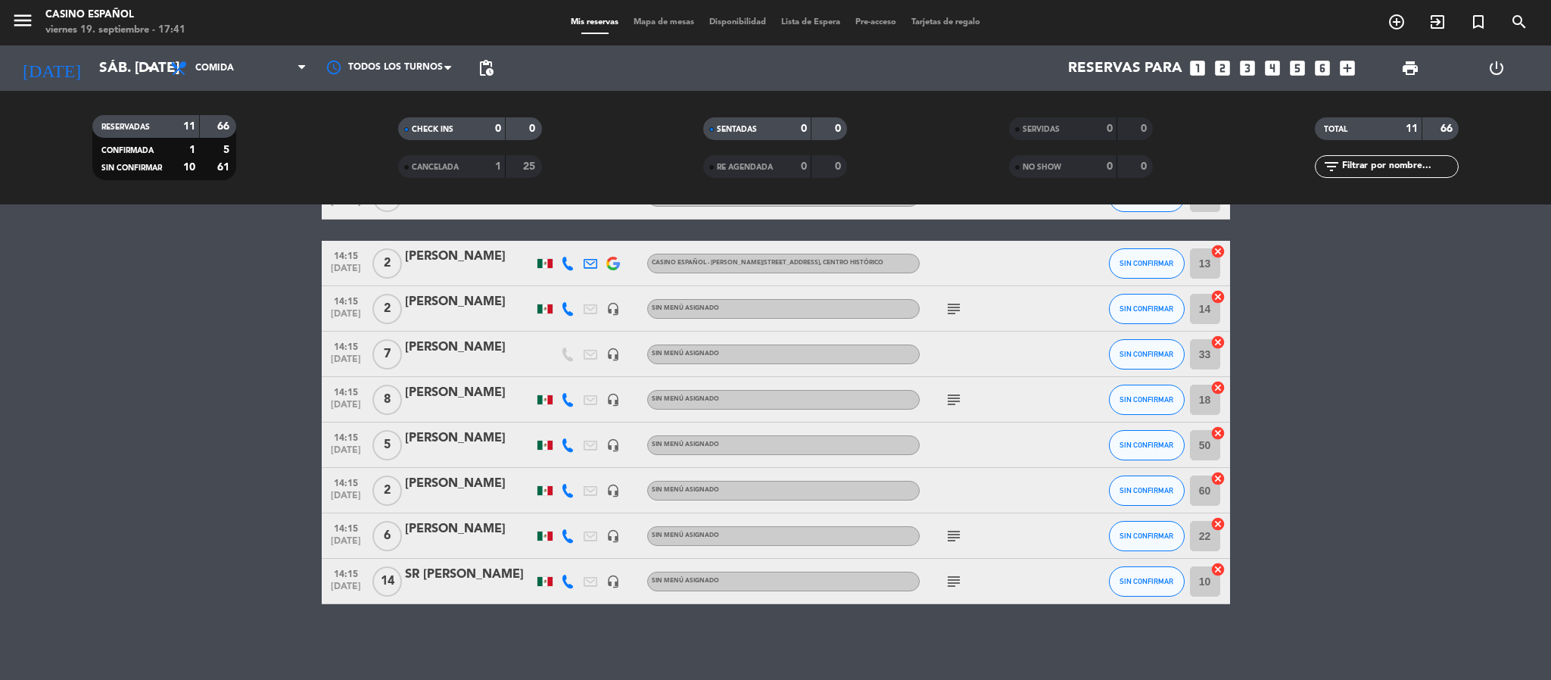
click at [950, 582] on icon "subject" at bounding box center [954, 581] width 18 height 18
click at [949, 584] on icon "subject" at bounding box center [954, 581] width 18 height 18
click at [104, 59] on input "sáb. [DATE]" at bounding box center [183, 68] width 182 height 32
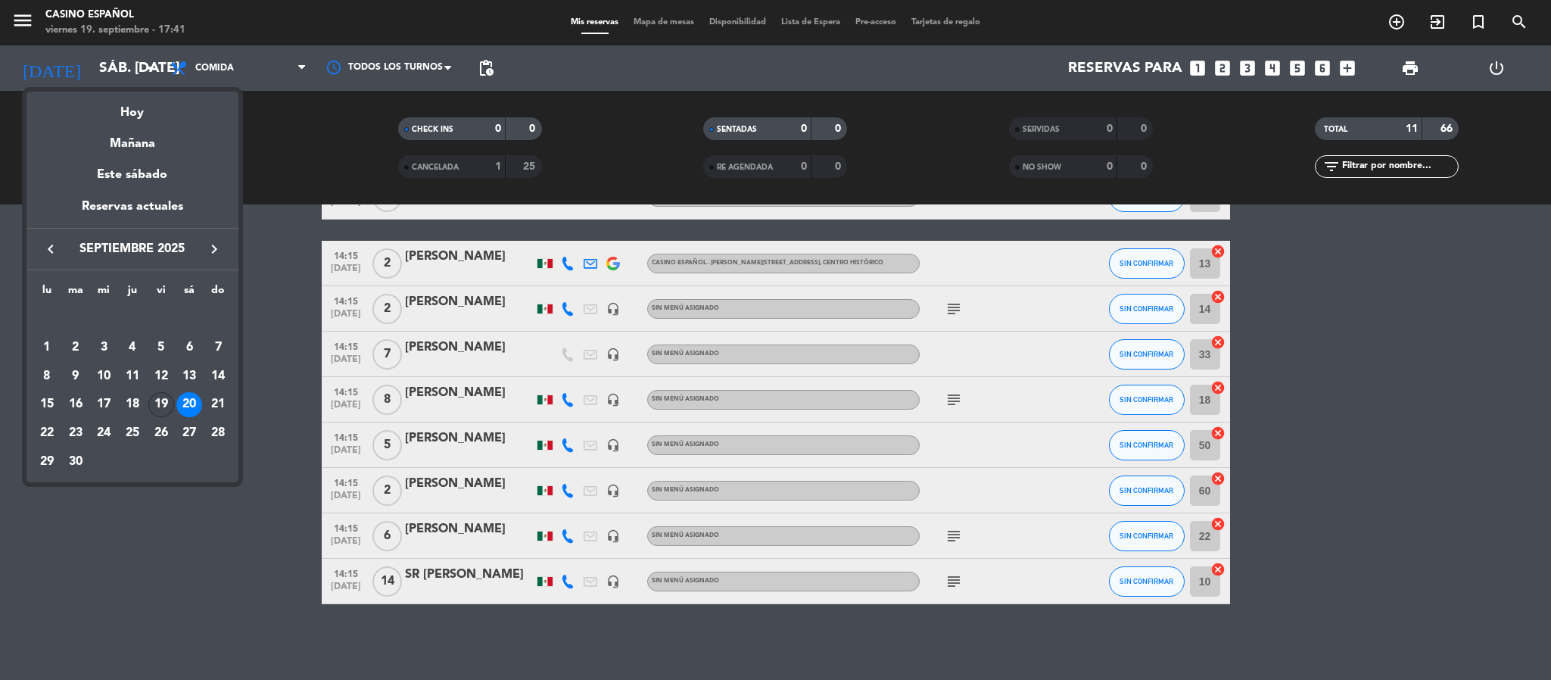
click at [162, 400] on div "19" at bounding box center [161, 405] width 26 height 26
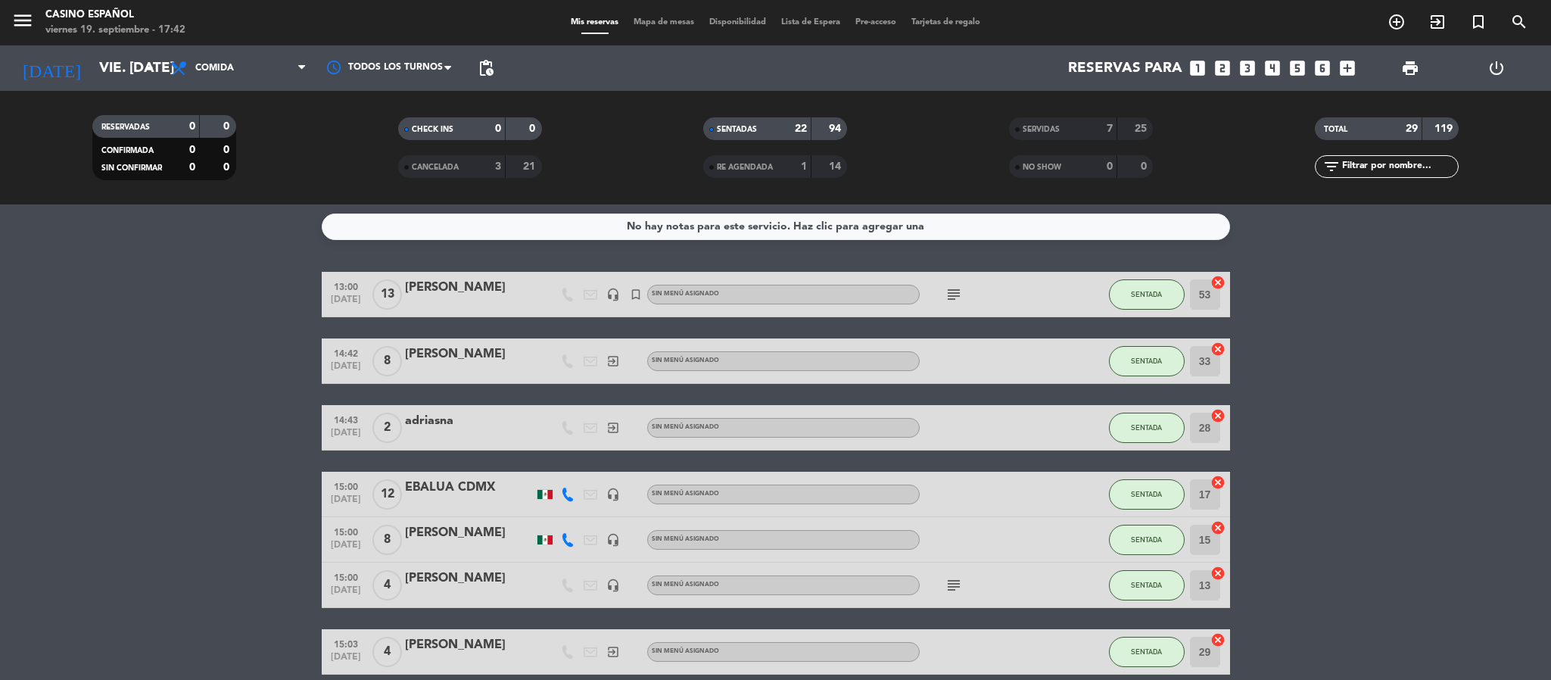
scroll to position [0, 0]
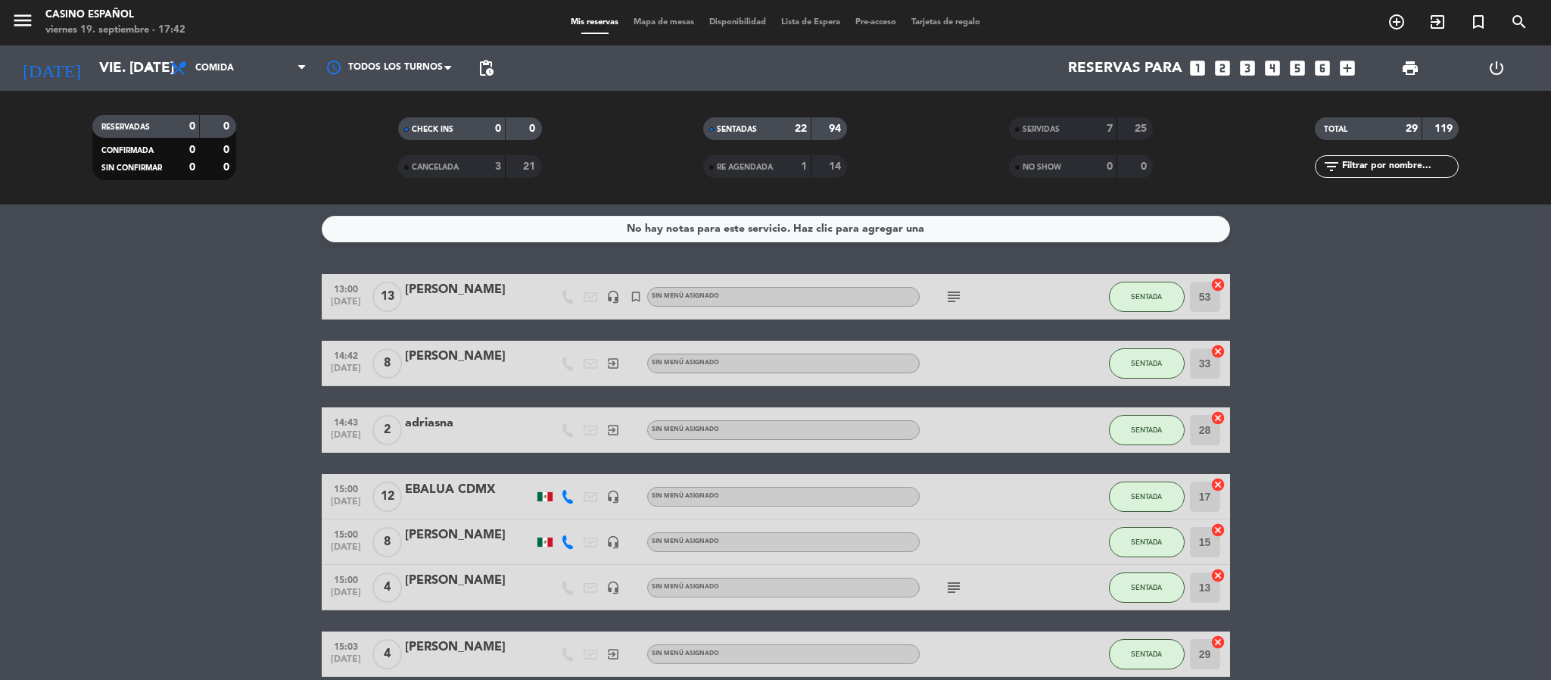
click at [216, 50] on div "Todos los servicios Desayuno Comida Comida Todos los servicios Desayuno Comida" at bounding box center [238, 67] width 151 height 45
click at [207, 63] on span "Comida" at bounding box center [214, 68] width 39 height 11
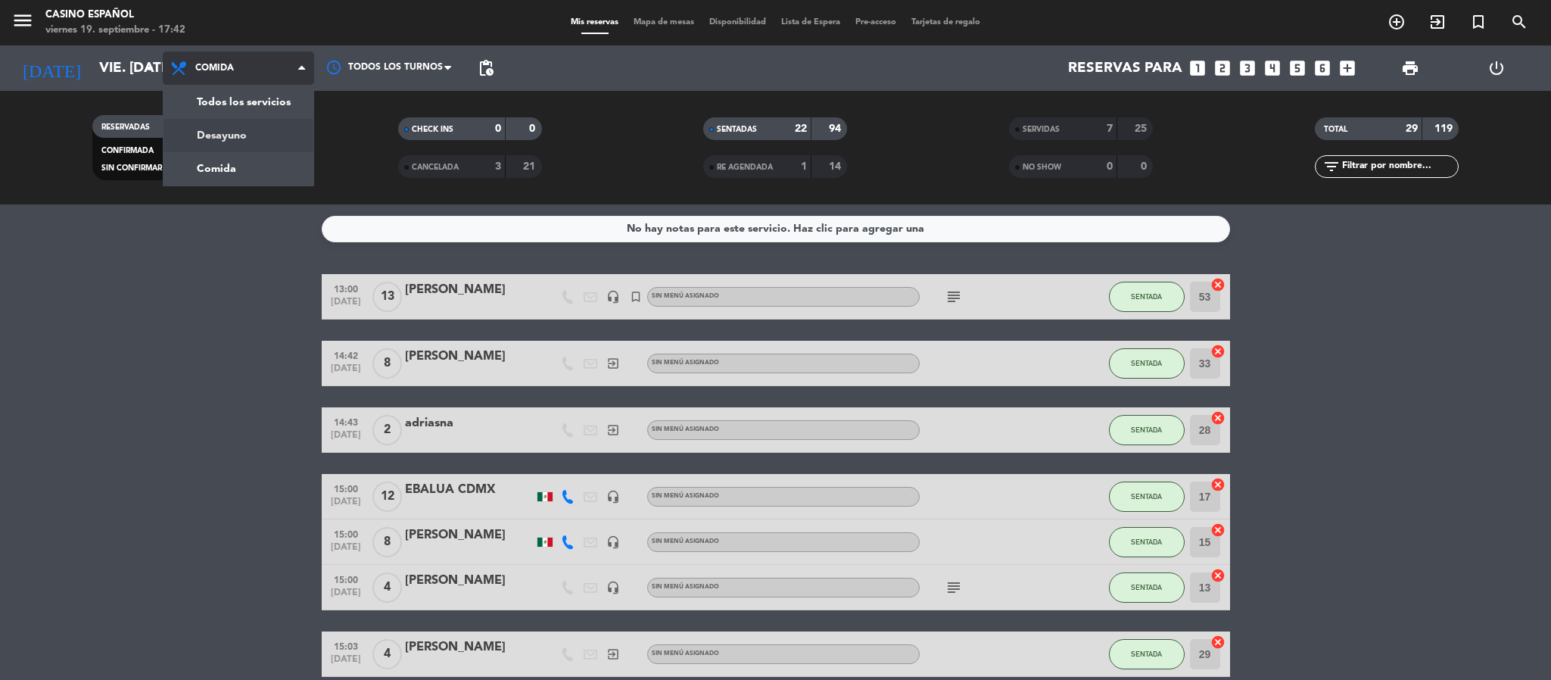
click at [221, 139] on div "menu Casino Español viernes 19. septiembre - 17:42 Mis reservas Mapa de mesas D…" at bounding box center [775, 102] width 1551 height 204
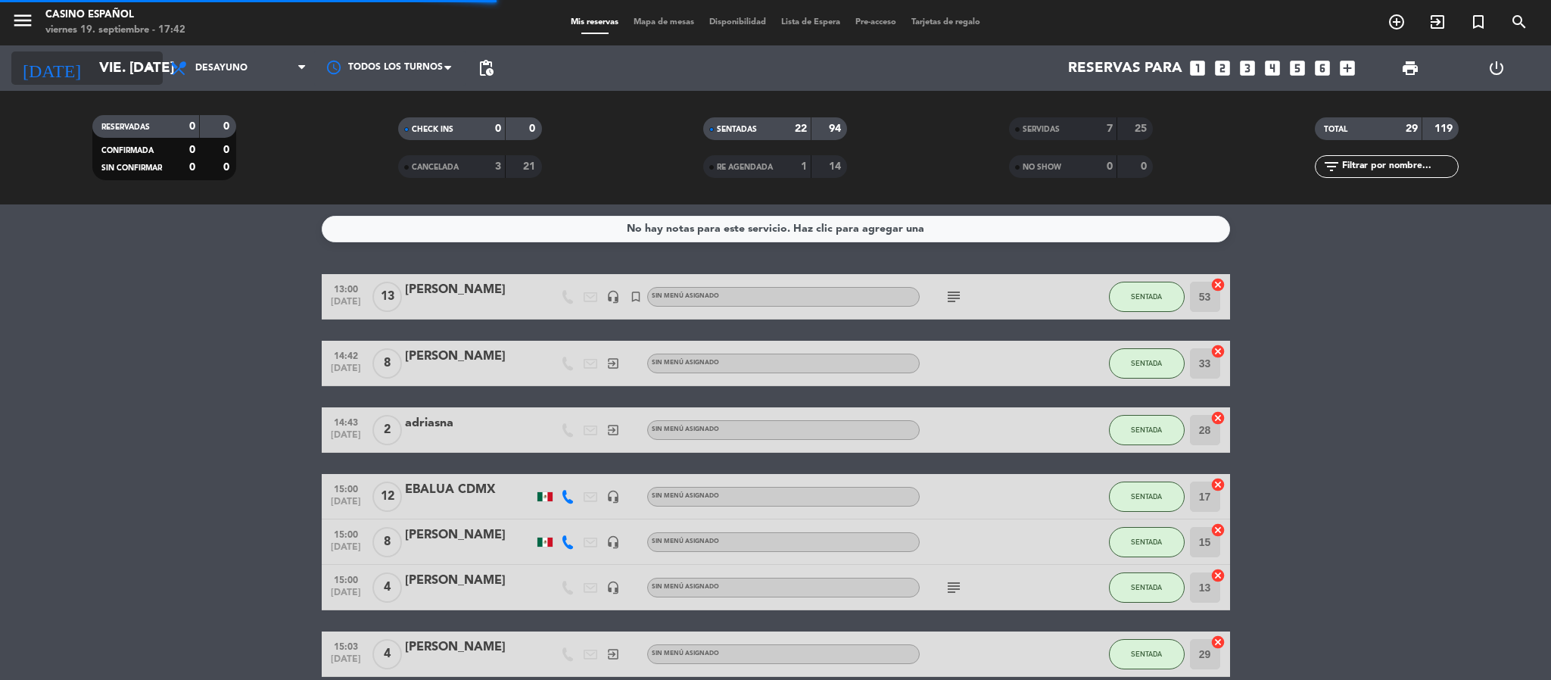
click at [126, 82] on input "vie. [DATE]" at bounding box center [183, 68] width 182 height 32
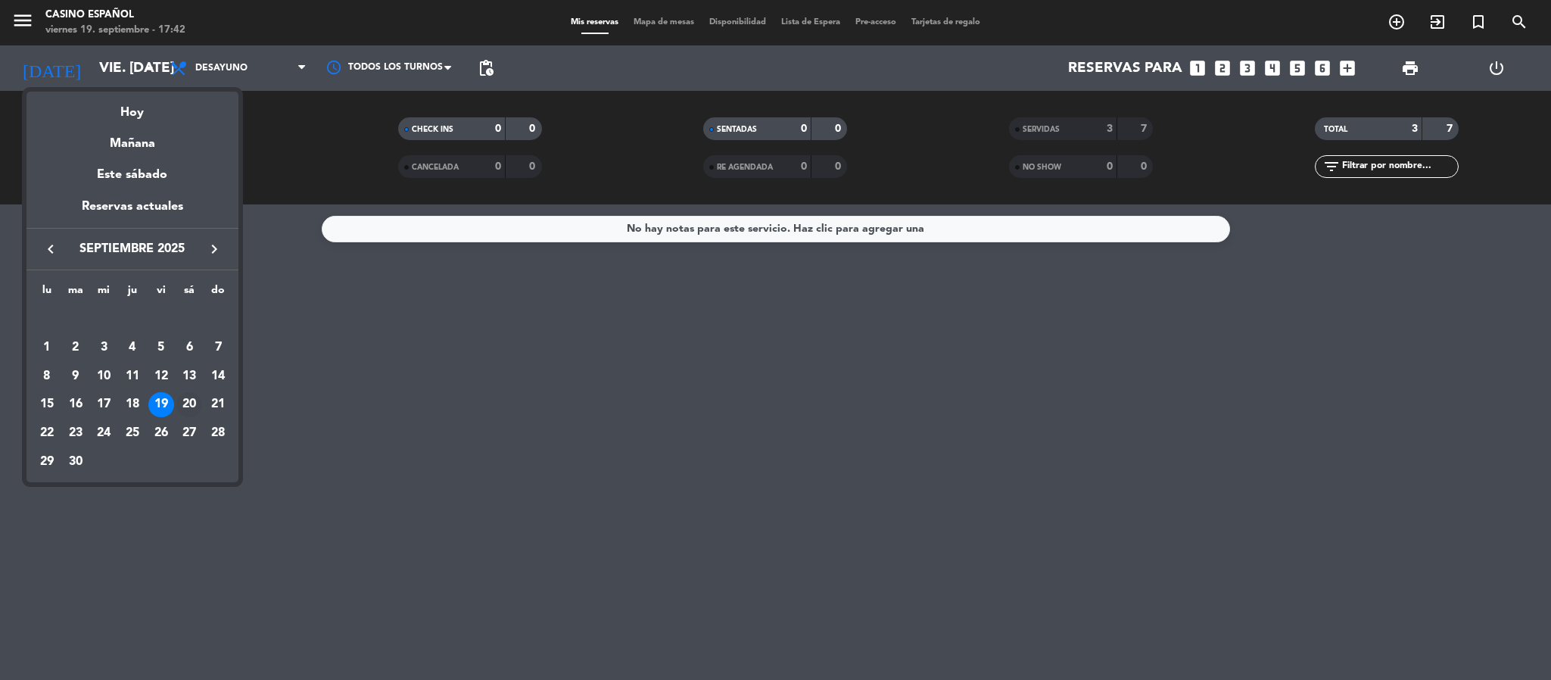
click at [195, 394] on div "20" at bounding box center [189, 405] width 26 height 26
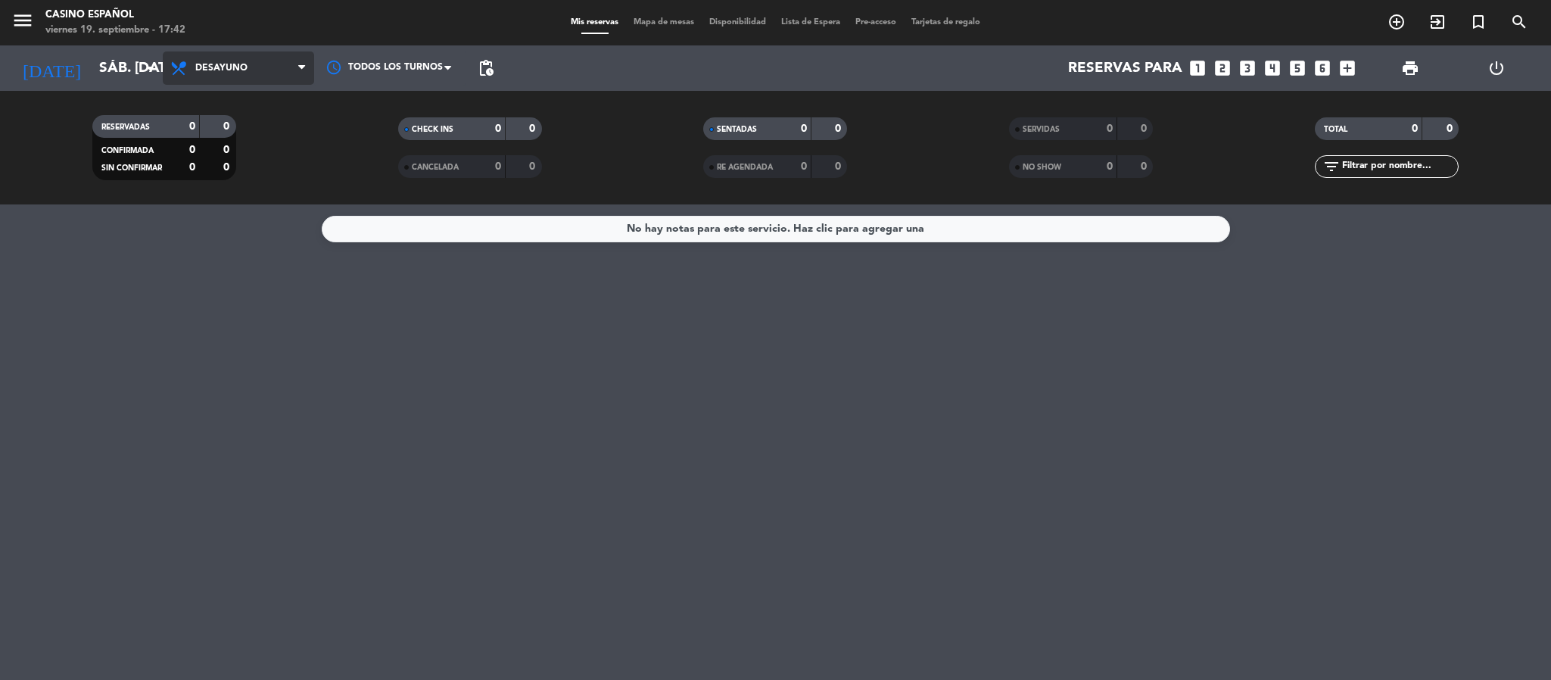
click at [236, 77] on span "Desayuno" at bounding box center [238, 67] width 151 height 33
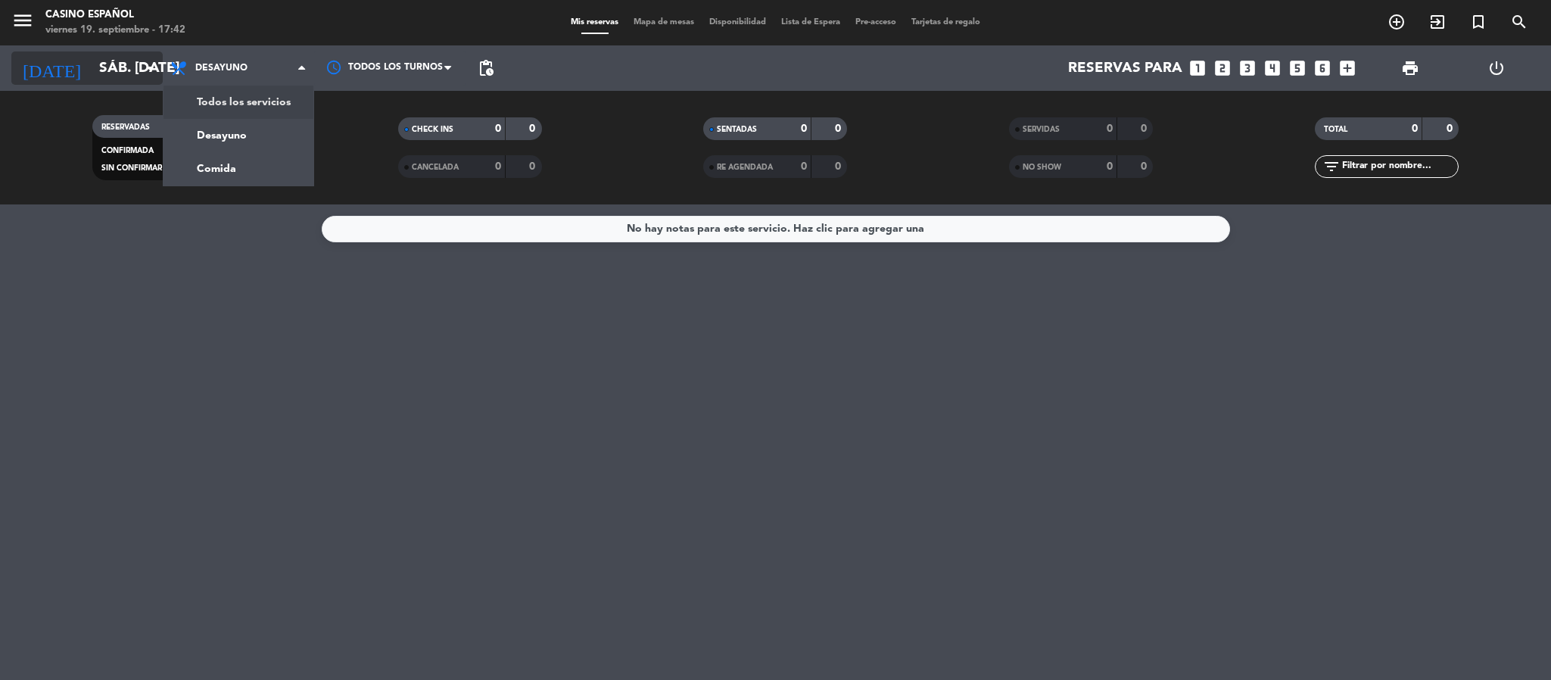
click at [105, 73] on input "sáb. [DATE]" at bounding box center [183, 68] width 182 height 32
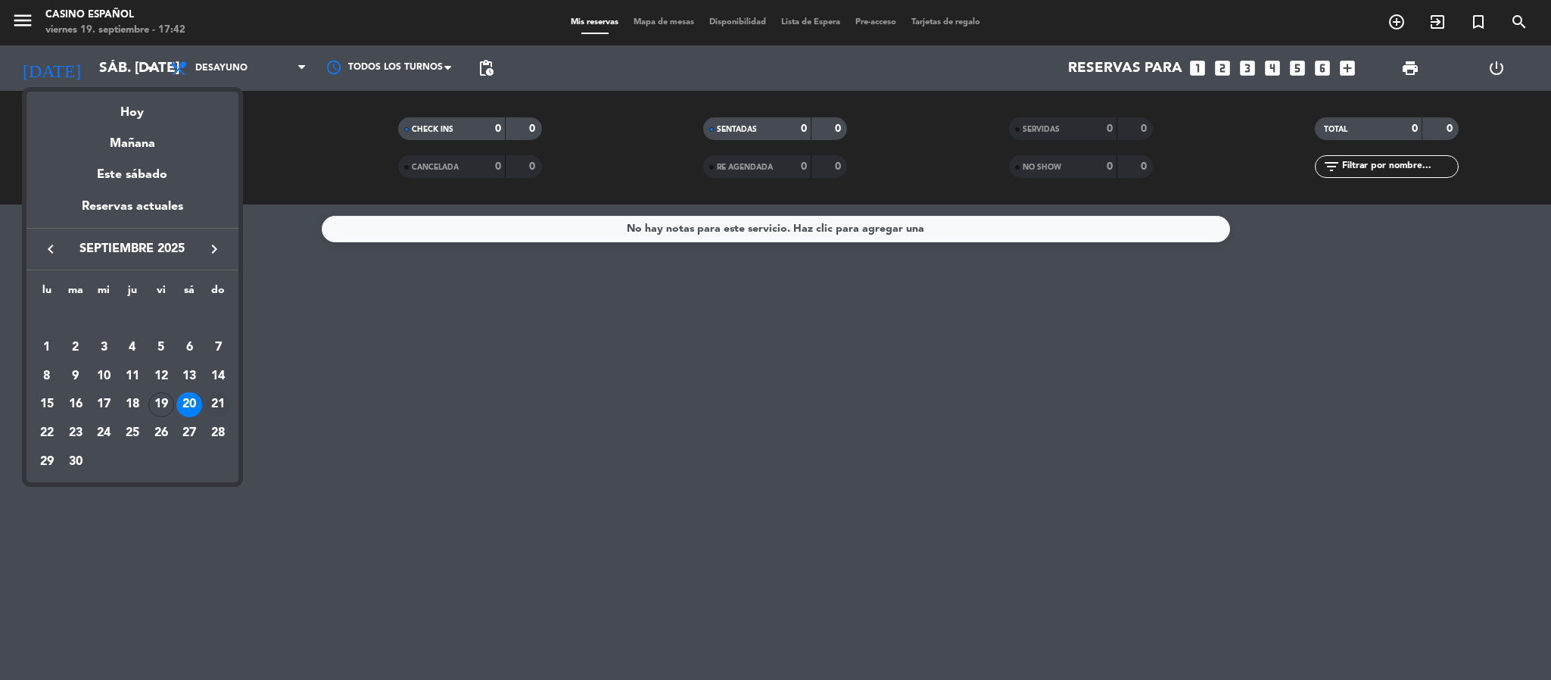
click at [228, 400] on div "21" at bounding box center [218, 405] width 26 height 26
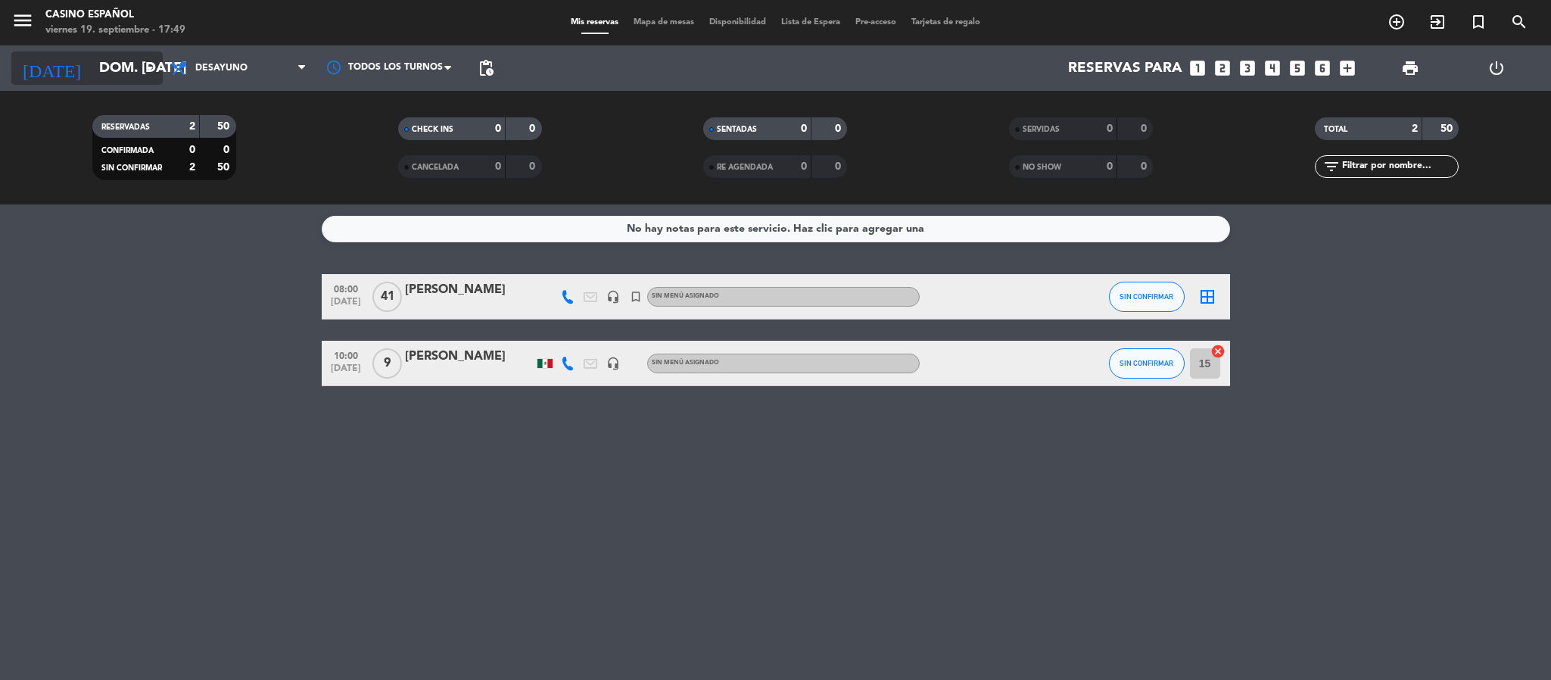
click at [104, 57] on input "dom. [DATE]" at bounding box center [183, 68] width 182 height 32
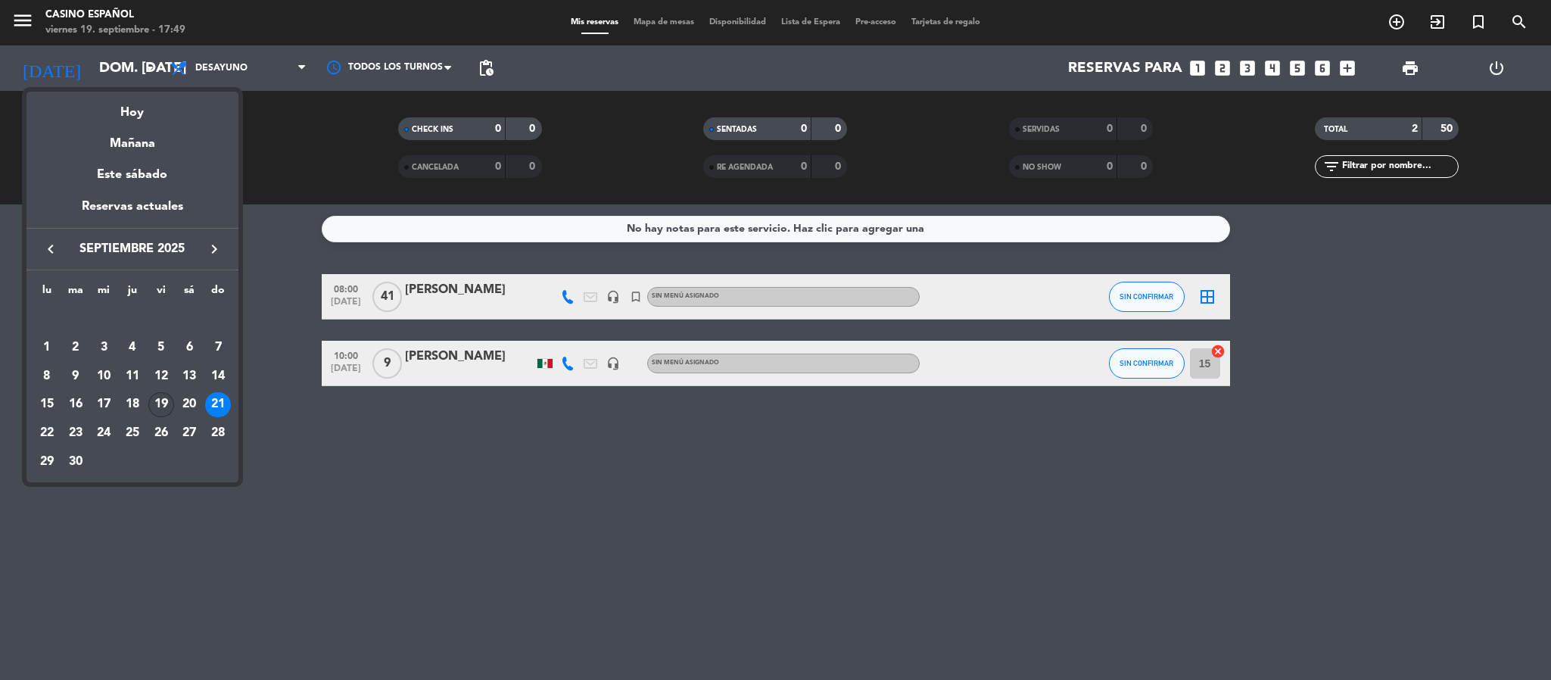
click at [148, 404] on div "19" at bounding box center [161, 405] width 26 height 26
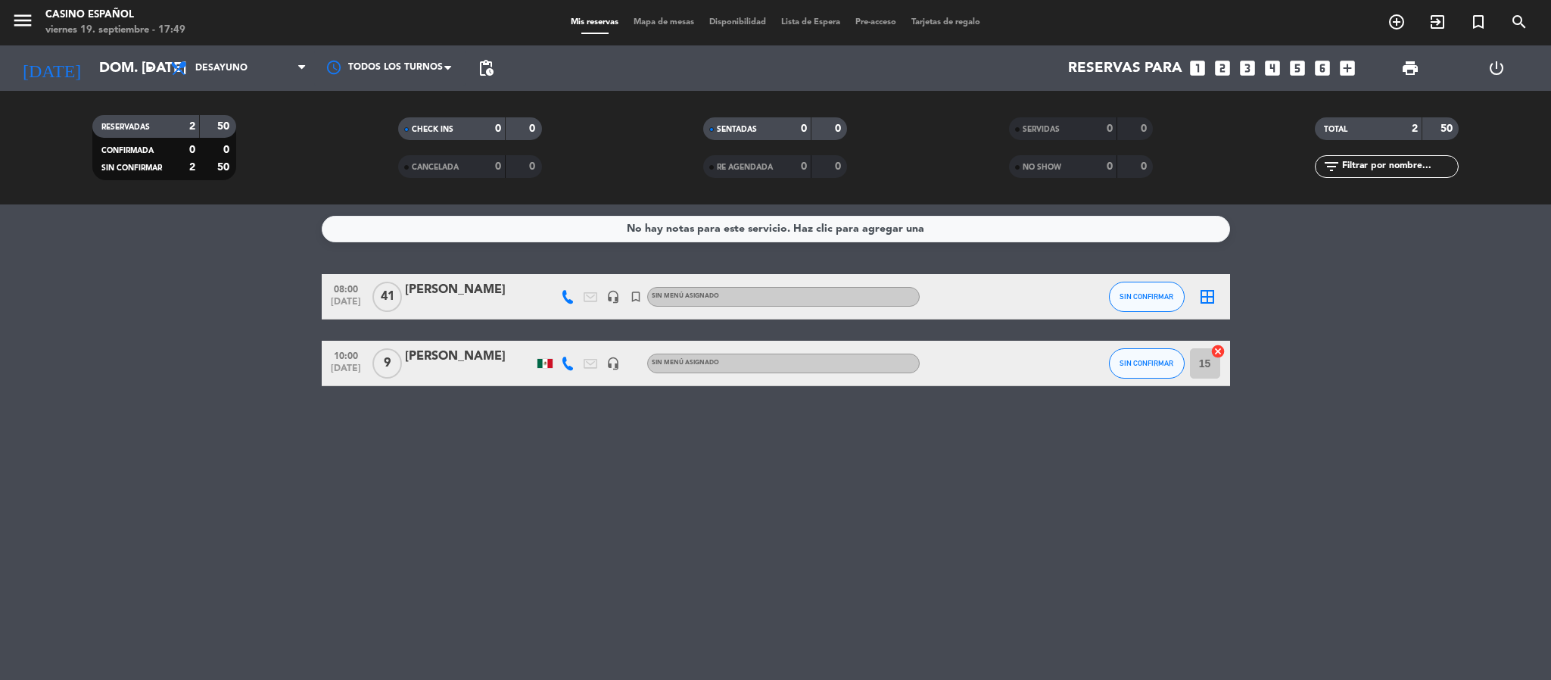
type input "vie. [DATE]"
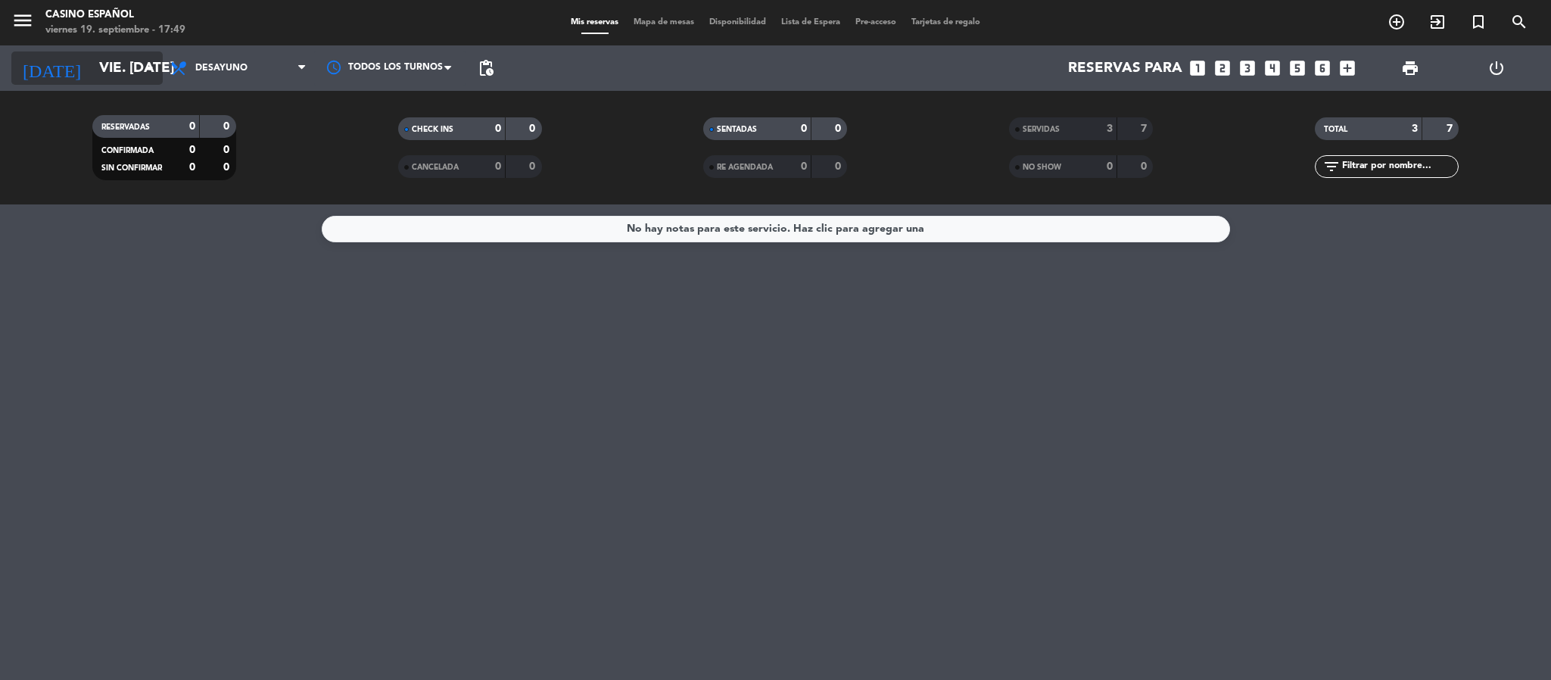
click at [141, 69] on icon "arrow_drop_down" at bounding box center [150, 68] width 18 height 18
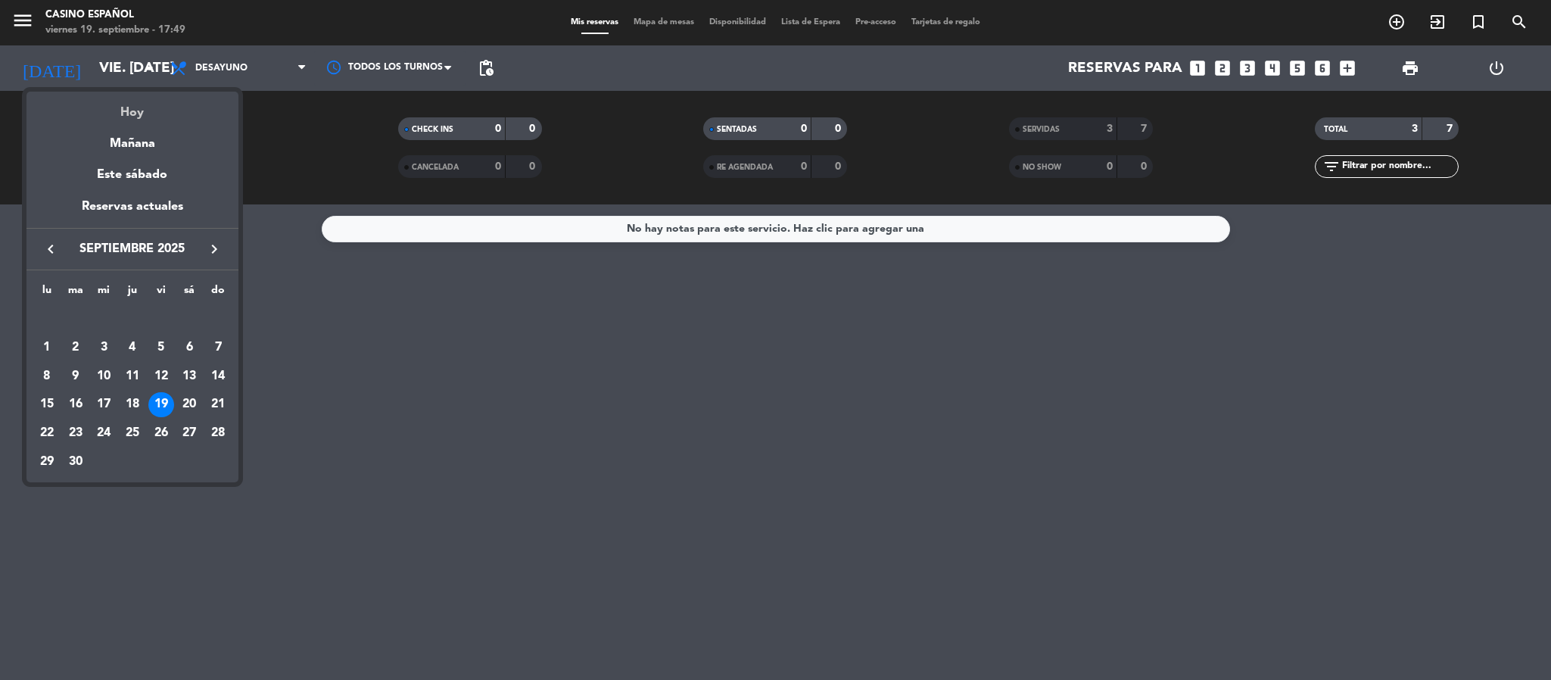
click at [123, 110] on div "Hoy" at bounding box center [132, 107] width 212 height 31
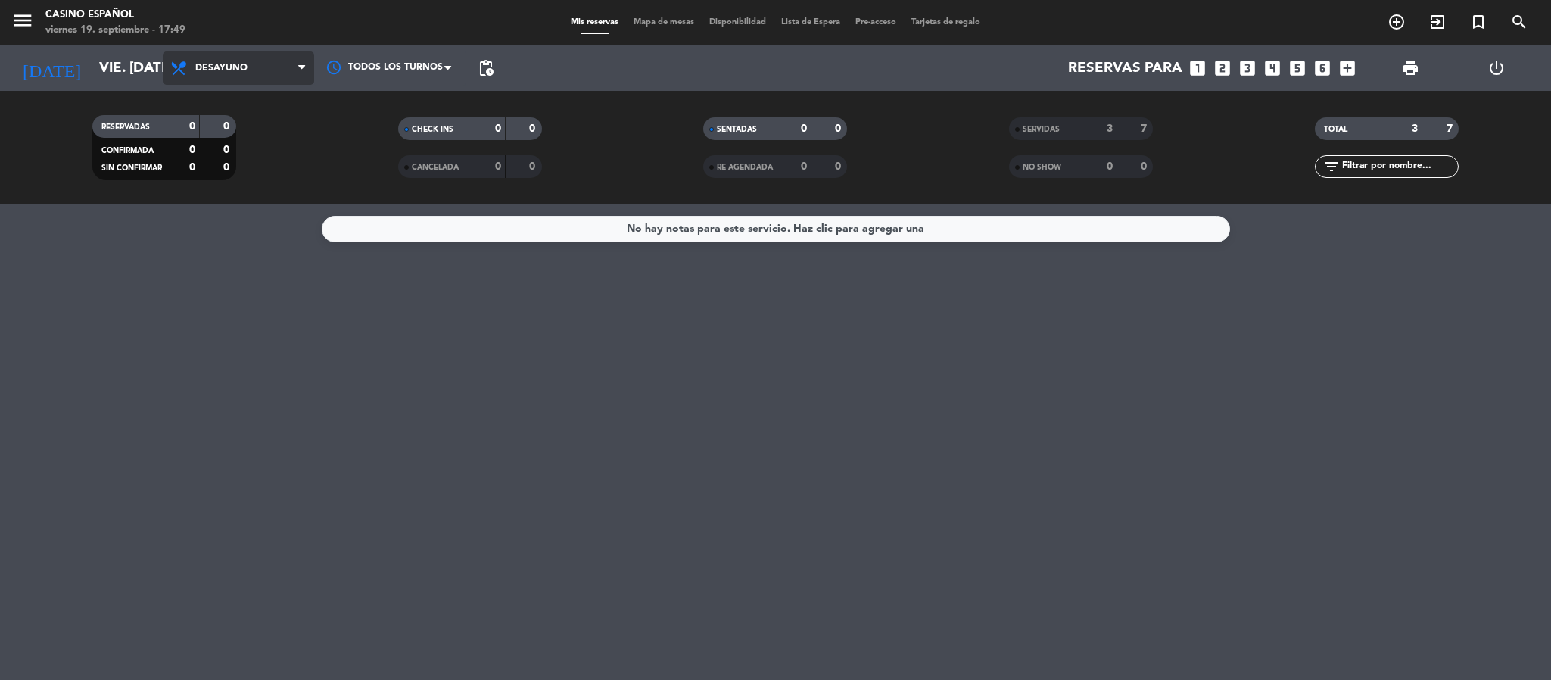
click at [253, 64] on span "Desayuno" at bounding box center [238, 67] width 151 height 33
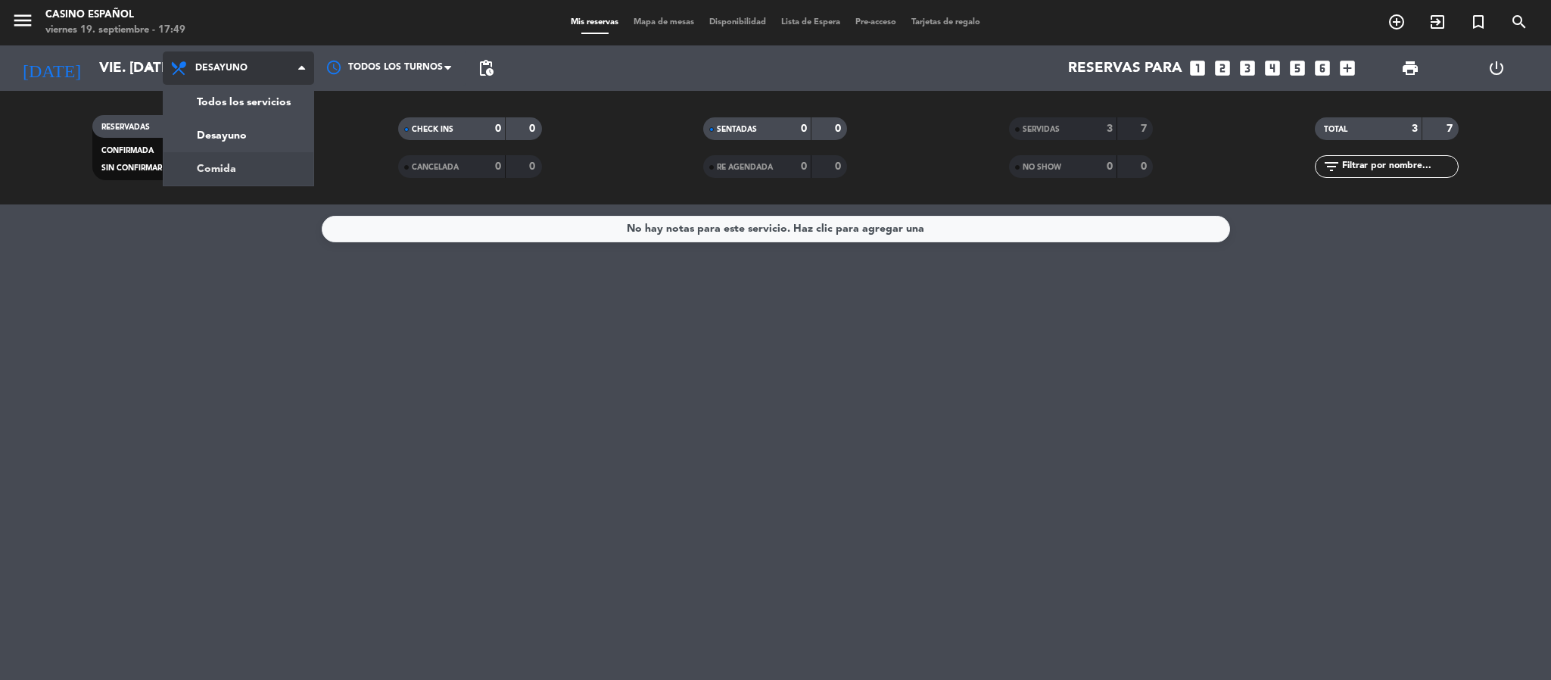
click at [243, 171] on div "menu Casino Español viernes 19. septiembre - 17:49 Mis reservas Mapa de mesas D…" at bounding box center [775, 102] width 1551 height 204
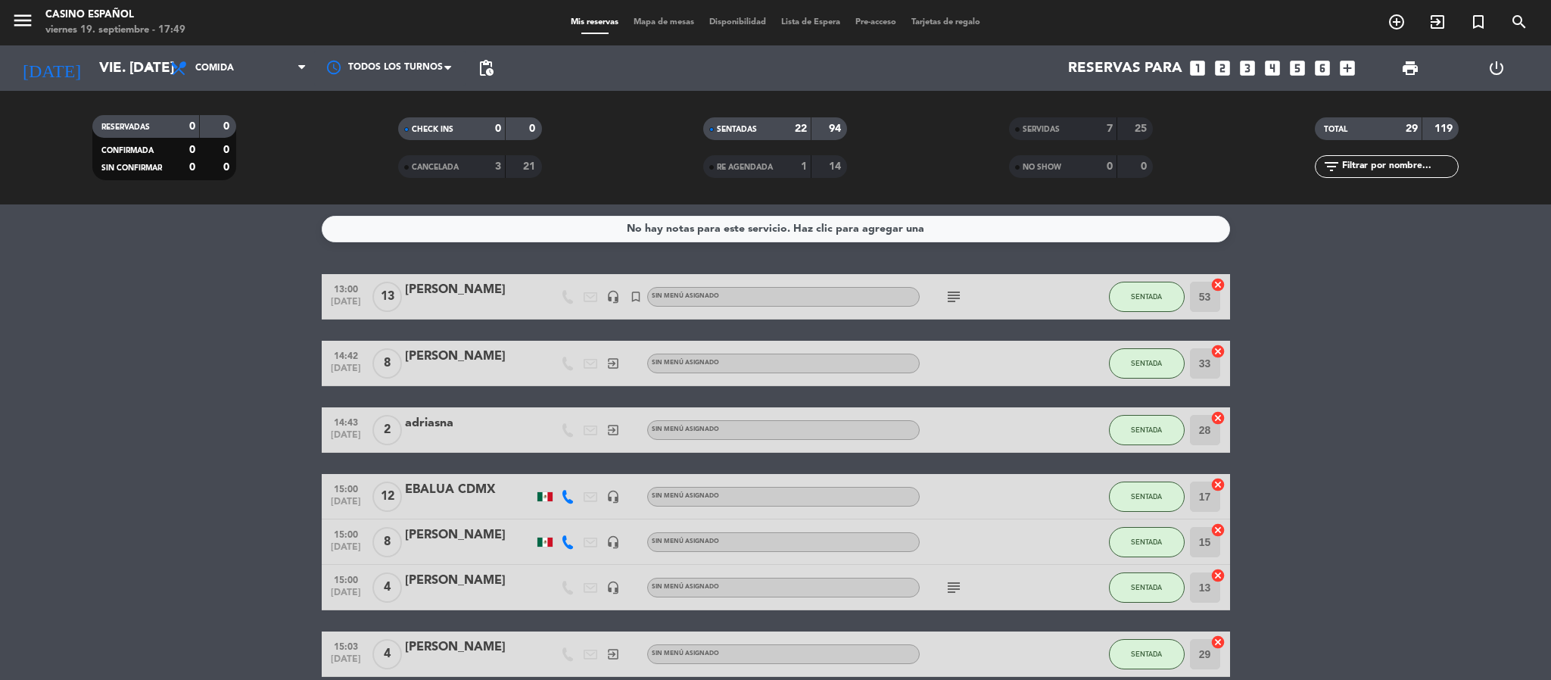
click at [645, 16] on div "menu Casino Español viernes 19. septiembre - 17:49 Mis reservas Mapa de mesas D…" at bounding box center [775, 22] width 1551 height 45
click at [643, 18] on span "Mapa de mesas" at bounding box center [664, 22] width 76 height 8
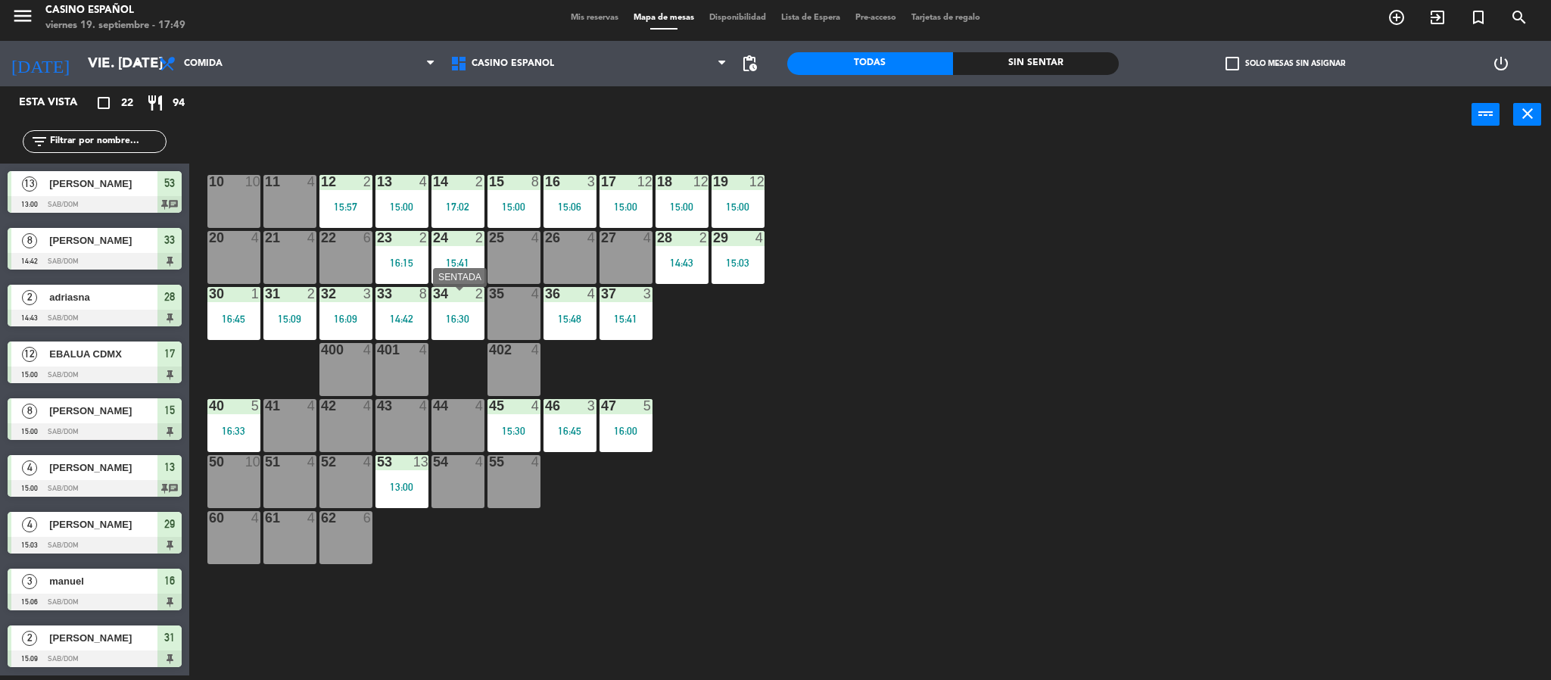
click at [441, 316] on div "16:30" at bounding box center [457, 318] width 53 height 11
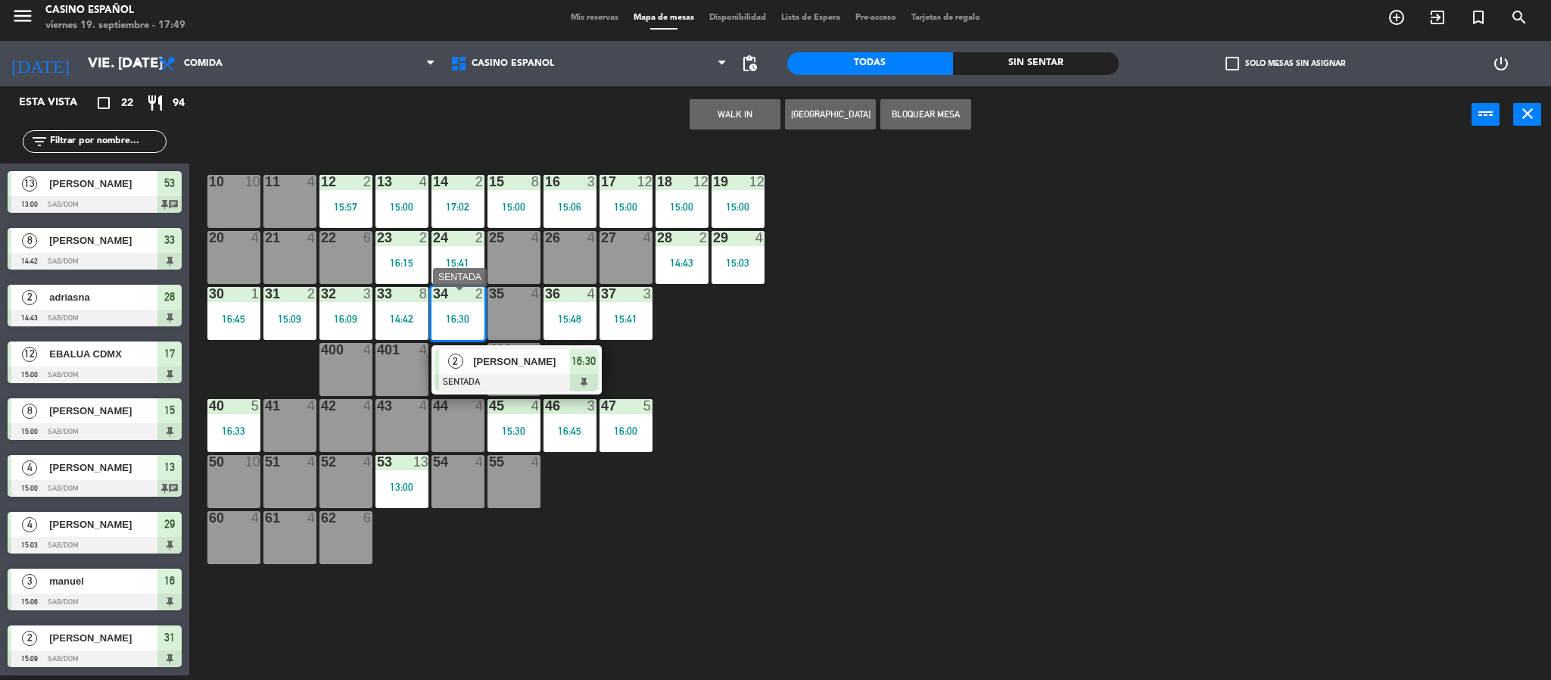
click at [506, 382] on div at bounding box center [516, 382] width 163 height 17
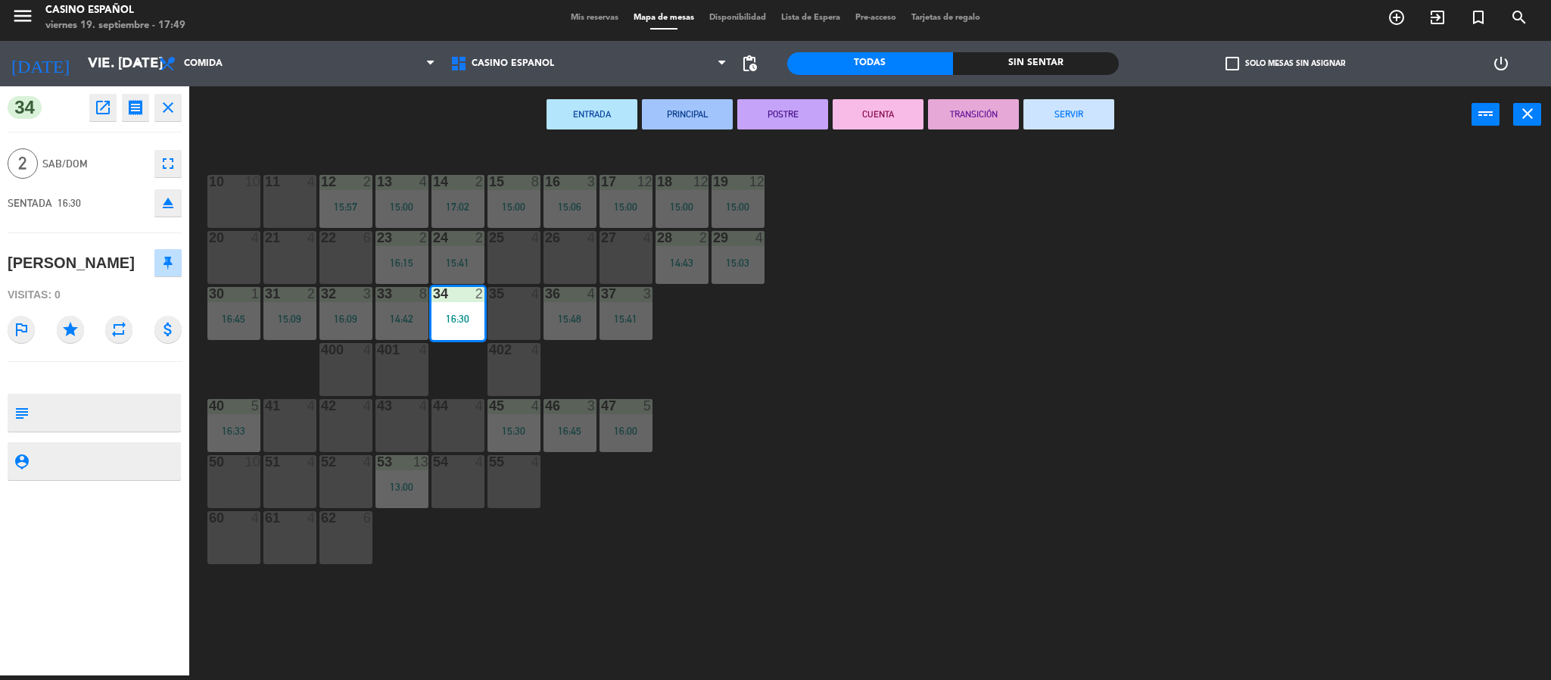
click at [1045, 117] on button "SERVIR" at bounding box center [1068, 114] width 91 height 30
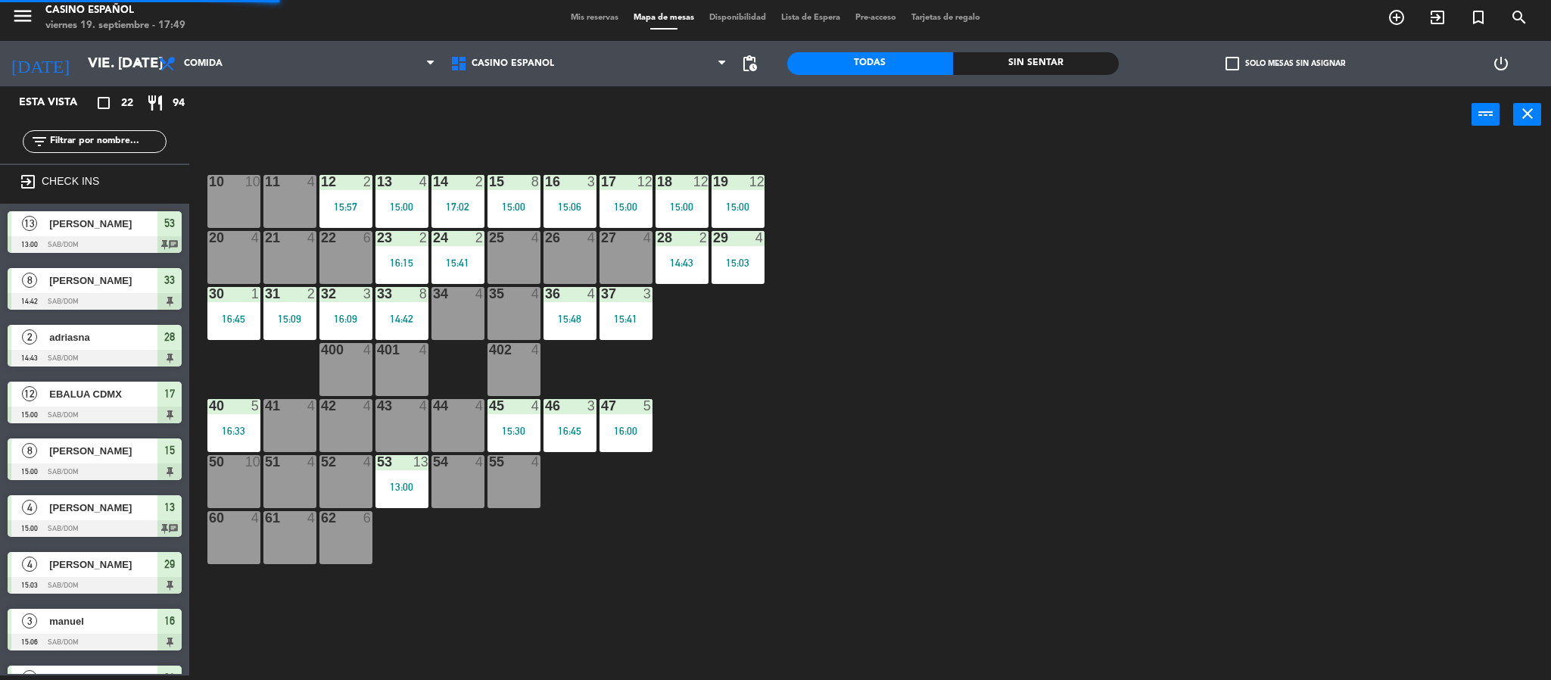
scroll to position [173, 0]
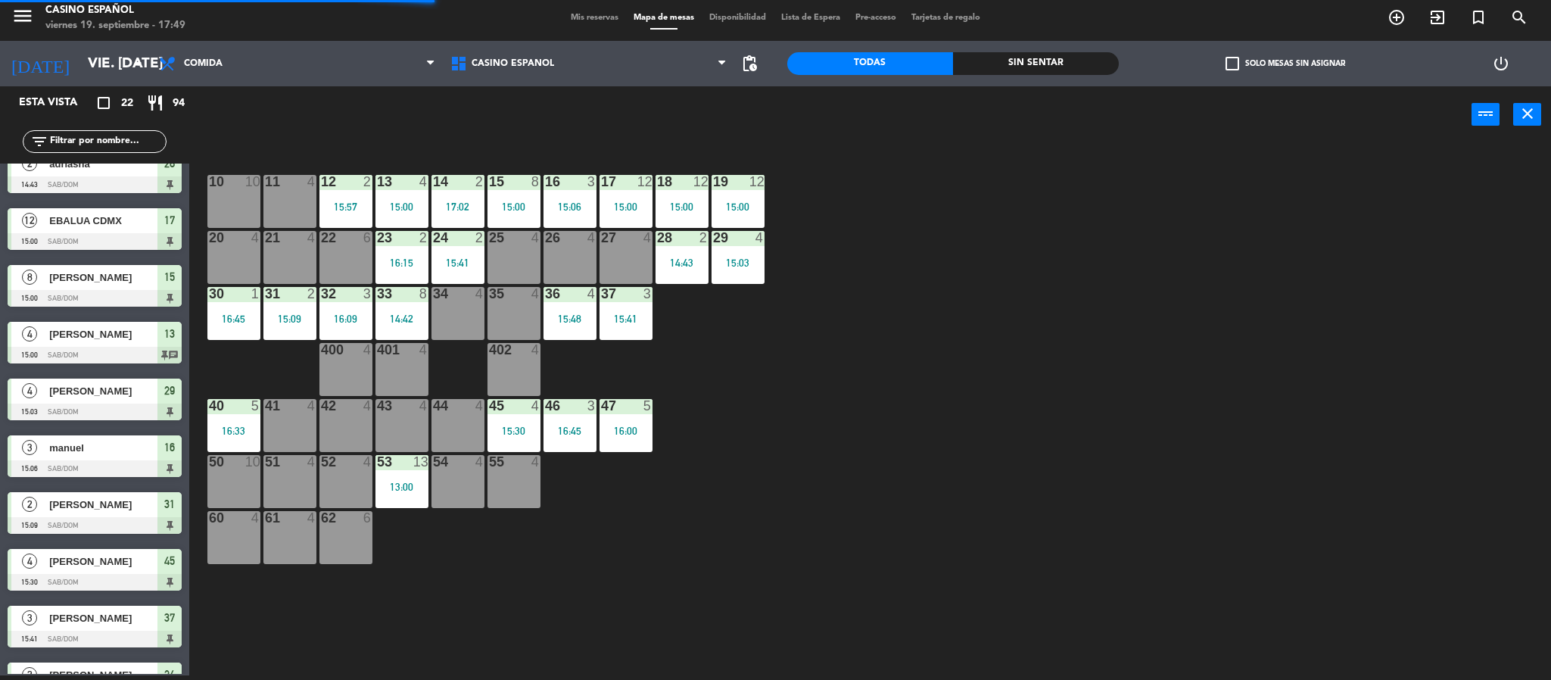
click at [91, 353] on div at bounding box center [95, 355] width 174 height 17
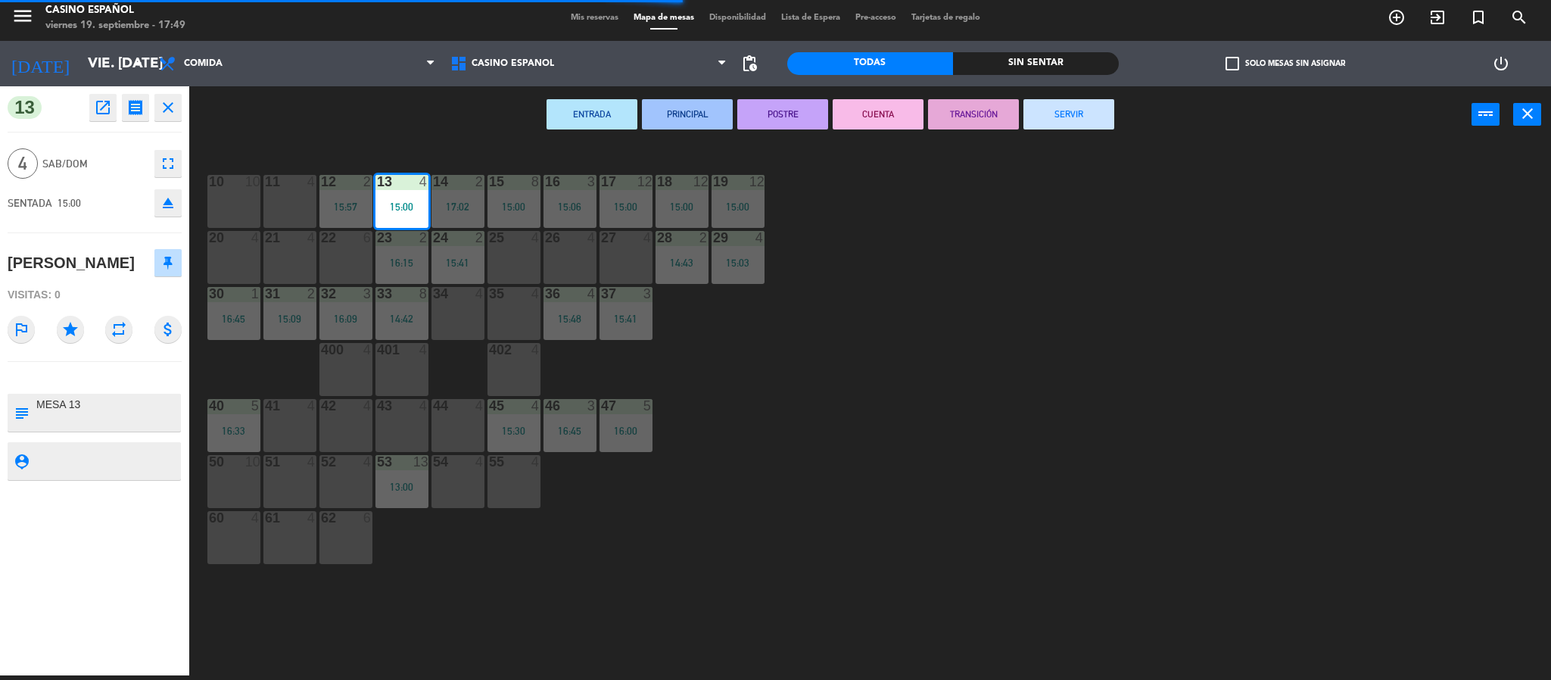
click at [1083, 107] on button "SERVIR" at bounding box center [1068, 114] width 91 height 30
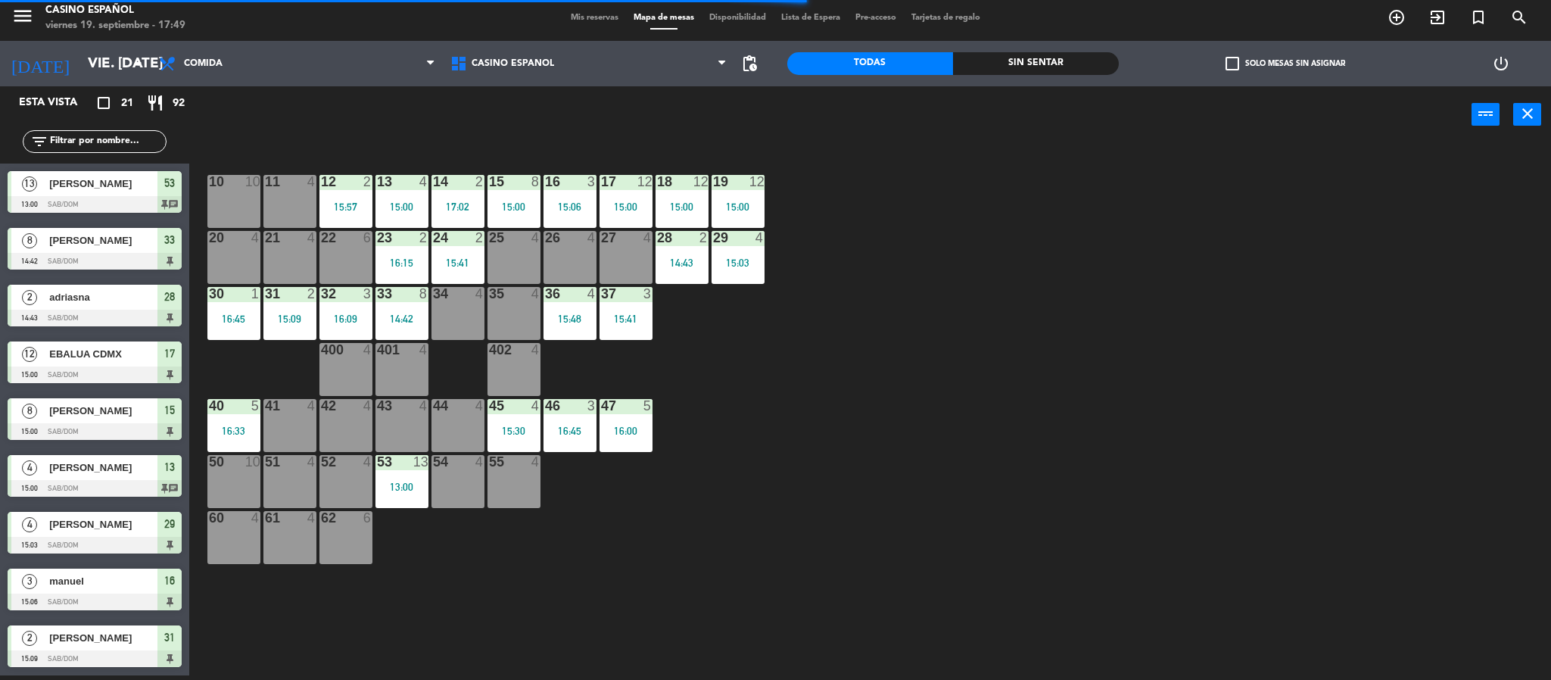
click at [94, 548] on div at bounding box center [95, 545] width 174 height 17
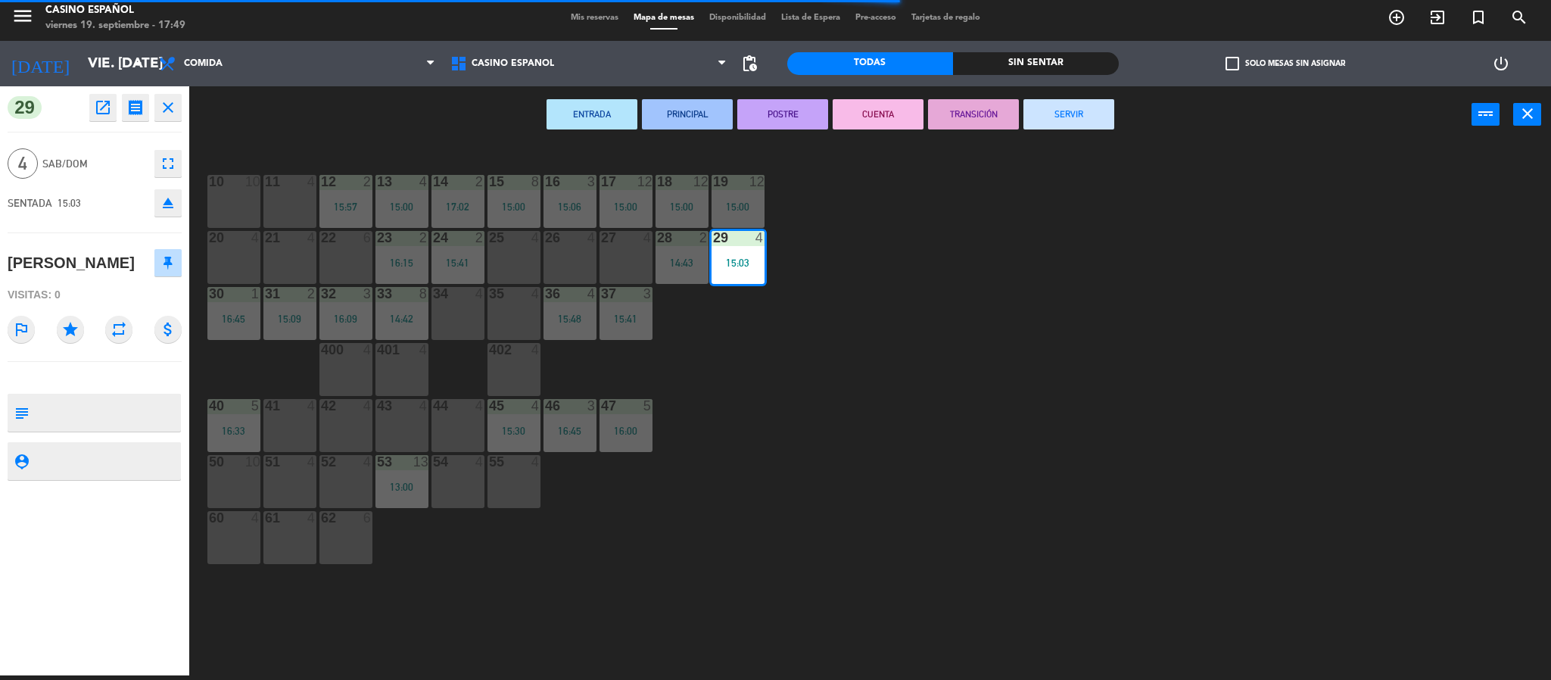
click at [1066, 114] on button "SERVIR" at bounding box center [1068, 114] width 91 height 30
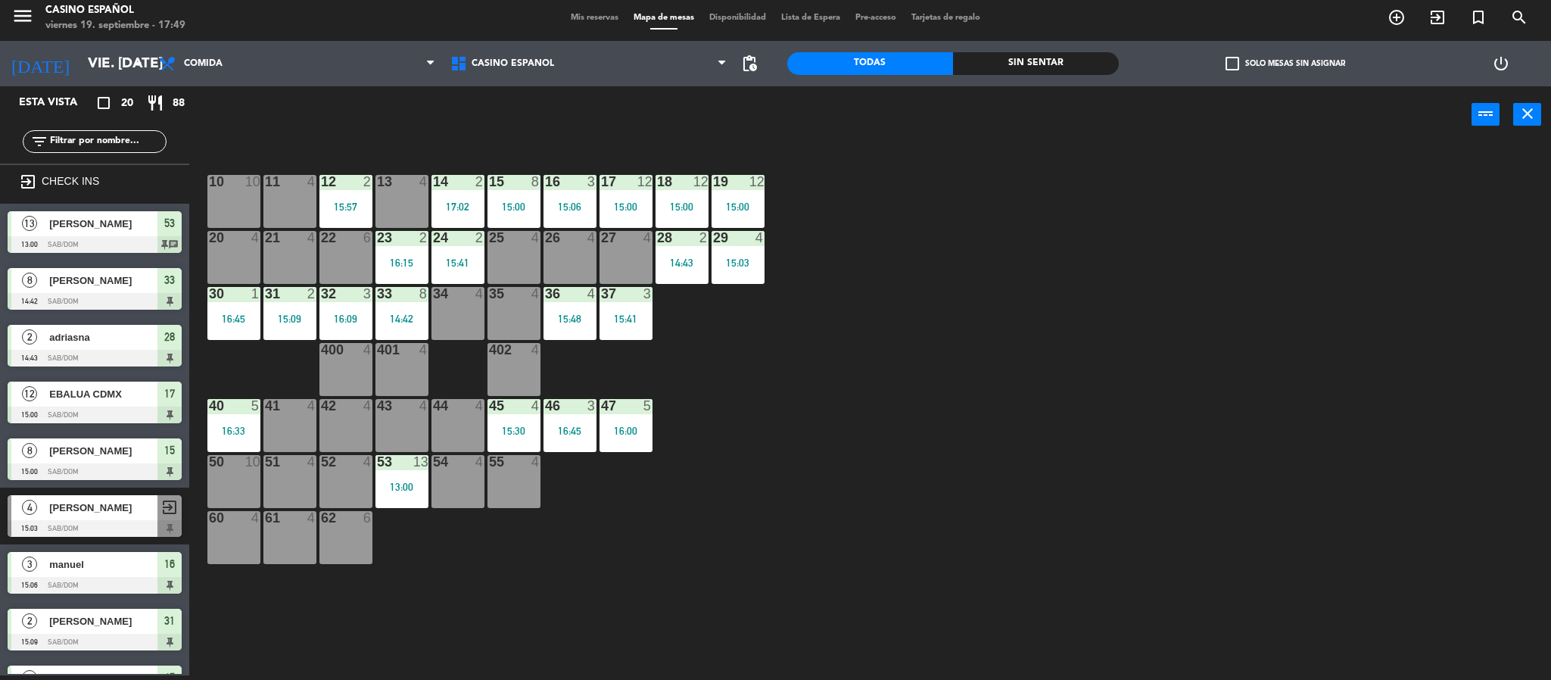
click at [80, 261] on div "8 [PERSON_NAME] 14:42 Sab/Dom 33" at bounding box center [94, 288] width 189 height 57
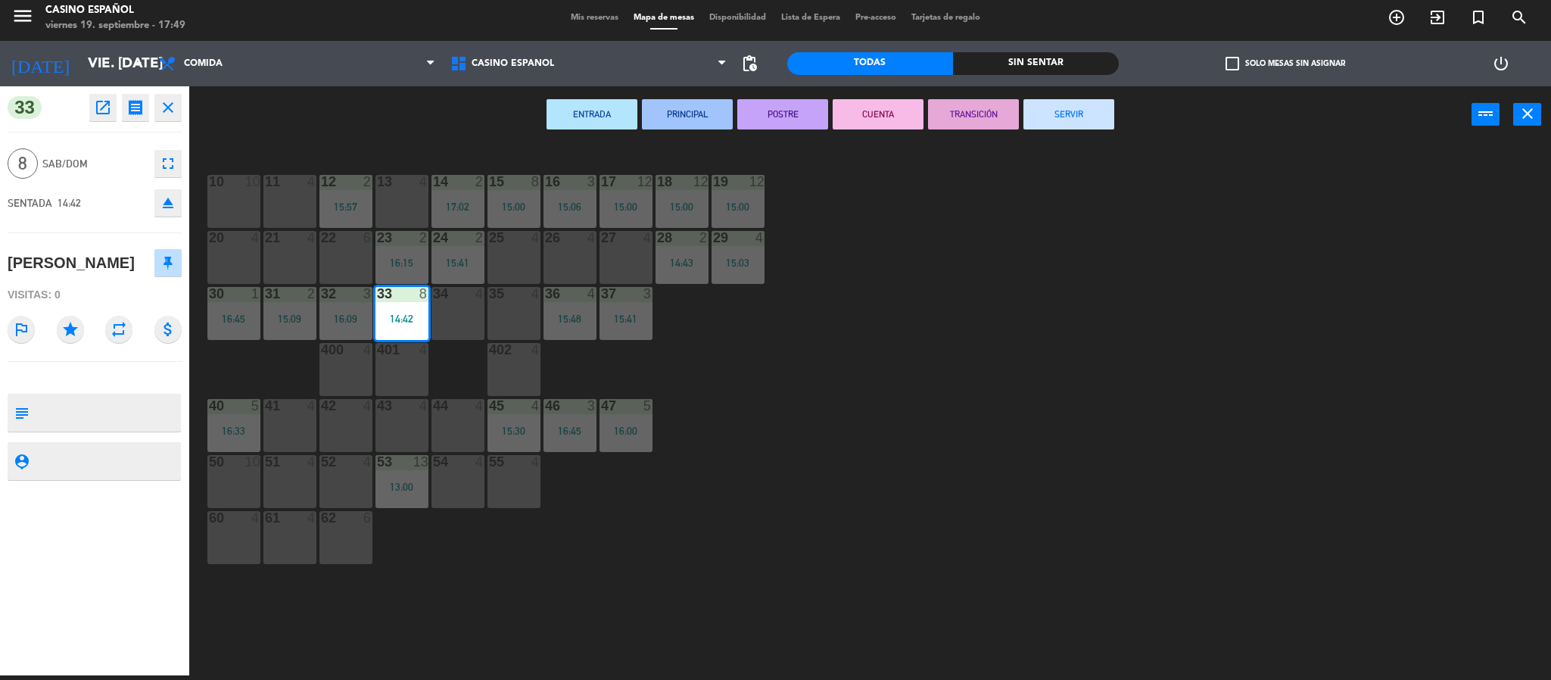
click at [1054, 123] on button "SERVIR" at bounding box center [1068, 114] width 91 height 30
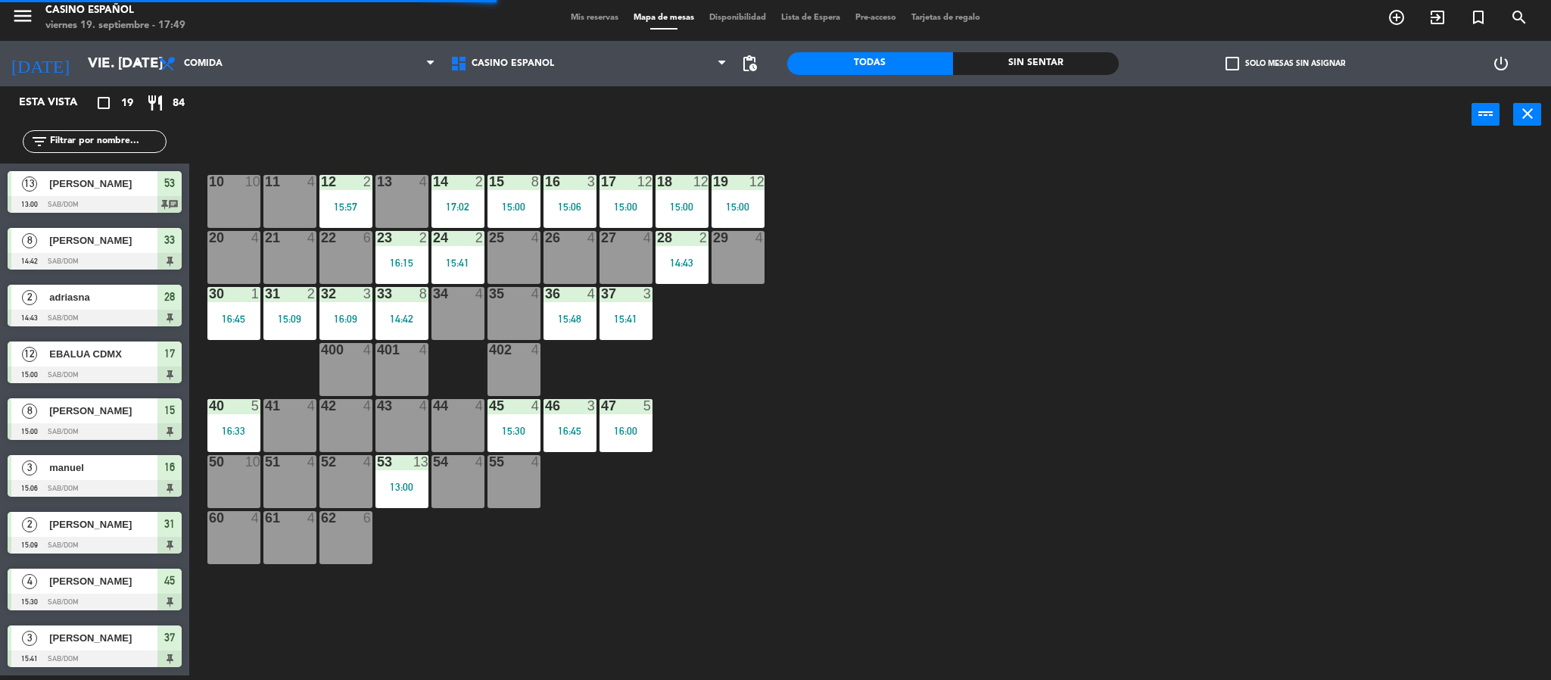
click at [71, 207] on div at bounding box center [95, 204] width 174 height 17
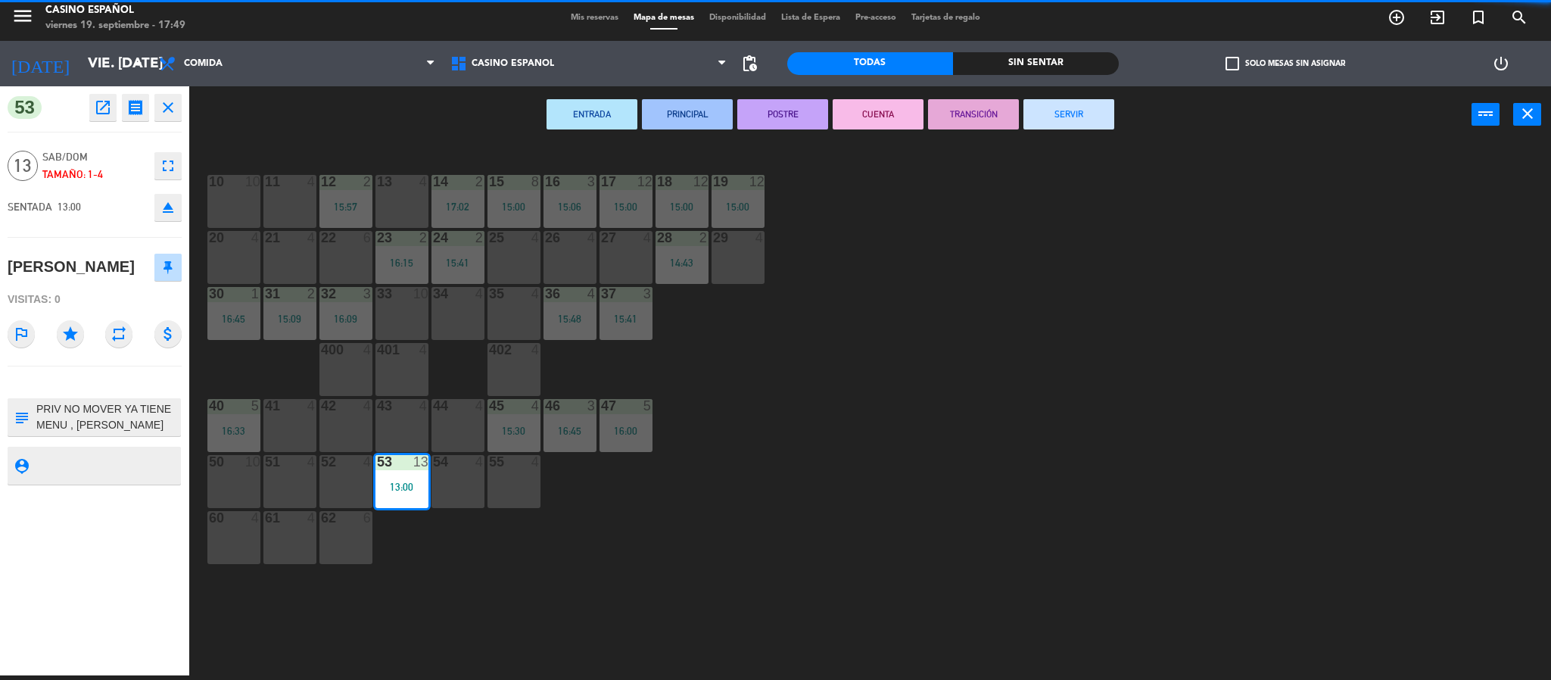
click at [1084, 114] on button "SERVIR" at bounding box center [1068, 114] width 91 height 30
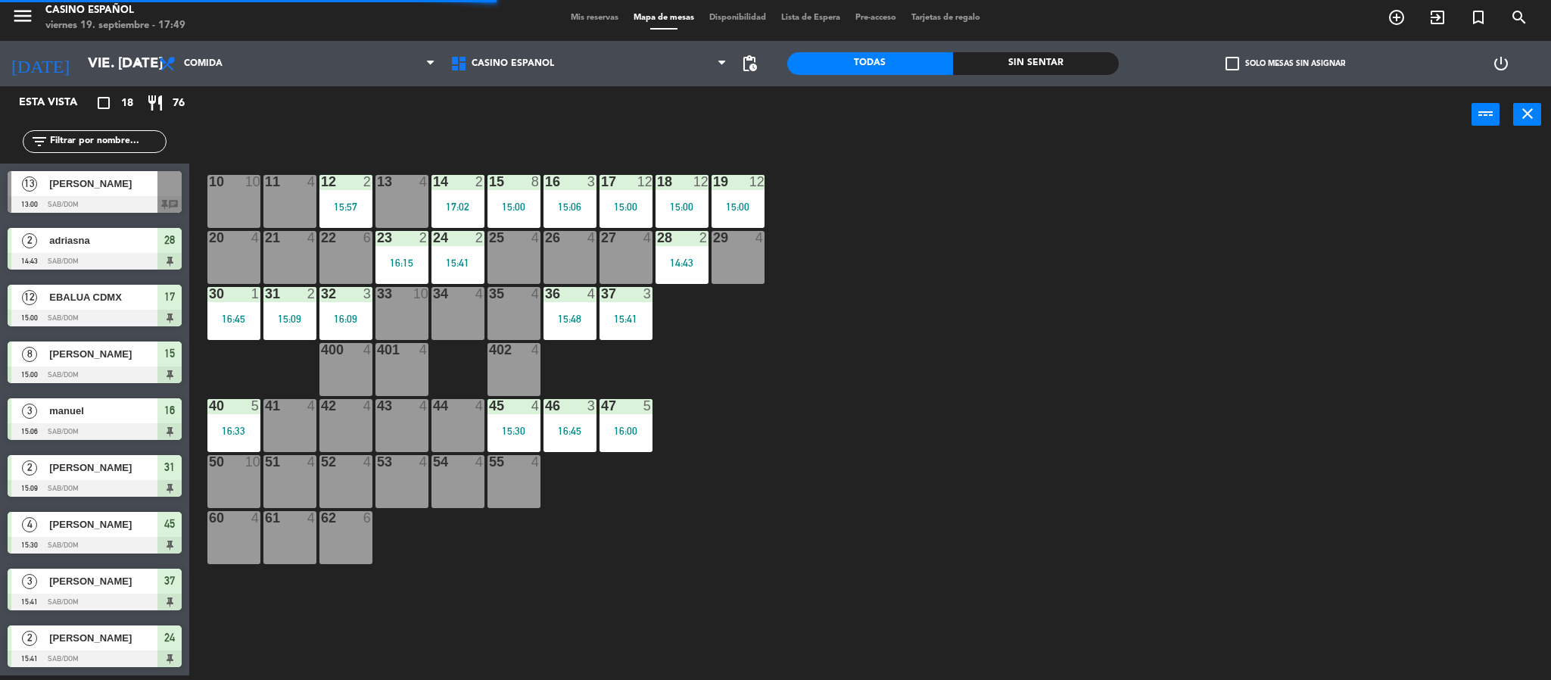
click at [93, 537] on div at bounding box center [95, 545] width 174 height 17
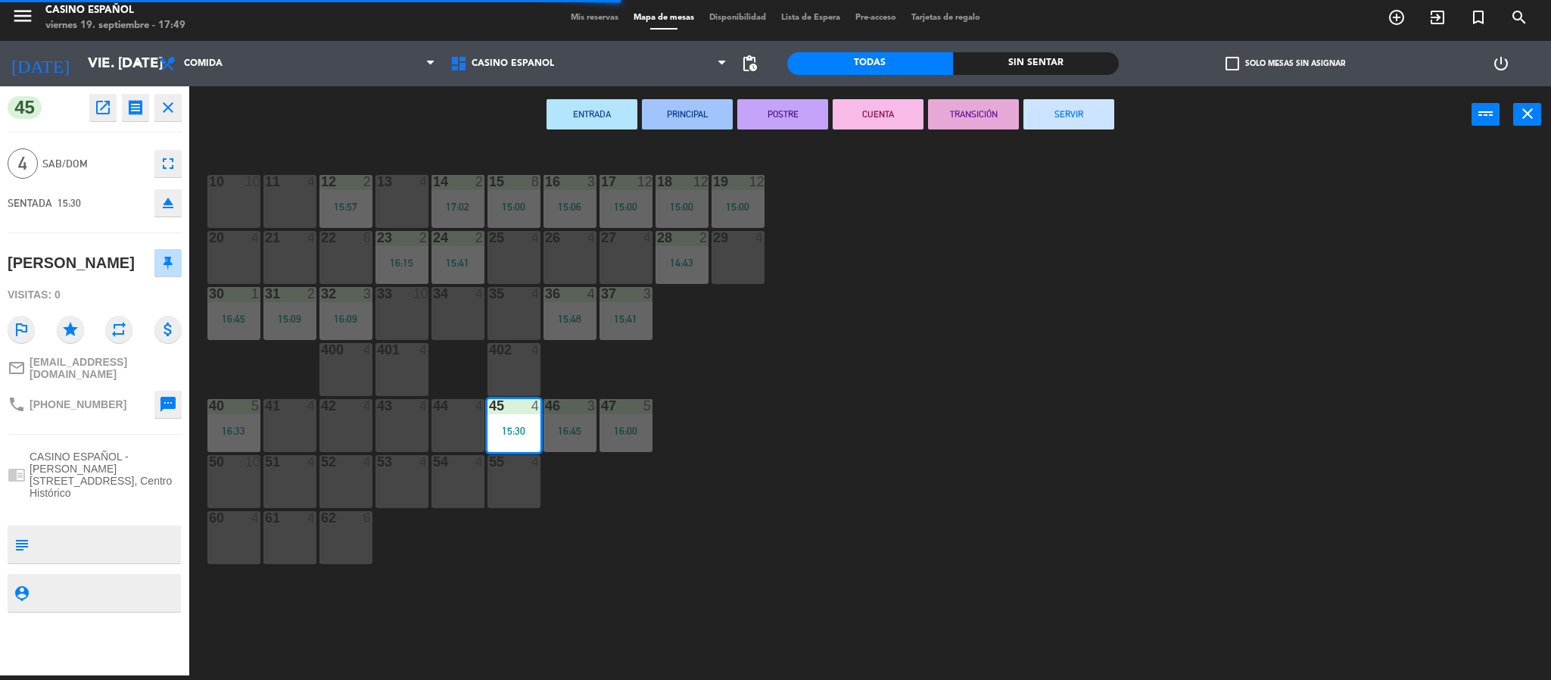
click at [1054, 114] on button "SERVIR" at bounding box center [1068, 114] width 91 height 30
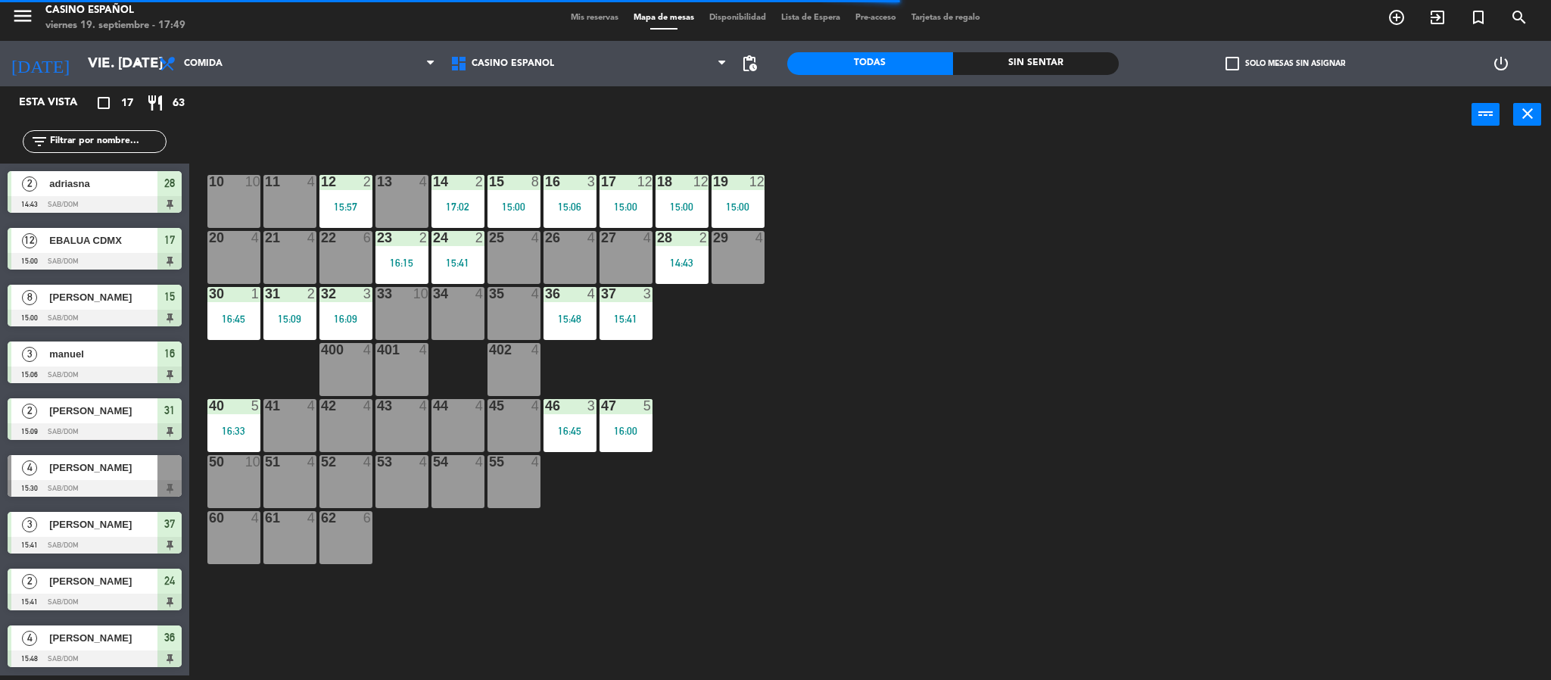
click at [46, 563] on div "2 [PERSON_NAME] 15:41 Sab/Dom 24" at bounding box center [94, 589] width 189 height 57
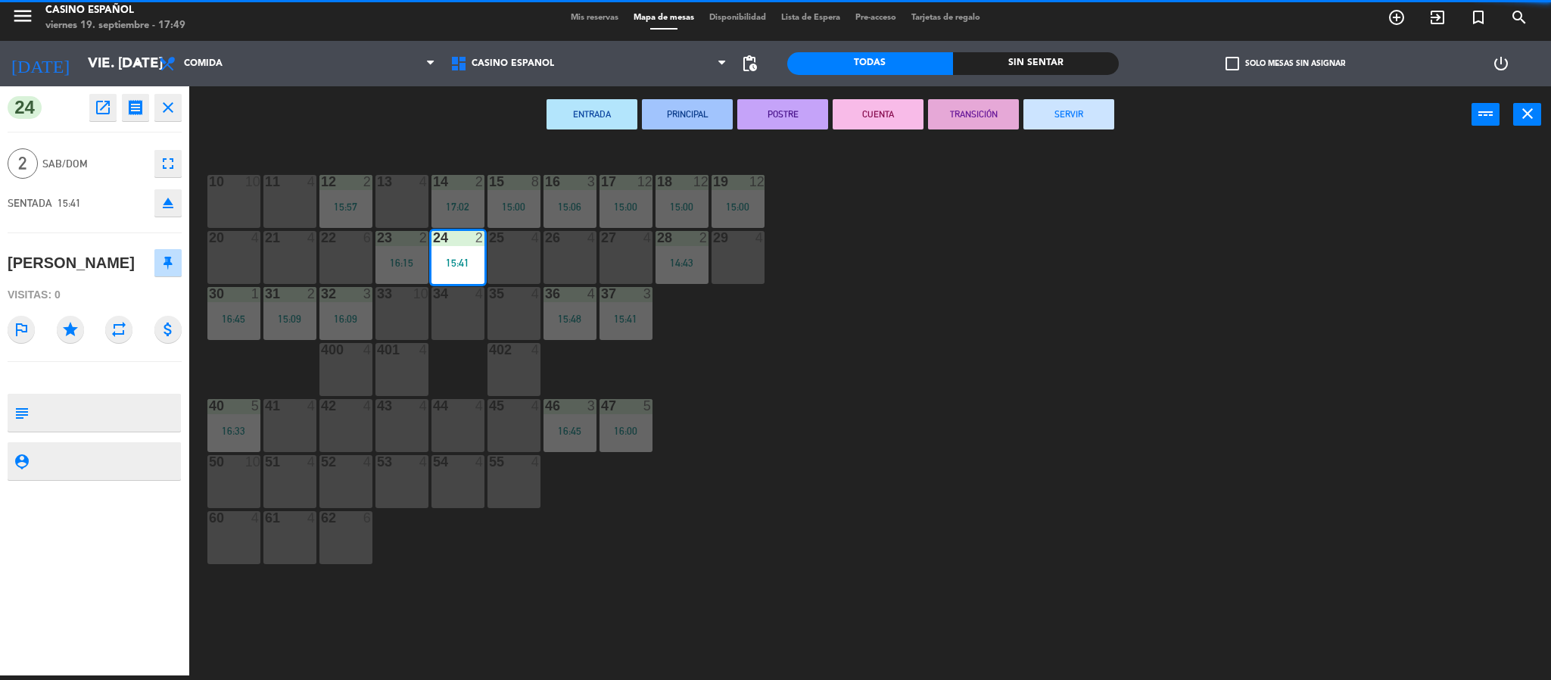
click at [1048, 104] on button "SERVIR" at bounding box center [1068, 114] width 91 height 30
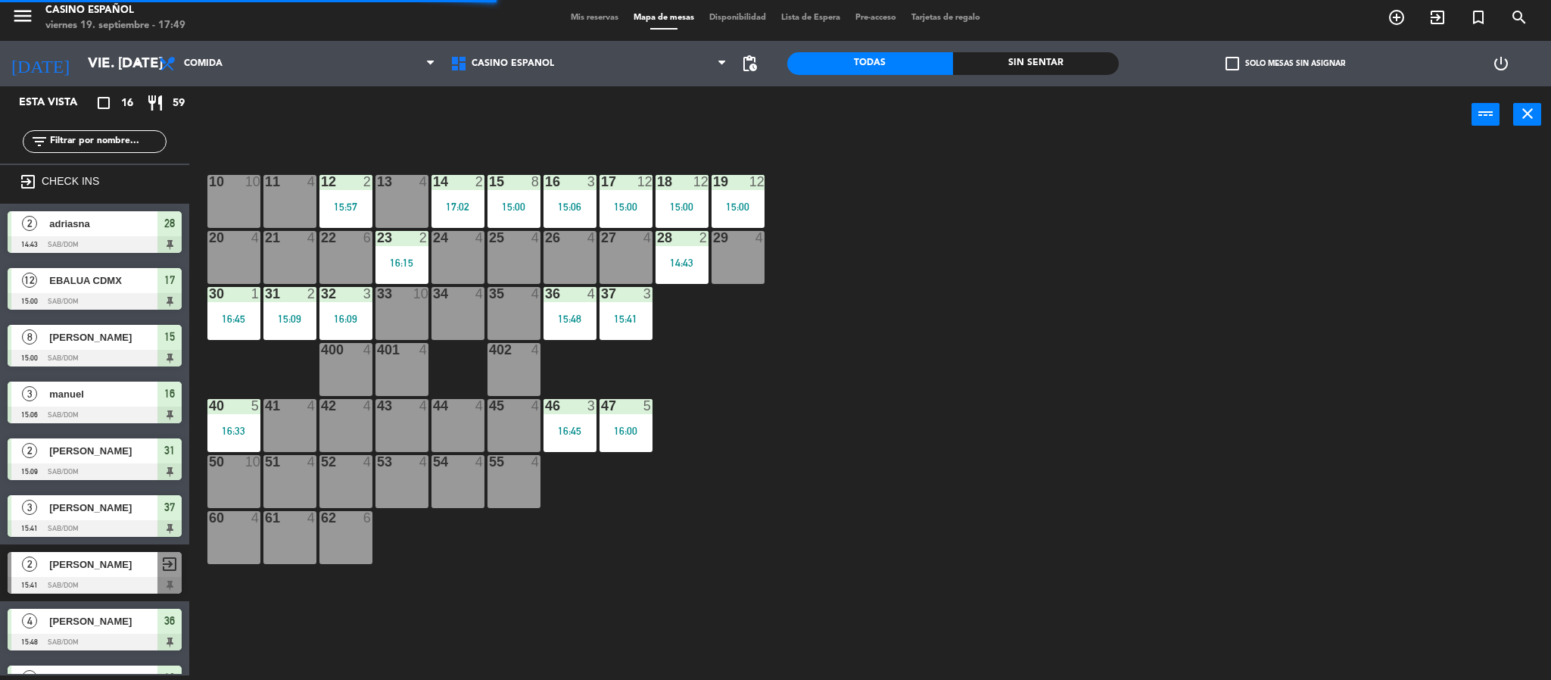
click at [53, 269] on div "EBALUA CDMX" at bounding box center [103, 280] width 110 height 25
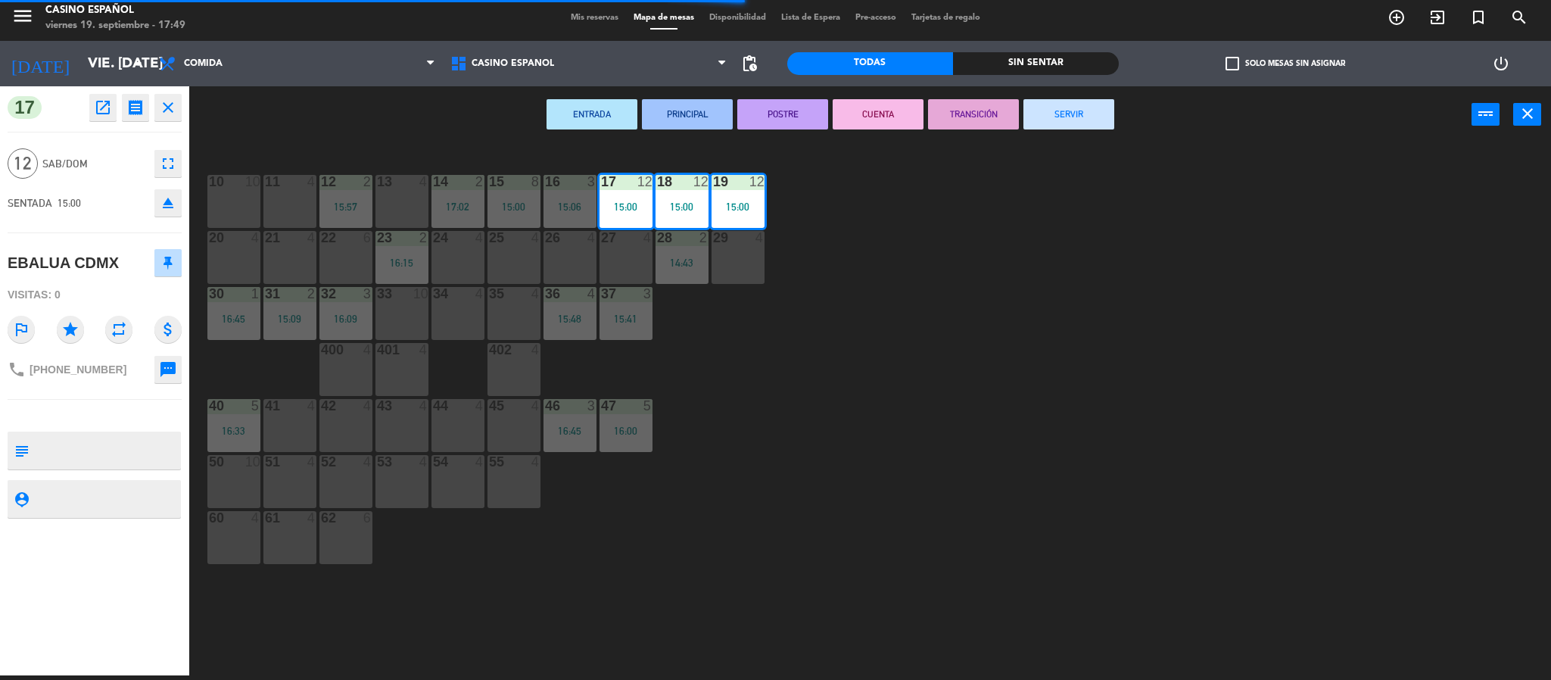
click at [1077, 112] on button "SERVIR" at bounding box center [1068, 114] width 91 height 30
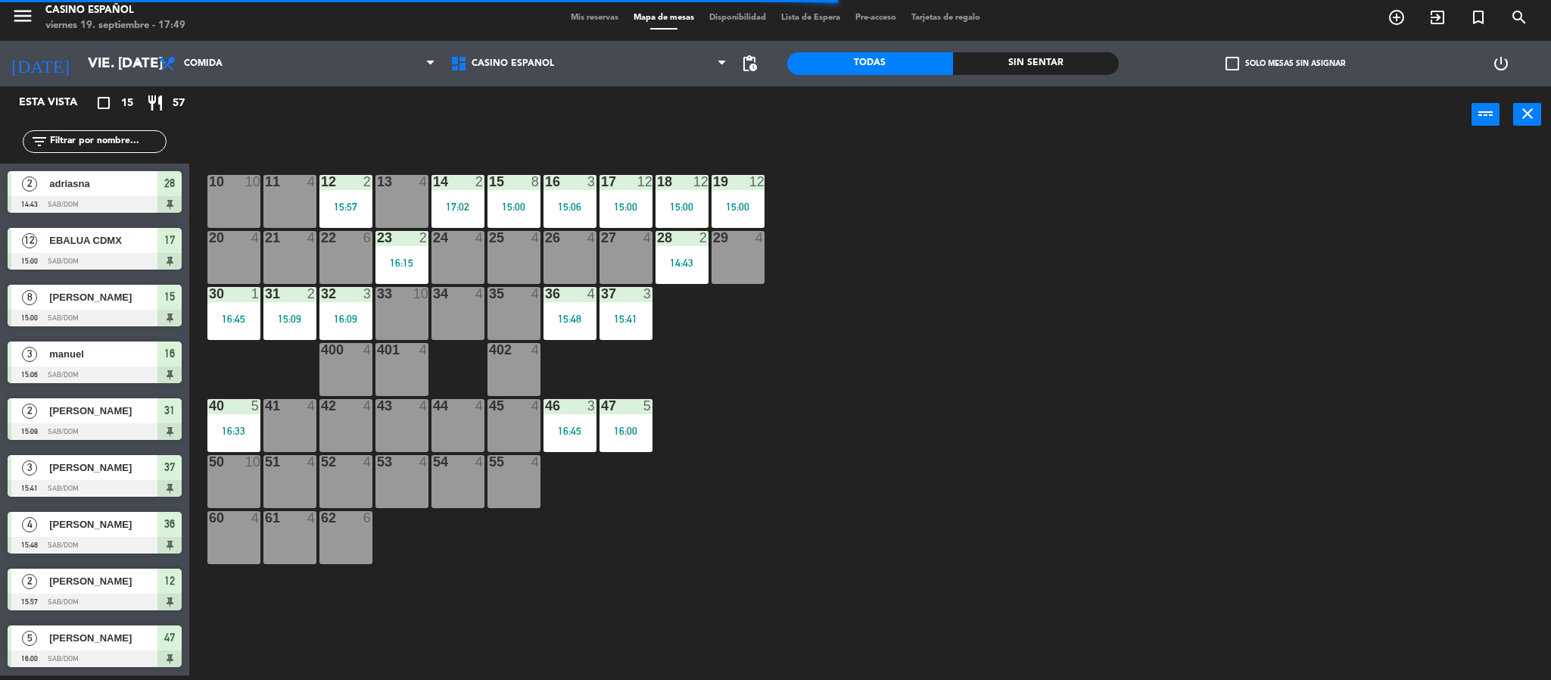
click at [95, 473] on span "[PERSON_NAME]" at bounding box center [103, 467] width 108 height 16
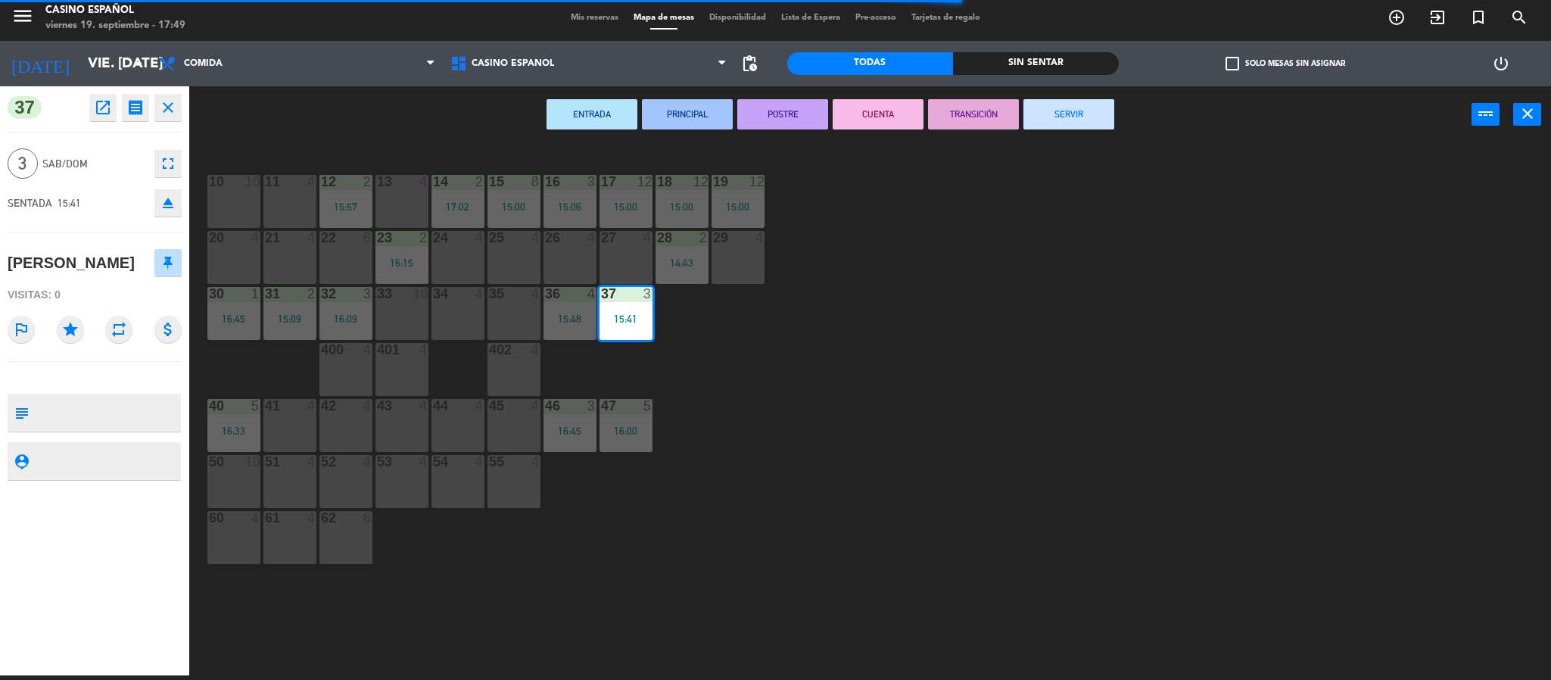
click at [1036, 120] on button "SERVIR" at bounding box center [1068, 114] width 91 height 30
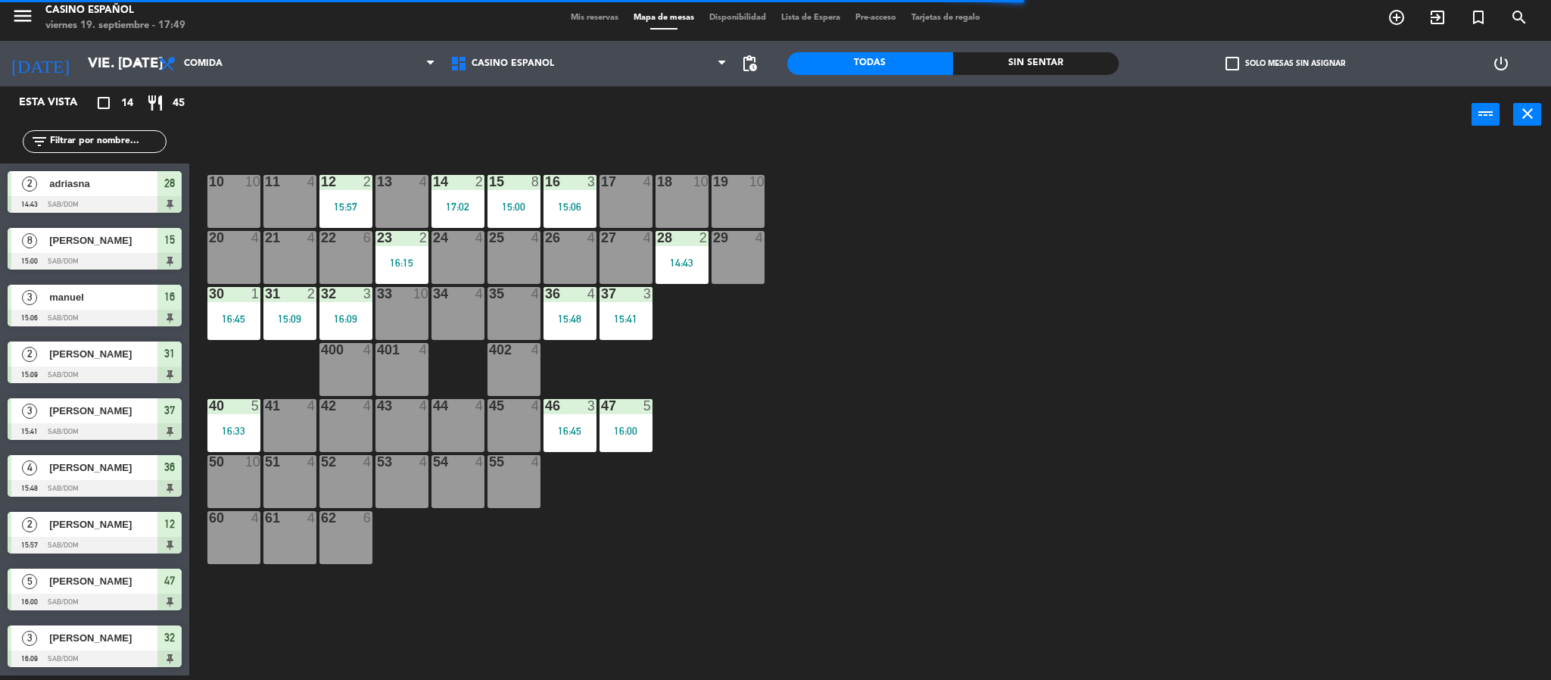
click at [48, 229] on div "[PERSON_NAME]" at bounding box center [103, 240] width 110 height 25
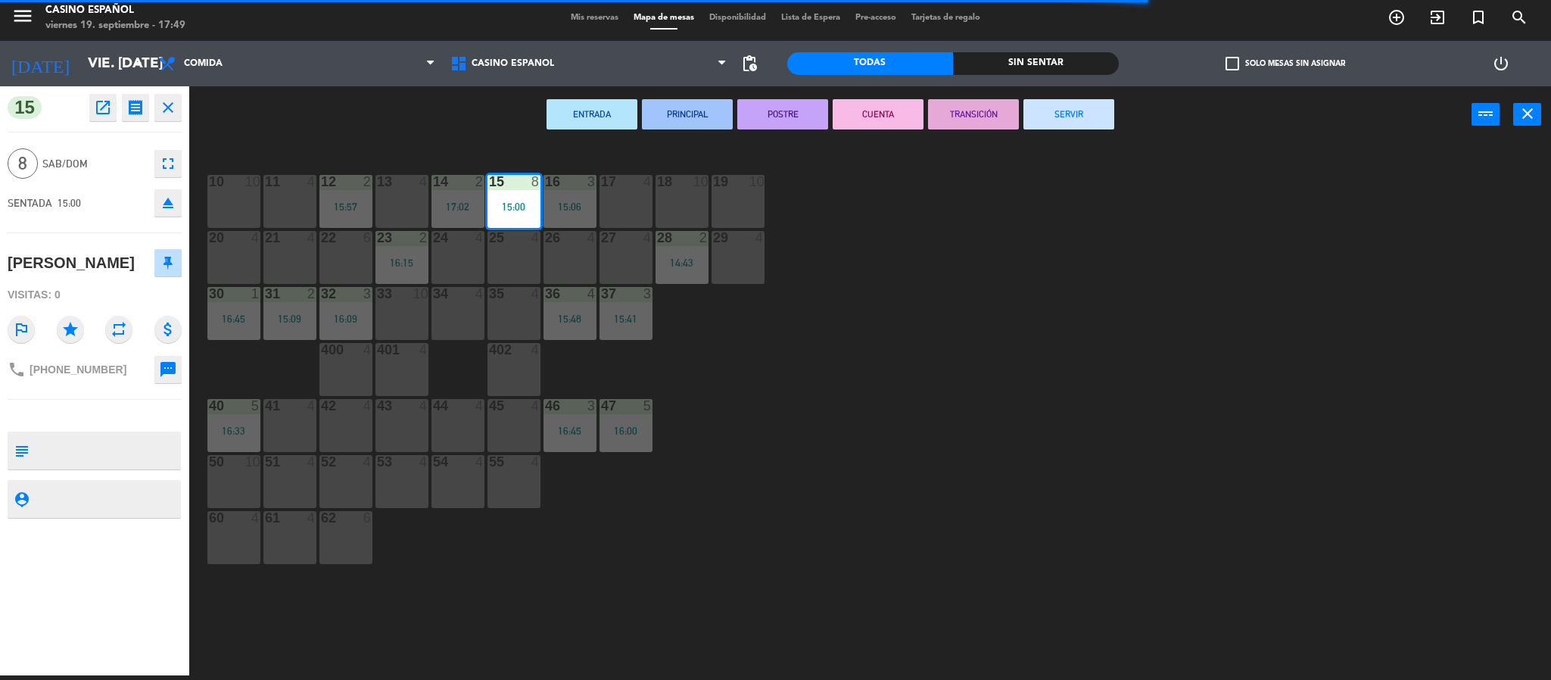
click at [1054, 105] on button "SERVIR" at bounding box center [1068, 114] width 91 height 30
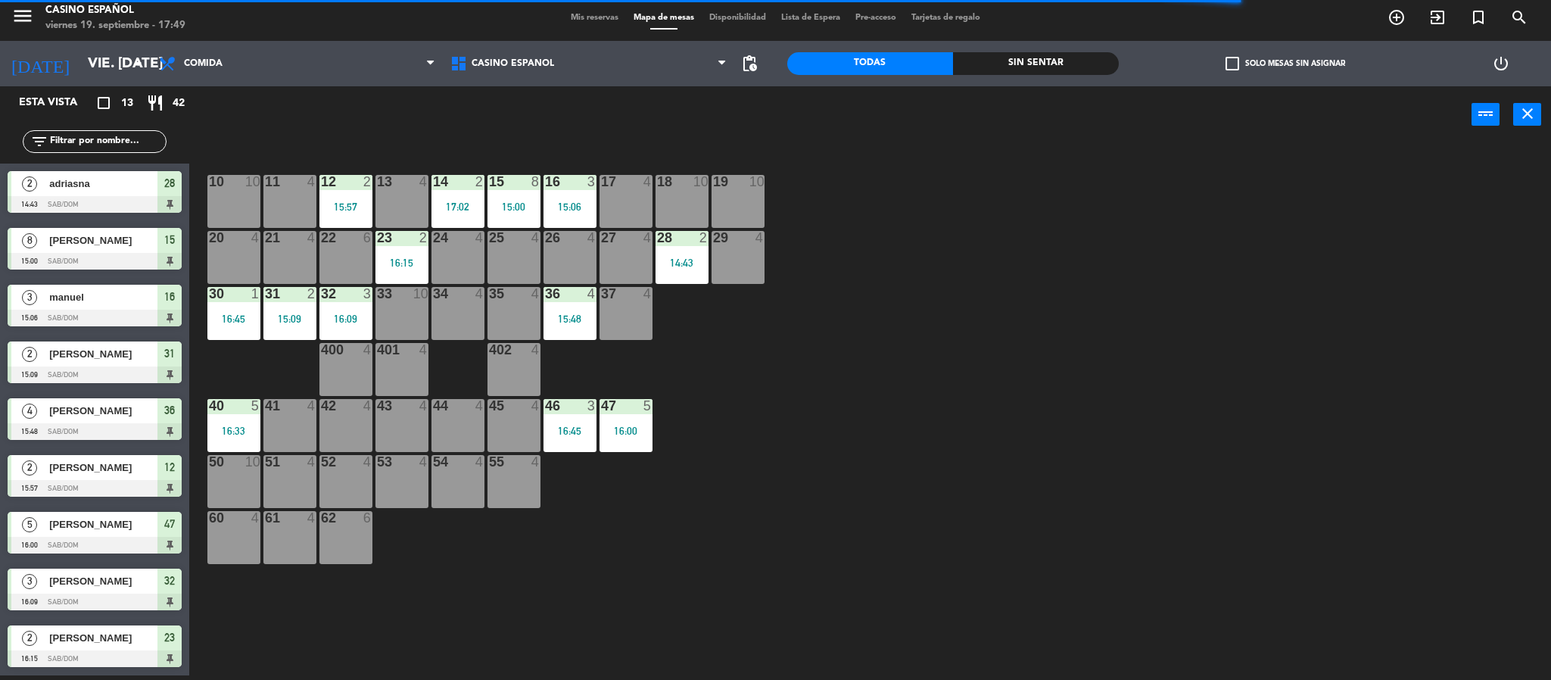
click at [98, 455] on div "[PERSON_NAME]" at bounding box center [103, 467] width 110 height 25
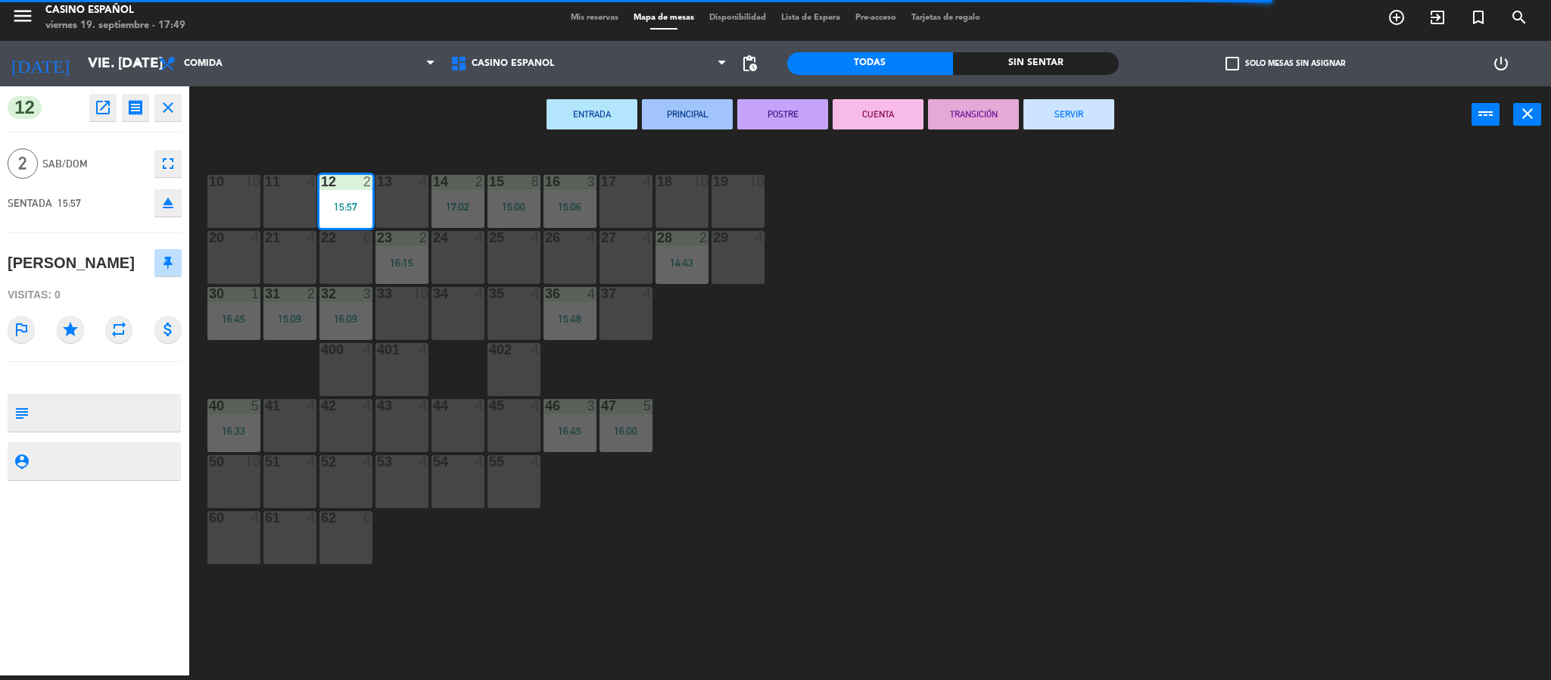
click at [1093, 121] on button "SERVIR" at bounding box center [1068, 114] width 91 height 30
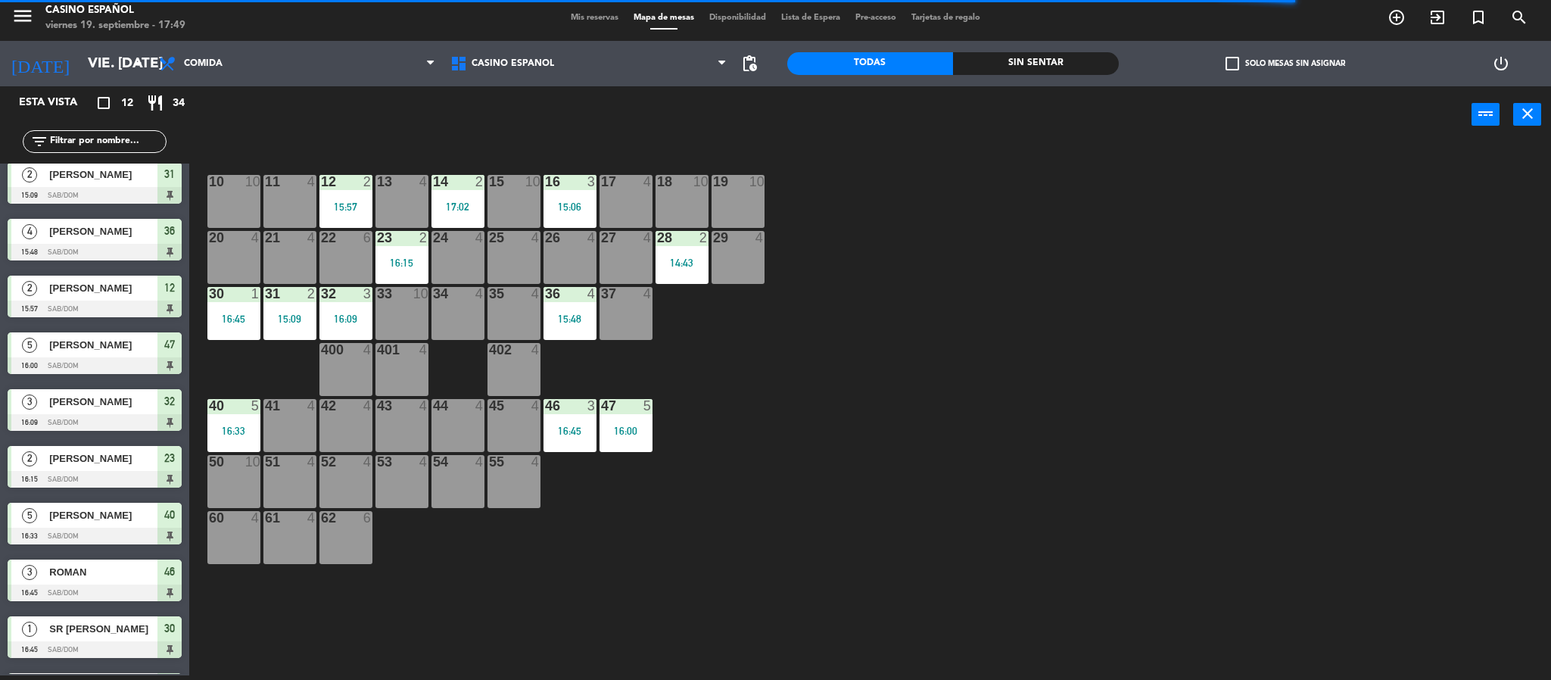
scroll to position [171, 0]
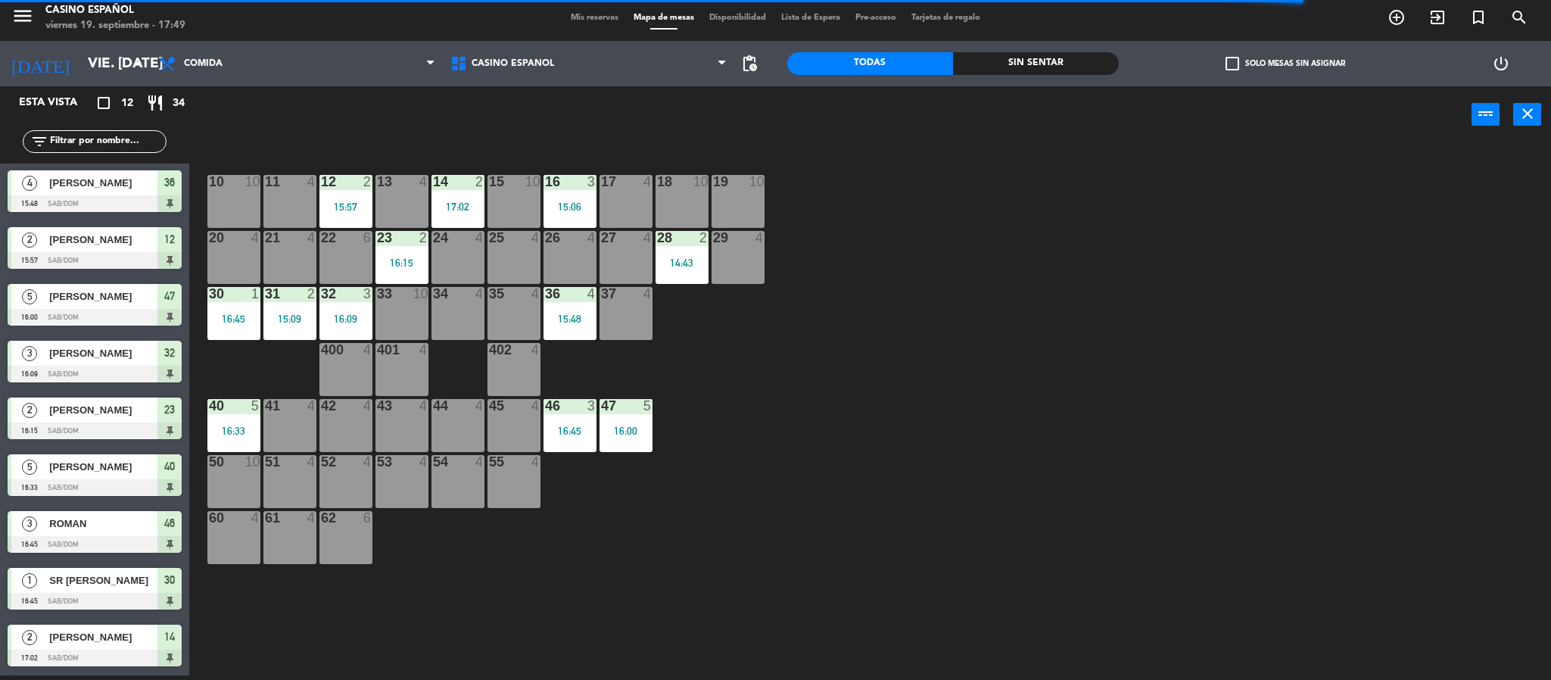
click at [100, 409] on span "[PERSON_NAME]" at bounding box center [103, 410] width 108 height 16
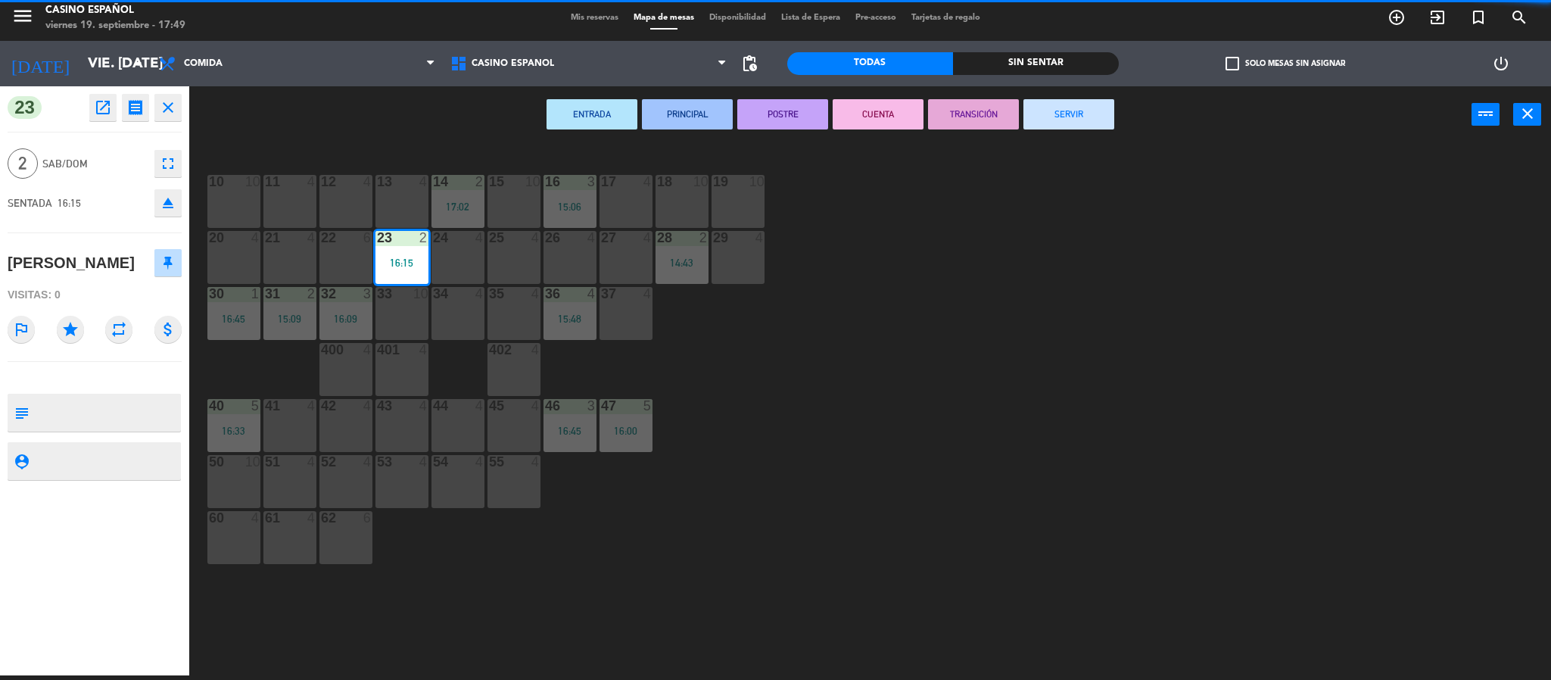
click at [1029, 111] on button "SERVIR" at bounding box center [1068, 114] width 91 height 30
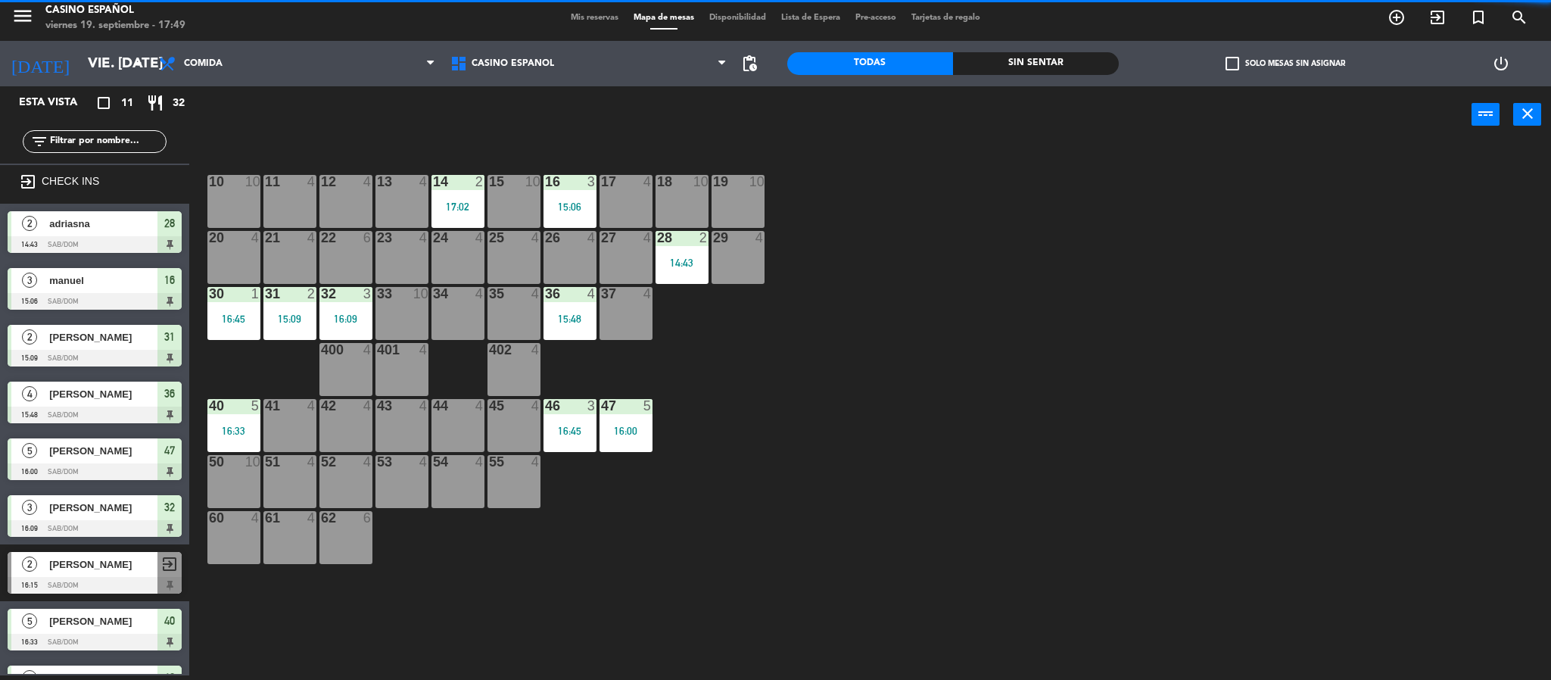
click at [73, 375] on div "4 [PERSON_NAME] 15:48 Sab/Dom 36" at bounding box center [94, 402] width 189 height 57
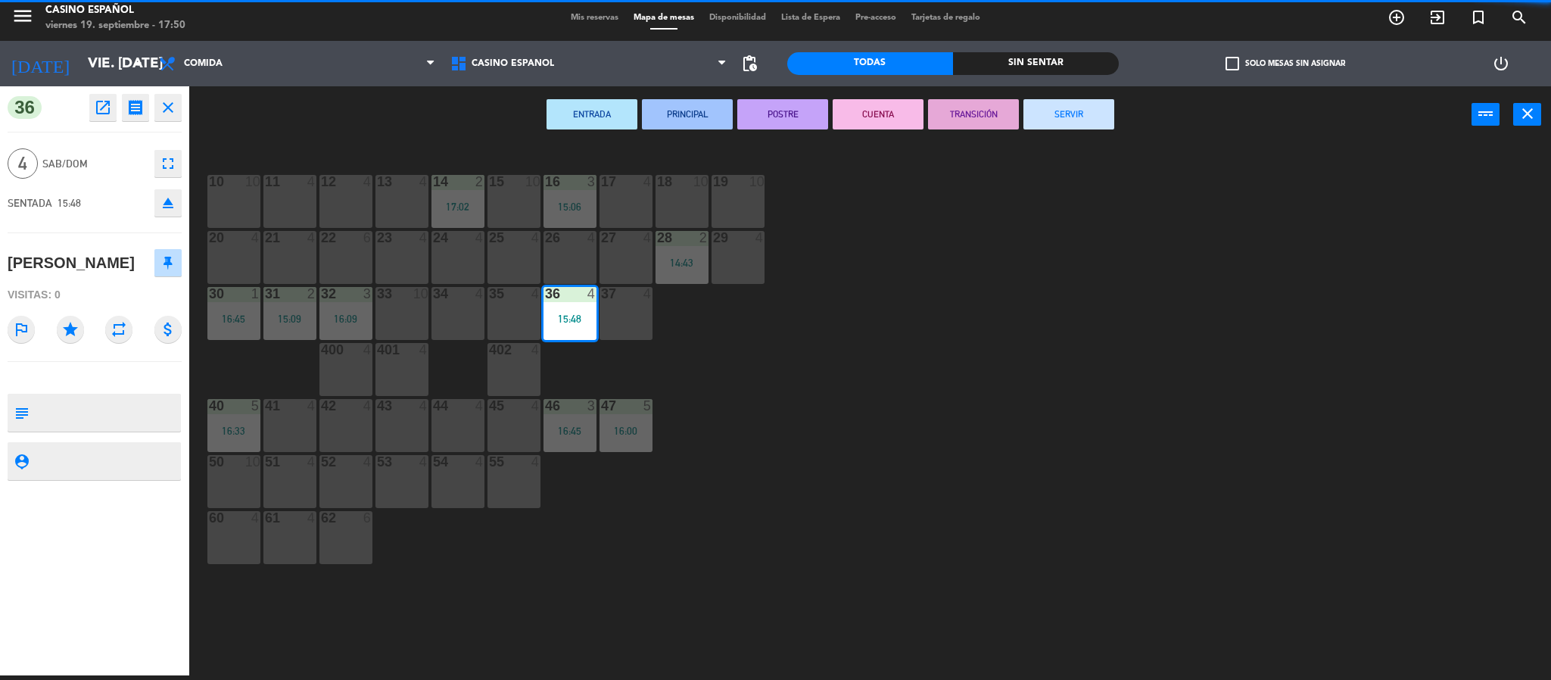
click at [1066, 117] on button "SERVIR" at bounding box center [1068, 114] width 91 height 30
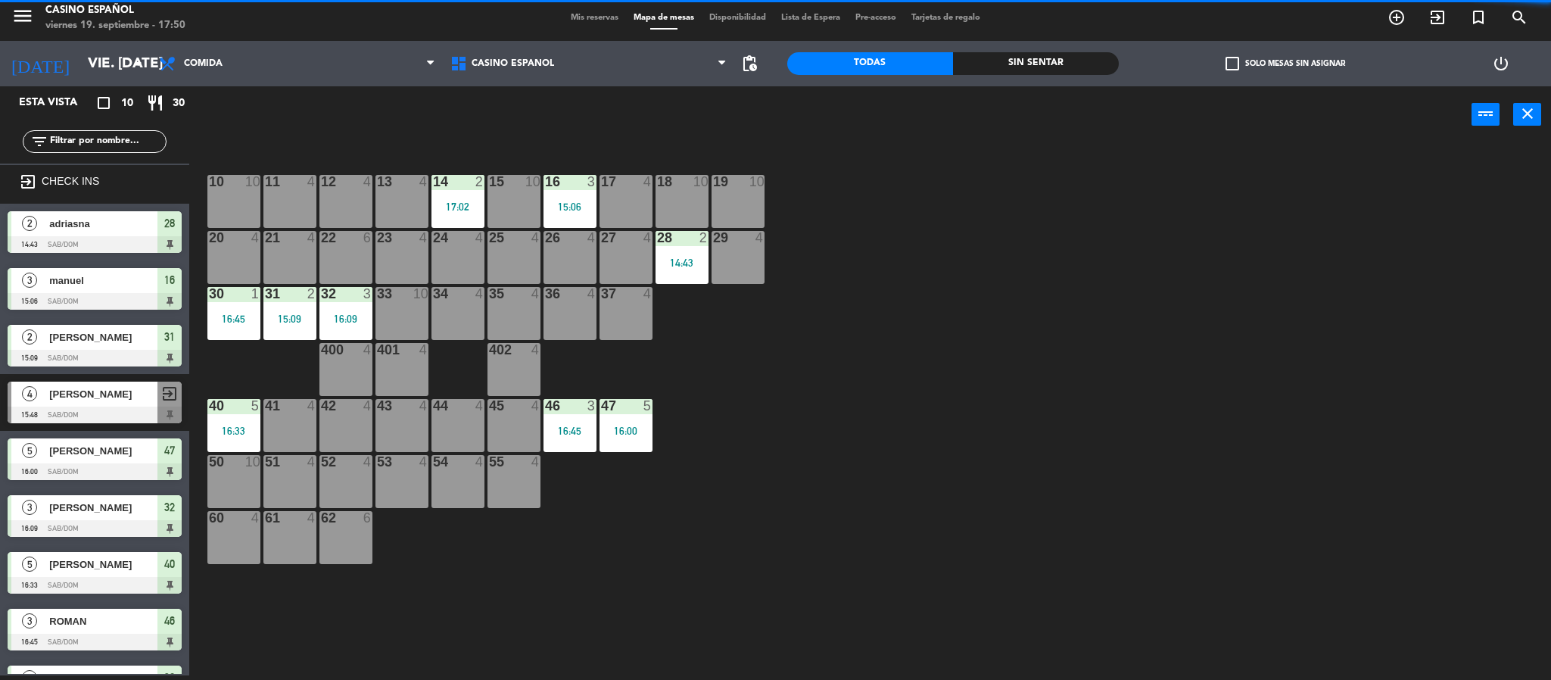
click at [71, 289] on div "manuel" at bounding box center [103, 280] width 110 height 25
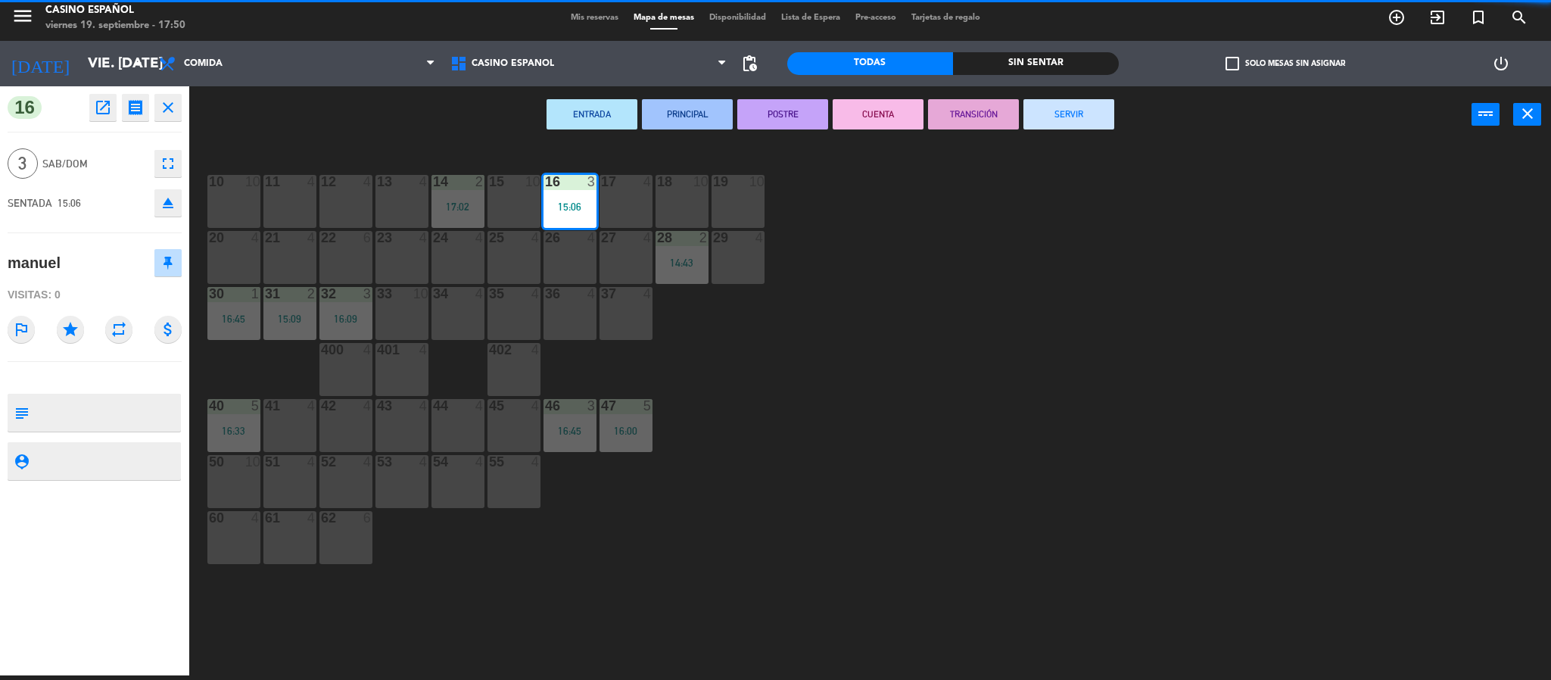
click at [1056, 130] on div "ENTRADA PRINCIPAL POSTRE CUENTA TRANSICIÓN SERVIR power_input close" at bounding box center [830, 115] width 1282 height 58
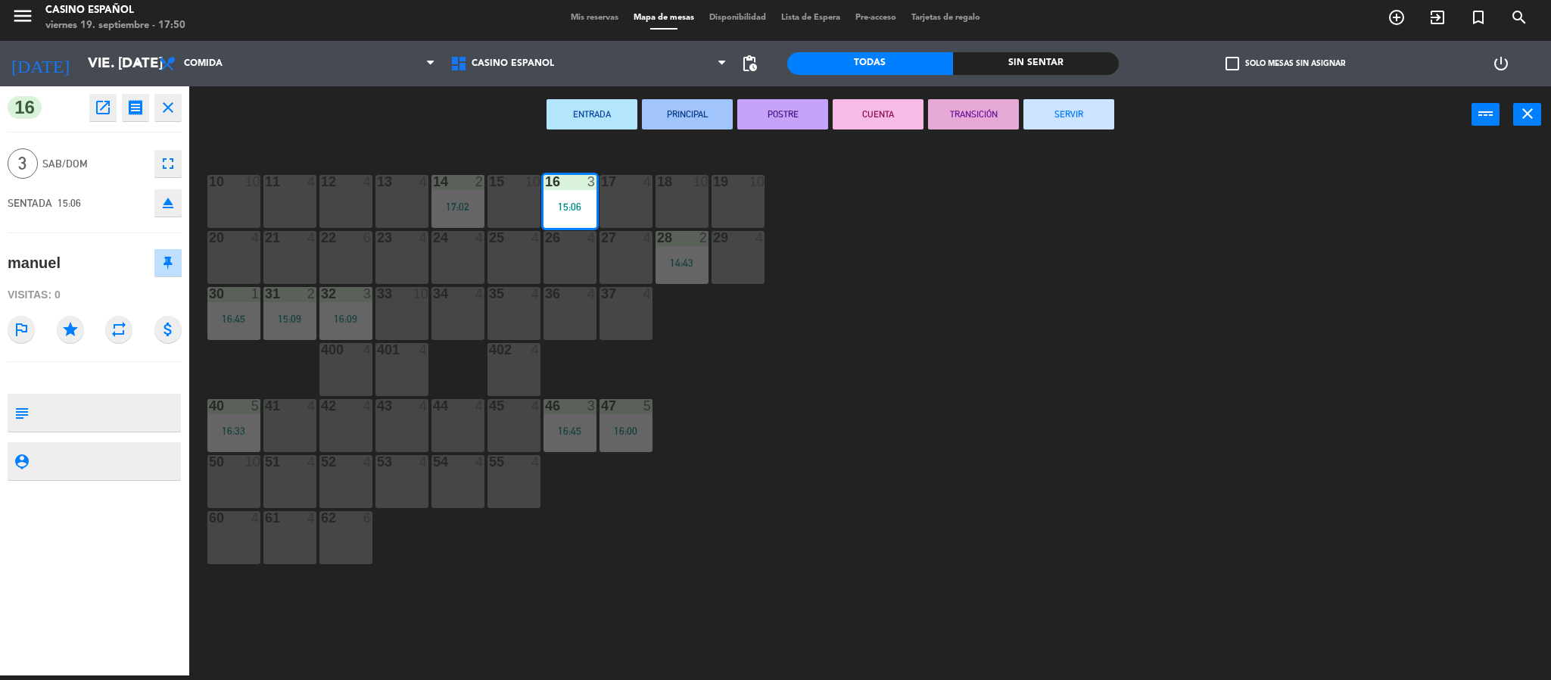
click at [1051, 126] on button "SERVIR" at bounding box center [1068, 114] width 91 height 30
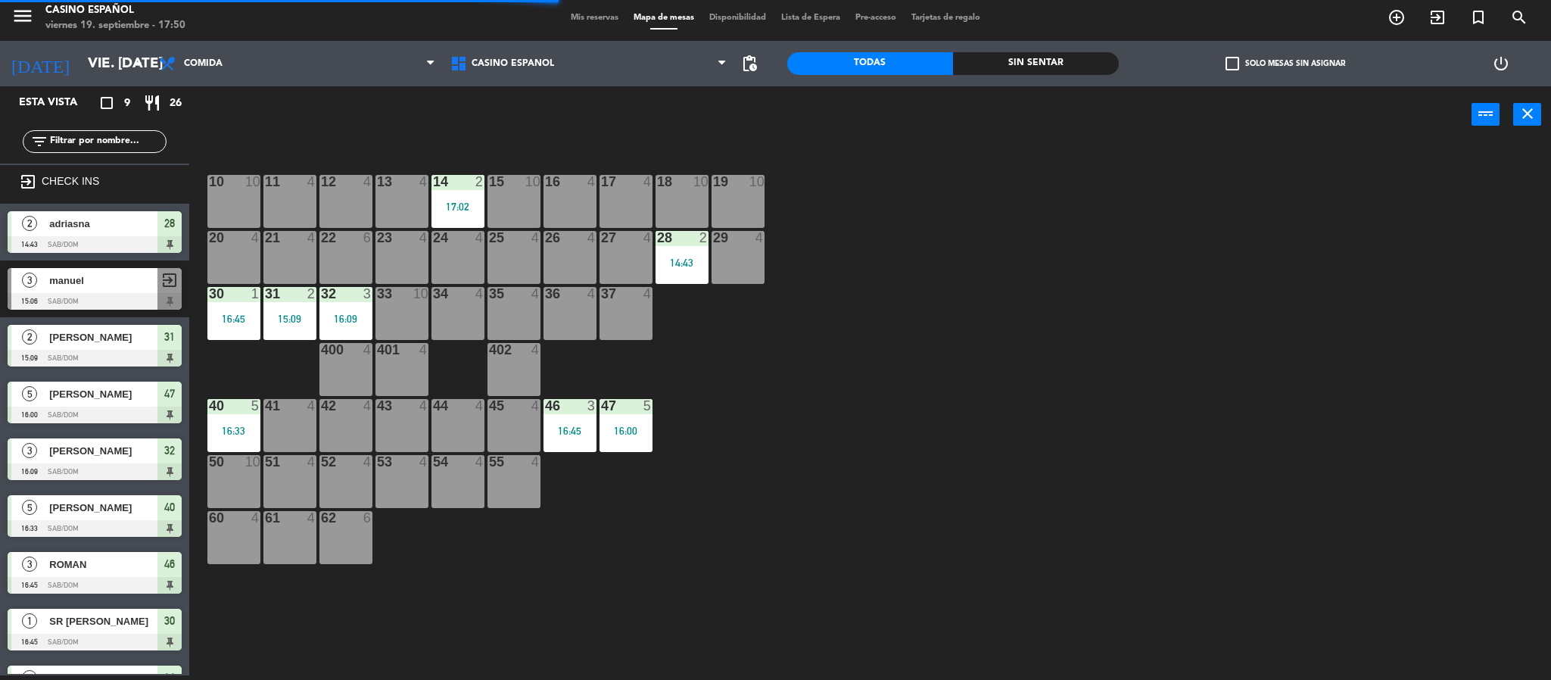
click at [92, 500] on span "[PERSON_NAME]" at bounding box center [103, 508] width 108 height 16
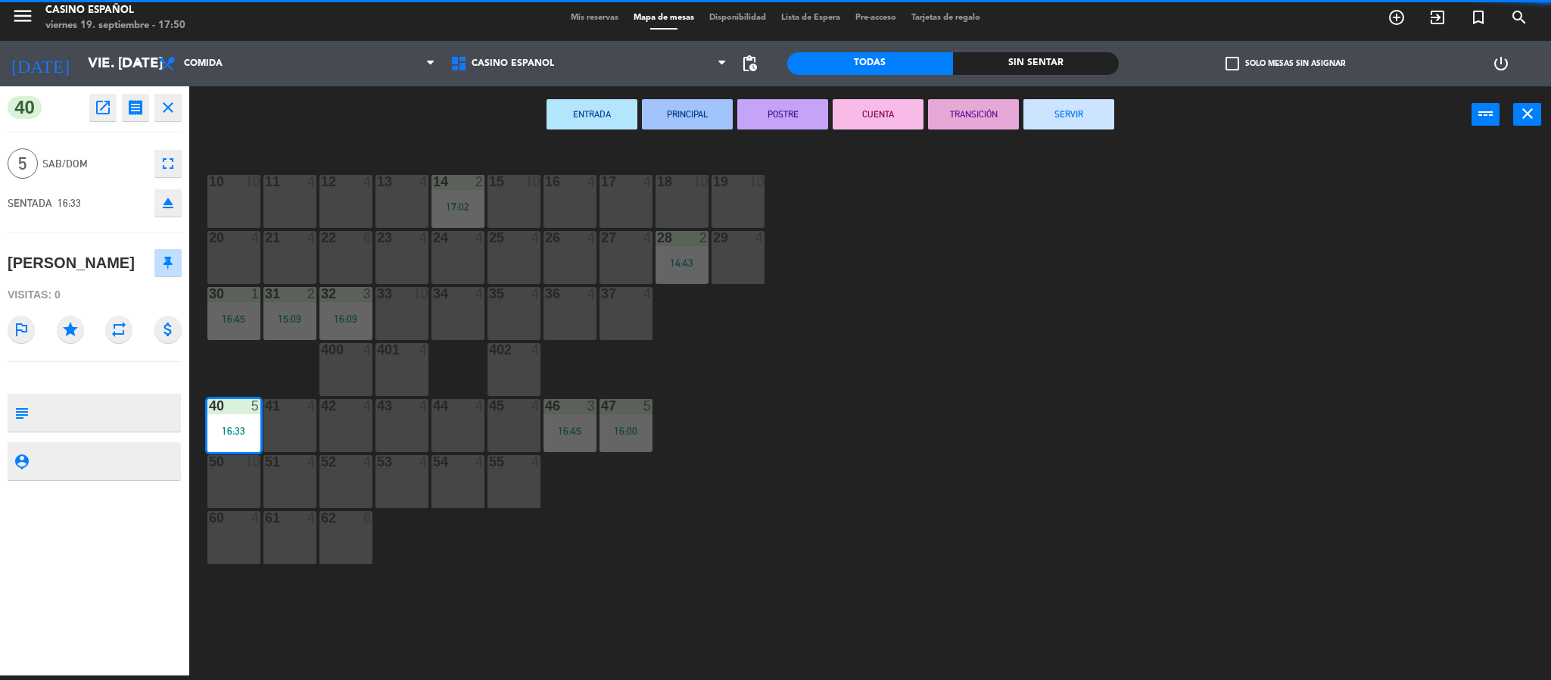
click at [1057, 110] on button "SERVIR" at bounding box center [1068, 114] width 91 height 30
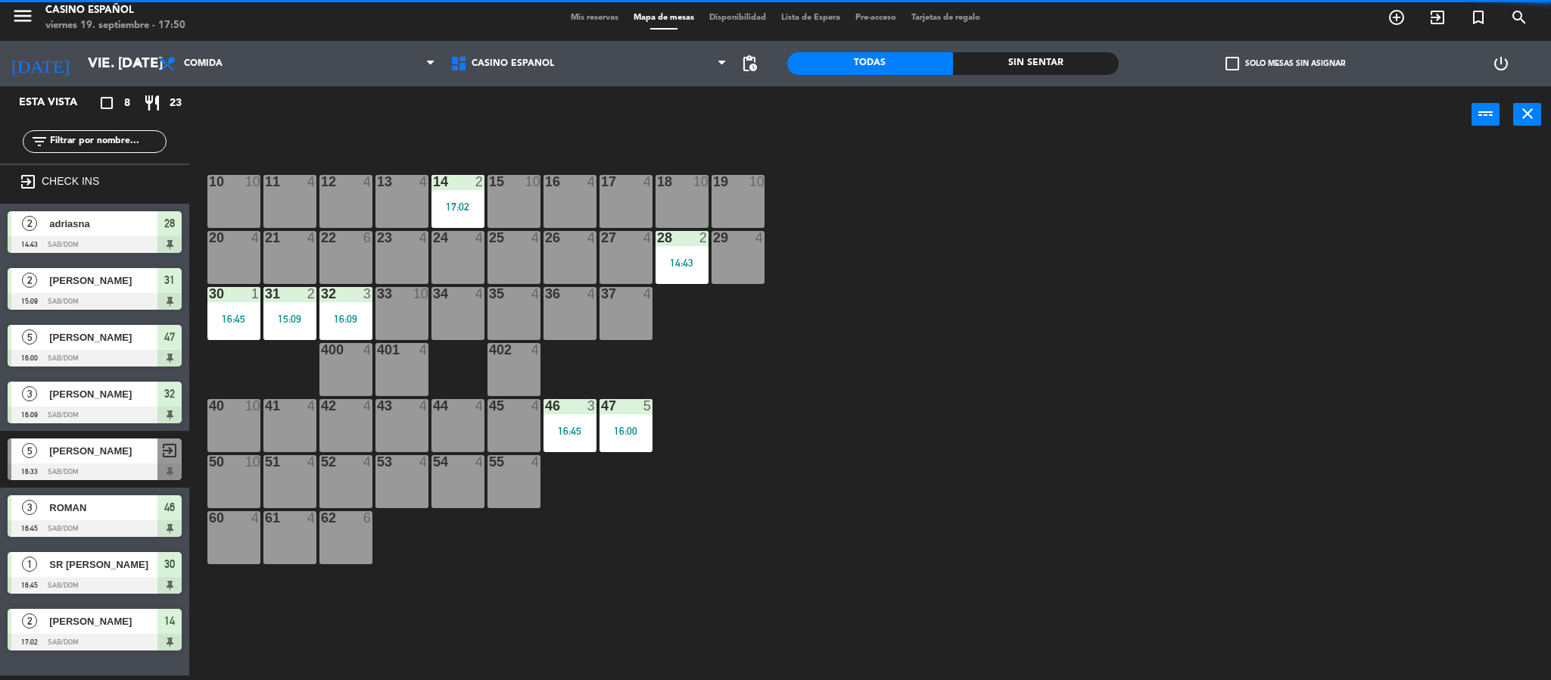
click at [57, 506] on span "ROMAN" at bounding box center [103, 508] width 108 height 16
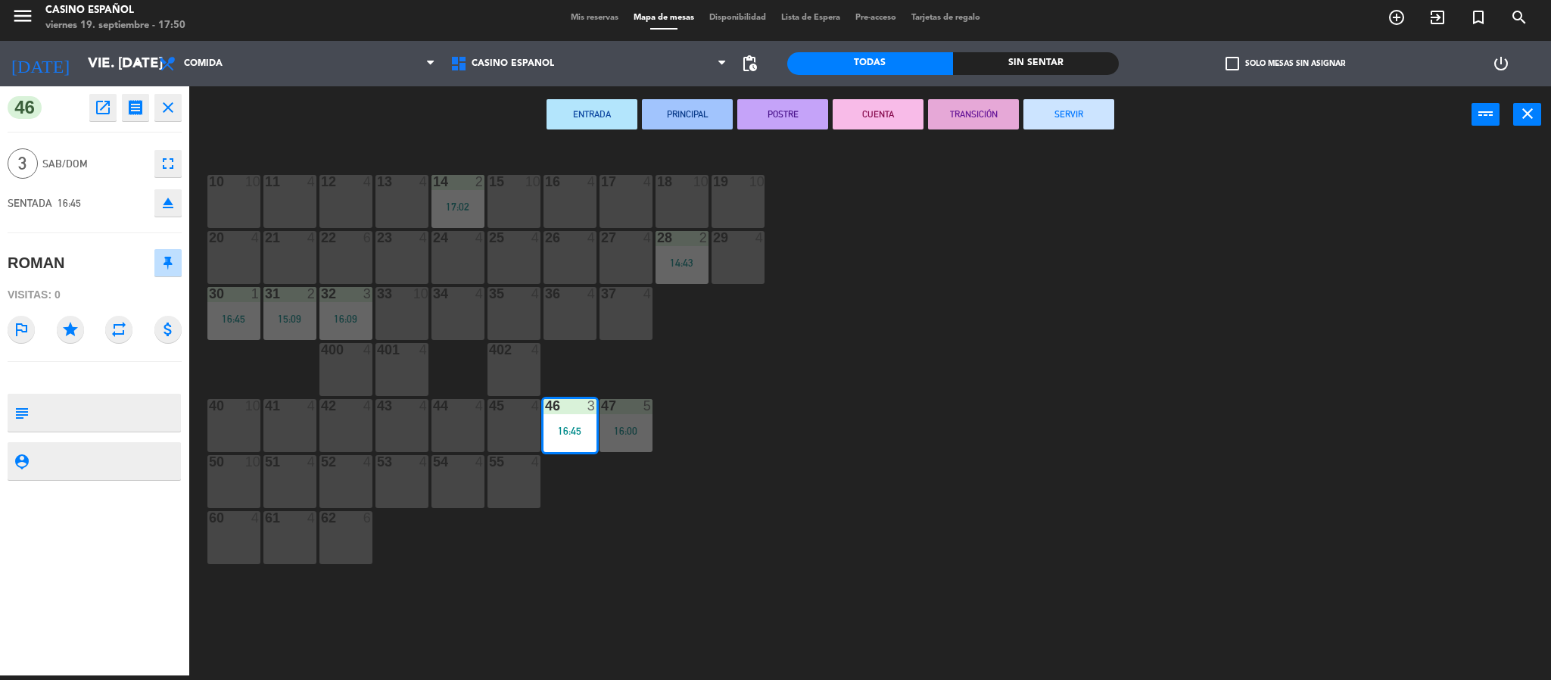
click at [1042, 111] on button "SERVIR" at bounding box center [1068, 114] width 91 height 30
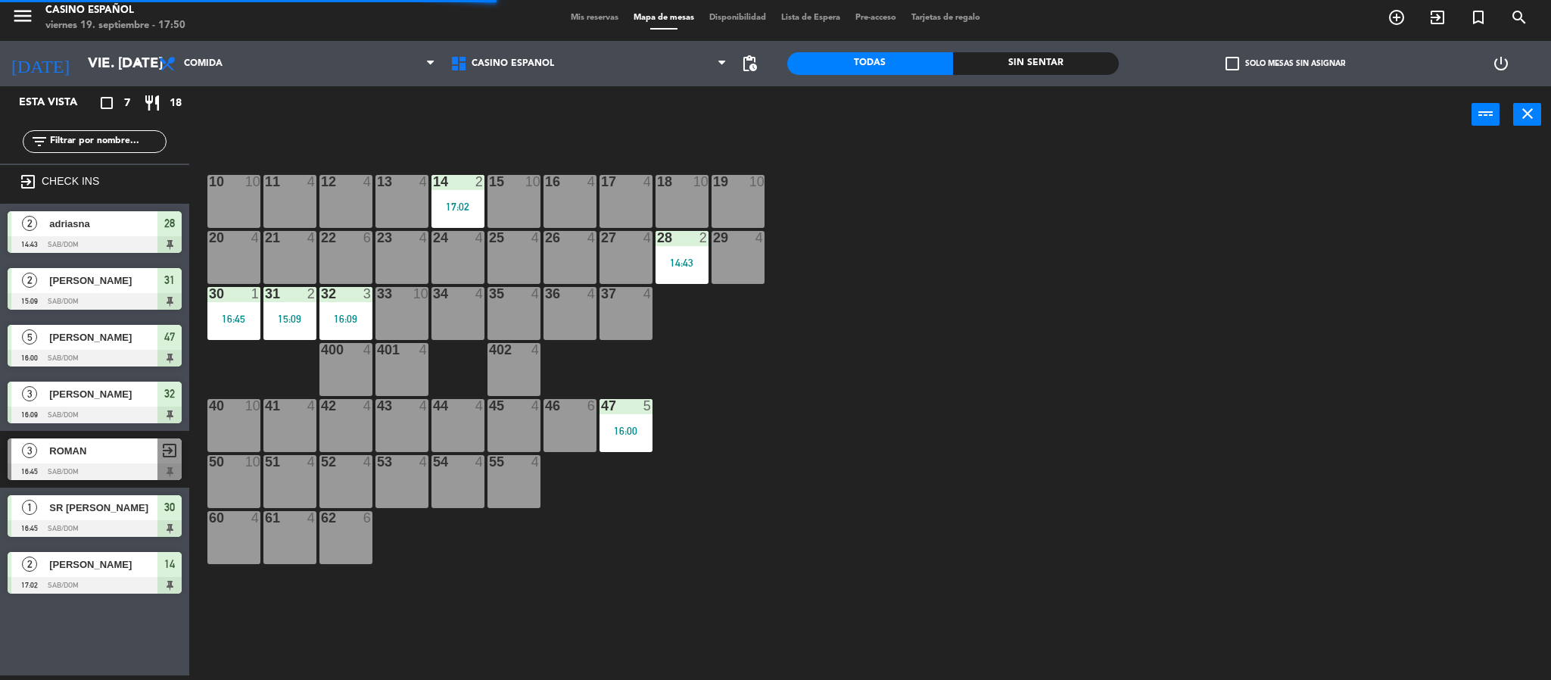
click at [51, 318] on div "5 [PERSON_NAME] 16:00 Sab/Dom 47" at bounding box center [94, 345] width 189 height 57
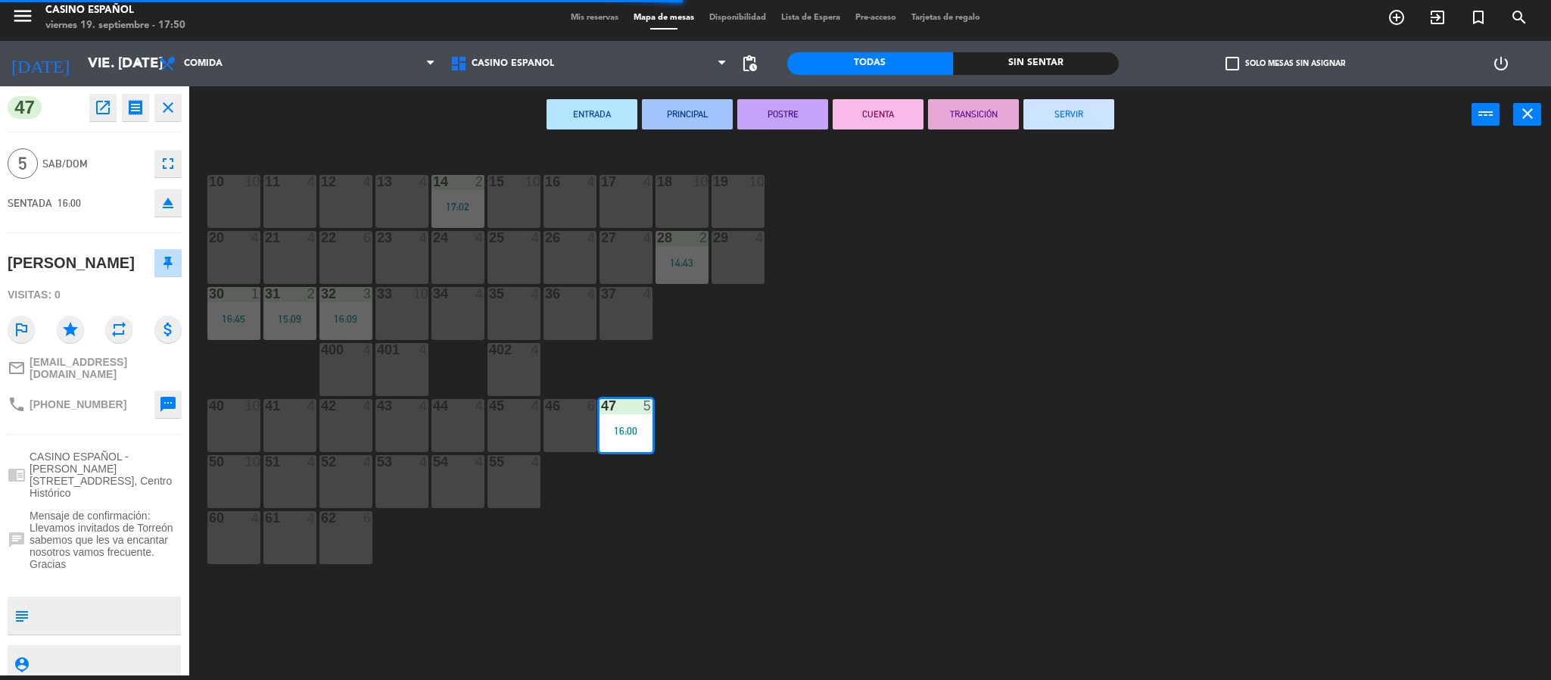
click at [1030, 103] on button "SERVIR" at bounding box center [1068, 114] width 91 height 30
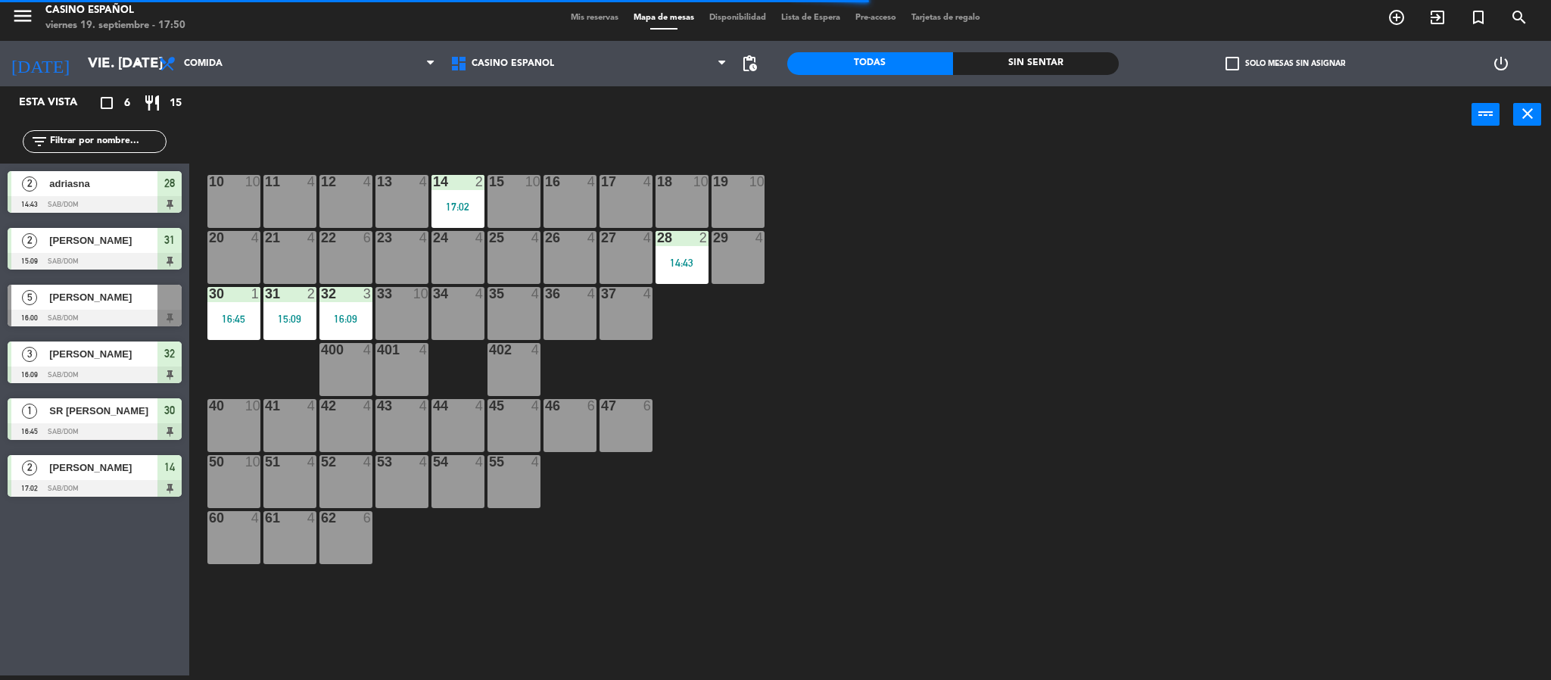
click at [52, 209] on div at bounding box center [95, 204] width 174 height 17
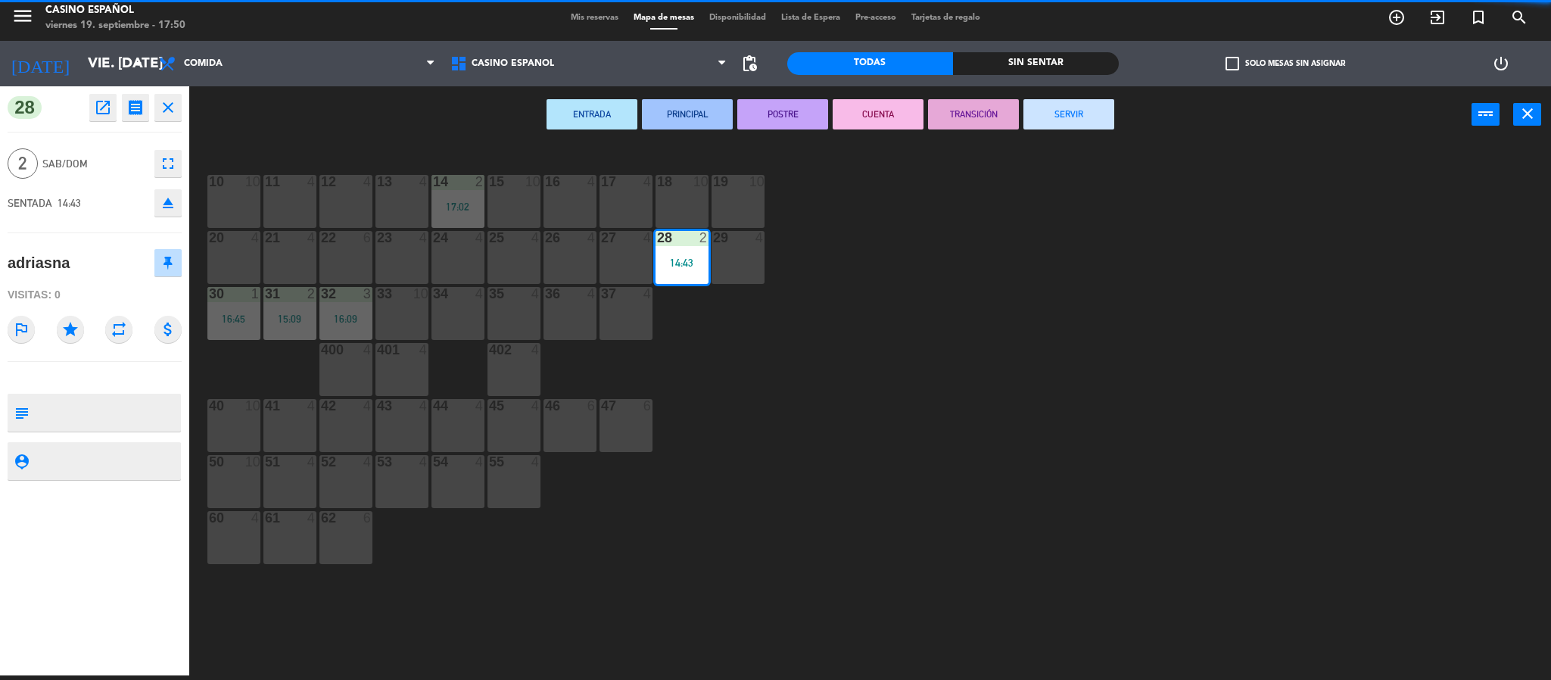
click at [1052, 110] on button "SERVIR" at bounding box center [1068, 114] width 91 height 30
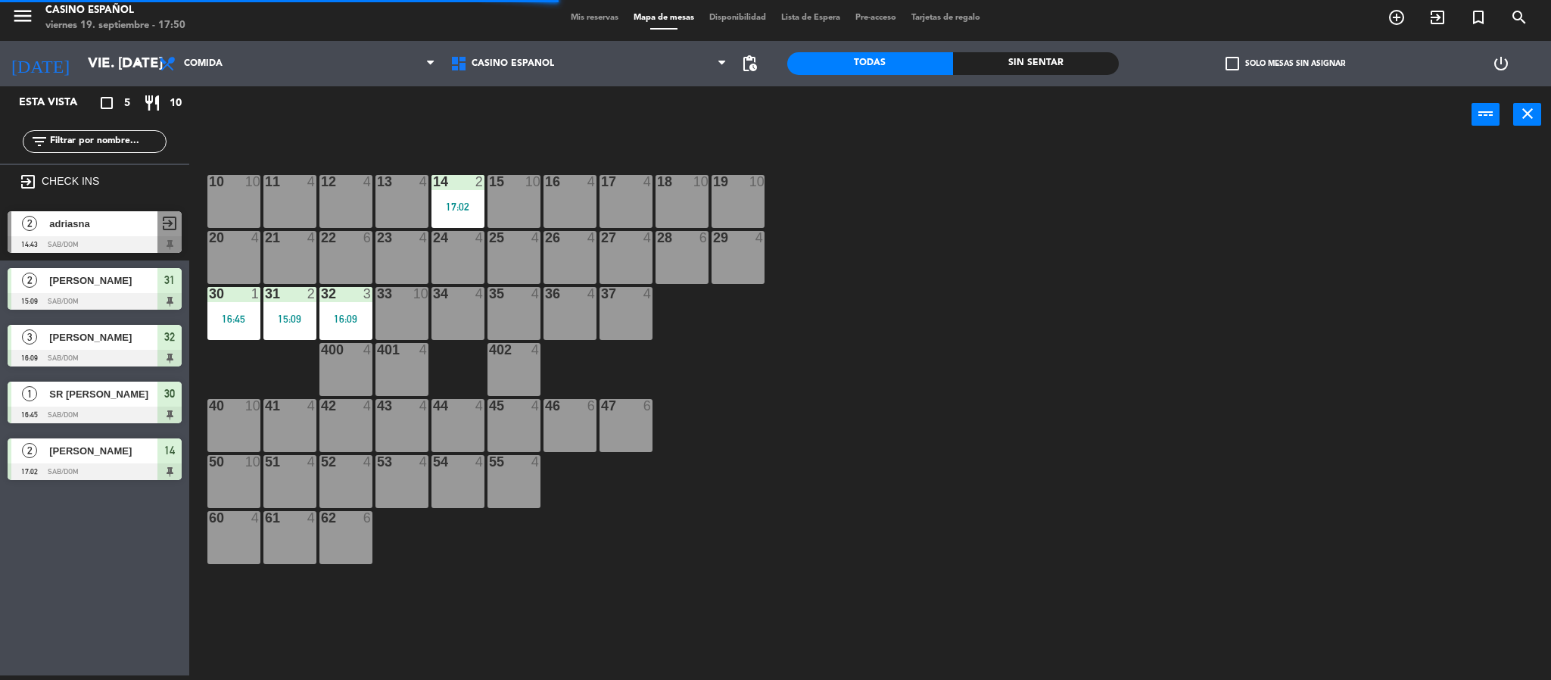
click at [10, 259] on div "2 adriasna 14:43 Sab/Dom exit_to_app" at bounding box center [94, 232] width 189 height 57
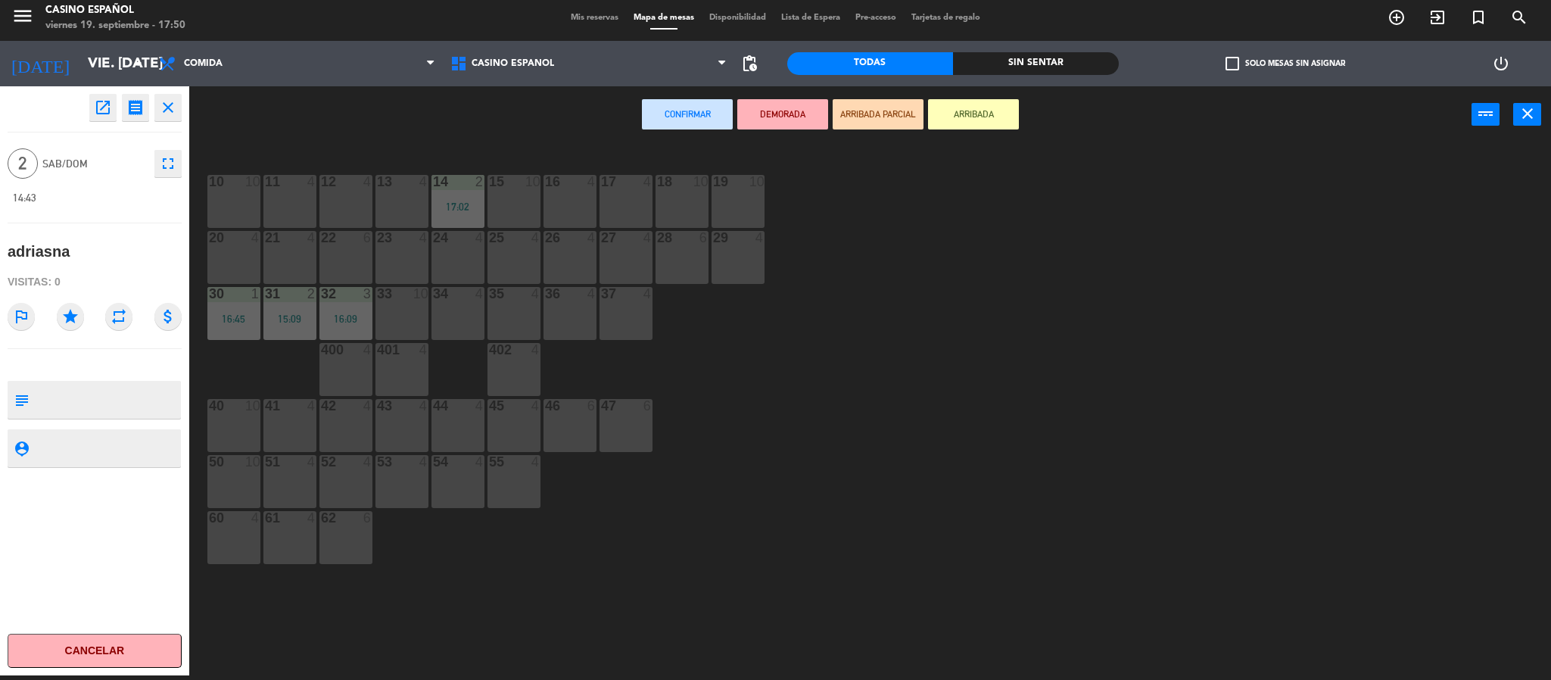
click at [945, 114] on button "ARRIBADA" at bounding box center [973, 114] width 91 height 30
click at [171, 109] on icon "close" at bounding box center [168, 107] width 18 height 18
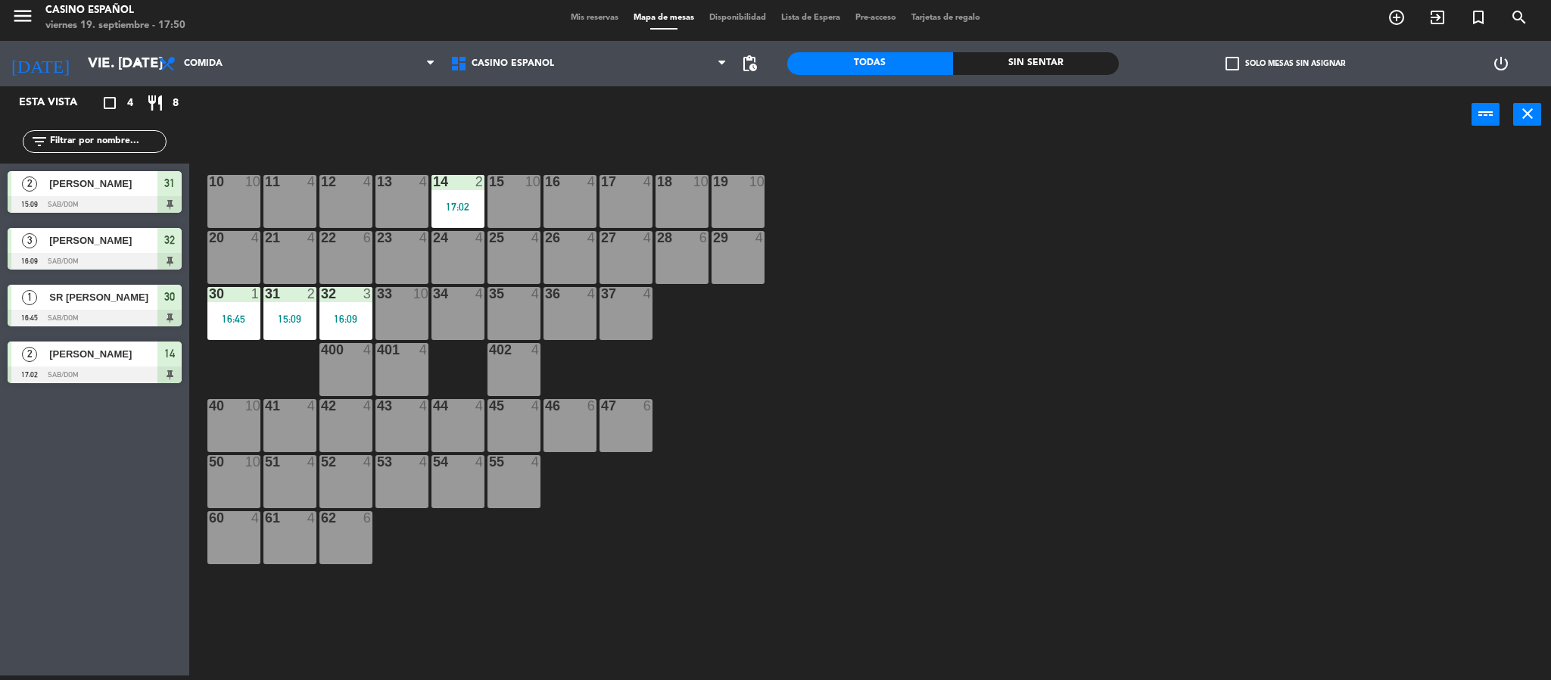
click at [101, 346] on span "[PERSON_NAME]" at bounding box center [103, 354] width 108 height 16
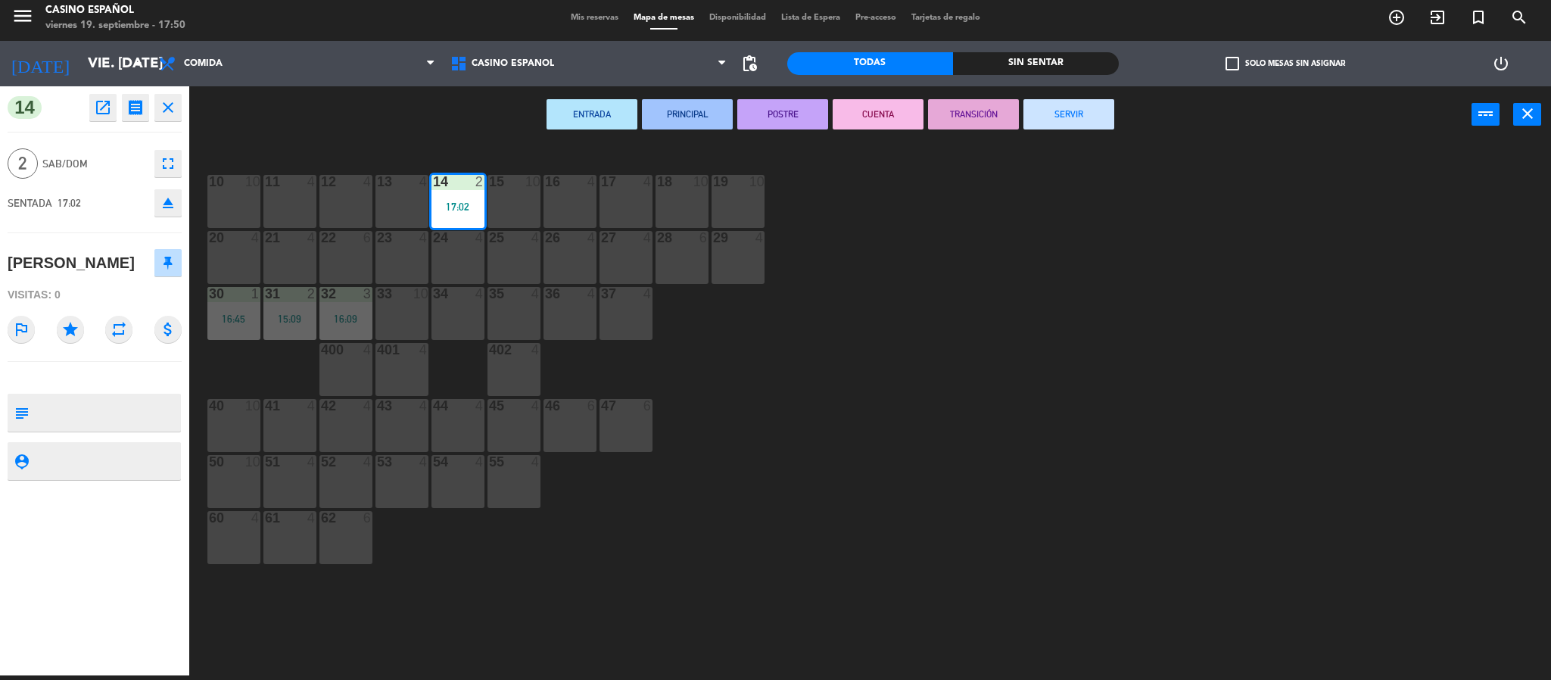
click at [1108, 114] on button "SERVIR" at bounding box center [1068, 114] width 91 height 30
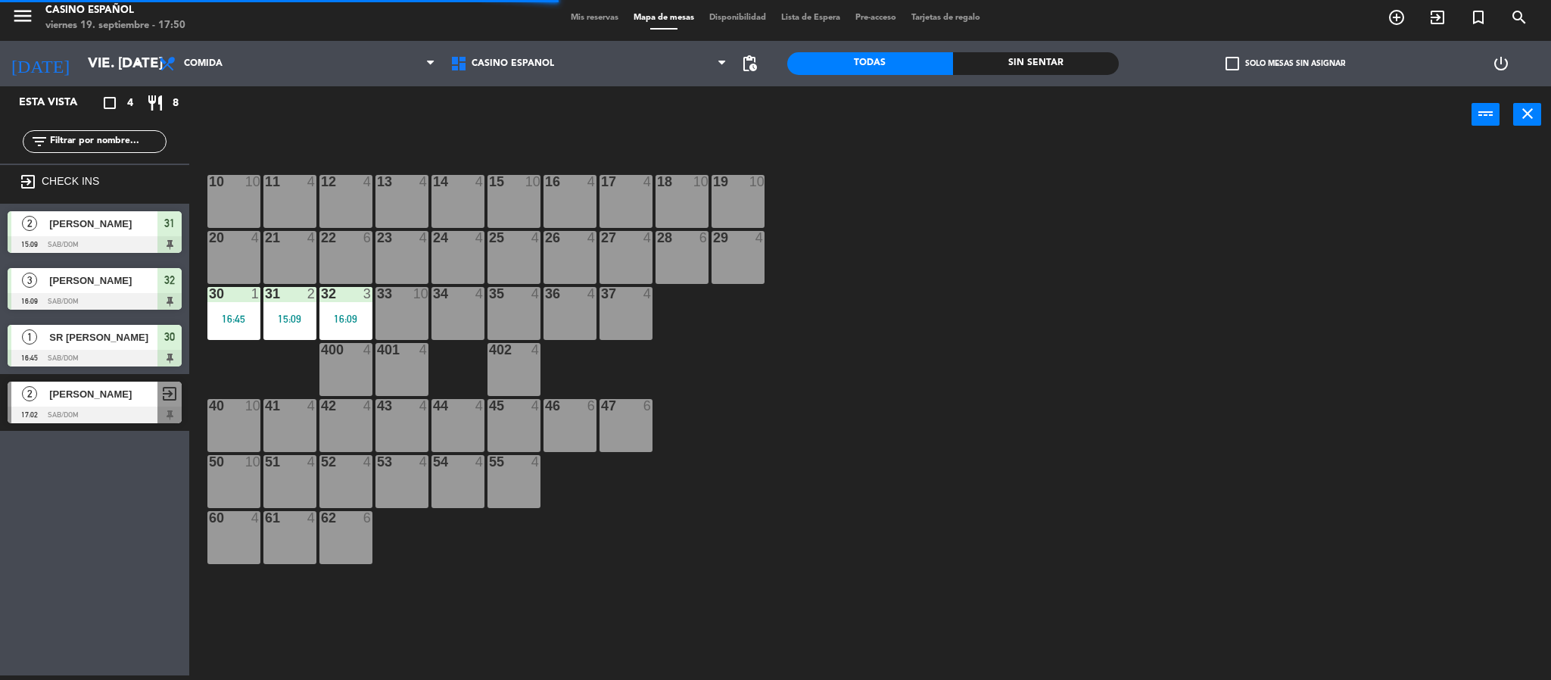
click at [62, 259] on div "2 [PERSON_NAME] 15:09 Sab/Dom 31" at bounding box center [94, 232] width 189 height 57
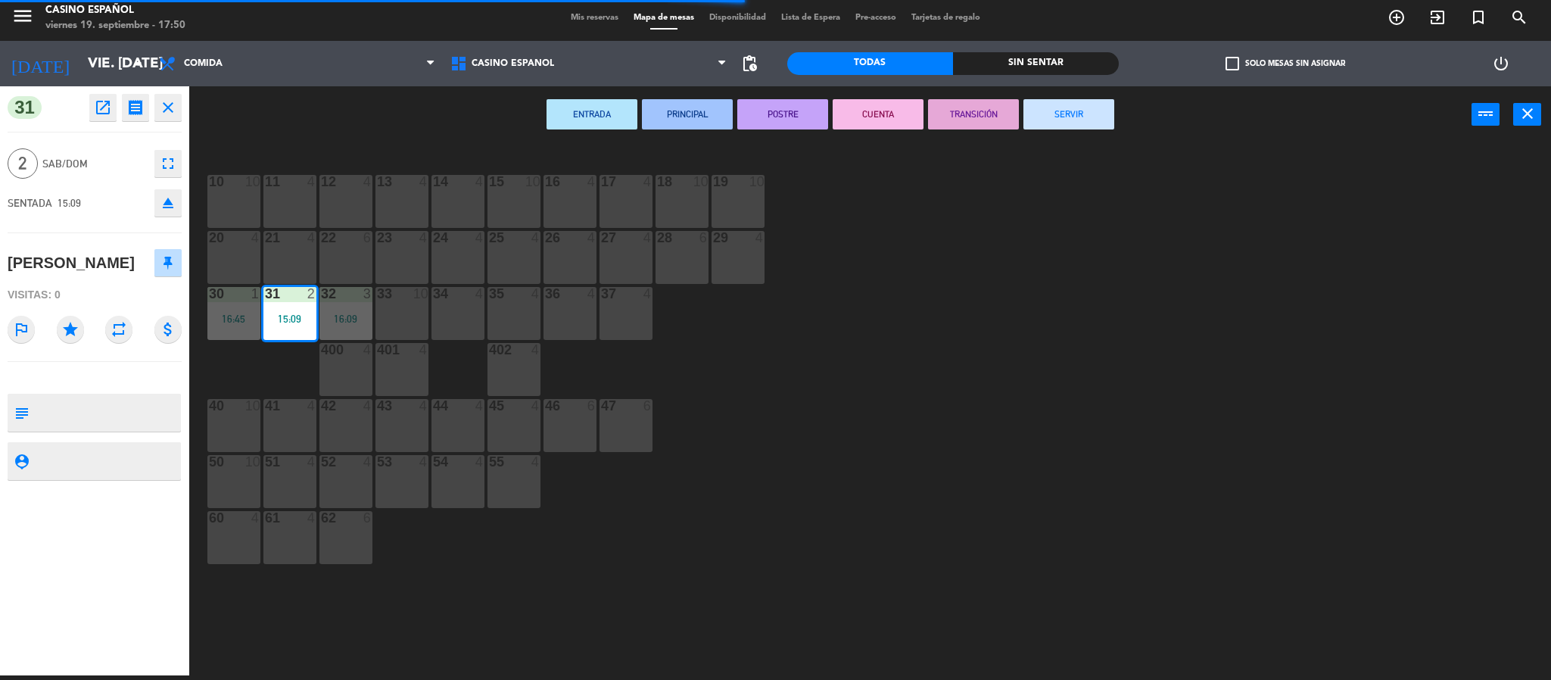
click at [1045, 117] on button "SERVIR" at bounding box center [1068, 114] width 91 height 30
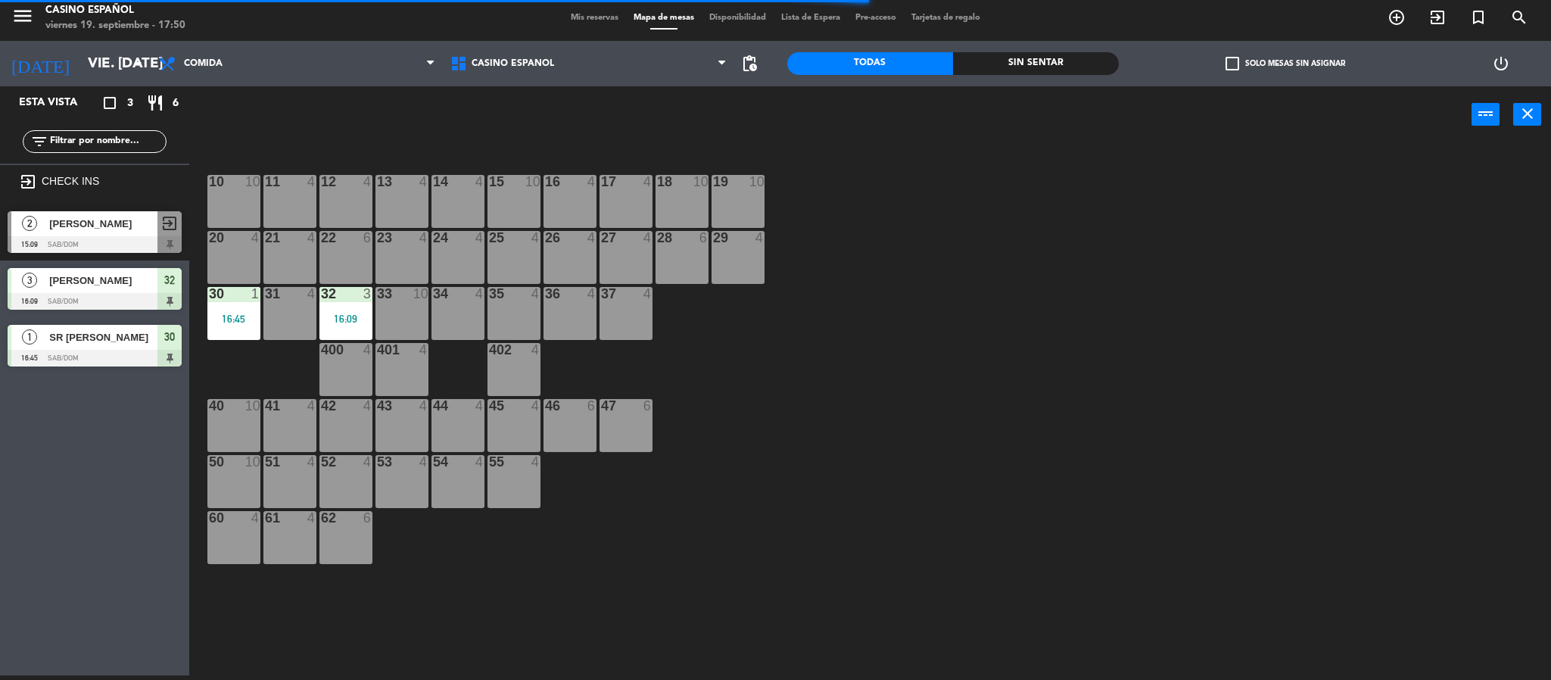
click at [134, 226] on span "[PERSON_NAME]" at bounding box center [103, 224] width 108 height 16
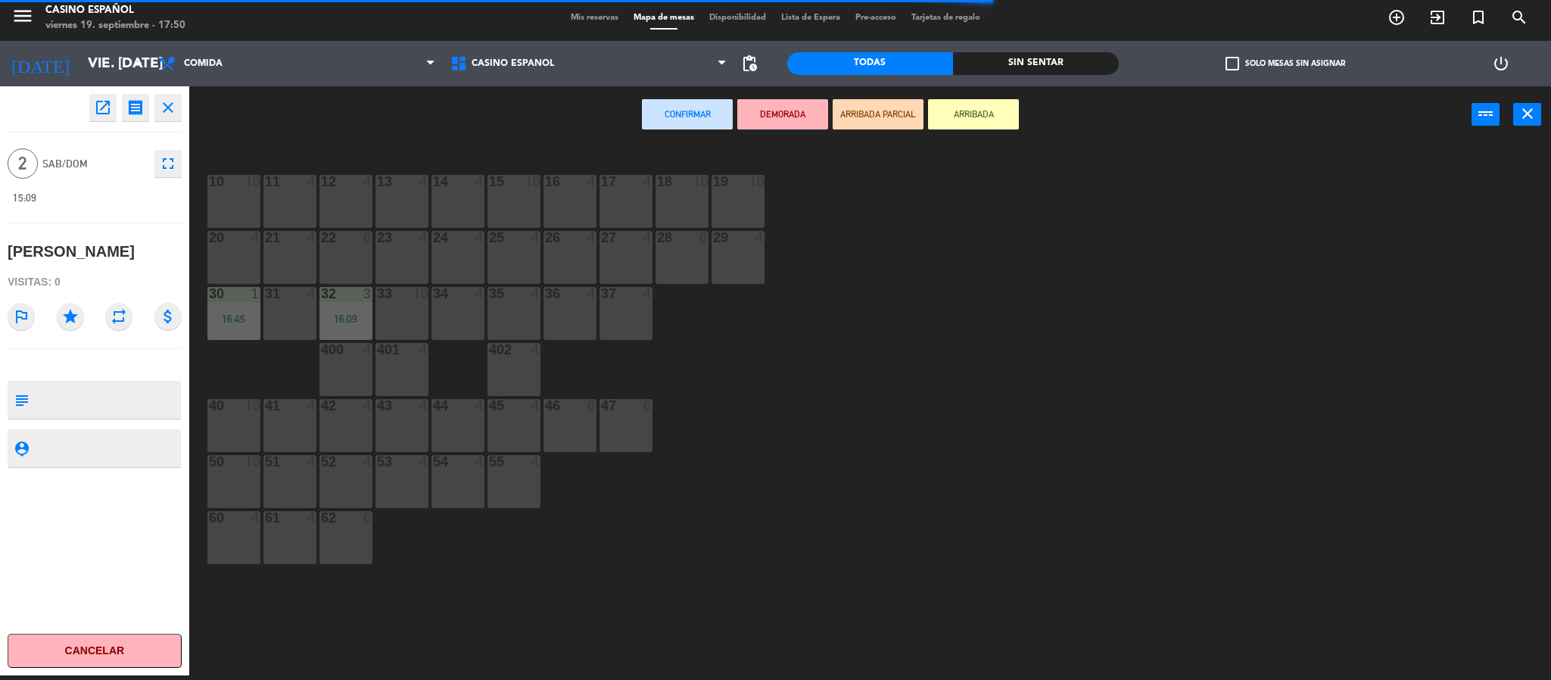
click at [168, 107] on icon "close" at bounding box center [168, 107] width 18 height 18
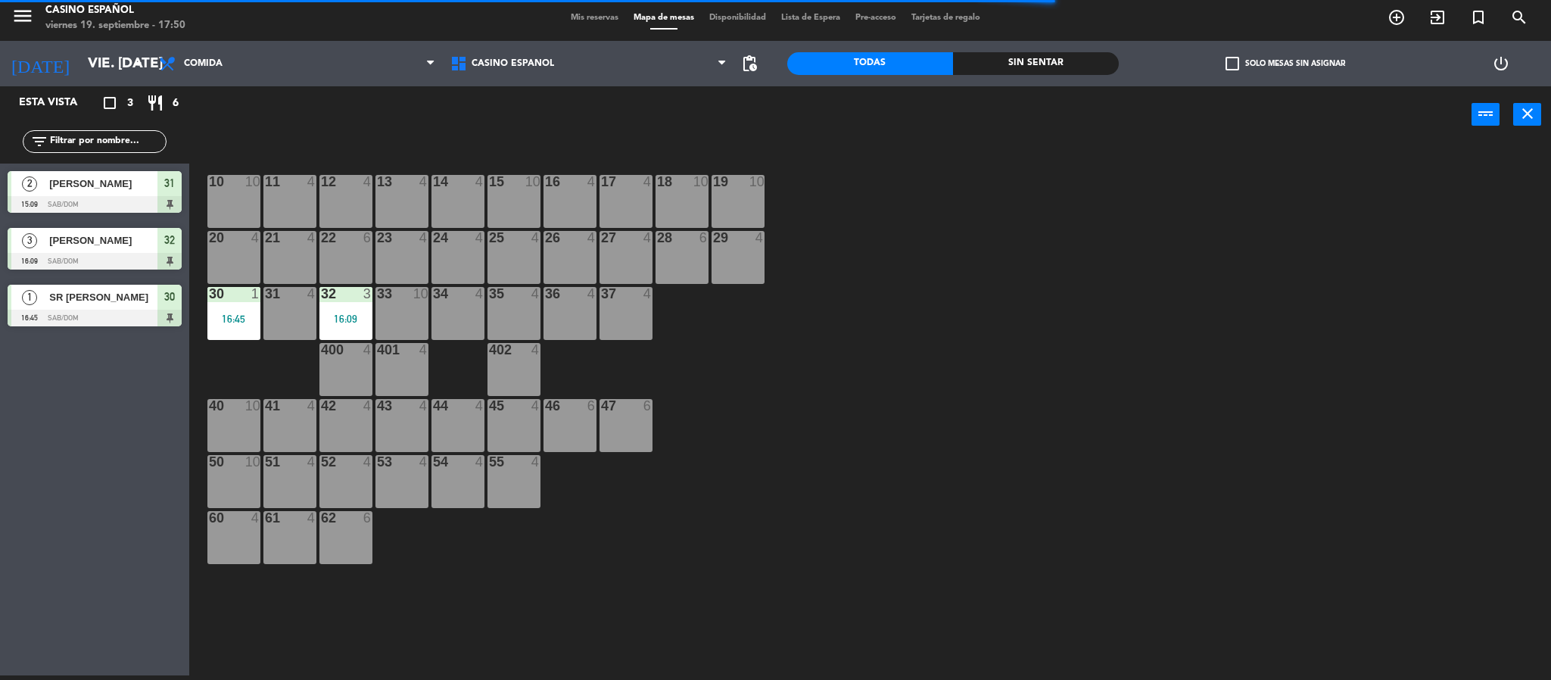
click at [62, 277] on div "1 SR [PERSON_NAME] 16:45 Sab/Dom 30" at bounding box center [94, 305] width 189 height 57
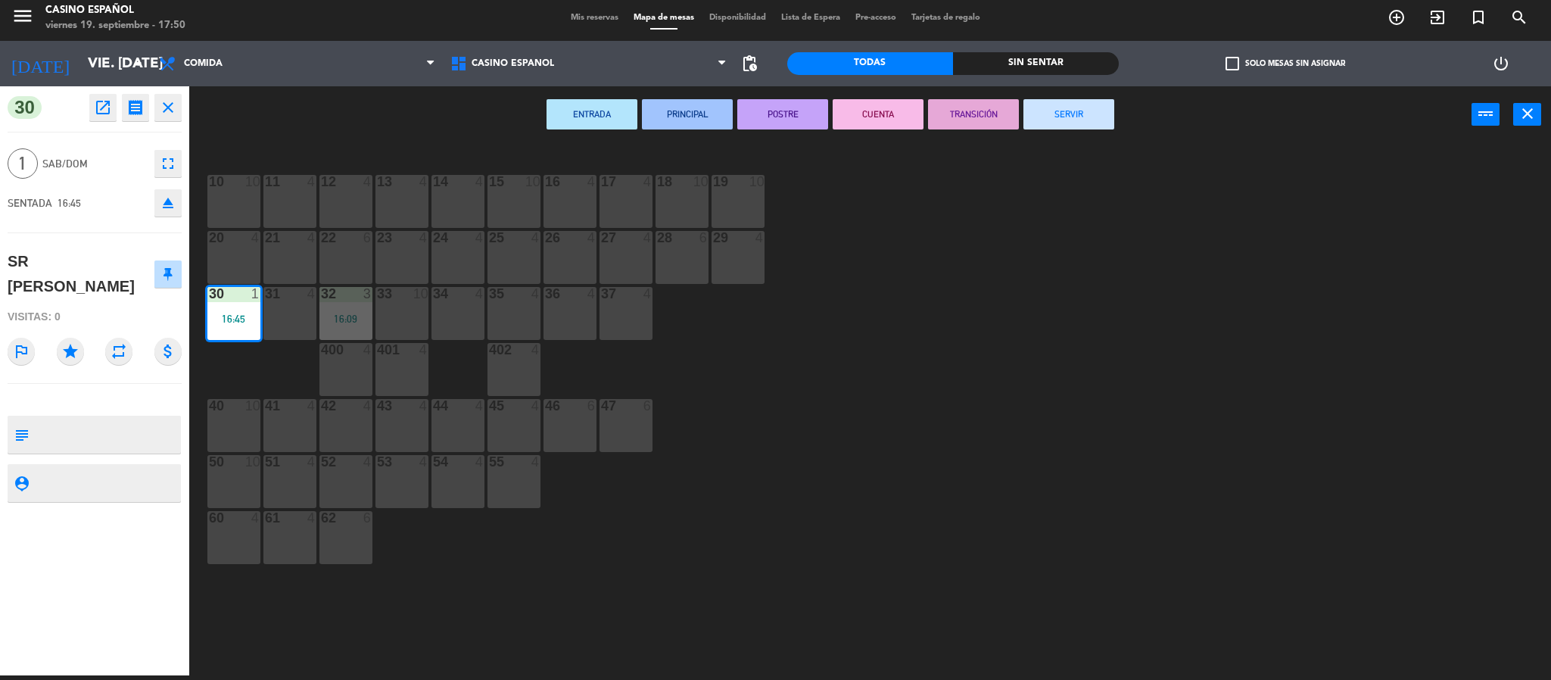
click at [1045, 107] on button "SERVIR" at bounding box center [1068, 114] width 91 height 30
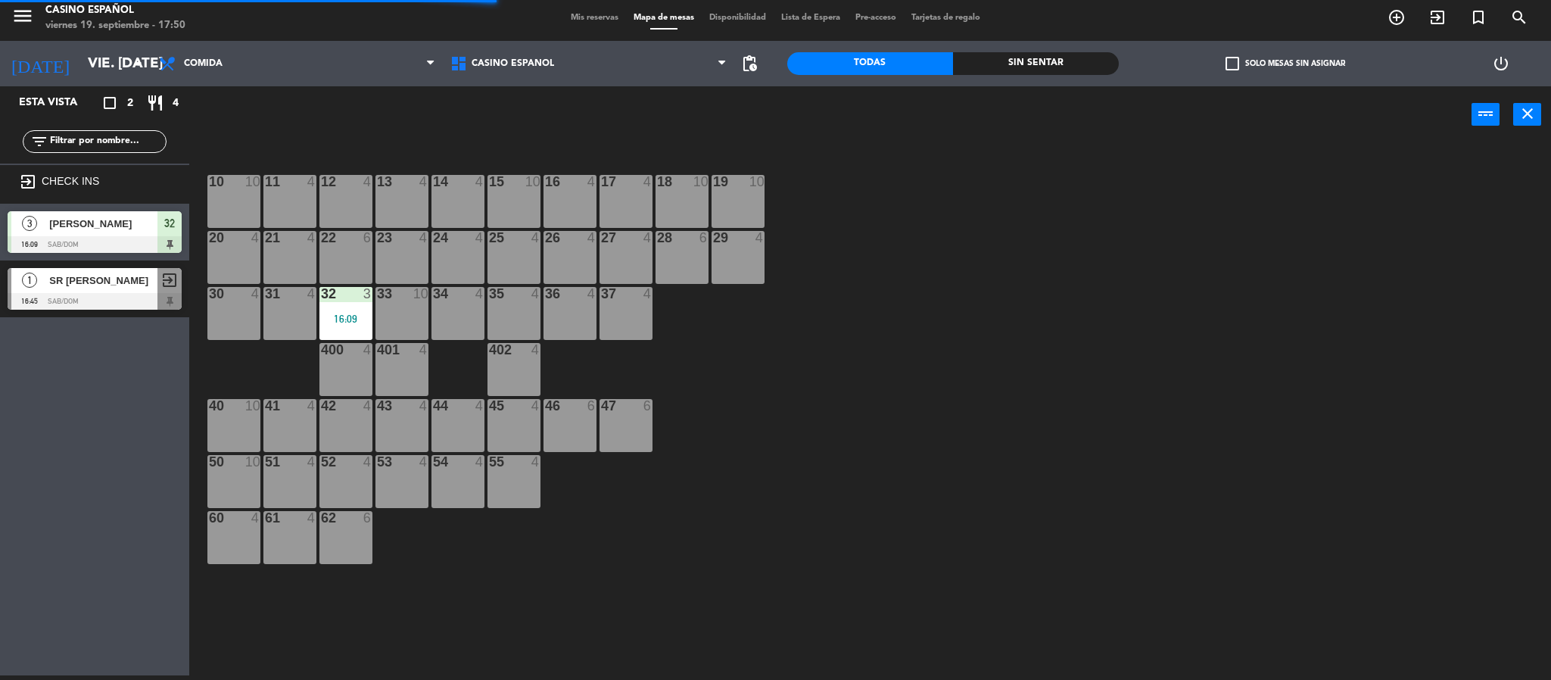
click at [64, 239] on div at bounding box center [95, 244] width 174 height 17
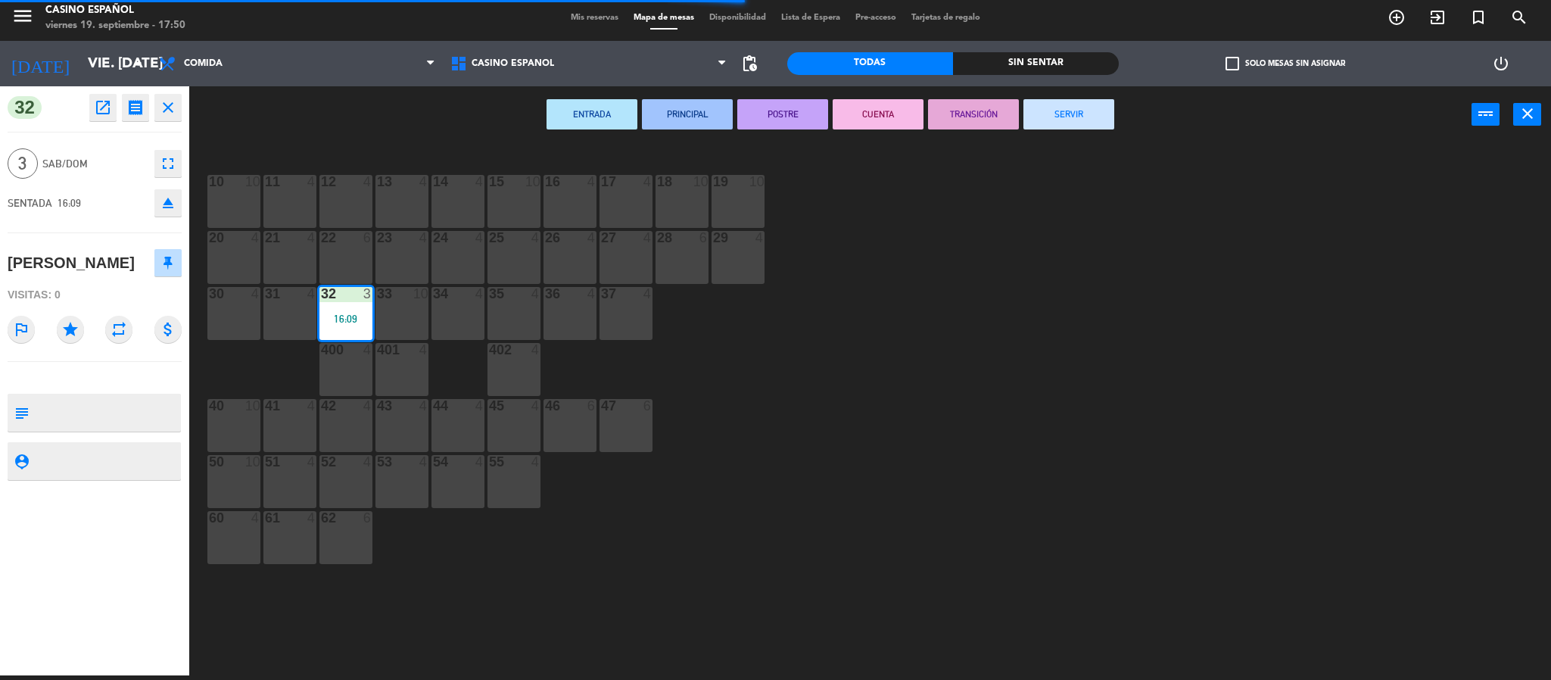
click at [1047, 120] on button "SERVIR" at bounding box center [1068, 114] width 91 height 30
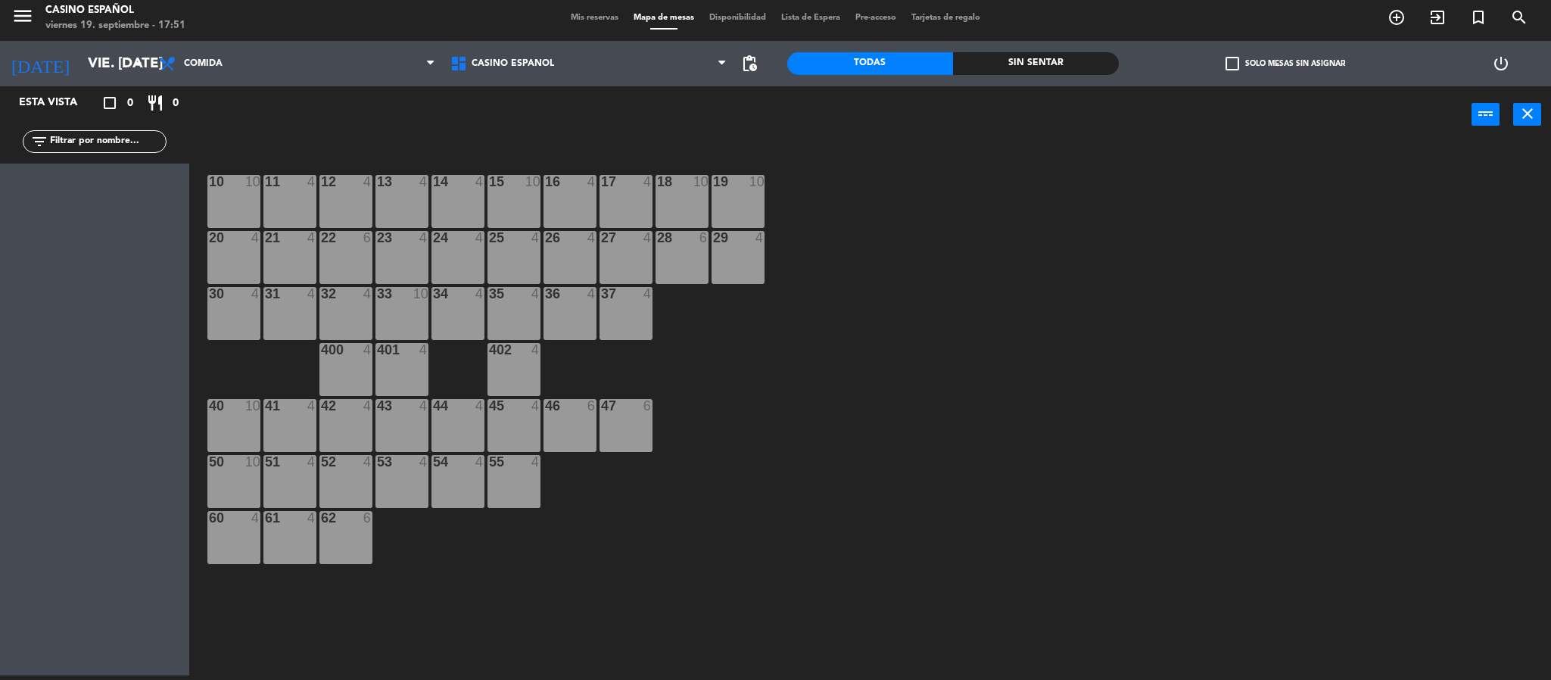
drag, startPoint x: 480, startPoint y: 362, endPoint x: 1300, endPoint y: 359, distance: 819.8
click at [1300, 359] on div "10 10 11 4 12 4 13 4 14 4 15 10 16 4 17 4 18 10 19 10 20 4 21 4 22 6 23 4 24 4 …" at bounding box center [877, 414] width 1347 height 532
